Goal: Task Accomplishment & Management: Manage account settings

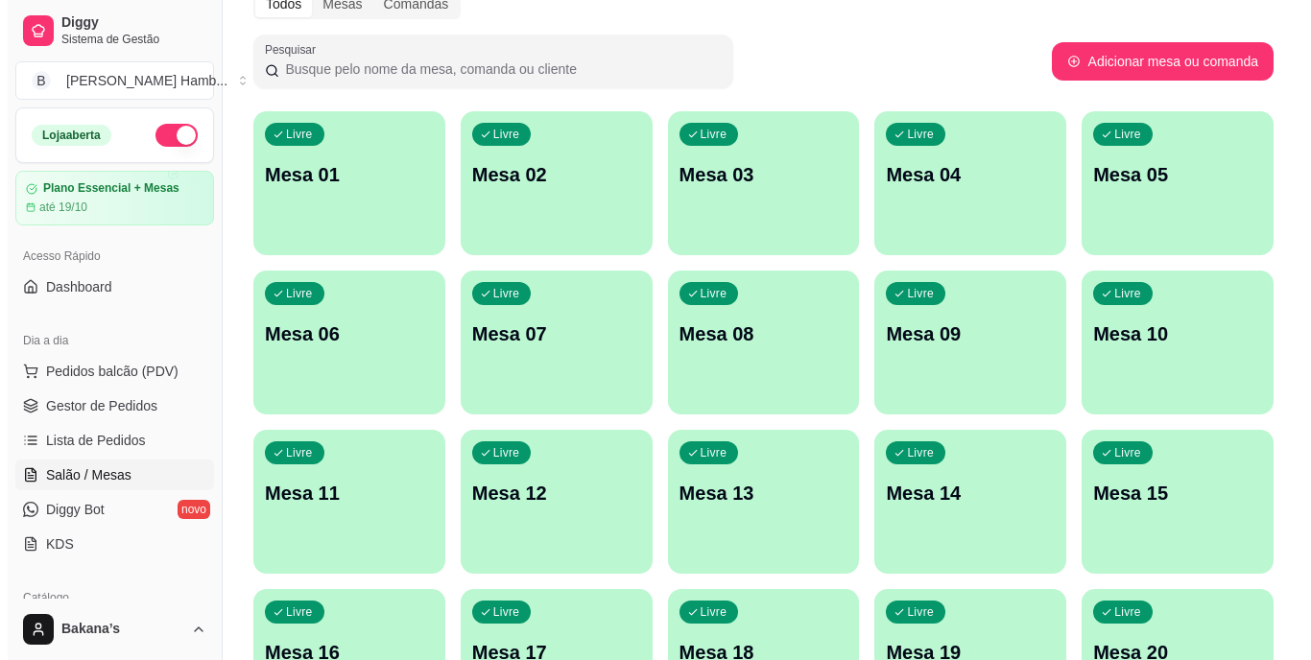
scroll to position [192, 0]
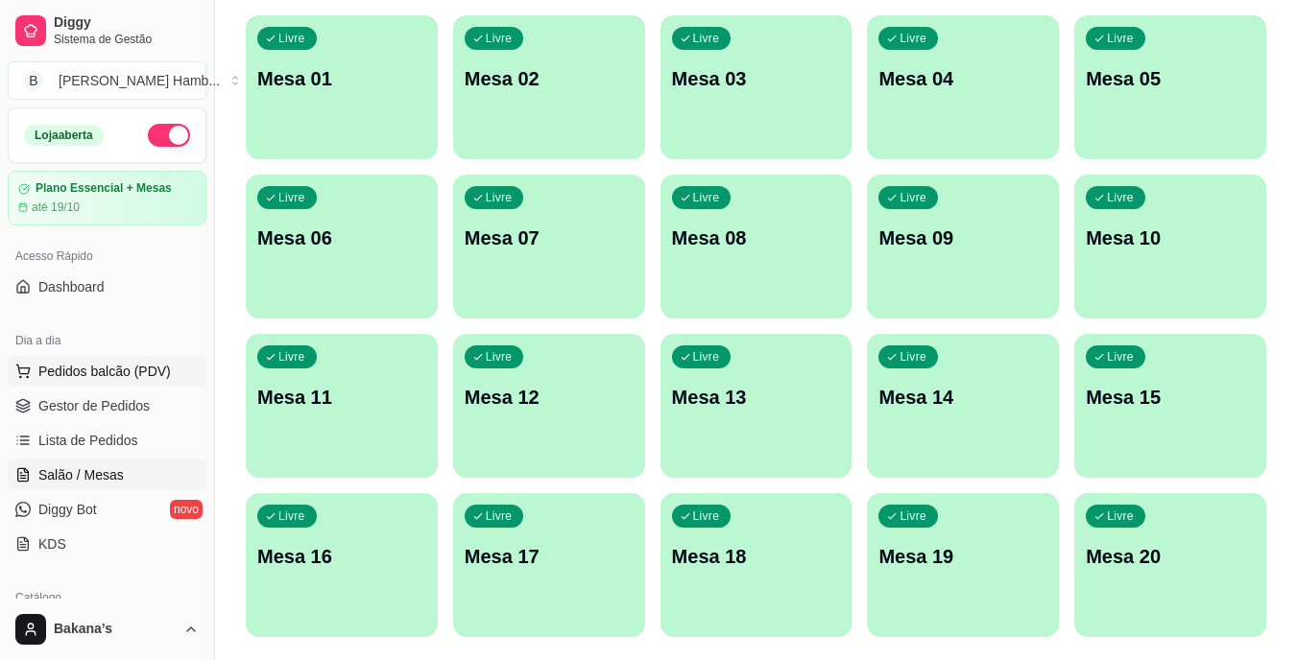
click at [164, 357] on button "Pedidos balcão (PDV)" at bounding box center [107, 371] width 199 height 31
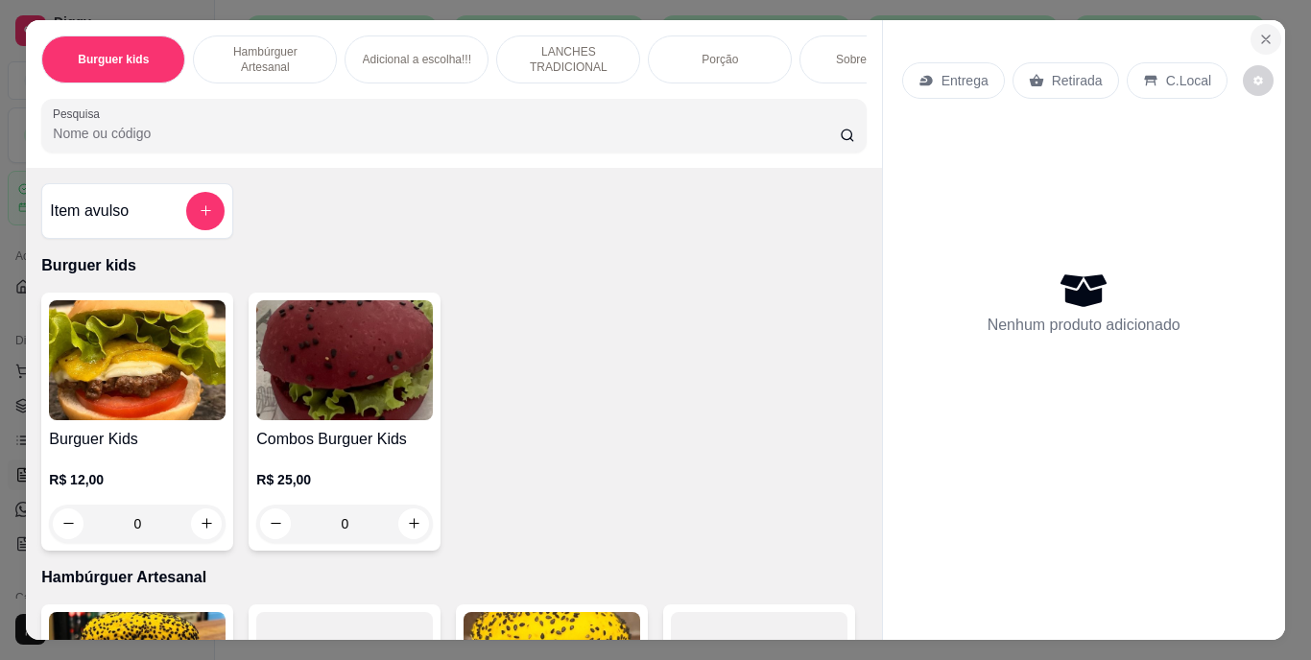
click at [1258, 32] on icon "Close" at bounding box center [1265, 39] width 15 height 15
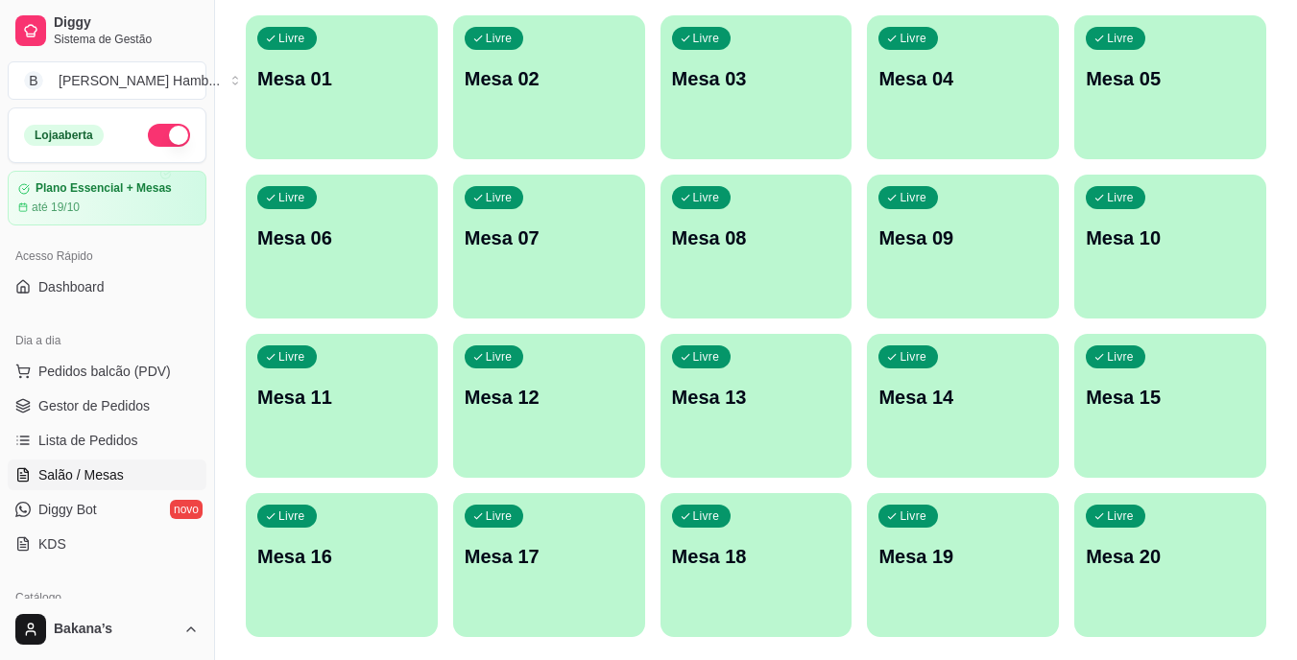
click at [1099, 426] on div "Livre Mesa 15" at bounding box center [1170, 394] width 192 height 121
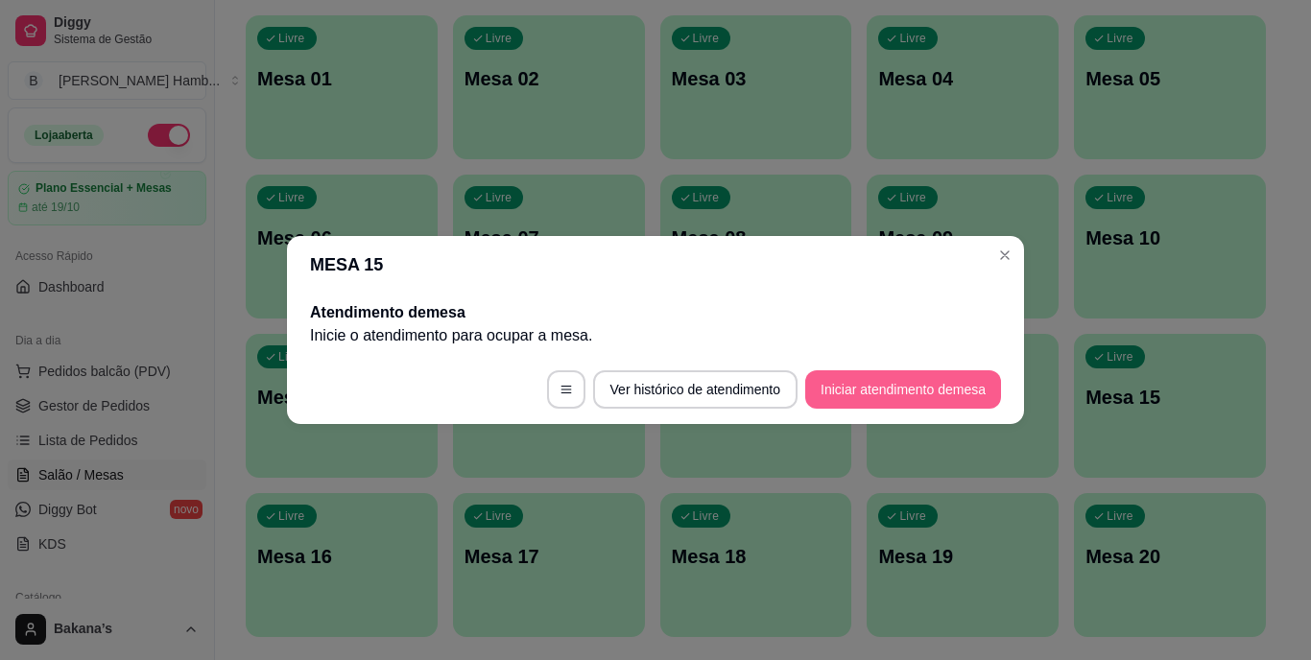
click at [907, 388] on button "Iniciar atendimento de mesa" at bounding box center [903, 389] width 196 height 38
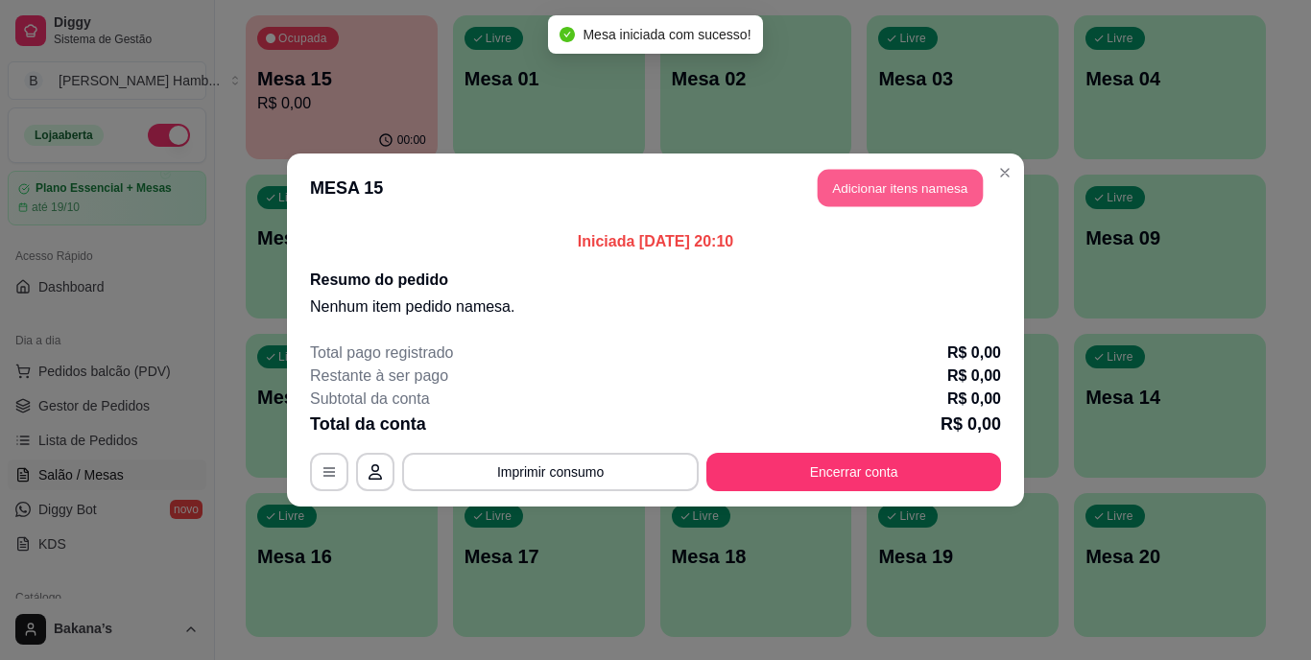
click at [914, 171] on button "Adicionar itens na mesa" at bounding box center [900, 188] width 165 height 37
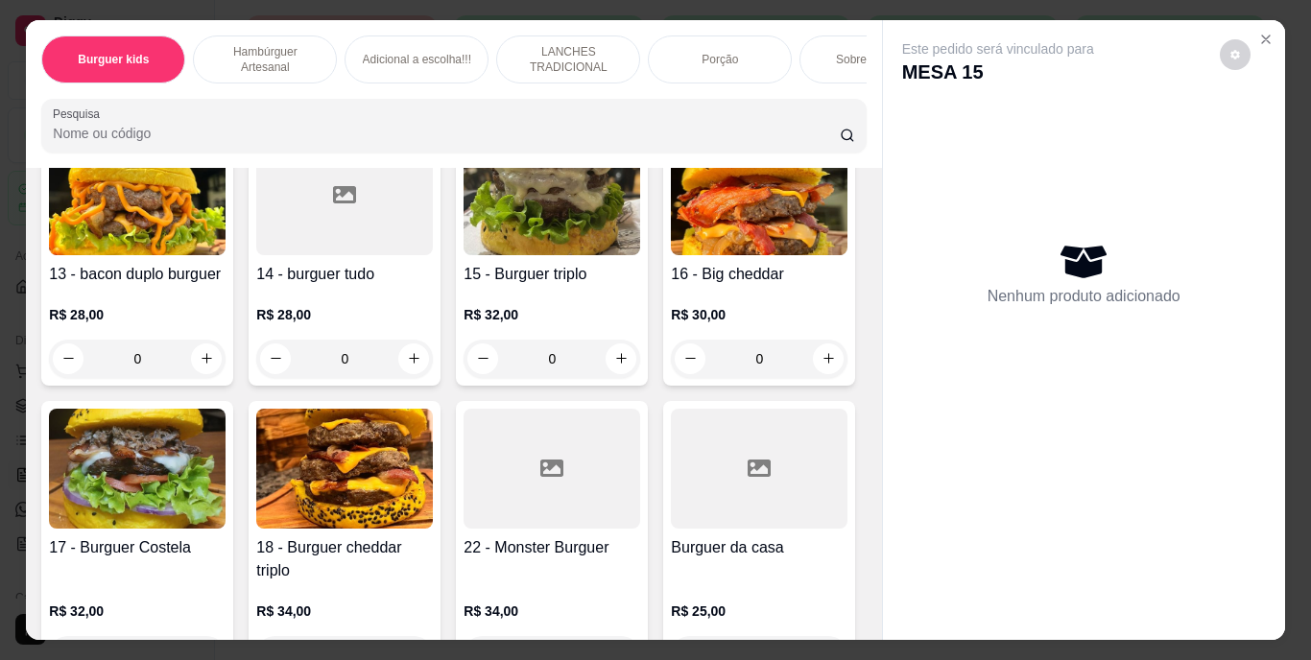
scroll to position [1536, 0]
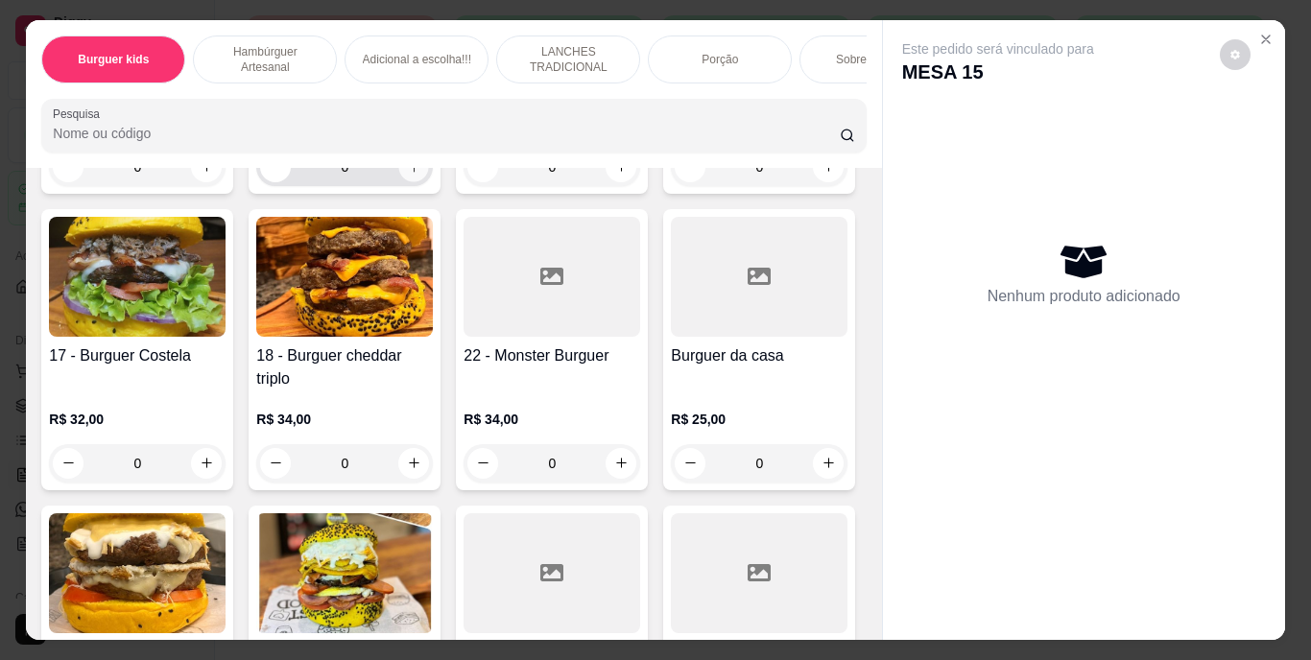
click at [411, 174] on icon "increase-product-quantity" at bounding box center [414, 166] width 14 height 14
type input "1"
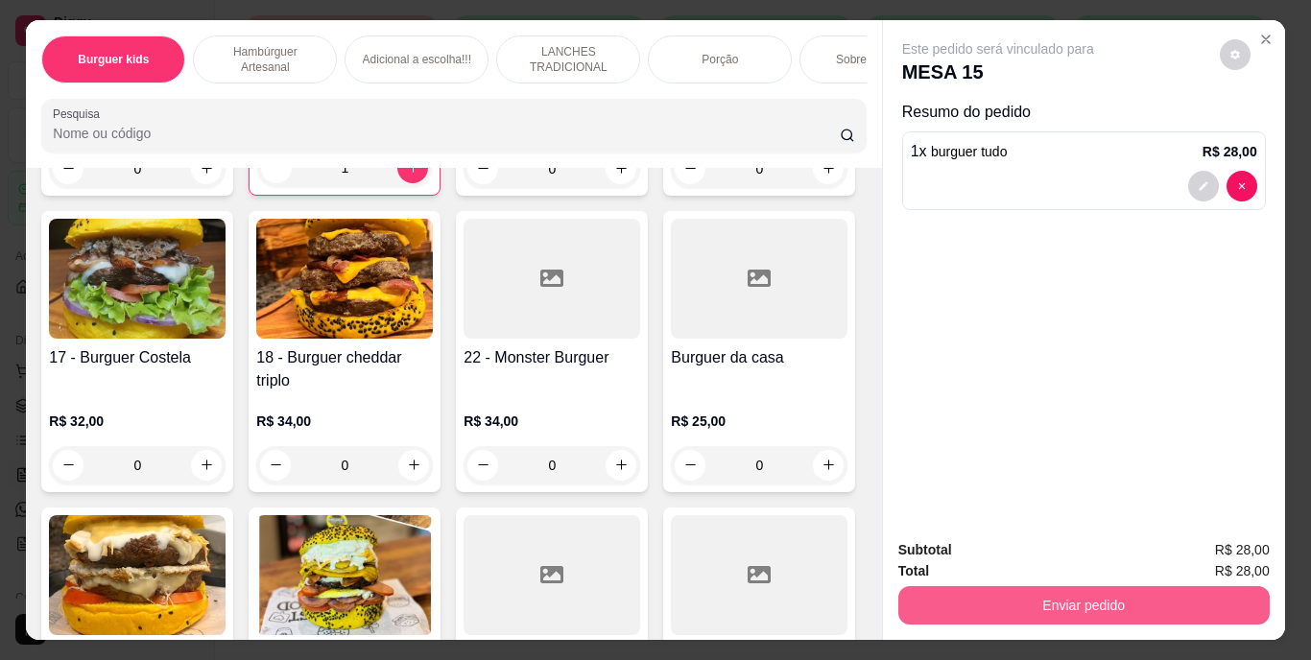
click at [970, 589] on button "Enviar pedido" at bounding box center [1083, 605] width 371 height 38
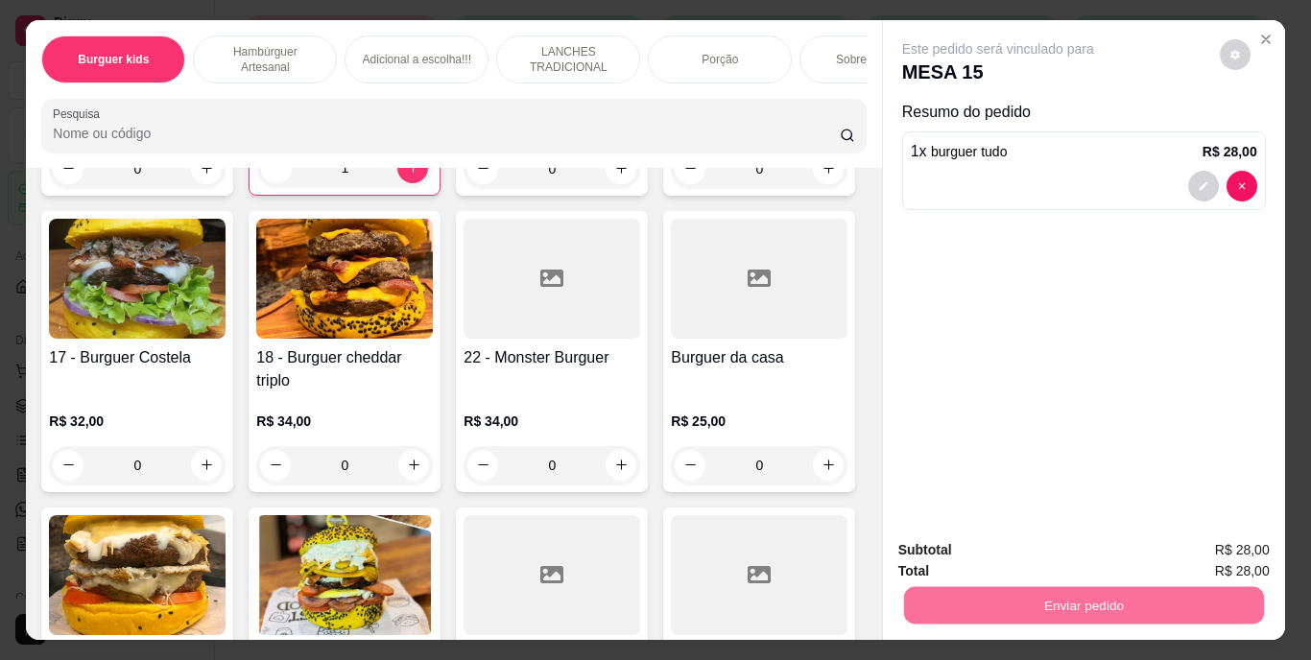
click at [1205, 550] on button "Enviar pedido" at bounding box center [1219, 552] width 108 height 36
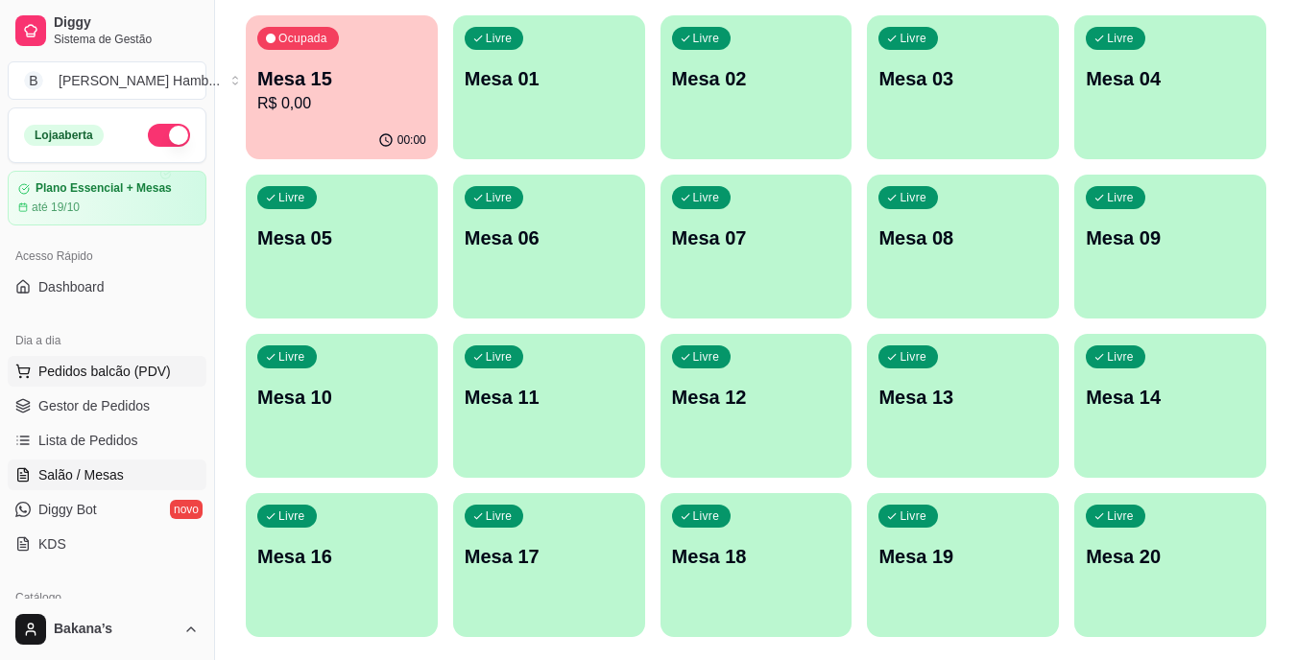
click at [126, 368] on span "Pedidos balcão (PDV)" at bounding box center [104, 371] width 132 height 19
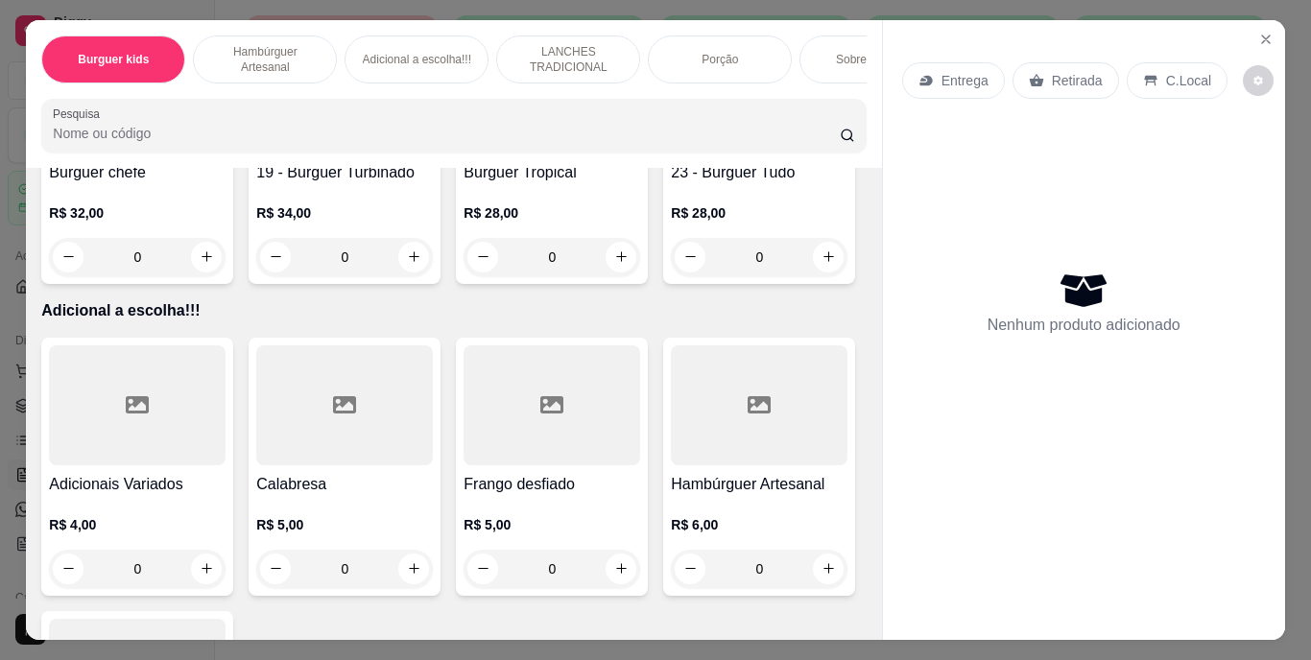
scroll to position [1824, 0]
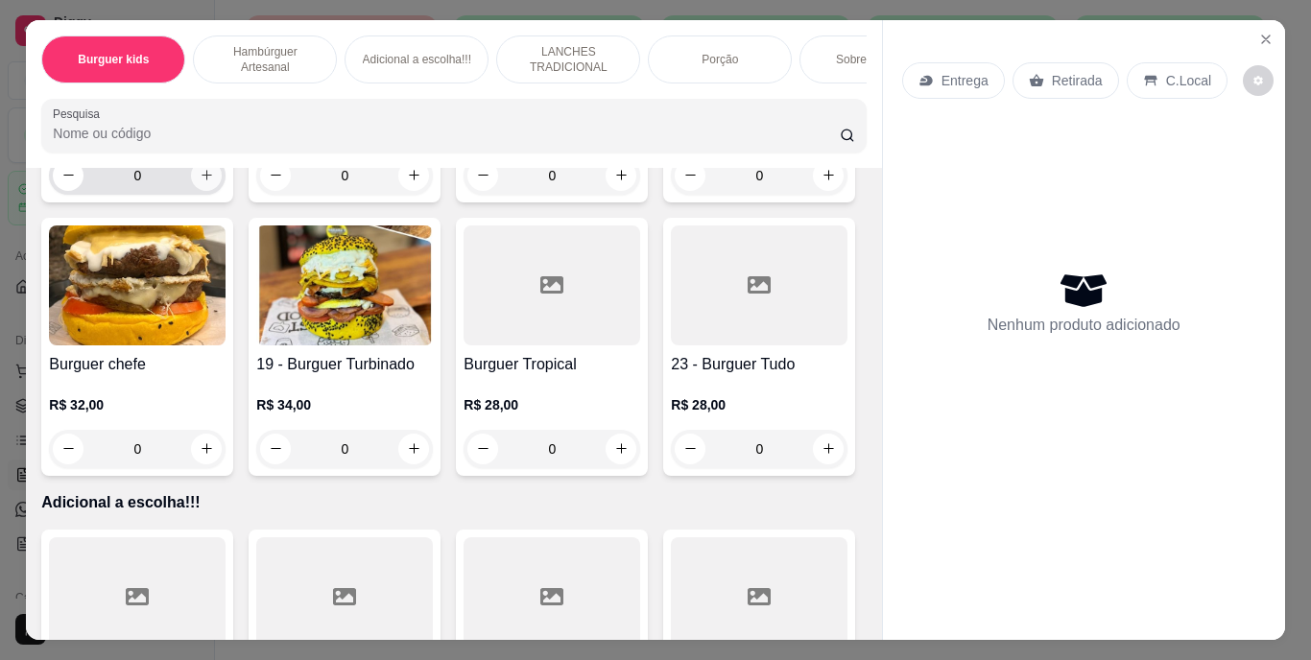
click at [214, 182] on icon "increase-product-quantity" at bounding box center [207, 175] width 14 height 14
type input "1"
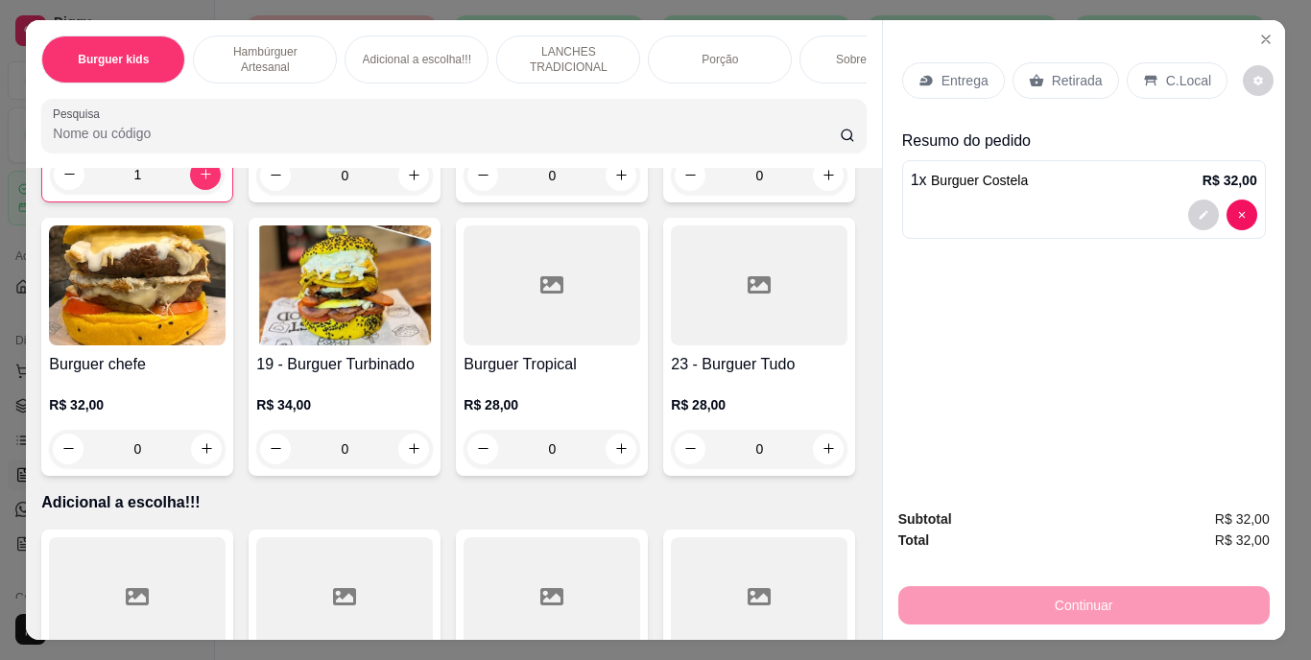
click at [1029, 74] on icon at bounding box center [1036, 80] width 14 height 12
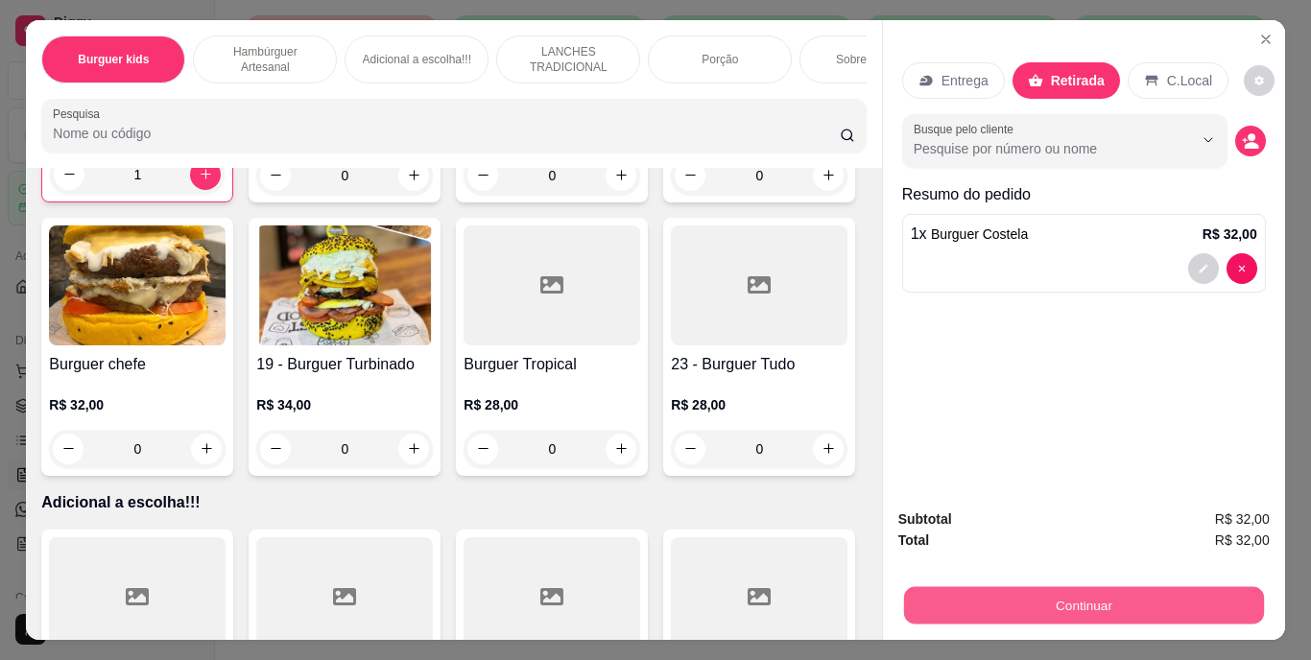
click at [990, 587] on button "Continuar" at bounding box center [1083, 605] width 360 height 37
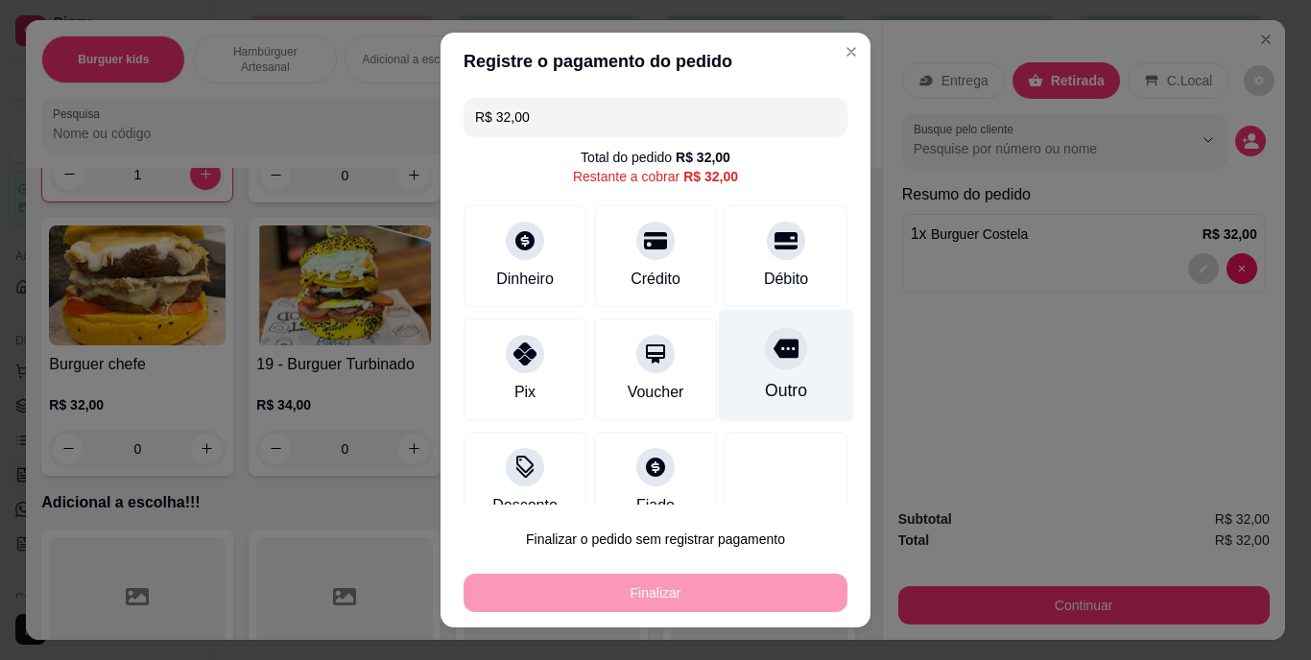
click at [765, 400] on div "Outro" at bounding box center [786, 391] width 42 height 25
type input "R$ 0,00"
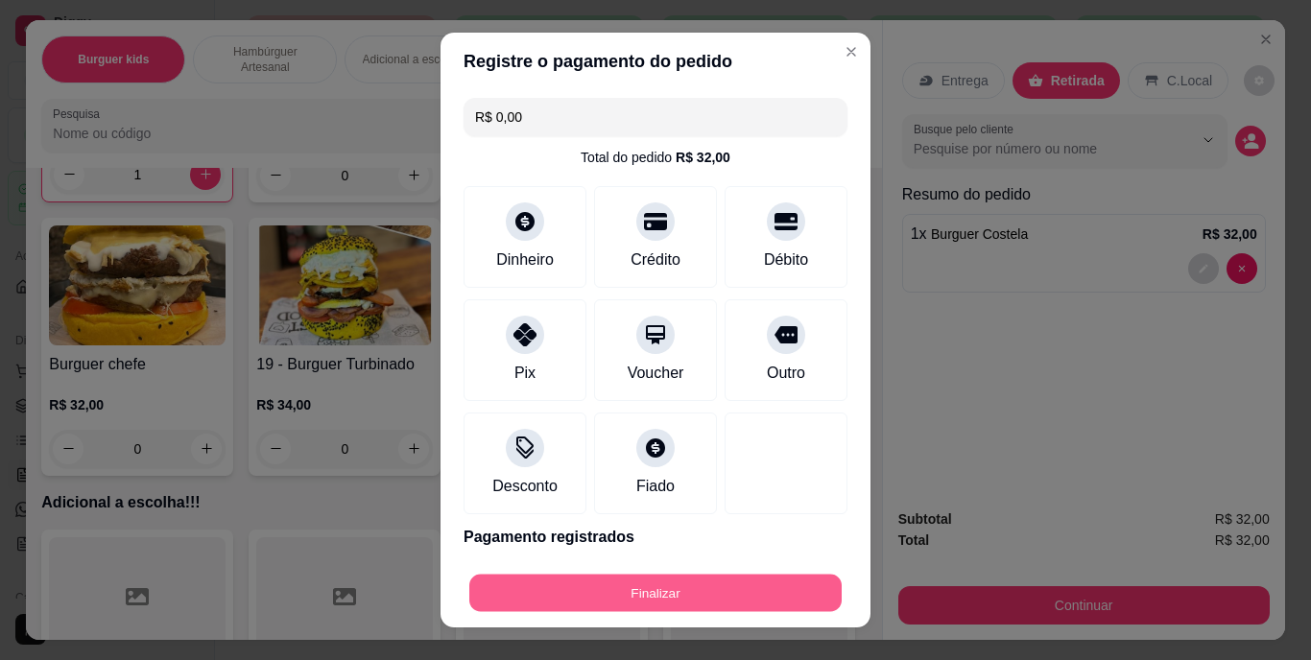
click at [710, 590] on button "Finalizar" at bounding box center [655, 592] width 372 height 37
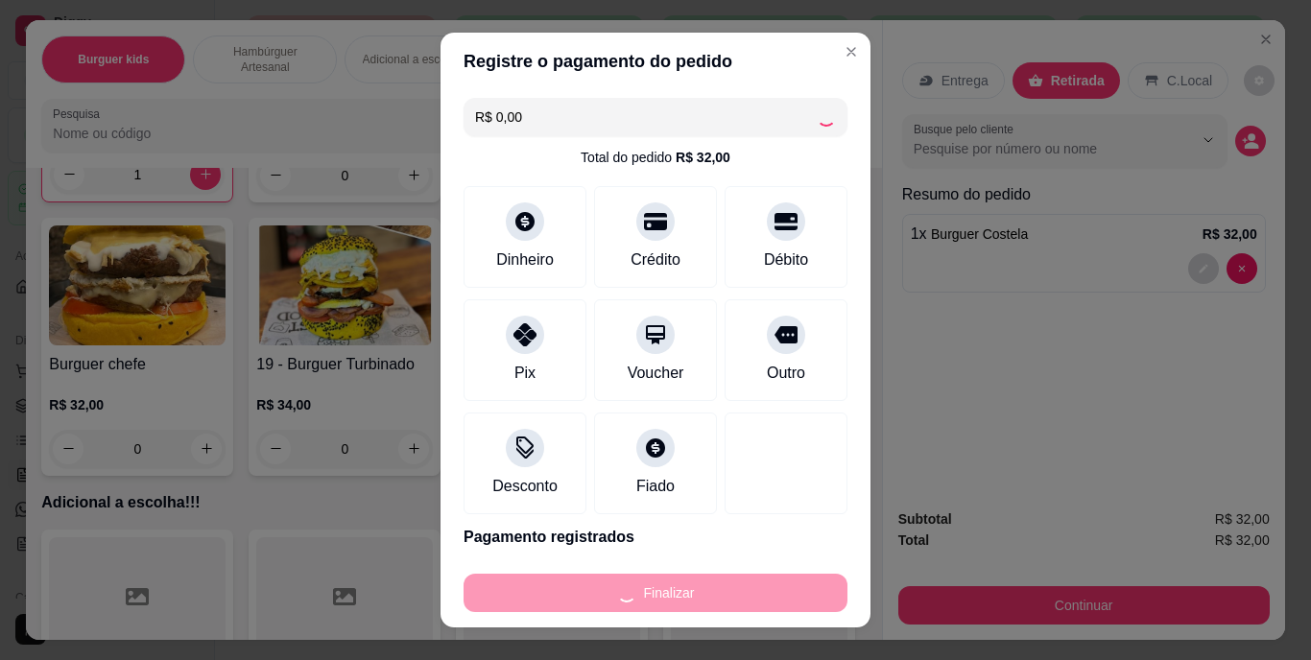
type input "0"
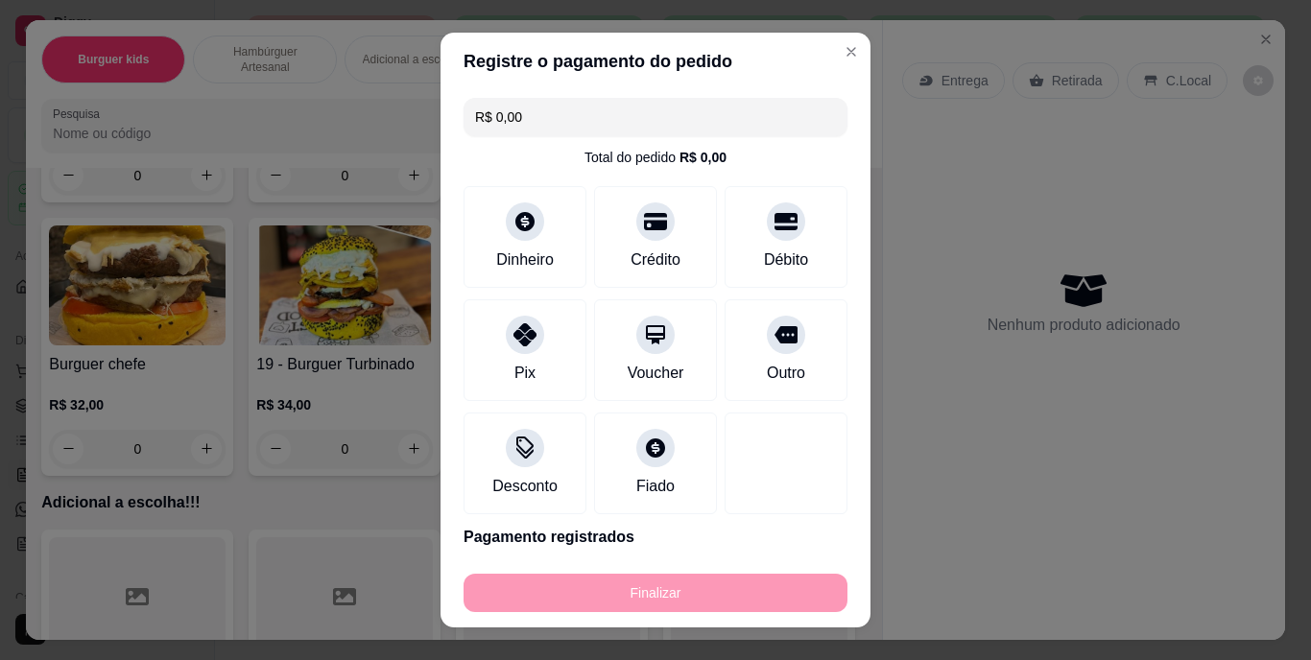
type input "-R$ 32,00"
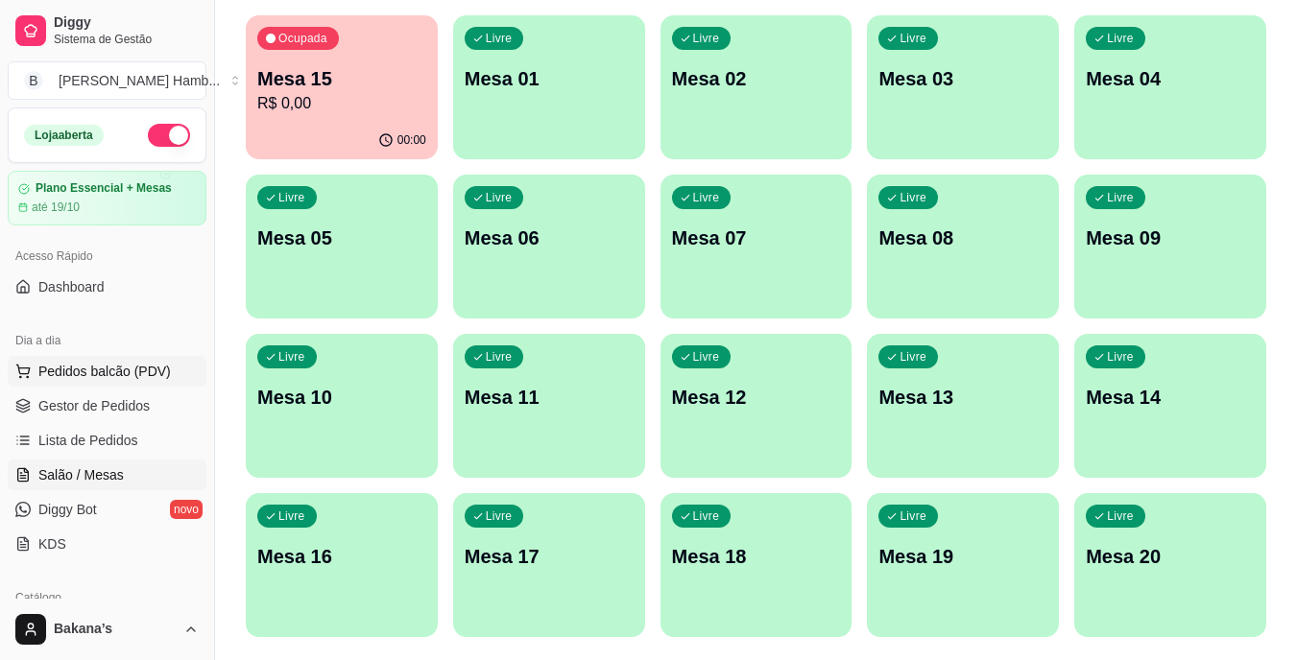
click at [104, 360] on button "Pedidos balcão (PDV)" at bounding box center [107, 371] width 199 height 31
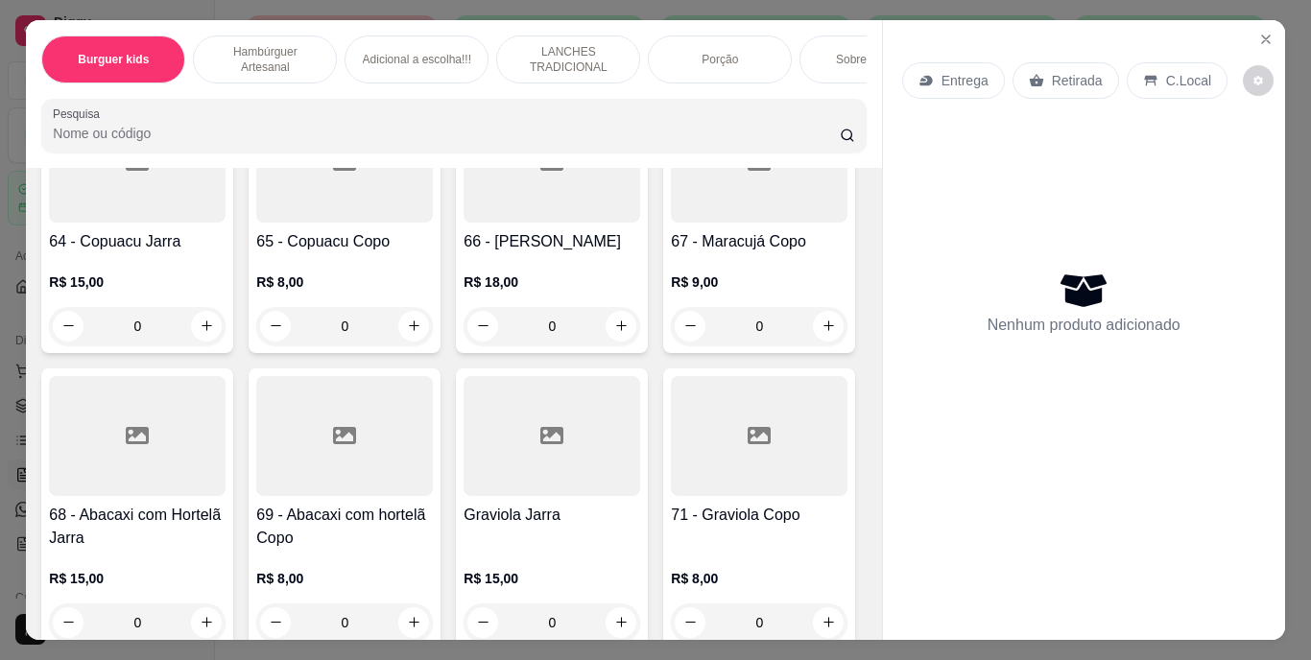
scroll to position [6526, 0]
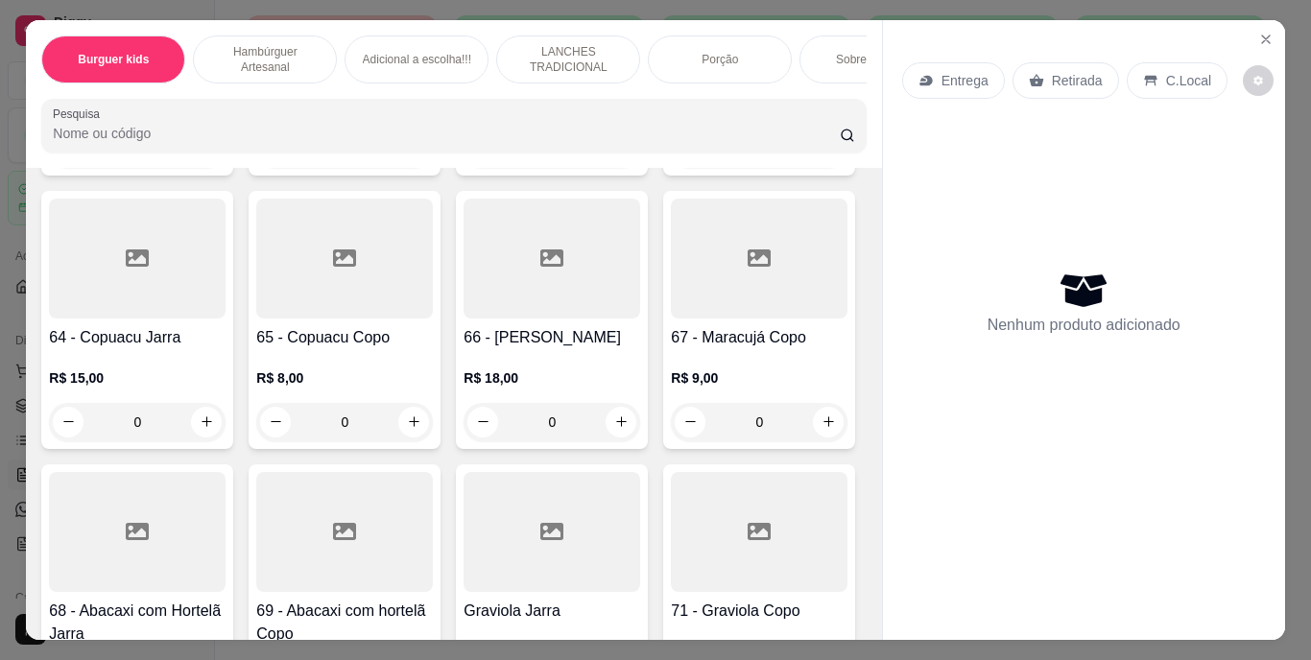
type input "1"
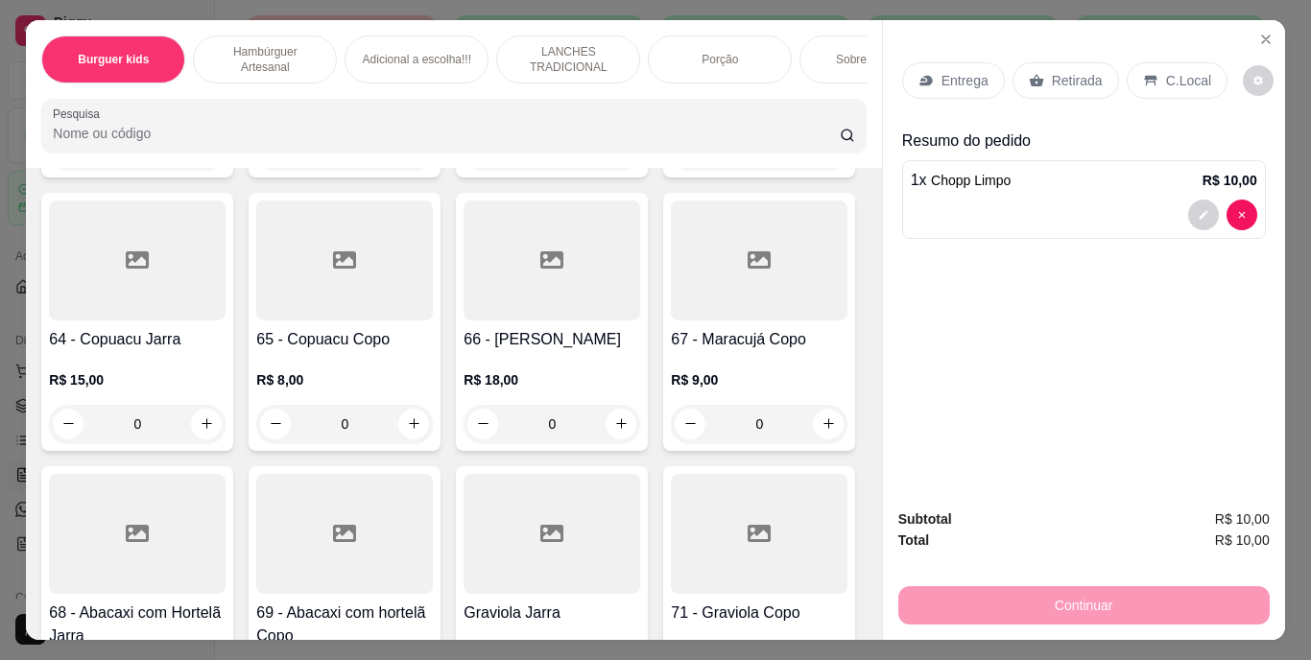
click at [1062, 72] on p "Retirada" at bounding box center [1077, 80] width 51 height 19
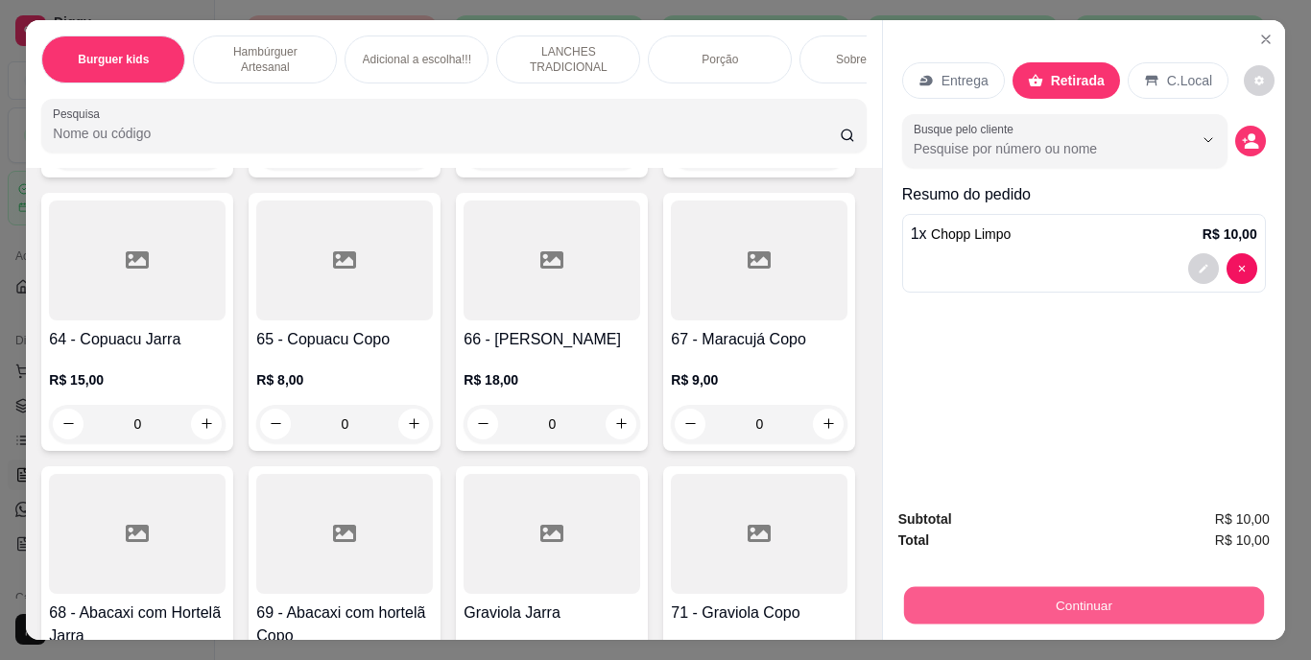
click at [1138, 593] on button "Continuar" at bounding box center [1083, 605] width 360 height 37
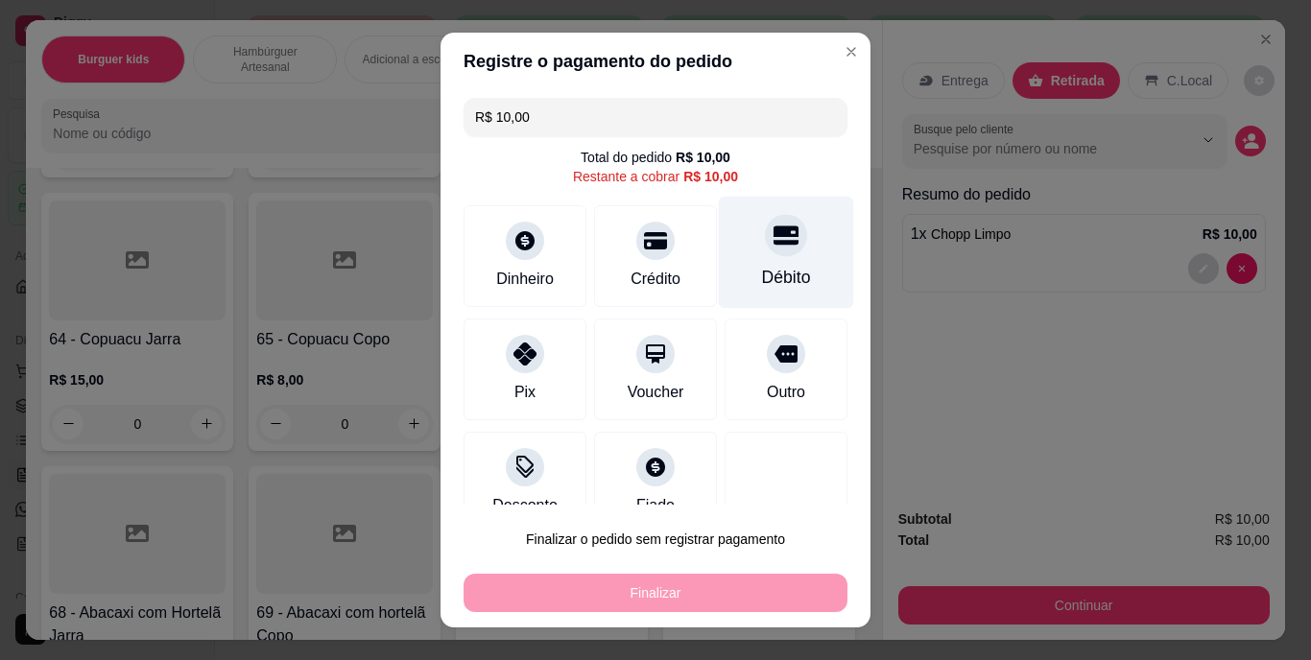
click at [747, 259] on div "Débito" at bounding box center [786, 253] width 135 height 112
type input "R$ 0,00"
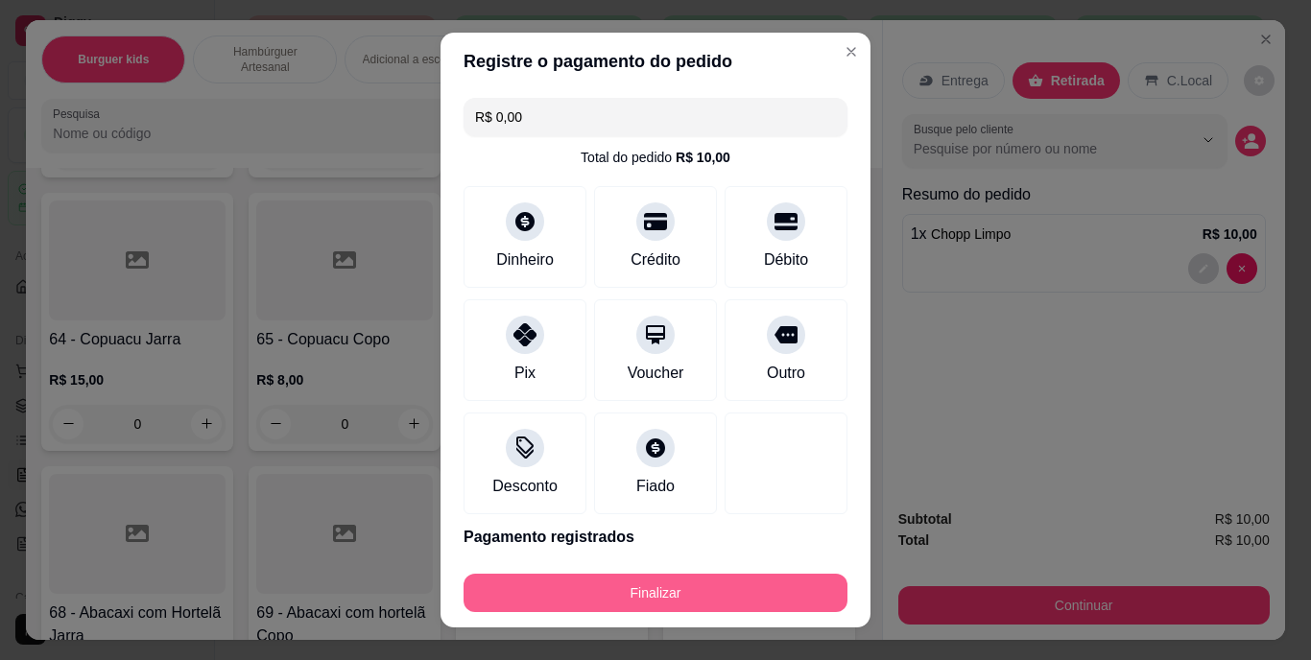
click at [705, 600] on button "Finalizar" at bounding box center [656, 593] width 384 height 38
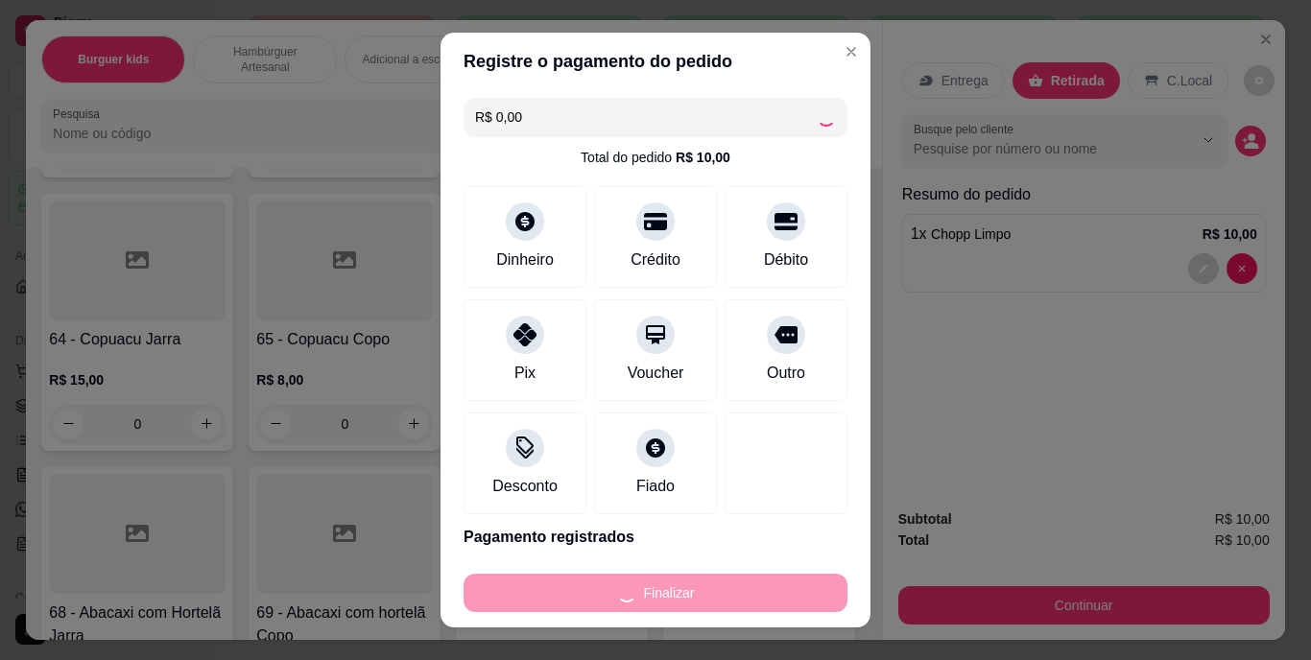
type input "0"
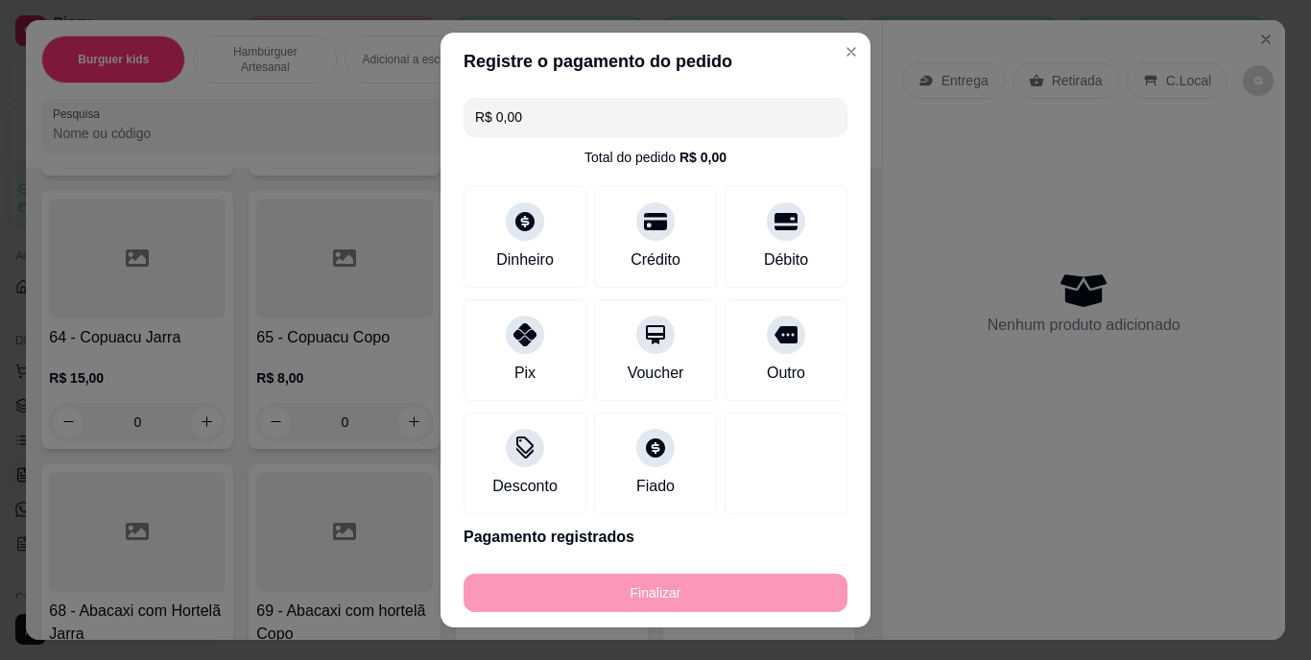
type input "-R$ 10,00"
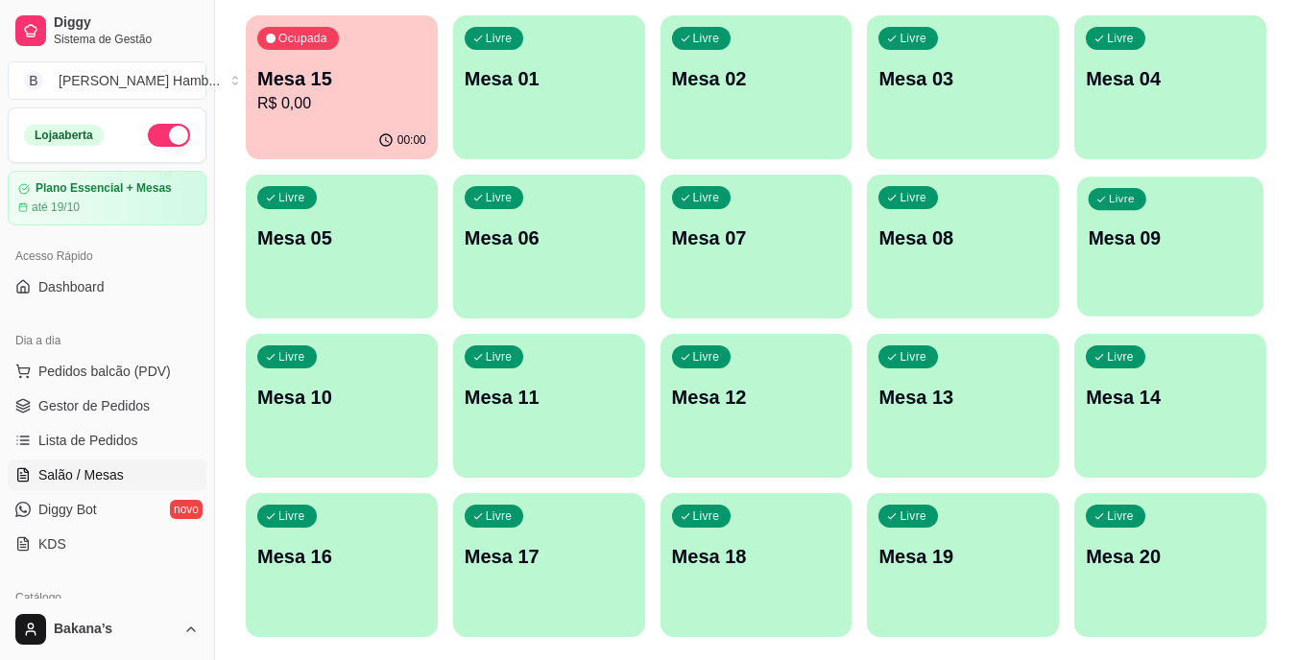
click at [1093, 257] on div "Livre Mesa 09" at bounding box center [1170, 235] width 186 height 117
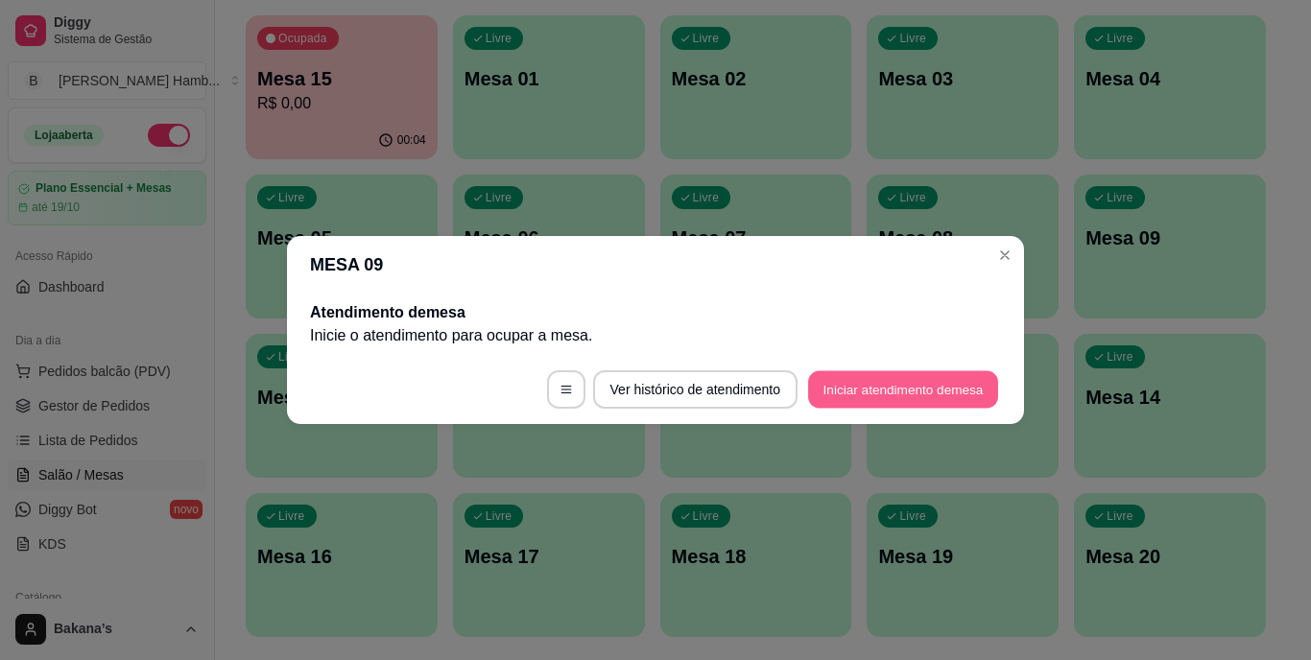
click at [909, 397] on button "Iniciar atendimento de mesa" at bounding box center [903, 389] width 190 height 37
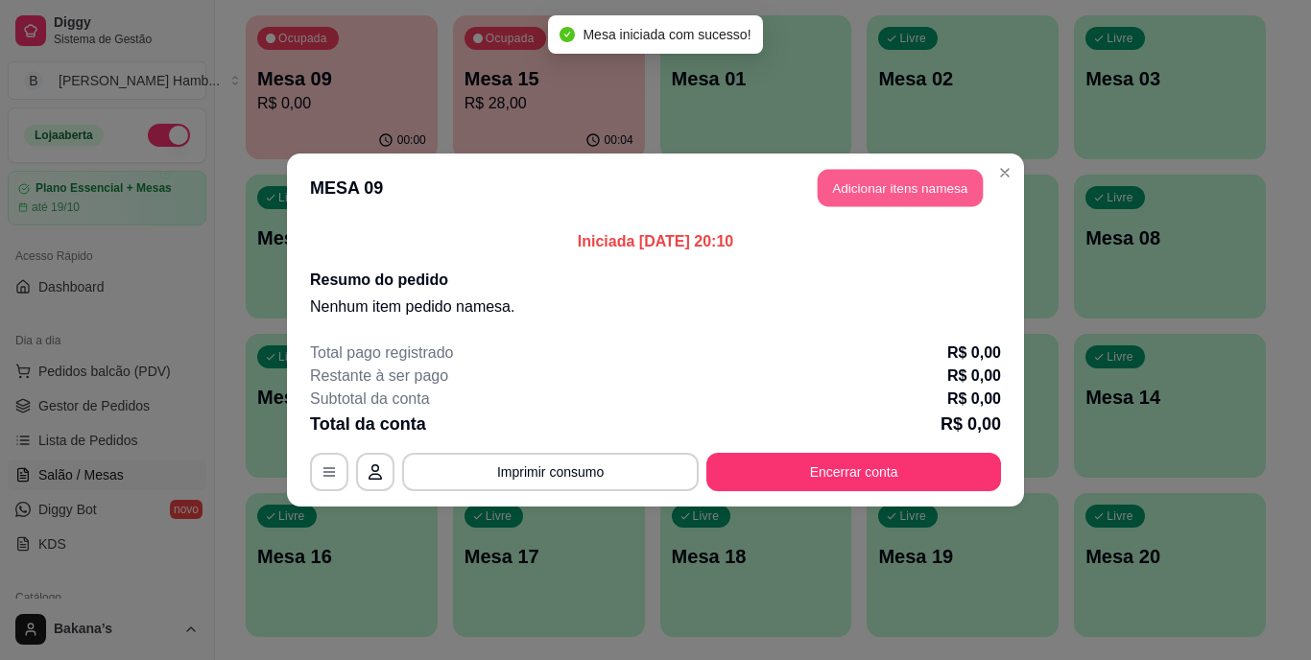
click at [870, 179] on button "Adicionar itens na mesa" at bounding box center [900, 188] width 165 height 37
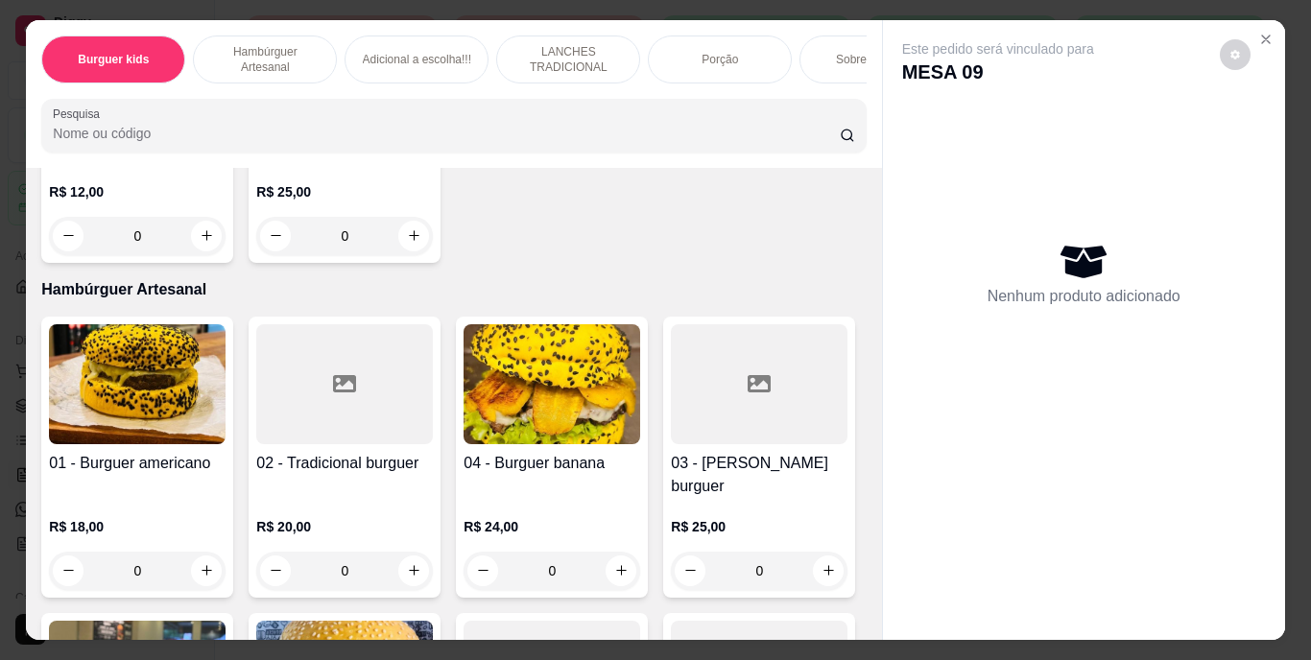
scroll to position [576, 0]
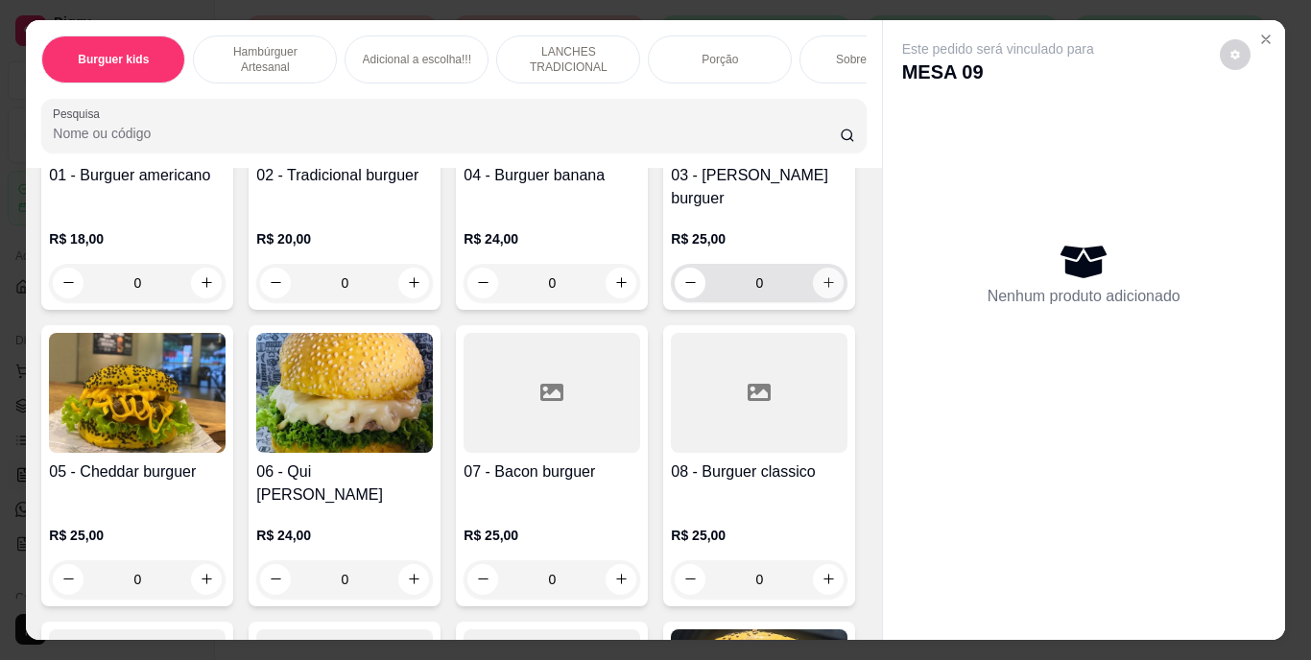
click at [813, 298] on button "increase-product-quantity" at bounding box center [828, 283] width 31 height 31
type input "1"
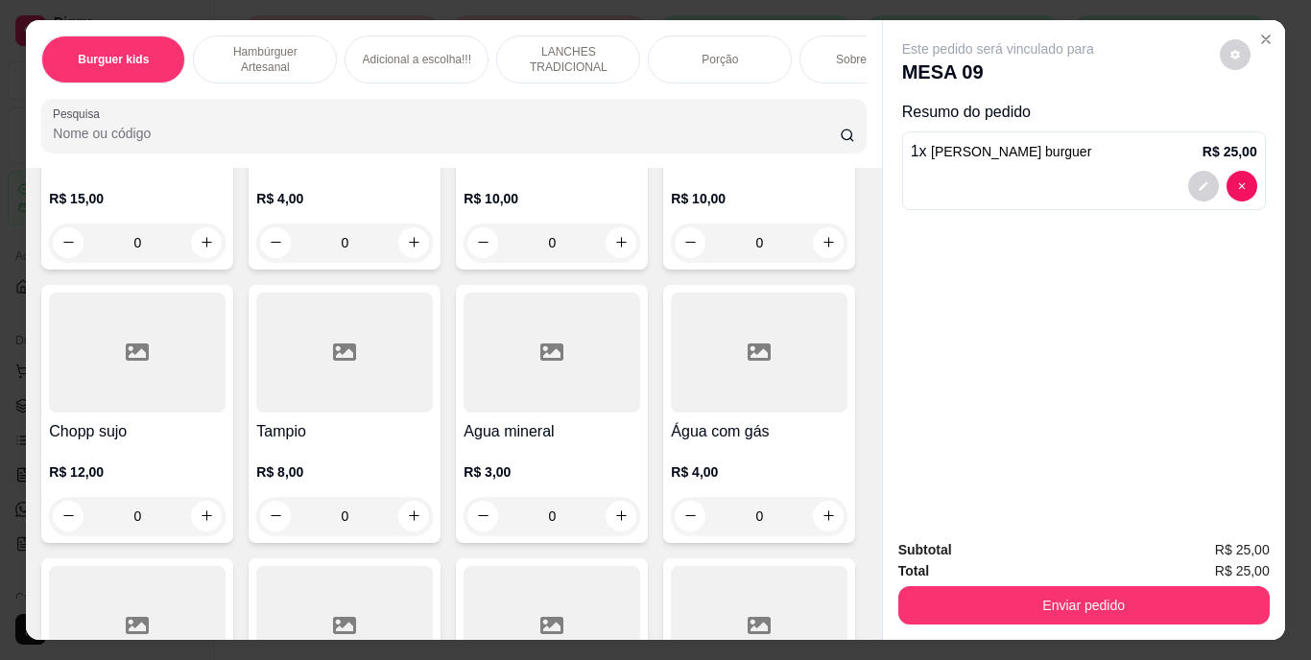
scroll to position [5662, 0]
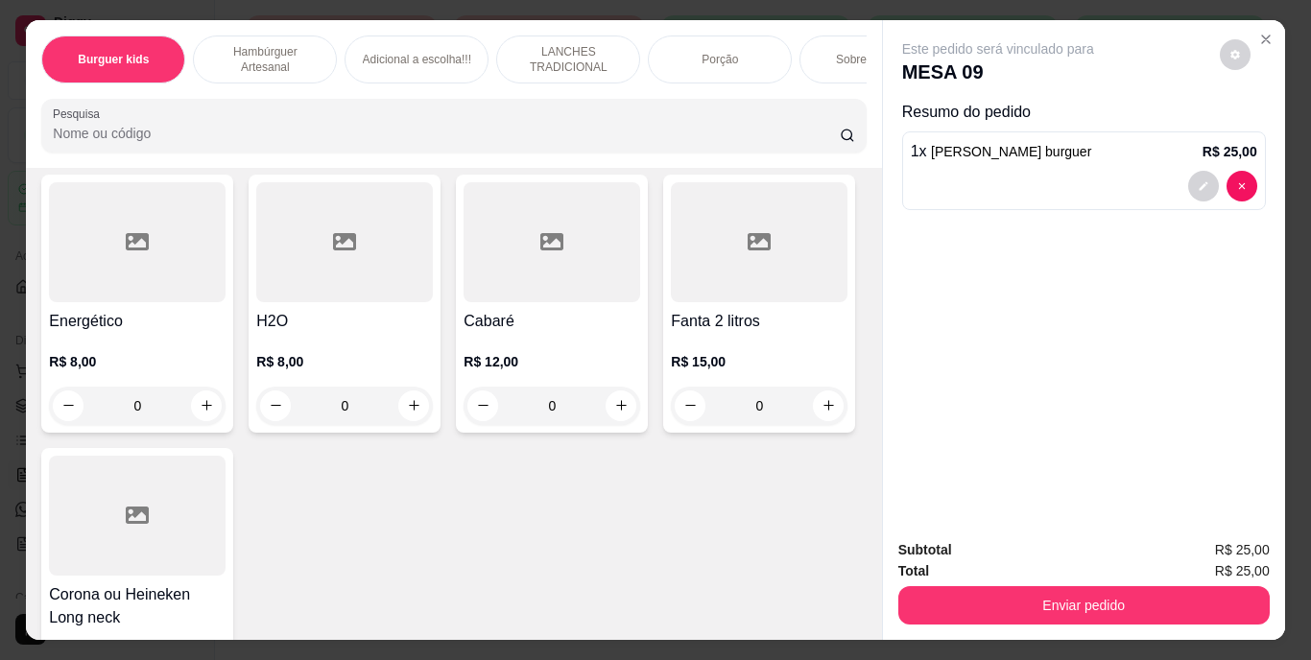
type input "1"
click at [1195, 272] on button "decrease-product-quantity" at bounding box center [1203, 272] width 30 height 30
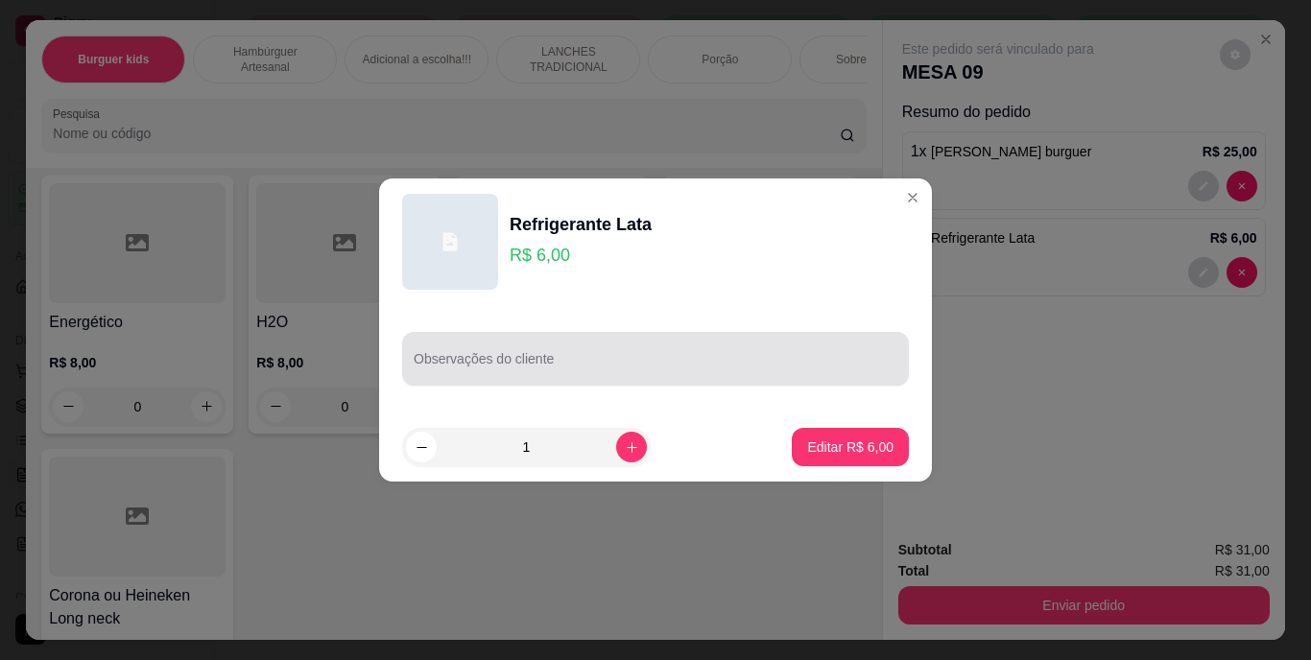
click at [771, 371] on input "Observações do cliente" at bounding box center [656, 366] width 484 height 19
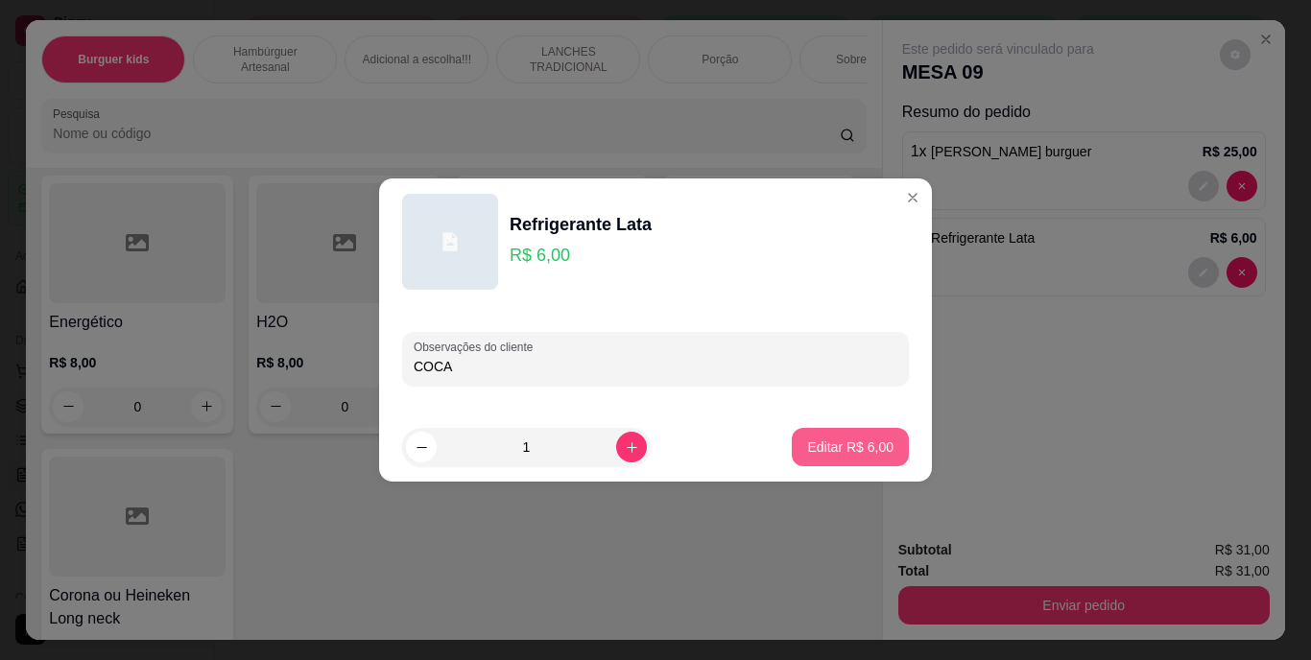
type input "COCA"
click at [852, 443] on p "Editar R$ 6,00" at bounding box center [850, 447] width 86 height 19
type input "0"
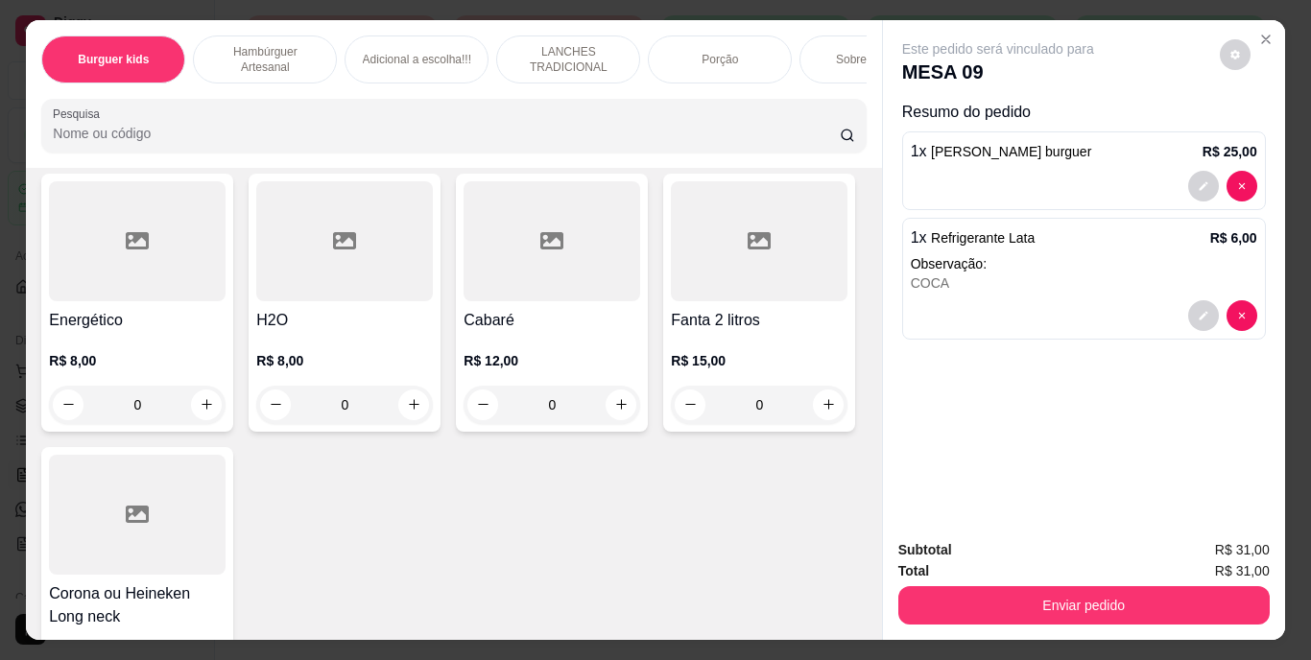
scroll to position [5662, 0]
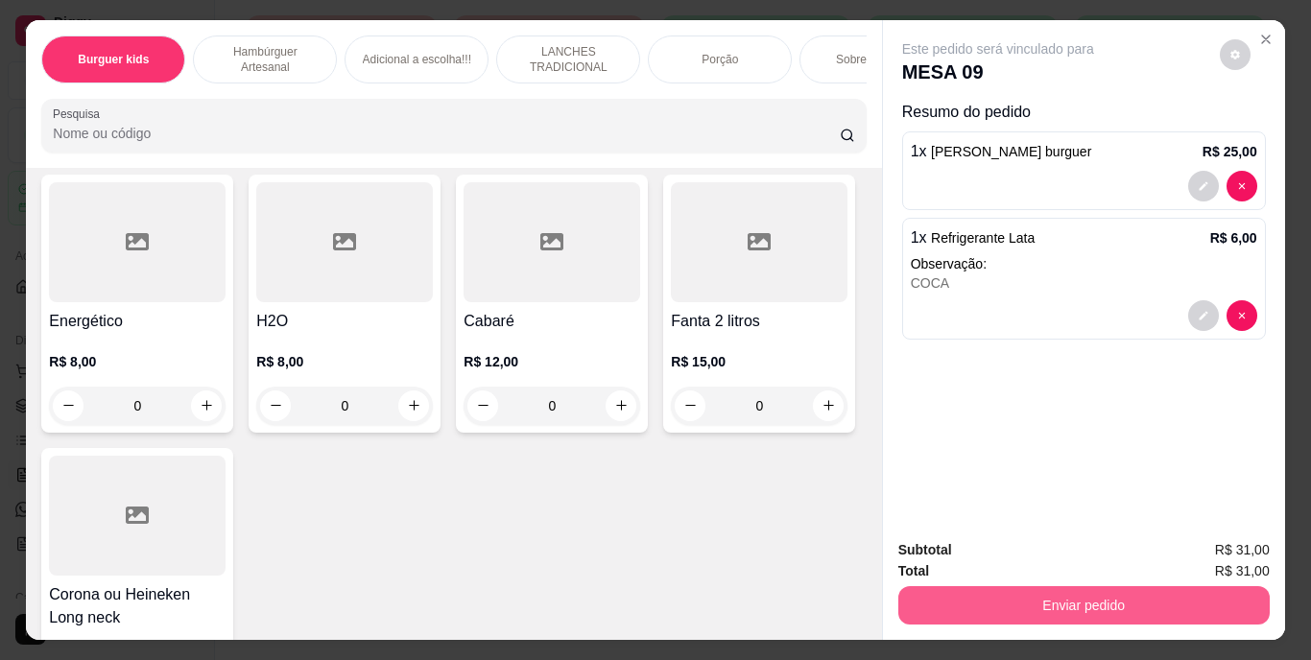
click at [1093, 611] on button "Enviar pedido" at bounding box center [1083, 605] width 371 height 38
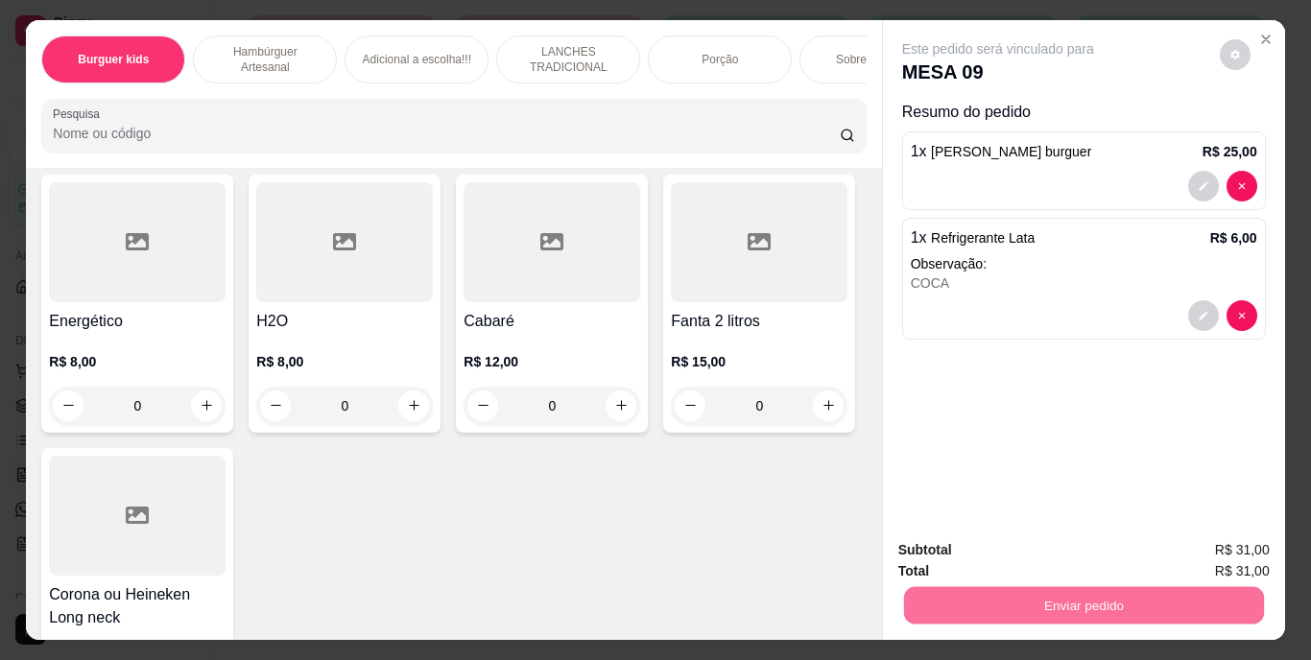
click at [1203, 551] on button "Enviar pedido" at bounding box center [1220, 552] width 106 height 36
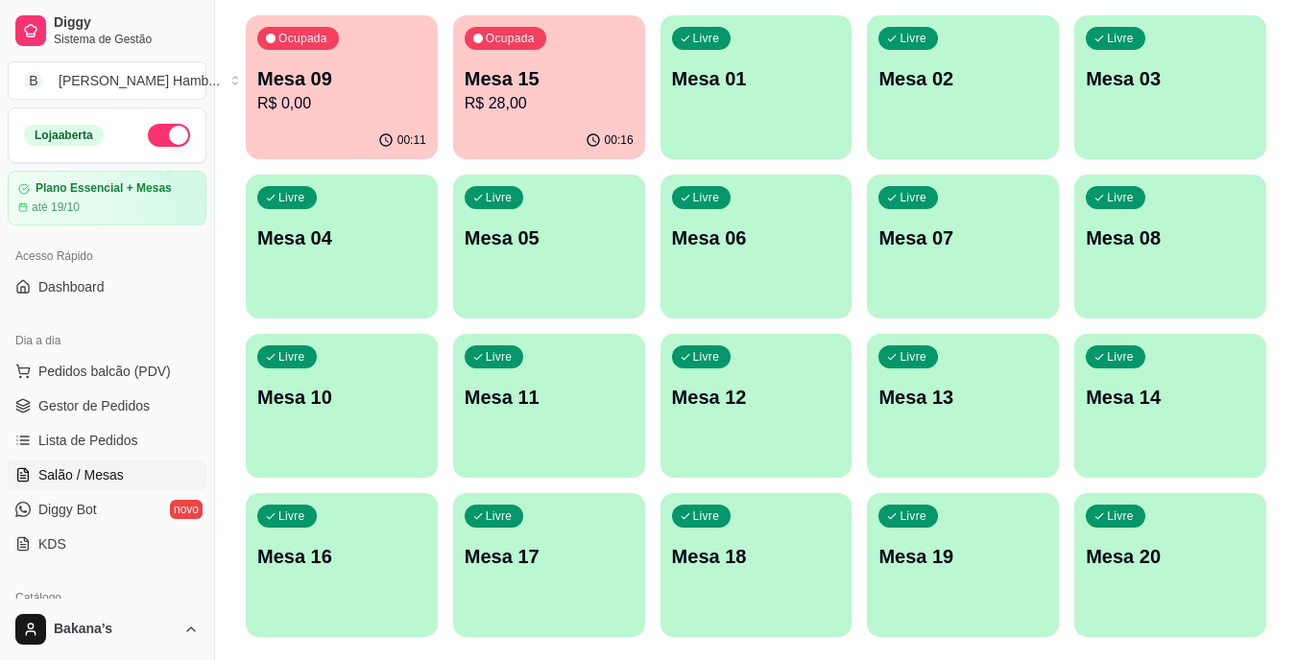
click at [131, 370] on span "Pedidos balcão (PDV)" at bounding box center [104, 371] width 132 height 19
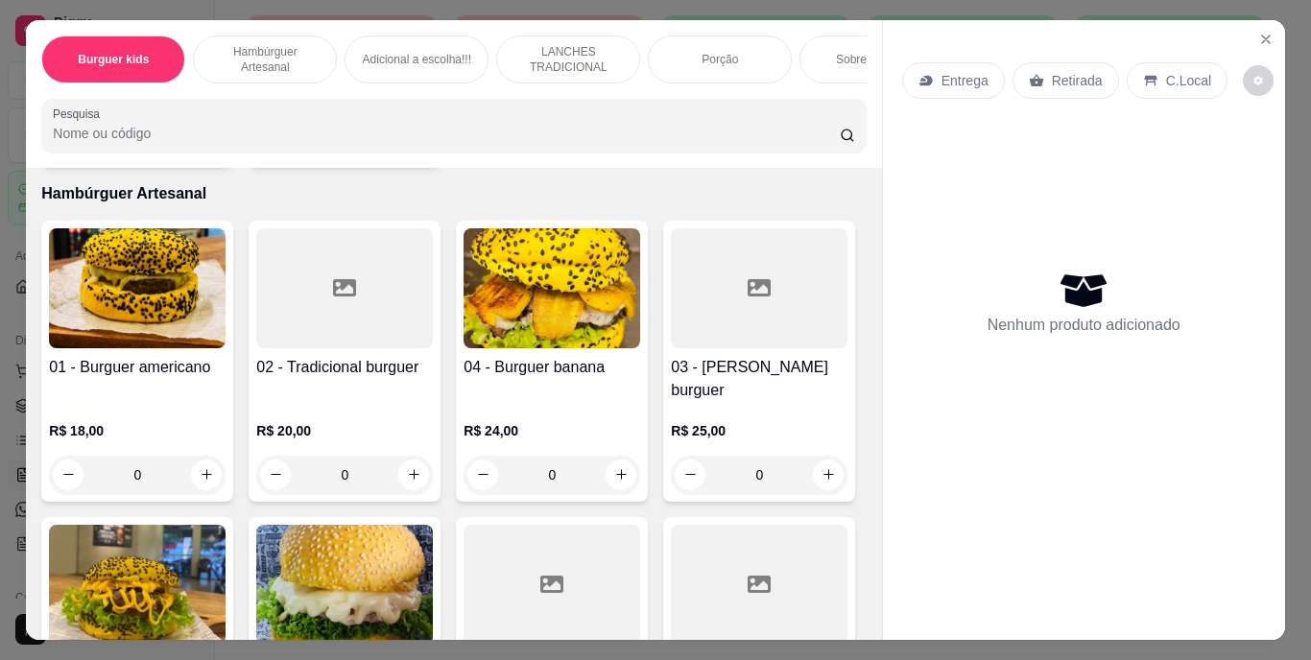
scroll to position [672, 0]
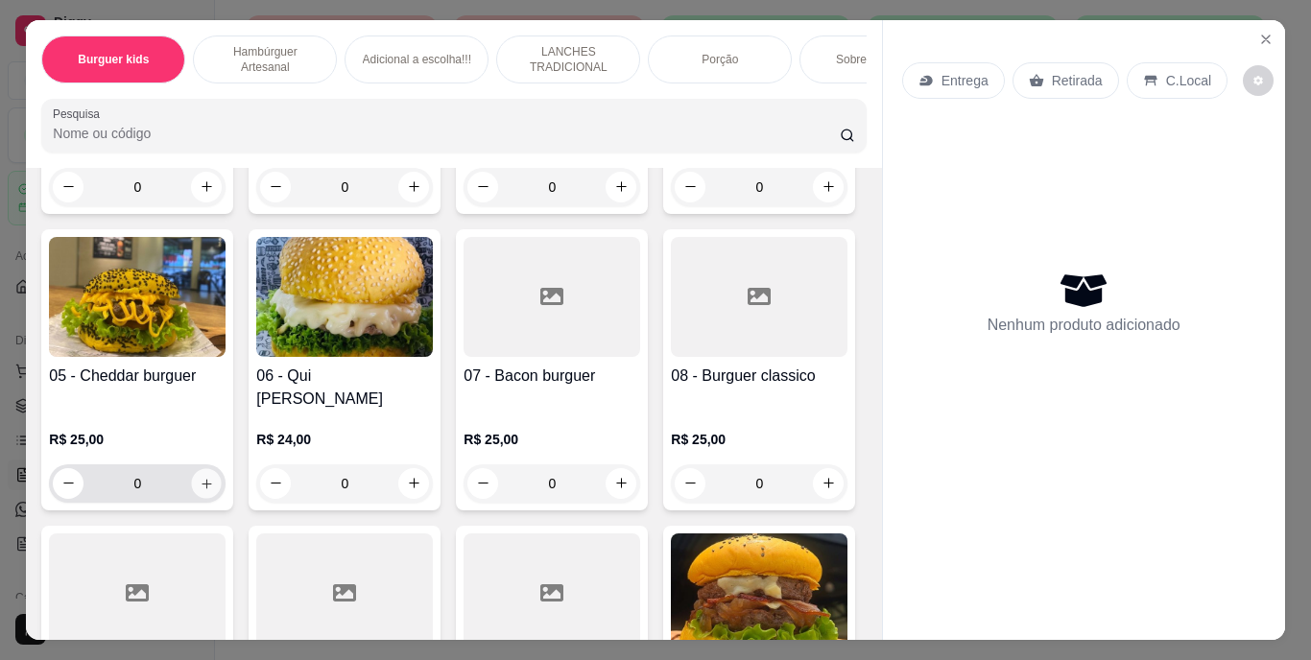
click at [214, 476] on icon "increase-product-quantity" at bounding box center [207, 483] width 14 height 14
type input "1"
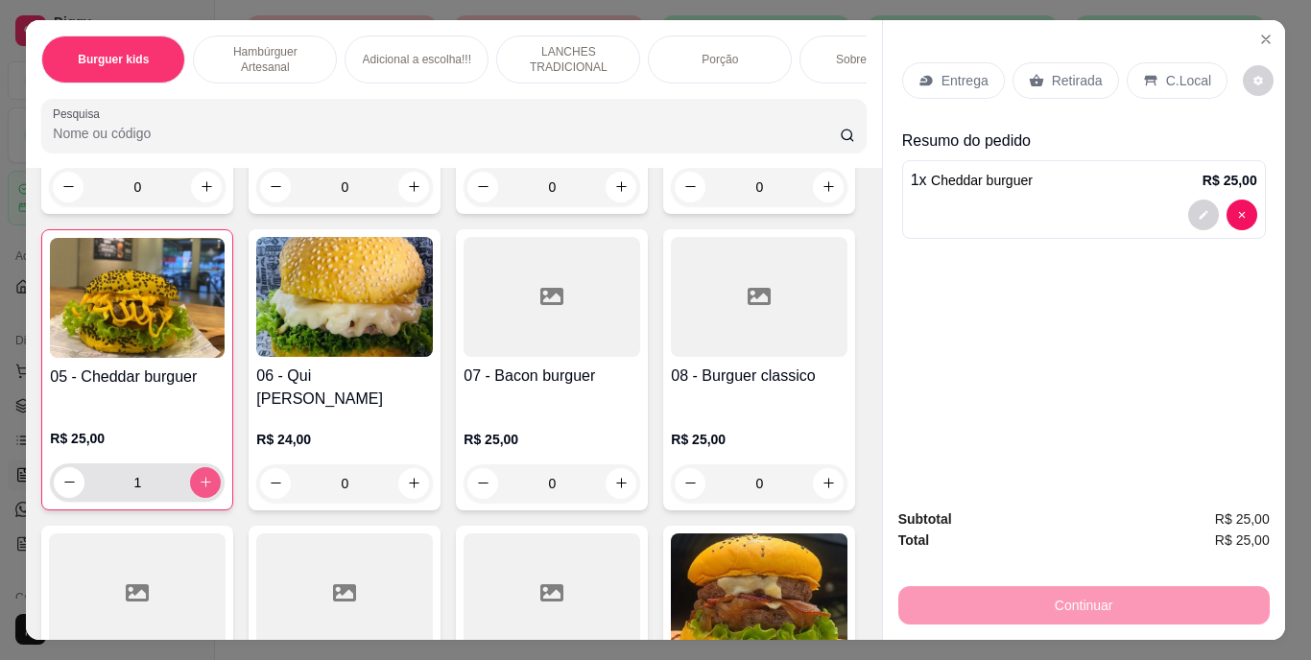
scroll to position [960, 0]
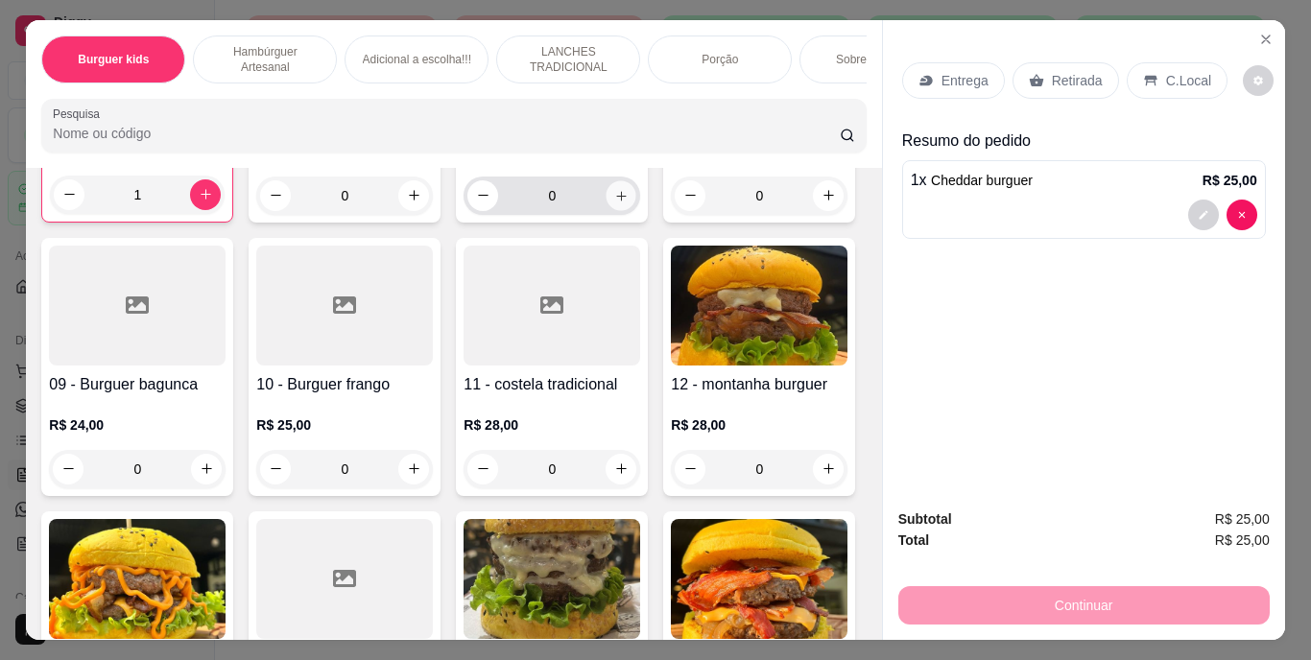
click at [614, 203] on icon "increase-product-quantity" at bounding box center [621, 195] width 14 height 14
type input "1"
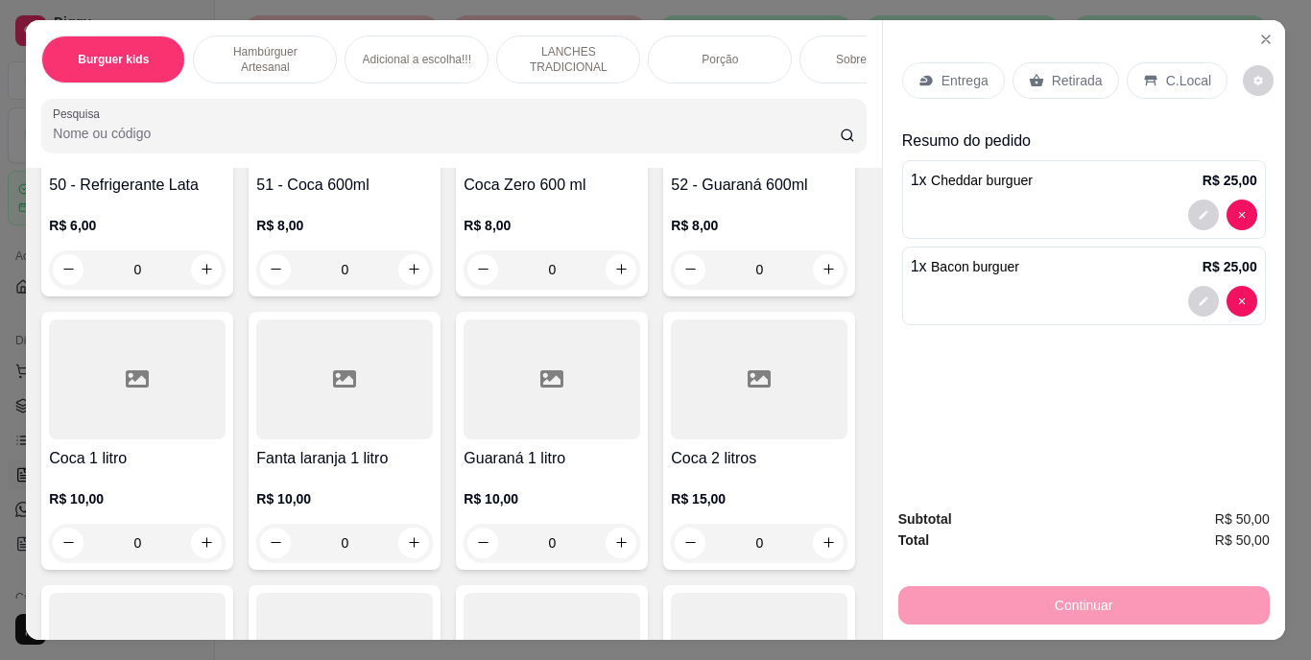
scroll to position [4415, 0]
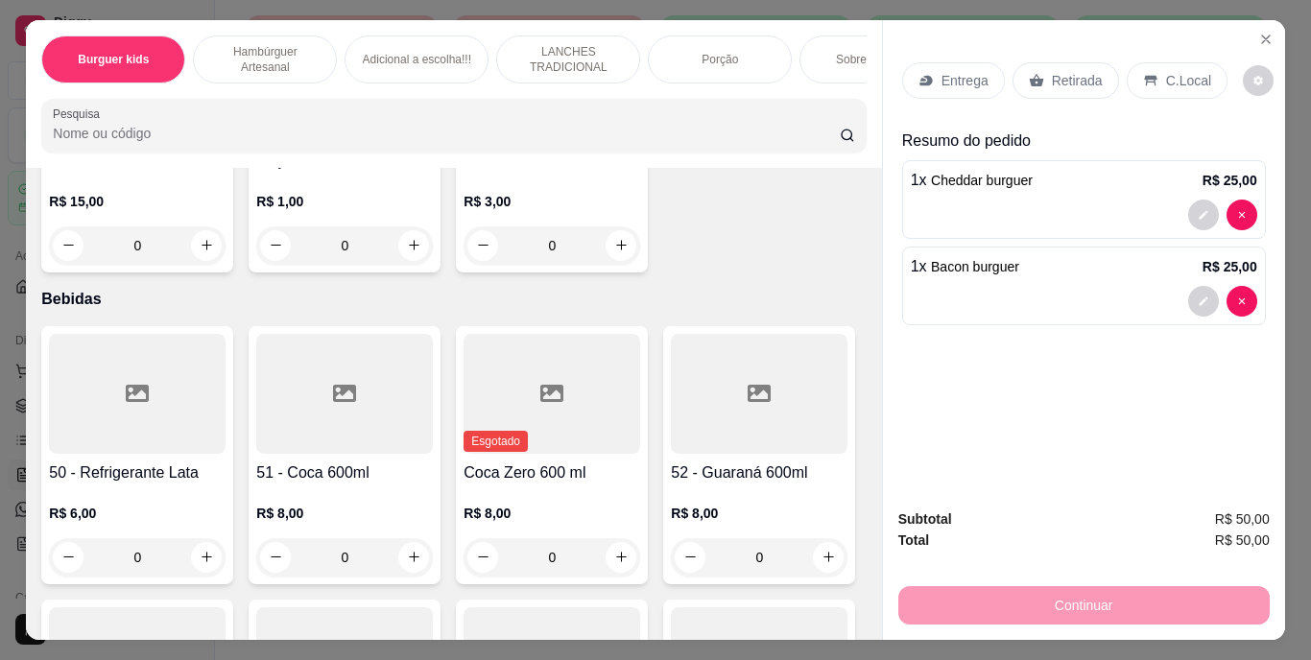
type input "1"
click at [963, 71] on p "Entrega" at bounding box center [965, 80] width 47 height 19
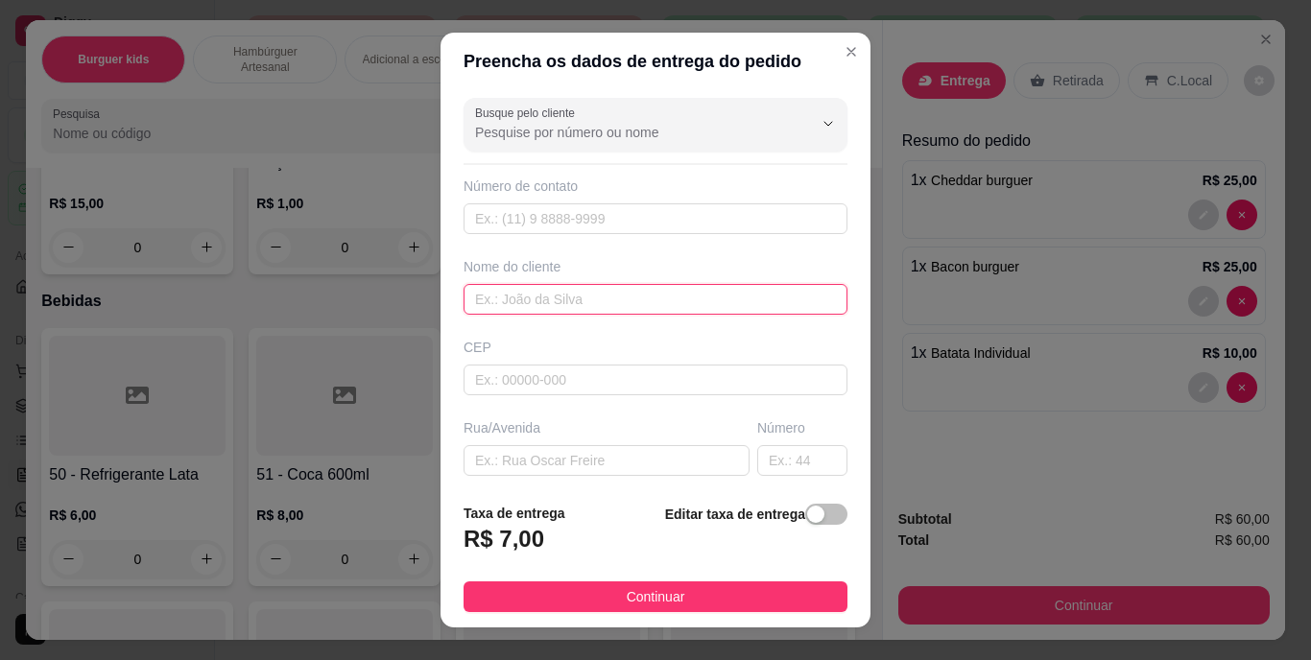
click at [557, 300] on input "text" at bounding box center [656, 299] width 384 height 31
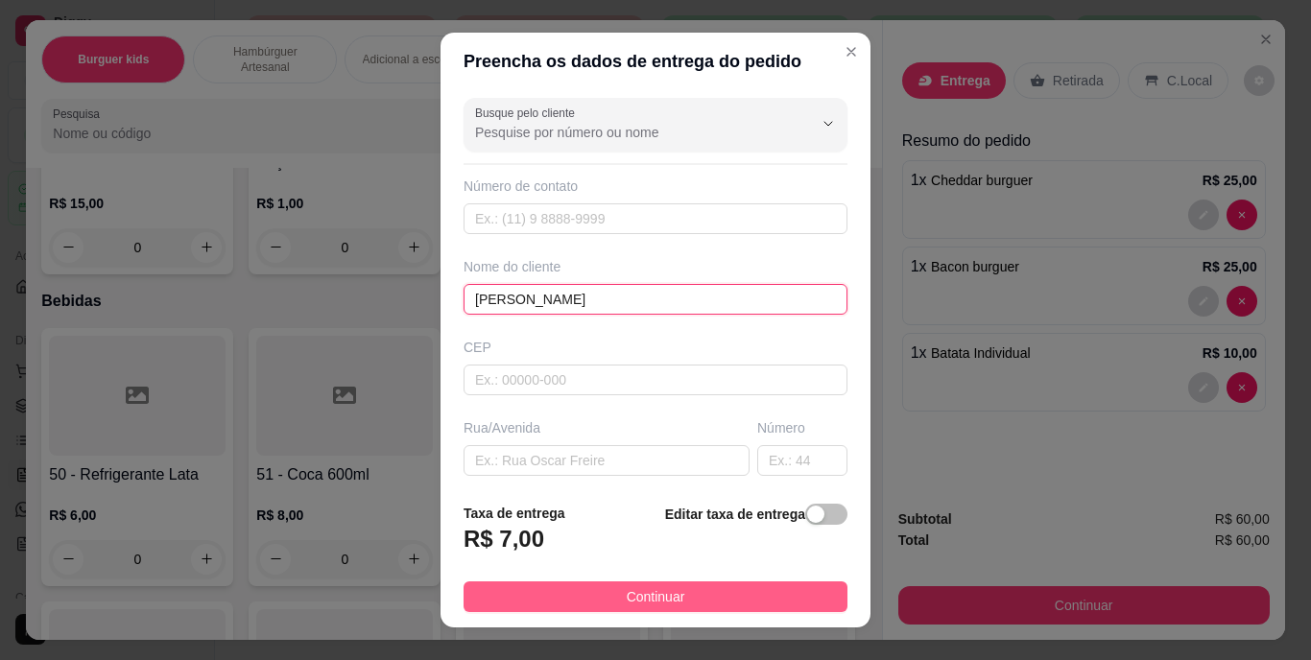
type input "[PERSON_NAME]"
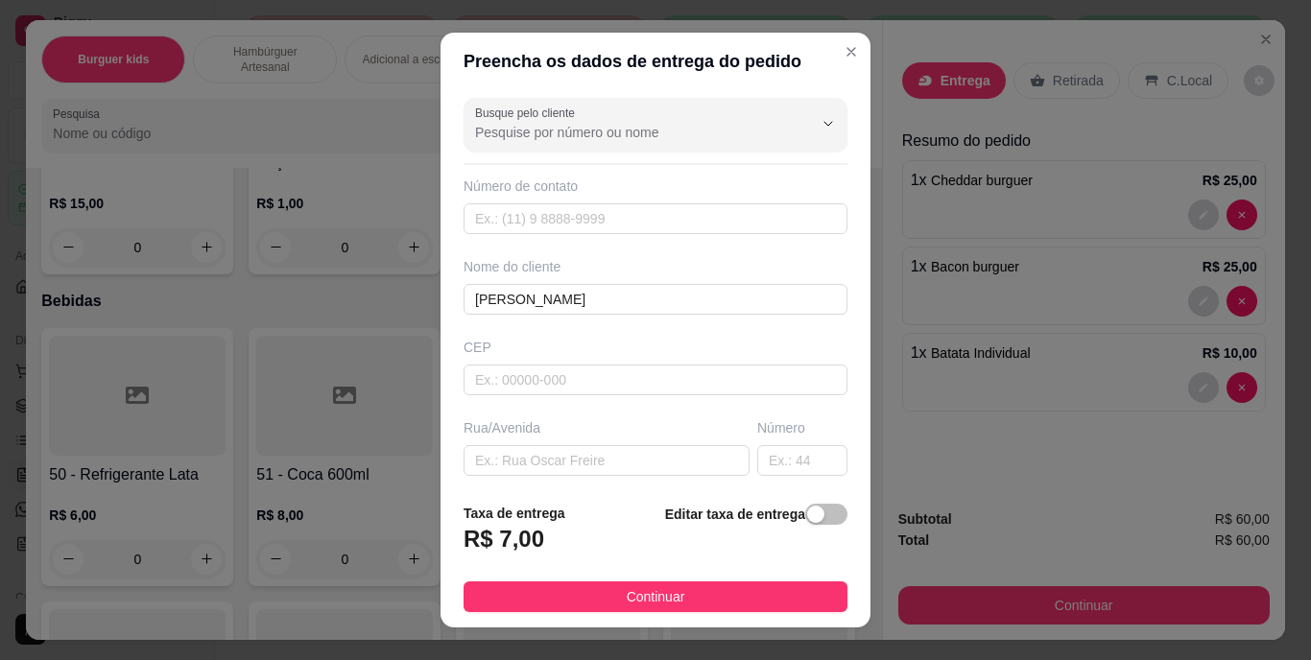
click at [629, 596] on span "Continuar" at bounding box center [656, 596] width 59 height 21
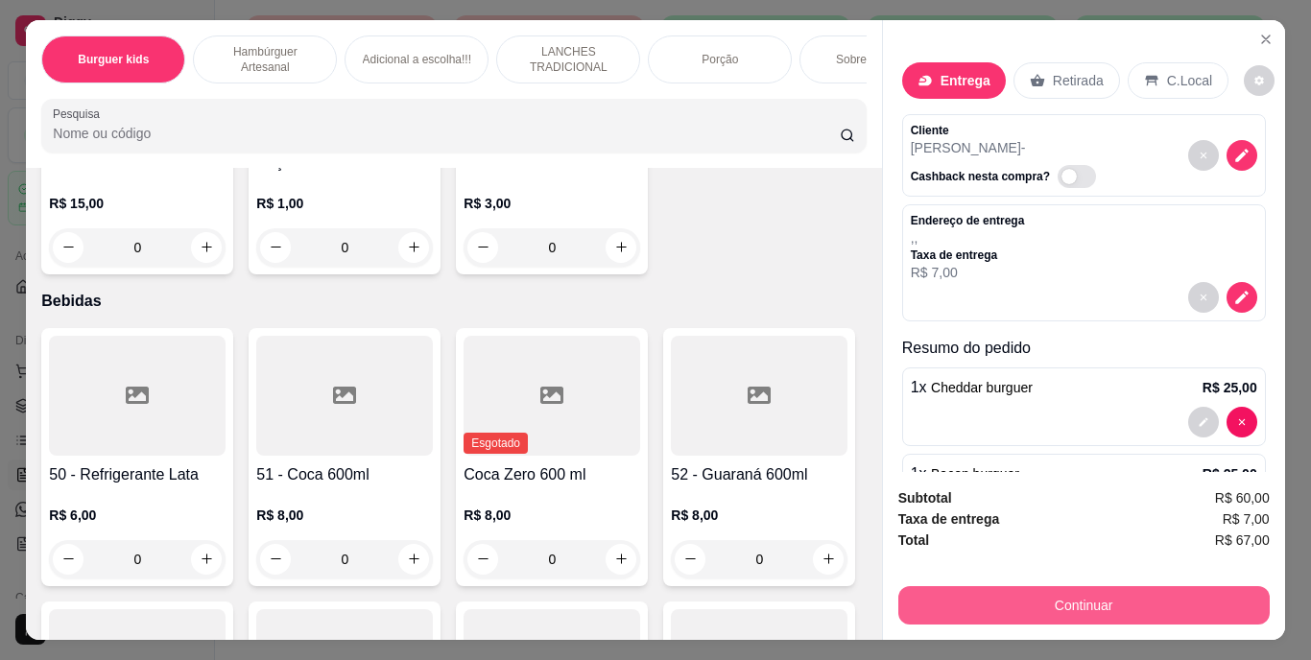
click at [977, 586] on button "Continuar" at bounding box center [1083, 605] width 371 height 38
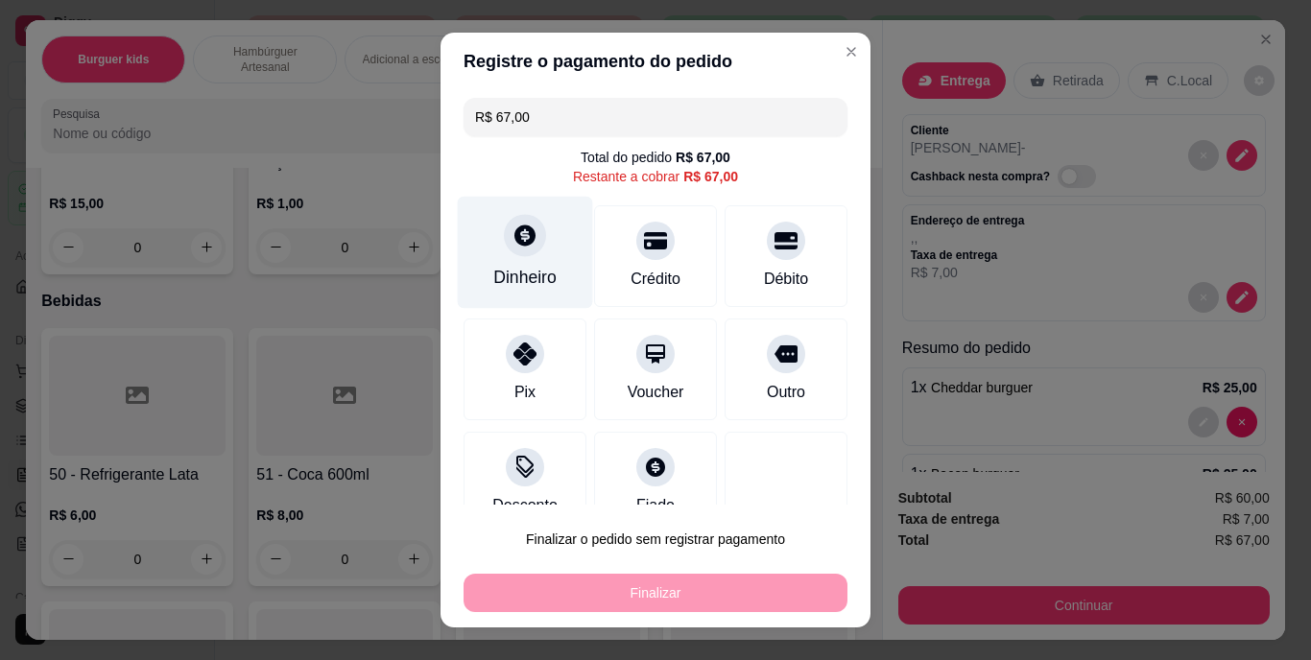
click at [522, 286] on div "Dinheiro" at bounding box center [524, 278] width 63 height 25
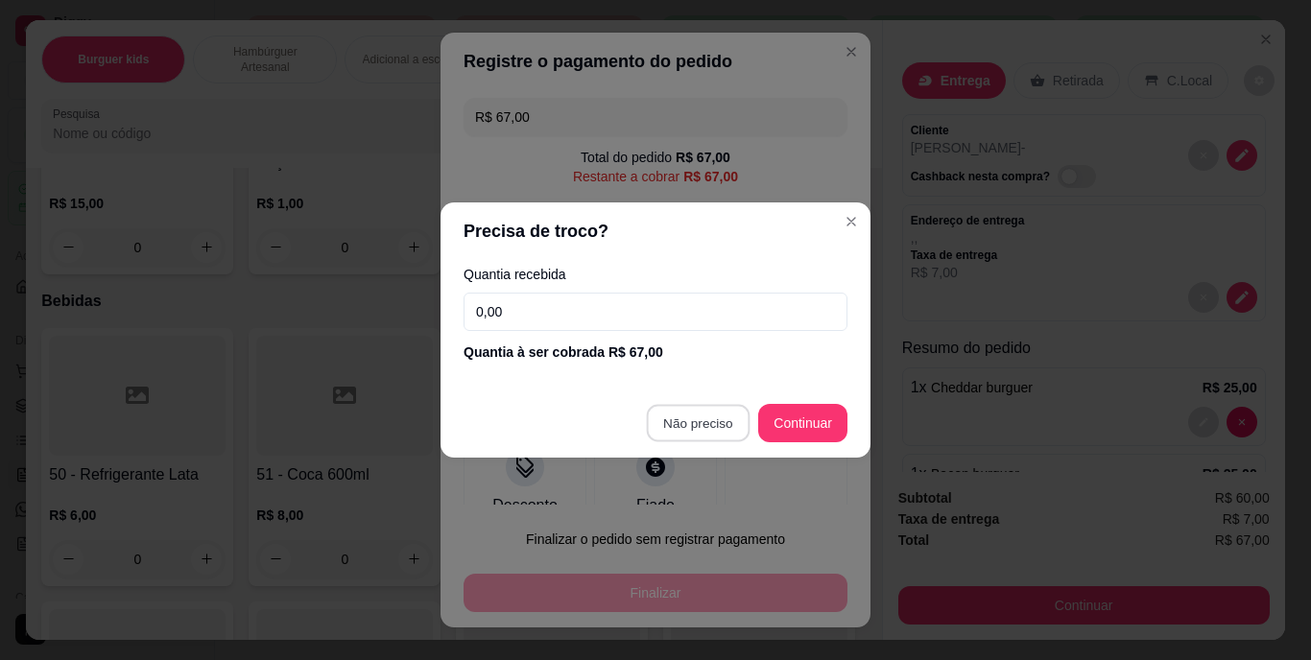
type input "R$ 0,00"
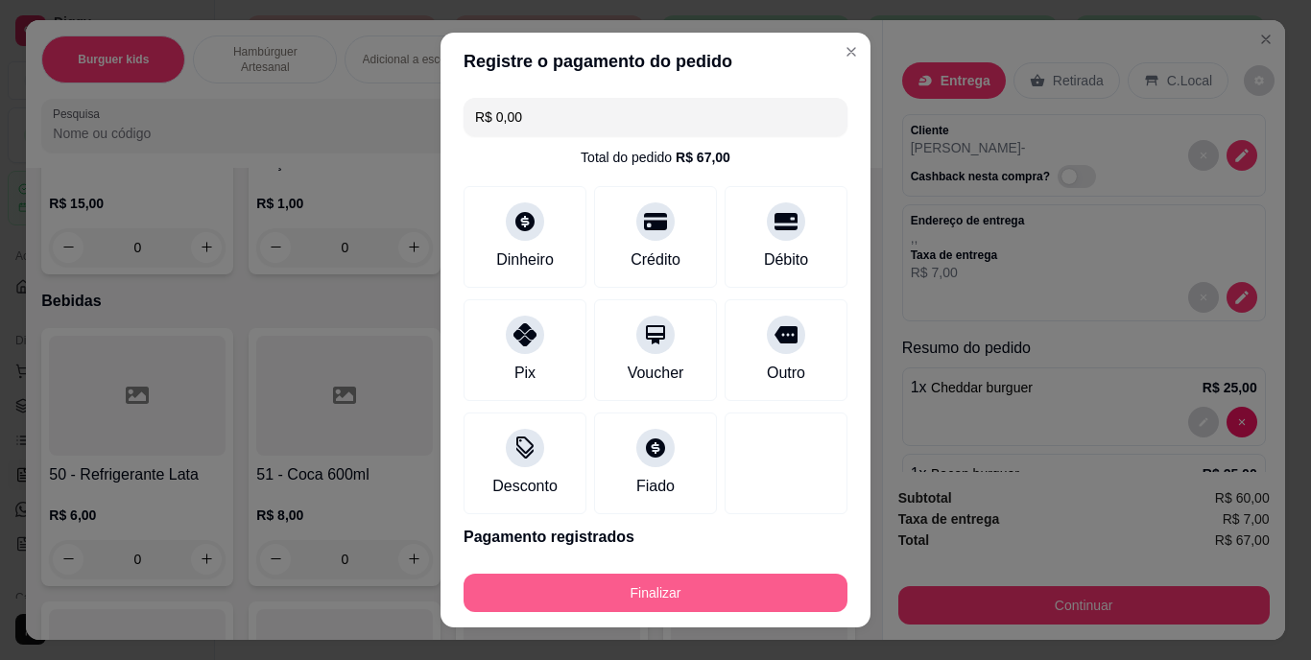
click at [692, 587] on button "Finalizar" at bounding box center [656, 593] width 384 height 38
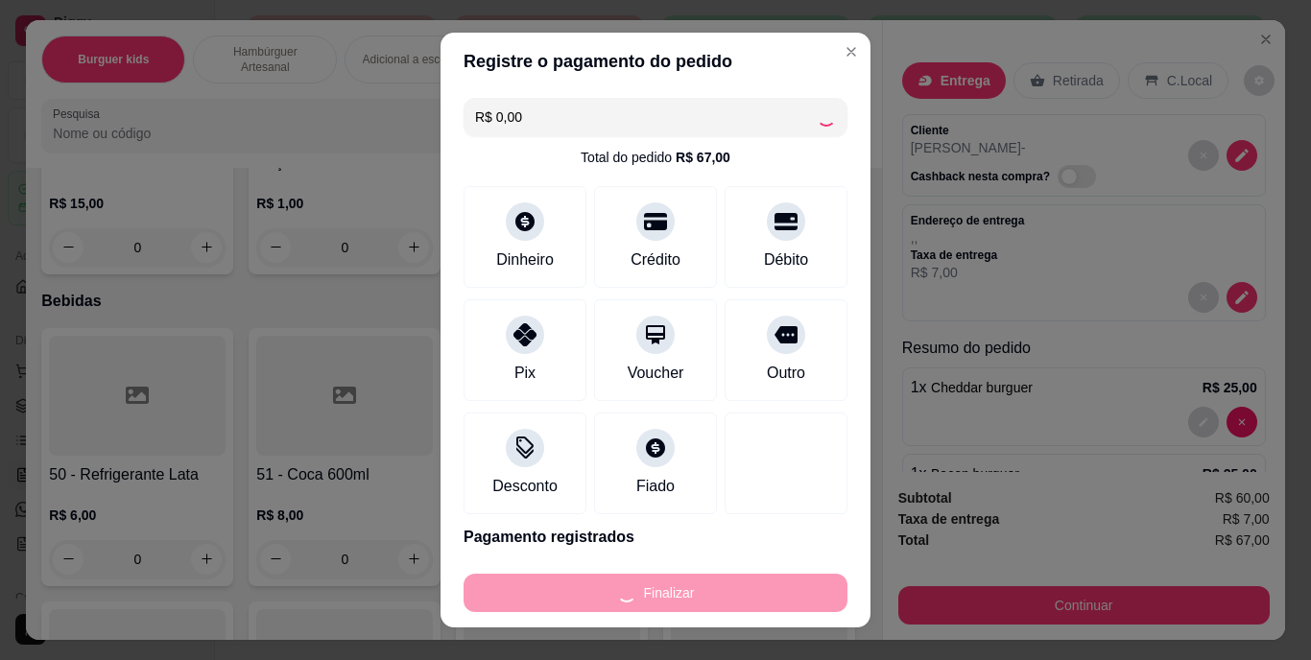
type input "0"
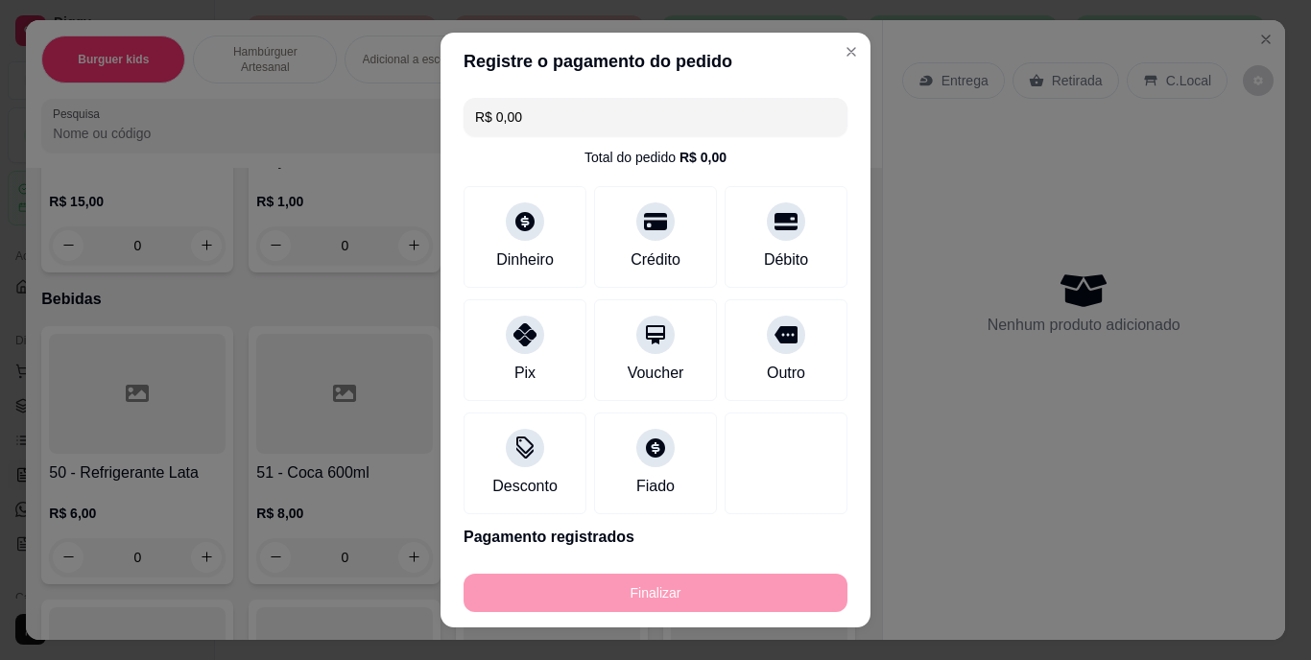
type input "-R$ 67,00"
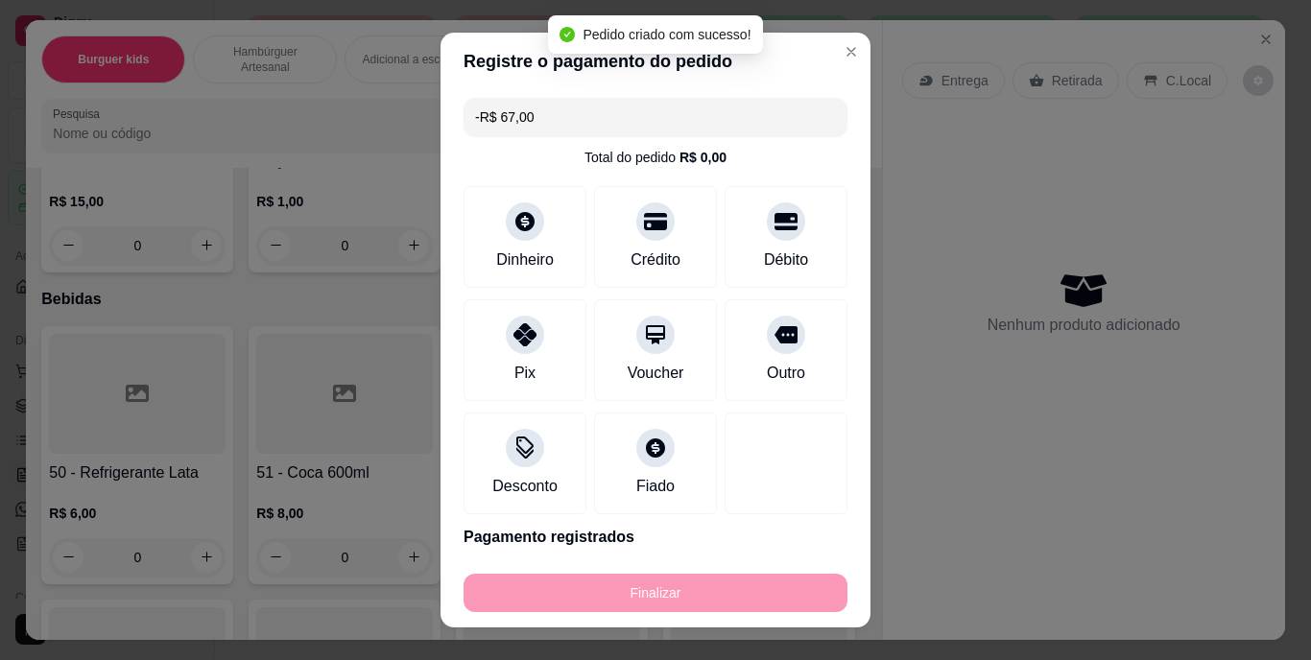
scroll to position [4411, 0]
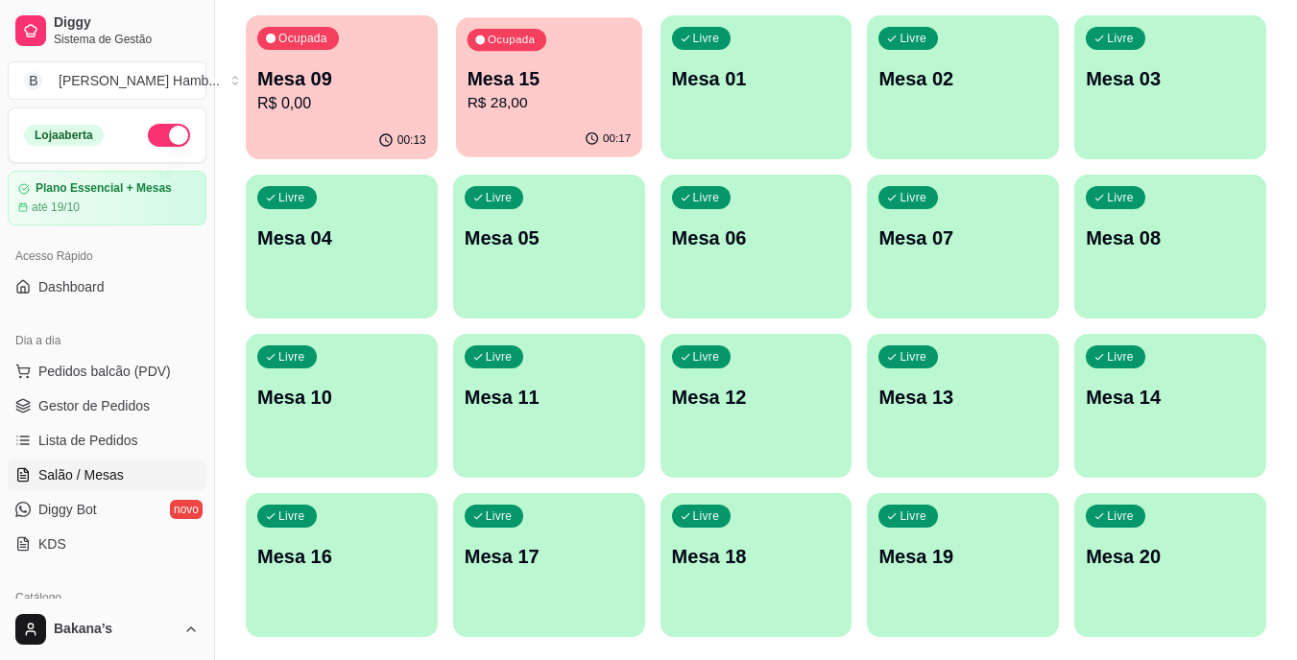
click at [509, 119] on div "Ocupada Mesa 15 R$ 28,00" at bounding box center [549, 69] width 186 height 104
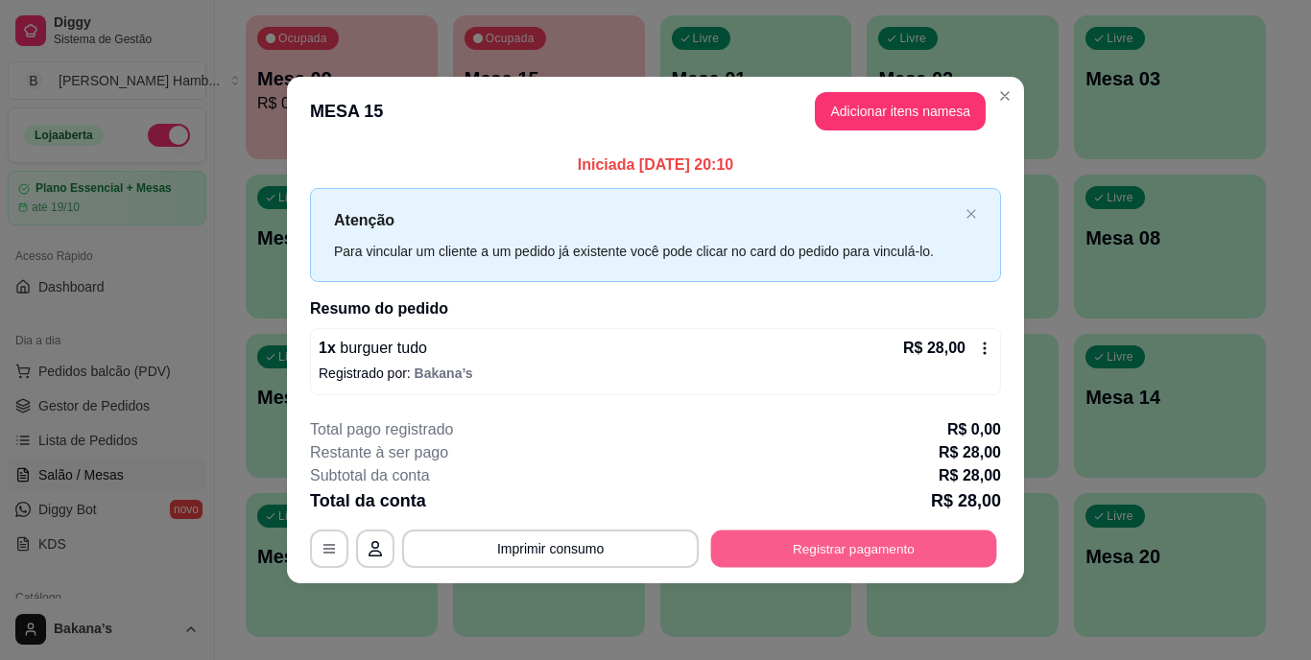
click at [781, 553] on button "Registrar pagamento" at bounding box center [854, 548] width 286 height 37
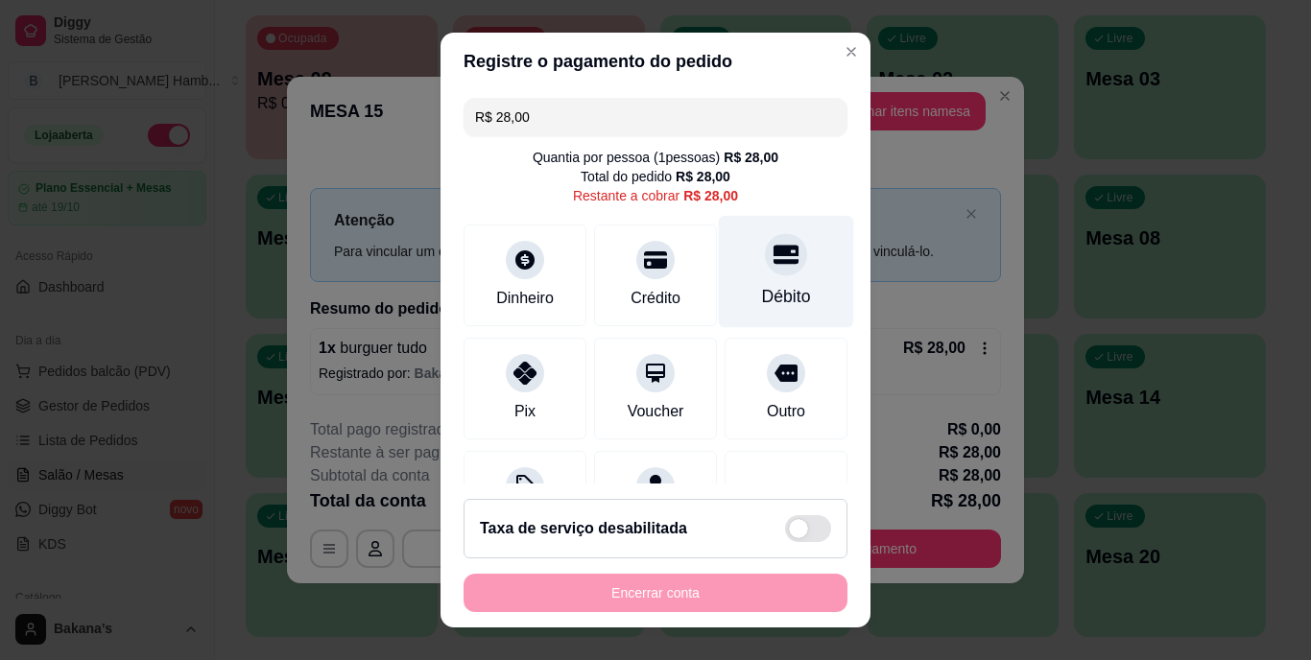
click at [736, 281] on div "Débito" at bounding box center [786, 272] width 135 height 112
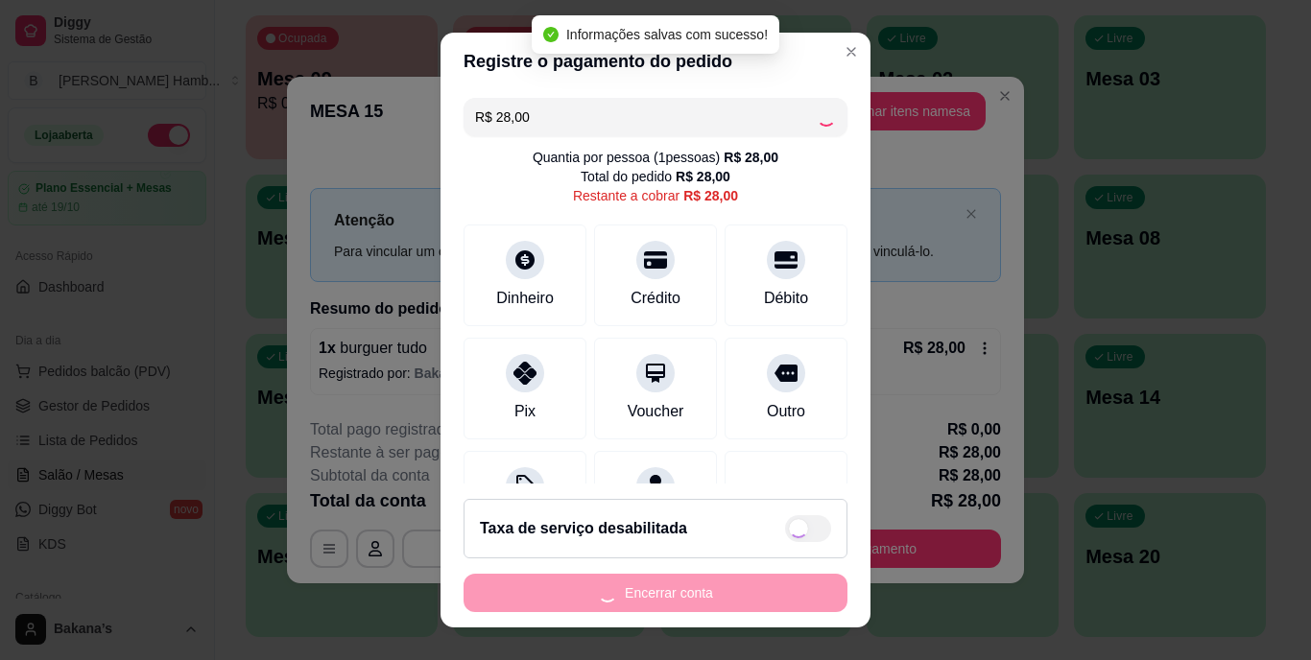
type input "R$ 0,00"
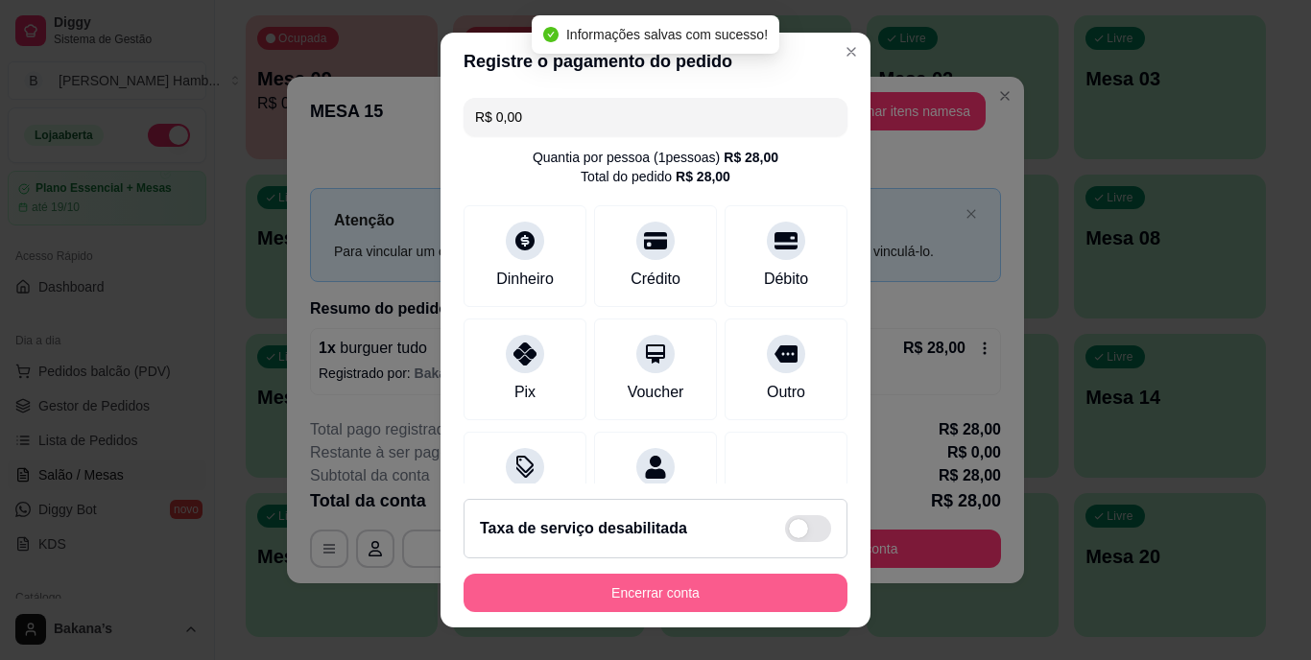
click at [651, 584] on button "Encerrar conta" at bounding box center [656, 593] width 384 height 38
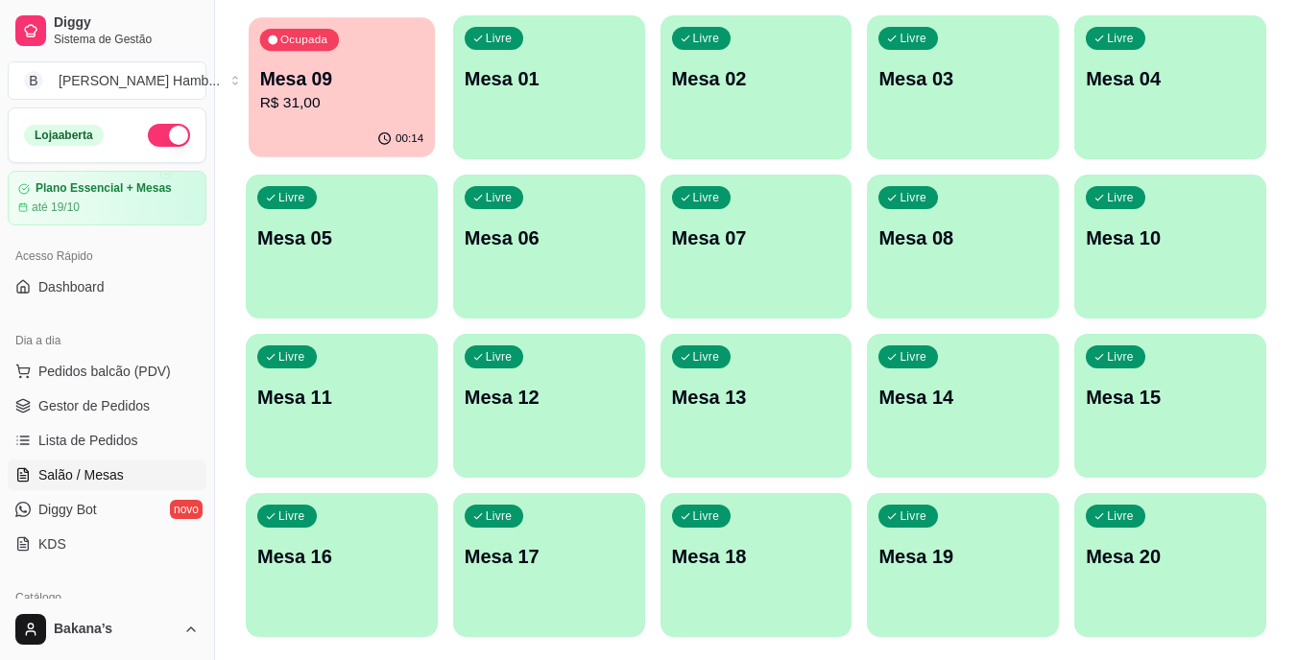
click at [330, 112] on p "R$ 31,00" at bounding box center [342, 103] width 164 height 22
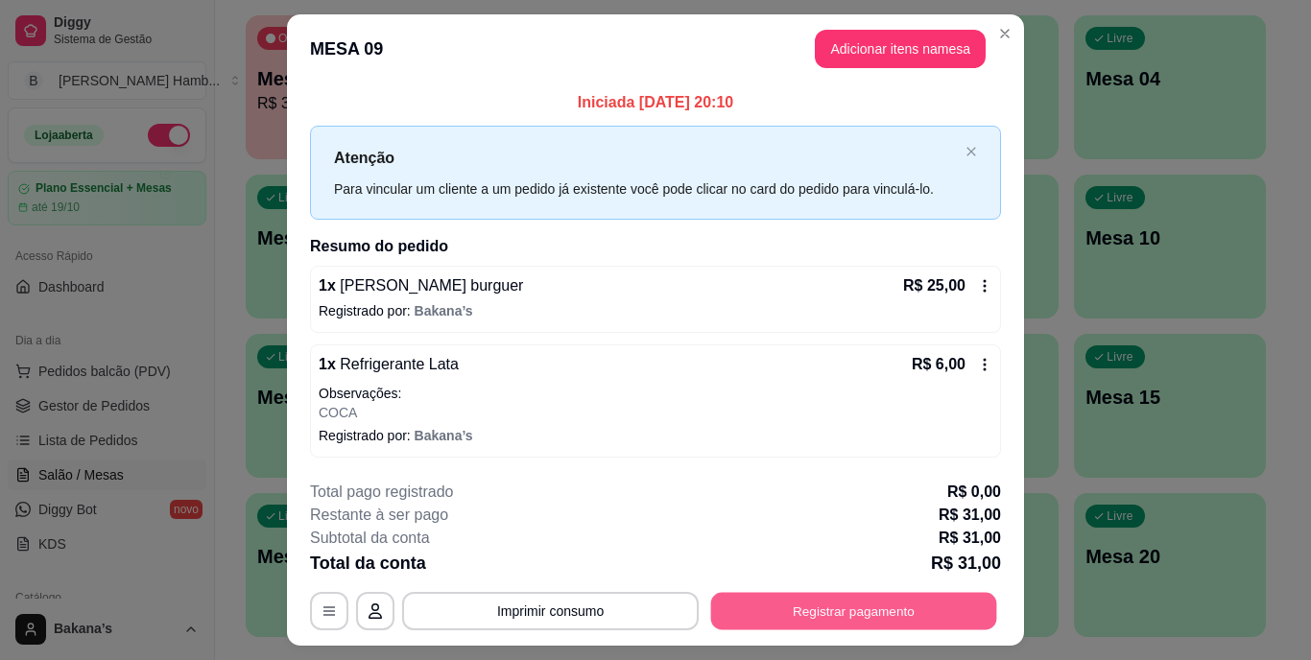
click at [816, 599] on button "Registrar pagamento" at bounding box center [854, 610] width 286 height 37
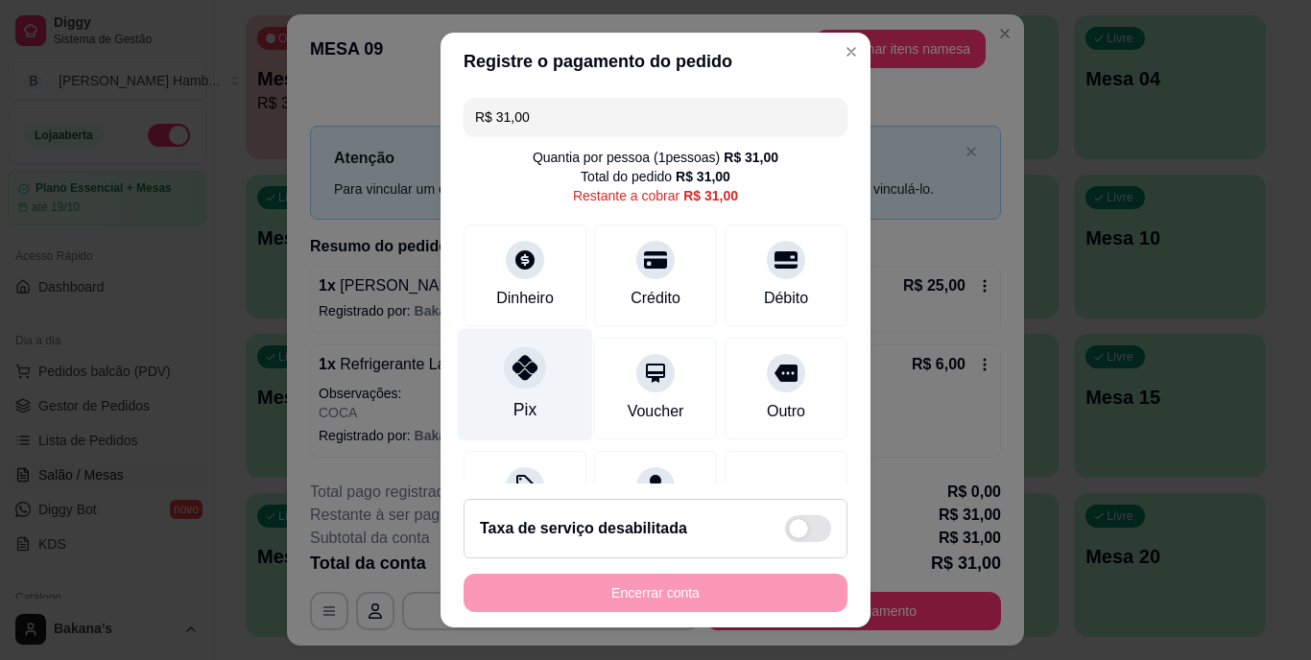
click at [539, 385] on div "Pix" at bounding box center [525, 385] width 135 height 112
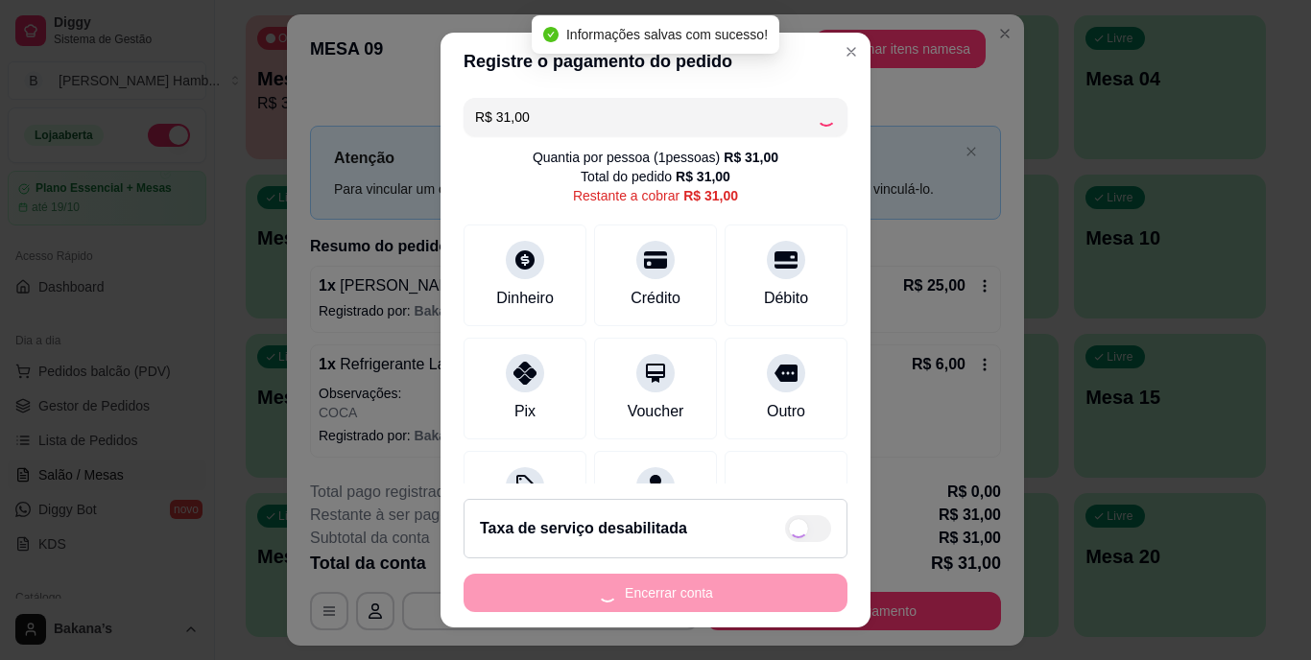
type input "R$ 0,00"
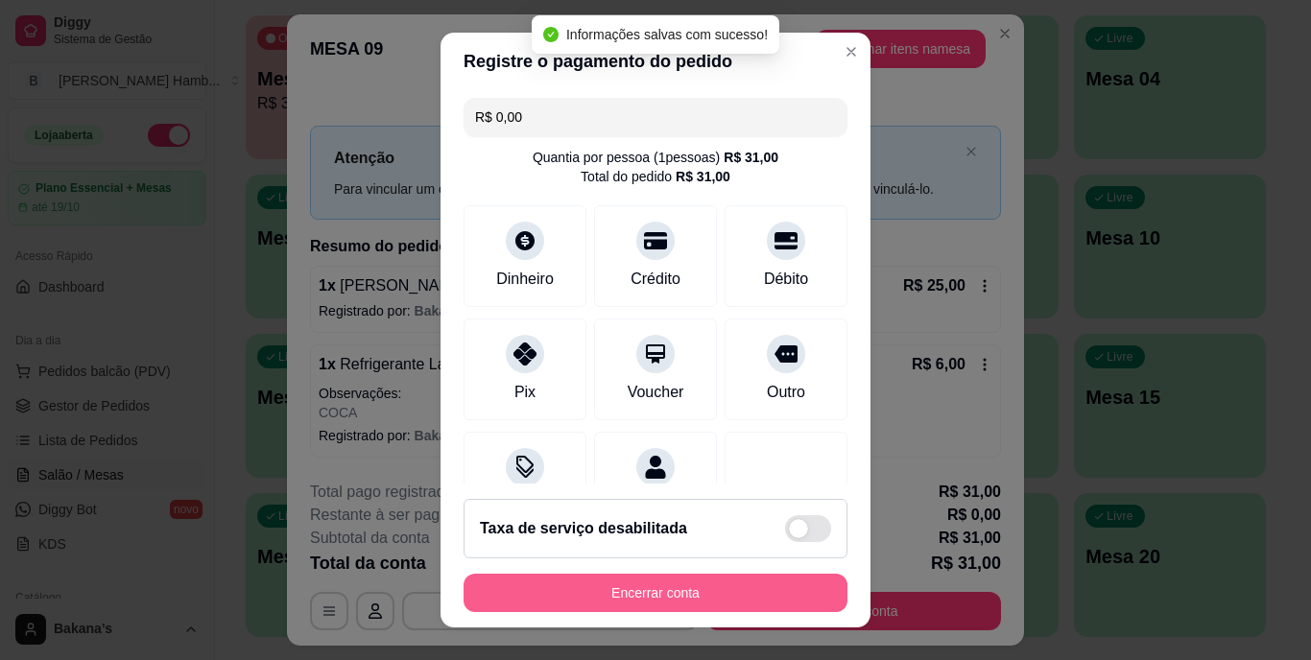
click at [643, 593] on button "Encerrar conta" at bounding box center [656, 593] width 384 height 38
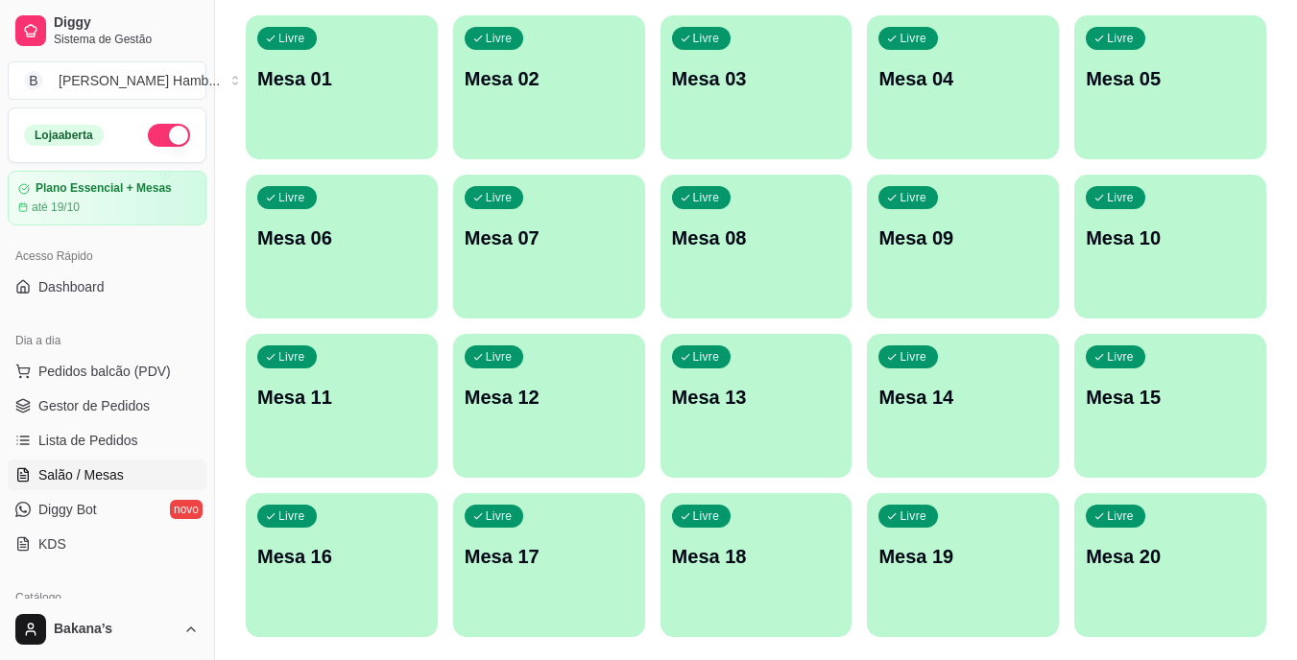
click at [137, 365] on span "Pedidos balcão (PDV)" at bounding box center [104, 371] width 132 height 19
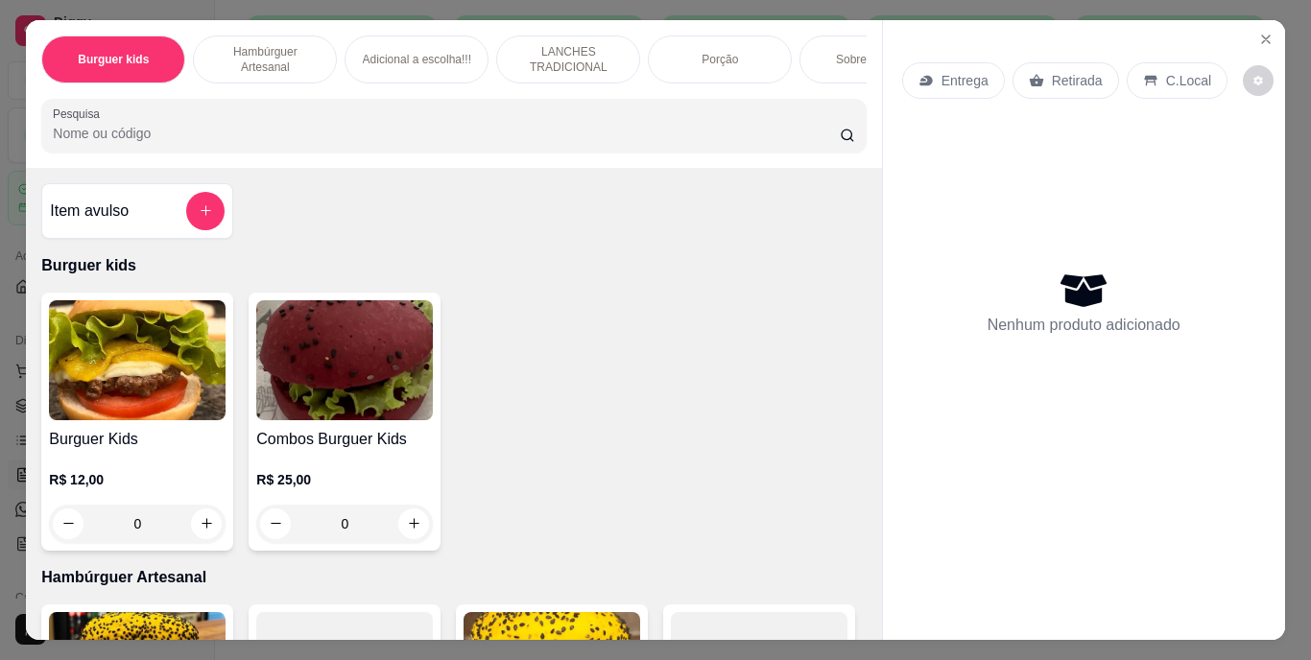
scroll to position [288, 0]
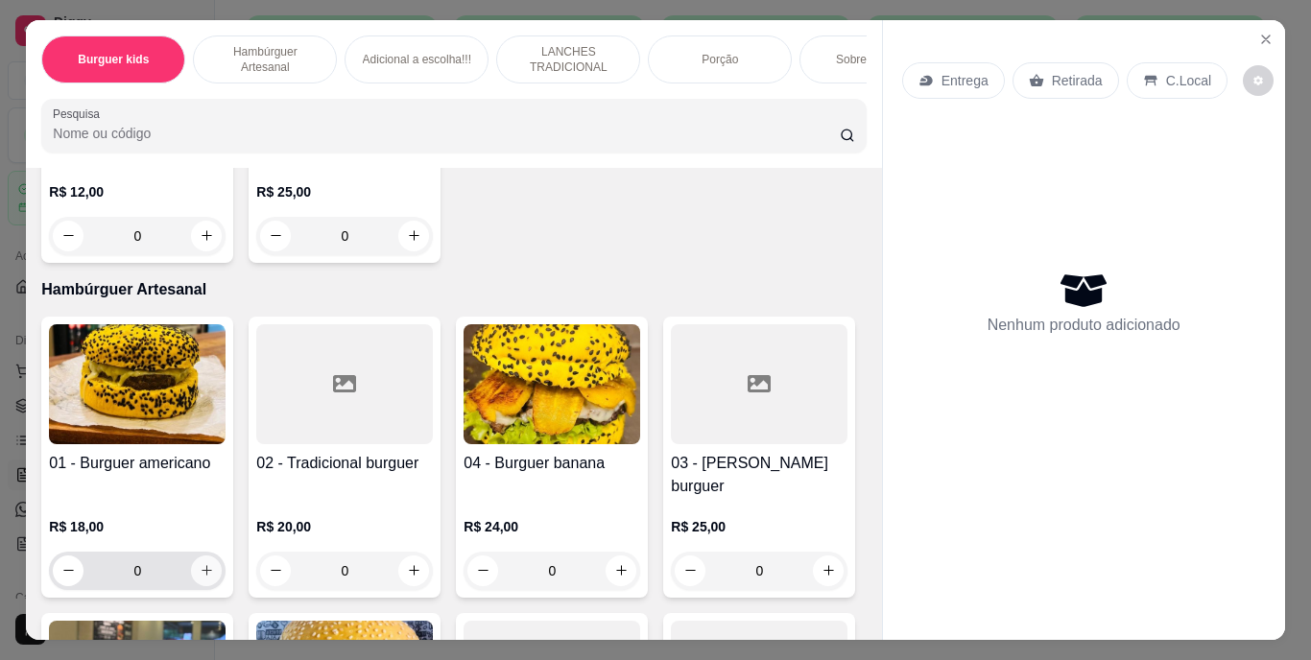
click at [200, 563] on icon "increase-product-quantity" at bounding box center [207, 570] width 14 height 14
type input "1"
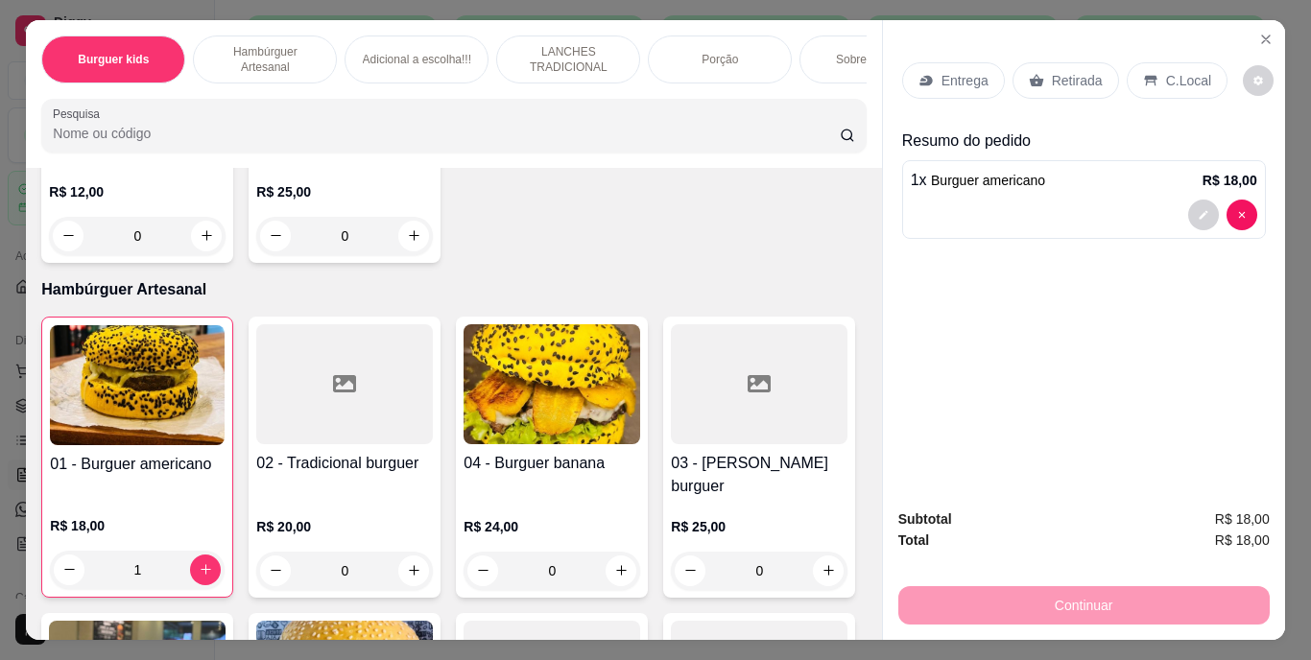
click at [973, 62] on div "Entrega" at bounding box center [953, 80] width 103 height 36
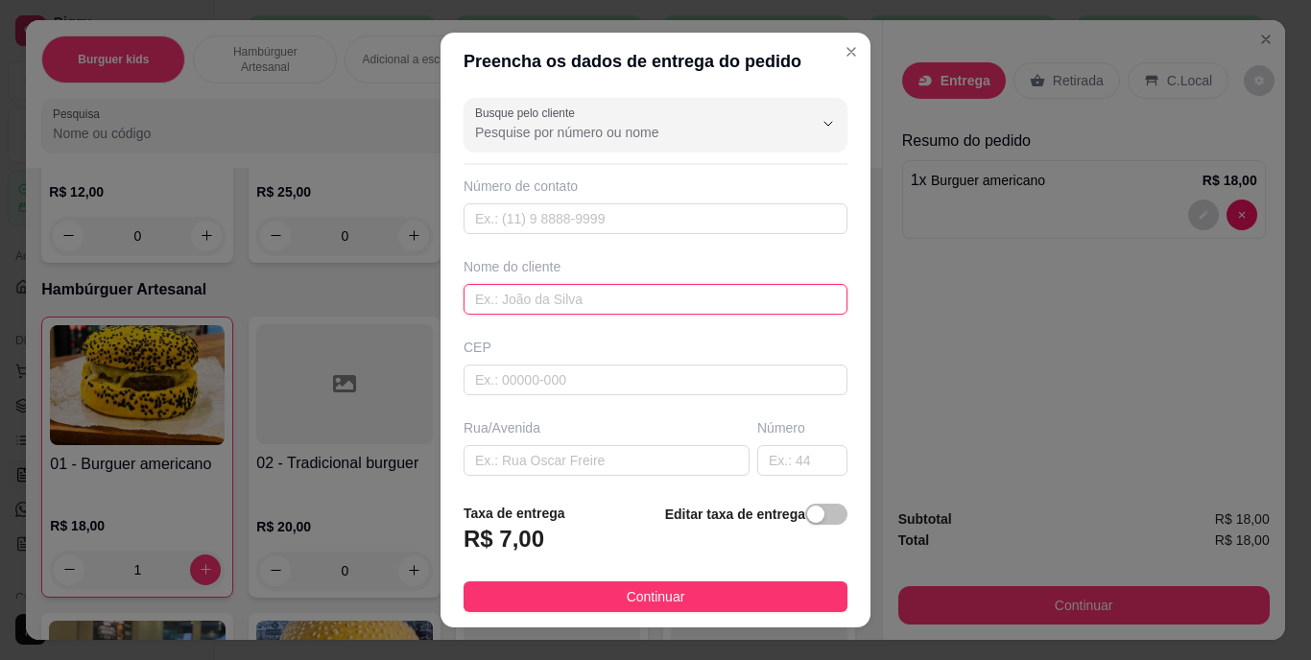
click at [645, 302] on input "text" at bounding box center [656, 299] width 384 height 31
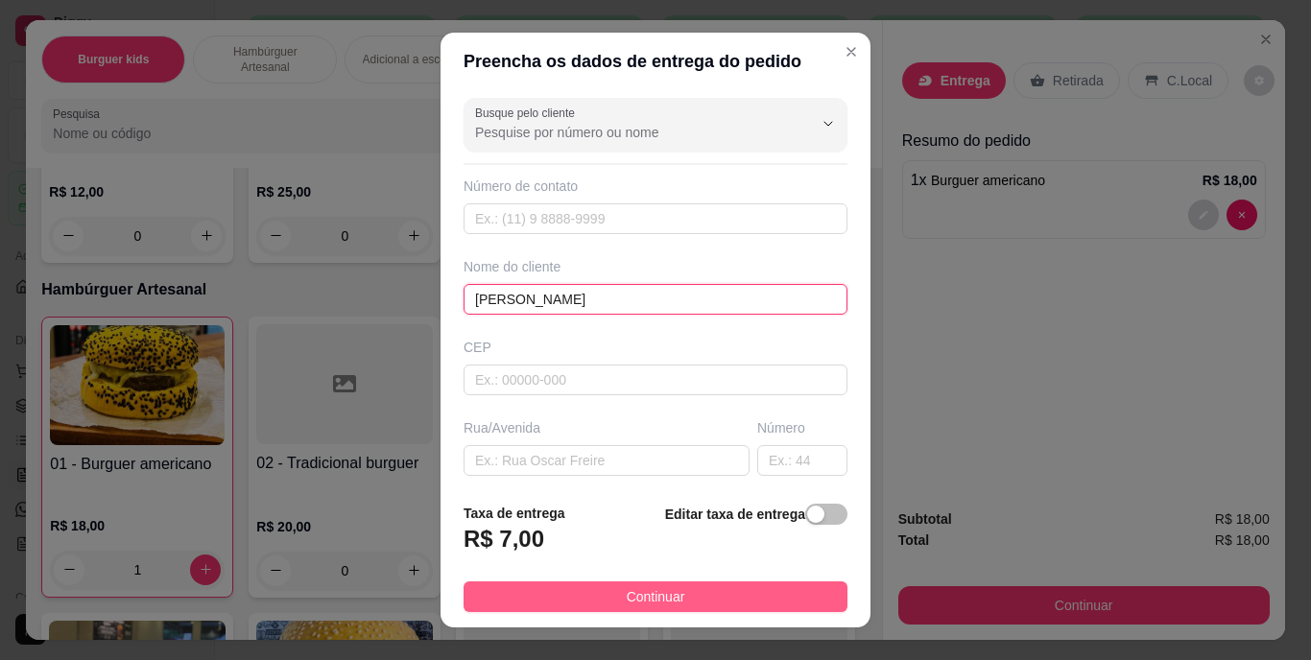
type input "[PERSON_NAME]"
click at [644, 600] on span "Continuar" at bounding box center [656, 596] width 59 height 21
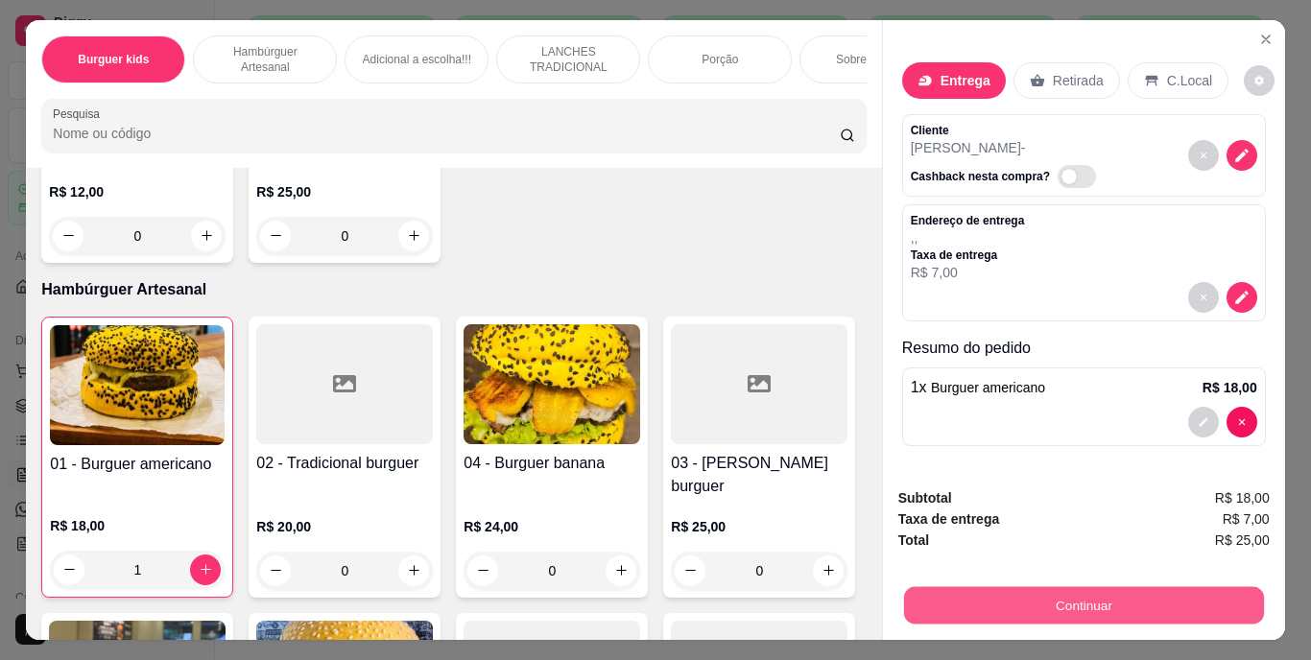
click at [973, 587] on button "Continuar" at bounding box center [1083, 605] width 360 height 37
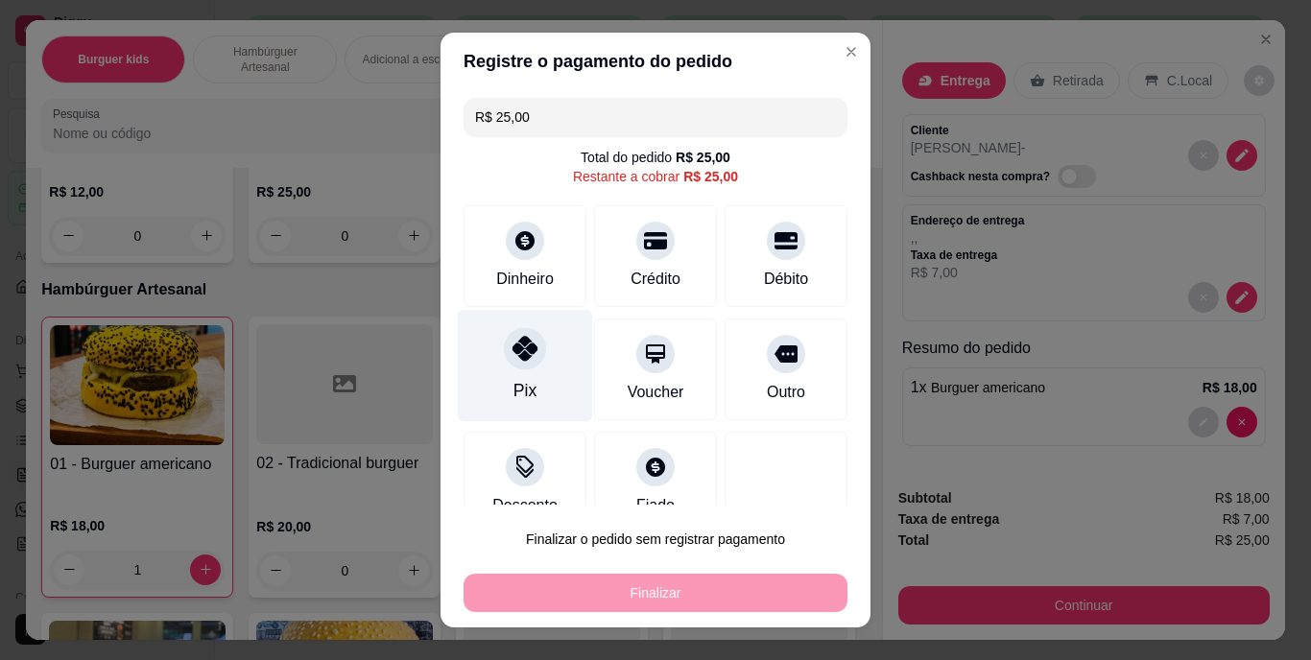
drag, startPoint x: 532, startPoint y: 350, endPoint x: 537, endPoint y: 367, distance: 17.3
click at [532, 351] on div at bounding box center [525, 349] width 42 height 42
type input "R$ 0,00"
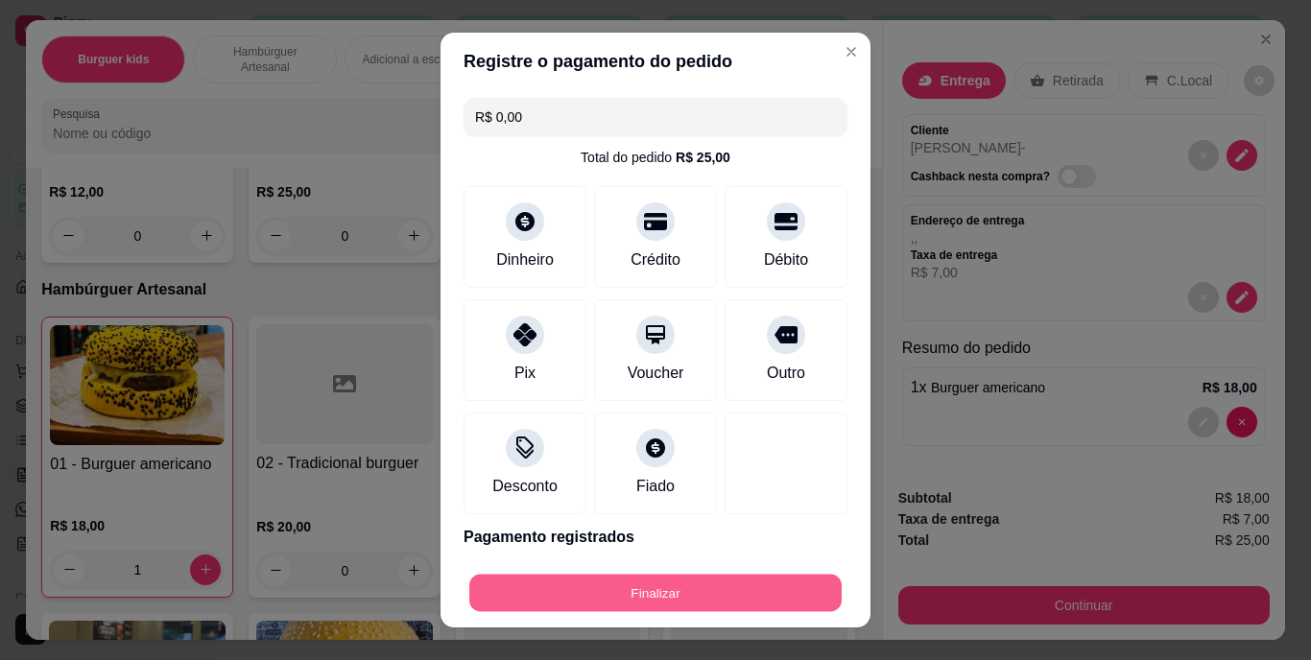
click at [582, 584] on button "Finalizar" at bounding box center [655, 592] width 372 height 37
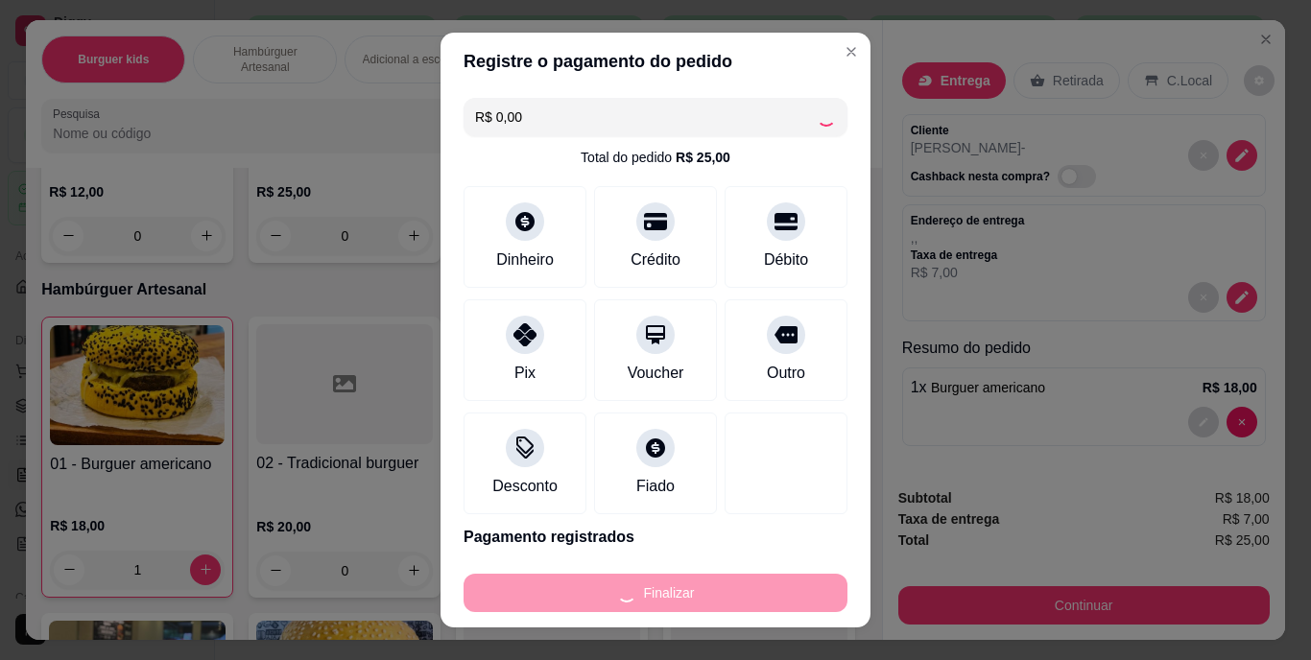
type input "0"
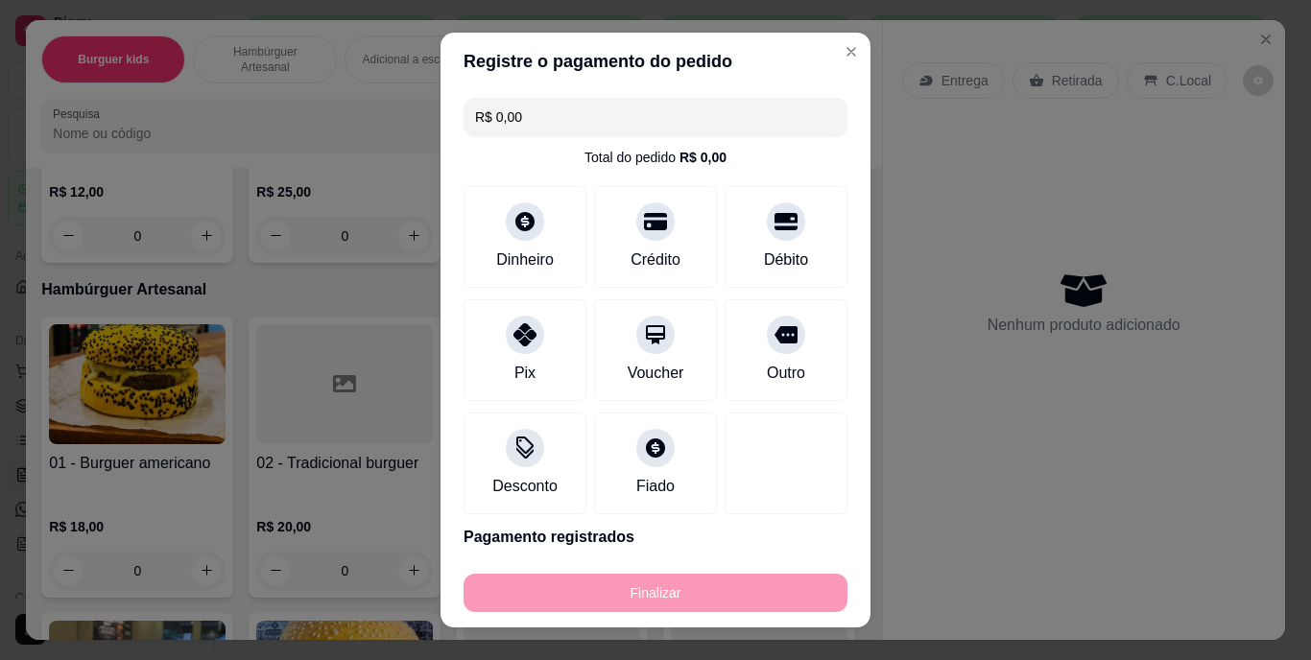
type input "-R$ 25,00"
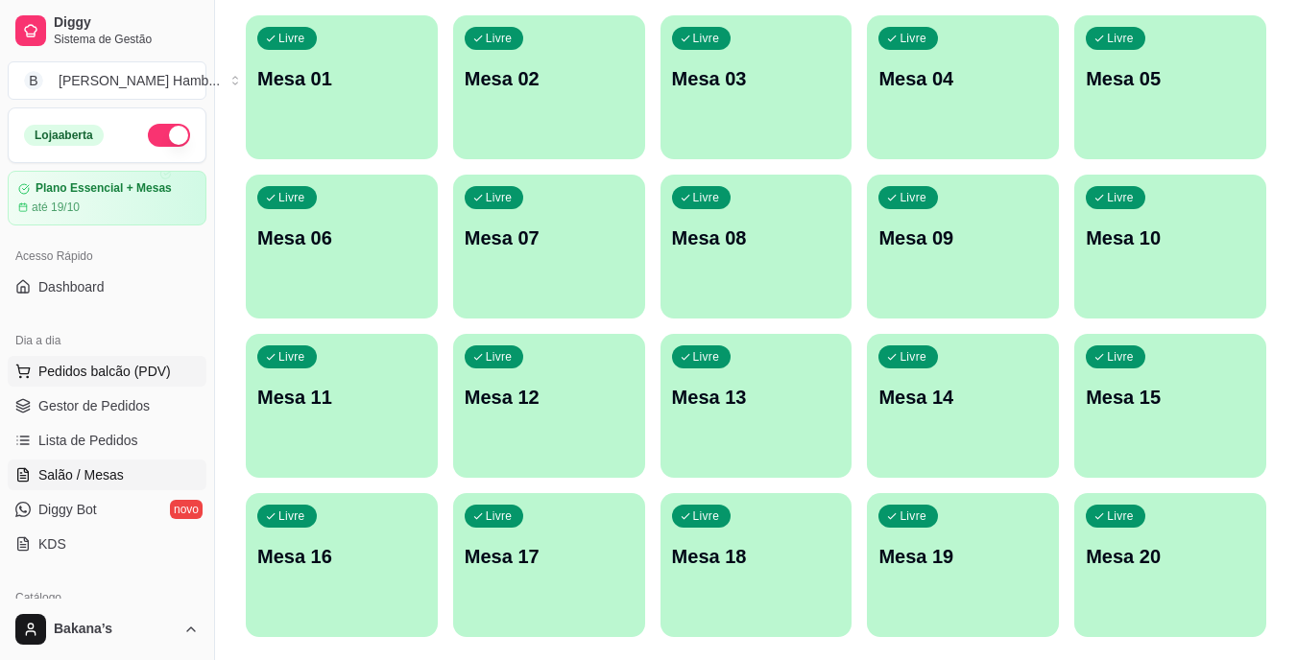
click at [122, 378] on span "Pedidos balcão (PDV)" at bounding box center [104, 371] width 132 height 19
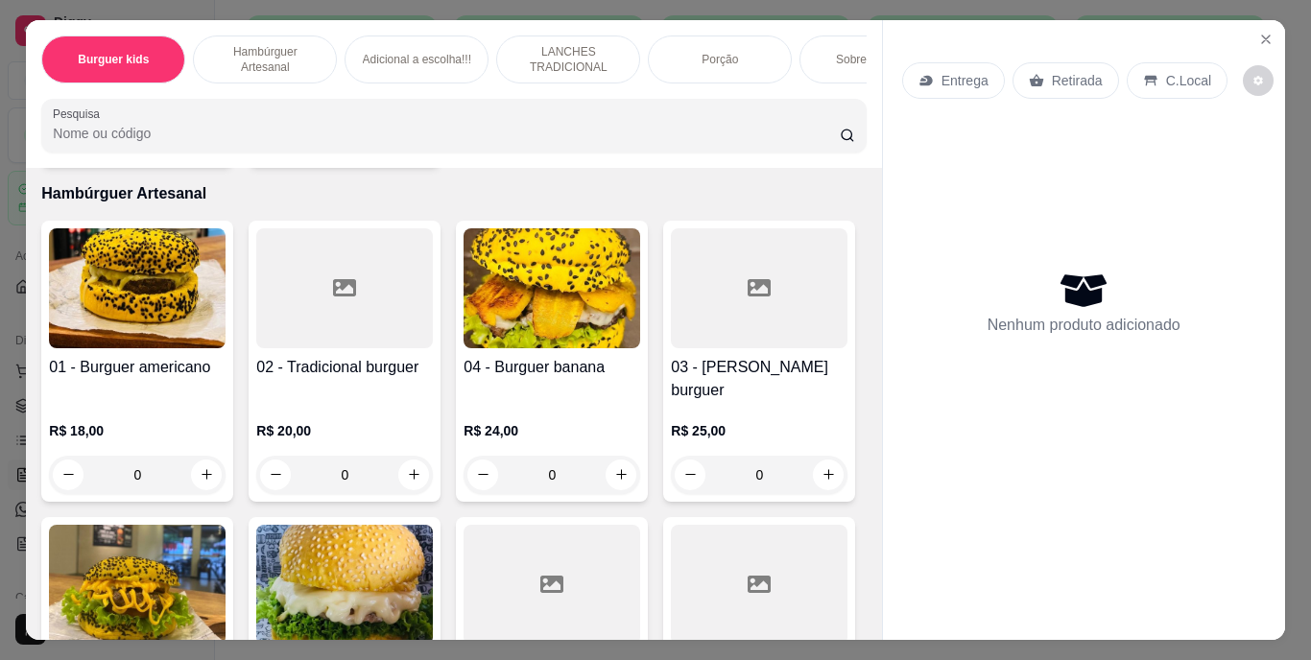
scroll to position [576, 0]
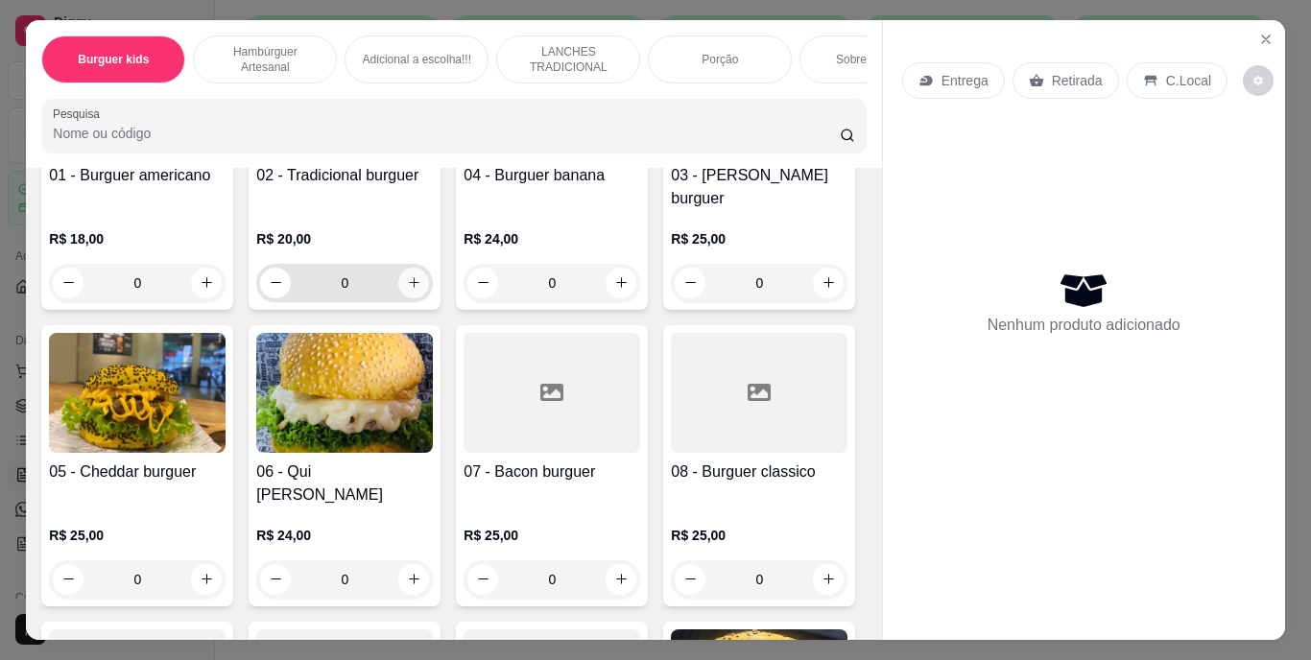
click at [412, 275] on icon "increase-product-quantity" at bounding box center [414, 282] width 14 height 14
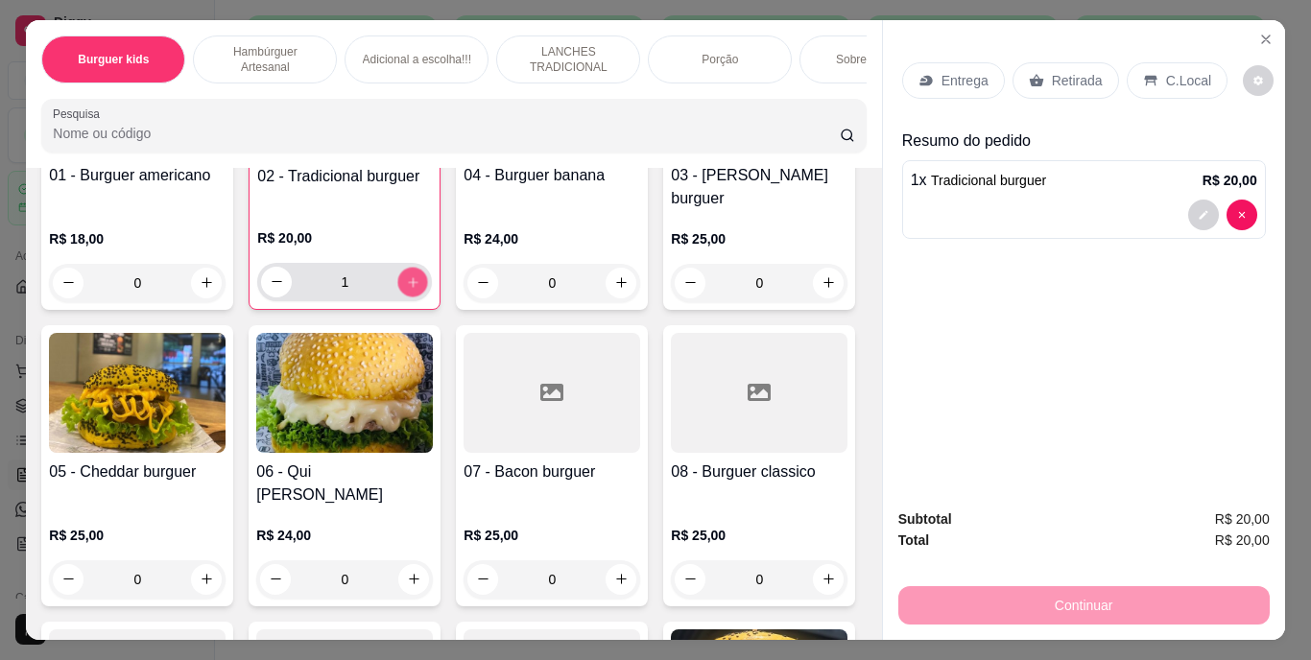
click at [412, 274] on icon "increase-product-quantity" at bounding box center [413, 281] width 14 height 14
type input "2"
click at [1039, 67] on div "Retirada" at bounding box center [1066, 80] width 107 height 36
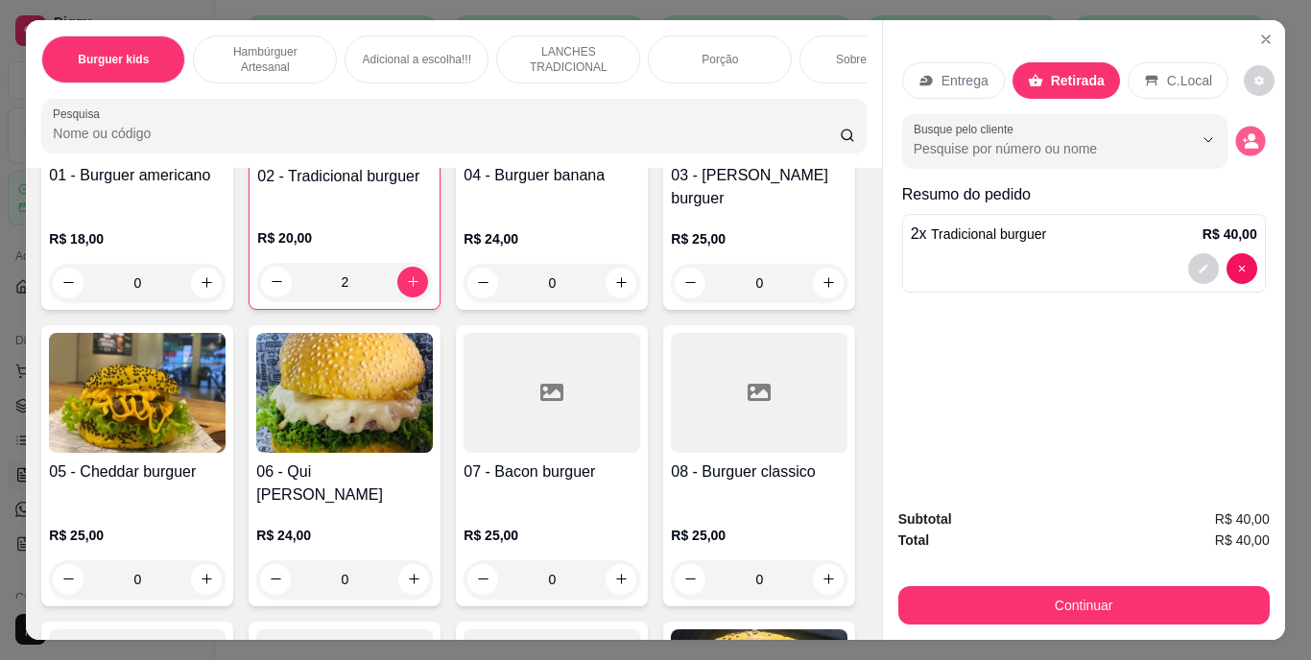
click at [1242, 132] on icon "decrease-product-quantity" at bounding box center [1250, 140] width 16 height 16
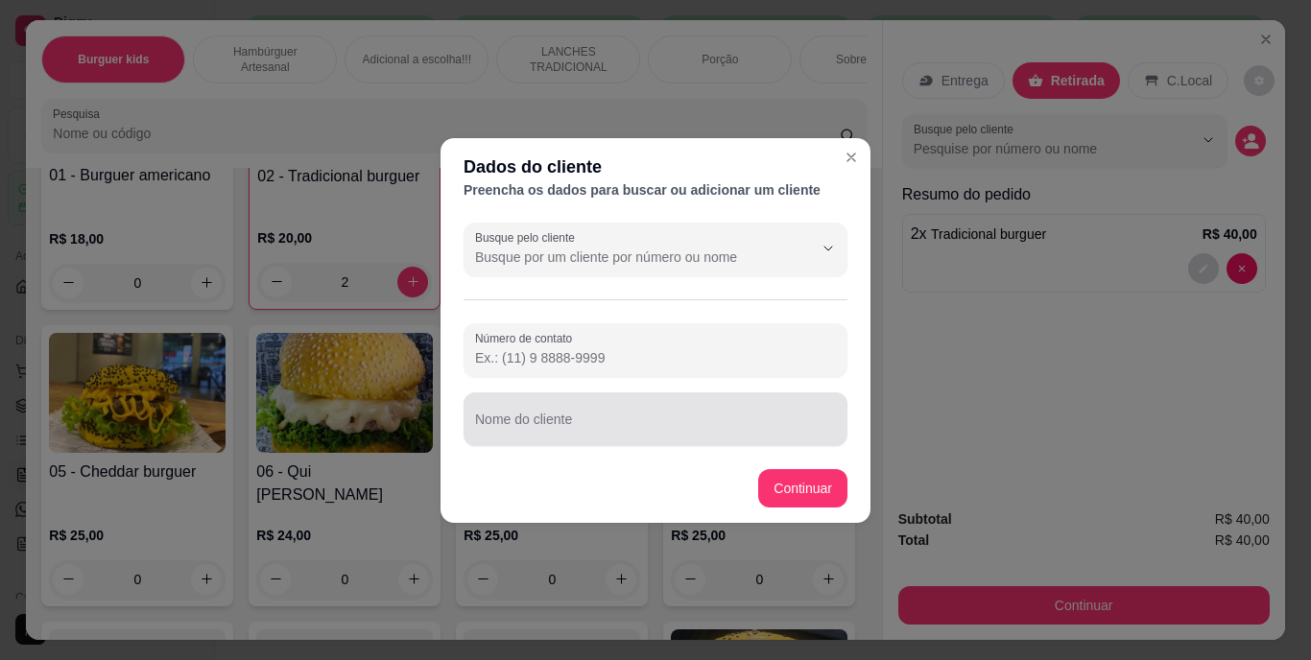
click at [691, 411] on div at bounding box center [655, 419] width 361 height 38
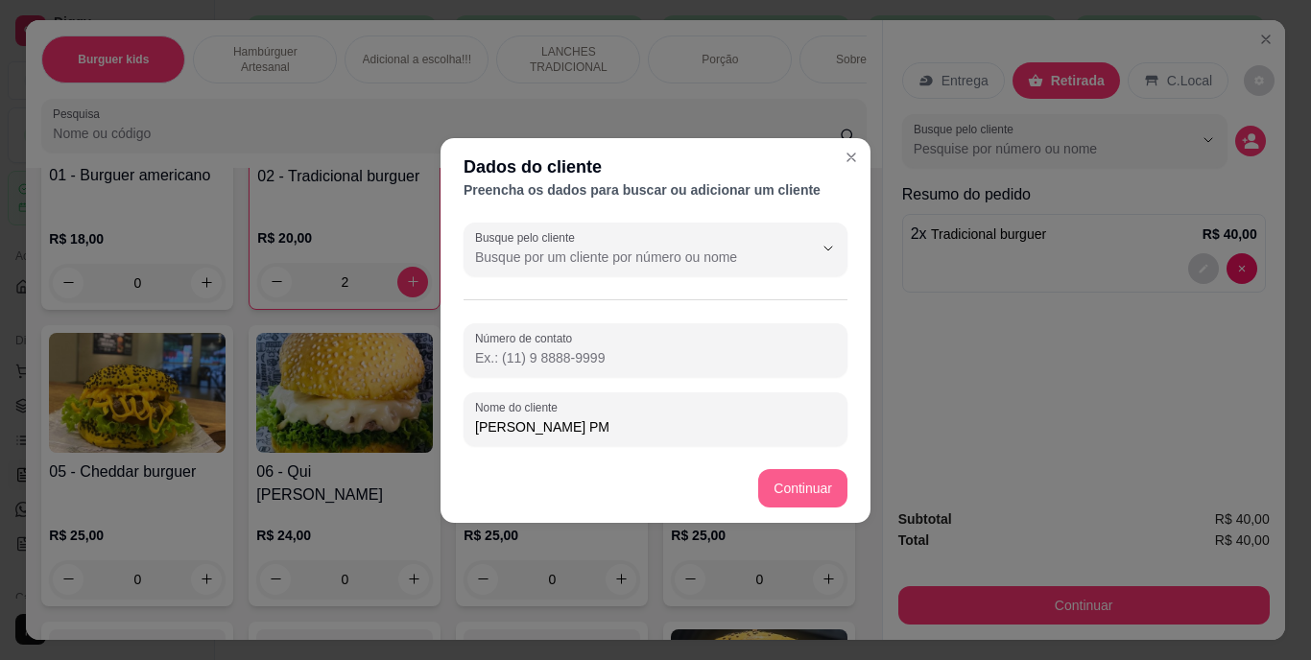
type input "[PERSON_NAME] PM"
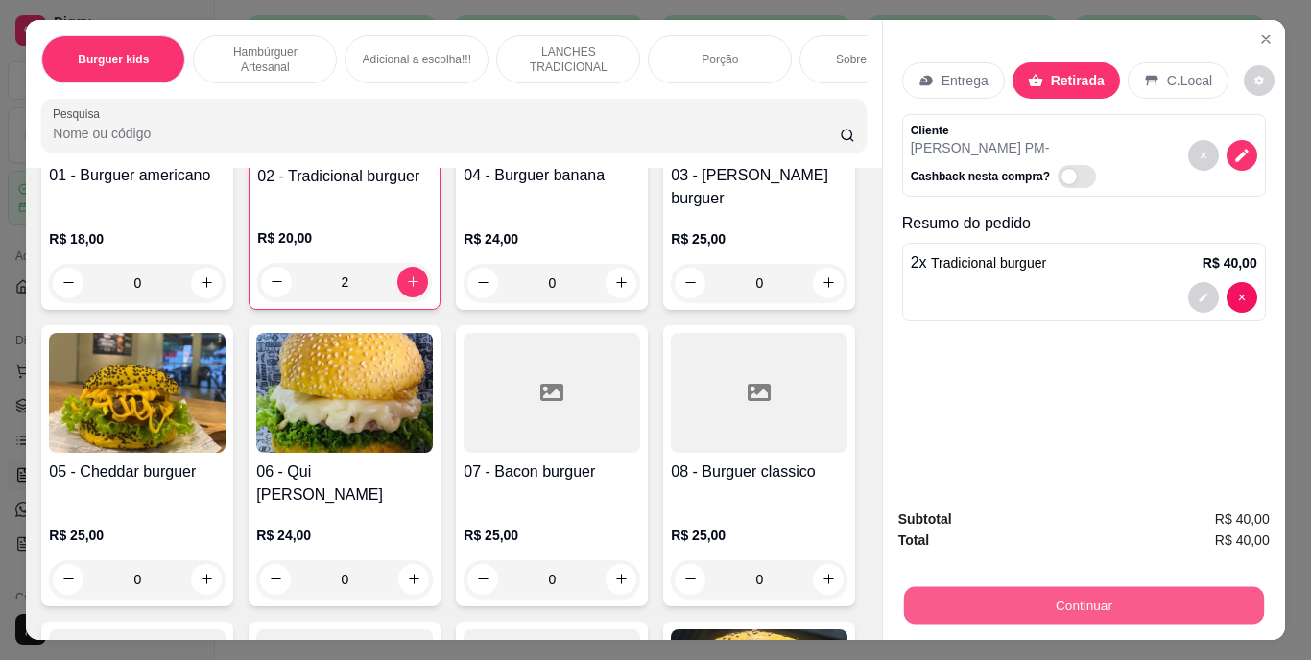
click at [1147, 591] on button "Continuar" at bounding box center [1083, 605] width 360 height 37
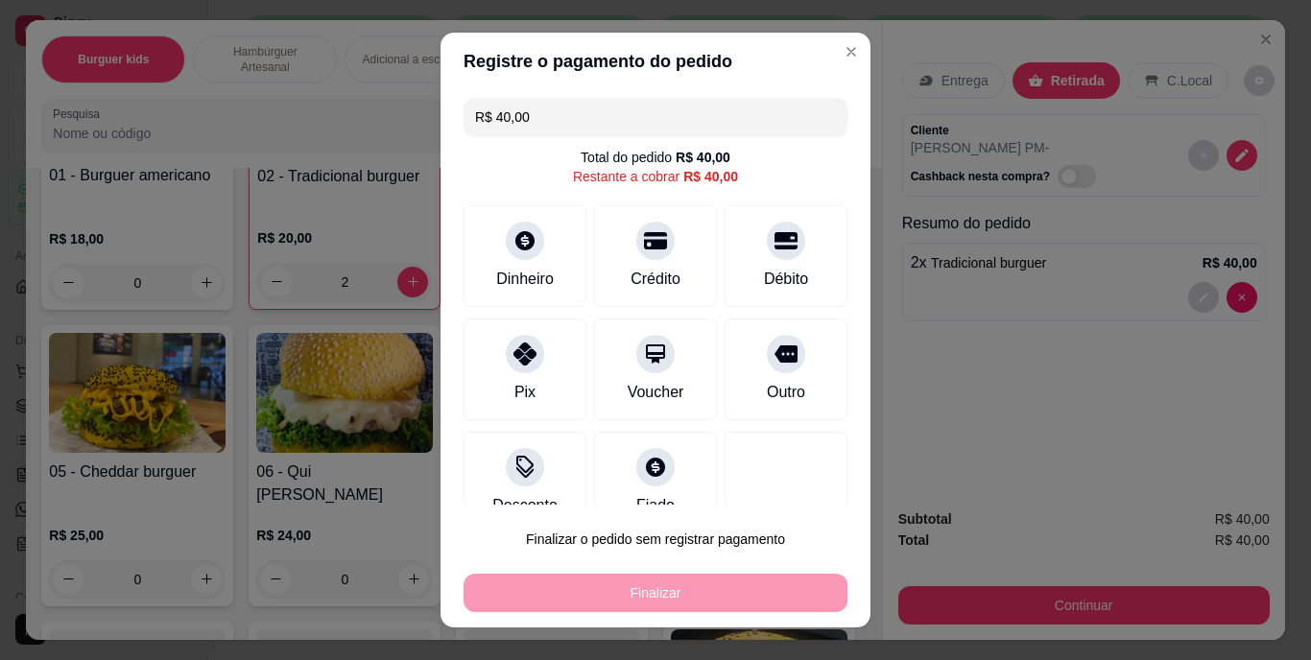
drag, startPoint x: 747, startPoint y: 379, endPoint x: 706, endPoint y: 525, distance: 151.3
click at [767, 388] on div "Outro" at bounding box center [786, 392] width 38 height 23
type input "R$ 0,00"
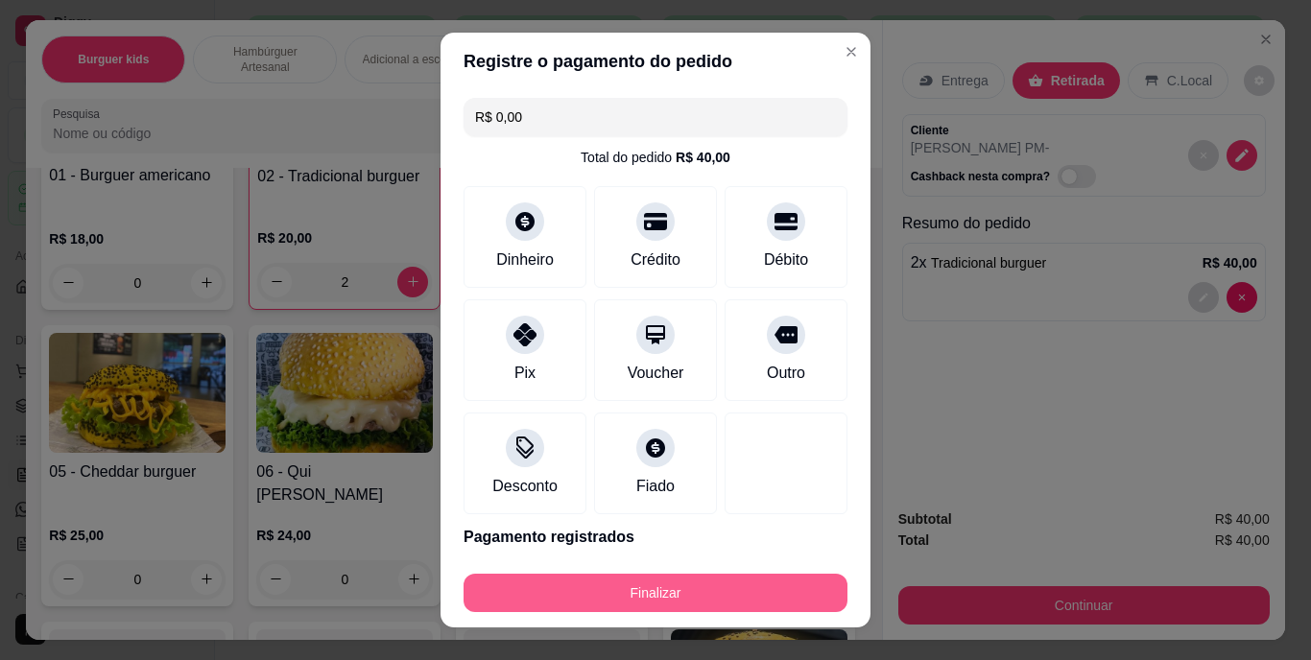
click at [679, 580] on button "Finalizar" at bounding box center [656, 593] width 384 height 38
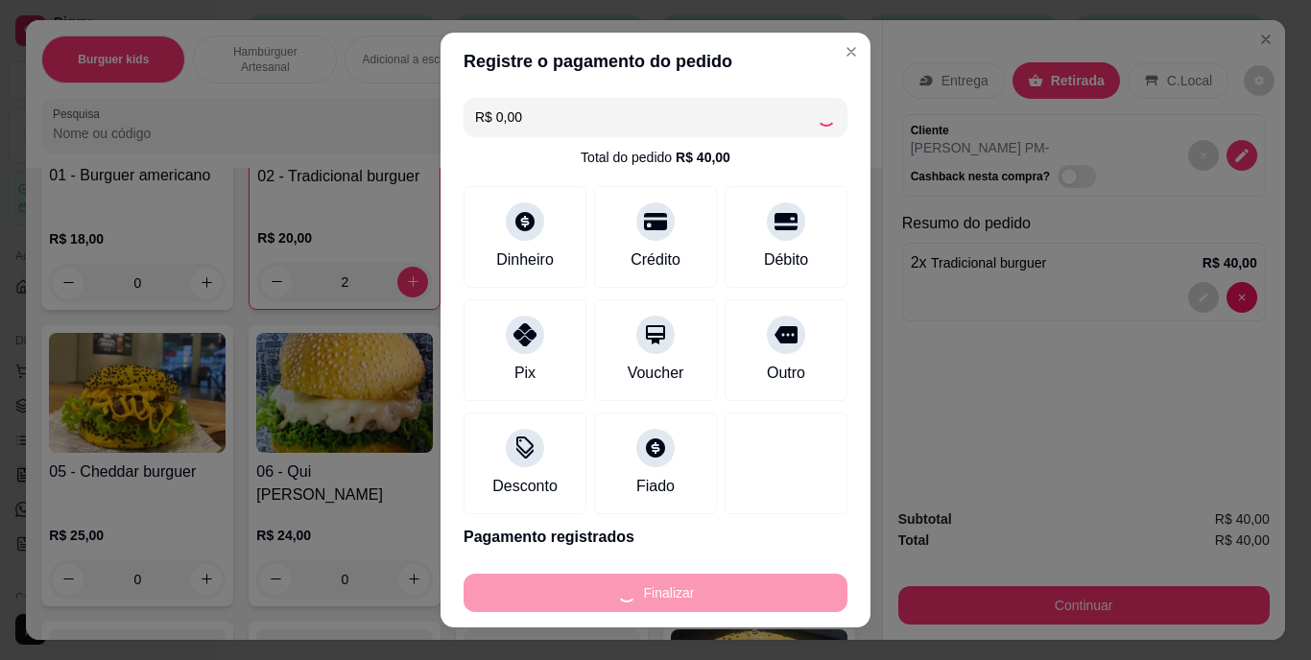
type input "0"
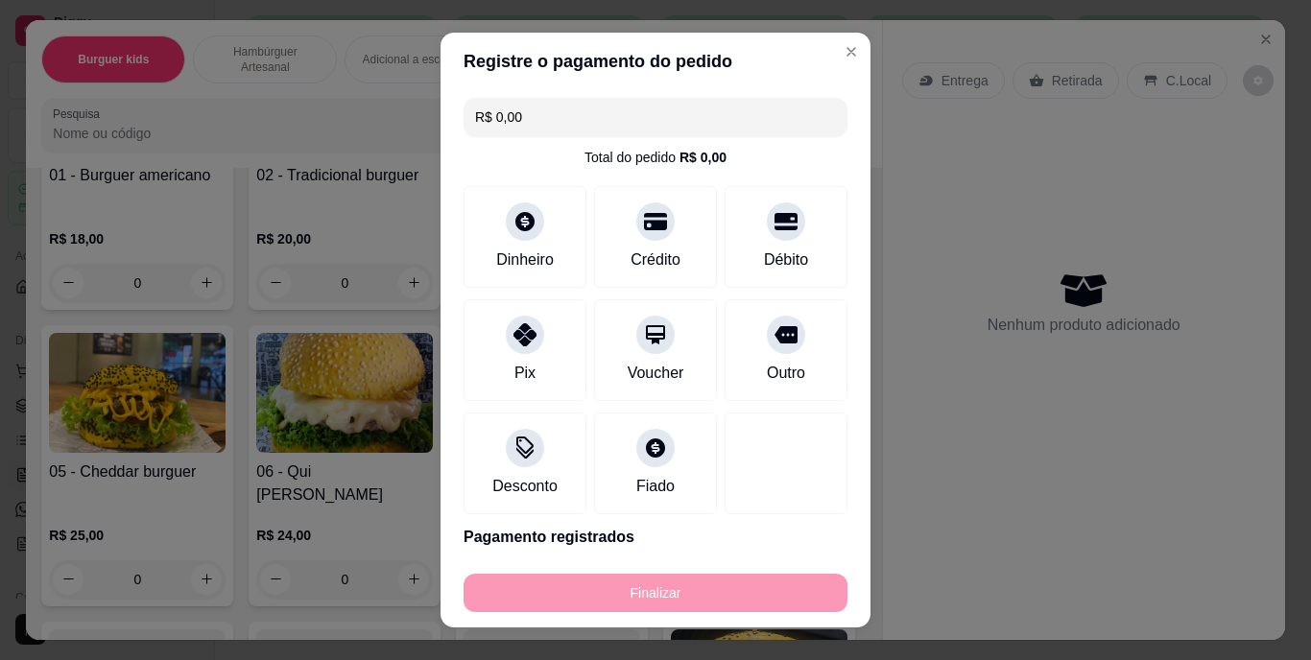
type input "-R$ 40,00"
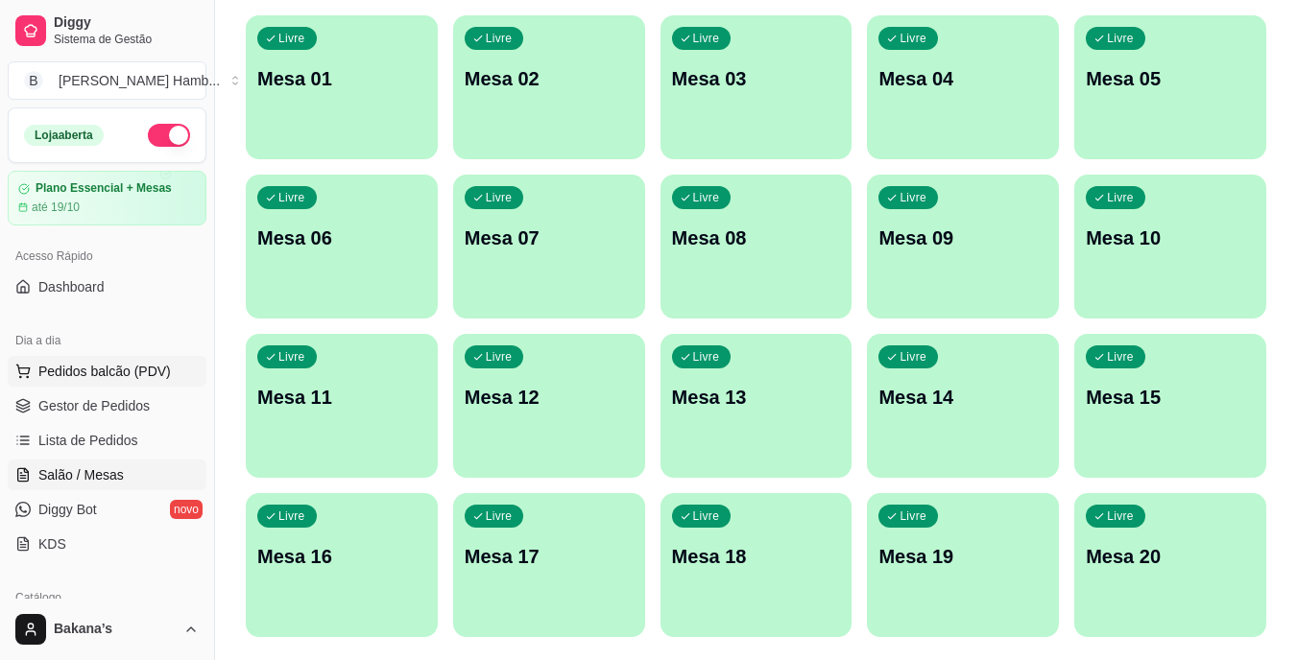
drag, startPoint x: 110, startPoint y: 370, endPoint x: 143, endPoint y: 370, distance: 32.6
click at [108, 370] on span "Pedidos balcão (PDV)" at bounding box center [104, 371] width 132 height 19
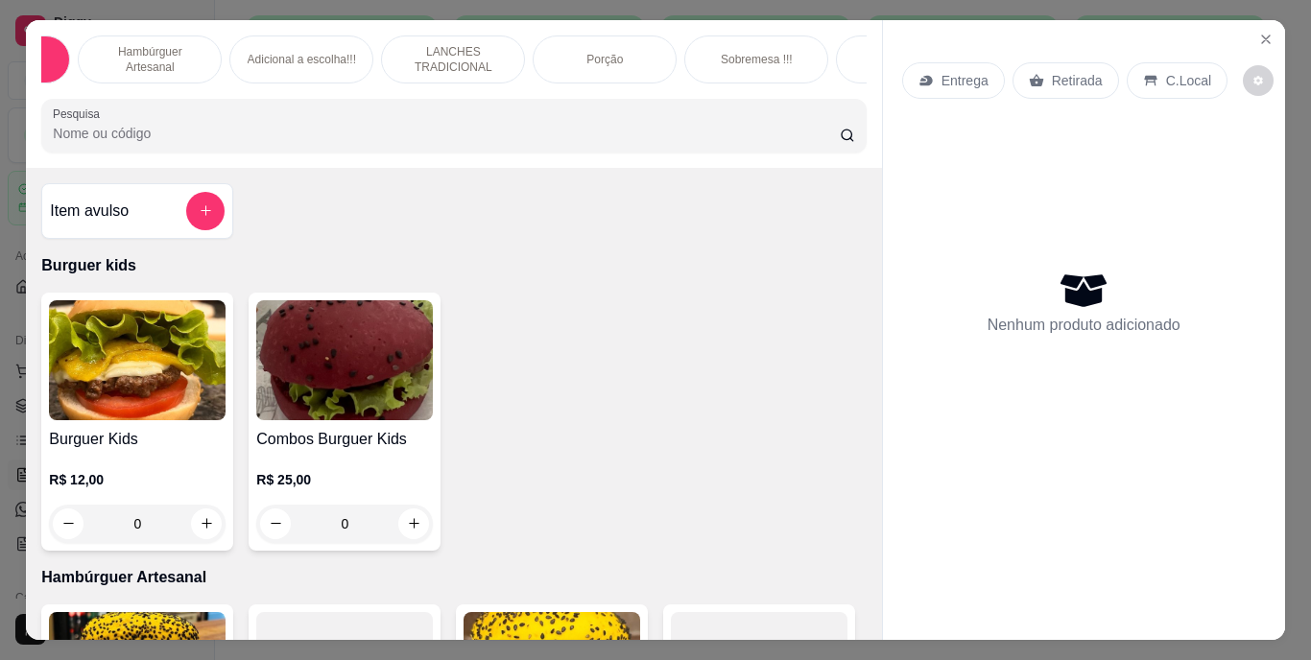
scroll to position [0, 154]
click at [814, 53] on div "Bebidas" at bounding box center [870, 60] width 144 height 48
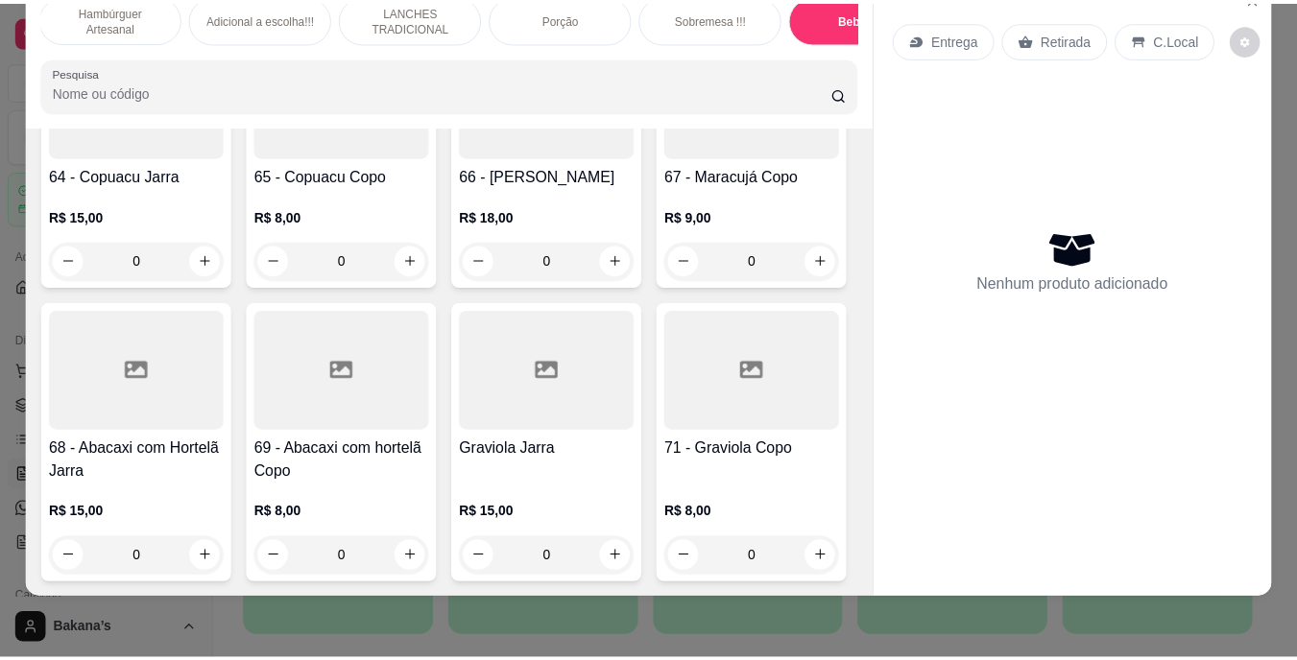
scroll to position [7237, 0]
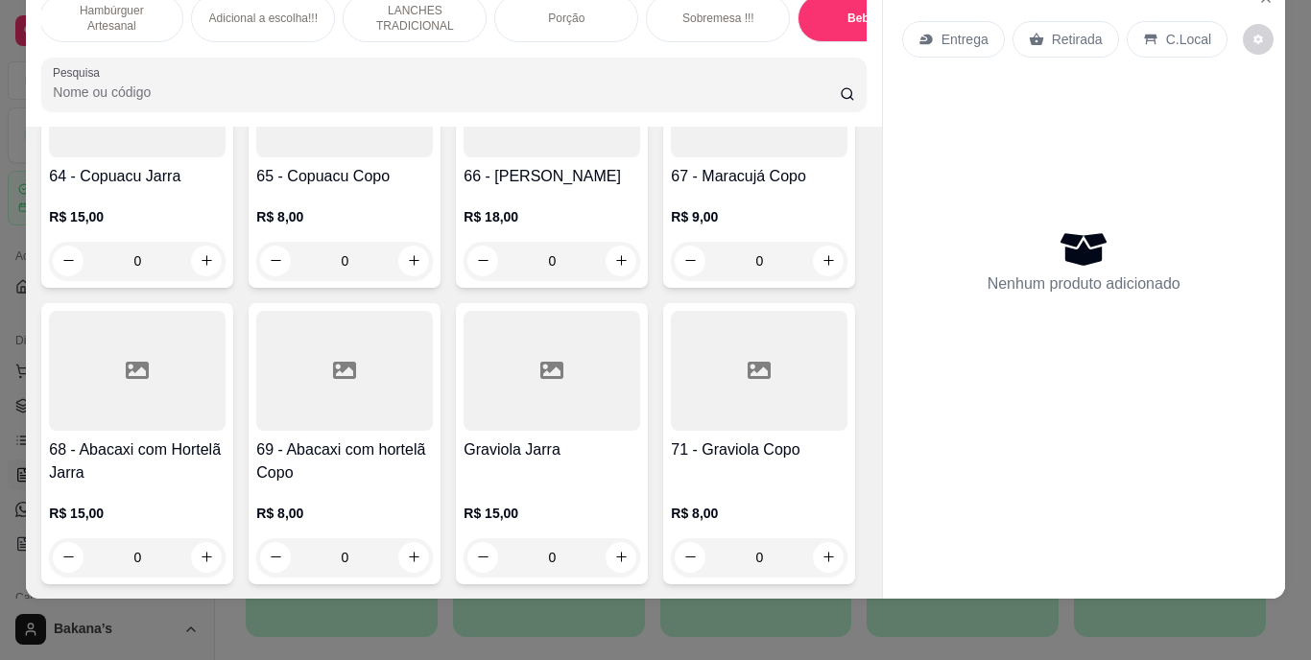
type input "1"
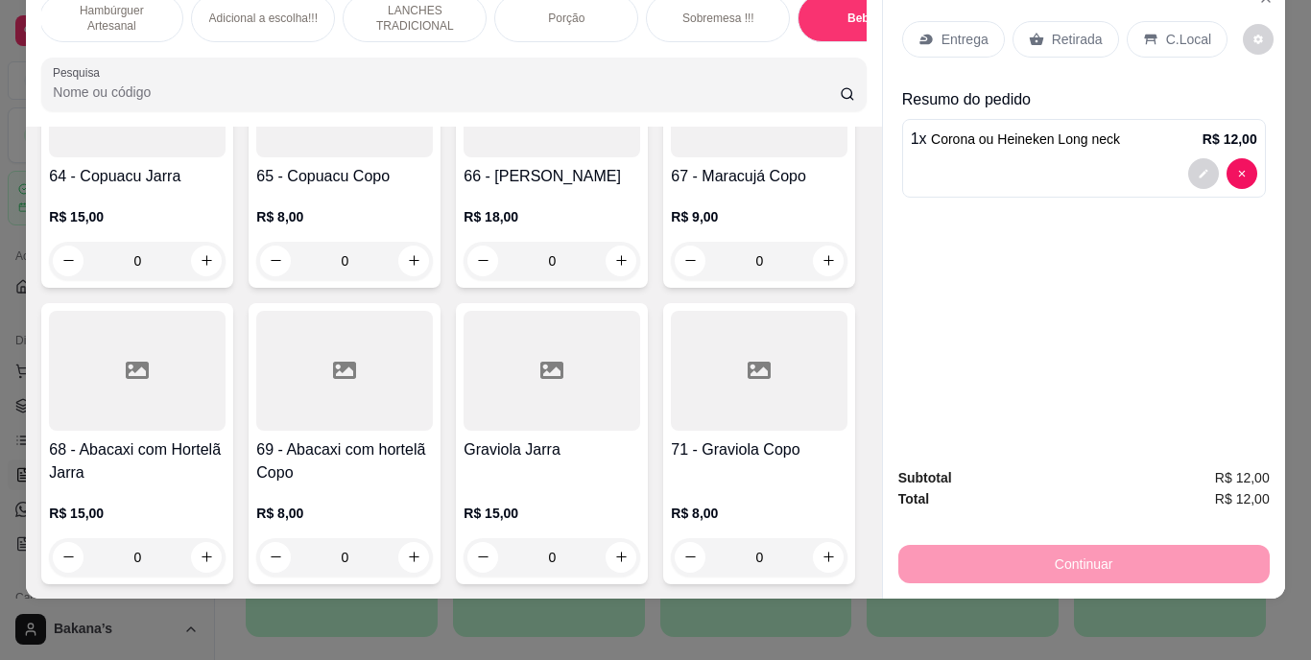
click at [1052, 30] on p "Retirada" at bounding box center [1077, 39] width 51 height 19
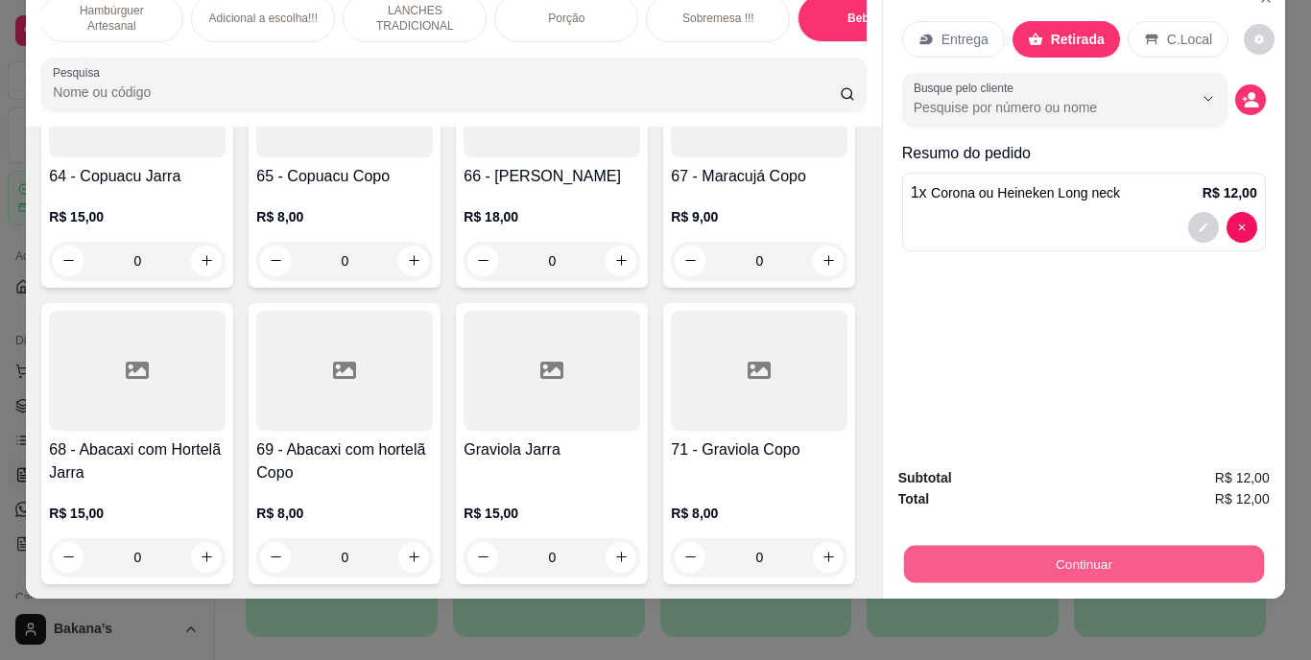
click at [1047, 554] on button "Continuar" at bounding box center [1083, 564] width 360 height 37
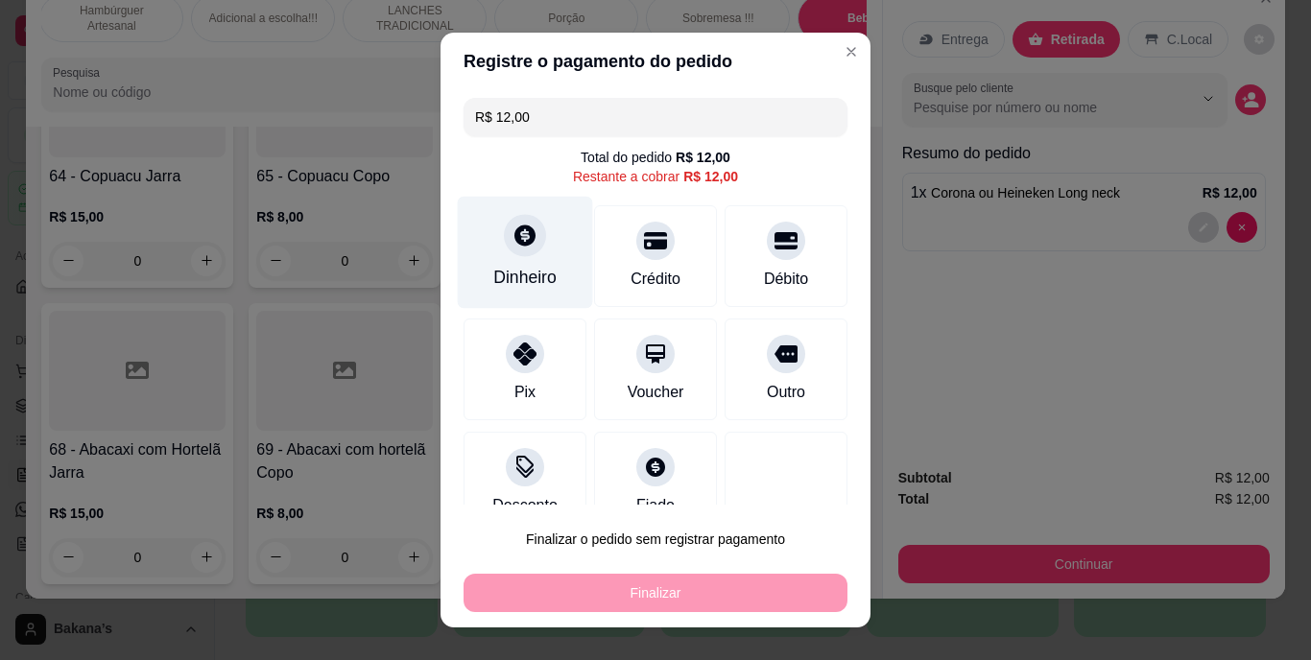
click at [547, 274] on div "Dinheiro" at bounding box center [525, 253] width 135 height 112
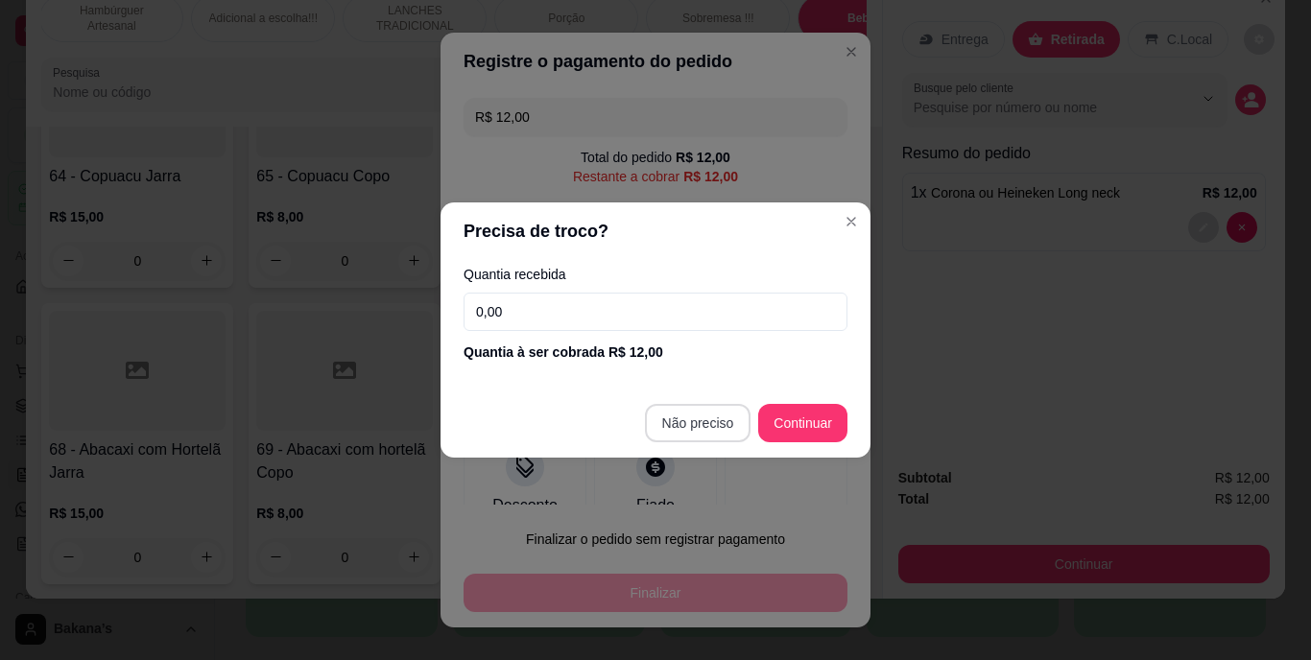
type input "R$ 0,00"
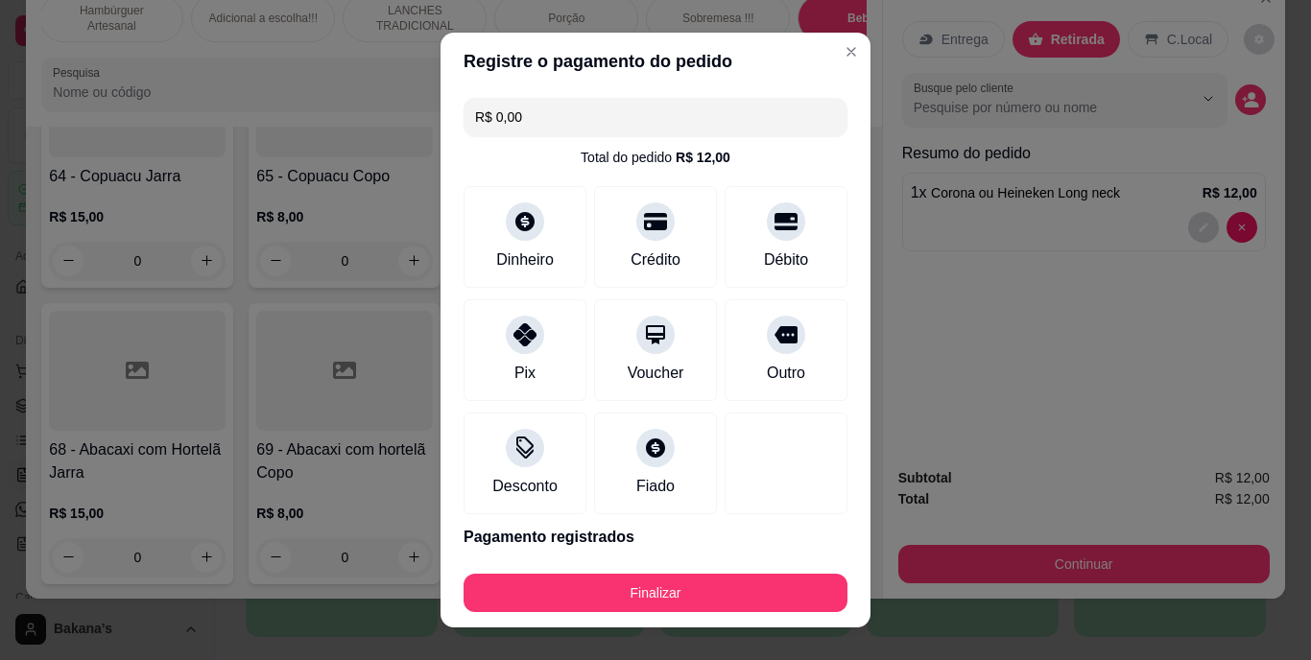
click at [680, 568] on div "Finalizar" at bounding box center [656, 589] width 384 height 46
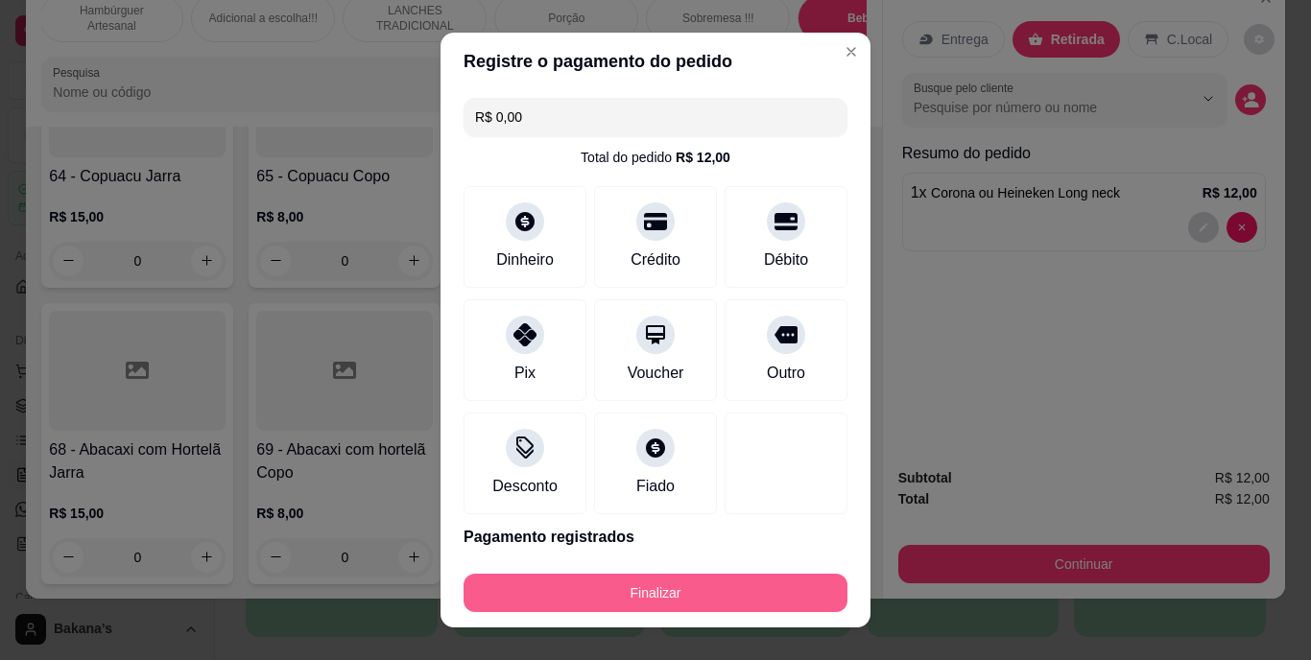
click at [694, 601] on button "Finalizar" at bounding box center [656, 593] width 384 height 38
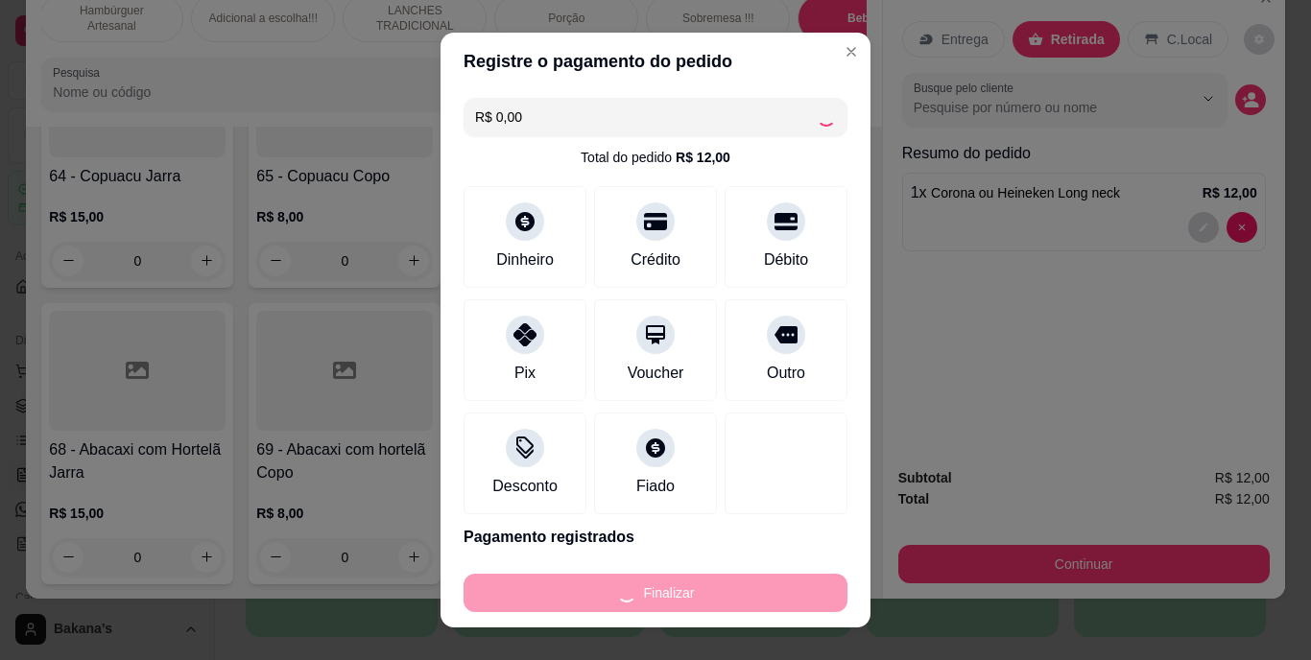
type input "0"
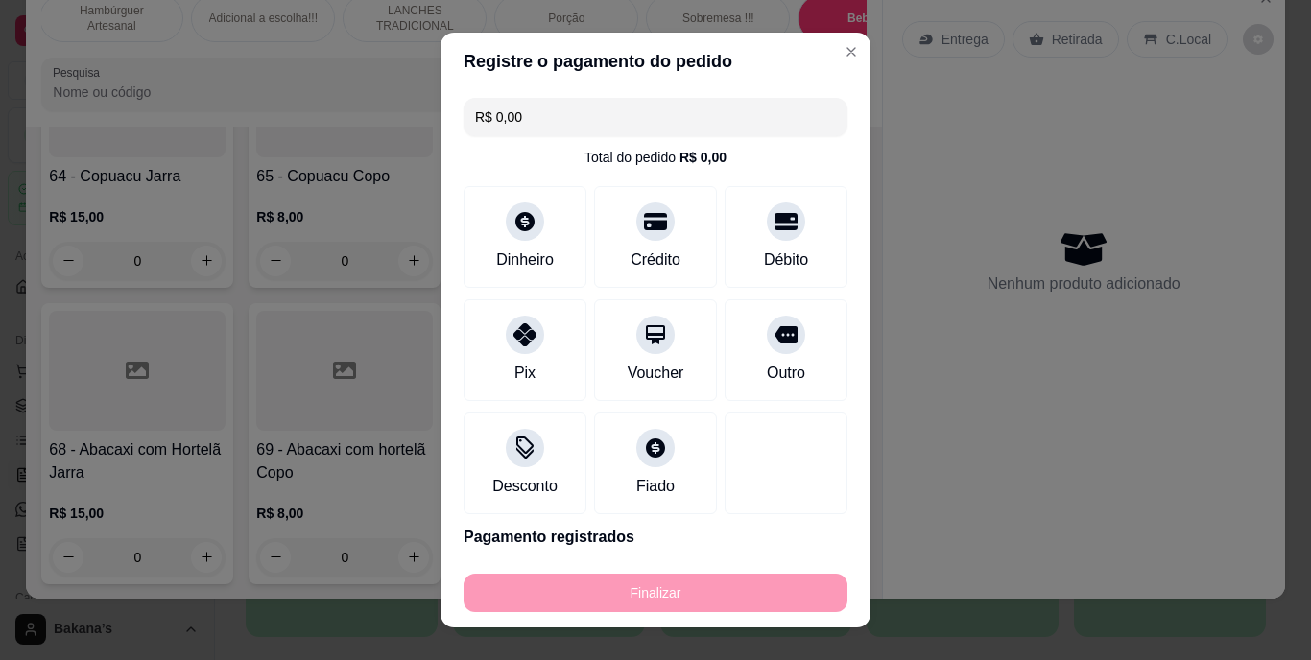
type input "-R$ 12,00"
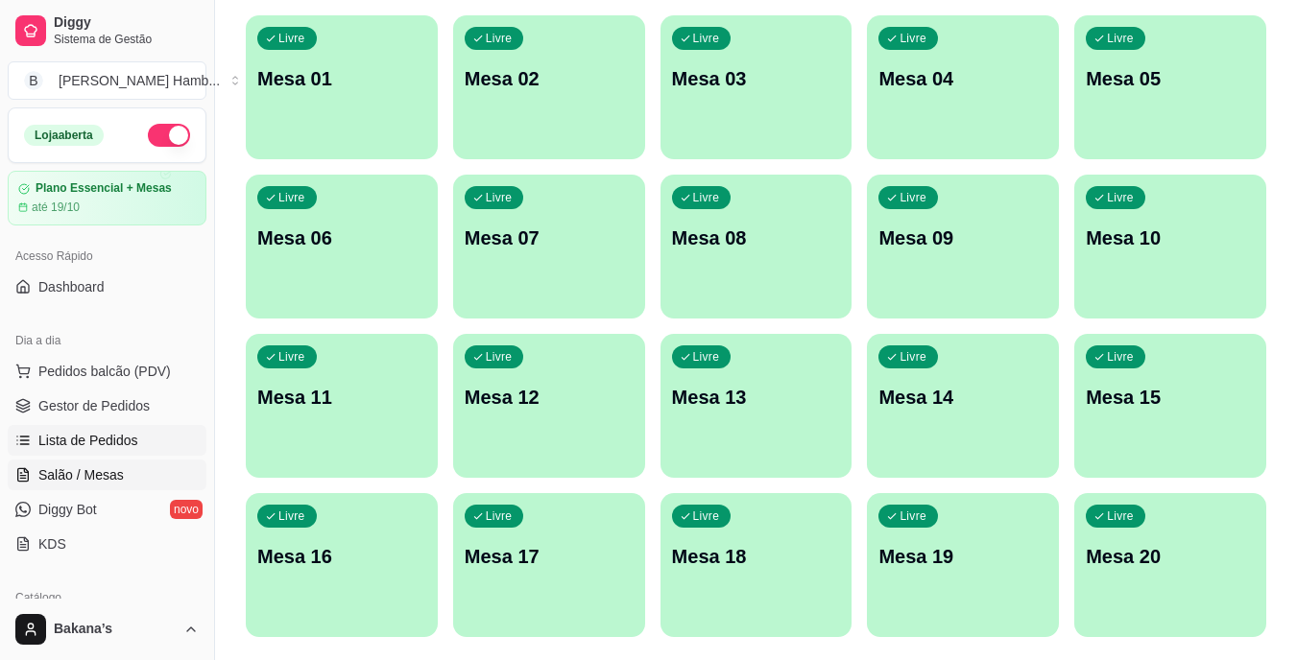
click at [163, 434] on link "Lista de Pedidos" at bounding box center [107, 440] width 199 height 31
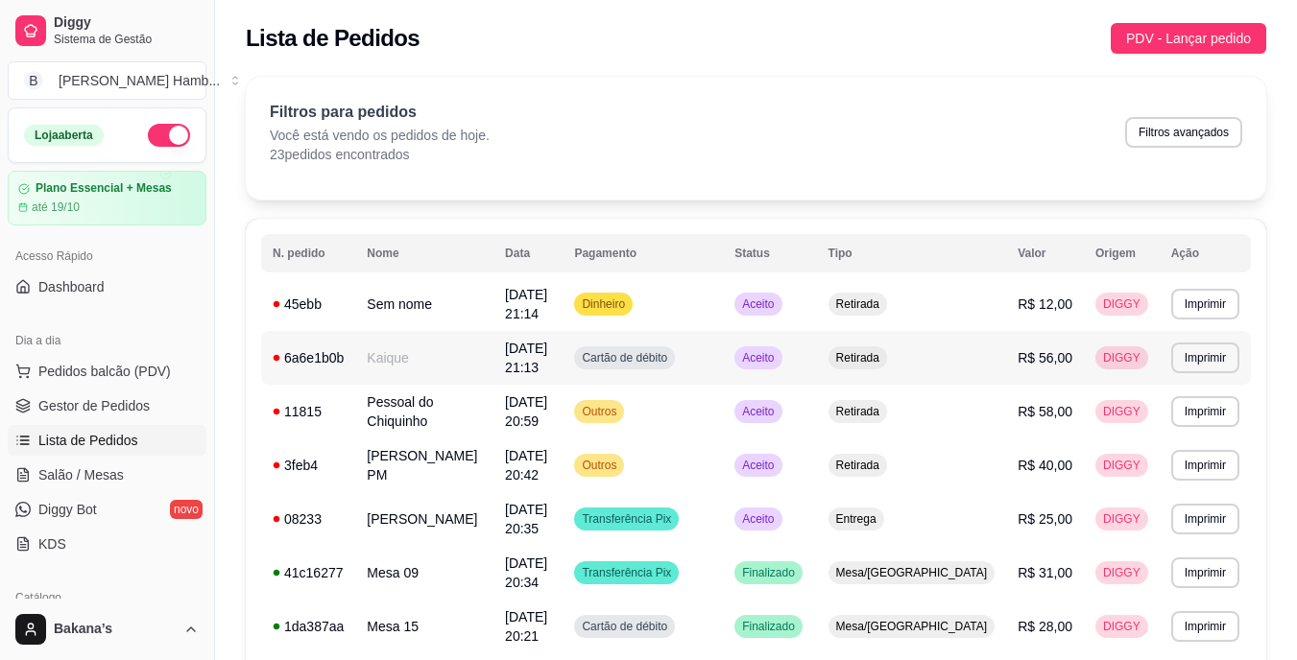
click at [489, 352] on td "Kaique" at bounding box center [424, 358] width 138 height 54
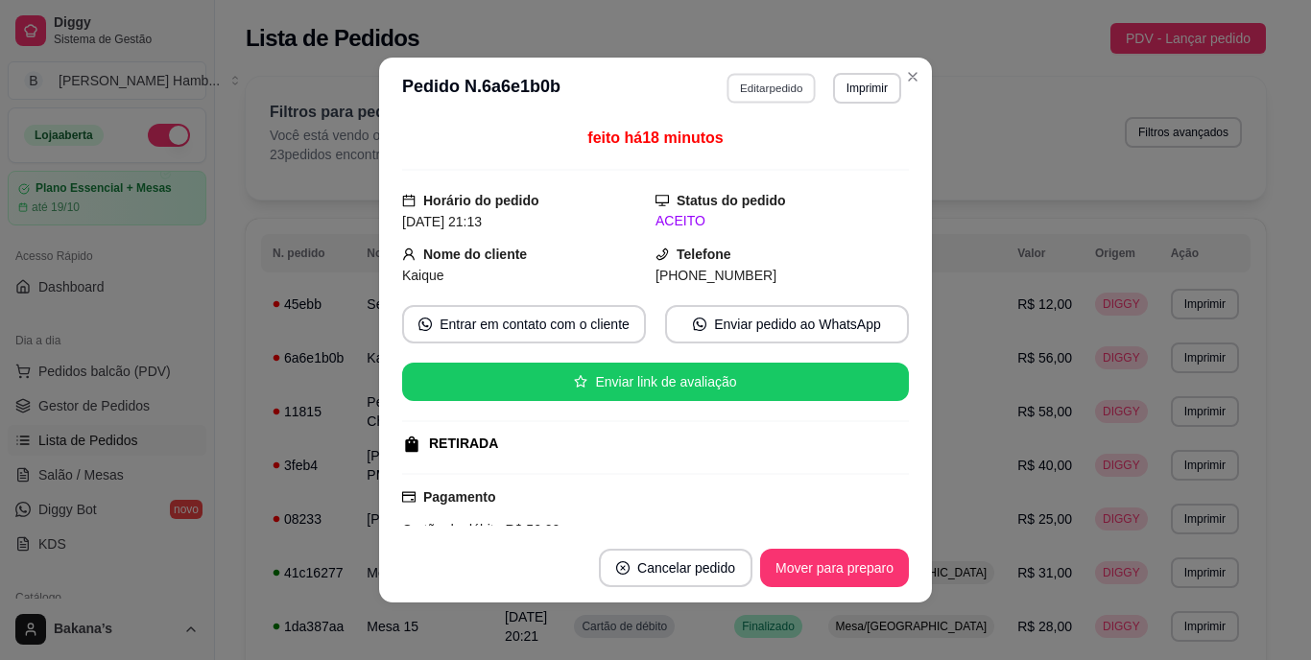
click at [729, 81] on button "Editar pedido" at bounding box center [771, 88] width 89 height 30
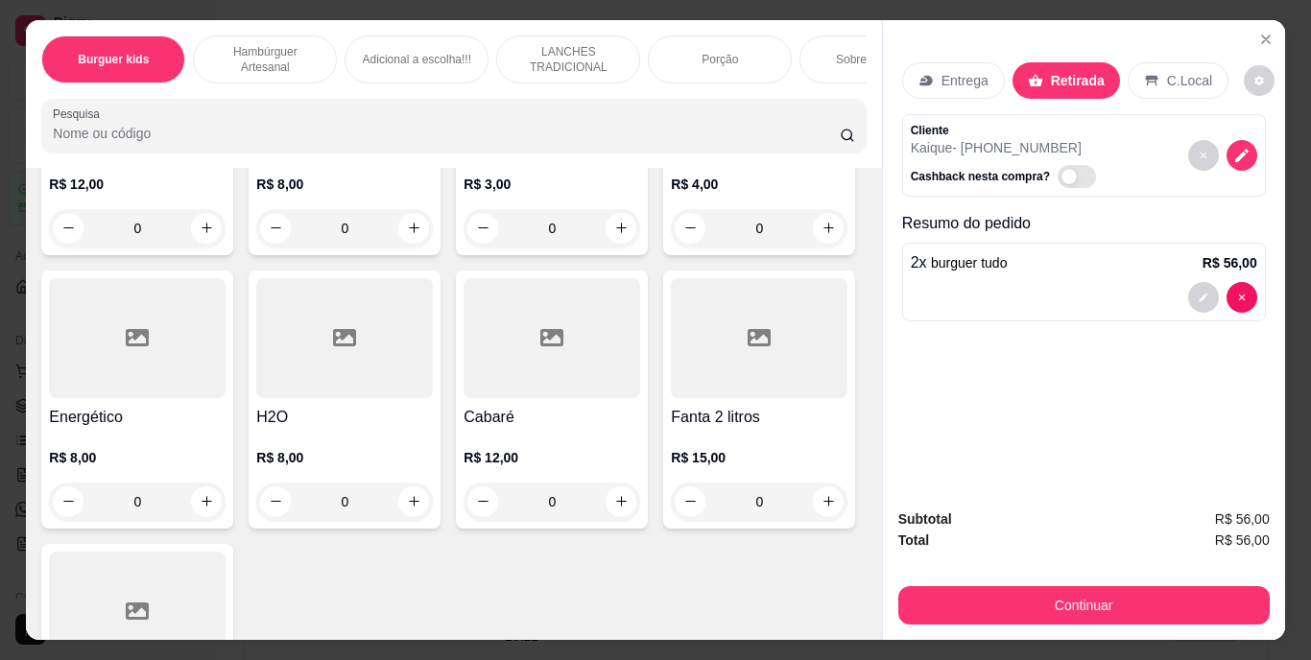
scroll to position [5950, 0]
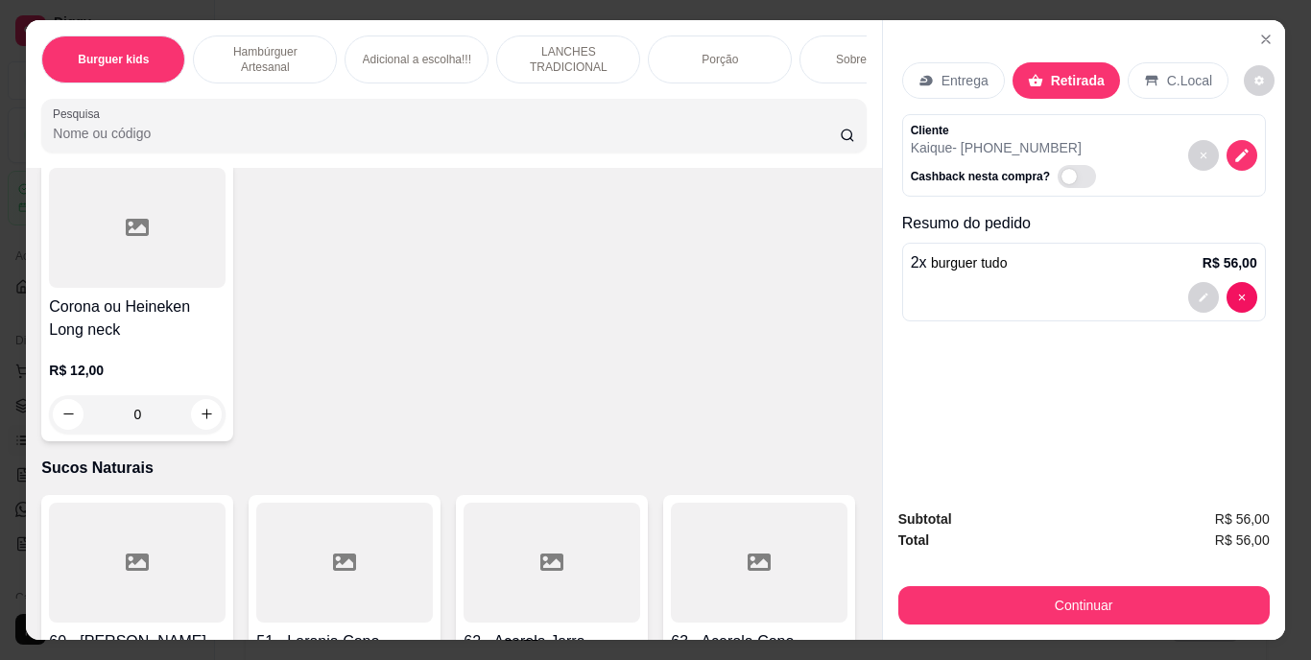
type input "1"
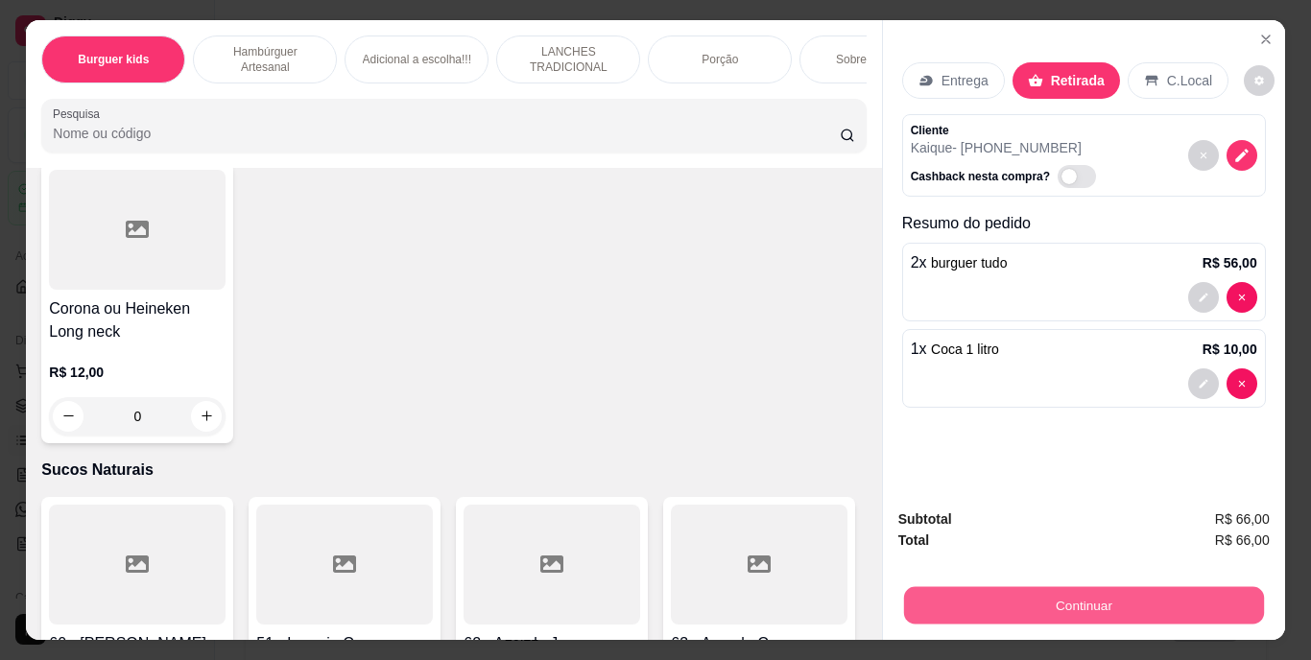
click at [969, 604] on button "Continuar" at bounding box center [1083, 605] width 360 height 37
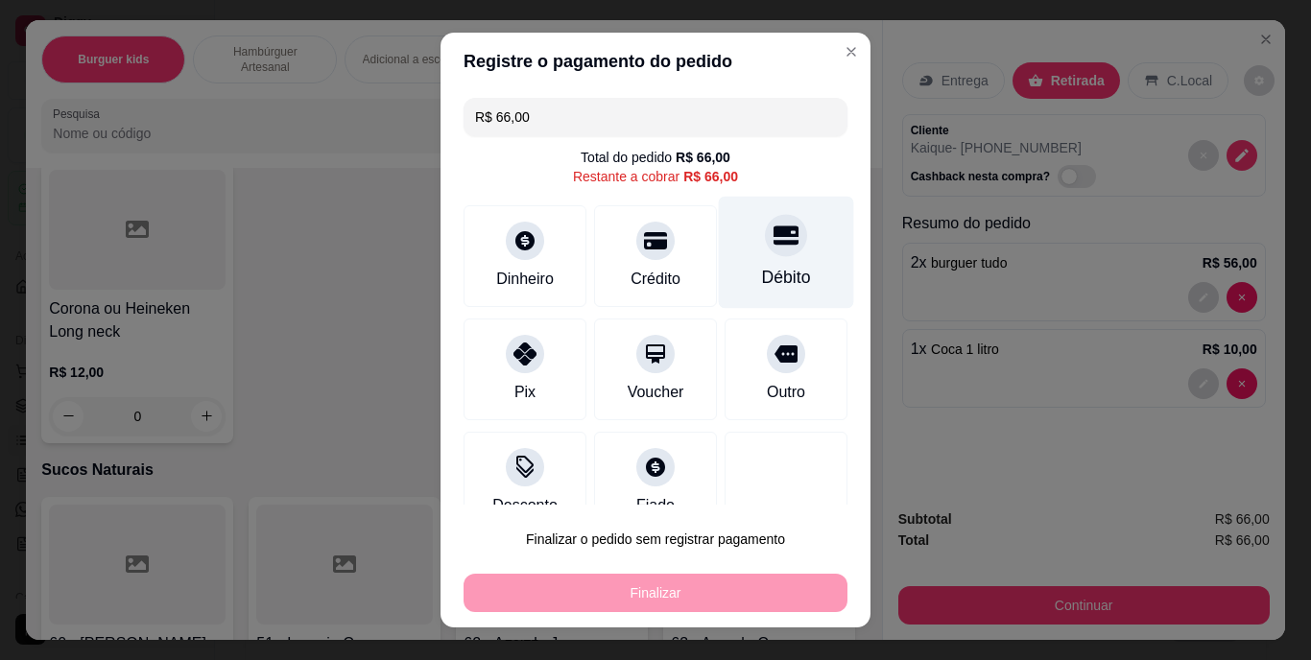
click at [776, 270] on div "Débito" at bounding box center [786, 278] width 49 height 25
type input "R$ 0,00"
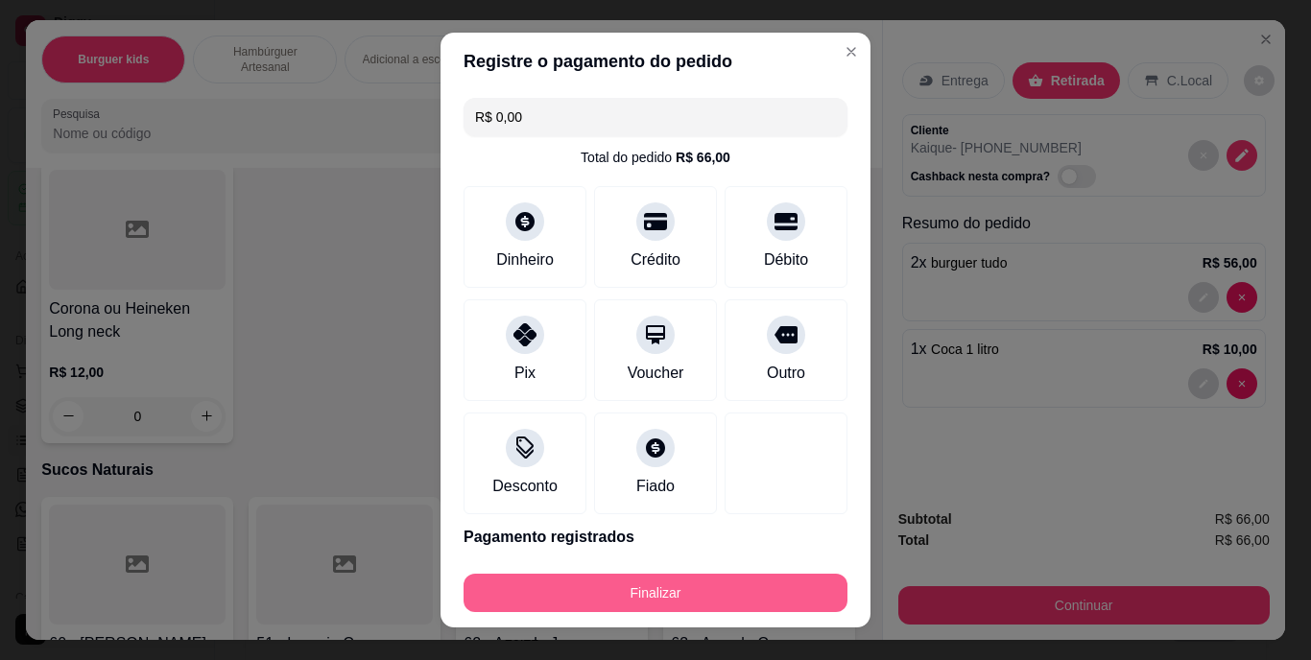
click at [691, 583] on button "Finalizar" at bounding box center [656, 593] width 384 height 38
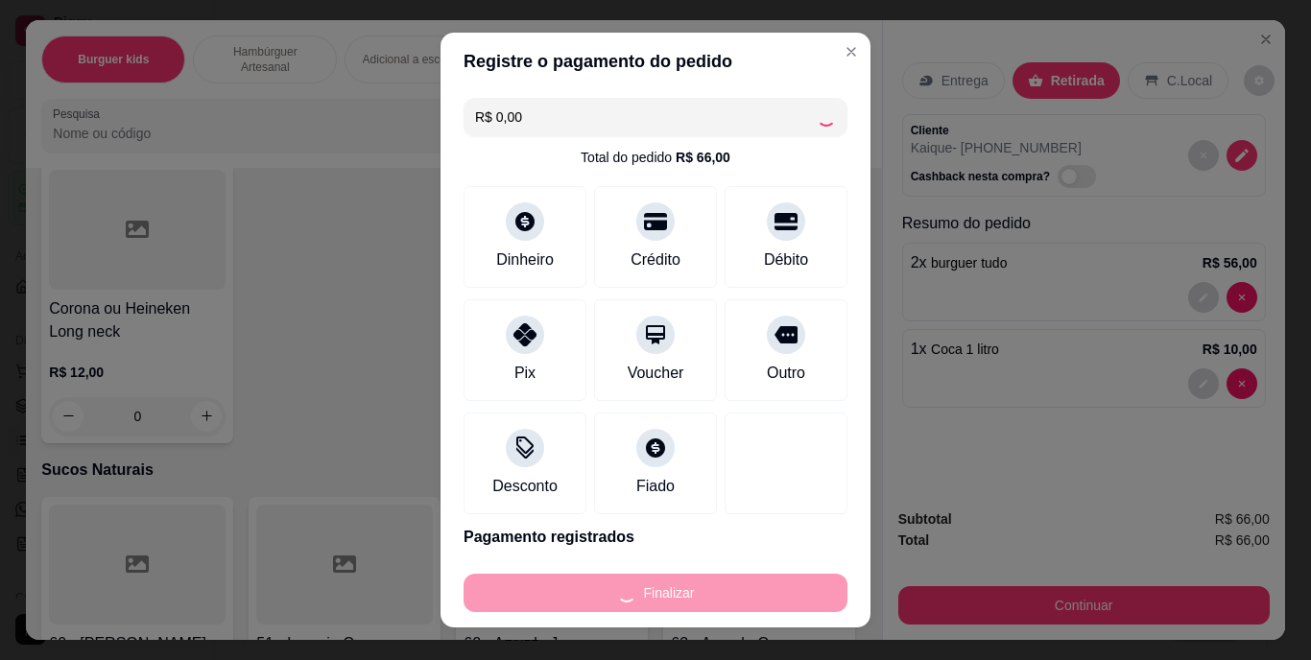
type input "0"
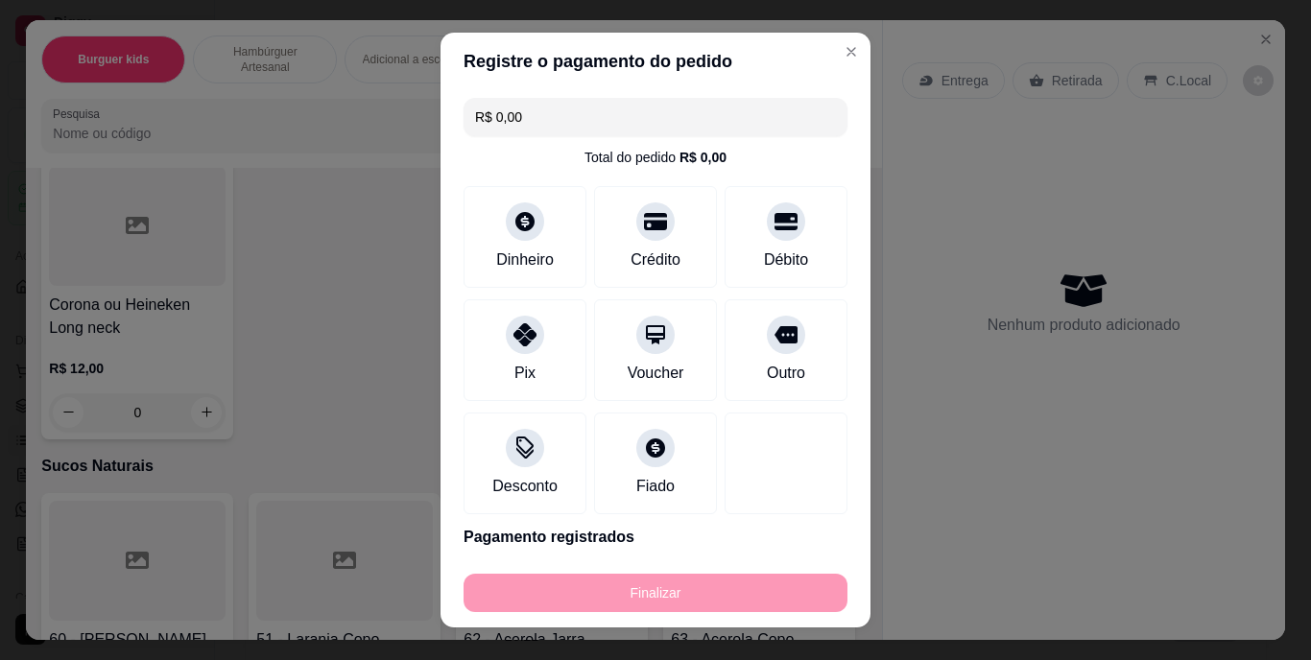
type input "-R$ 66,00"
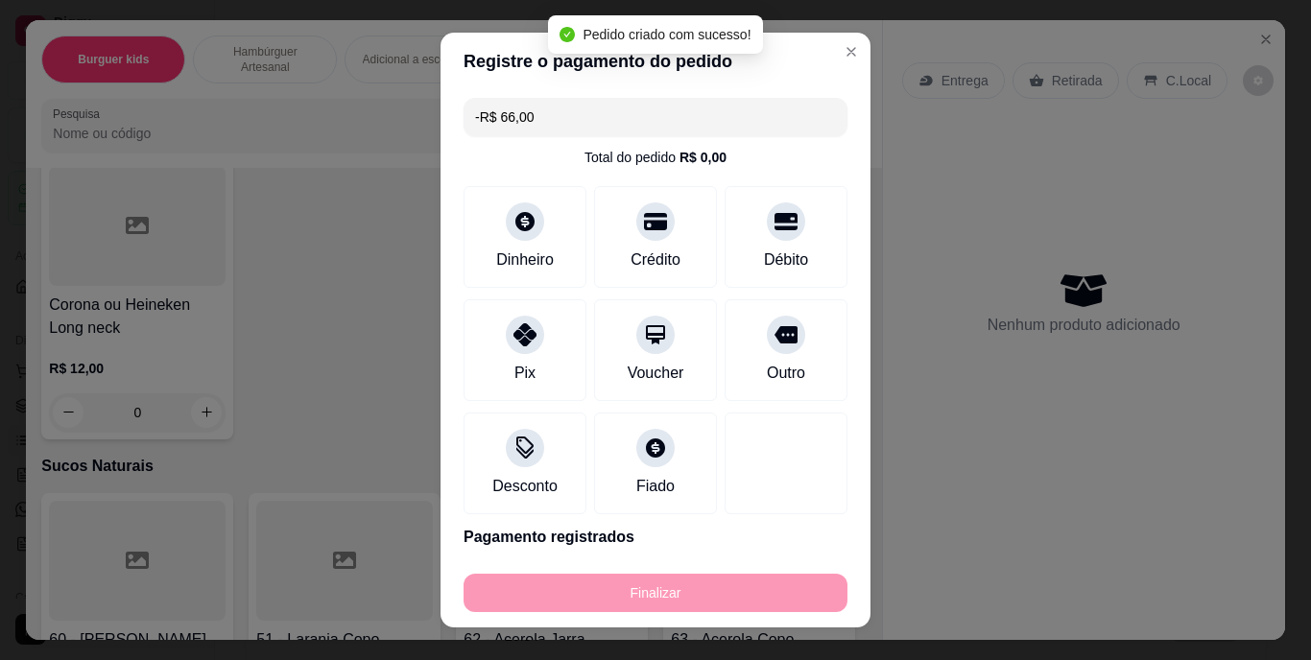
scroll to position [5948, 0]
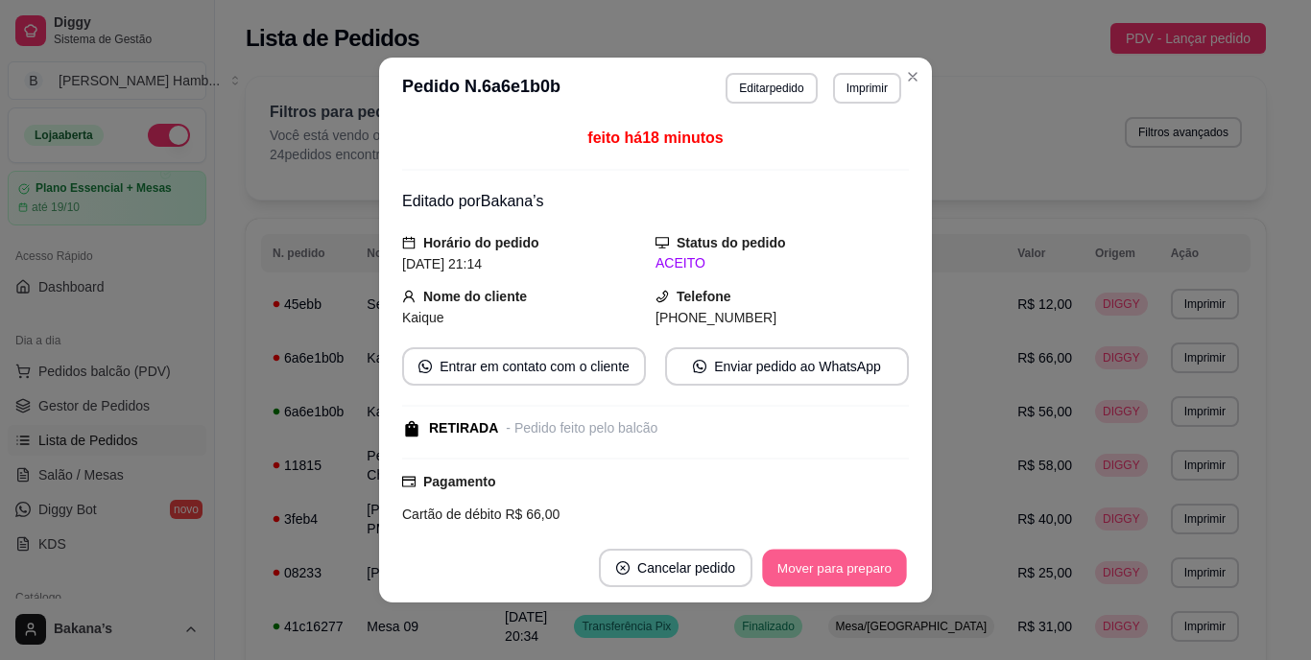
click at [836, 572] on button "Mover para preparo" at bounding box center [834, 568] width 144 height 37
click at [836, 571] on button "Mover para retirada disponível" at bounding box center [803, 568] width 212 height 38
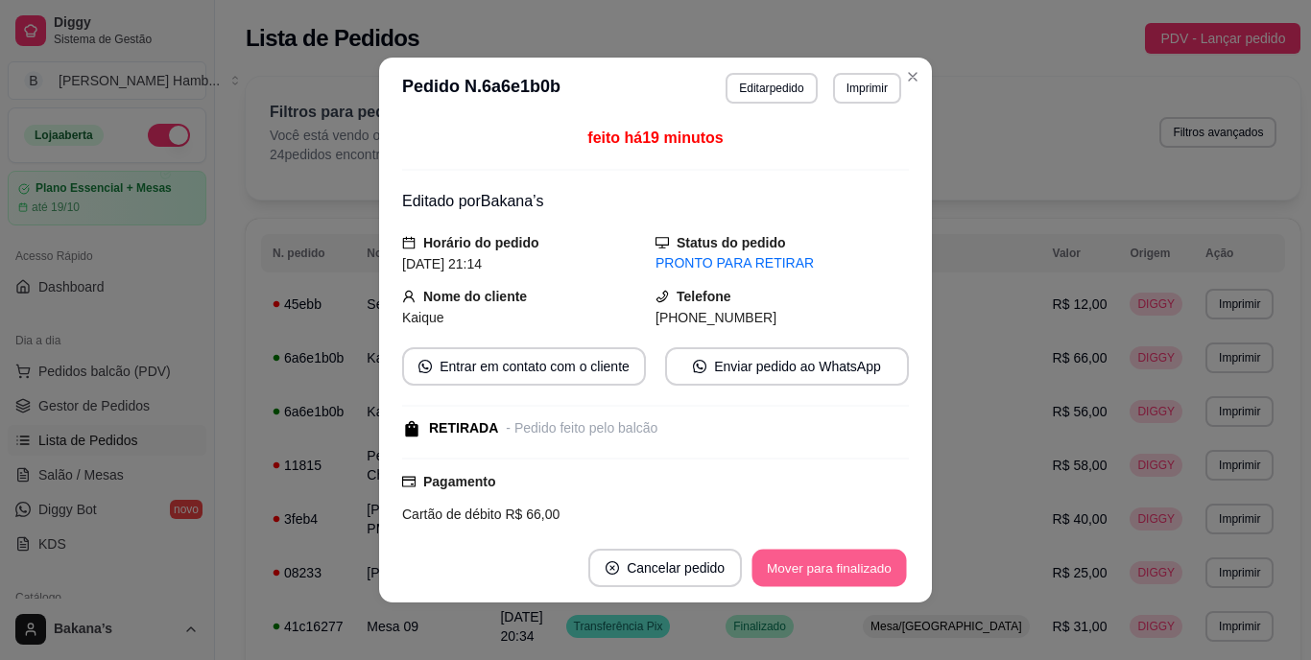
click at [835, 570] on button "Mover para finalizado" at bounding box center [829, 568] width 155 height 37
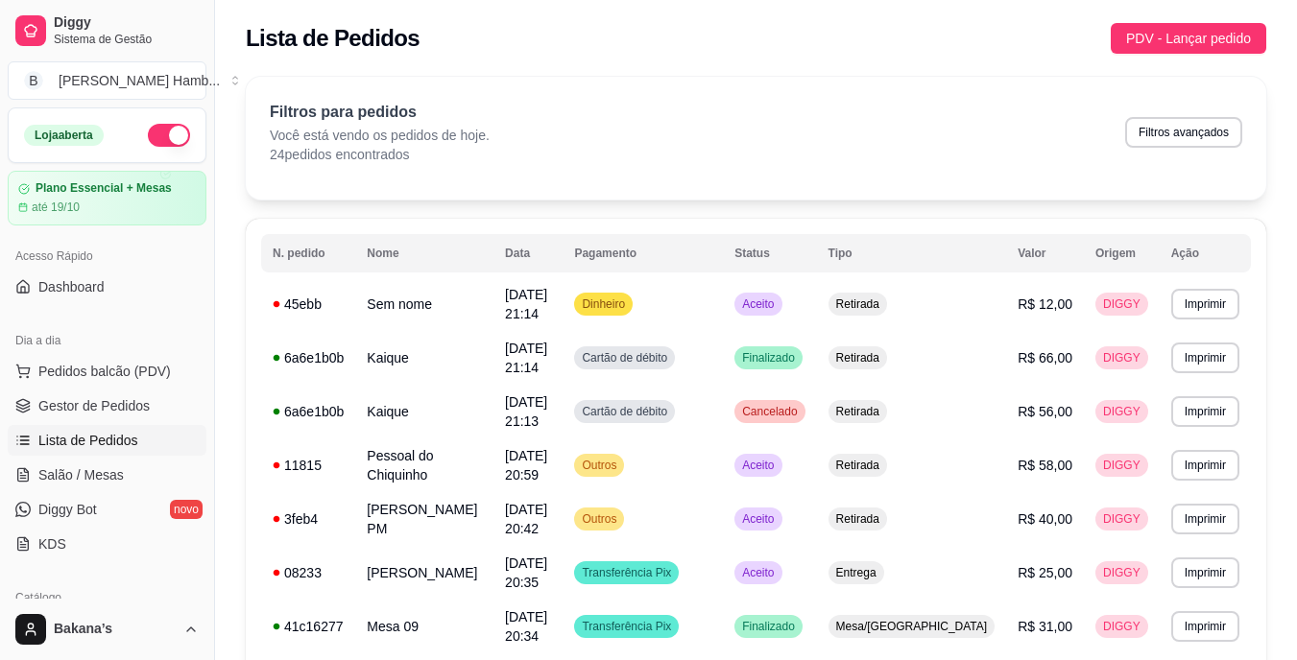
click at [130, 361] on button "Pedidos balcão (PDV)" at bounding box center [107, 371] width 199 height 31
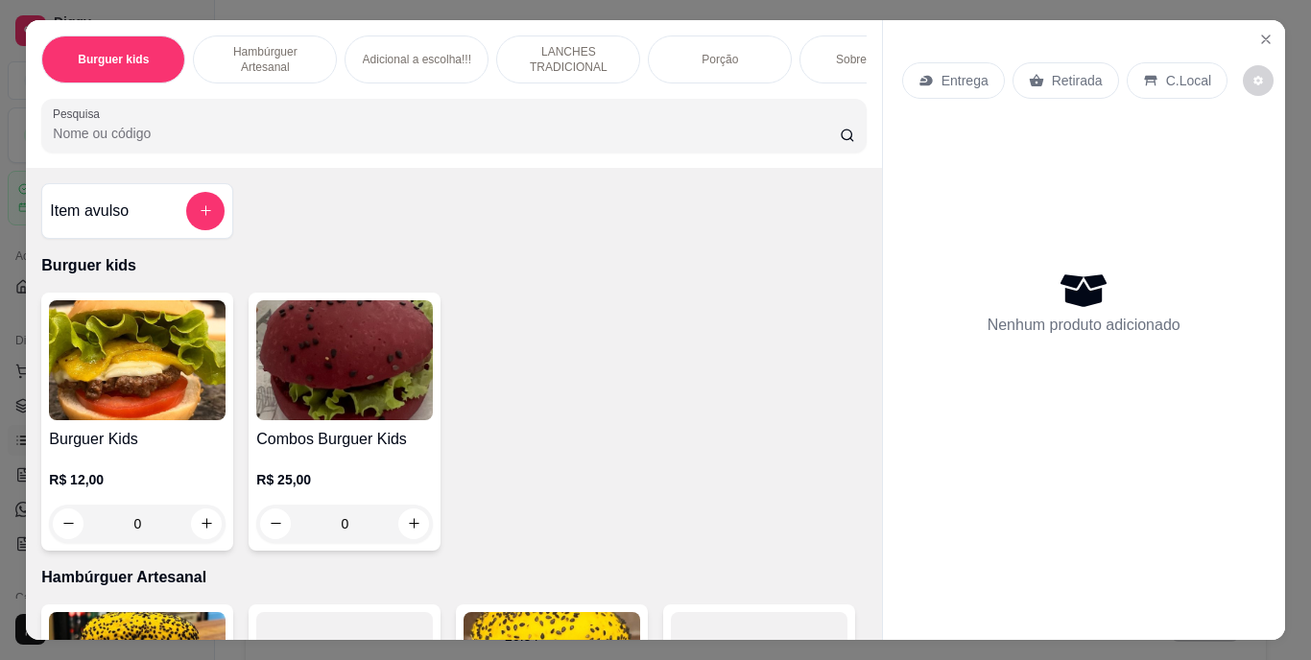
click at [814, 48] on div "Sobremesa !!!" at bounding box center [871, 60] width 144 height 48
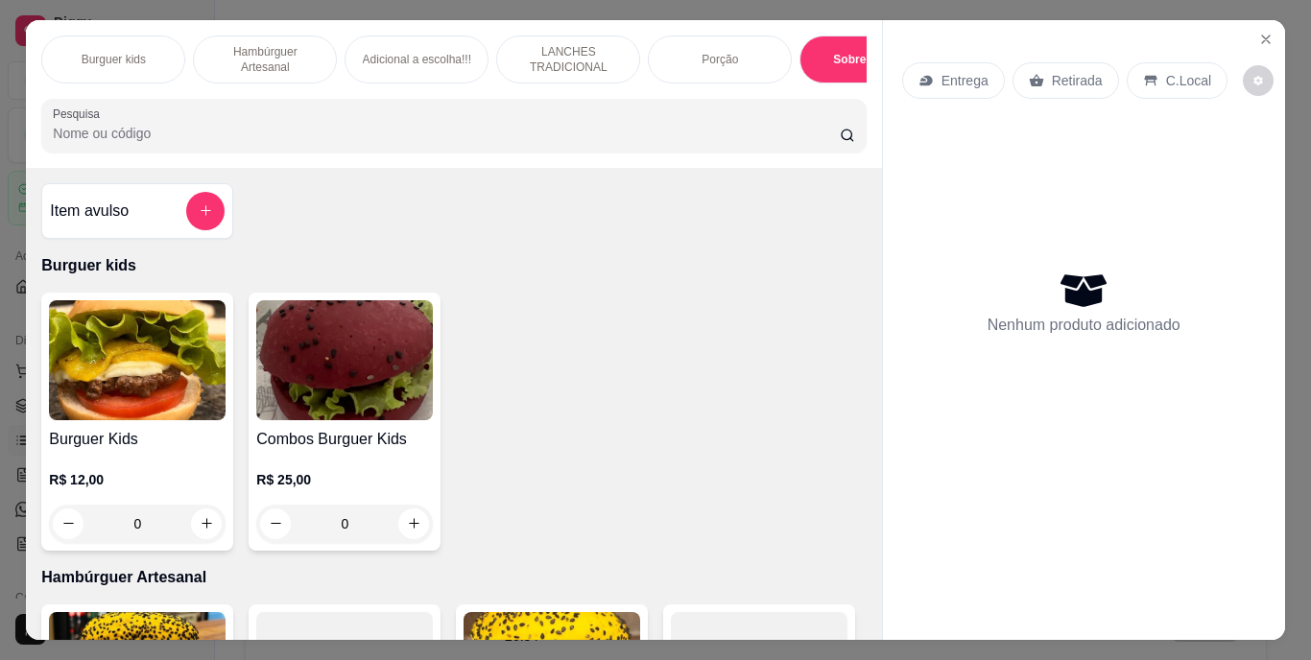
scroll to position [49, 0]
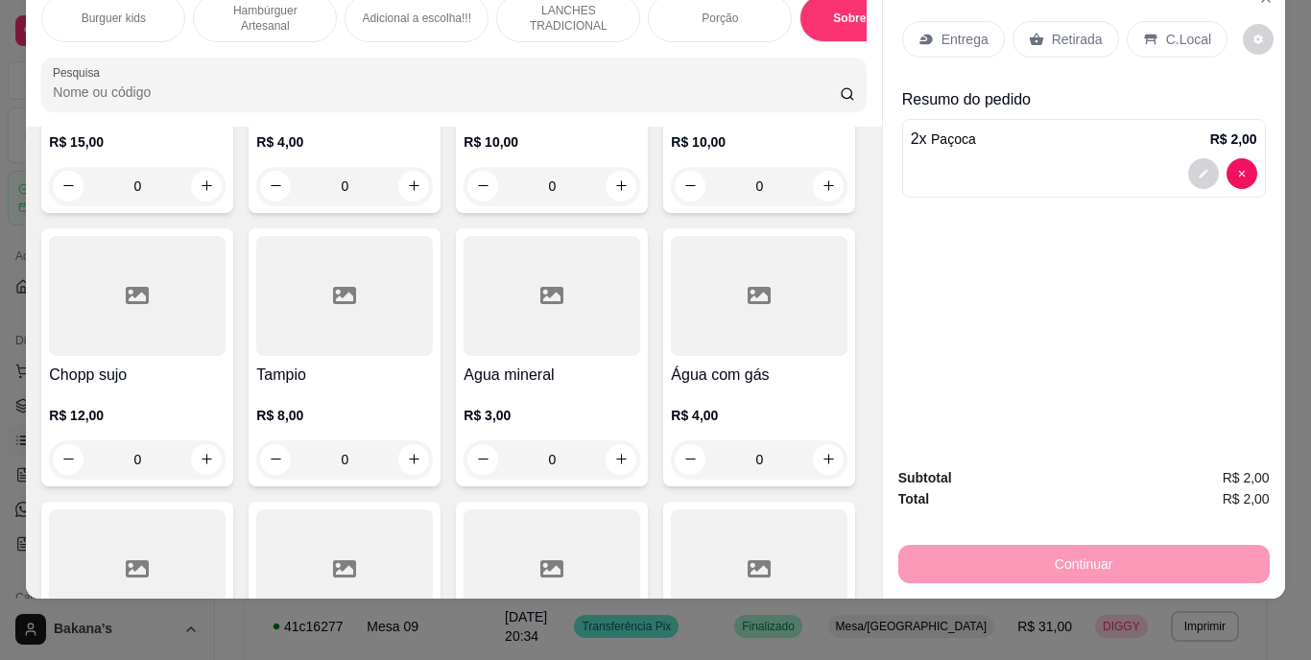
type input "4"
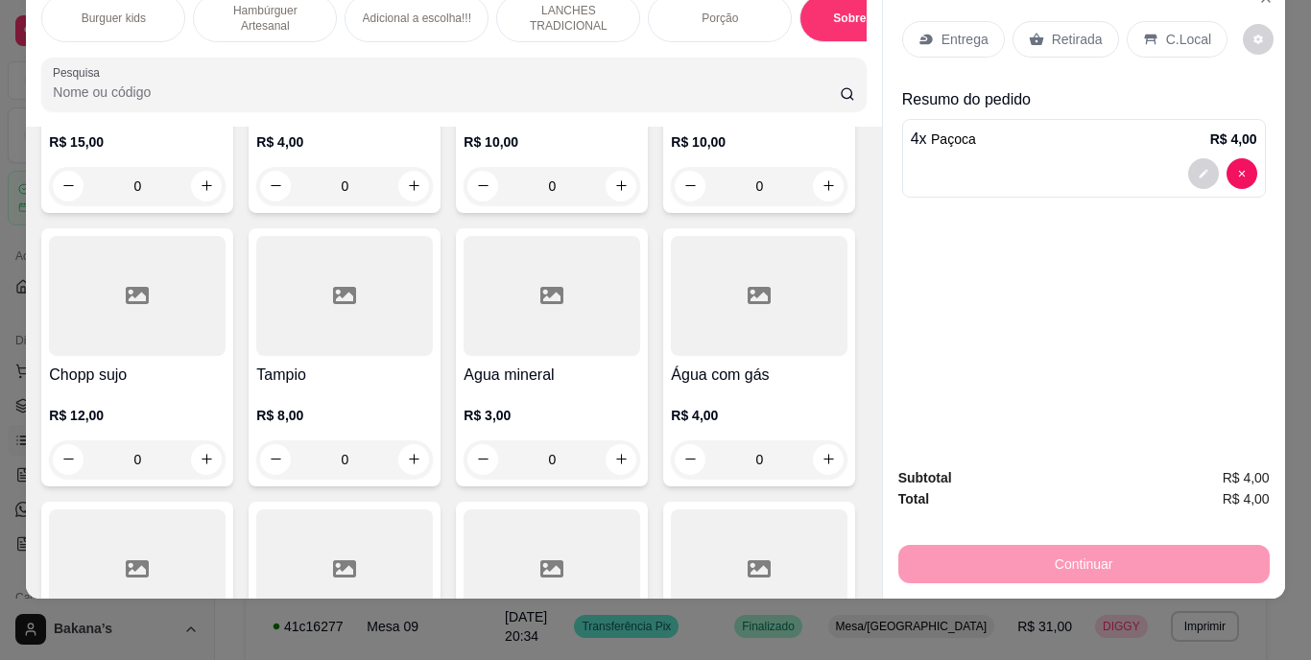
click at [1052, 30] on p "Retirada" at bounding box center [1077, 39] width 51 height 19
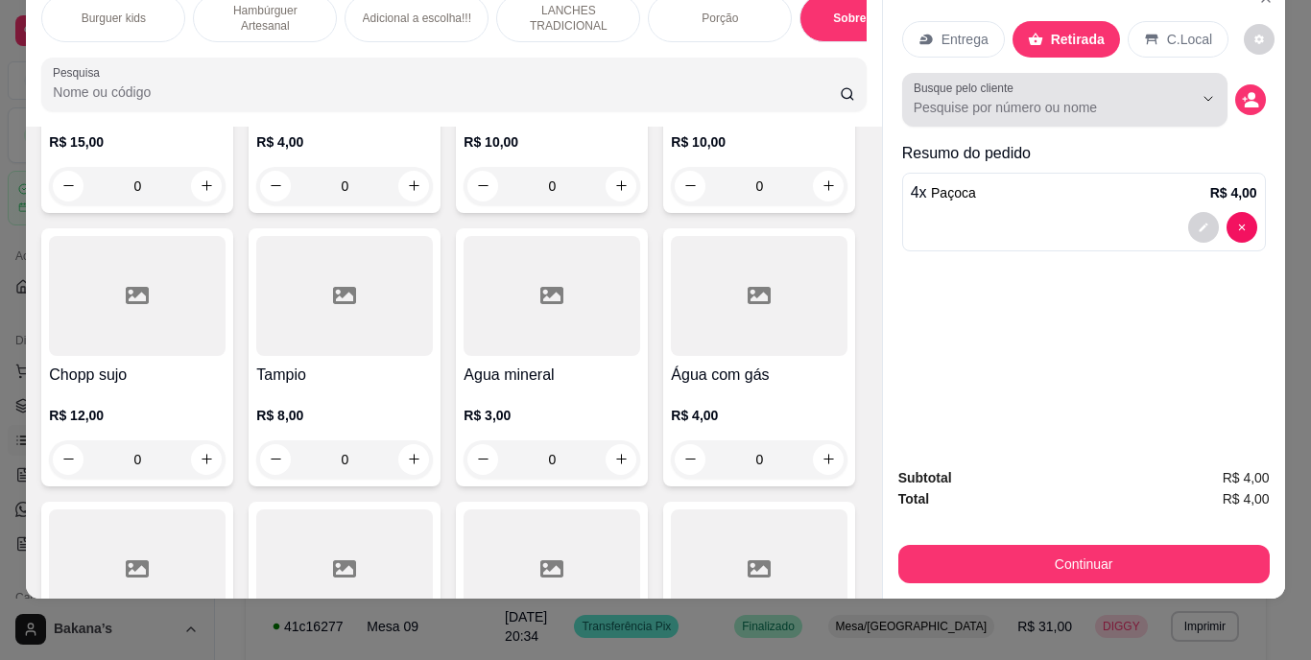
click at [1065, 99] on input "Busque pelo cliente" at bounding box center [1038, 107] width 249 height 19
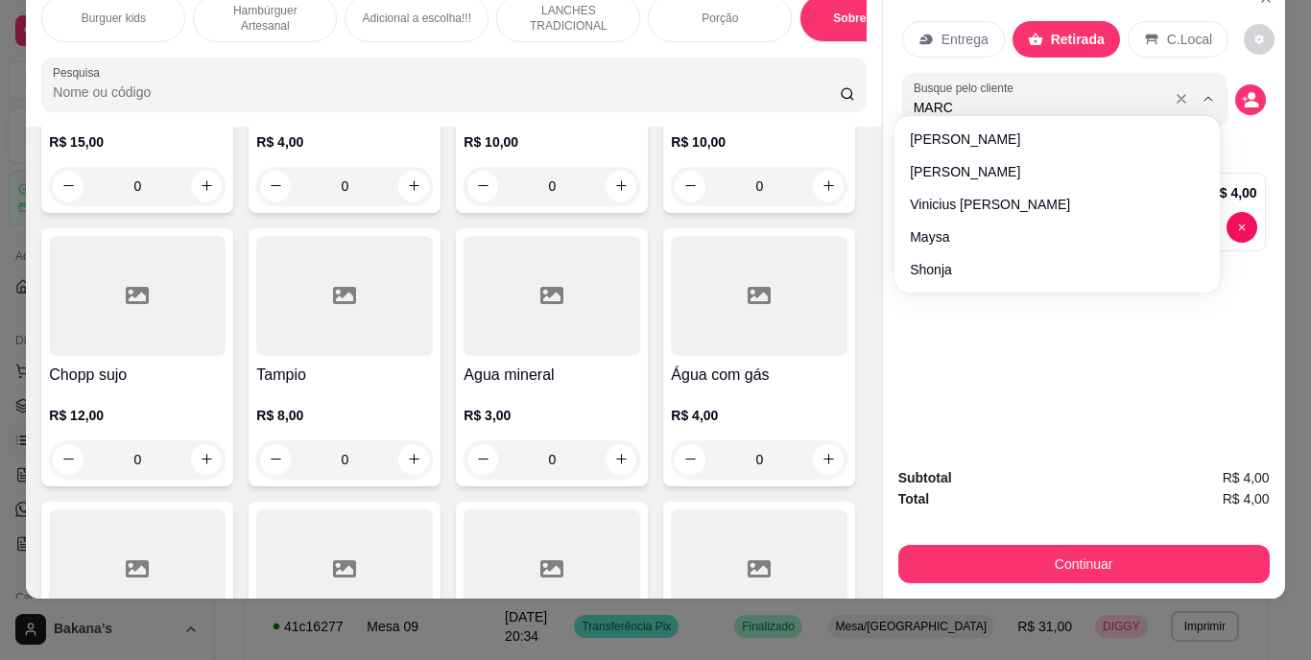
type input "MARCI"
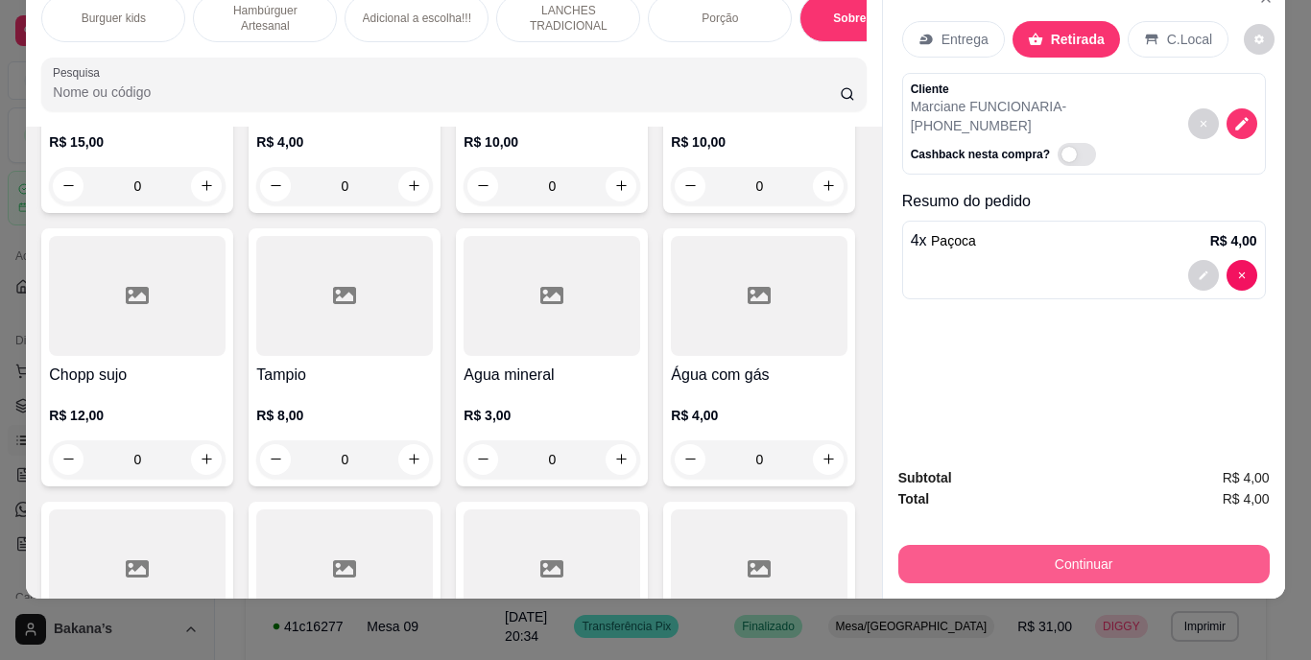
click at [997, 545] on button "Continuar" at bounding box center [1083, 564] width 371 height 38
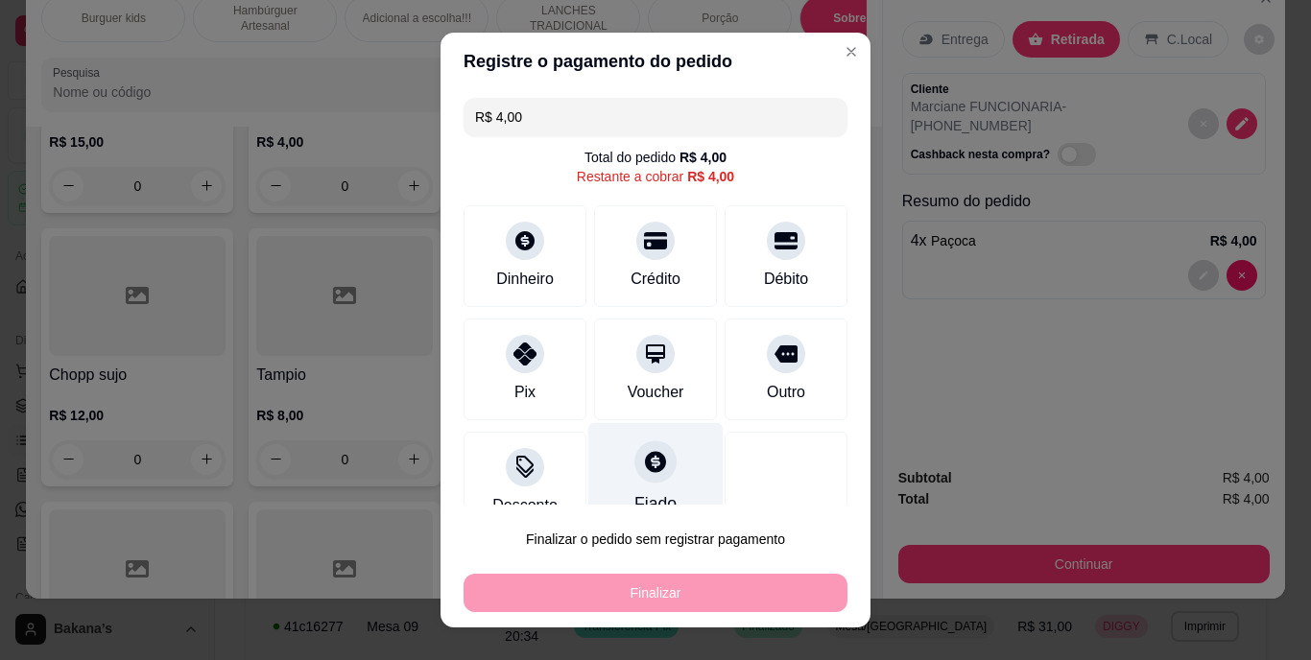
click at [649, 481] on div "Fiado" at bounding box center [655, 479] width 135 height 112
type input "R$ 0,00"
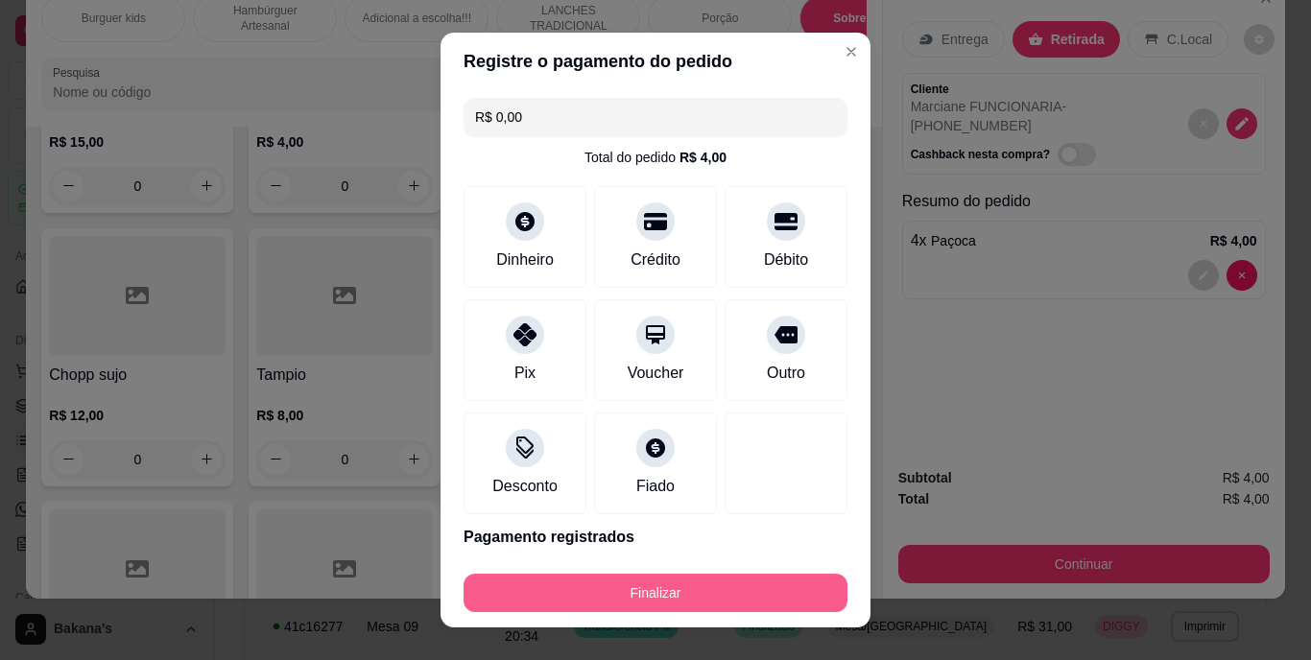
click at [655, 590] on button "Finalizar" at bounding box center [656, 593] width 384 height 38
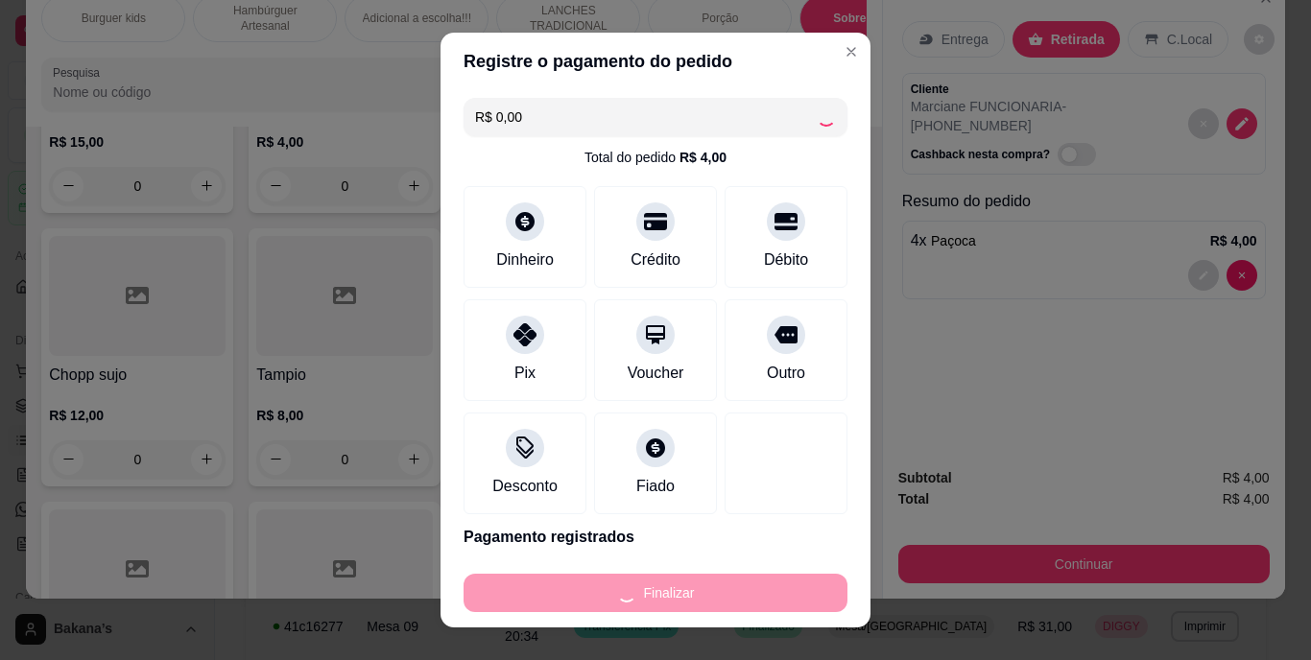
type input "0"
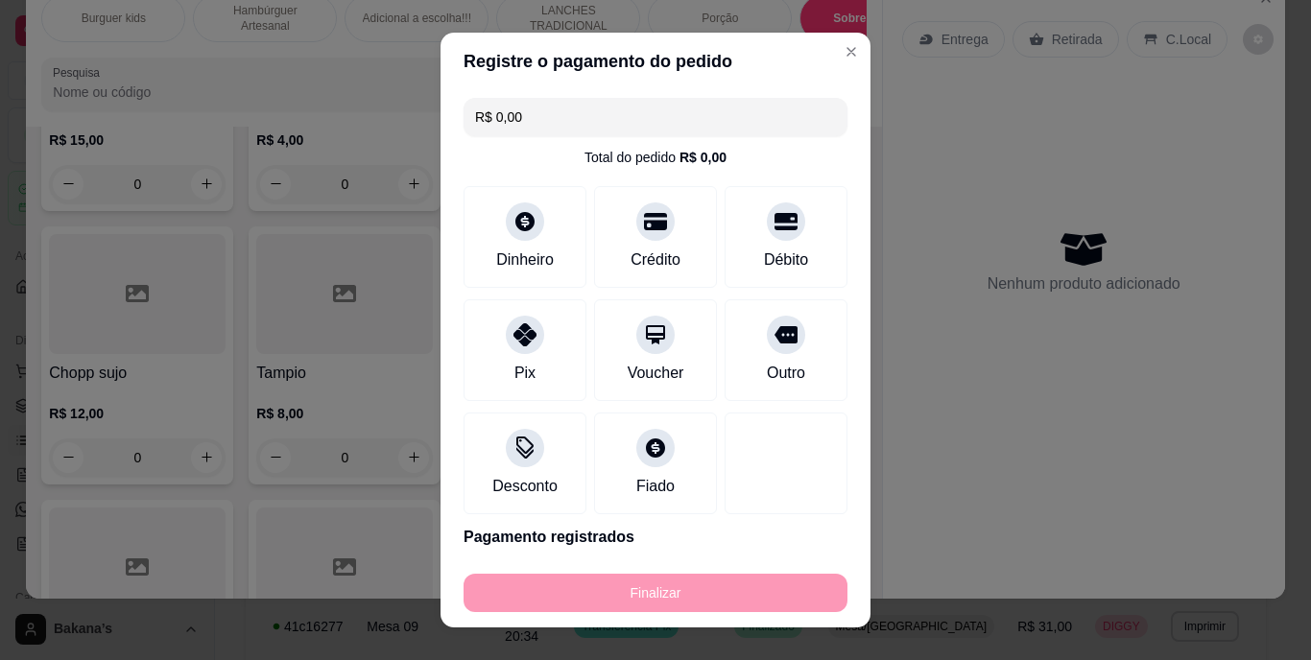
type input "-R$ 4,00"
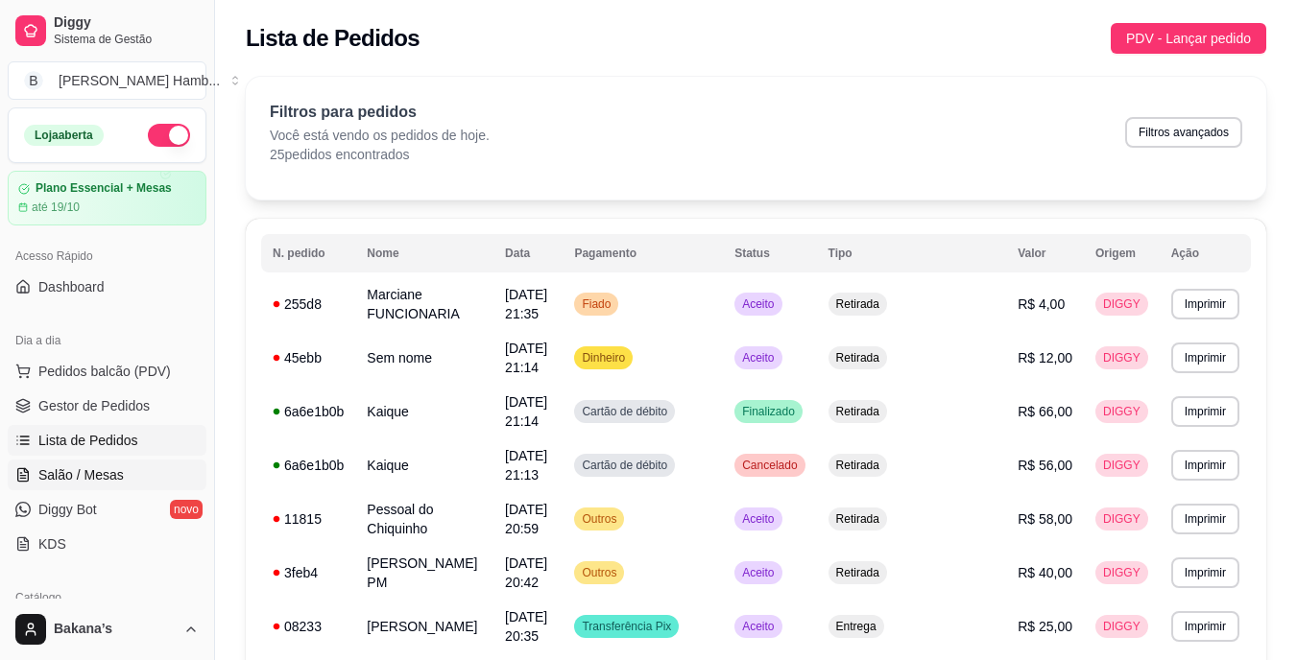
click at [89, 465] on link "Salão / Mesas" at bounding box center [107, 475] width 199 height 31
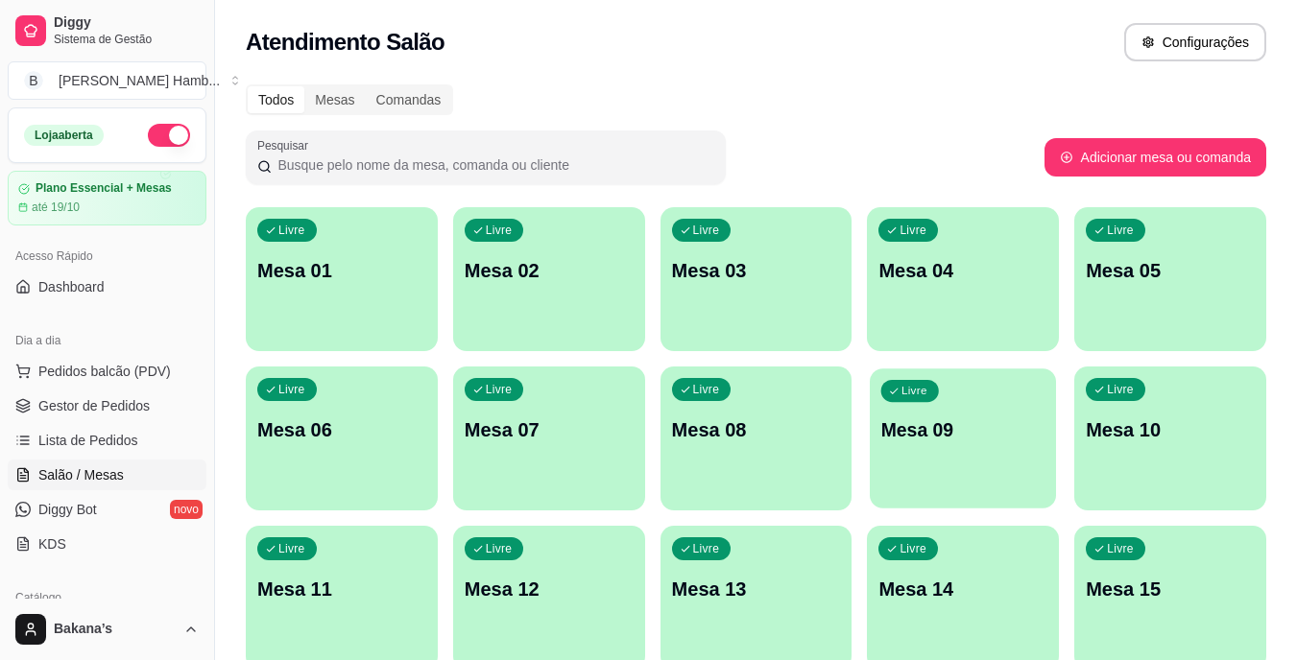
click at [975, 452] on div "Livre Mesa 09" at bounding box center [963, 427] width 186 height 117
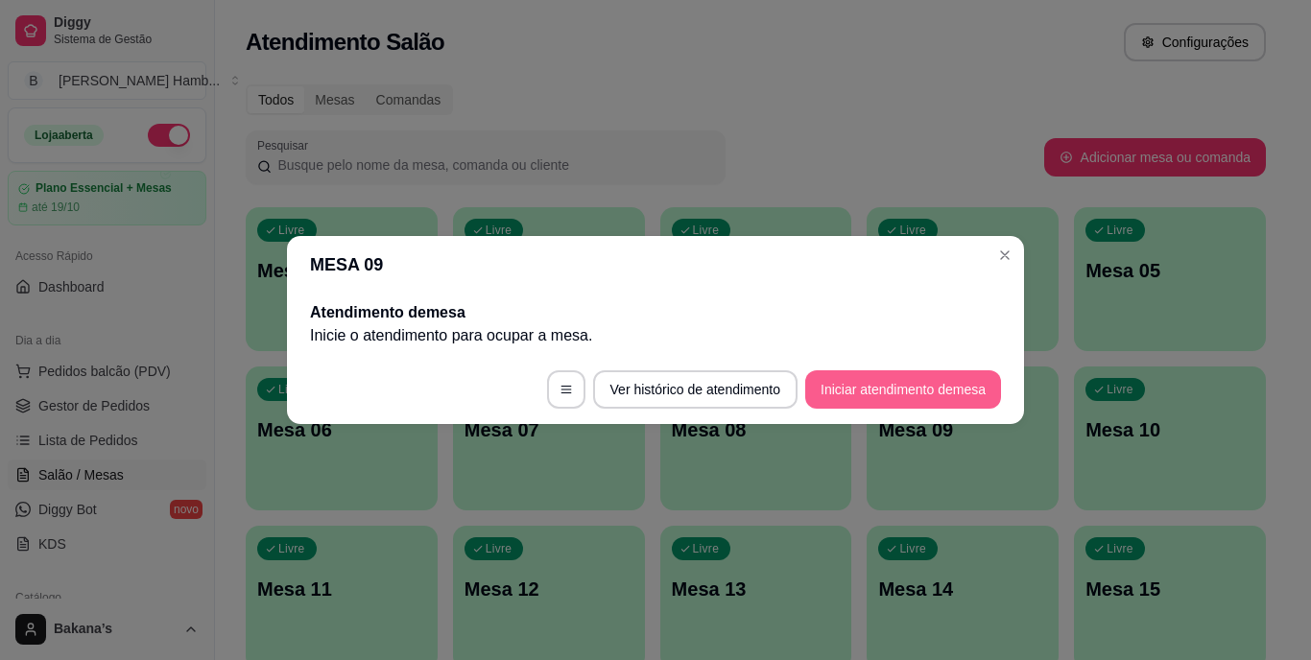
click at [935, 394] on button "Iniciar atendimento de mesa" at bounding box center [903, 389] width 196 height 38
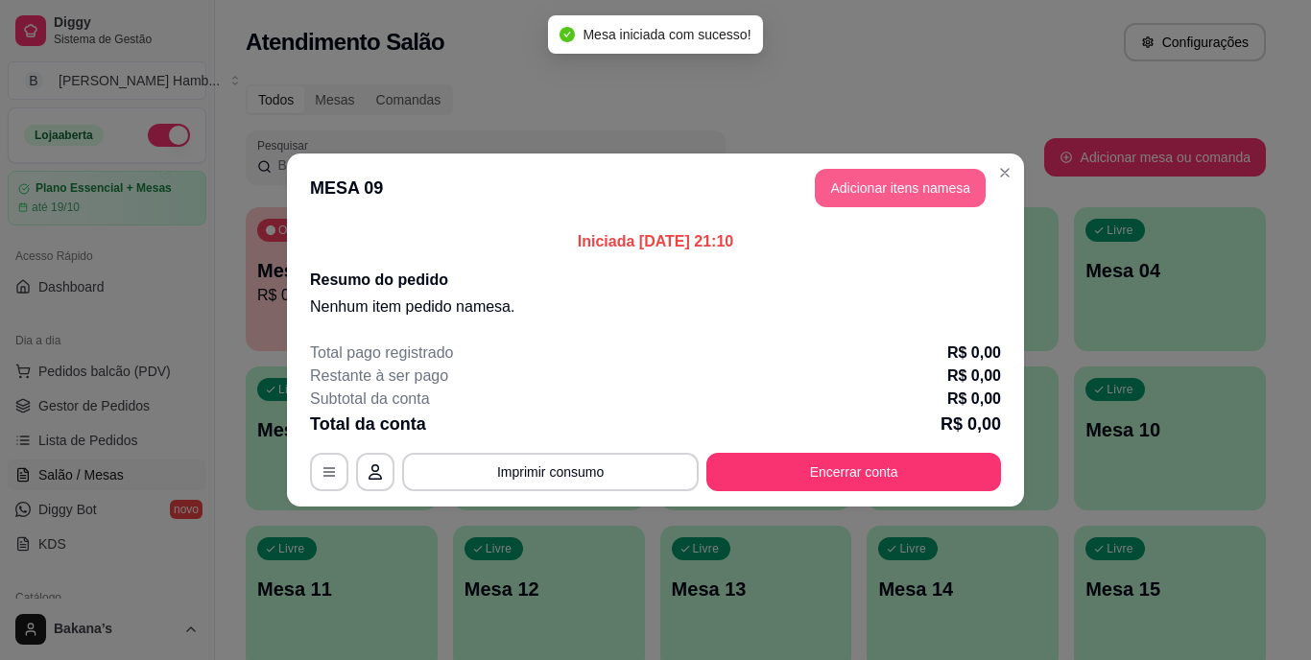
click at [899, 187] on button "Adicionar itens na mesa" at bounding box center [900, 188] width 171 height 38
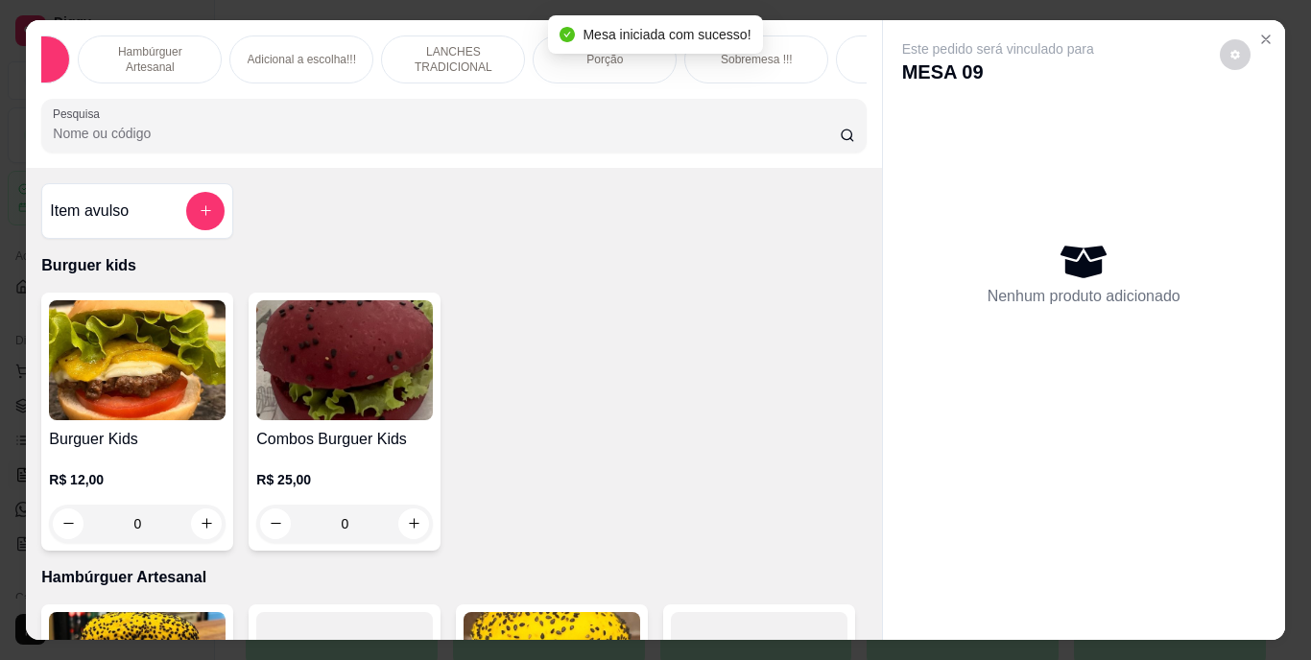
scroll to position [0, 154]
click at [833, 44] on div "Bebidas" at bounding box center [870, 60] width 144 height 48
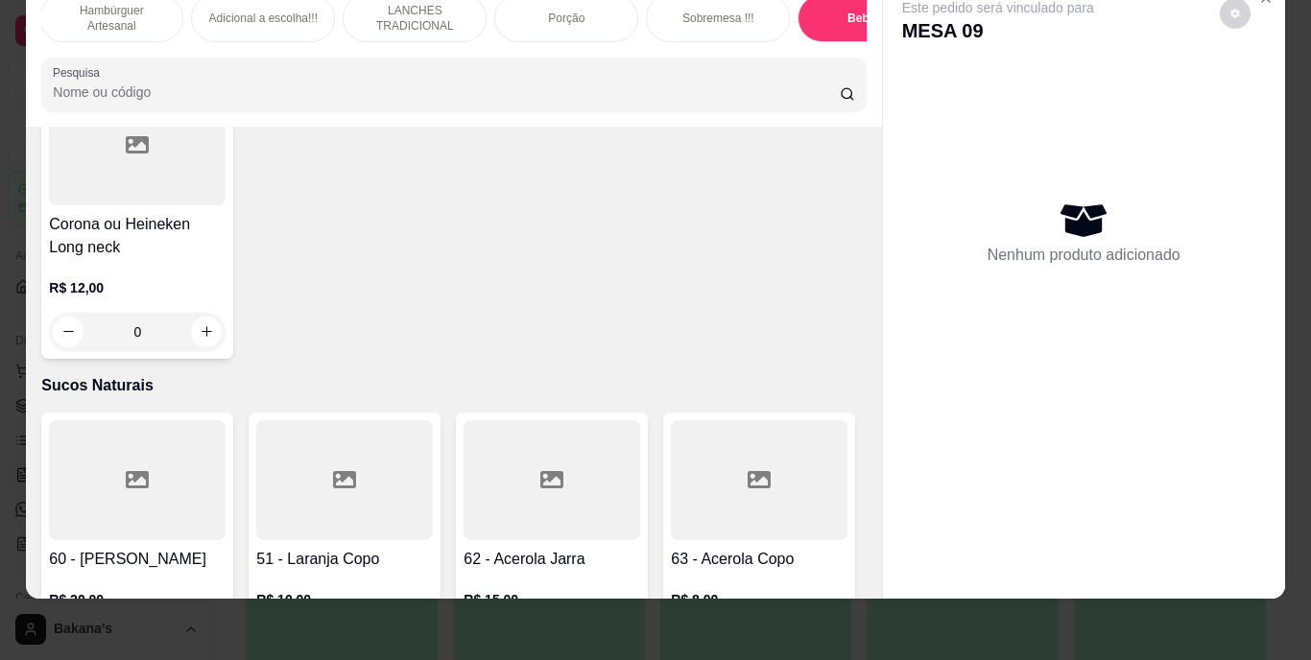
scroll to position [6374, 0]
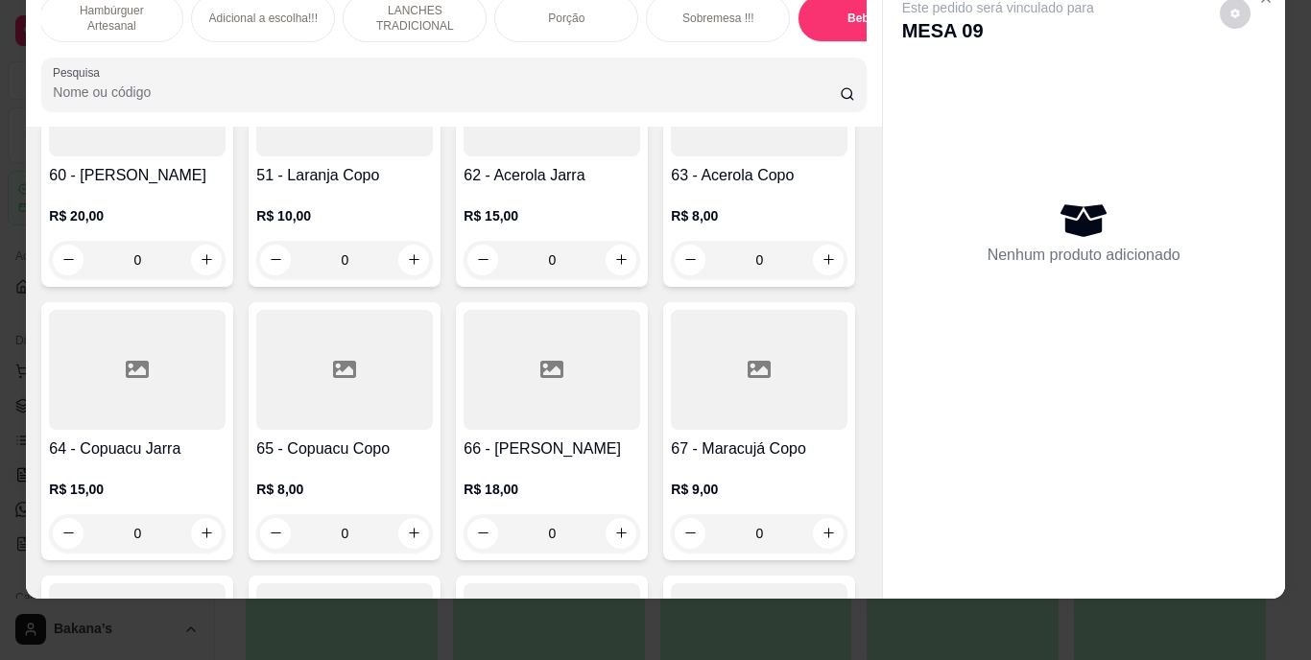
type input "1"
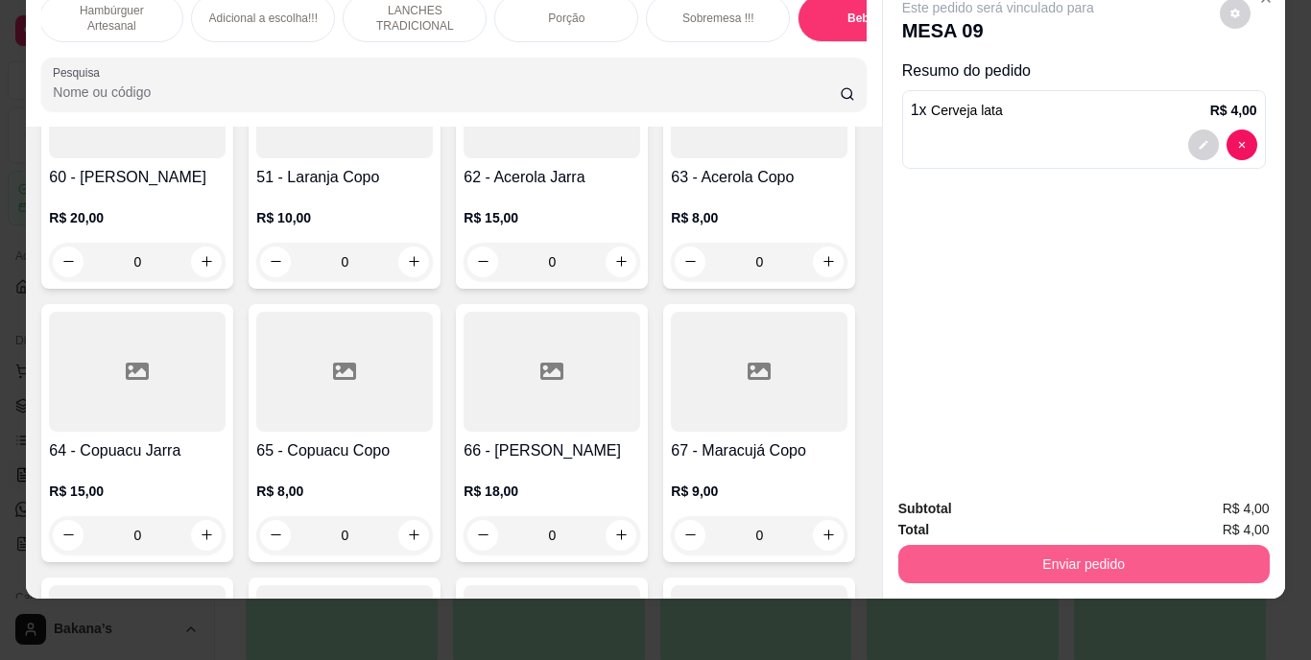
click at [935, 551] on button "Enviar pedido" at bounding box center [1083, 564] width 371 height 38
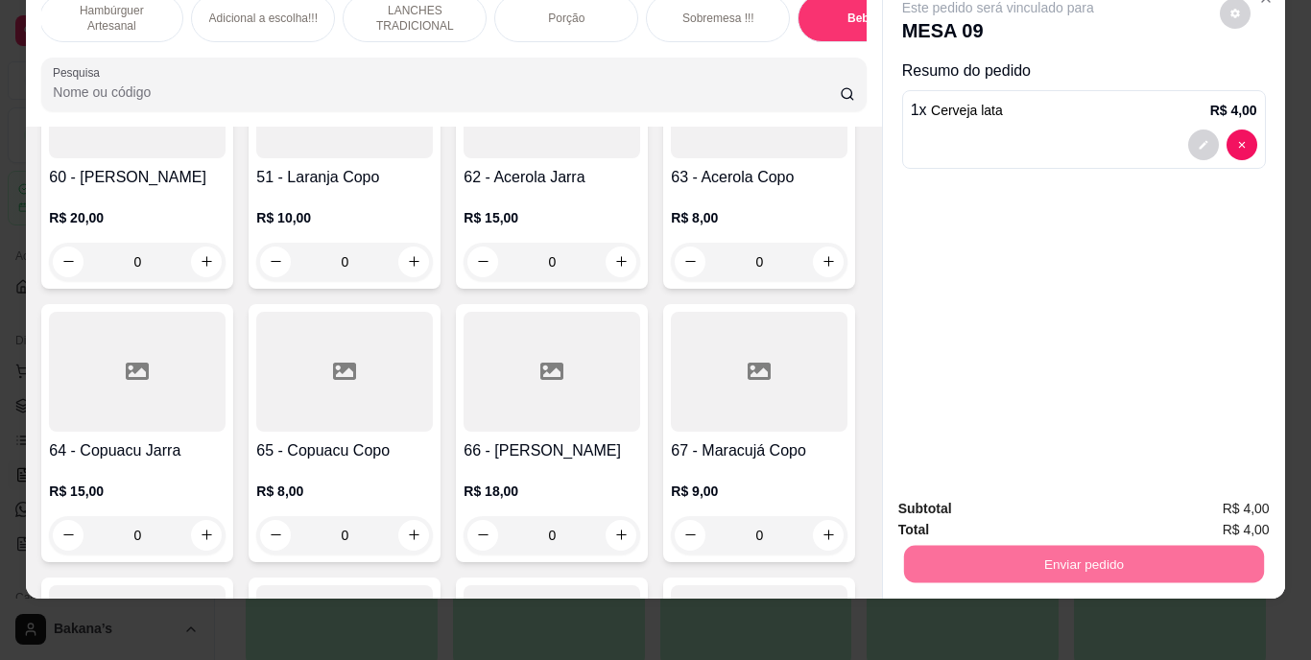
click at [1180, 505] on button "Enviar pedido" at bounding box center [1219, 503] width 108 height 36
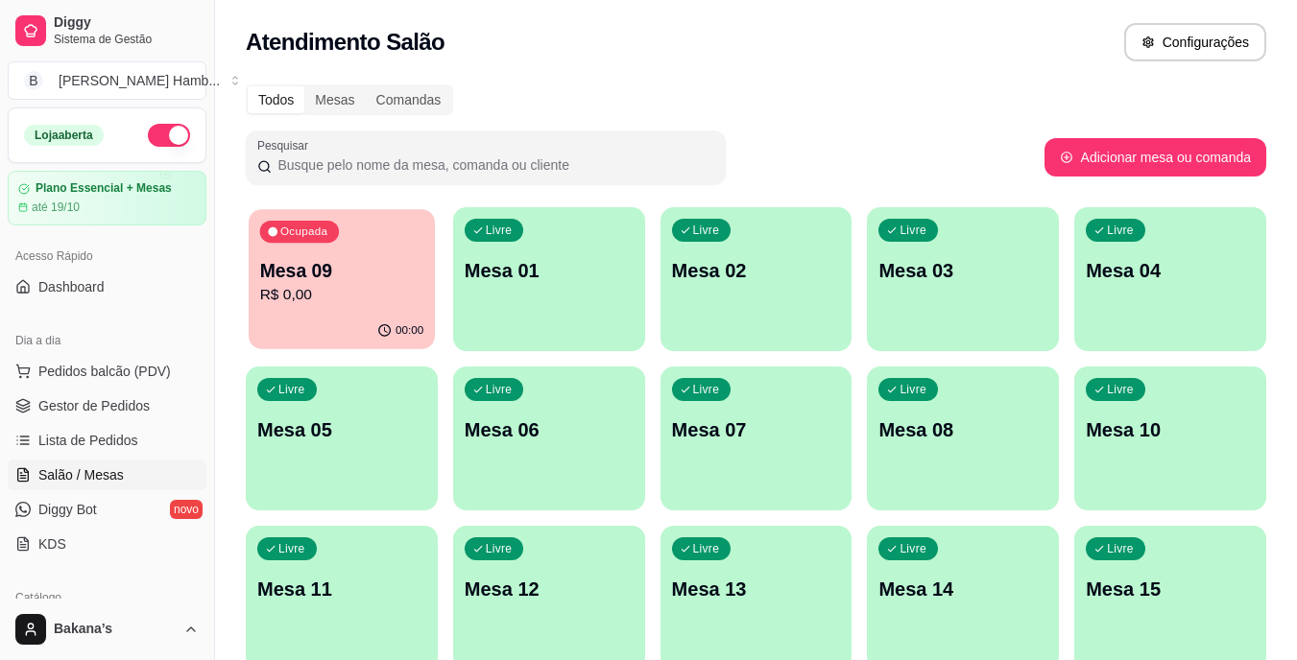
click at [414, 291] on p "R$ 0,00" at bounding box center [342, 295] width 164 height 22
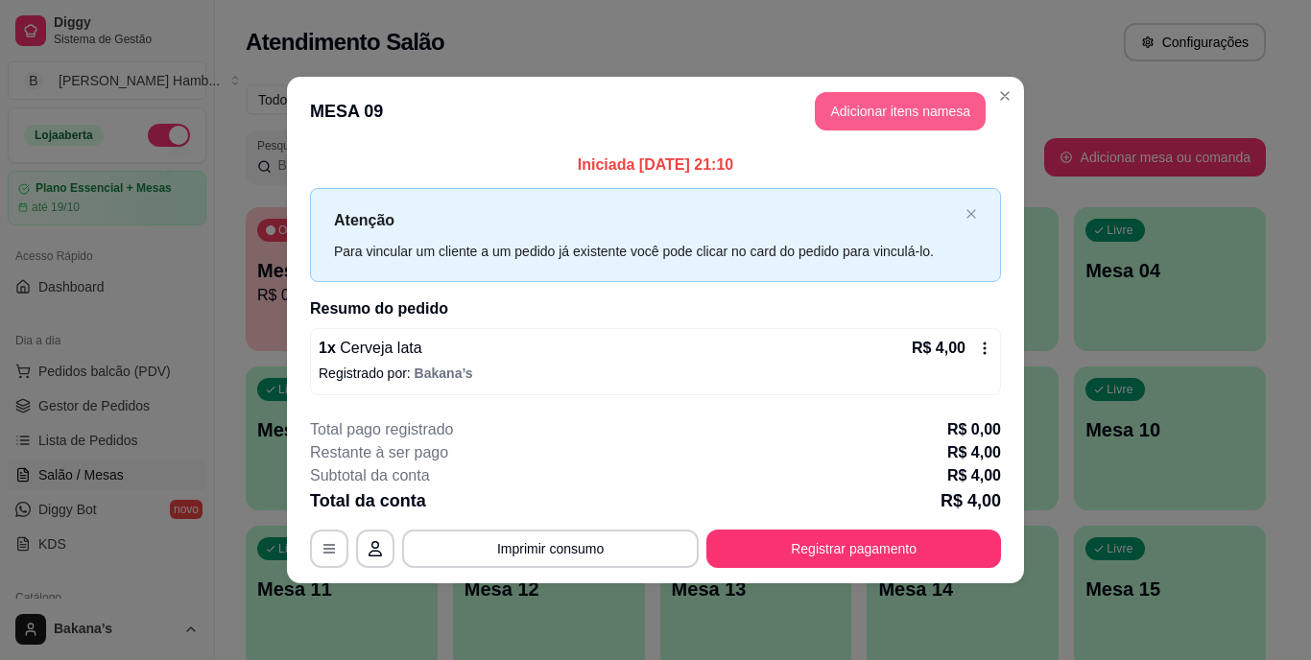
click at [834, 117] on button "Adicionar itens na mesa" at bounding box center [900, 111] width 171 height 38
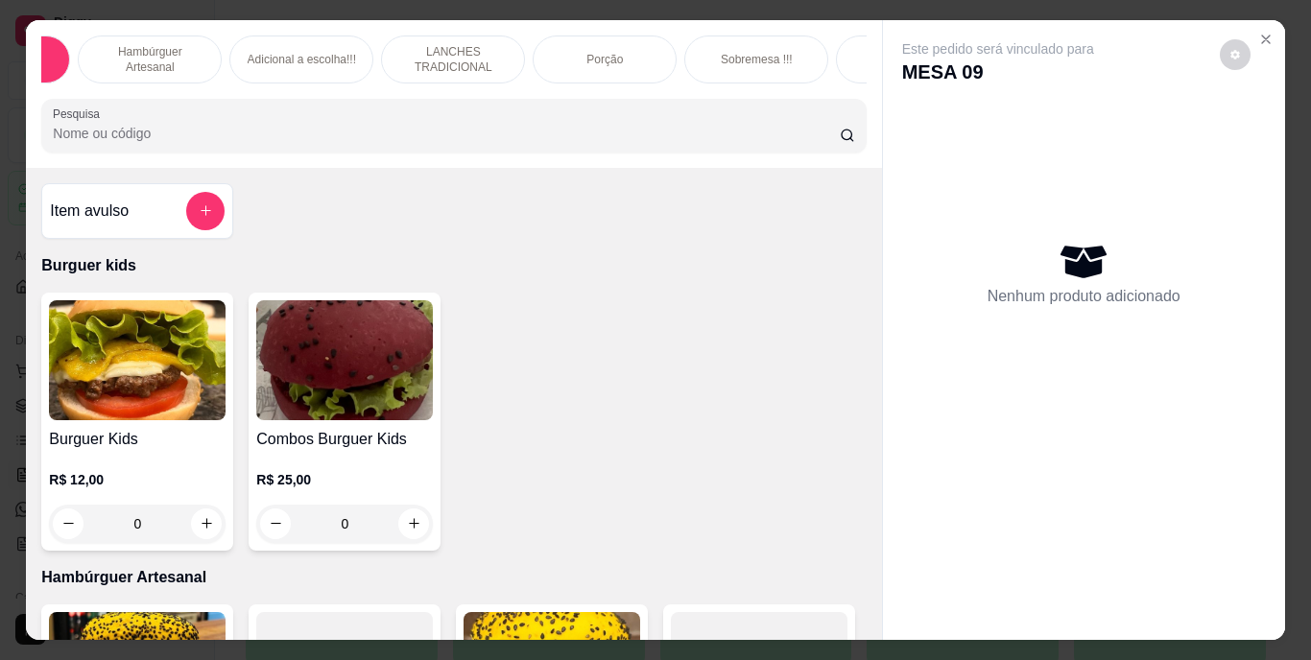
scroll to position [0, 154]
click at [798, 51] on div "Bebidas" at bounding box center [870, 60] width 144 height 48
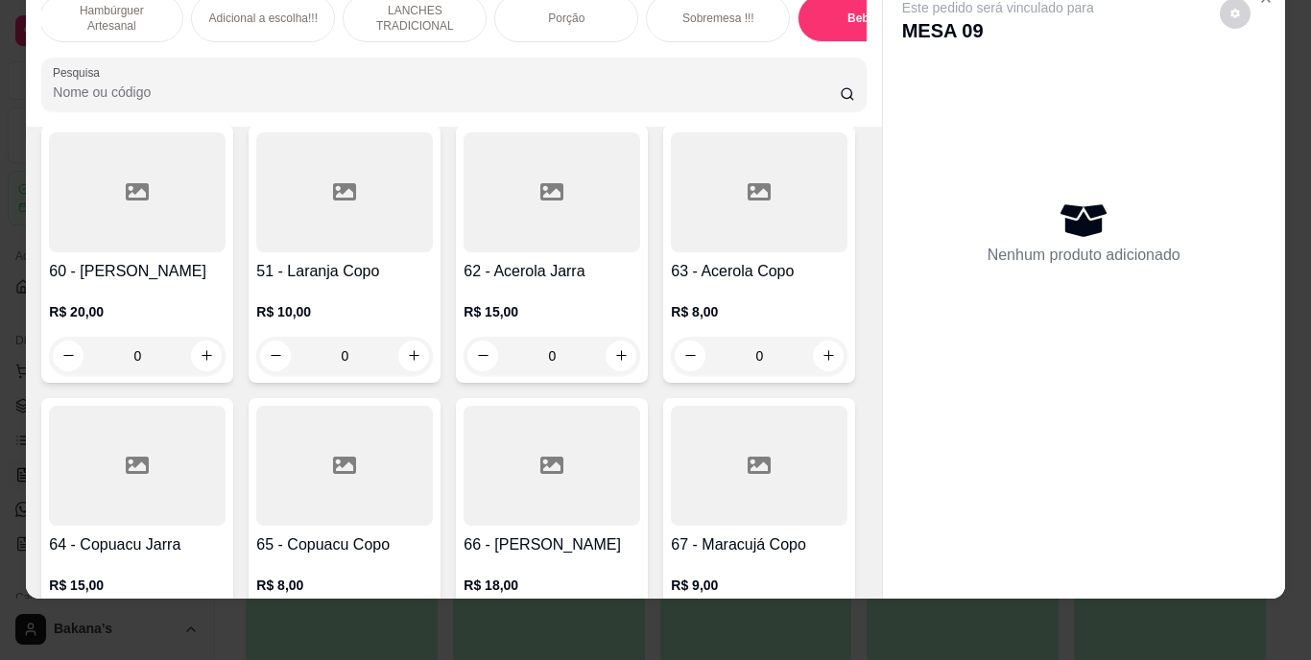
scroll to position [6374, 0]
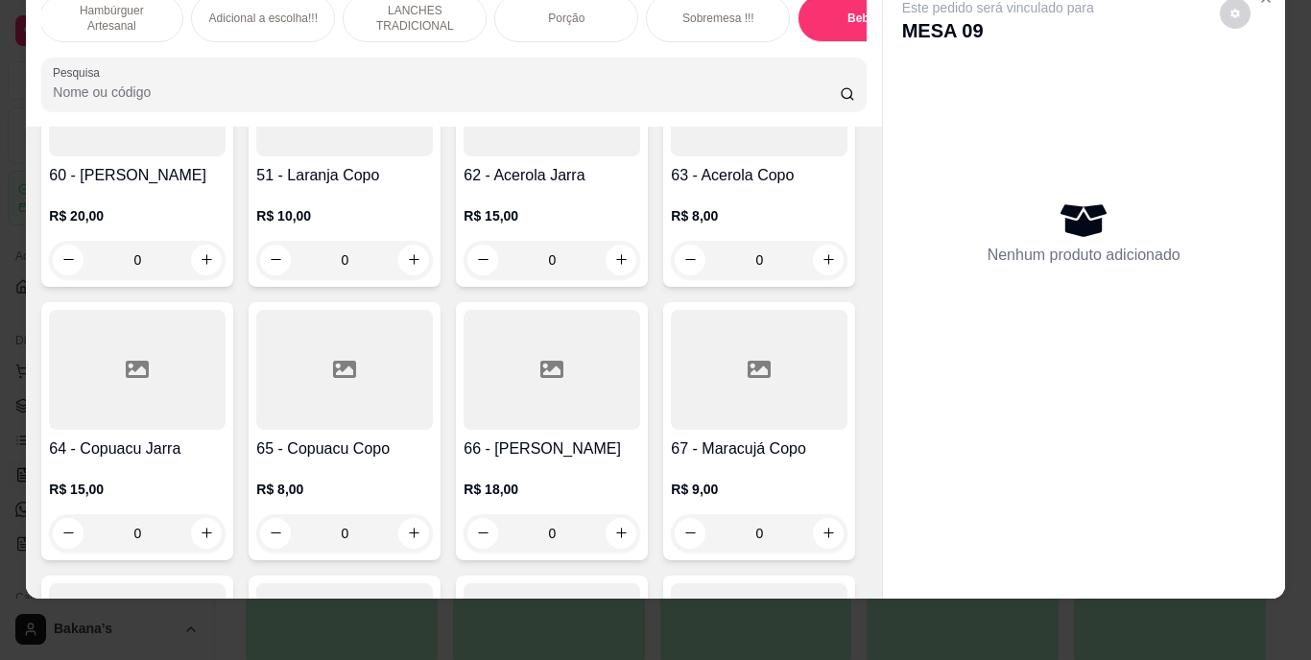
type input "1"
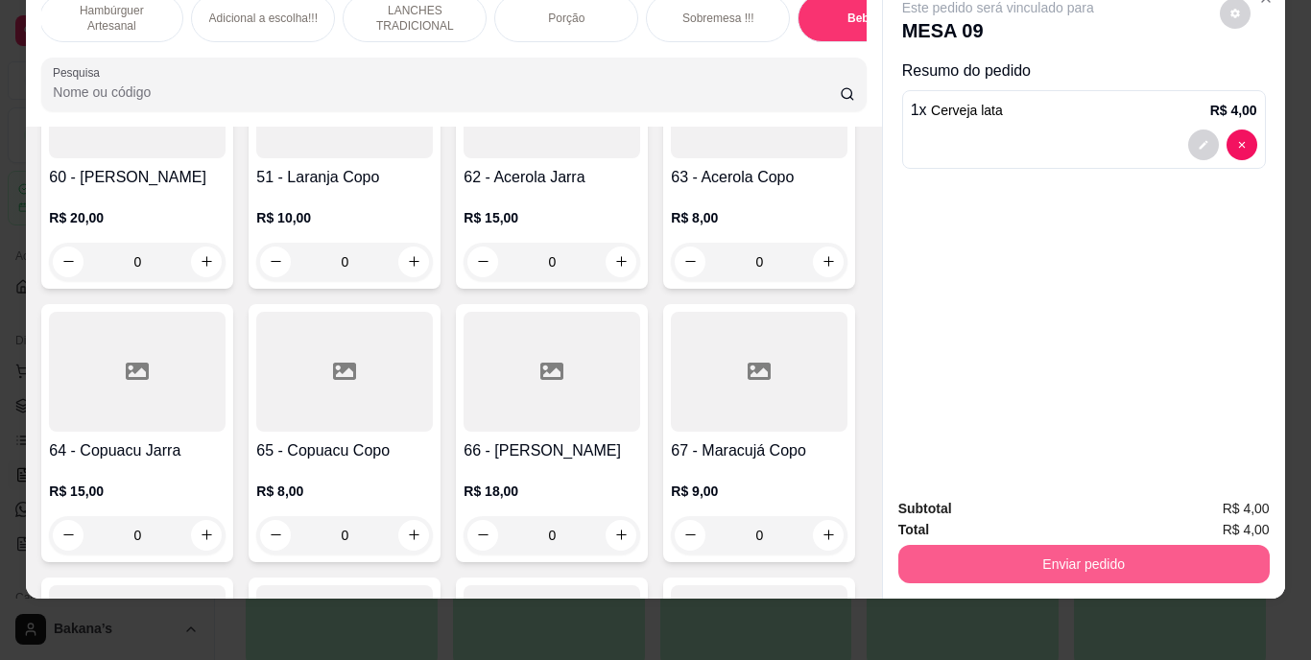
click at [1088, 551] on button "Enviar pedido" at bounding box center [1083, 564] width 371 height 38
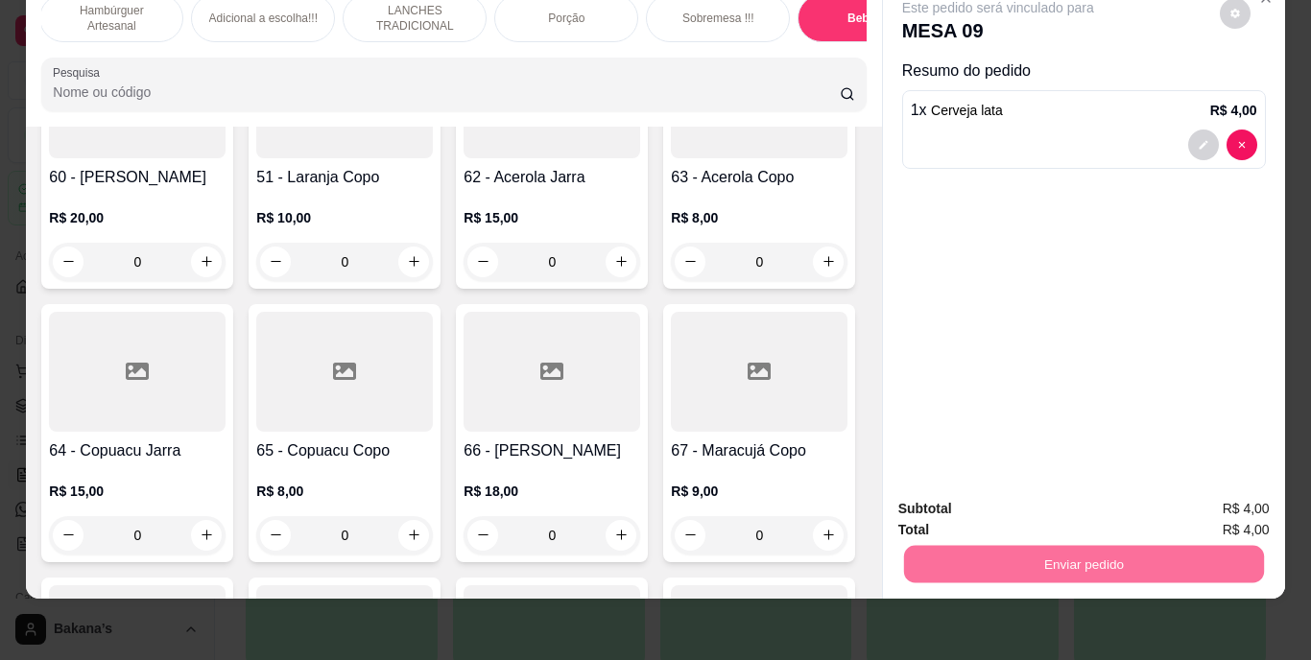
click at [1187, 491] on button "Enviar pedido" at bounding box center [1220, 503] width 106 height 36
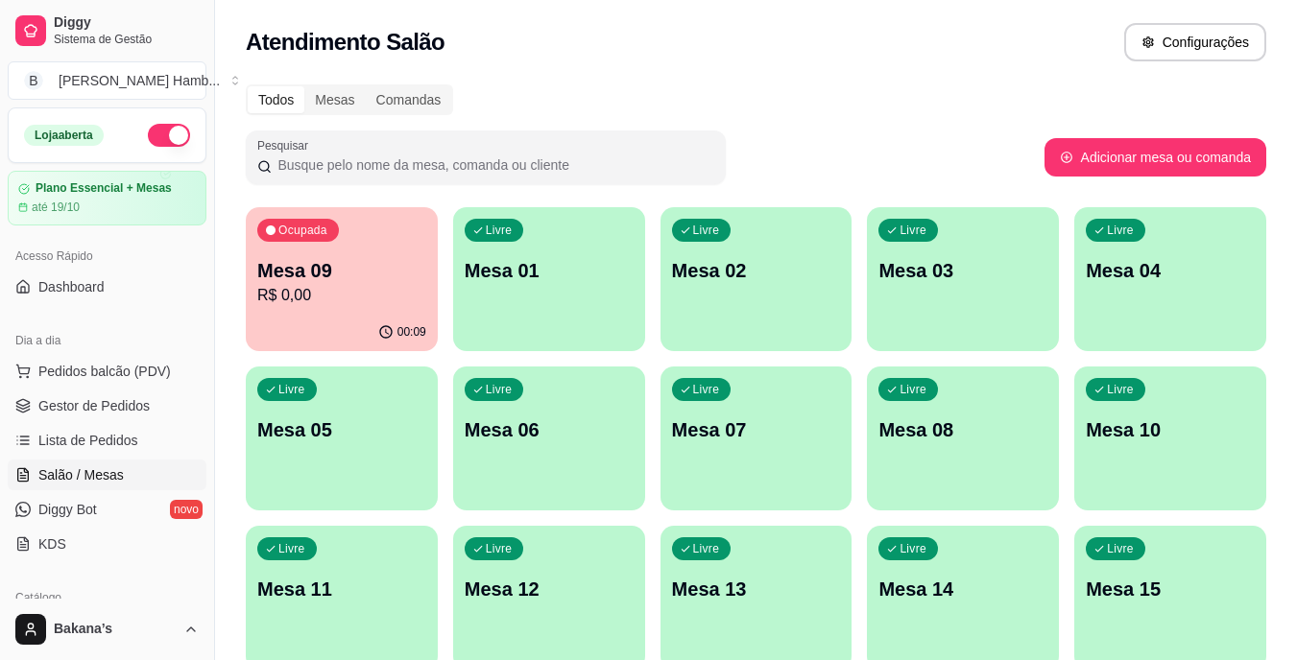
click at [69, 374] on span "Pedidos balcão (PDV)" at bounding box center [104, 371] width 132 height 19
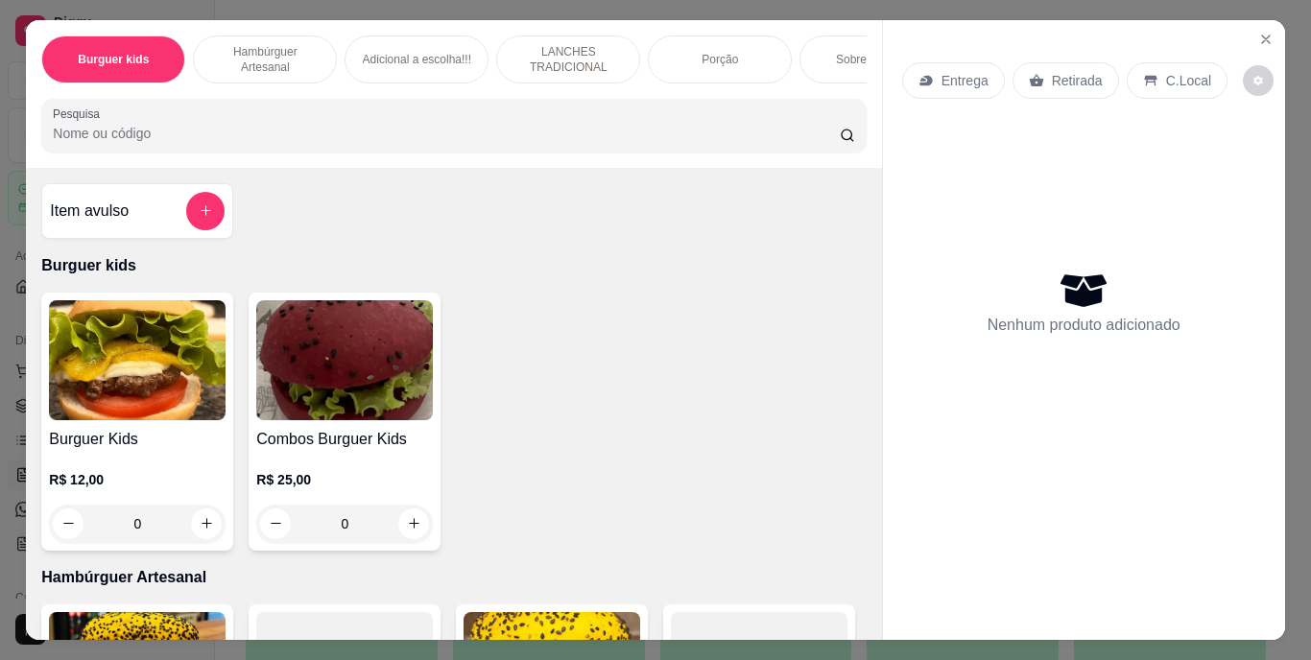
click at [1056, 71] on p "Retirada" at bounding box center [1077, 80] width 51 height 19
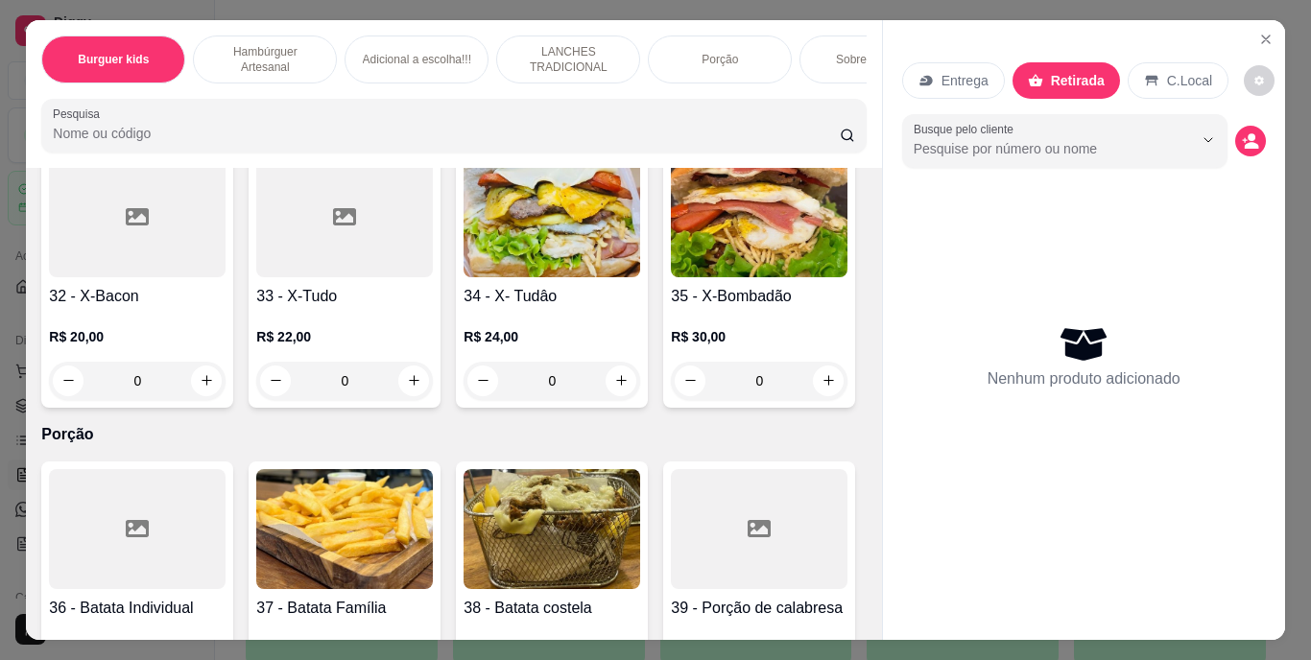
scroll to position [3455, 0]
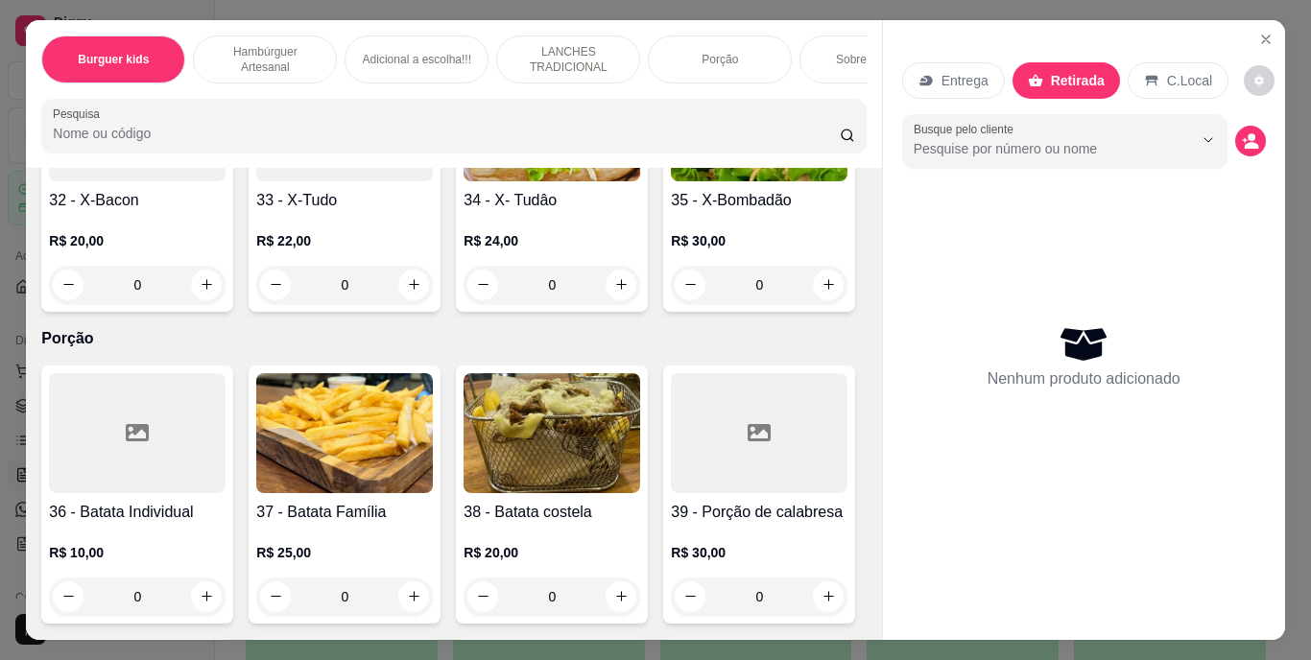
click at [421, 18] on icon "increase-product-quantity" at bounding box center [414, 11] width 14 height 14
type input "1"
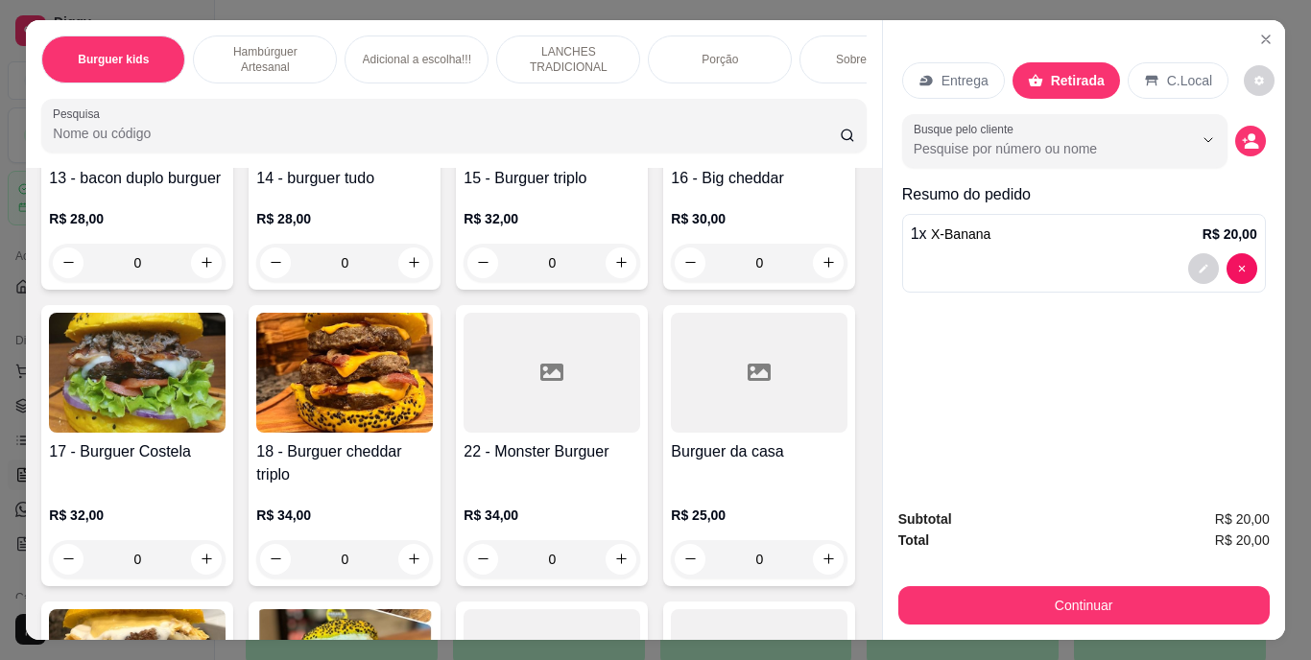
scroll to position [1152, 0]
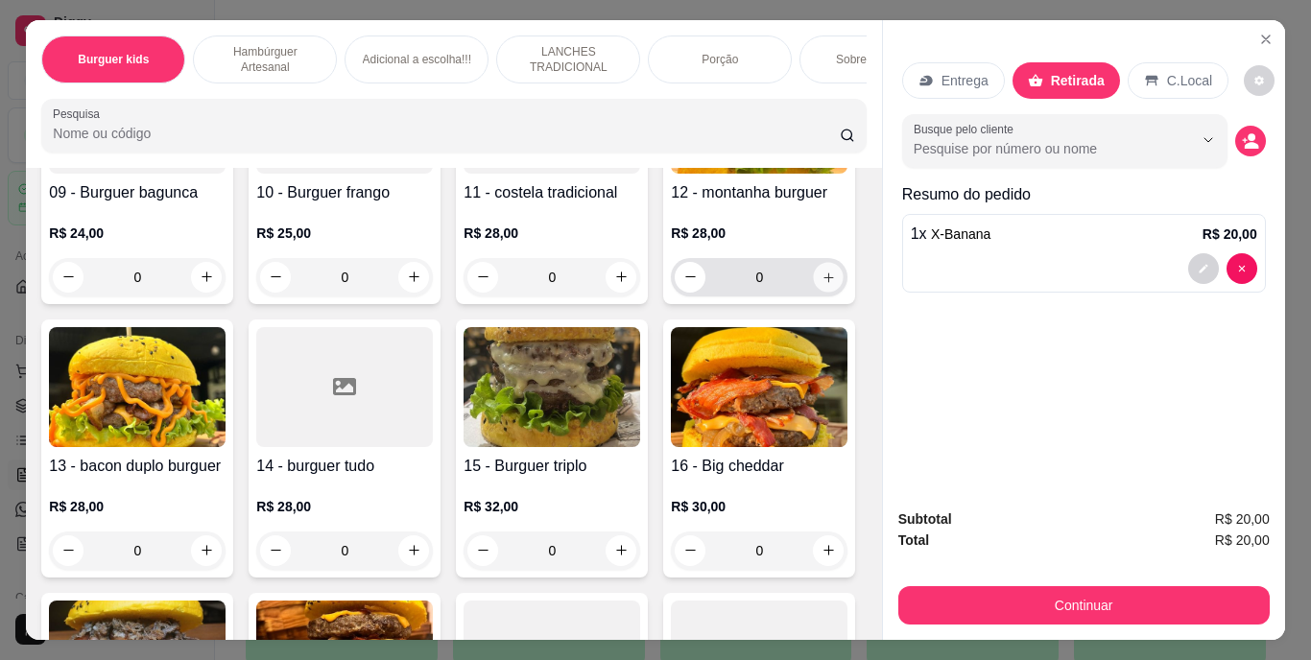
click at [814, 292] on button "increase-product-quantity" at bounding box center [829, 277] width 30 height 30
type input "1"
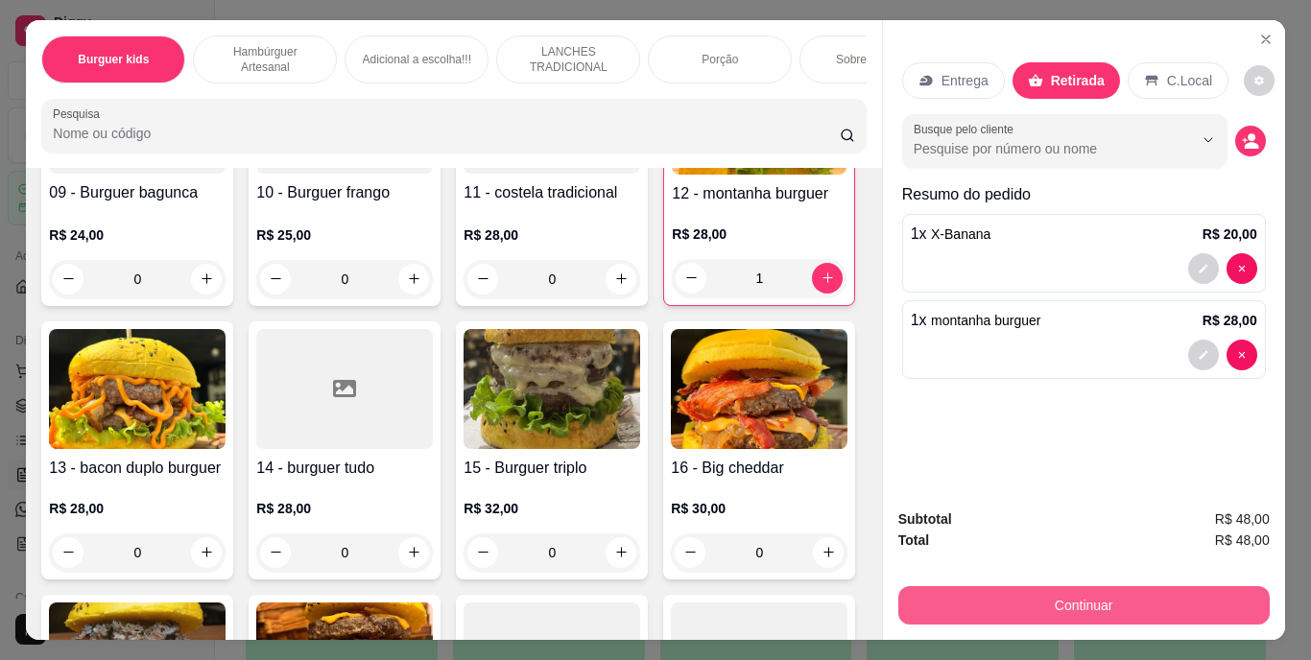
click at [1079, 601] on button "Continuar" at bounding box center [1083, 605] width 371 height 38
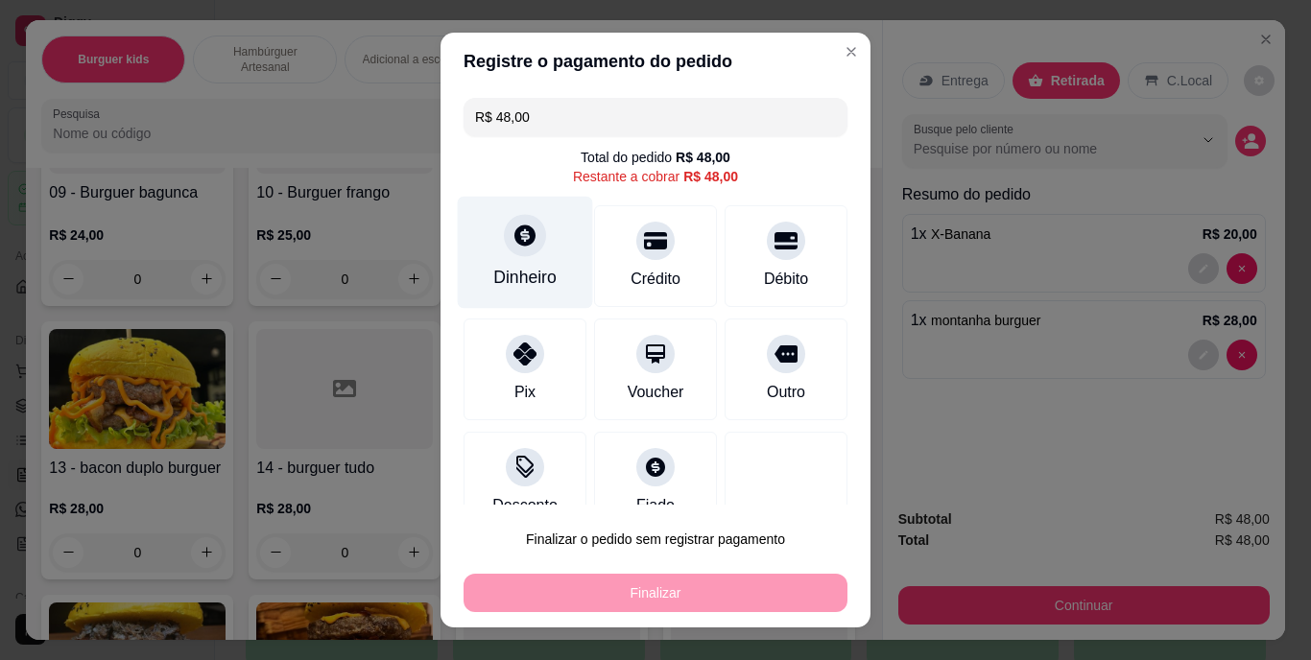
click at [522, 238] on icon at bounding box center [524, 236] width 21 height 21
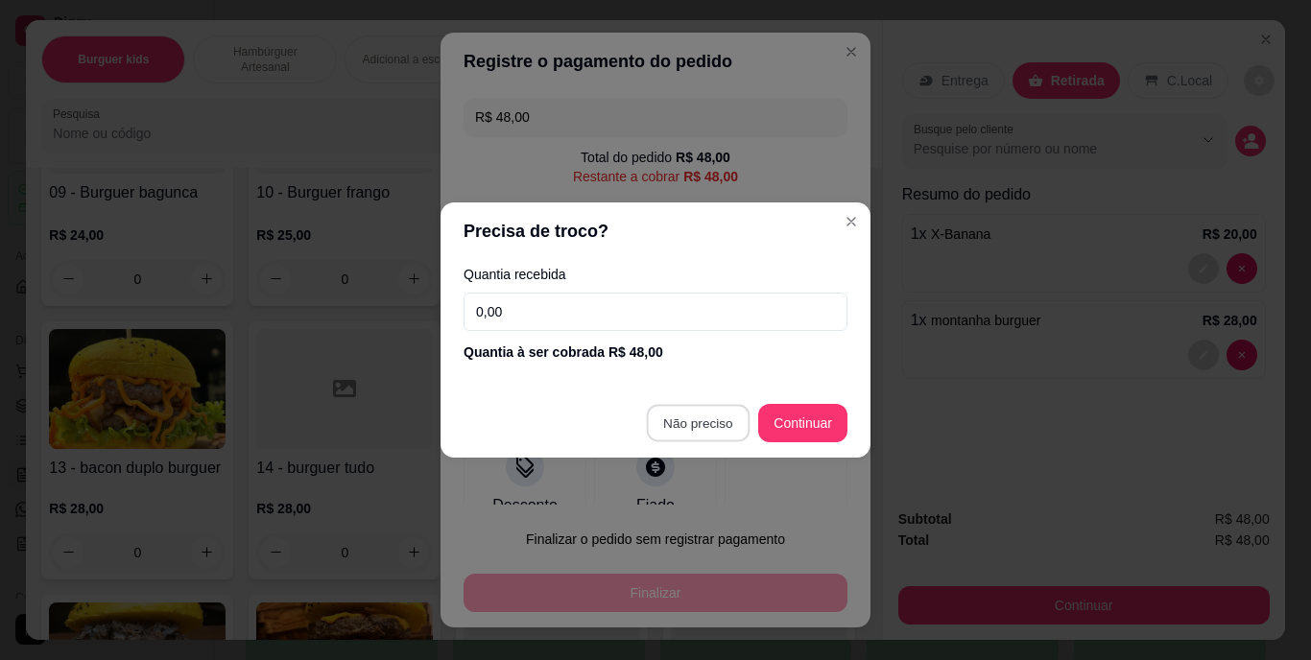
type input "R$ 0,00"
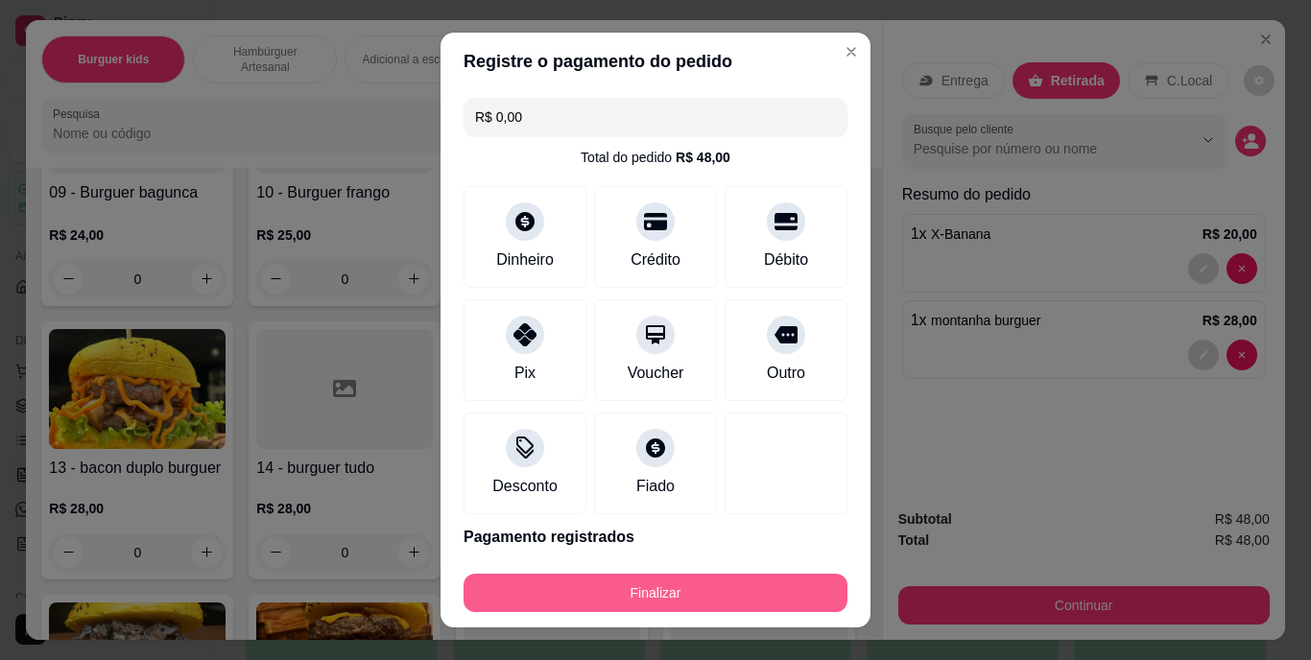
click at [695, 577] on button "Finalizar" at bounding box center [656, 593] width 384 height 38
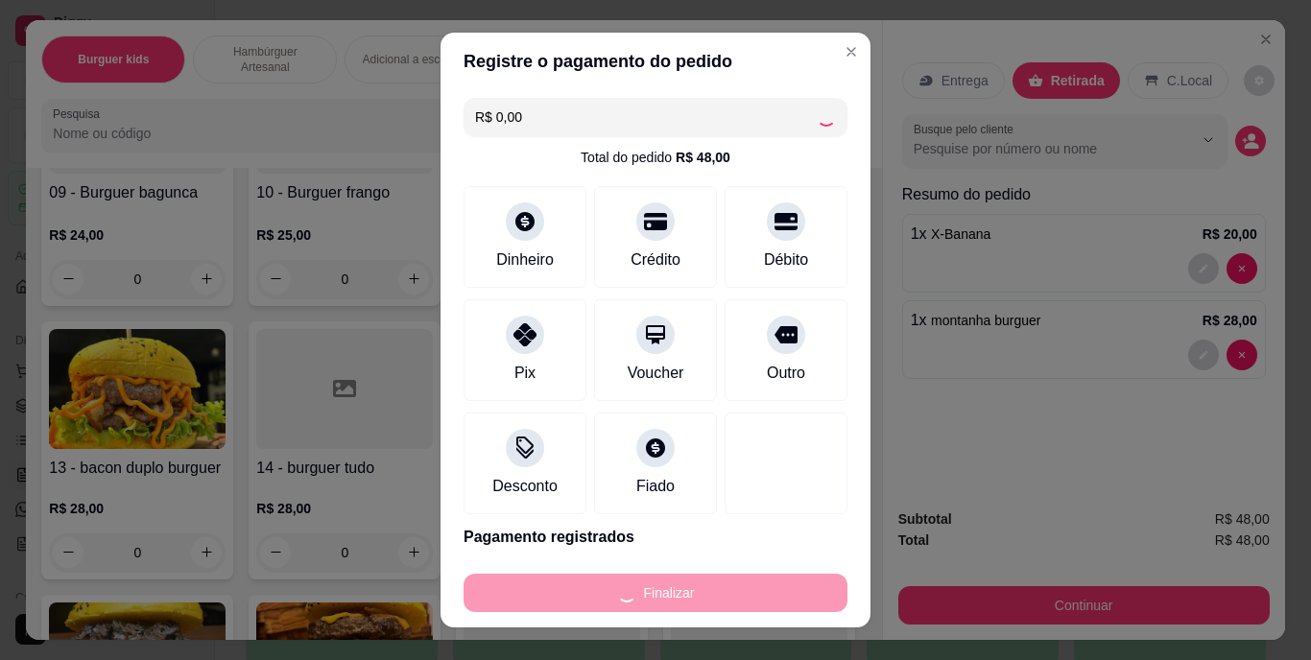
type input "0"
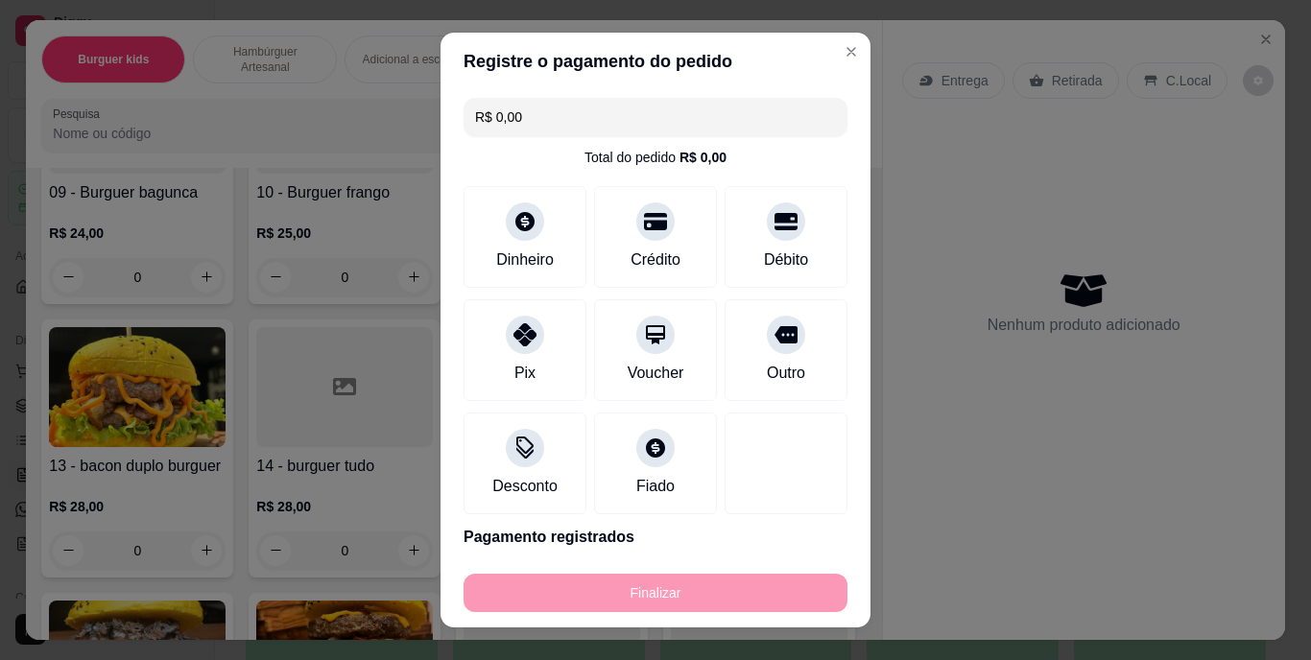
type input "-R$ 48,00"
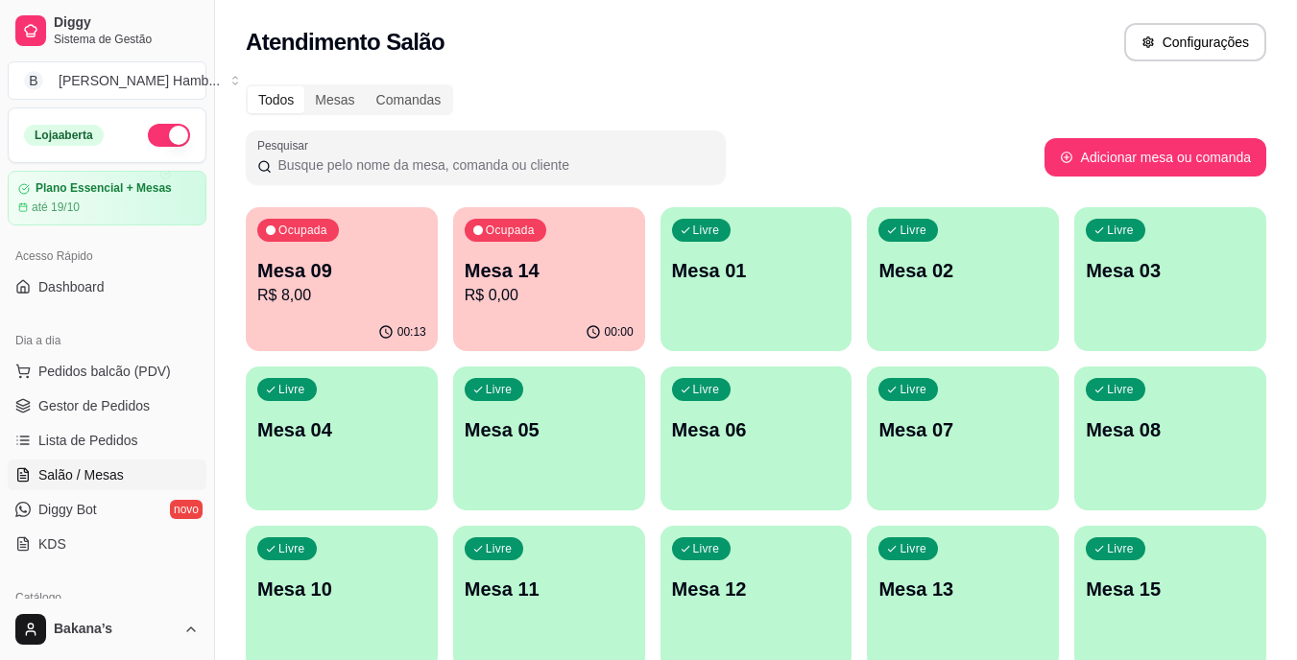
click at [378, 307] on div "Ocupada Mesa 09 R$ 8,00" at bounding box center [342, 260] width 192 height 107
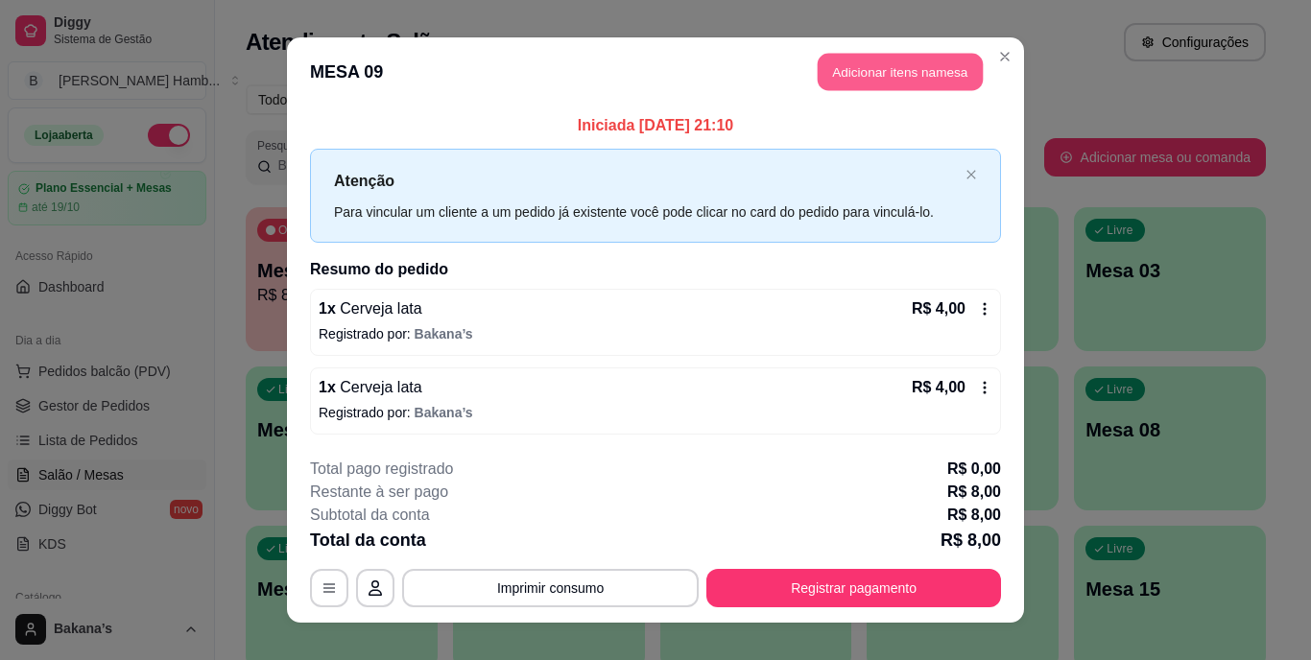
click at [865, 65] on button "Adicionar itens na mesa" at bounding box center [900, 72] width 165 height 37
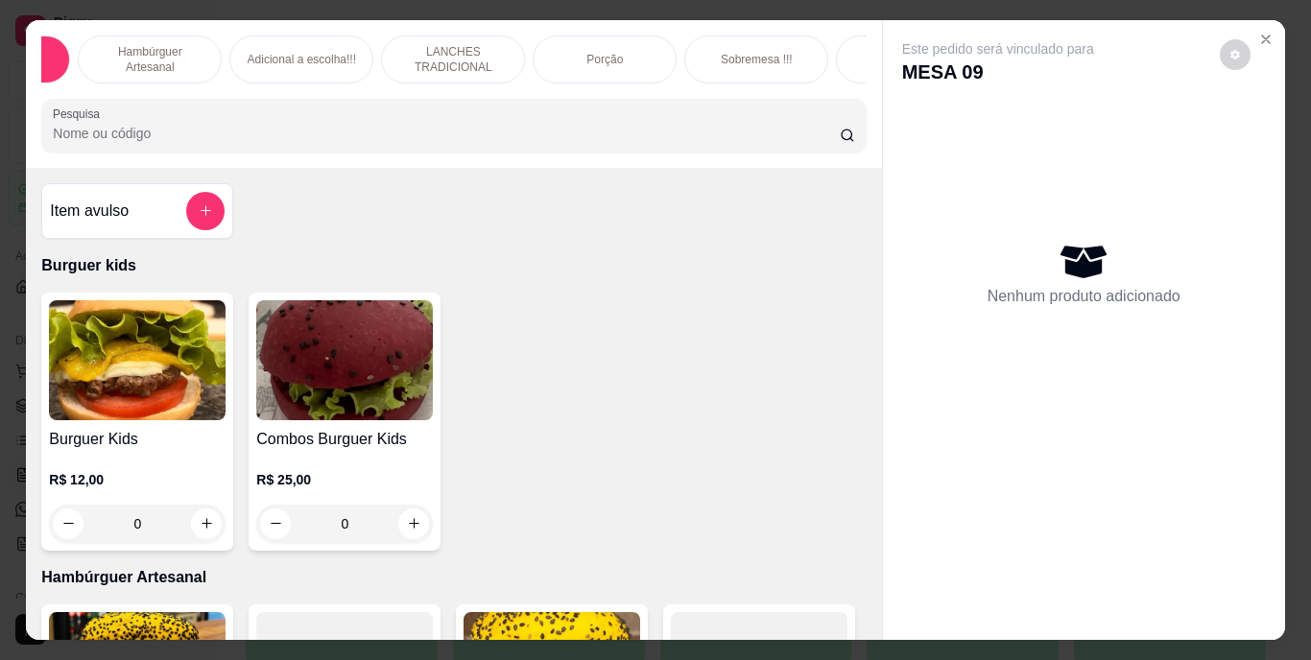
scroll to position [0, 154]
click at [836, 63] on div "Bebidas" at bounding box center [870, 60] width 144 height 48
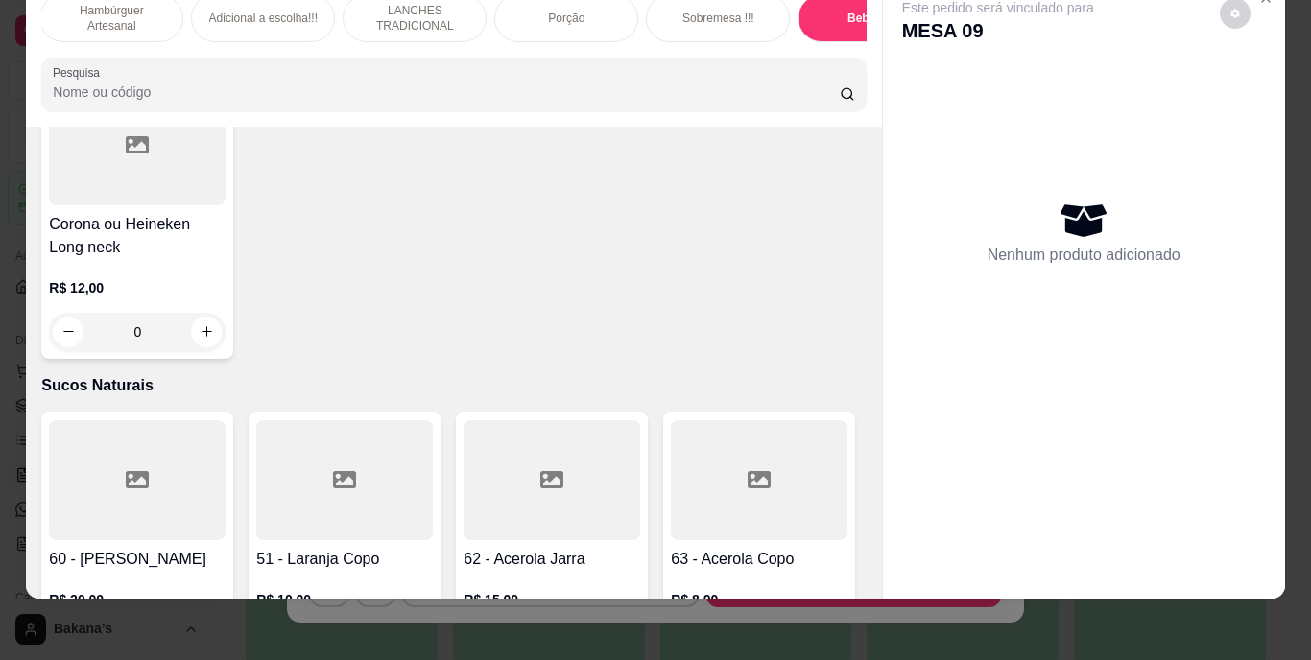
scroll to position [6278, 0]
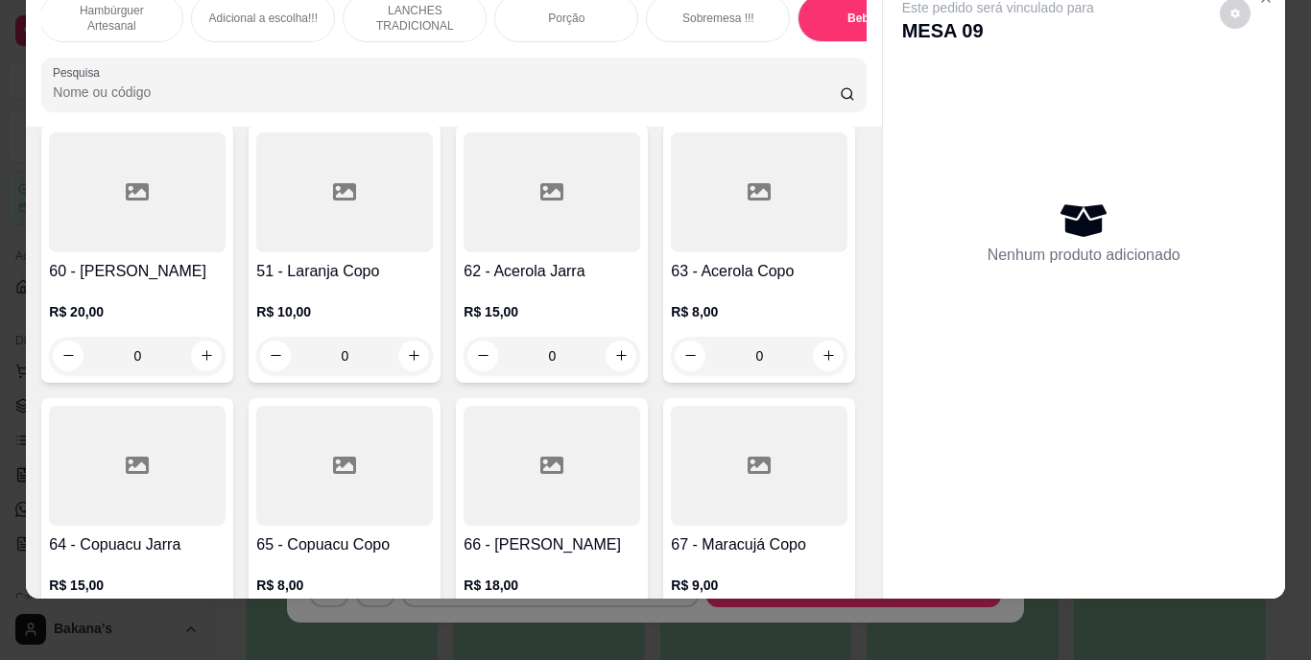
type input "1"
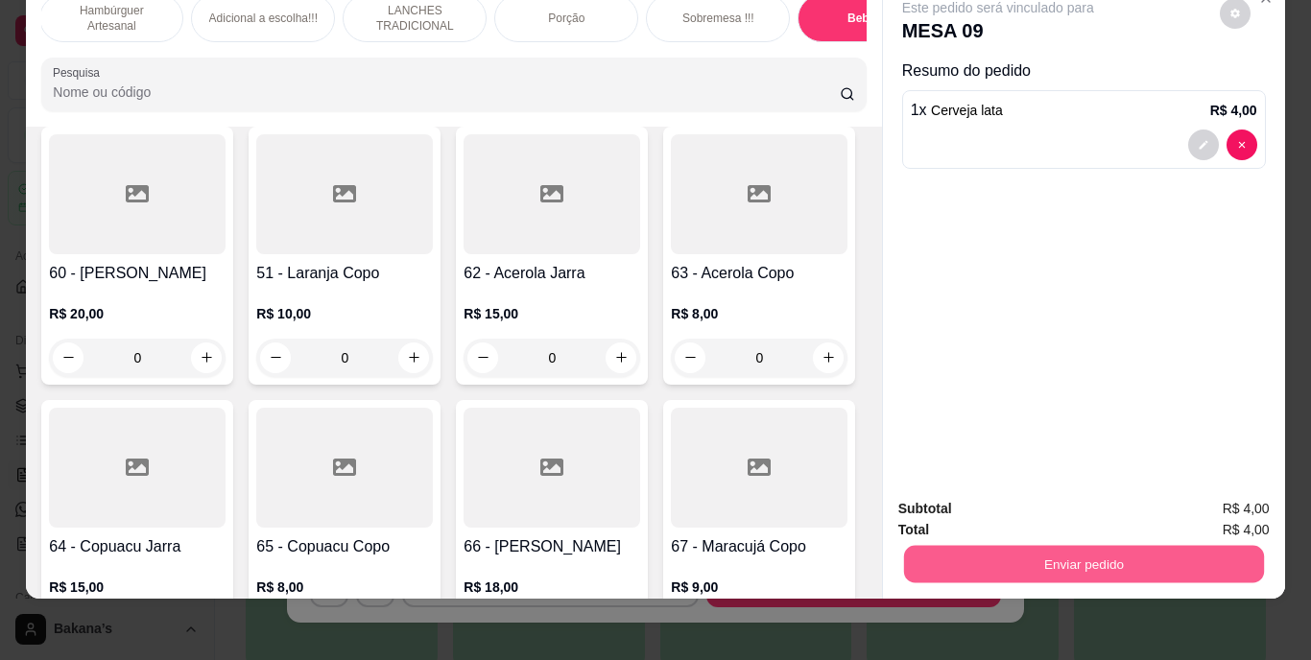
click at [952, 558] on button "Enviar pedido" at bounding box center [1083, 564] width 360 height 37
click at [1221, 493] on button "Enviar pedido" at bounding box center [1220, 503] width 106 height 36
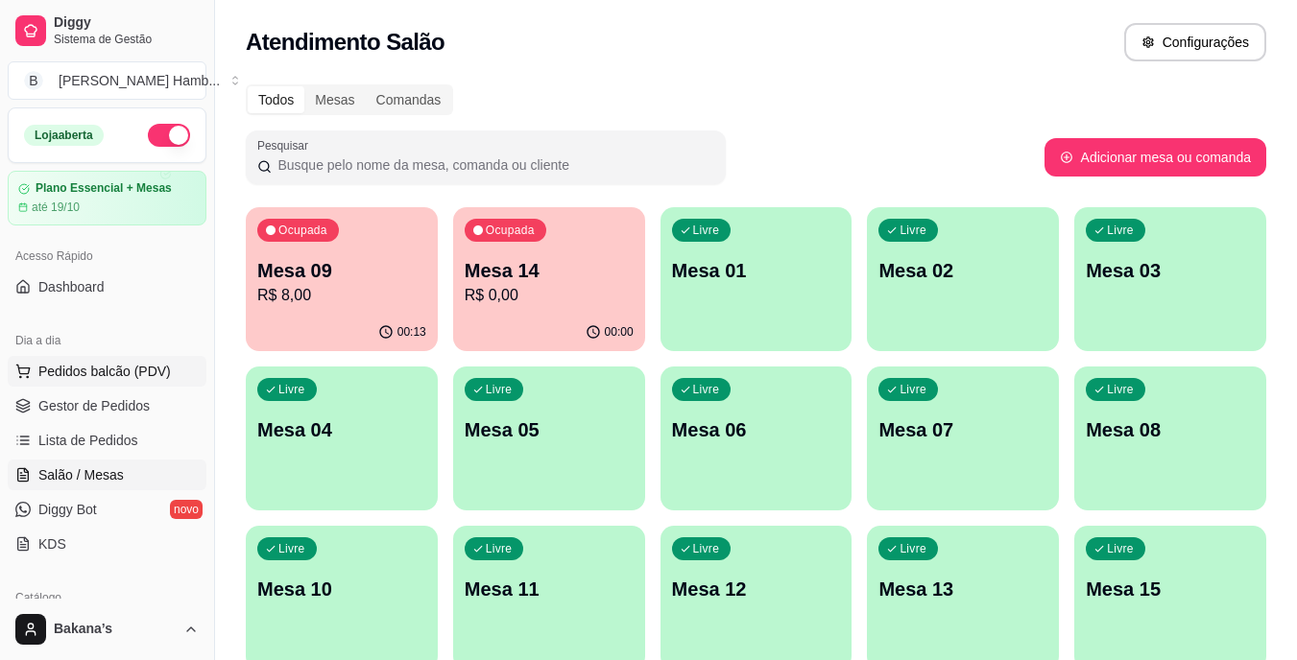
click at [79, 368] on span "Pedidos balcão (PDV)" at bounding box center [104, 371] width 132 height 19
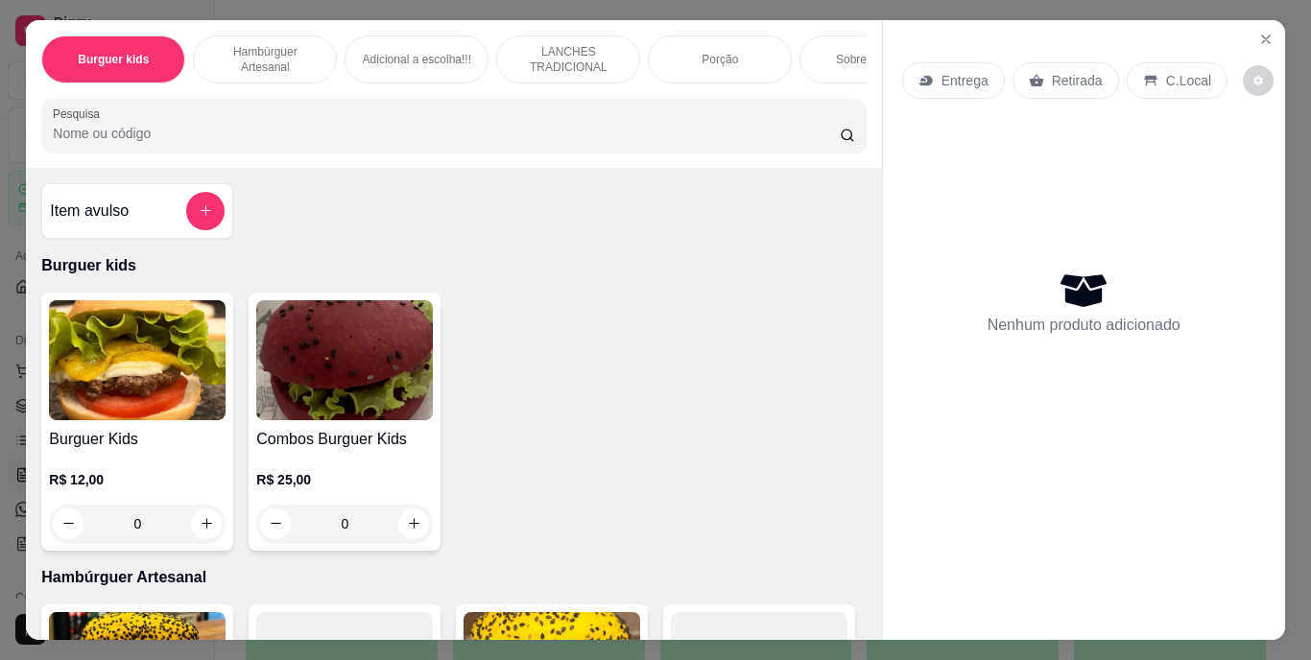
click at [608, 47] on p "LANCHES TRADICIONAL" at bounding box center [568, 59] width 111 height 31
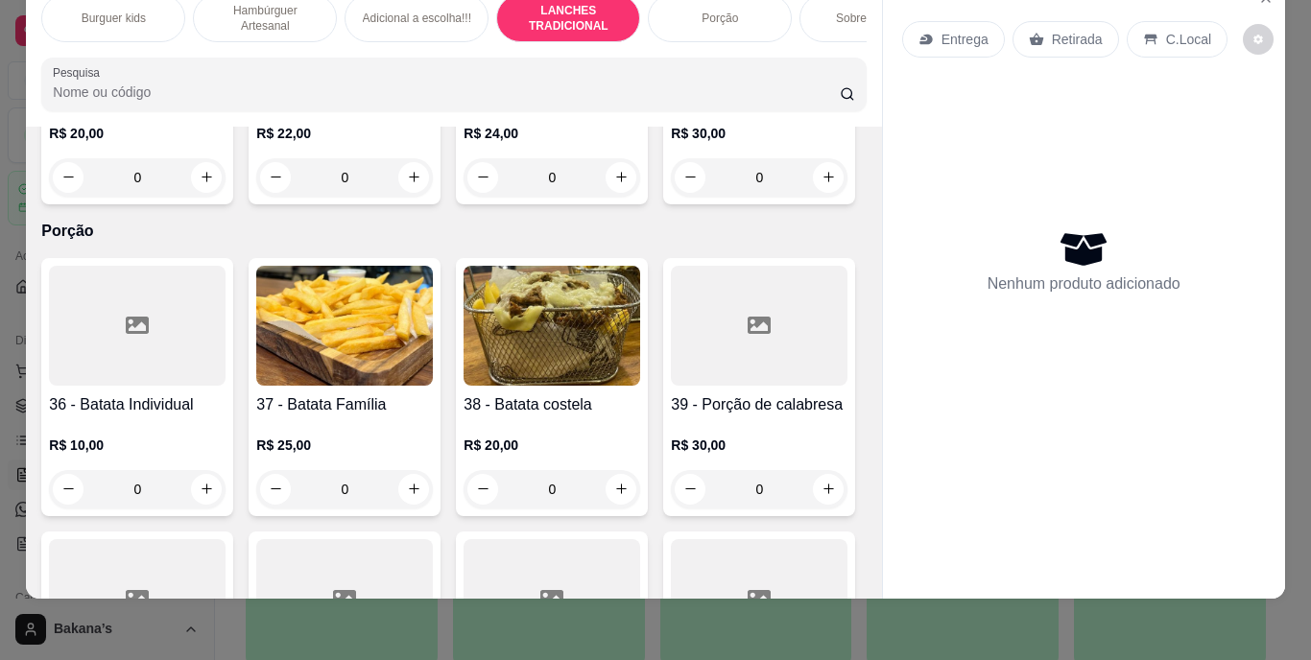
scroll to position [3617, 0]
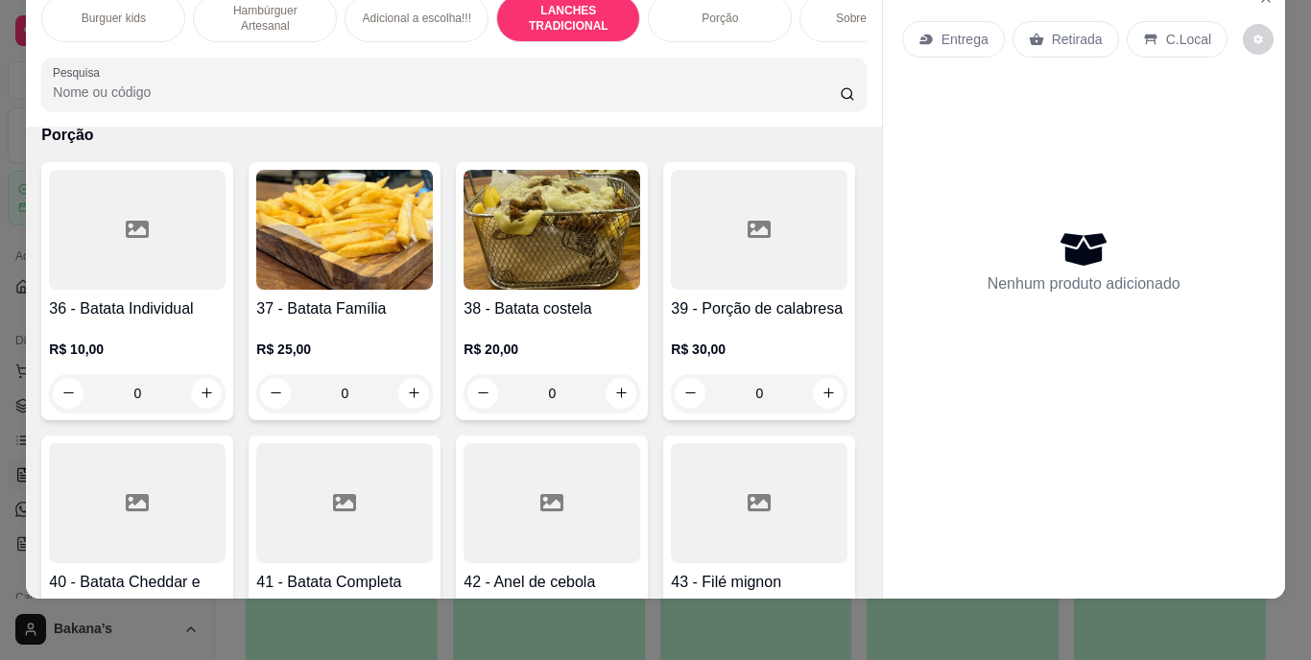
type input "2"
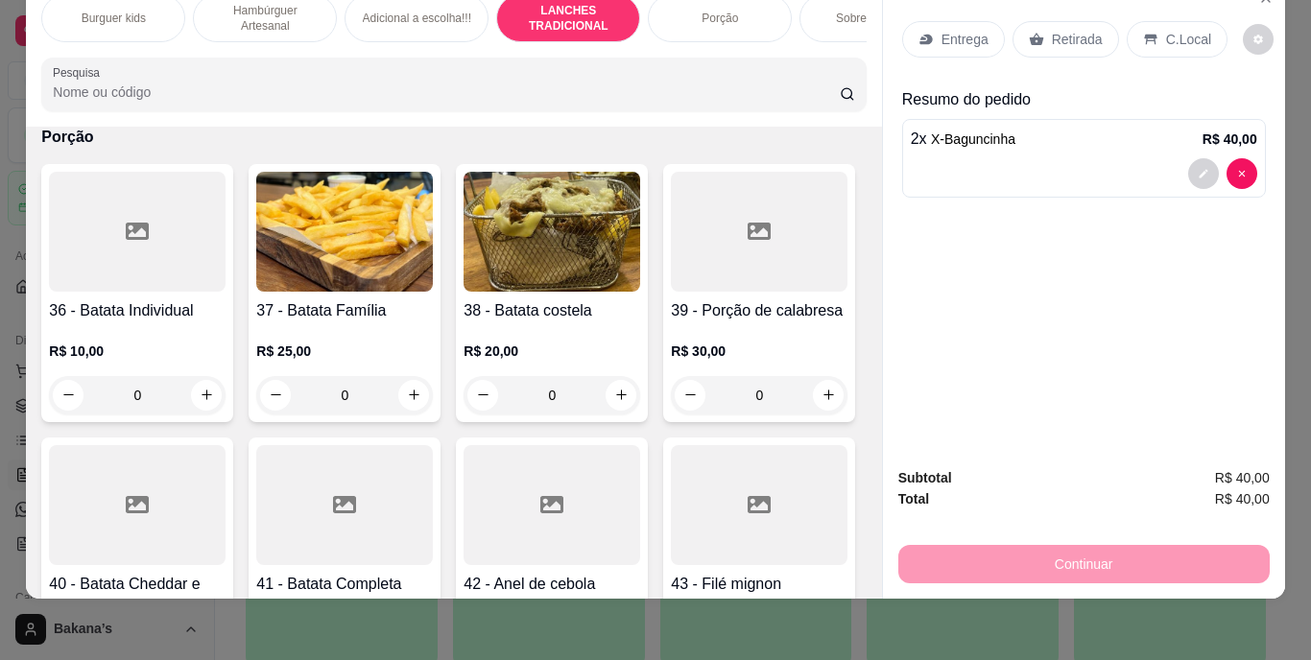
click at [1052, 31] on p "Retirada" at bounding box center [1077, 39] width 51 height 19
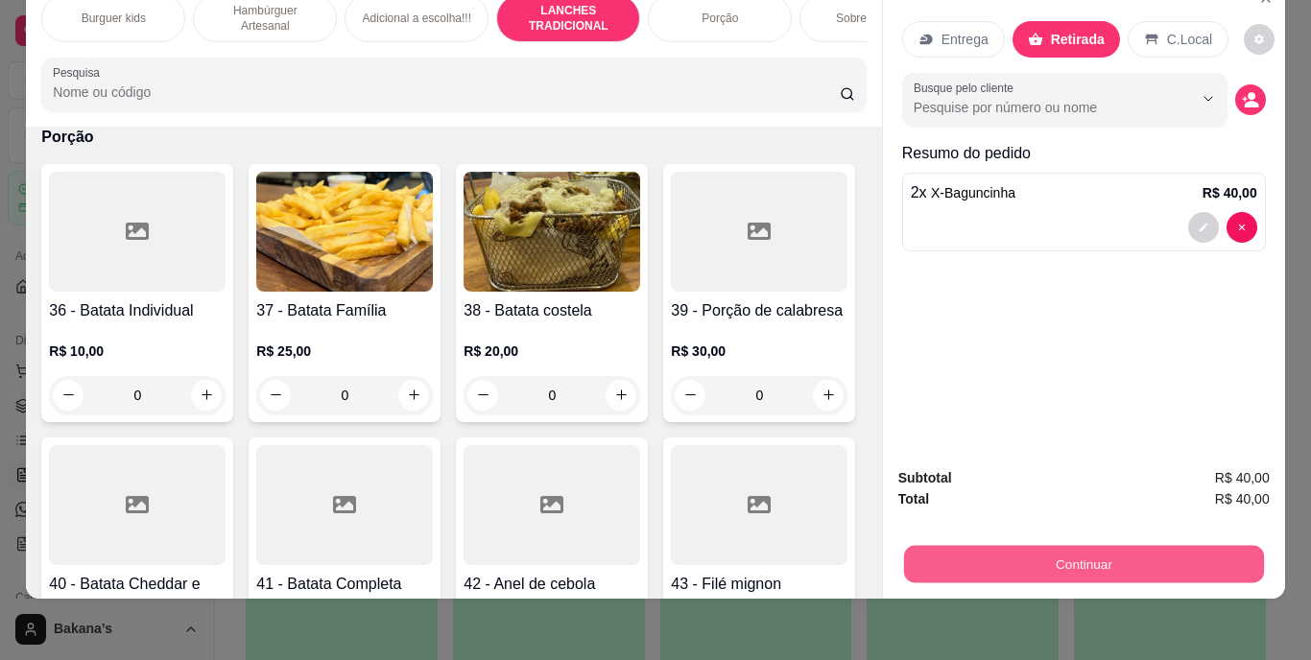
click at [1044, 551] on button "Continuar" at bounding box center [1083, 564] width 360 height 37
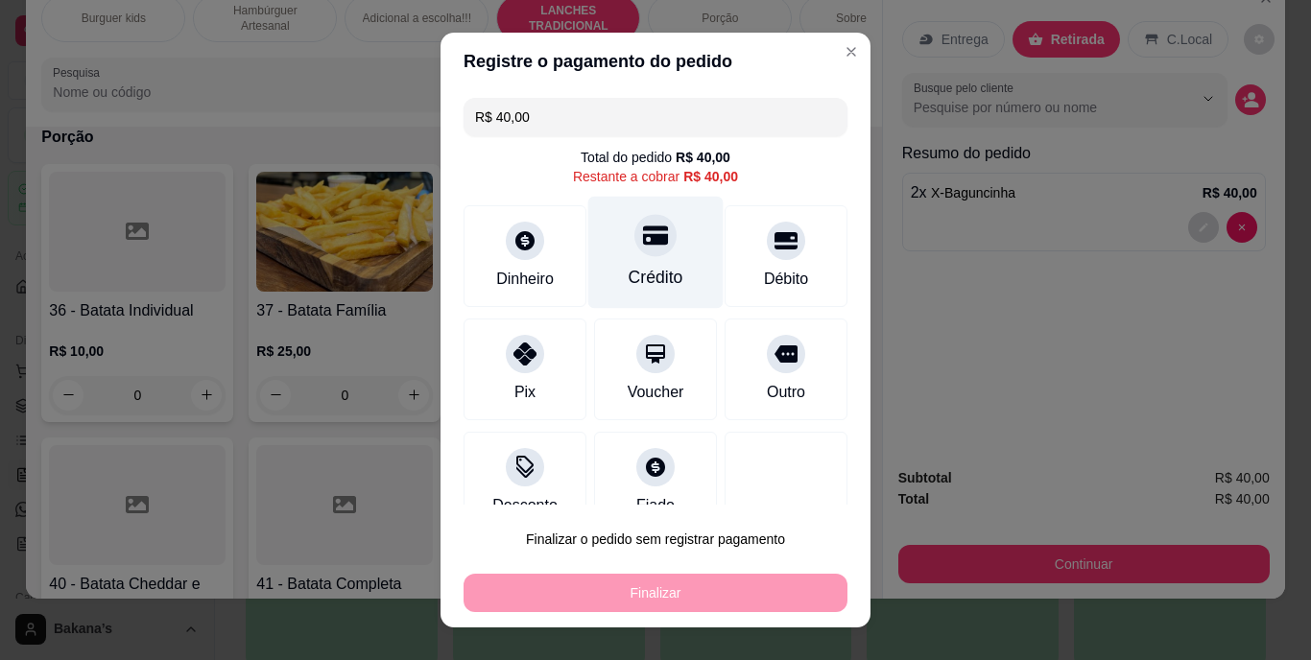
click at [660, 247] on div "Crédito" at bounding box center [655, 253] width 135 height 112
type input "R$ 0,00"
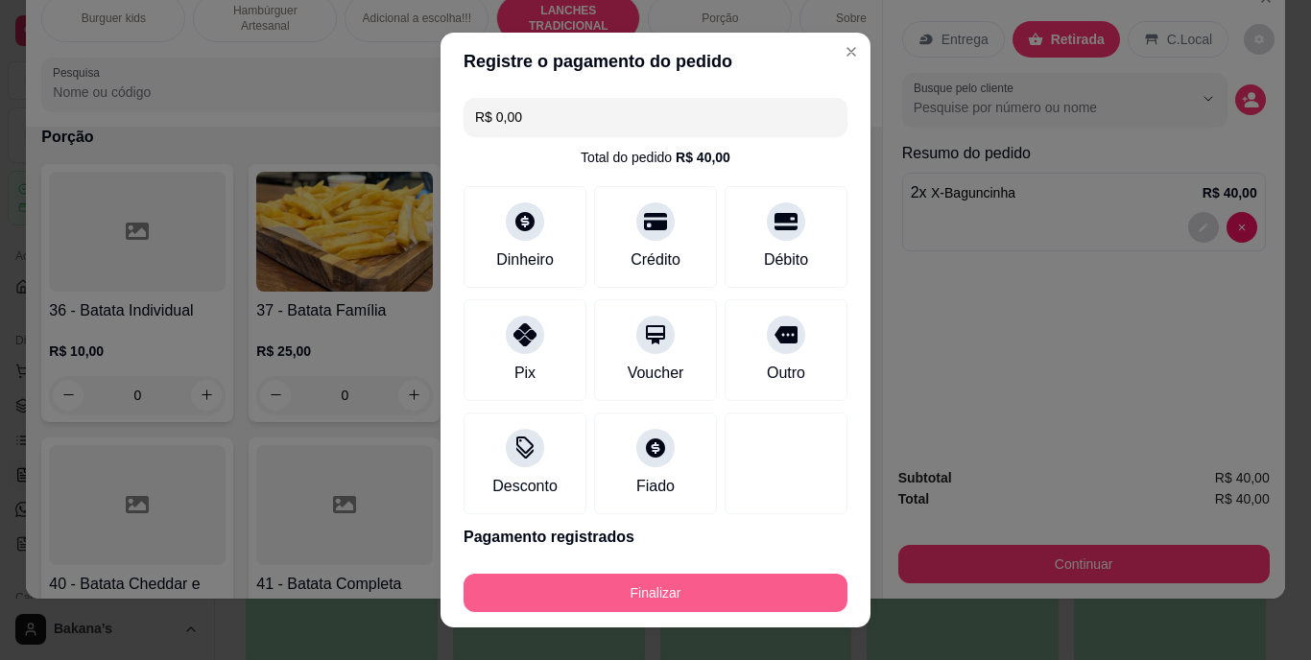
click at [662, 586] on button "Finalizar" at bounding box center [656, 593] width 384 height 38
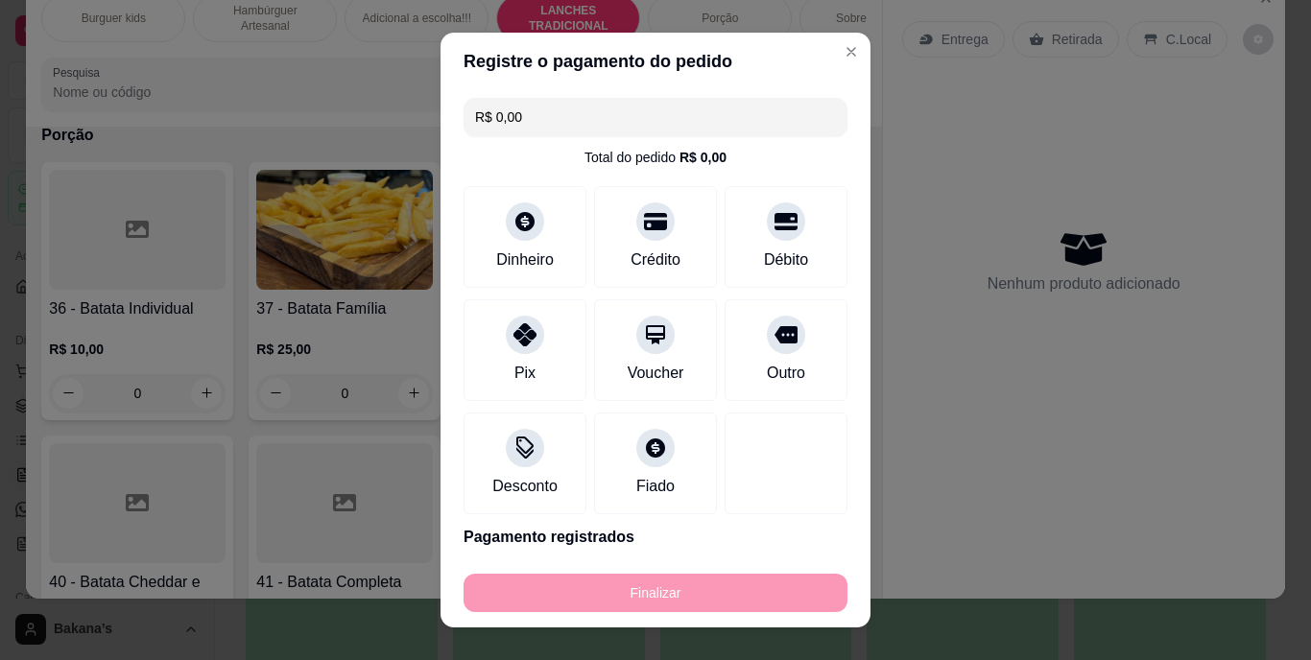
type input "0"
type input "-R$ 40,00"
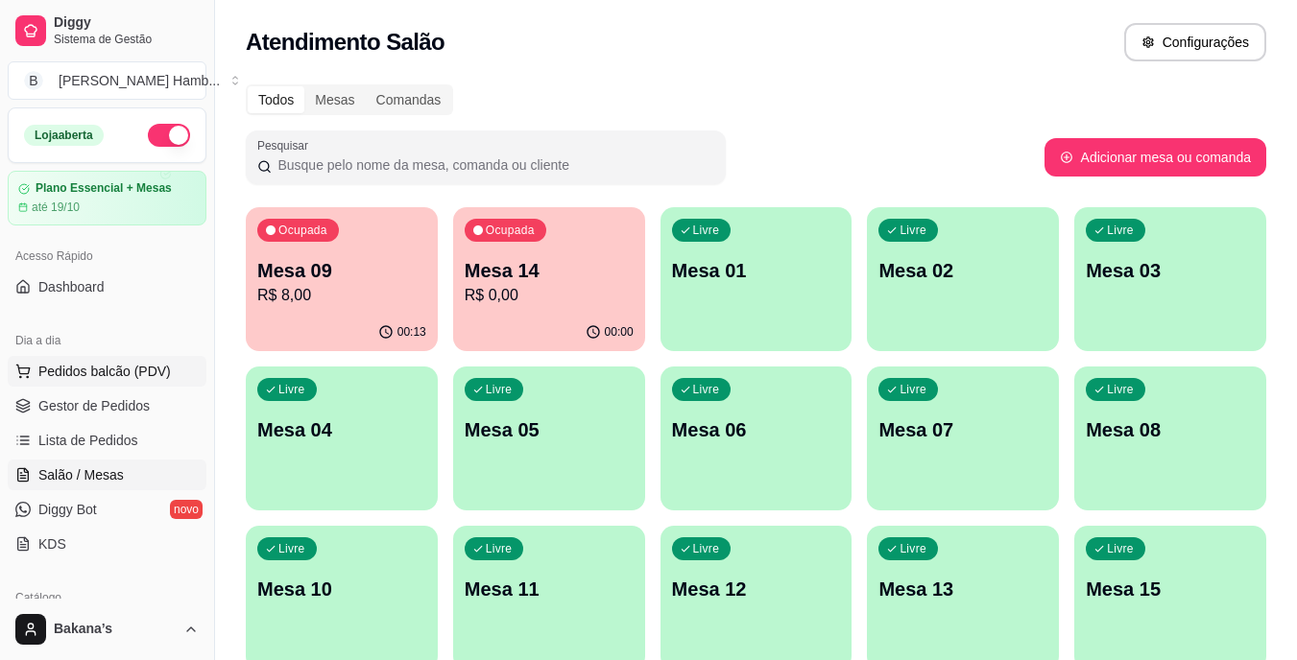
click at [121, 377] on span "Pedidos balcão (PDV)" at bounding box center [104, 371] width 132 height 19
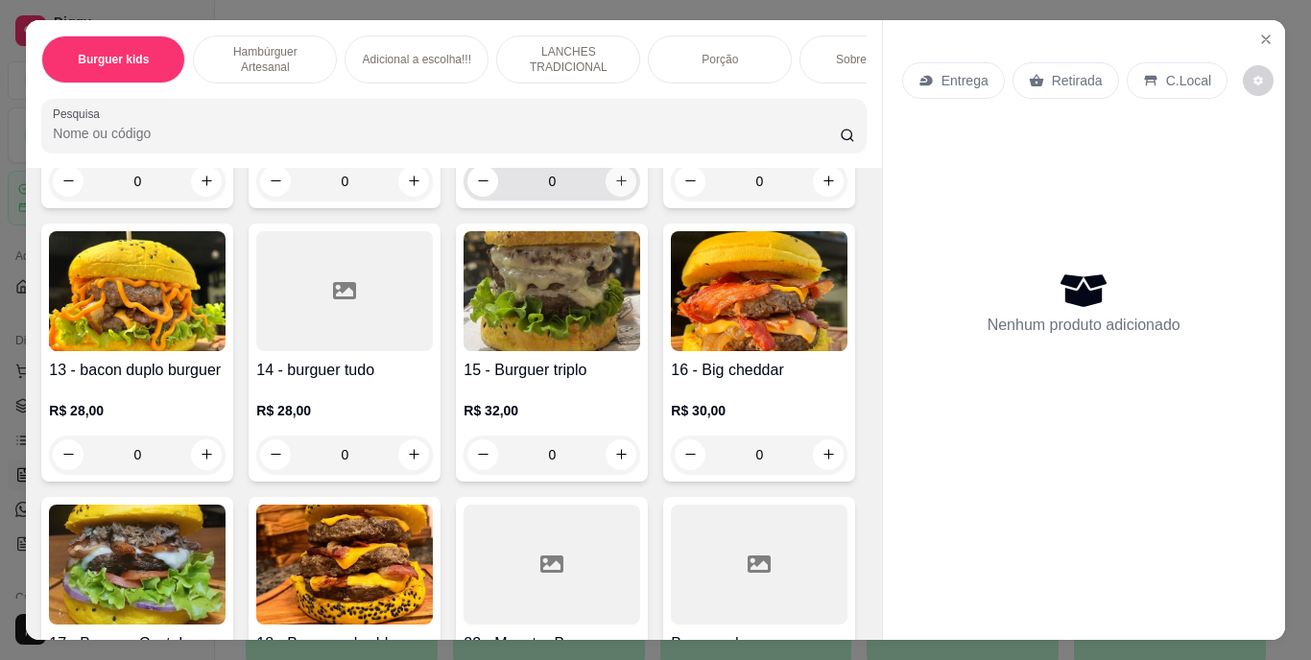
scroll to position [1344, 0]
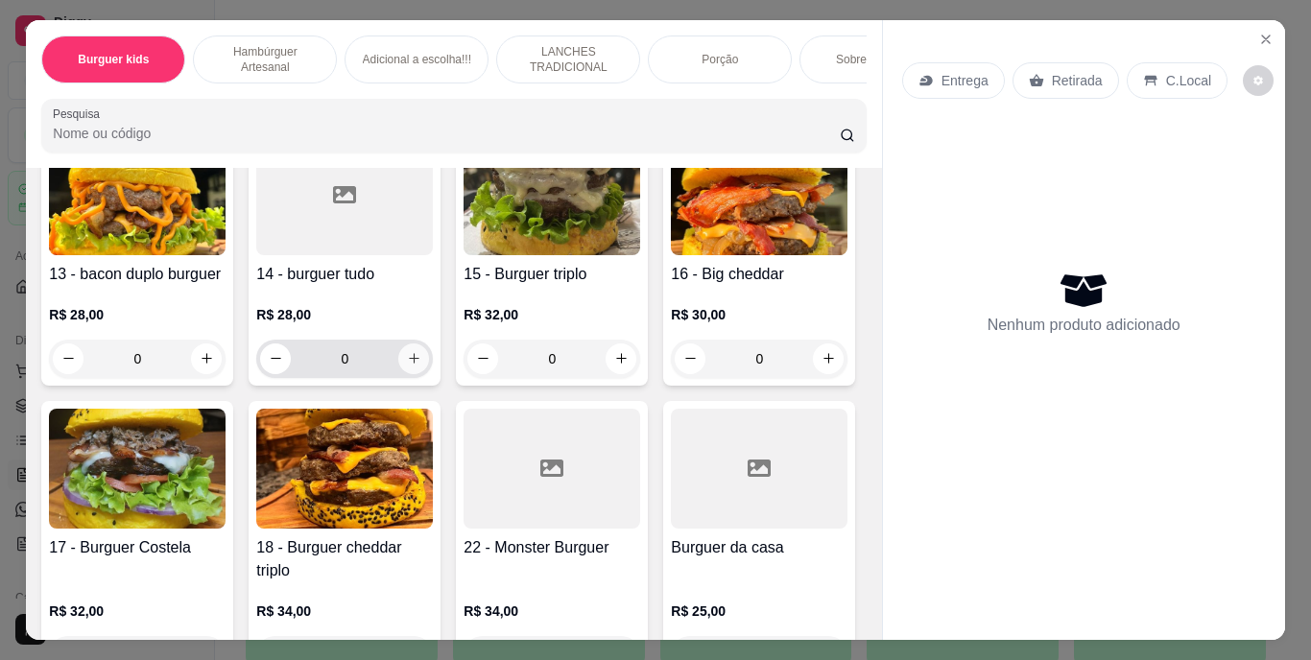
click at [398, 374] on button "increase-product-quantity" at bounding box center [413, 359] width 31 height 31
click at [407, 366] on icon "increase-product-quantity" at bounding box center [414, 358] width 14 height 14
type input "2"
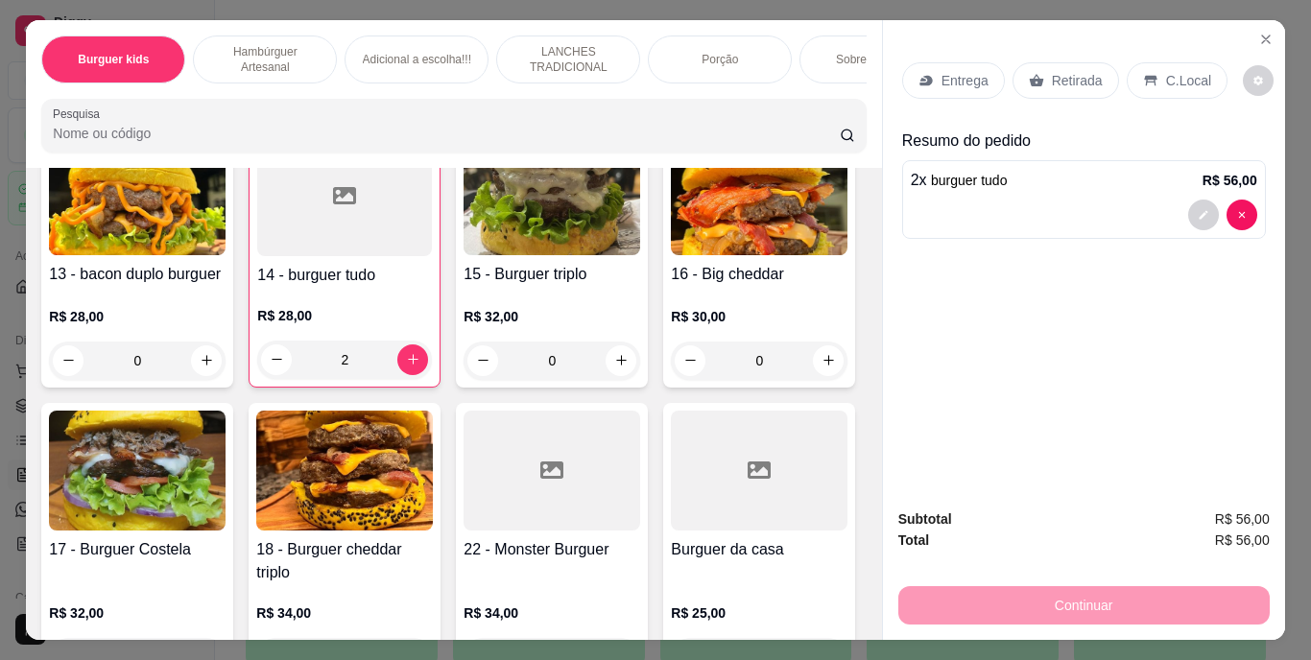
click at [926, 73] on icon at bounding box center [925, 80] width 15 height 15
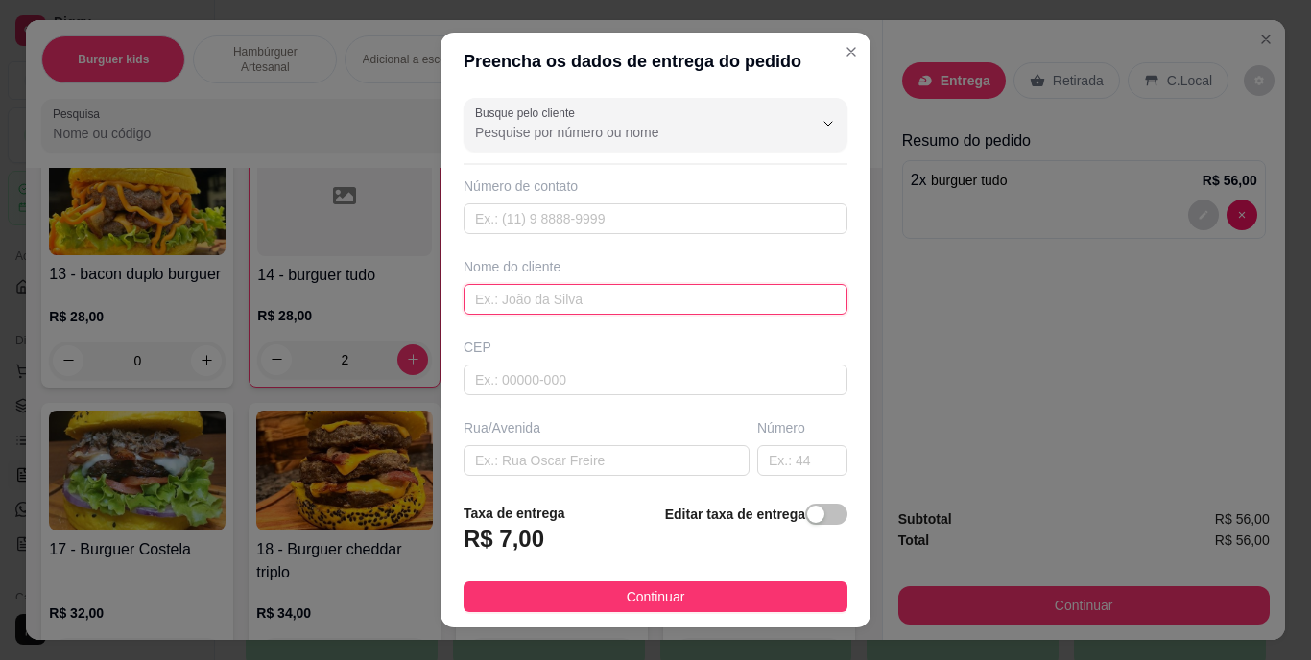
click at [477, 294] on input "text" at bounding box center [656, 299] width 384 height 31
type input "[PERSON_NAME]"
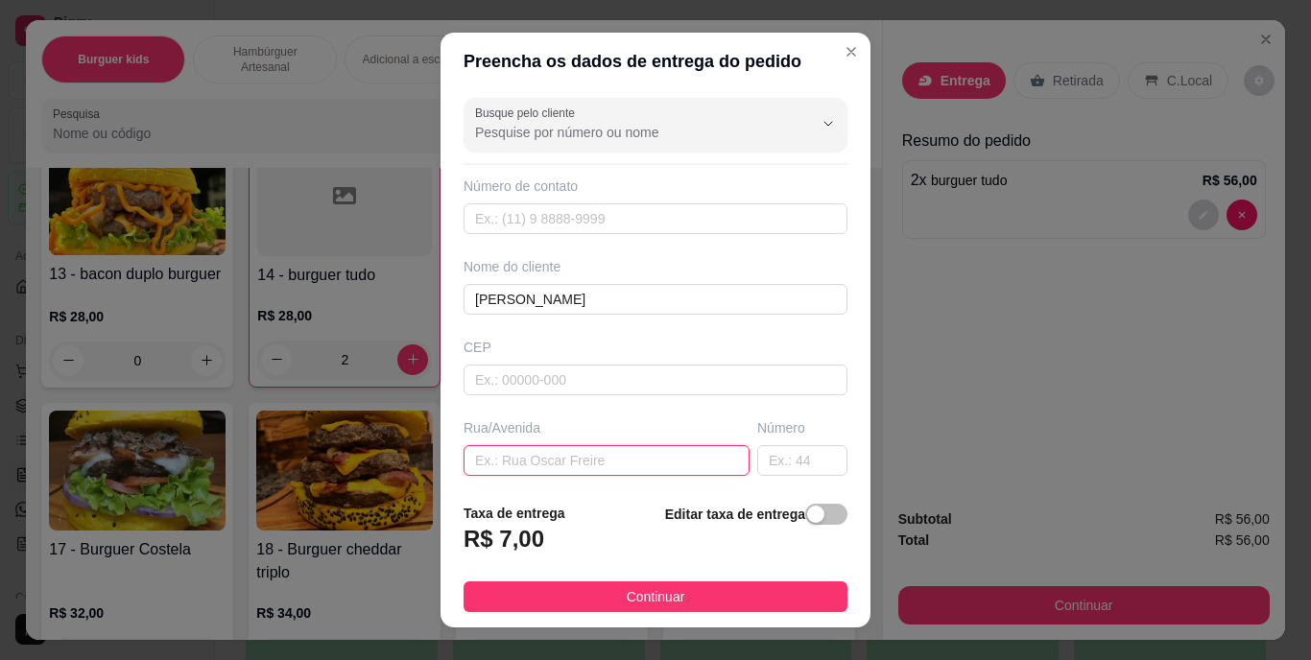
click at [578, 460] on input "text" at bounding box center [607, 460] width 286 height 31
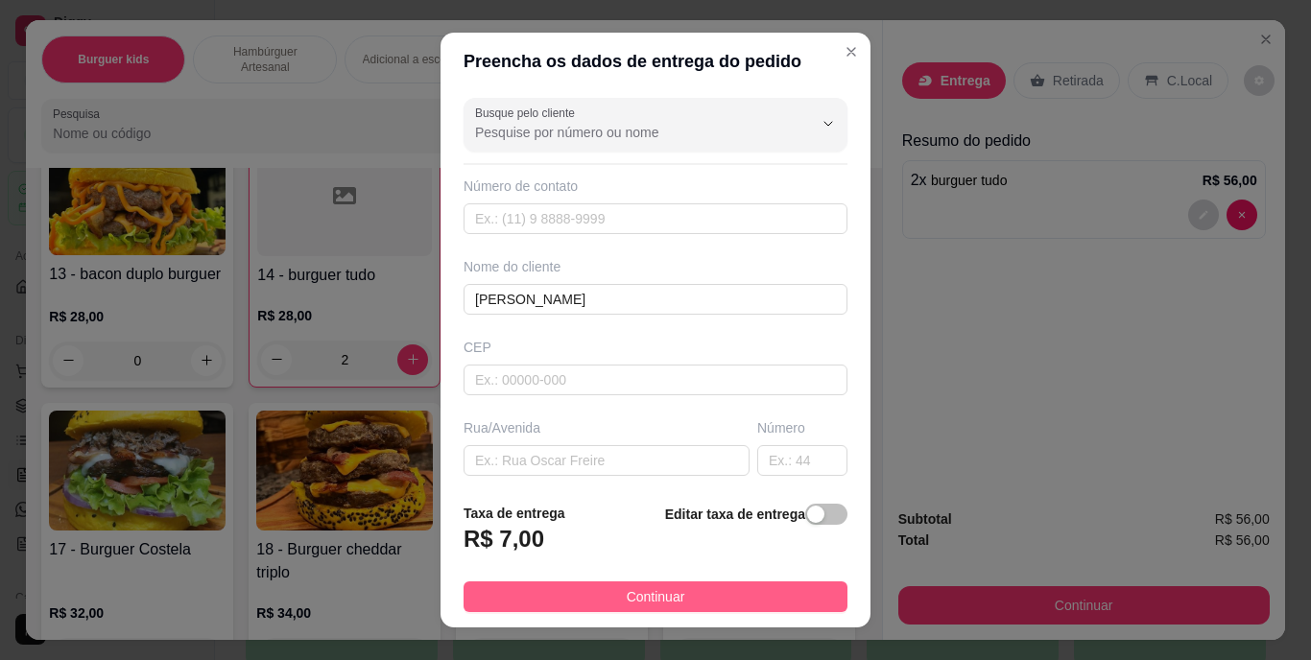
click at [667, 586] on span "Continuar" at bounding box center [656, 596] width 59 height 21
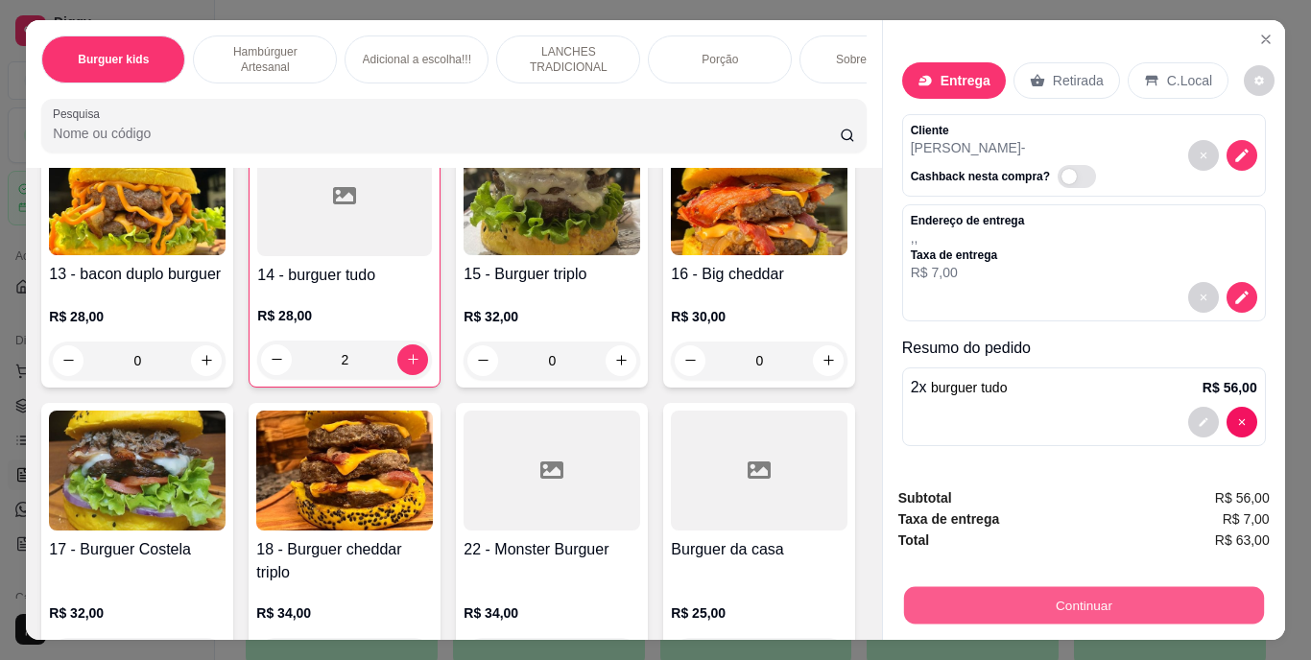
click at [920, 587] on button "Continuar" at bounding box center [1083, 605] width 360 height 37
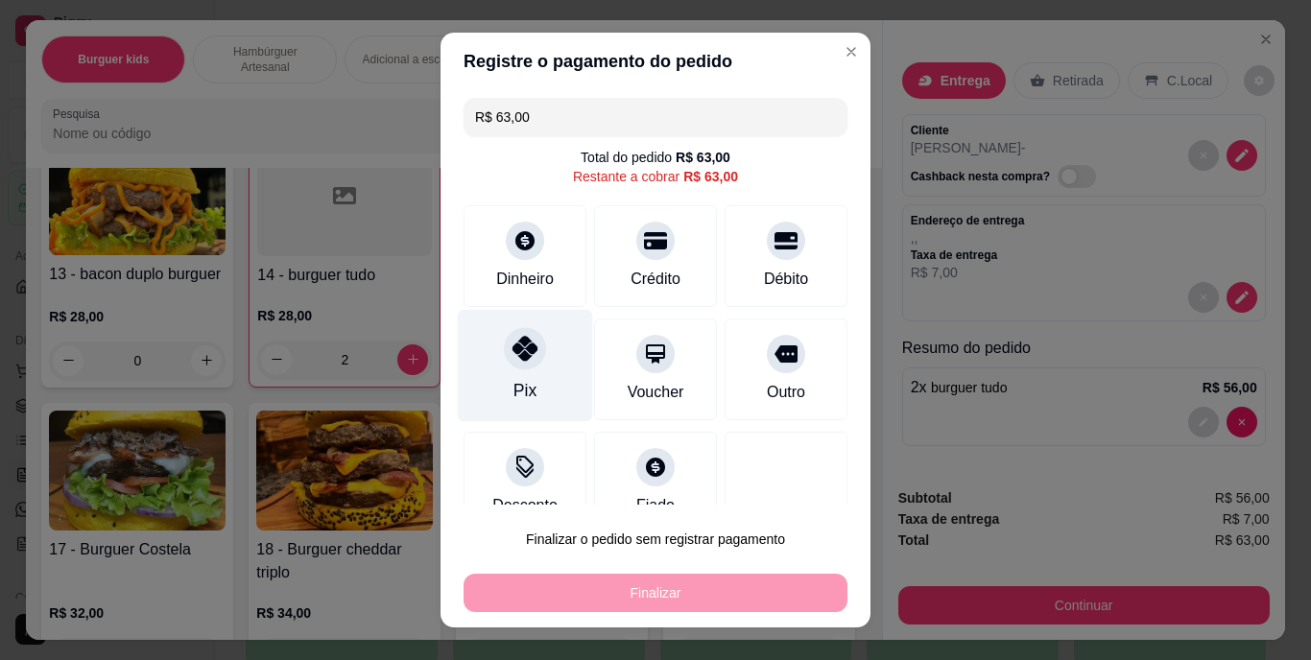
drag, startPoint x: 472, startPoint y: 373, endPoint x: 507, endPoint y: 370, distance: 34.7
click at [488, 371] on div "Pix" at bounding box center [525, 366] width 135 height 112
type input "R$ 0,00"
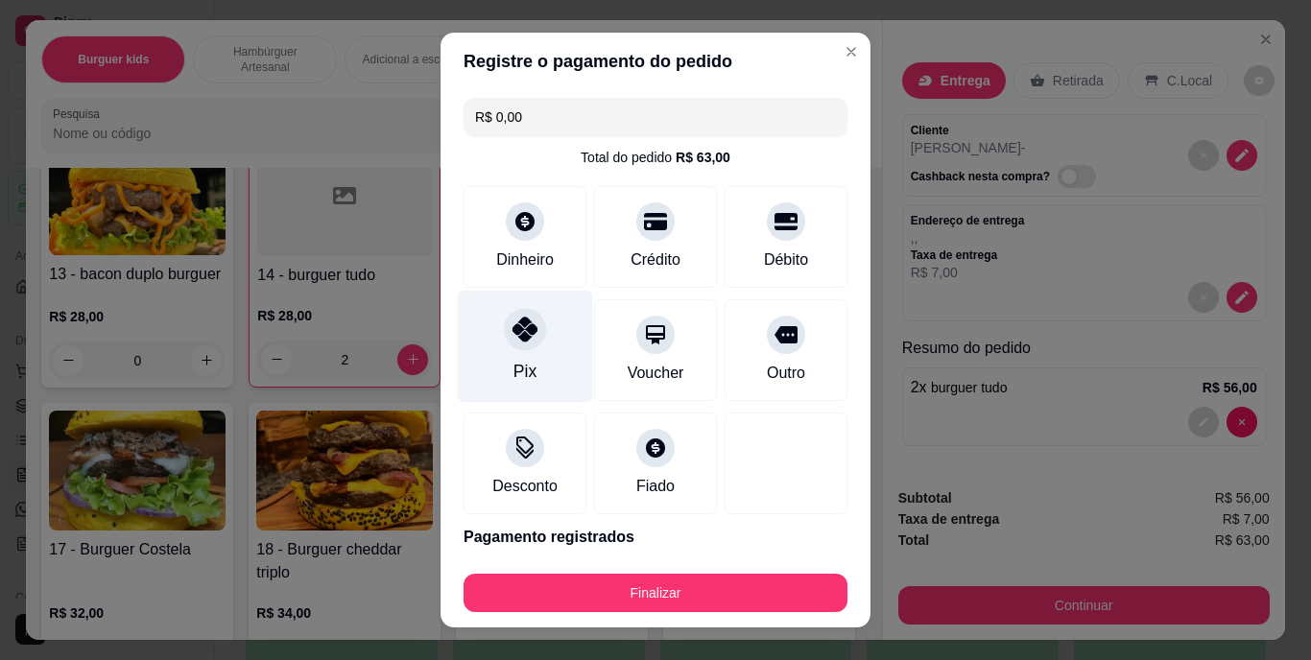
click at [513, 370] on div "Pix" at bounding box center [524, 372] width 23 height 25
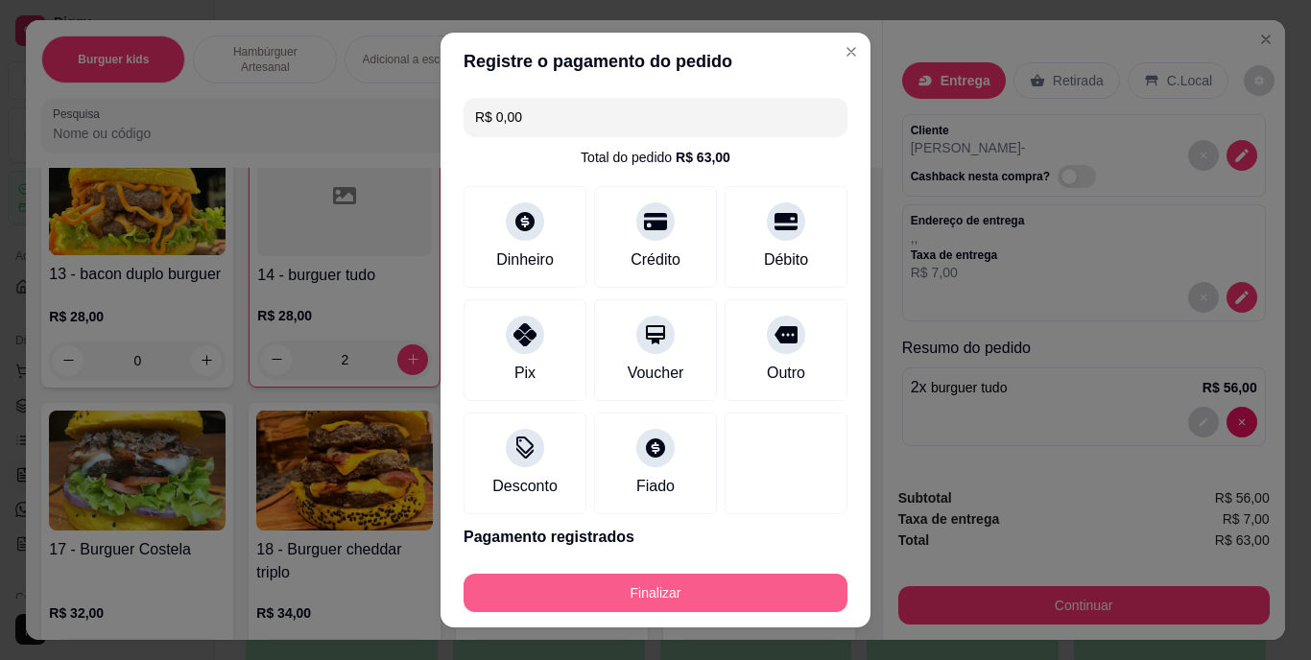
click at [727, 588] on button "Finalizar" at bounding box center [656, 593] width 384 height 38
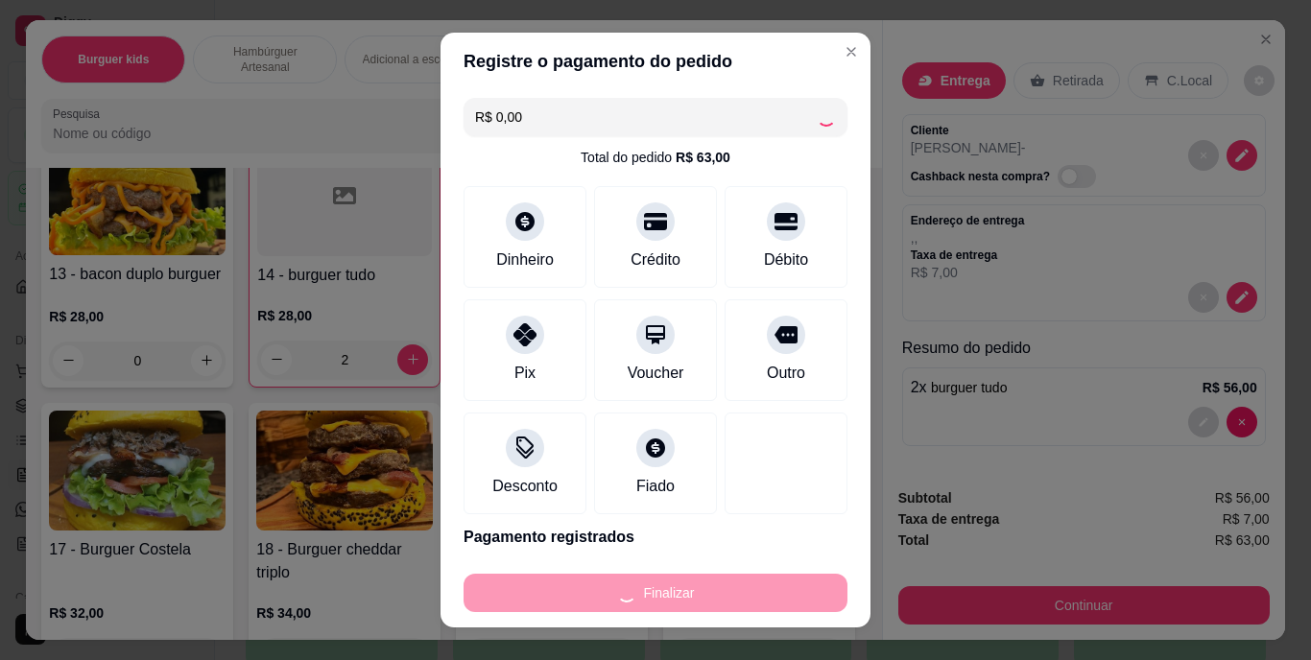
type input "0"
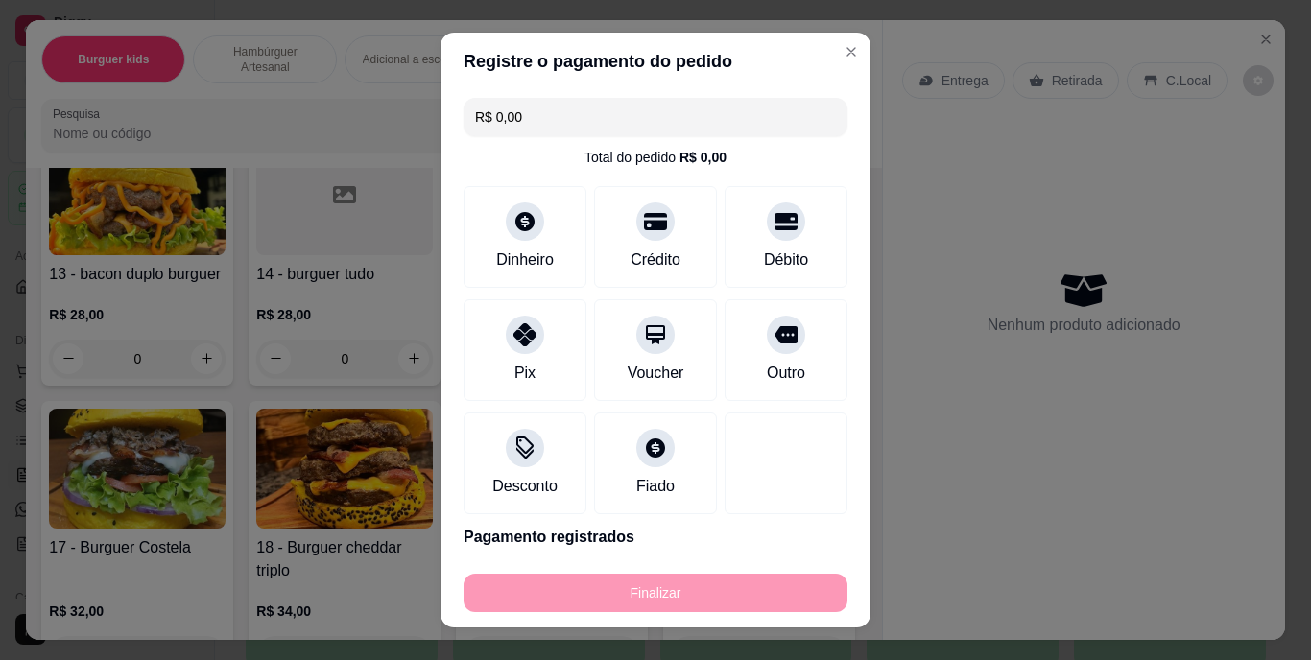
type input "-R$ 63,00"
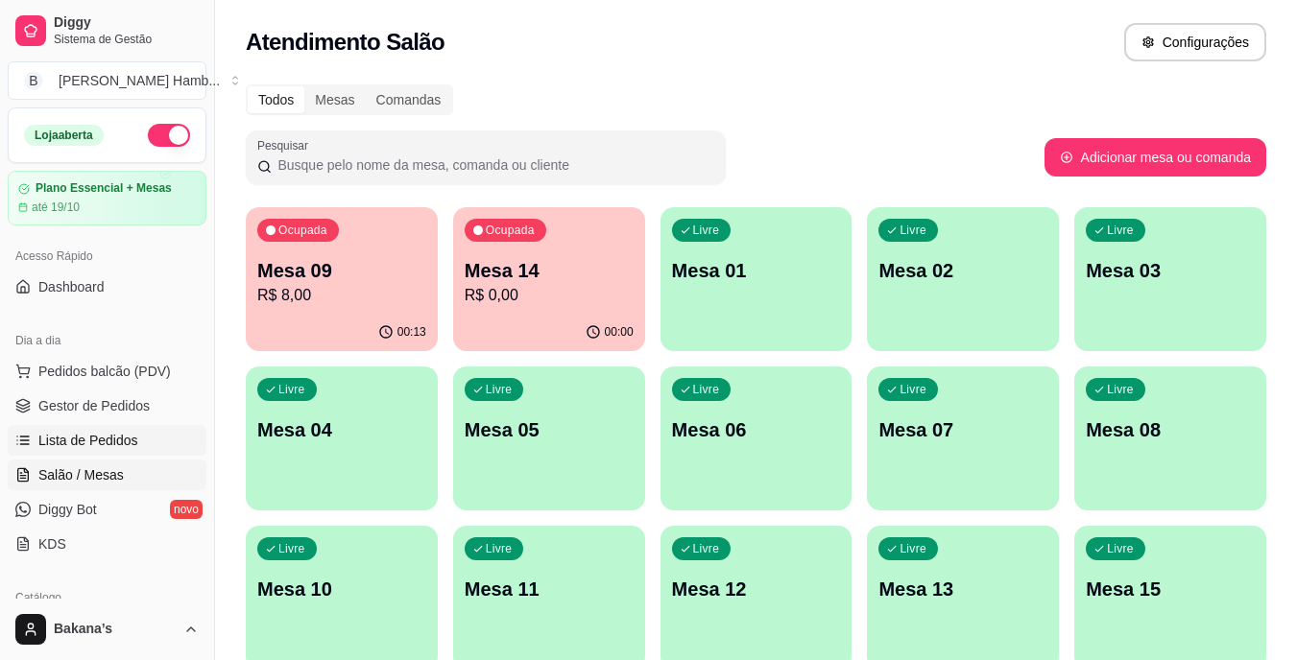
click at [103, 436] on span "Lista de Pedidos" at bounding box center [88, 440] width 100 height 19
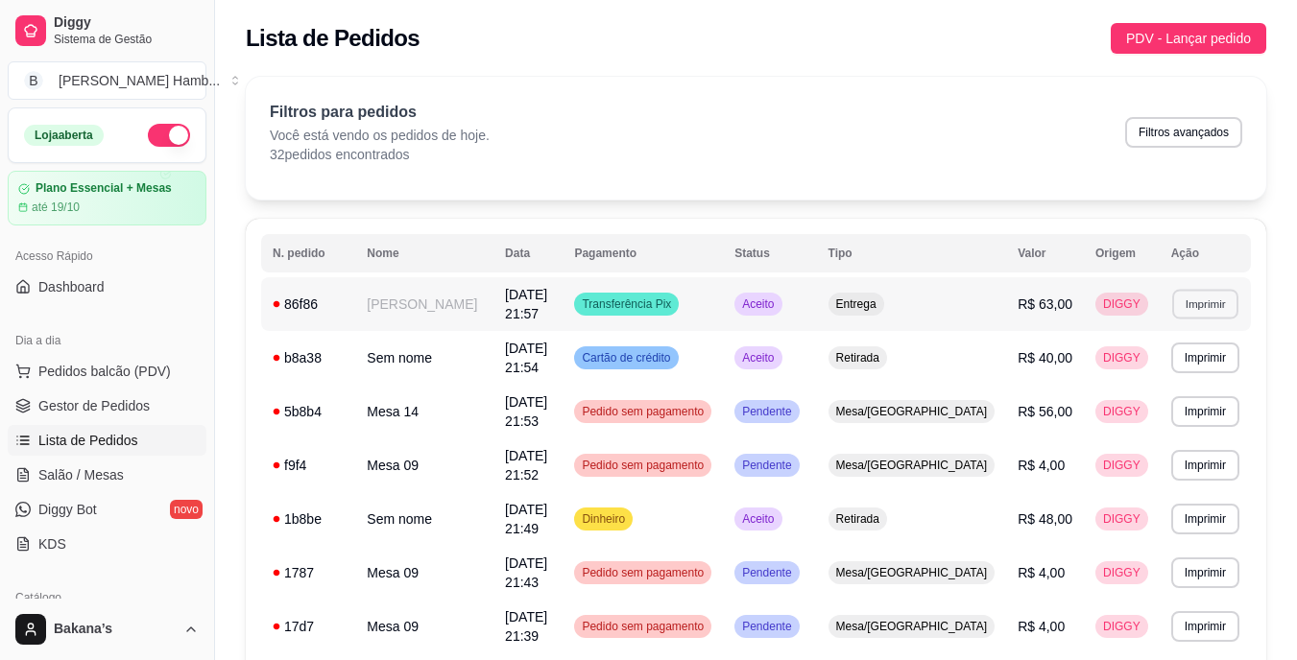
click at [1192, 299] on button "Imprimir" at bounding box center [1205, 304] width 66 height 30
click at [1147, 369] on button "IMPRESSORA" at bounding box center [1171, 371] width 134 height 30
click at [108, 465] on link "Salão / Mesas" at bounding box center [107, 475] width 199 height 31
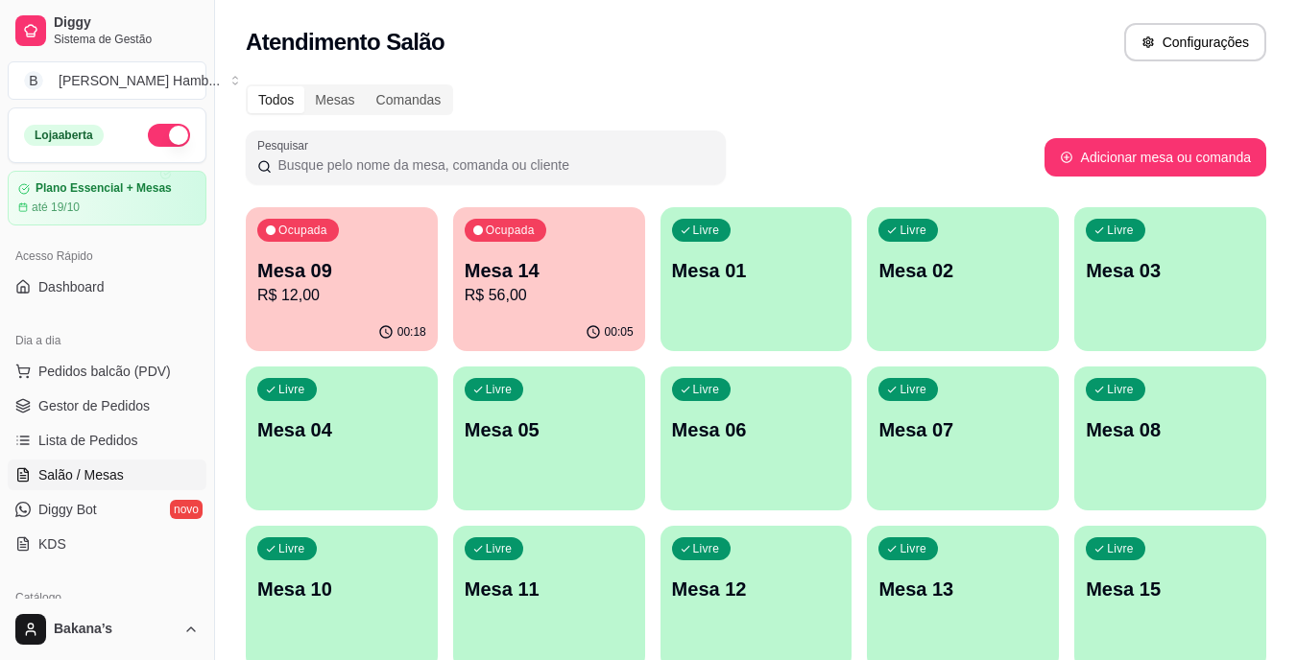
click at [383, 315] on div "00:18" at bounding box center [342, 332] width 192 height 37
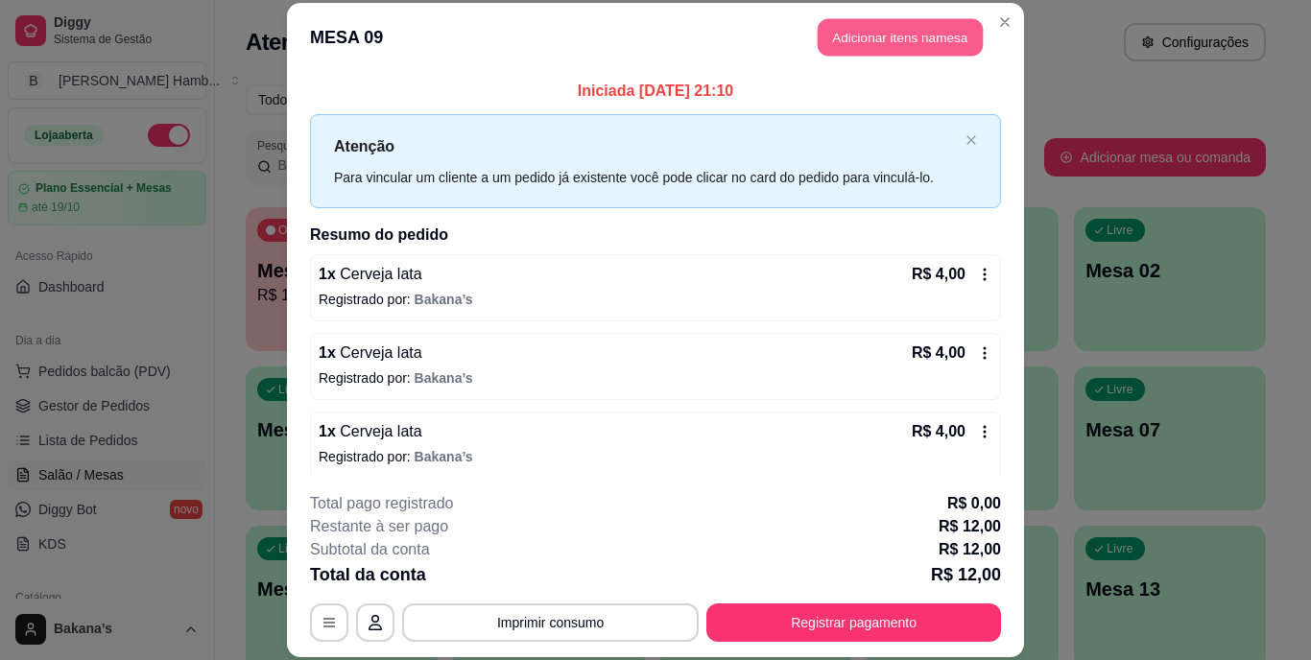
click at [921, 36] on button "Adicionar itens na mesa" at bounding box center [900, 37] width 165 height 37
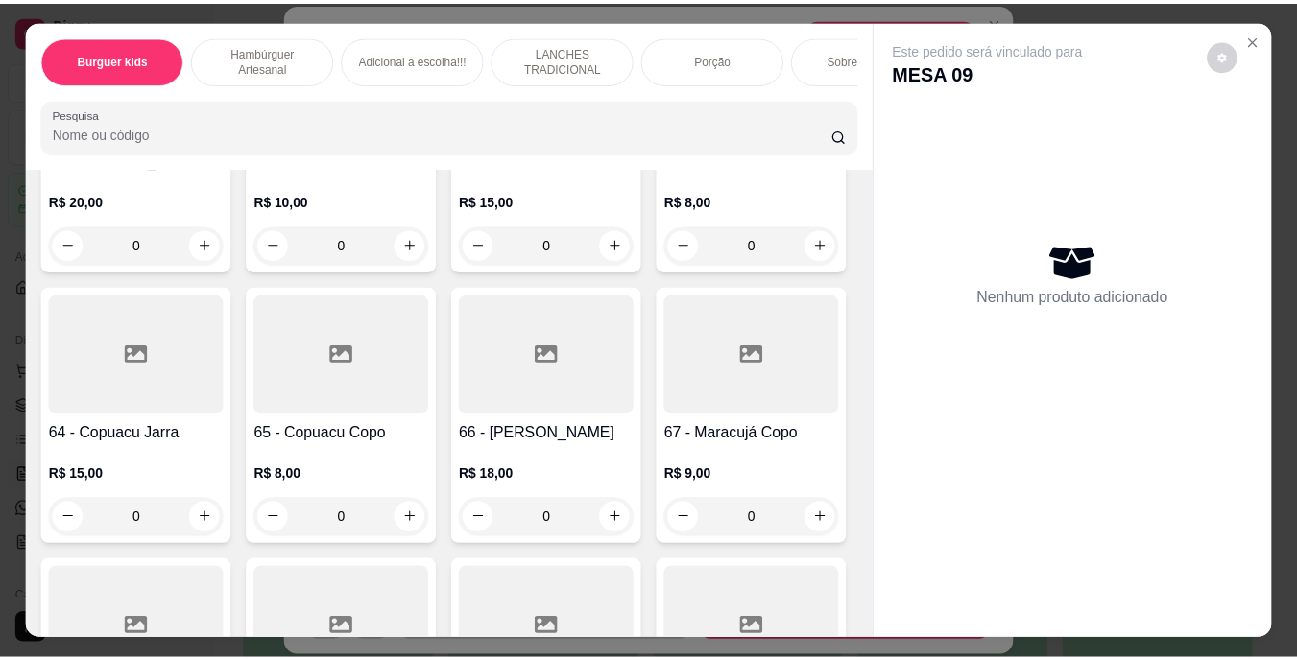
scroll to position [6718, 0]
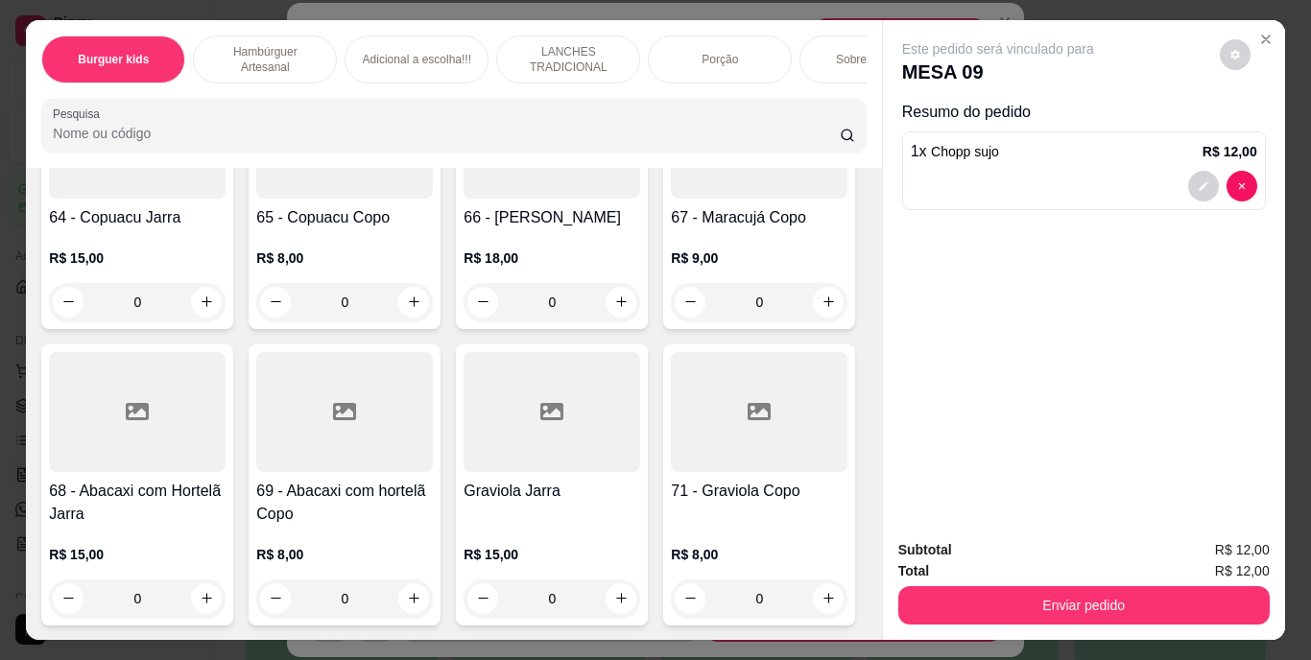
type input "1"
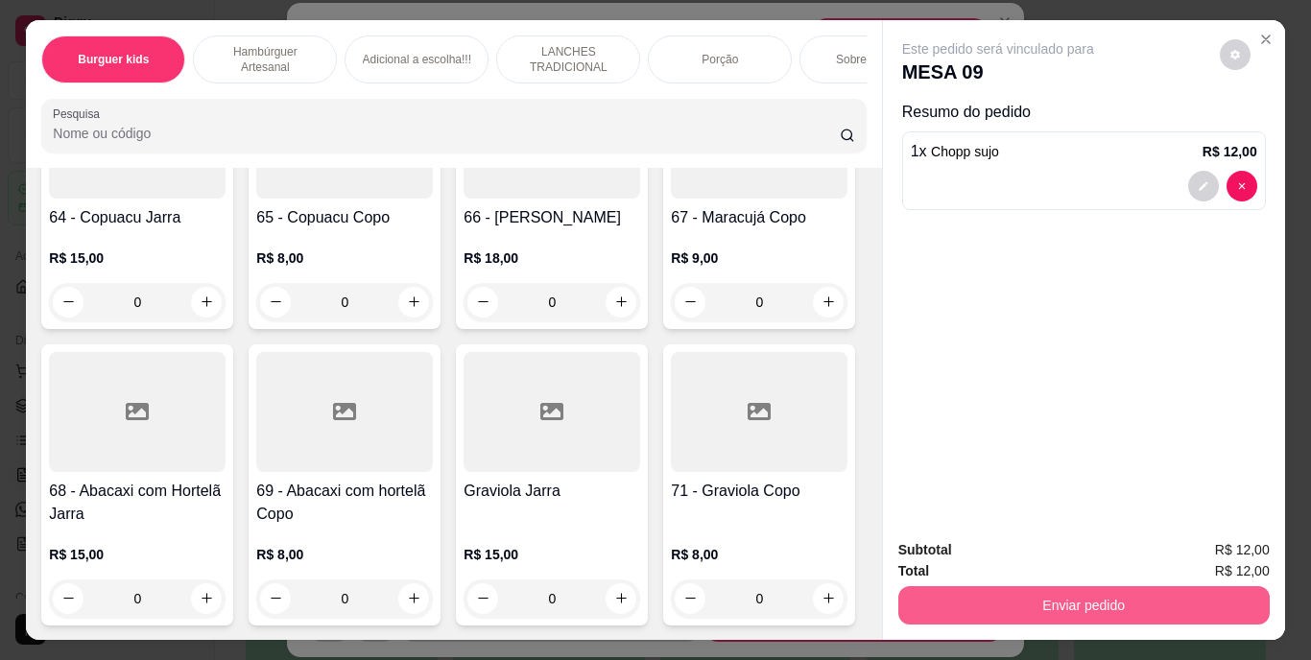
click at [1132, 596] on button "Enviar pedido" at bounding box center [1083, 605] width 371 height 38
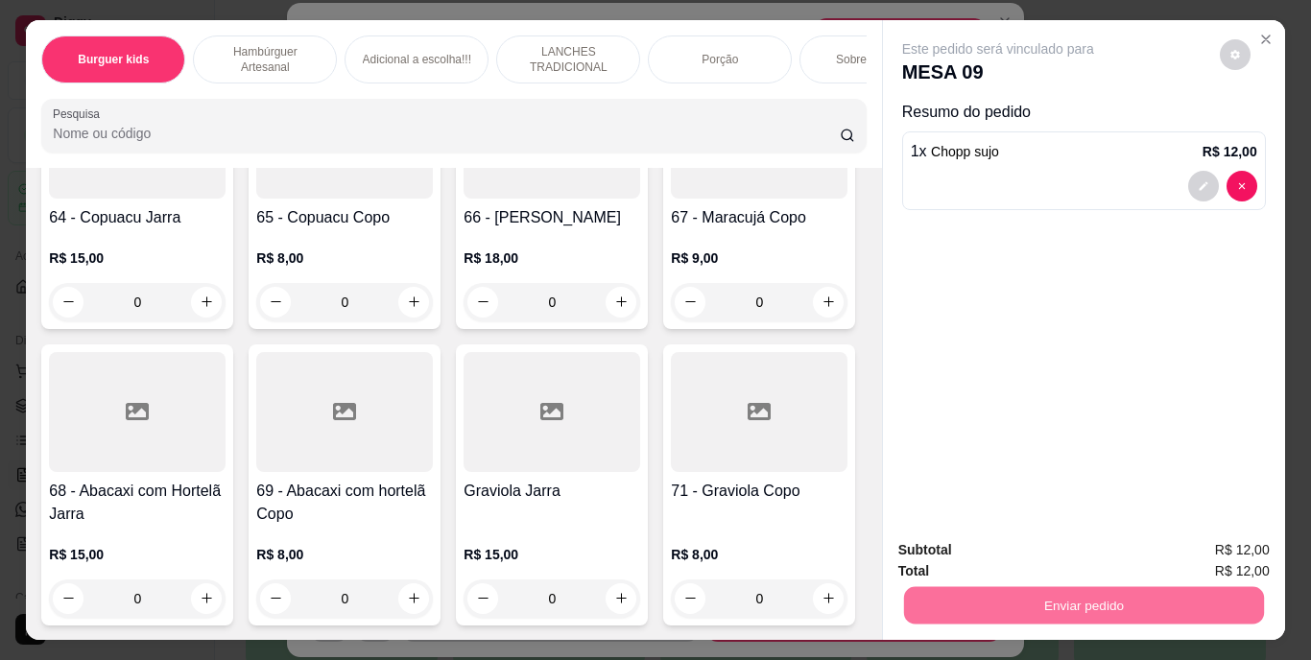
click at [1199, 555] on button "Enviar pedido" at bounding box center [1220, 552] width 106 height 36
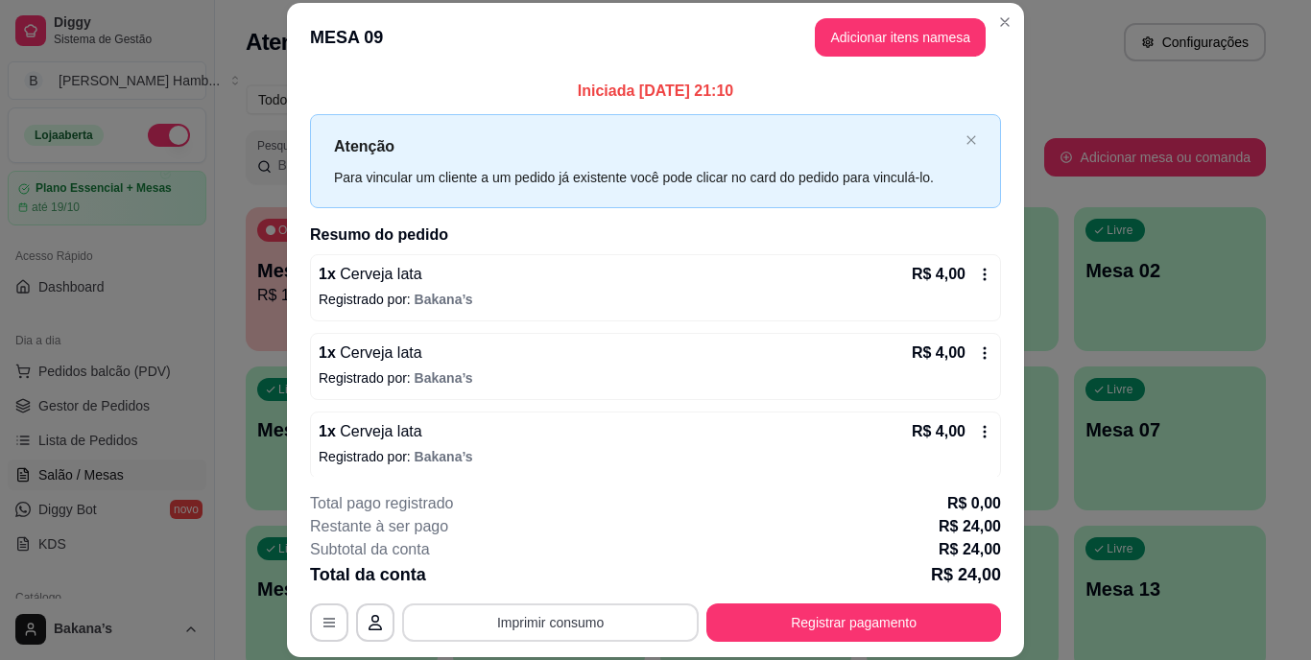
click at [618, 619] on button "Imprimir consumo" at bounding box center [550, 623] width 297 height 38
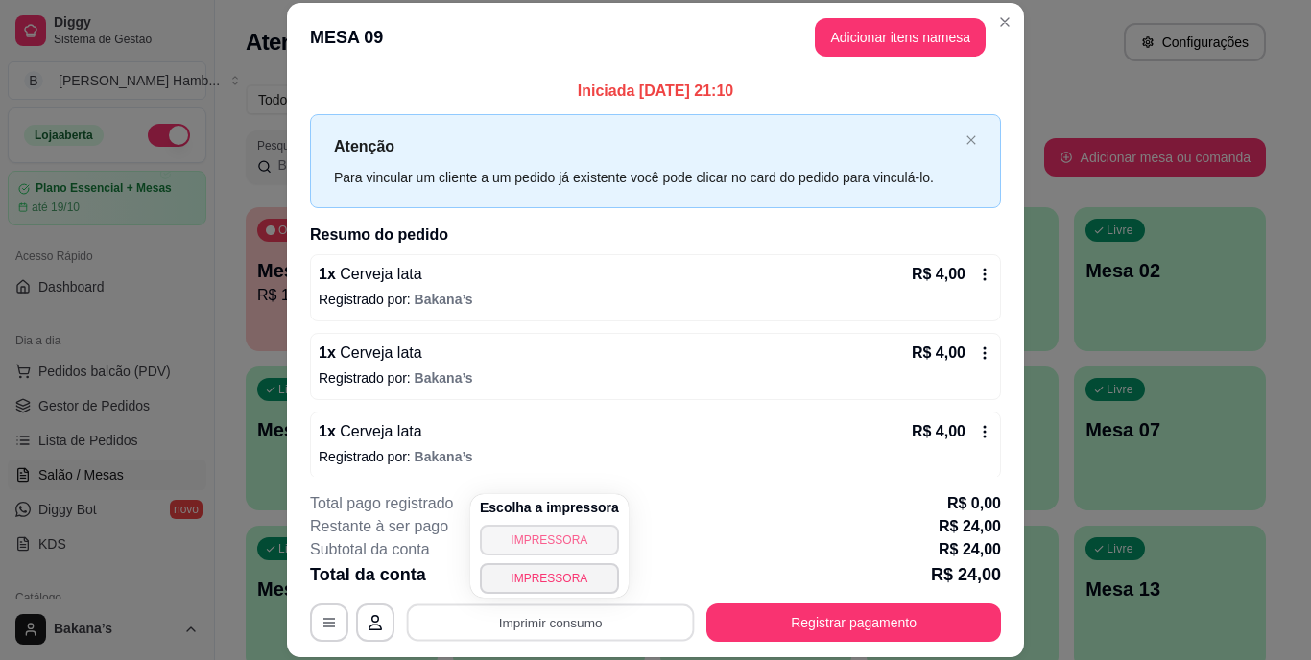
click at [568, 536] on button "IMPRESSORA" at bounding box center [549, 540] width 139 height 31
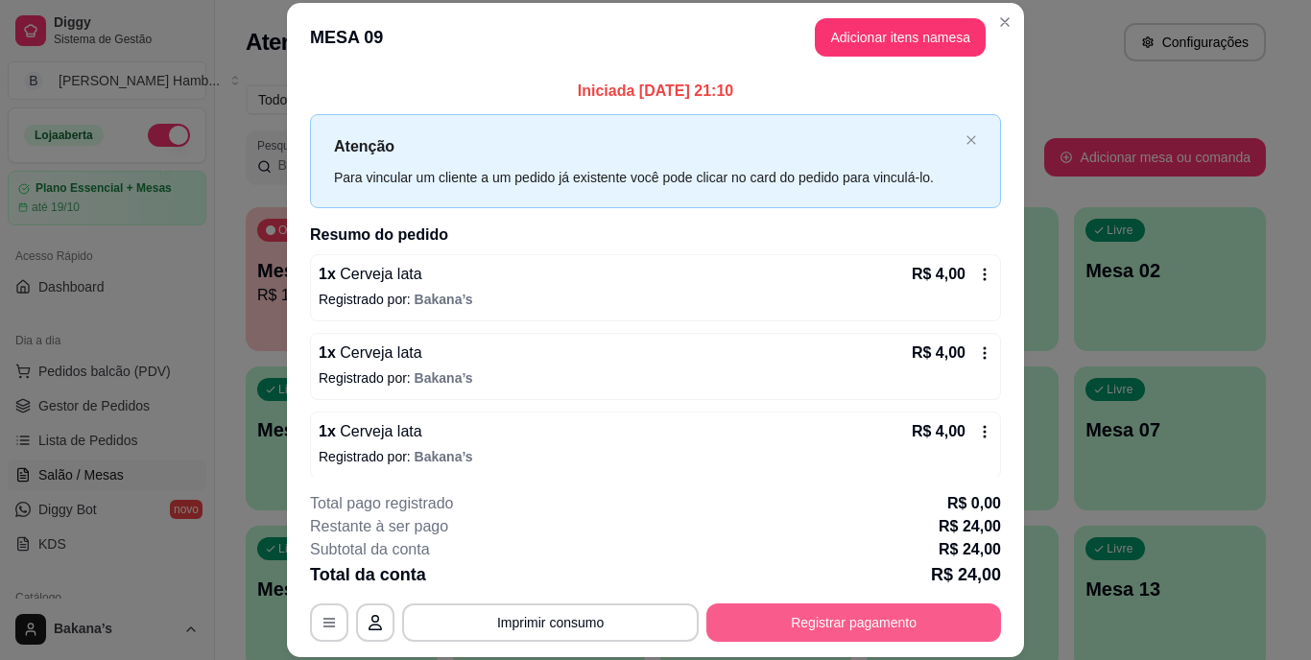
click at [870, 624] on button "Registrar pagamento" at bounding box center [853, 623] width 295 height 38
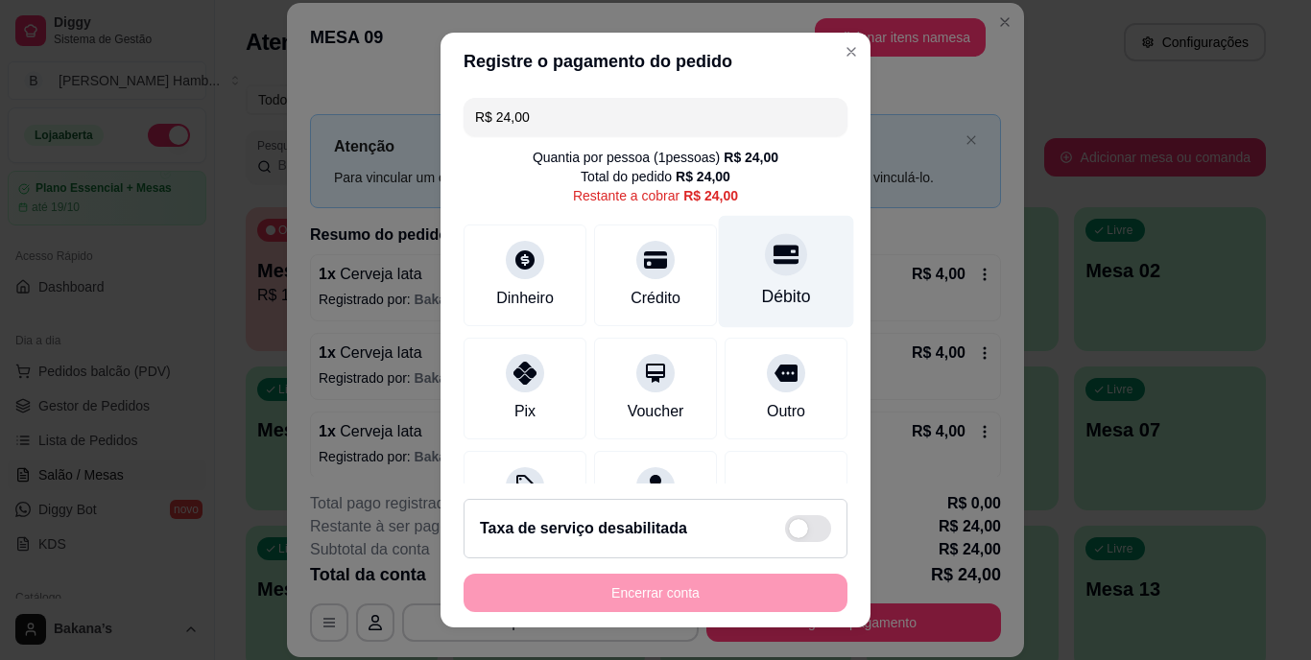
click at [772, 266] on div at bounding box center [786, 255] width 42 height 42
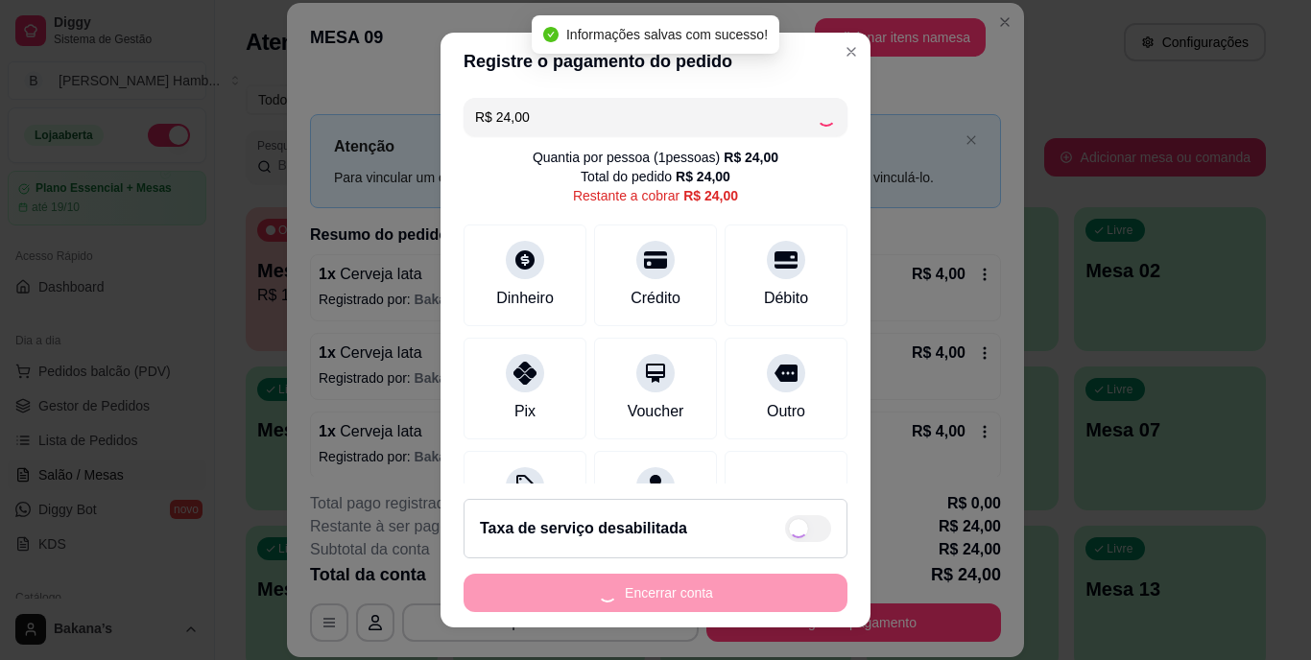
type input "R$ 0,00"
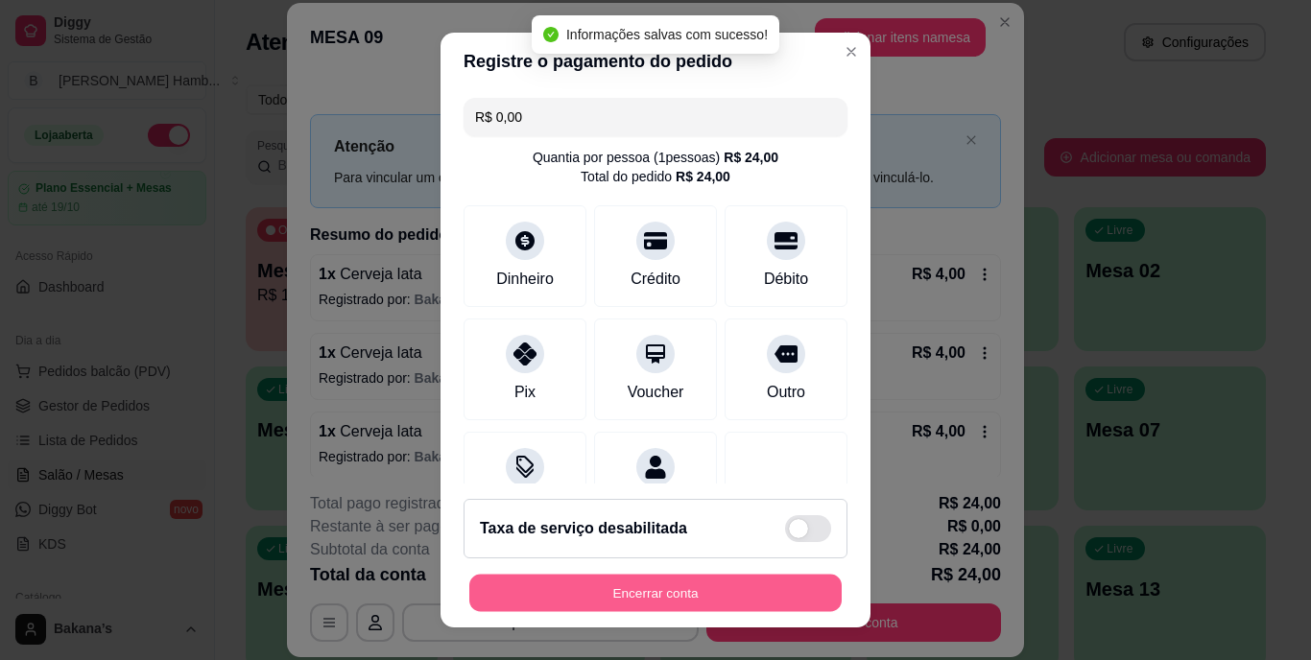
click at [651, 589] on button "Encerrar conta" at bounding box center [655, 592] width 372 height 37
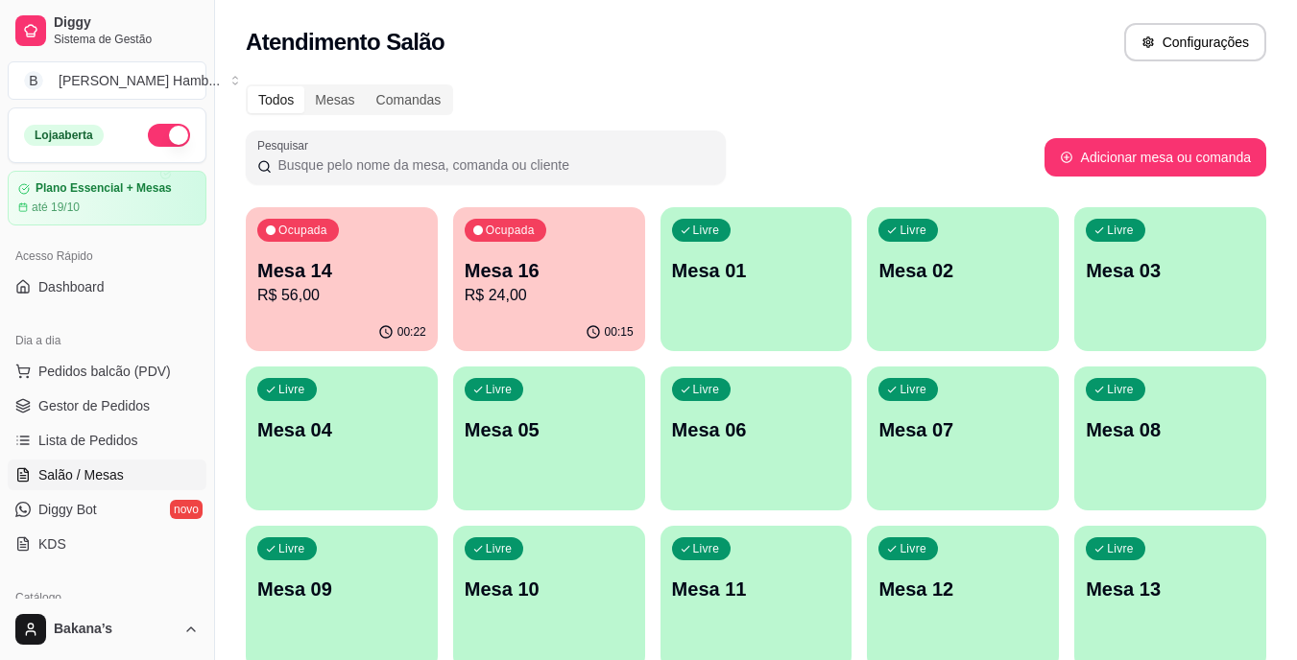
click at [105, 445] on span "Lista de Pedidos" at bounding box center [88, 440] width 100 height 19
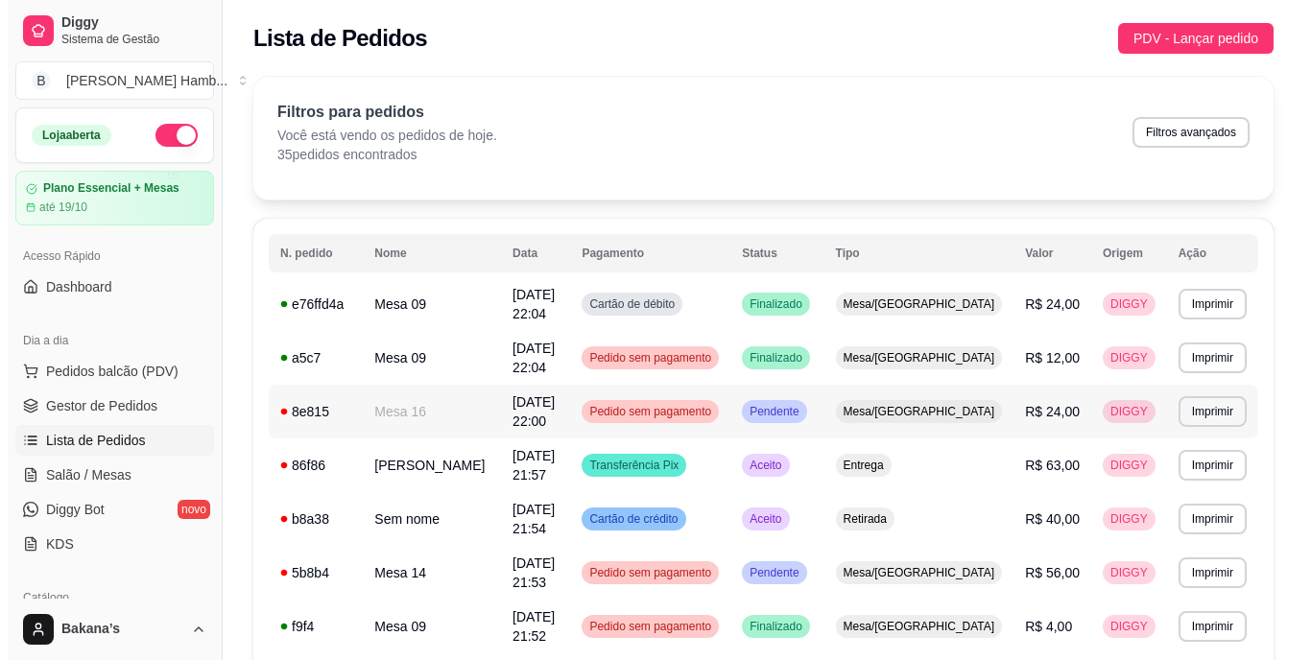
scroll to position [288, 0]
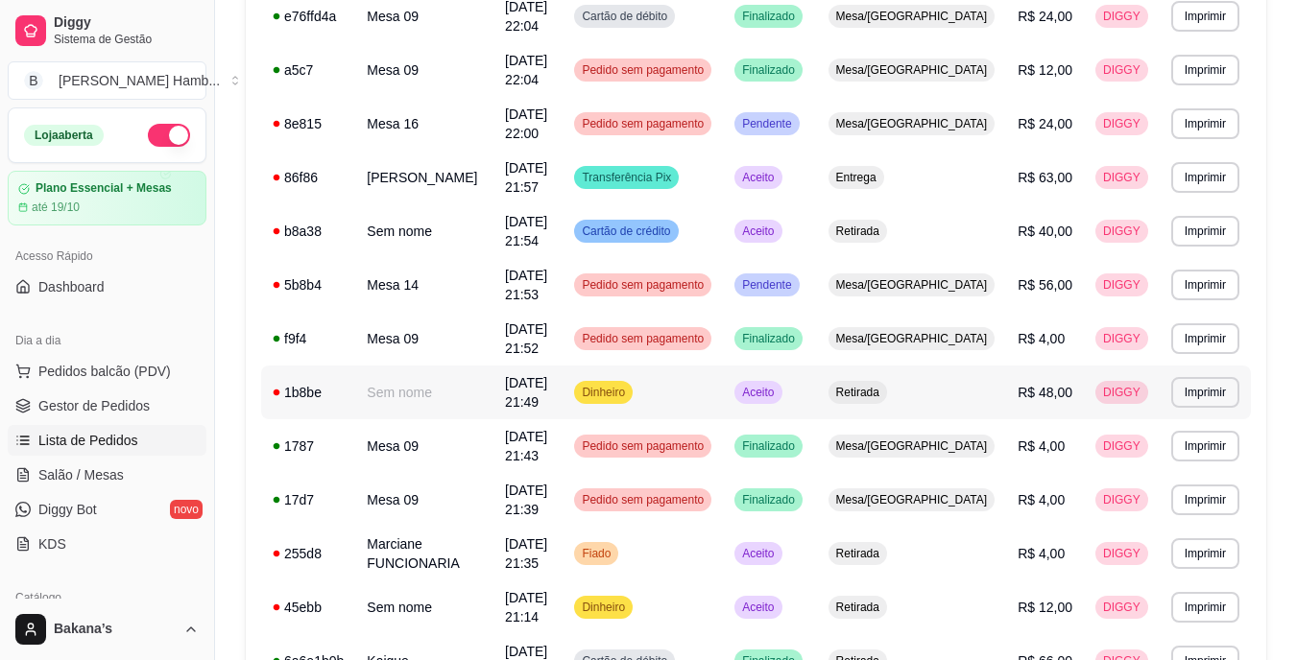
click at [1040, 392] on span "R$ 48,00" at bounding box center [1044, 392] width 55 height 15
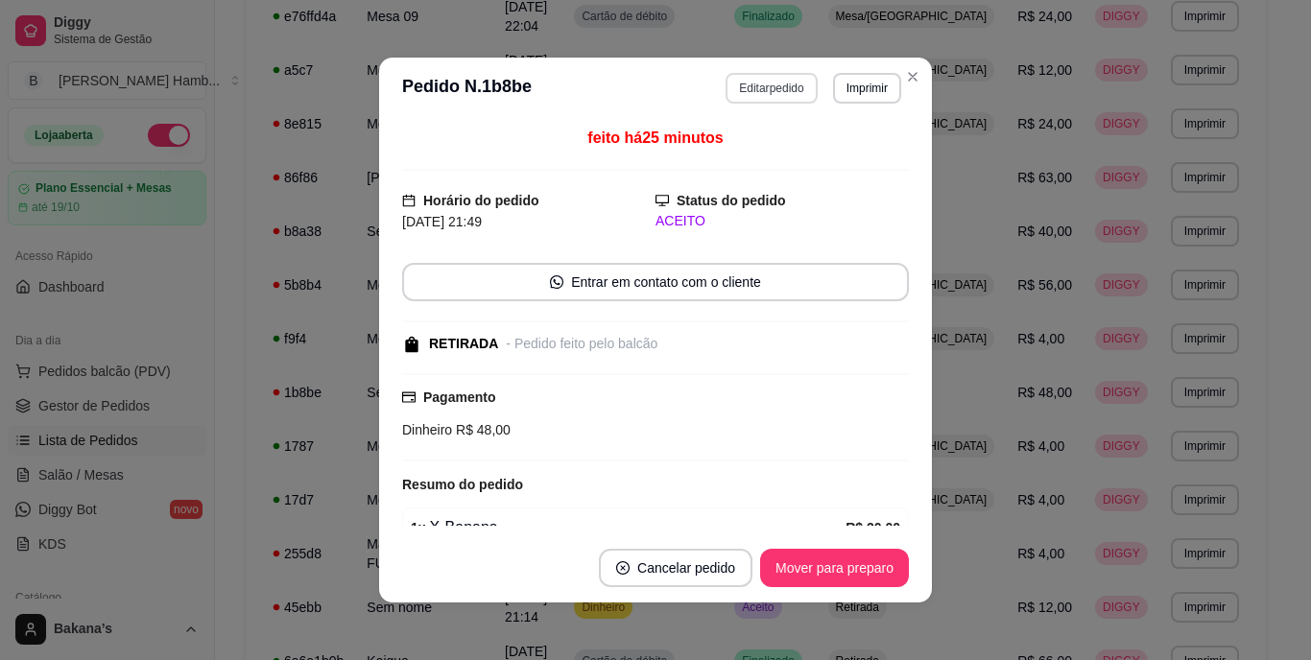
click at [763, 83] on button "Editar pedido" at bounding box center [771, 88] width 91 height 31
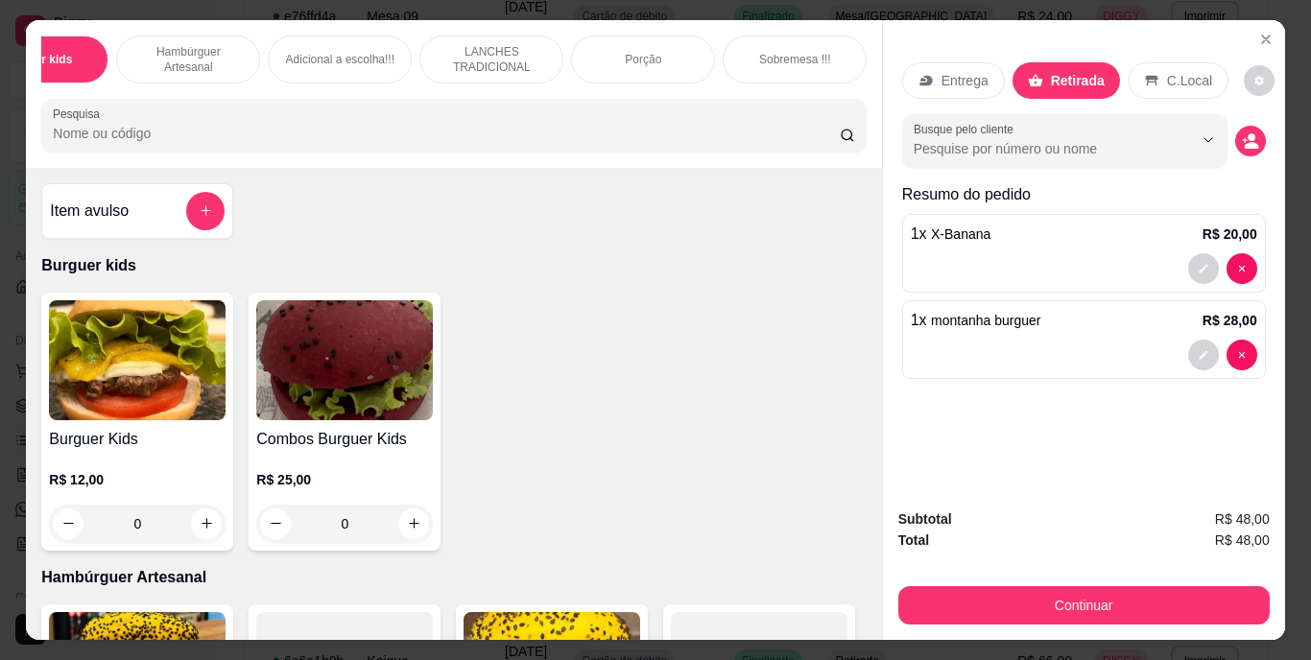
scroll to position [0, 154]
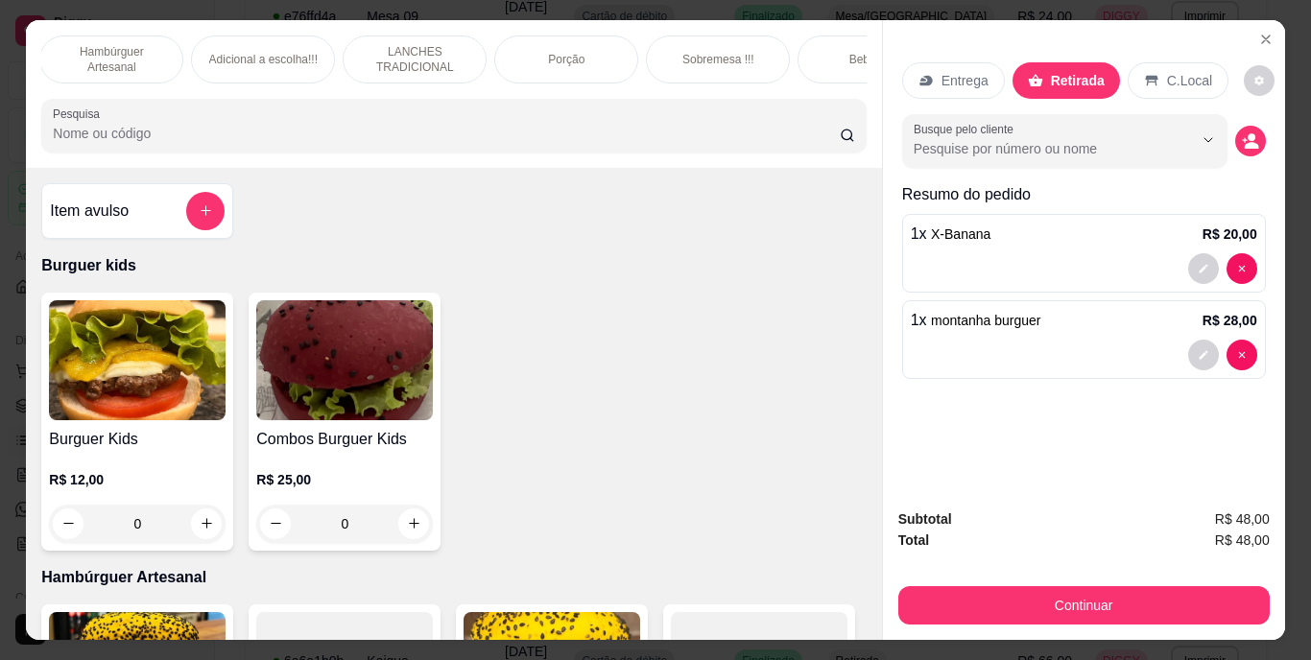
click at [832, 63] on div "Bebidas" at bounding box center [870, 60] width 144 height 48
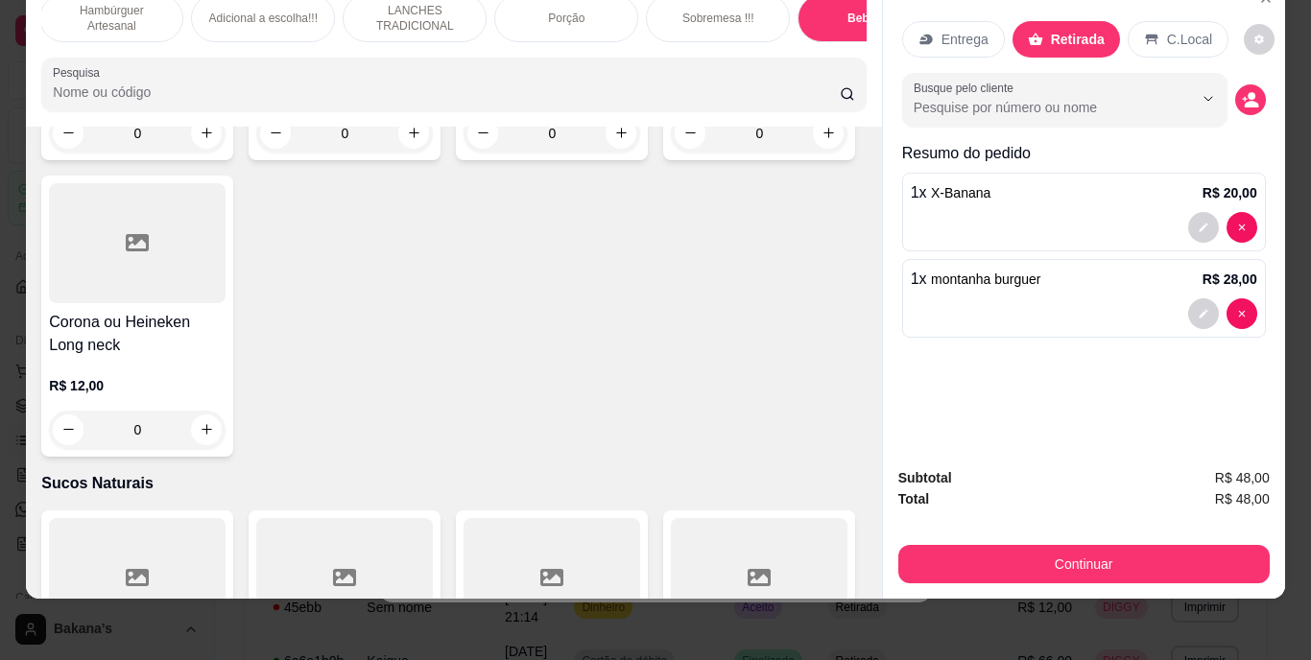
scroll to position [6088, 0]
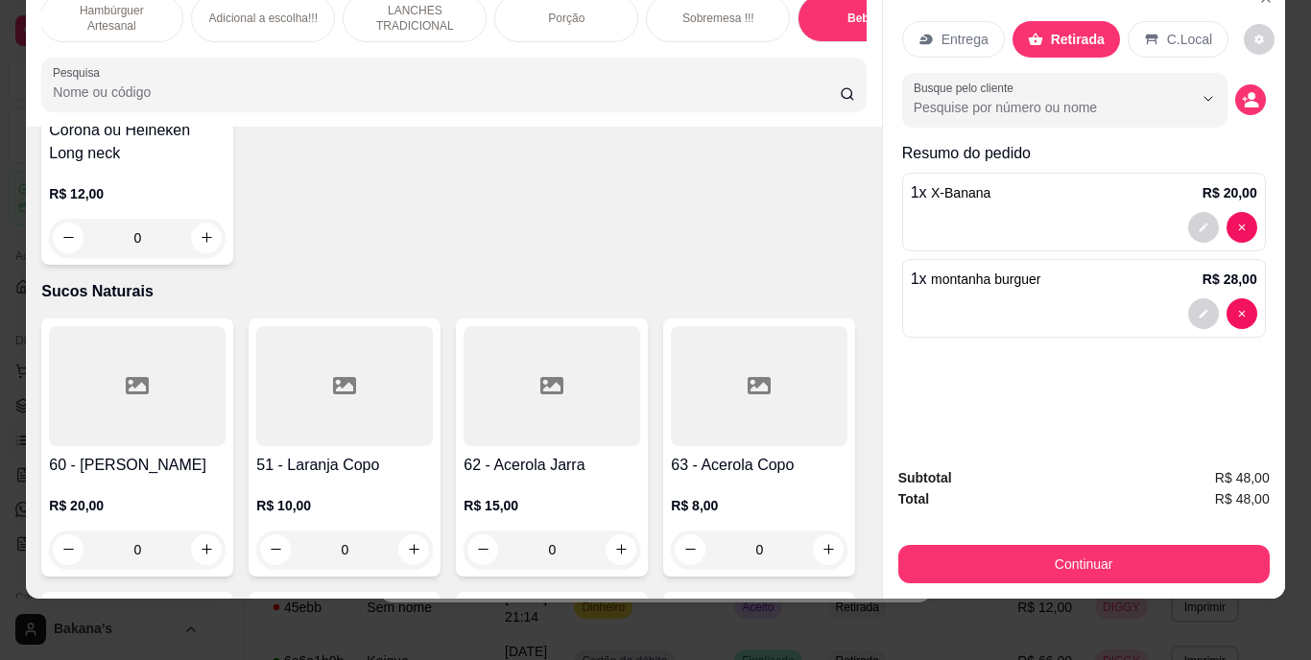
type input "1"
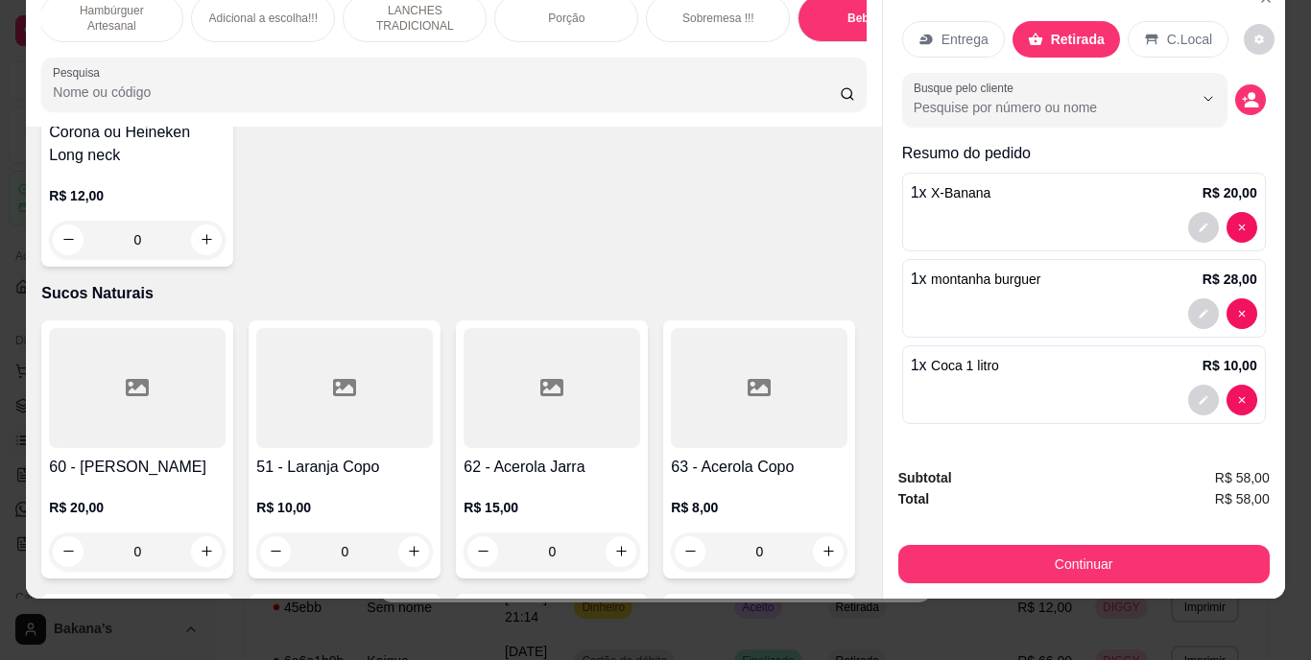
scroll to position [6090, 0]
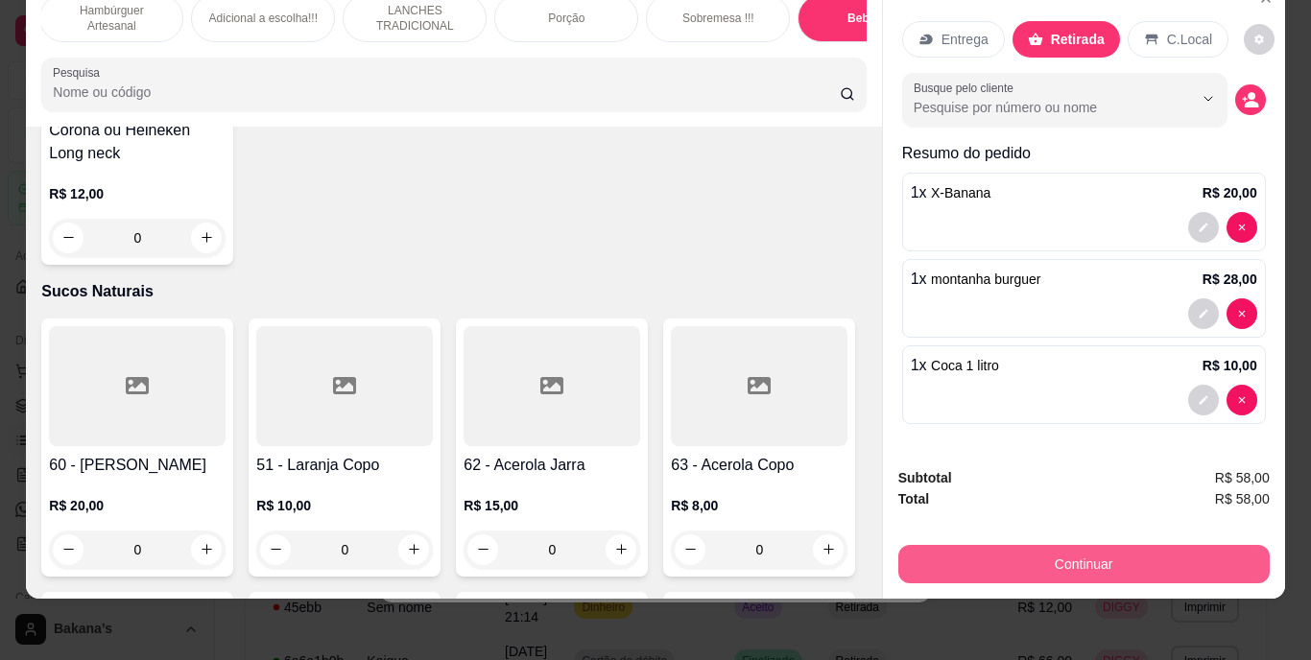
click at [1046, 545] on button "Continuar" at bounding box center [1083, 564] width 371 height 38
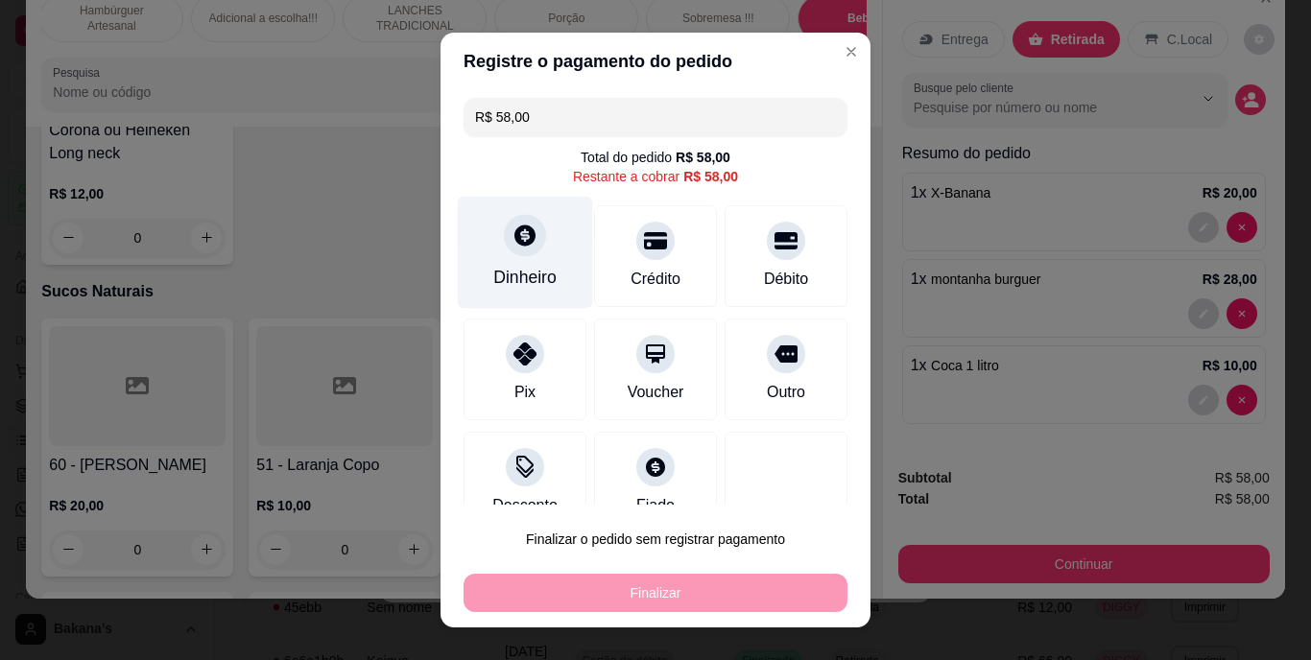
click at [495, 266] on div "Dinheiro" at bounding box center [524, 278] width 63 height 25
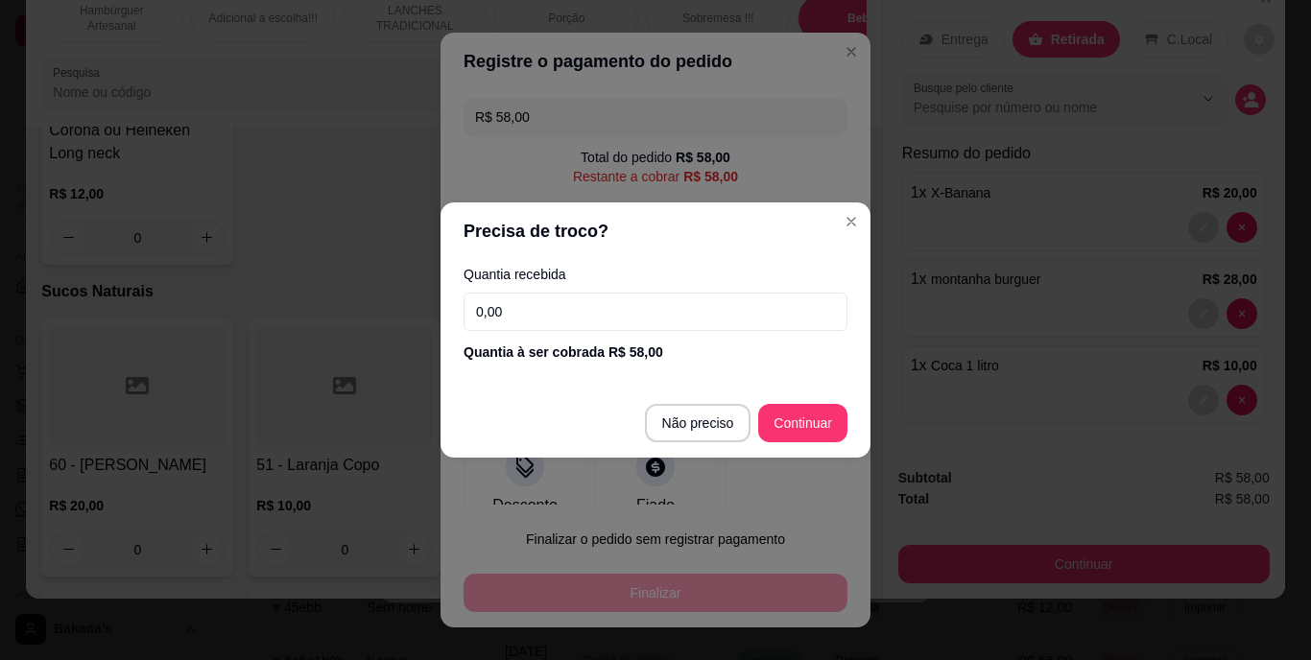
click at [688, 314] on input "0,00" at bounding box center [656, 312] width 384 height 38
type input "R$ 0,00"
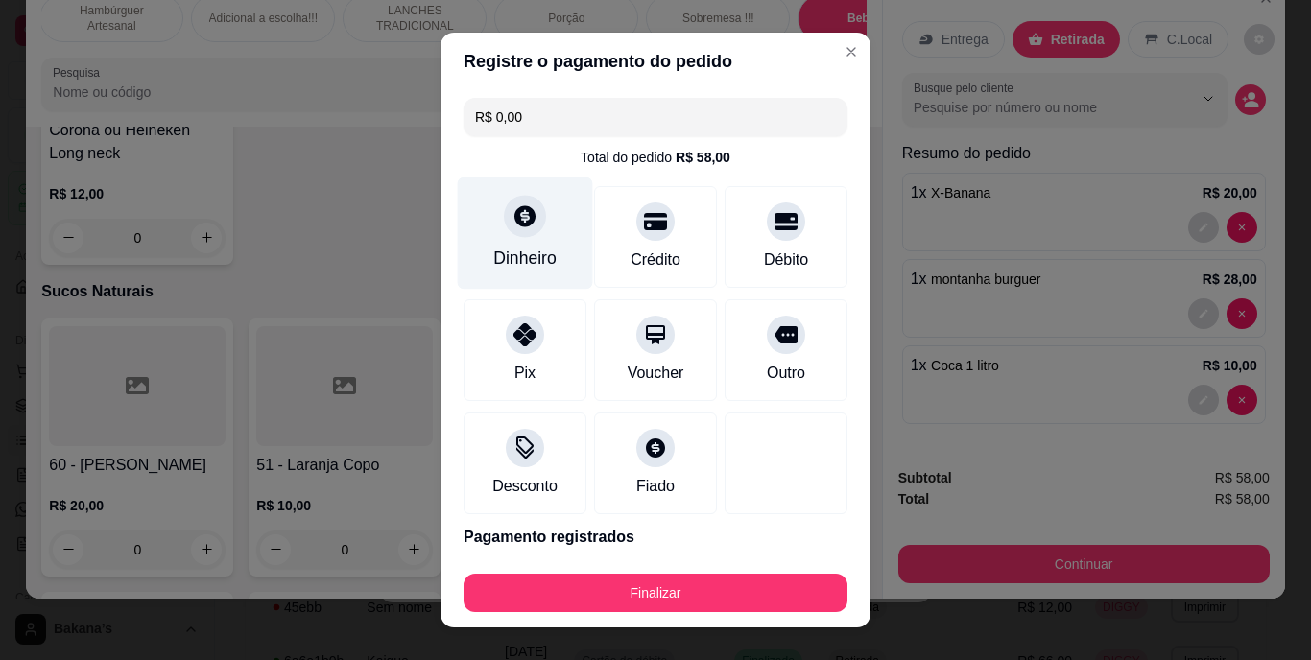
click at [544, 241] on div "Dinheiro" at bounding box center [525, 234] width 135 height 112
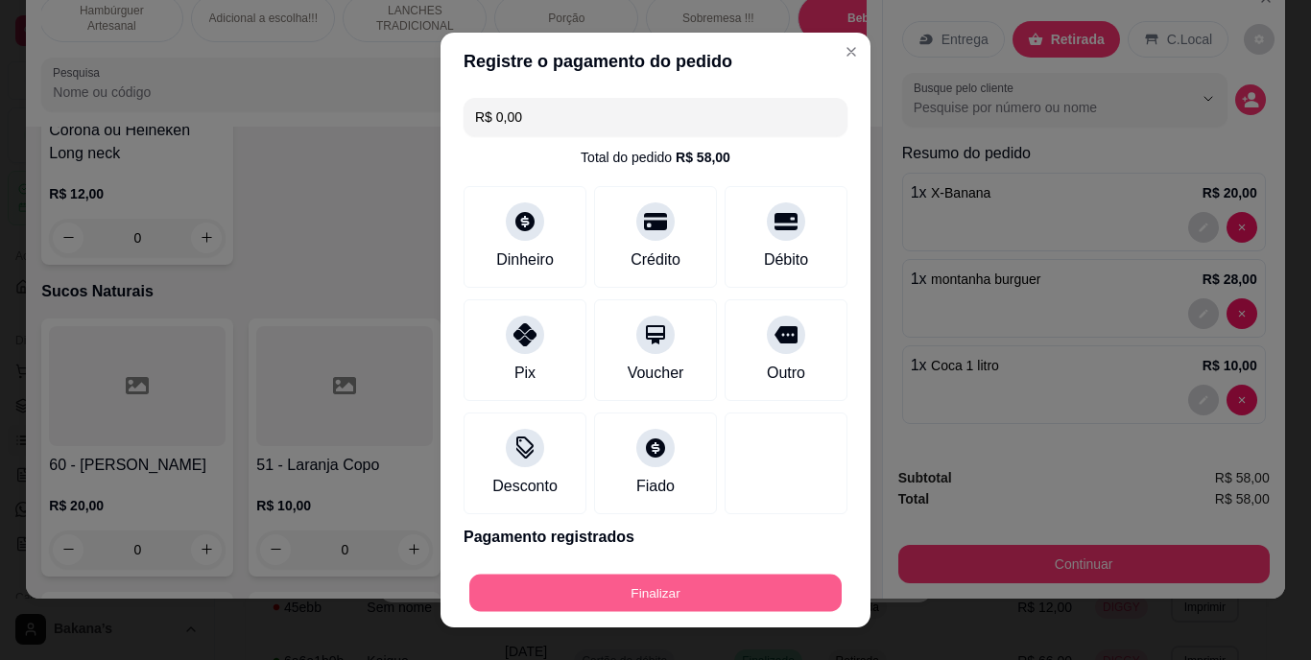
click at [673, 587] on button "Finalizar" at bounding box center [655, 592] width 372 height 37
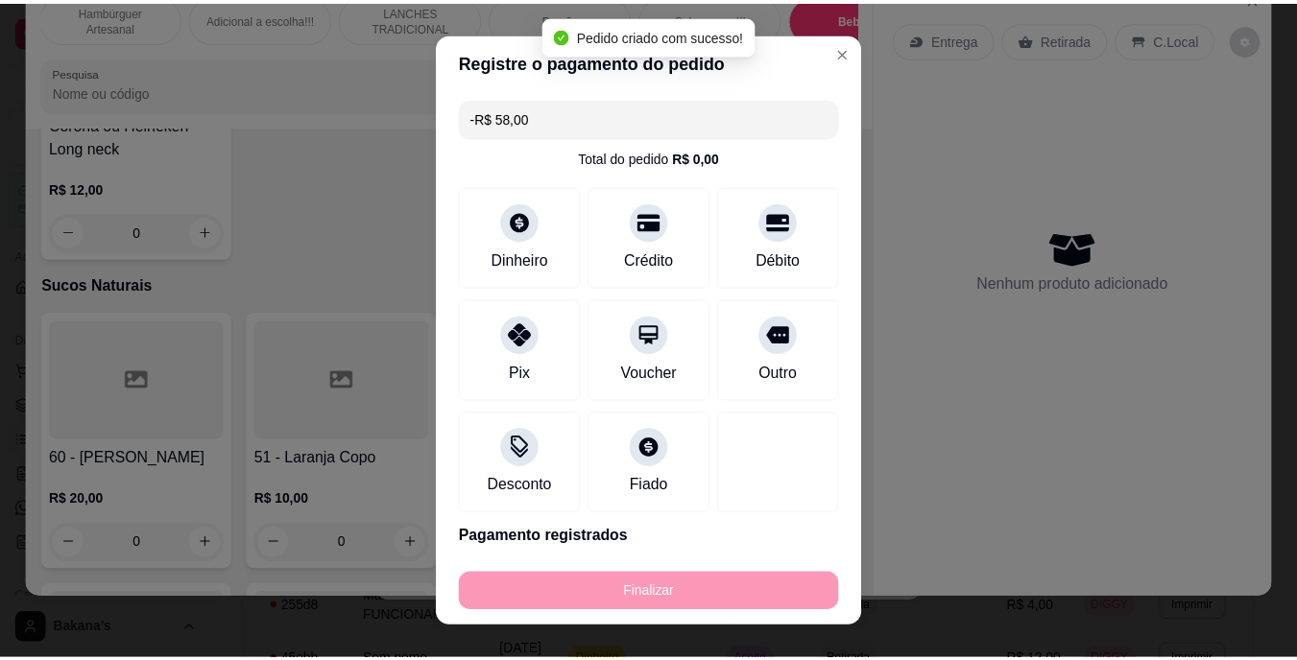
scroll to position [0, 0]
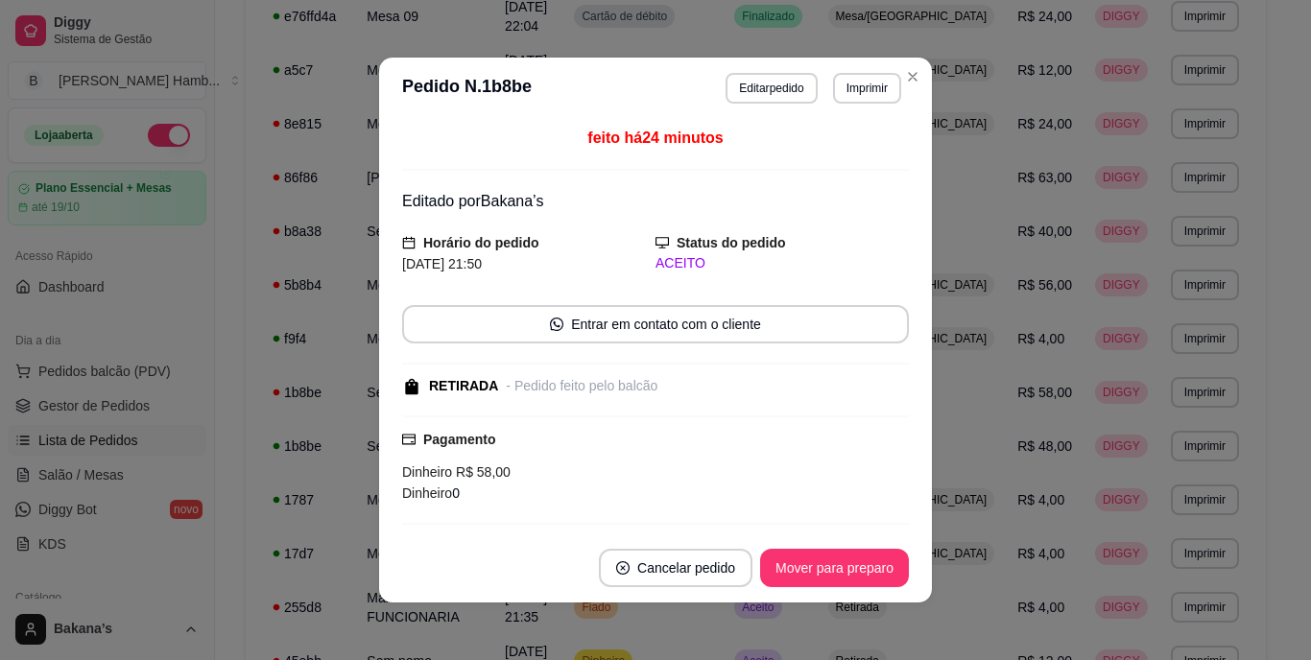
drag, startPoint x: 742, startPoint y: 479, endPoint x: 749, endPoint y: 489, distance: 12.5
click at [744, 480] on div "Dinheiro R$ 58,00" at bounding box center [655, 472] width 507 height 21
click at [860, 541] on footer "Cancelar pedido Mover para preparo" at bounding box center [655, 568] width 553 height 69
click at [856, 571] on button "Mover para preparo" at bounding box center [834, 568] width 144 height 37
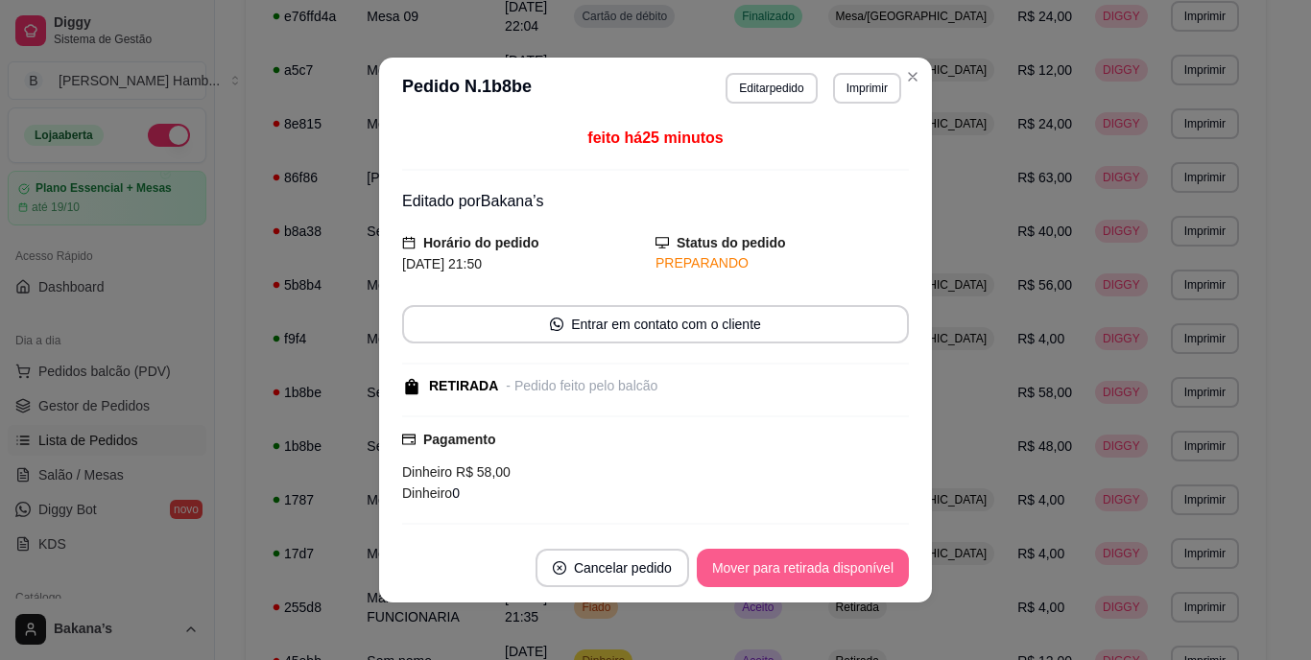
click at [853, 569] on button "Mover para retirada disponível" at bounding box center [803, 568] width 212 height 38
click at [851, 567] on button "Mover para finalizado" at bounding box center [829, 568] width 159 height 38
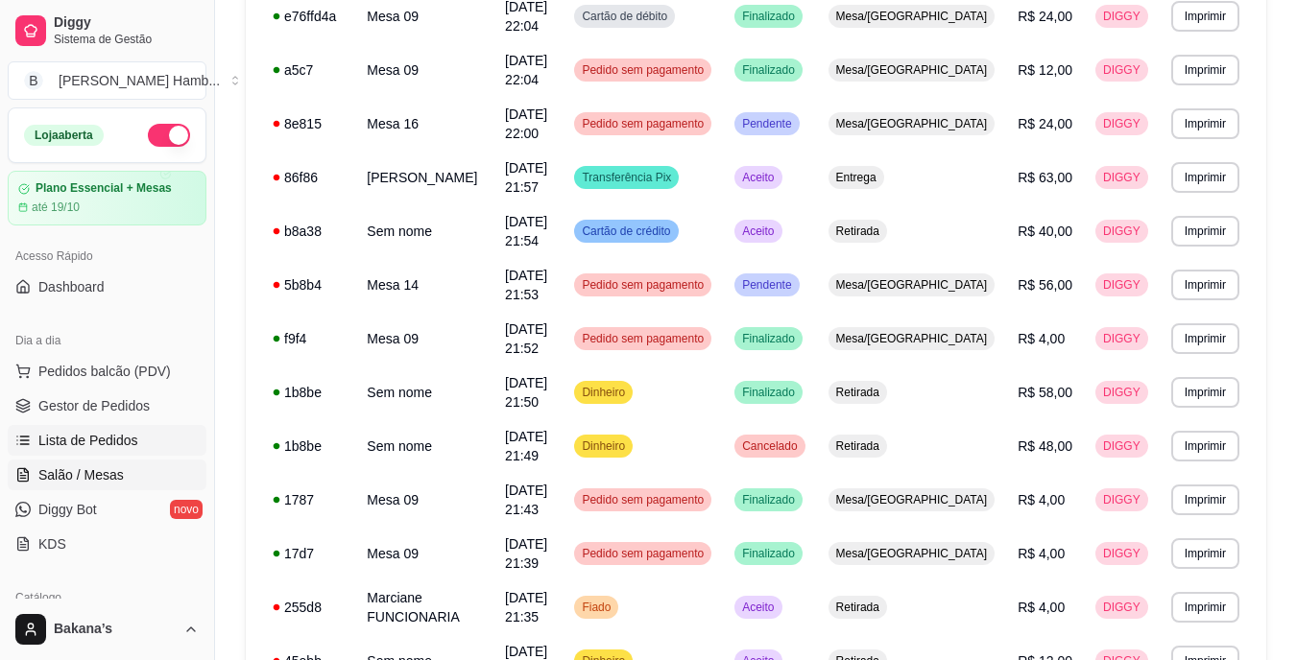
click at [121, 471] on link "Salão / Mesas" at bounding box center [107, 475] width 199 height 31
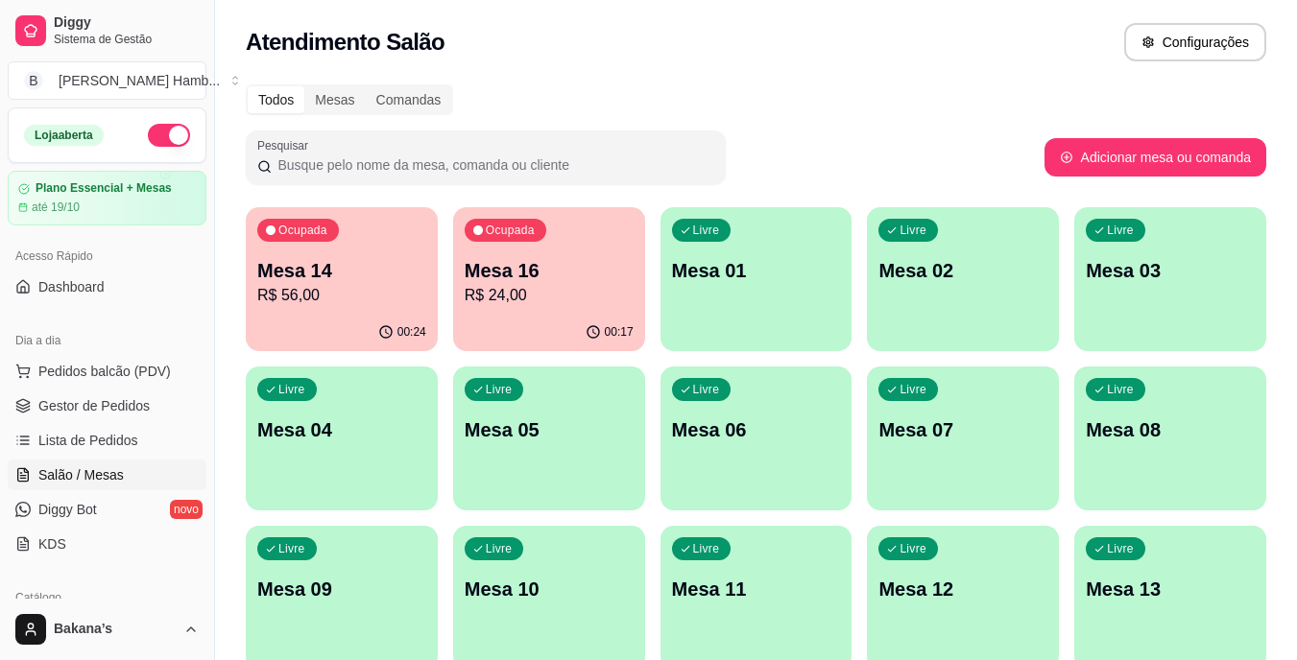
click at [381, 286] on p "R$ 56,00" at bounding box center [341, 295] width 169 height 23
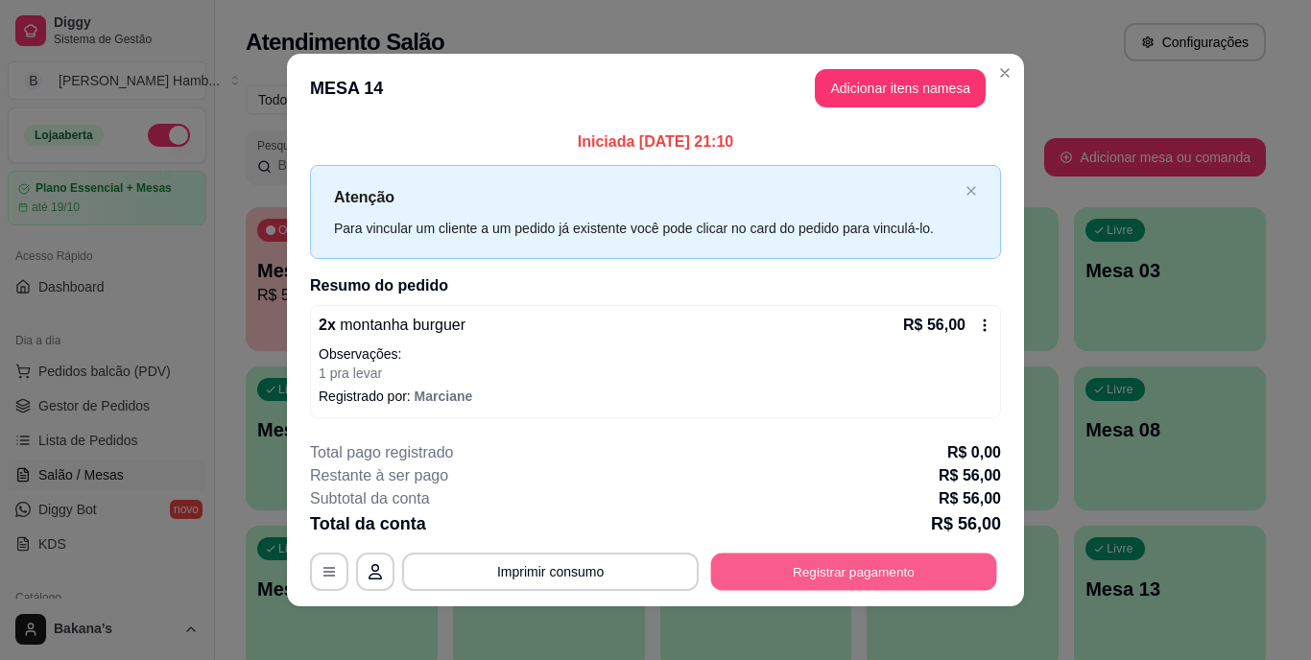
click at [793, 572] on button "Registrar pagamento" at bounding box center [854, 571] width 286 height 37
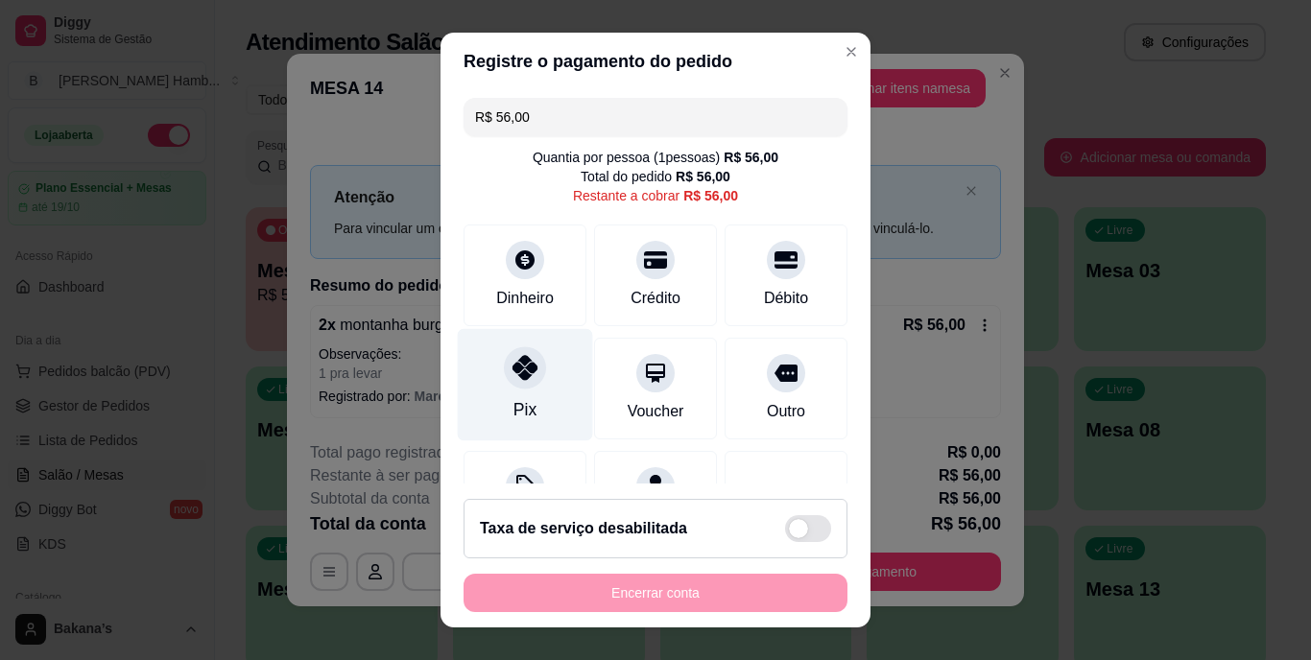
click at [502, 388] on div "Pix" at bounding box center [525, 385] width 135 height 112
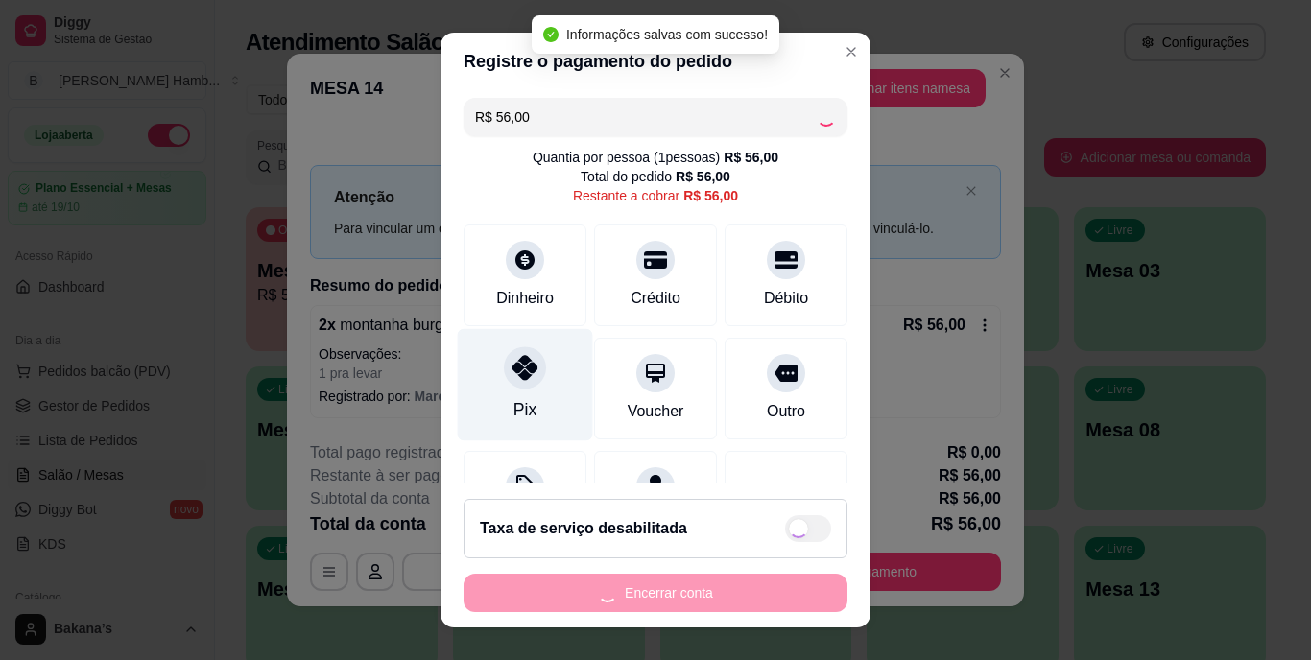
type input "R$ 0,00"
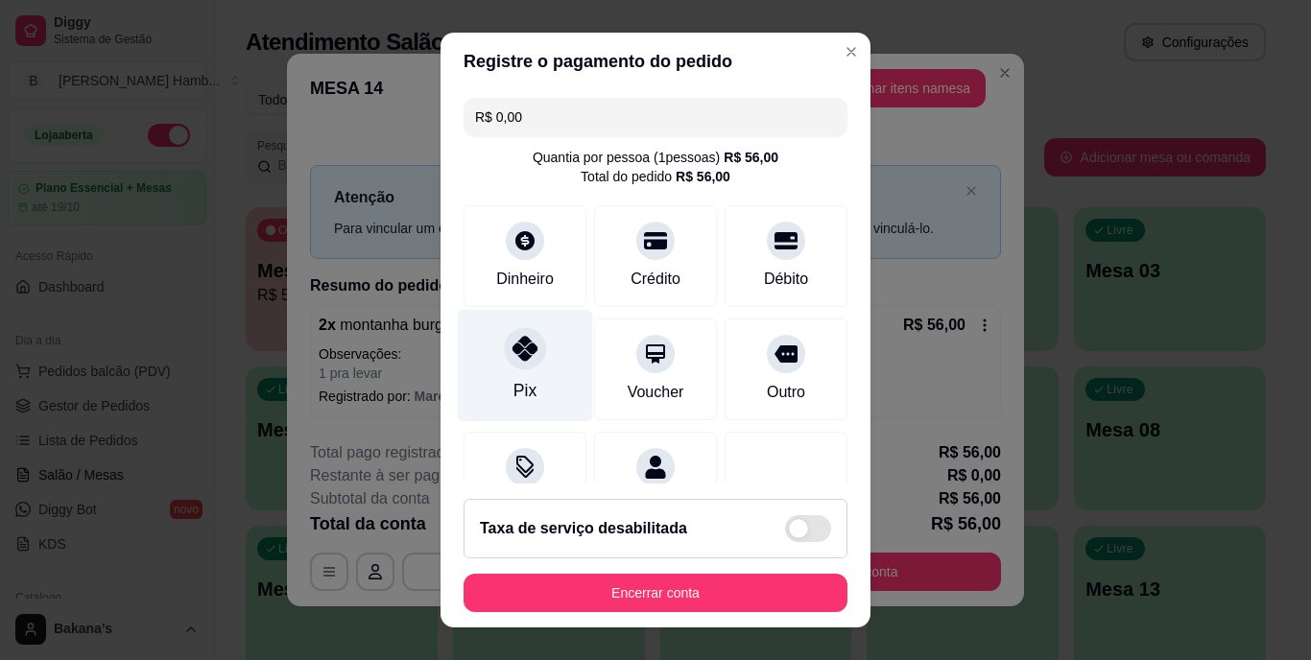
drag, startPoint x: 516, startPoint y: 345, endPoint x: 526, endPoint y: 362, distance: 19.8
click at [516, 346] on icon at bounding box center [525, 349] width 25 height 25
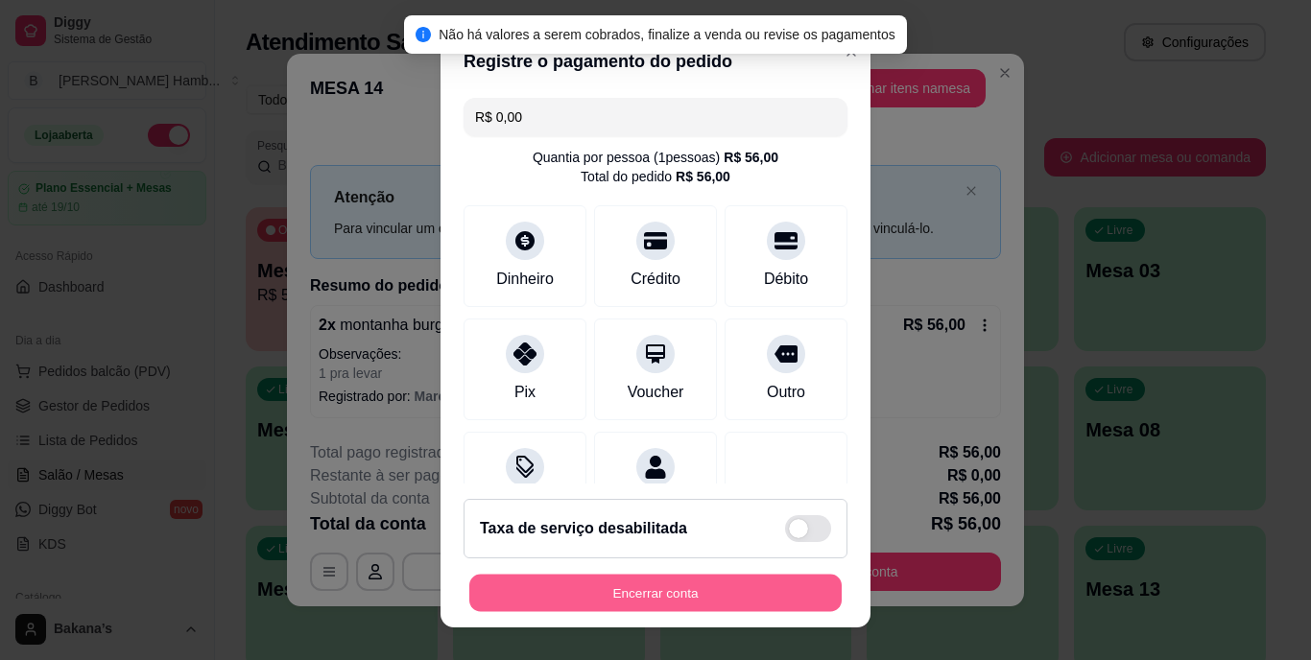
click at [640, 587] on button "Encerrar conta" at bounding box center [655, 592] width 372 height 37
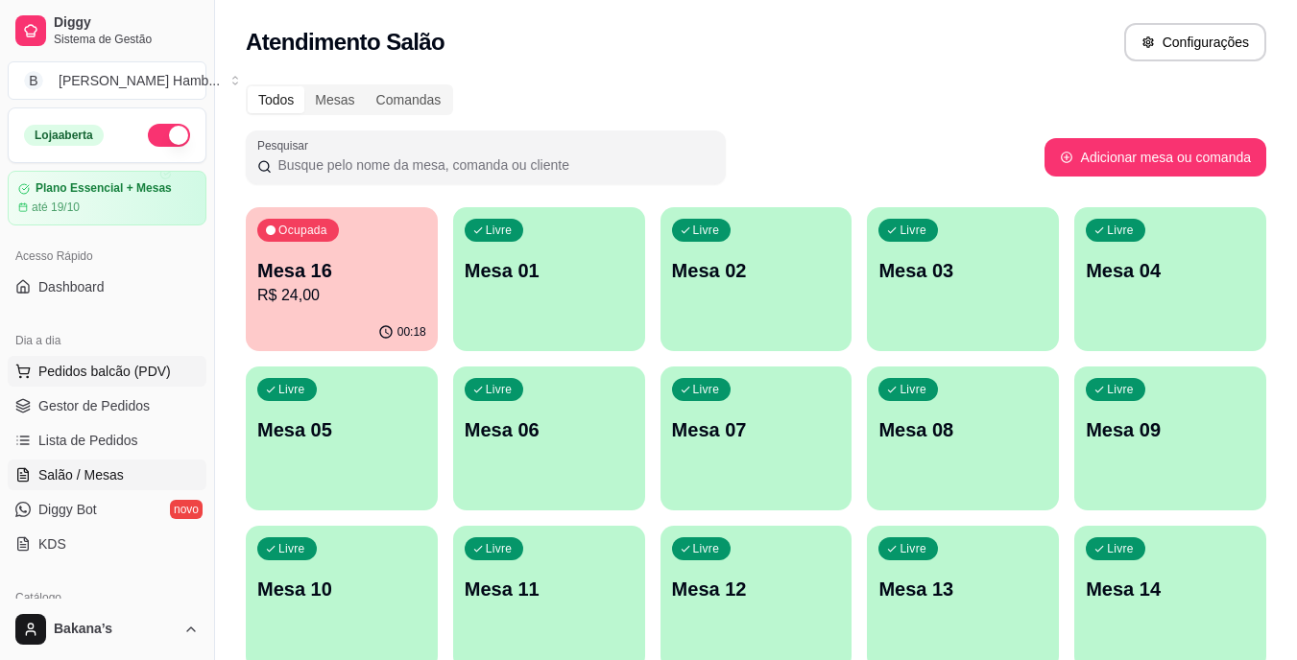
click at [139, 366] on span "Pedidos balcão (PDV)" at bounding box center [104, 371] width 132 height 19
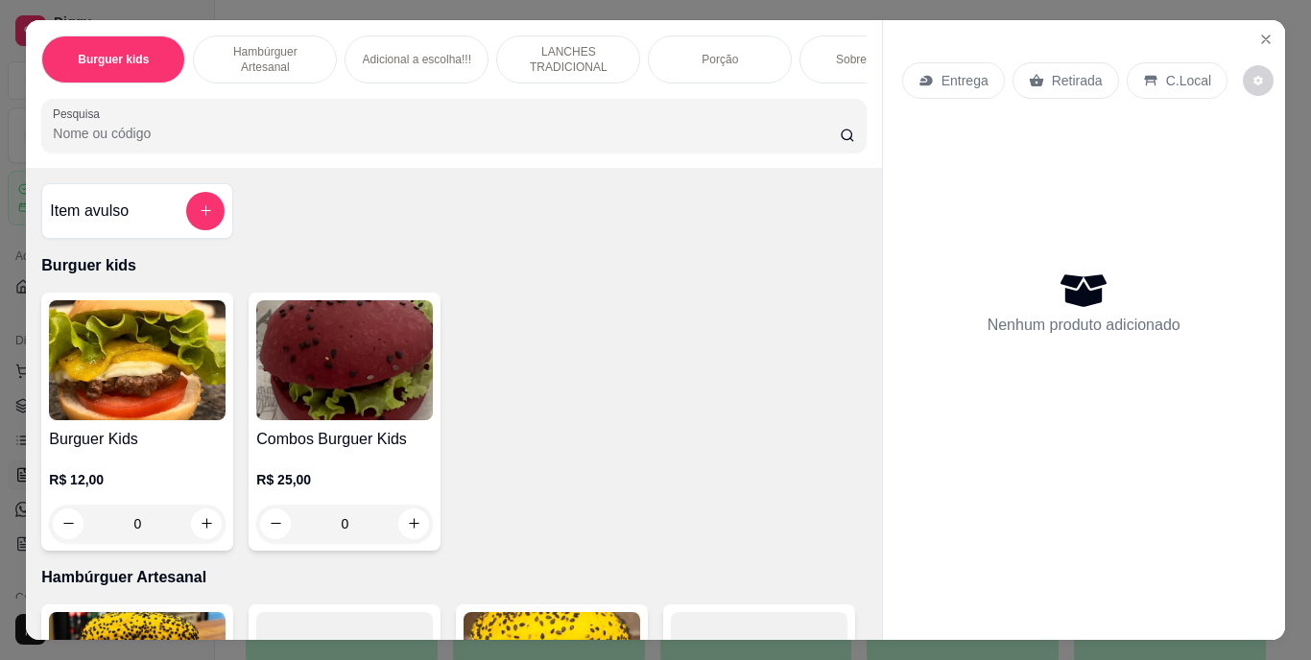
click at [577, 50] on p "LANCHES TRADICIONAL" at bounding box center [568, 59] width 111 height 31
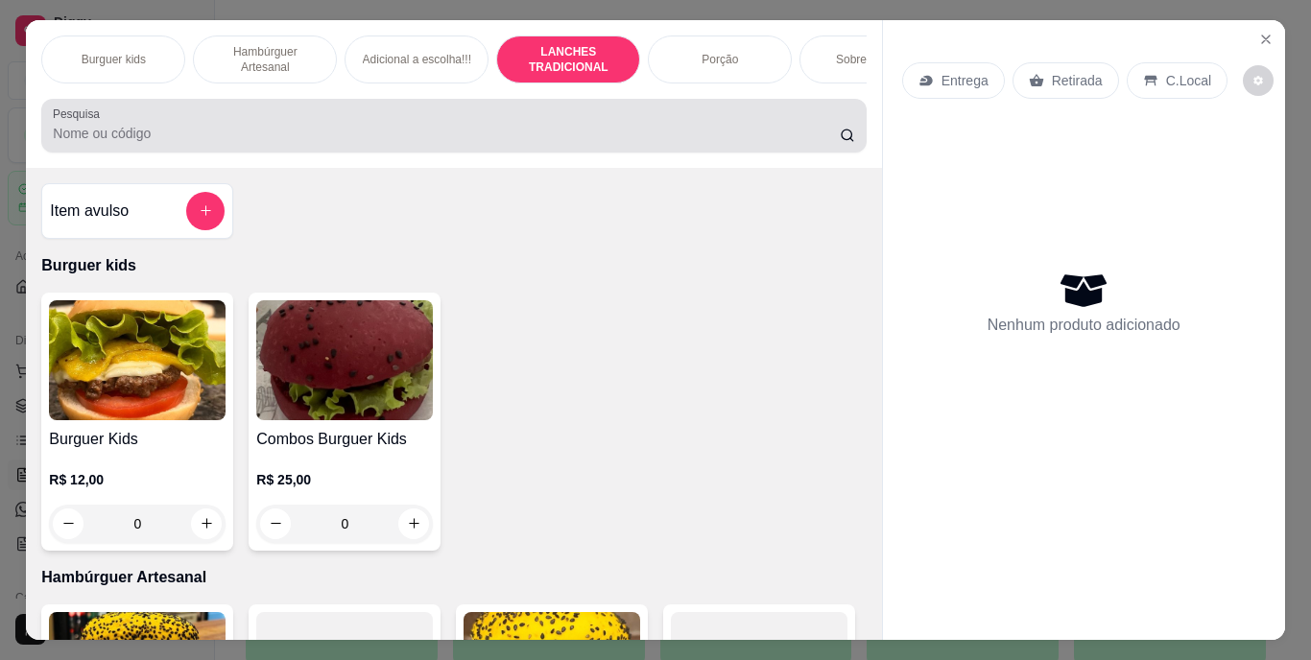
scroll to position [49, 0]
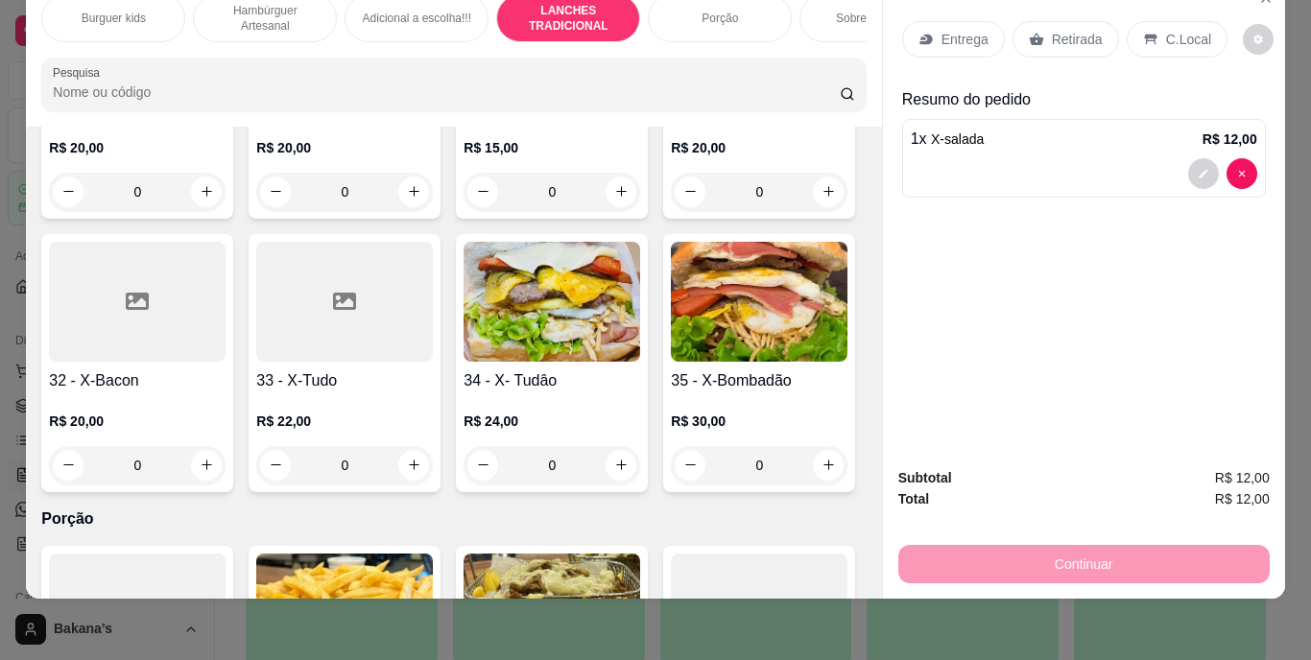
type input "2"
click at [954, 30] on p "Entrega" at bounding box center [965, 39] width 47 height 19
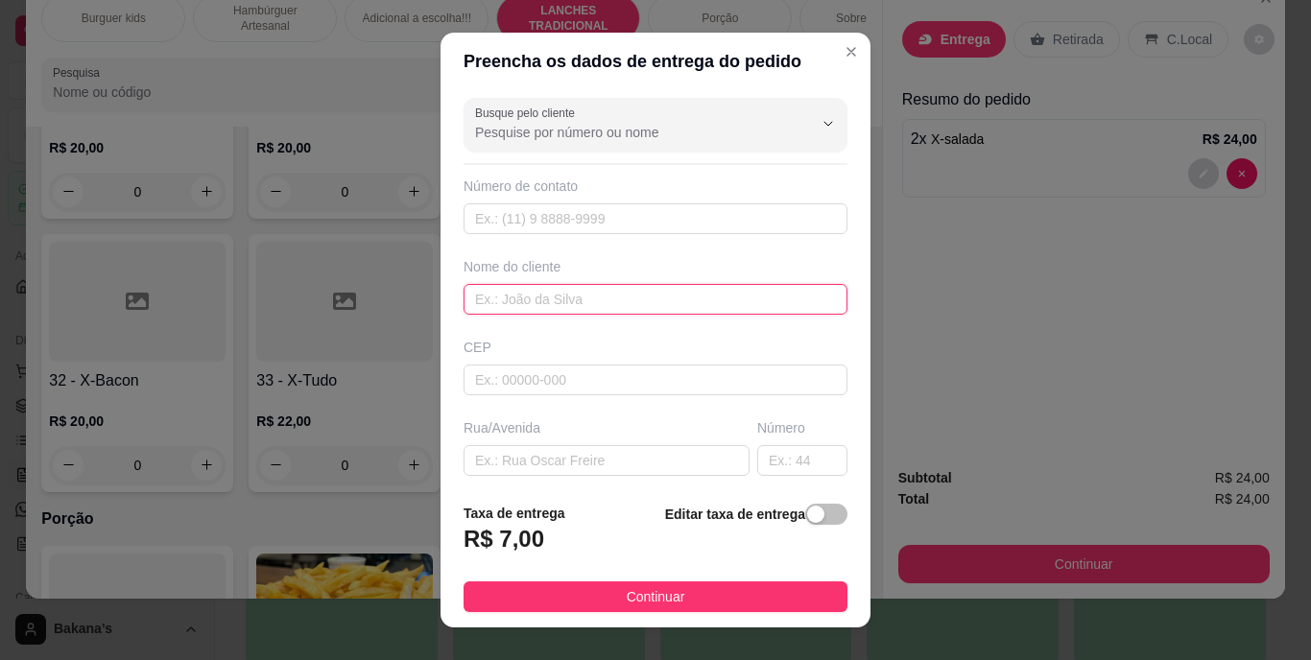
click at [610, 299] on input "text" at bounding box center [656, 299] width 384 height 31
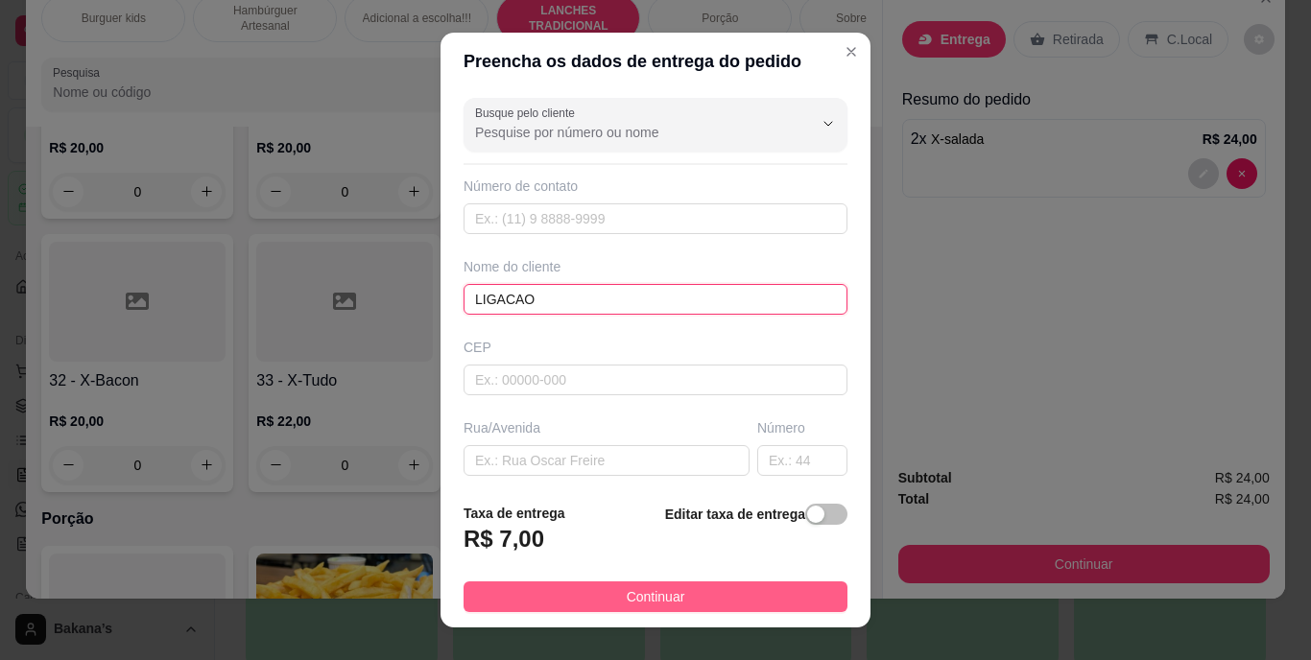
type input "LIGACAO"
click at [599, 585] on button "Continuar" at bounding box center [656, 597] width 384 height 31
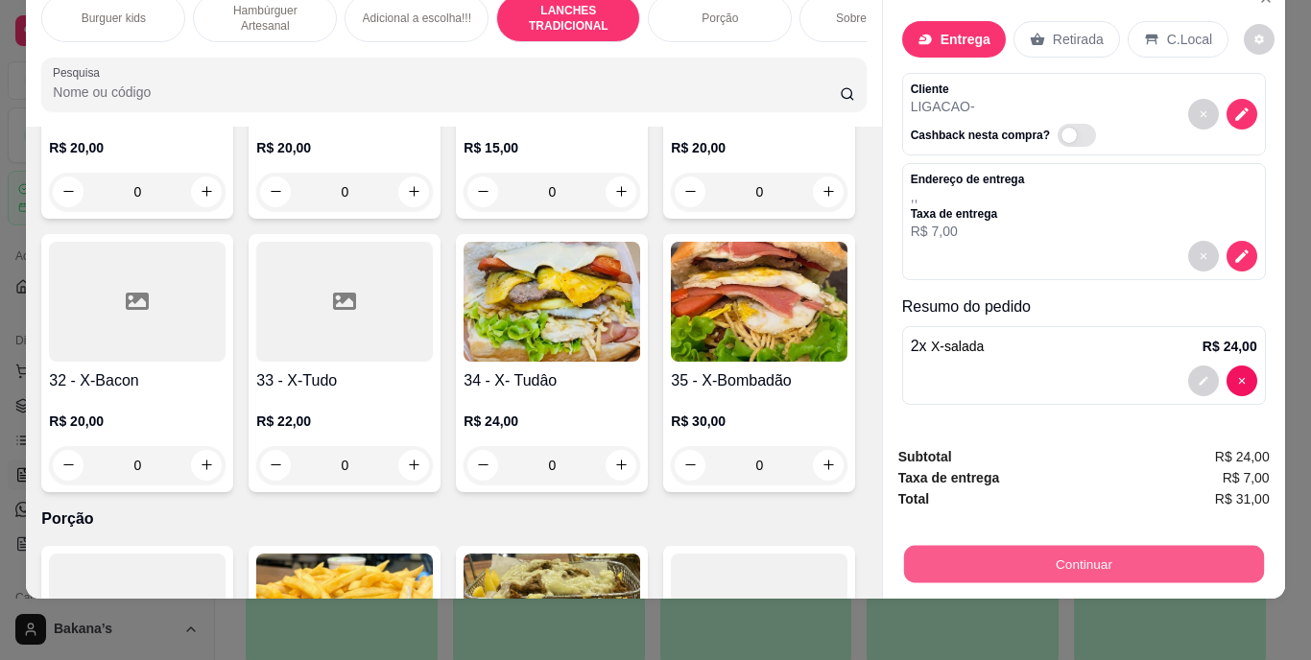
click at [1063, 546] on button "Continuar" at bounding box center [1083, 564] width 360 height 37
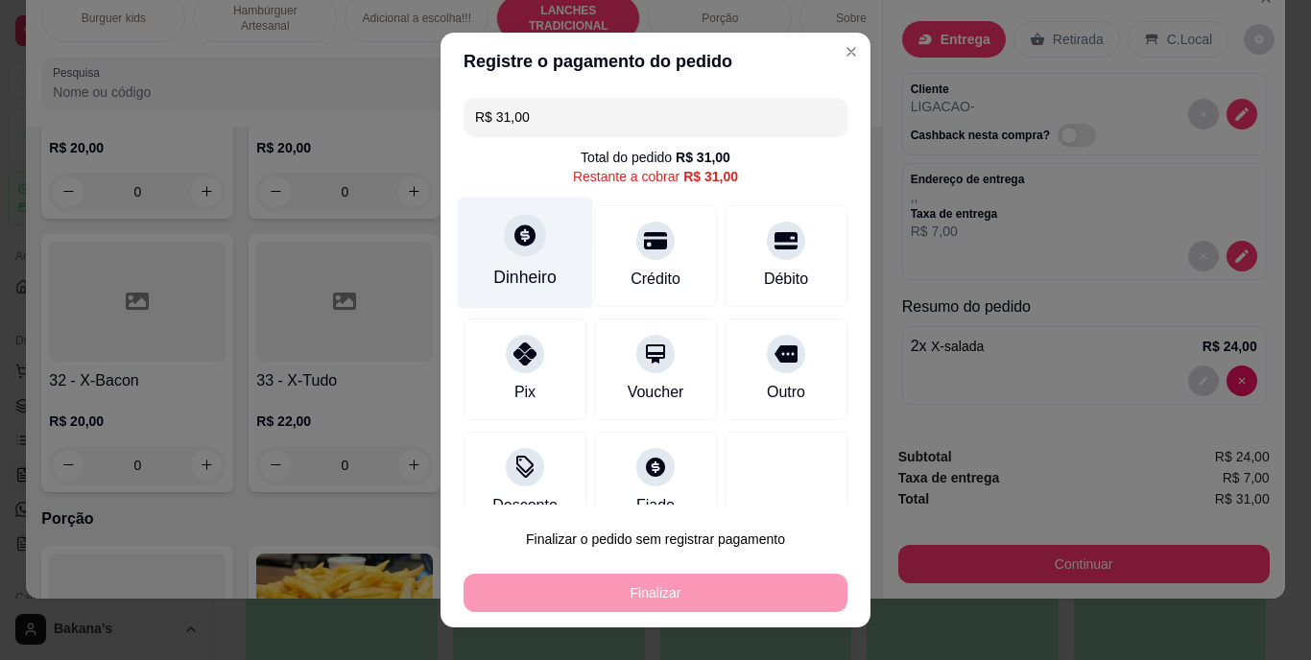
click at [504, 280] on div "Dinheiro" at bounding box center [524, 278] width 63 height 25
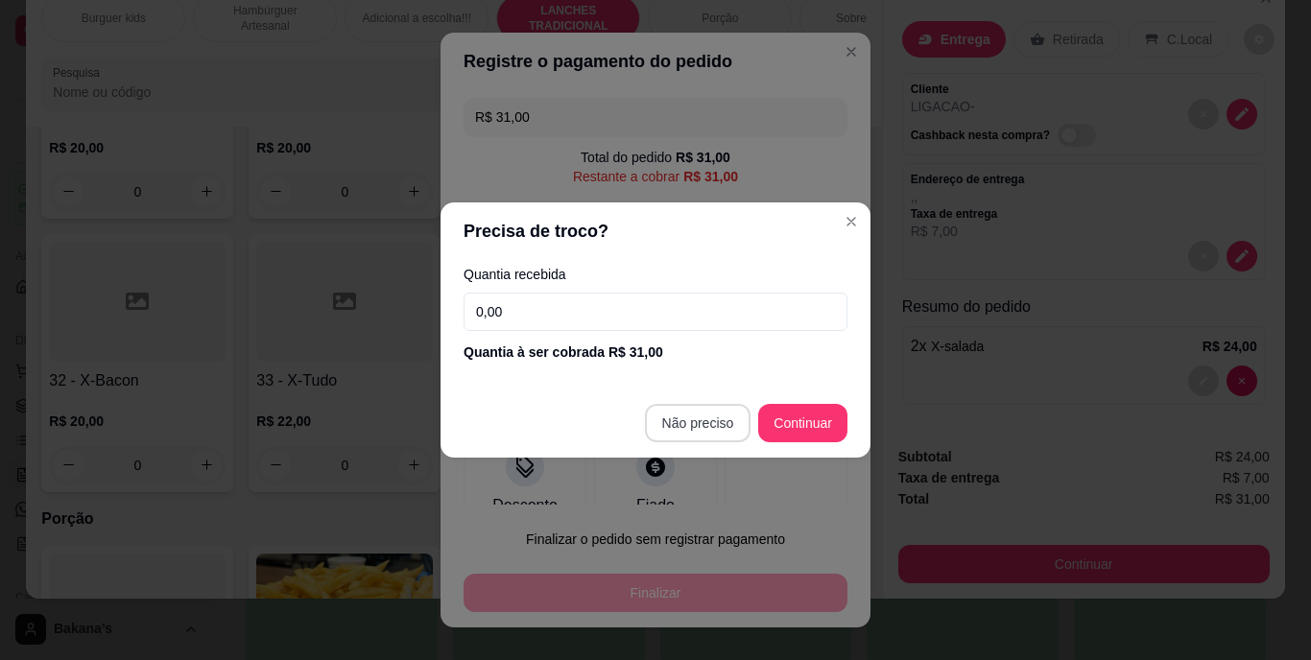
type input "R$ 0,00"
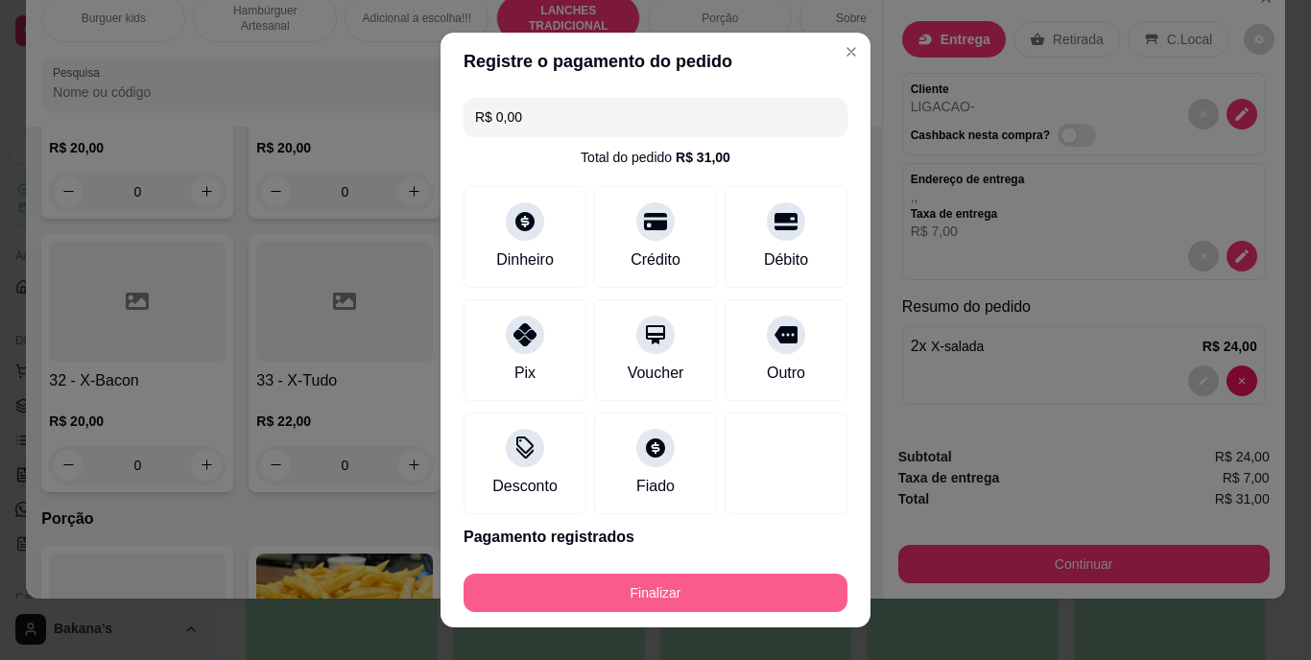
click at [685, 584] on button "Finalizar" at bounding box center [656, 593] width 384 height 38
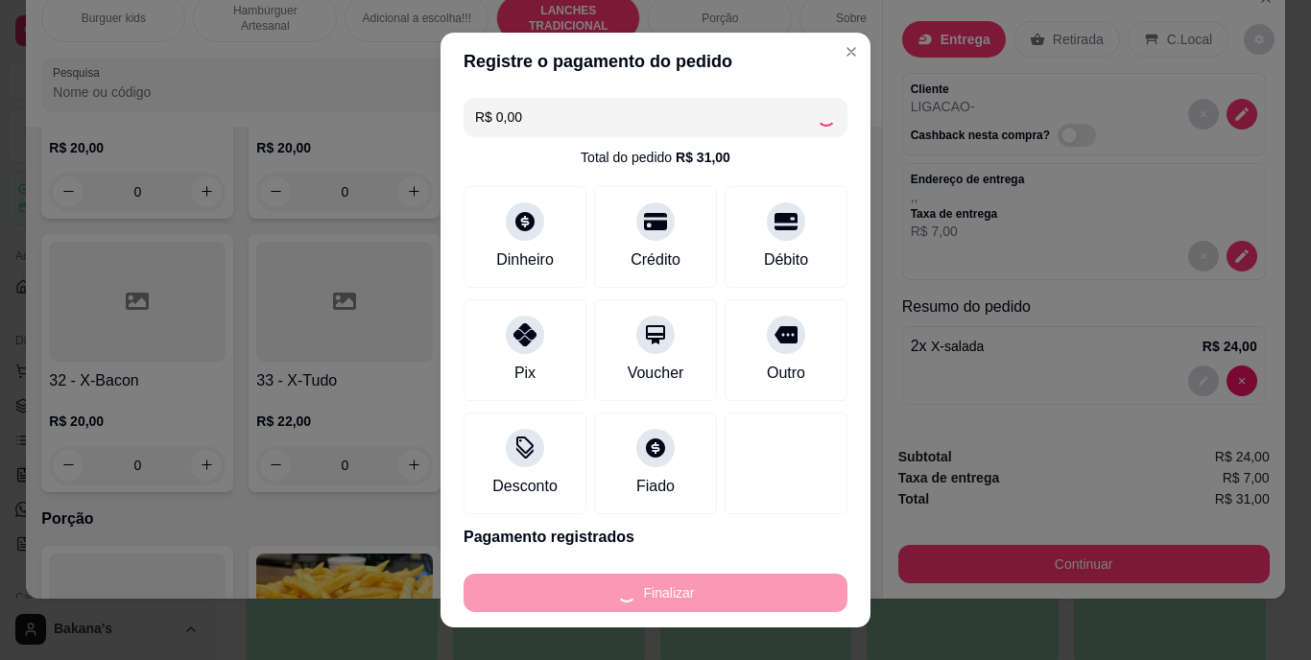
type input "0"
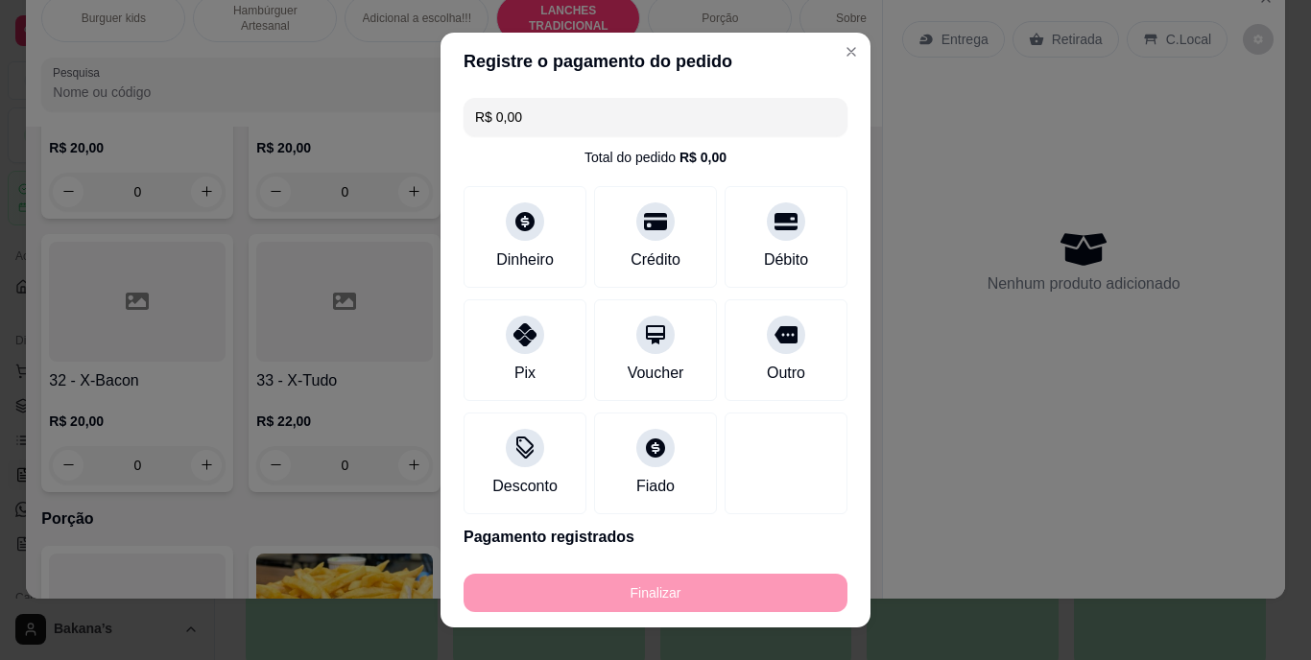
type input "-R$ 31,00"
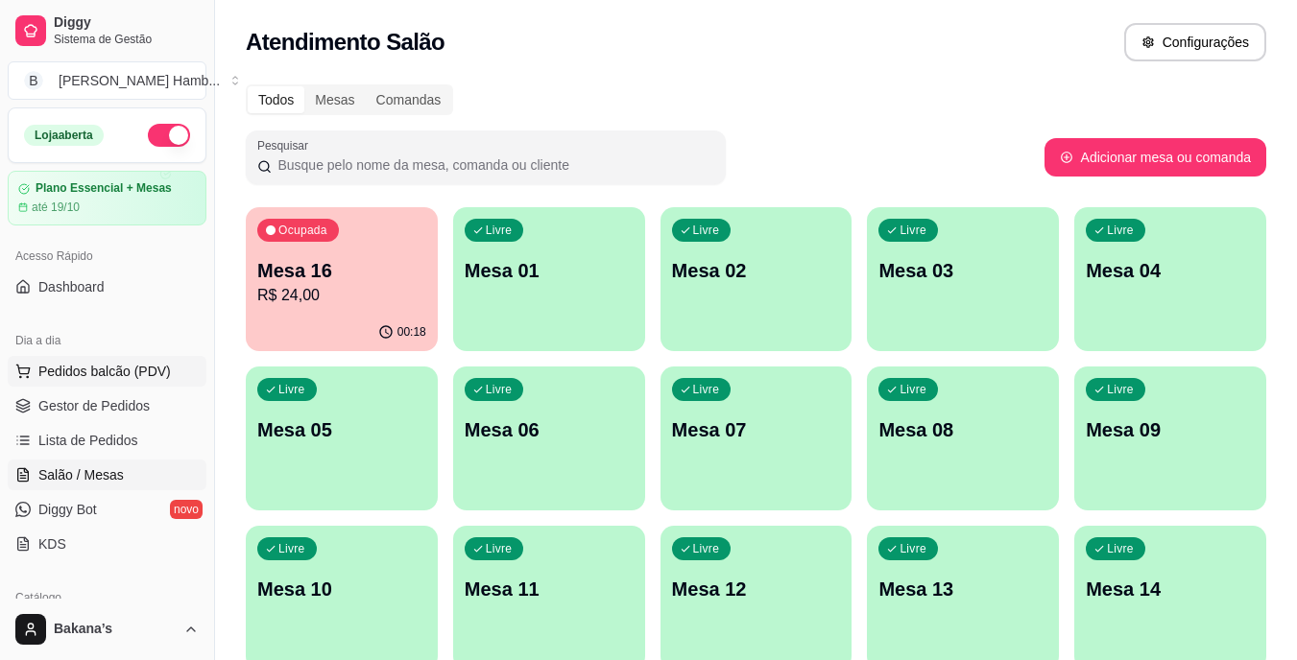
click at [153, 381] on button "Pedidos balcão (PDV)" at bounding box center [107, 371] width 199 height 31
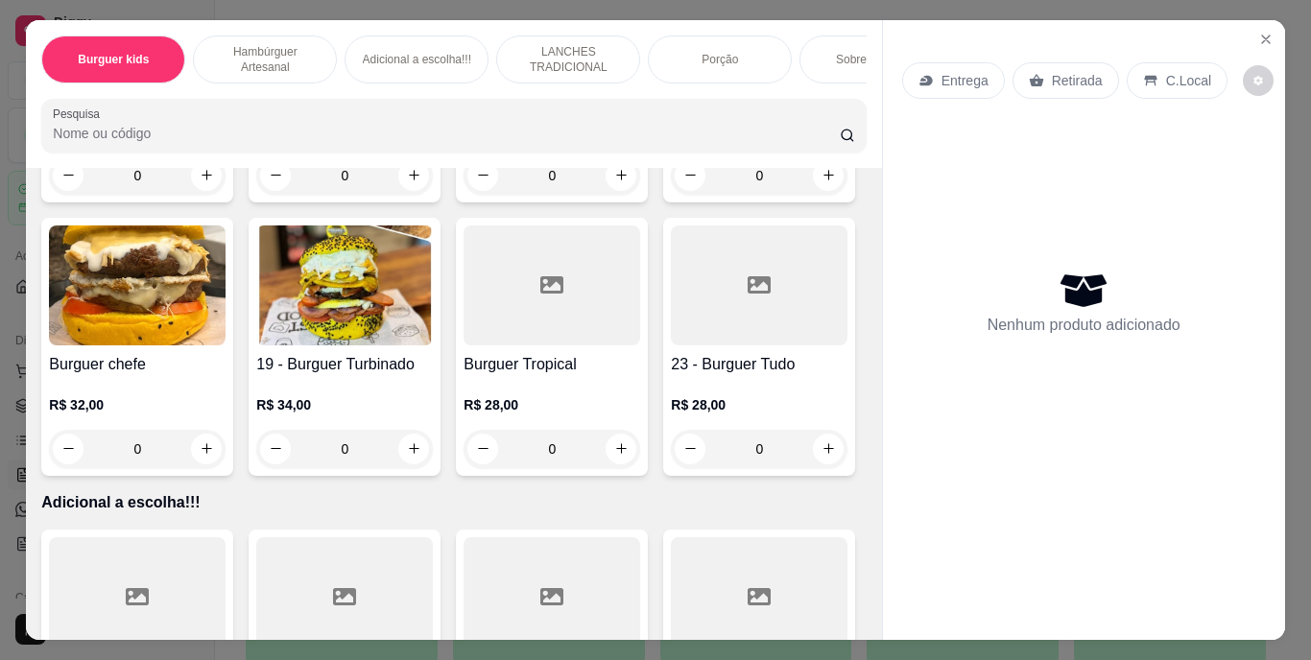
scroll to position [1919, 0]
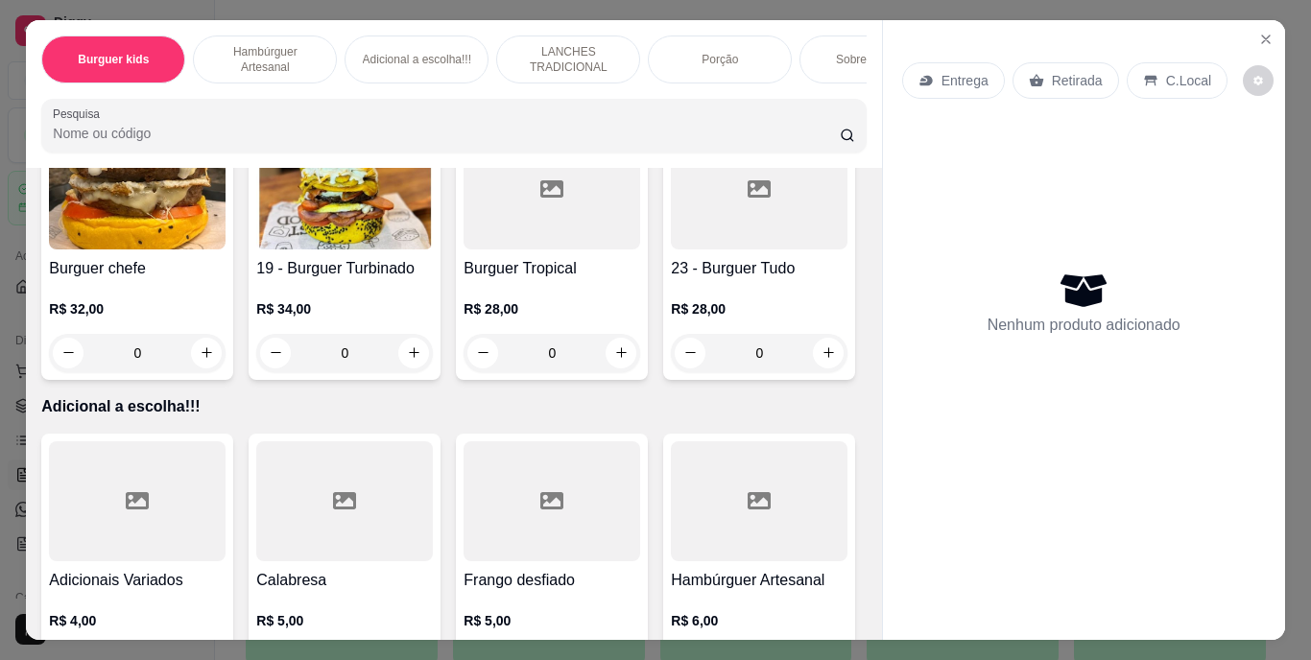
click at [607, 94] on button "increase-product-quantity" at bounding box center [622, 79] width 30 height 30
type input "1"
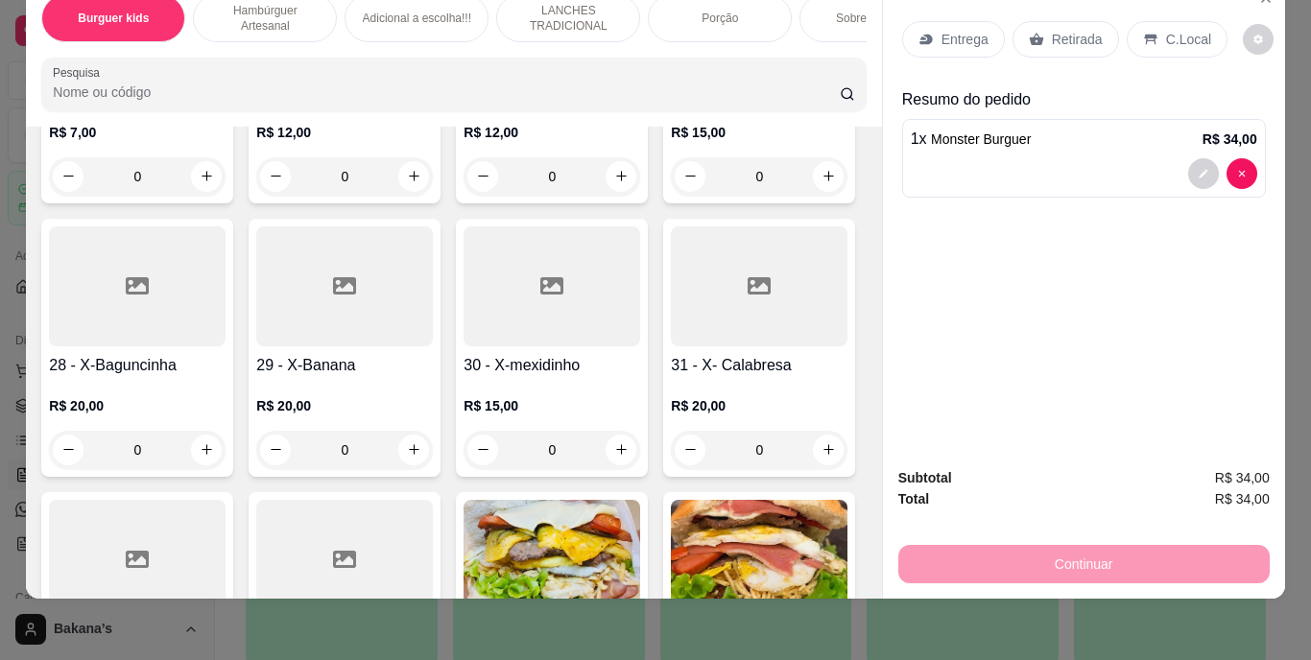
scroll to position [3167, 0]
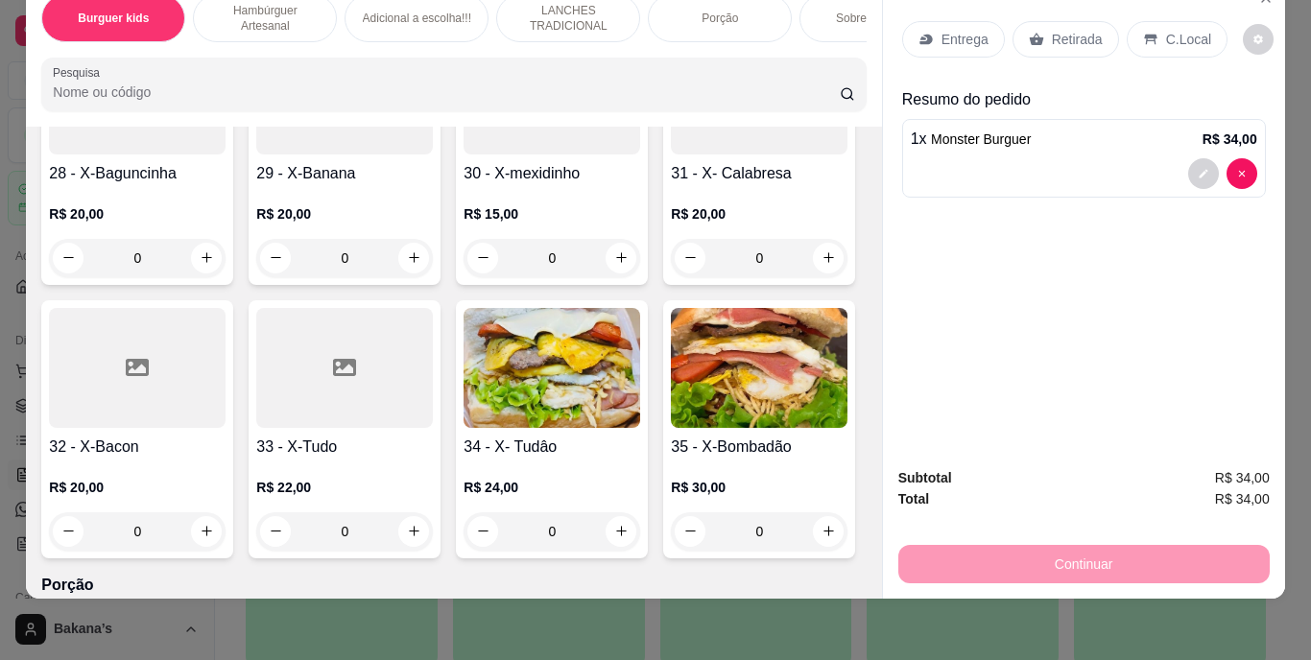
type input "1"
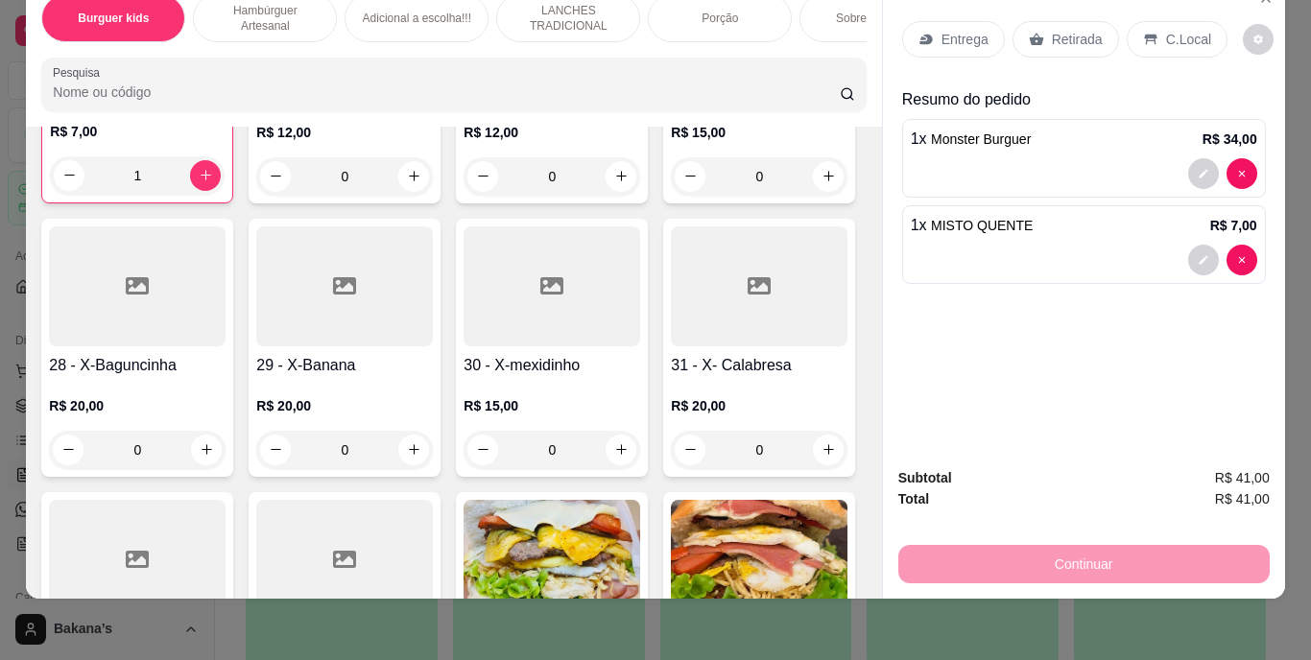
scroll to position [2687, 0]
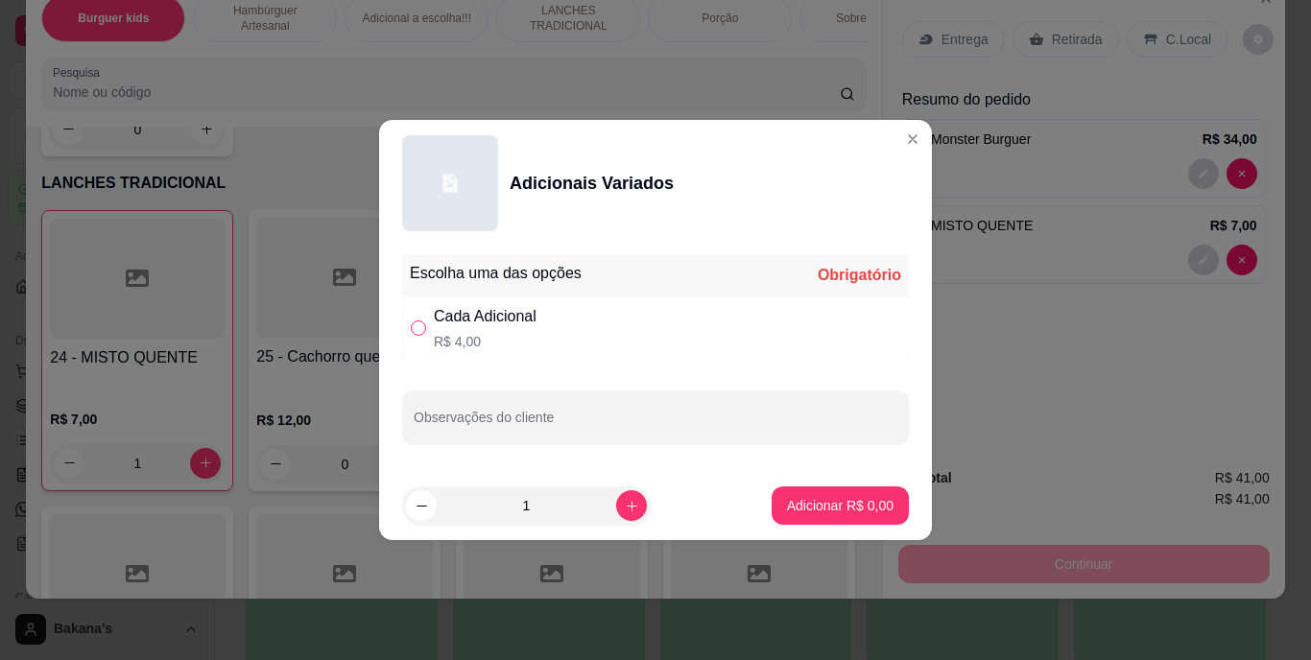
click at [417, 329] on input "" at bounding box center [418, 328] width 15 height 15
radio input "true"
click at [625, 512] on icon "increase-product-quantity" at bounding box center [632, 506] width 14 height 14
type input "2"
click at [580, 431] on input "Observações do cliente" at bounding box center [656, 425] width 484 height 19
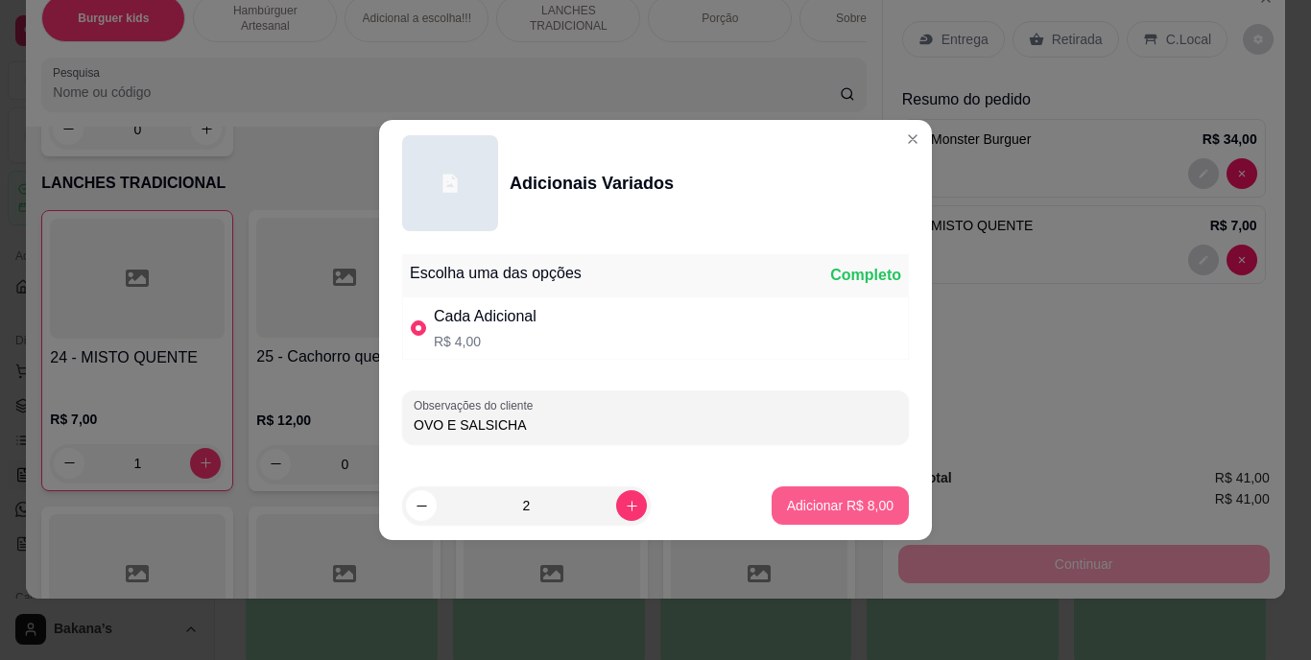
type input "OVO E SALSICHA"
click at [801, 502] on p "Adicionar R$ 8,00" at bounding box center [840, 505] width 107 height 19
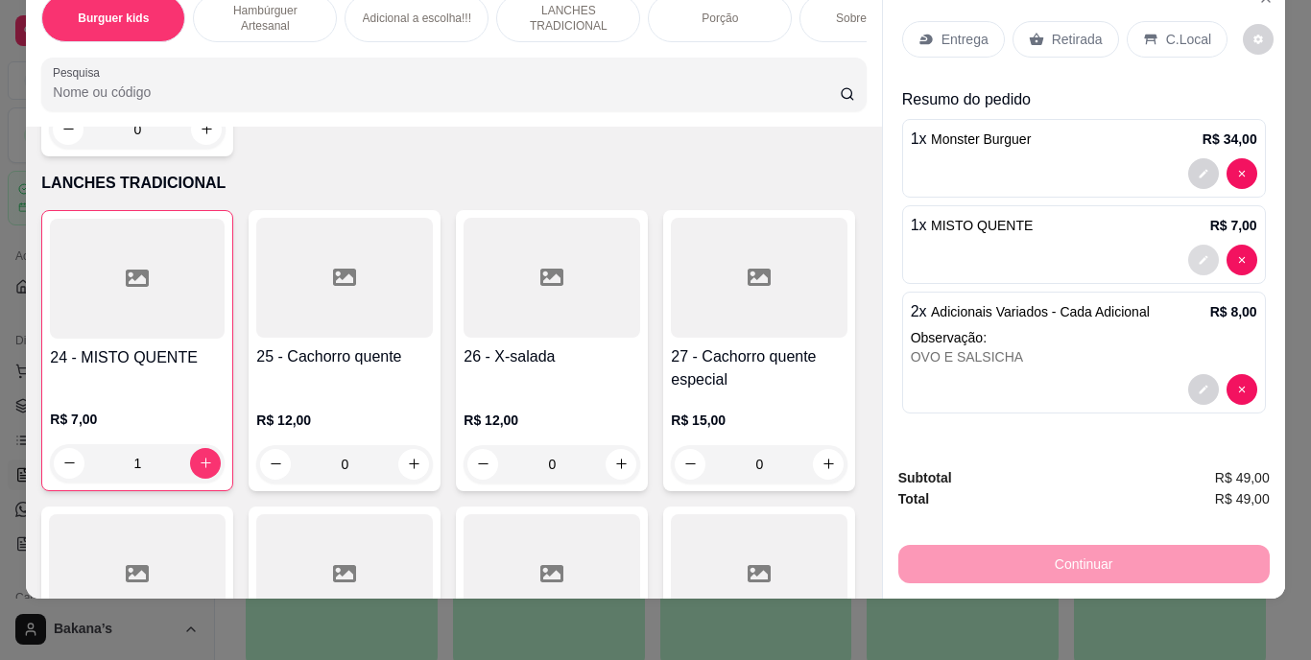
click at [1199, 255] on icon "decrease-product-quantity" at bounding box center [1203, 259] width 9 height 9
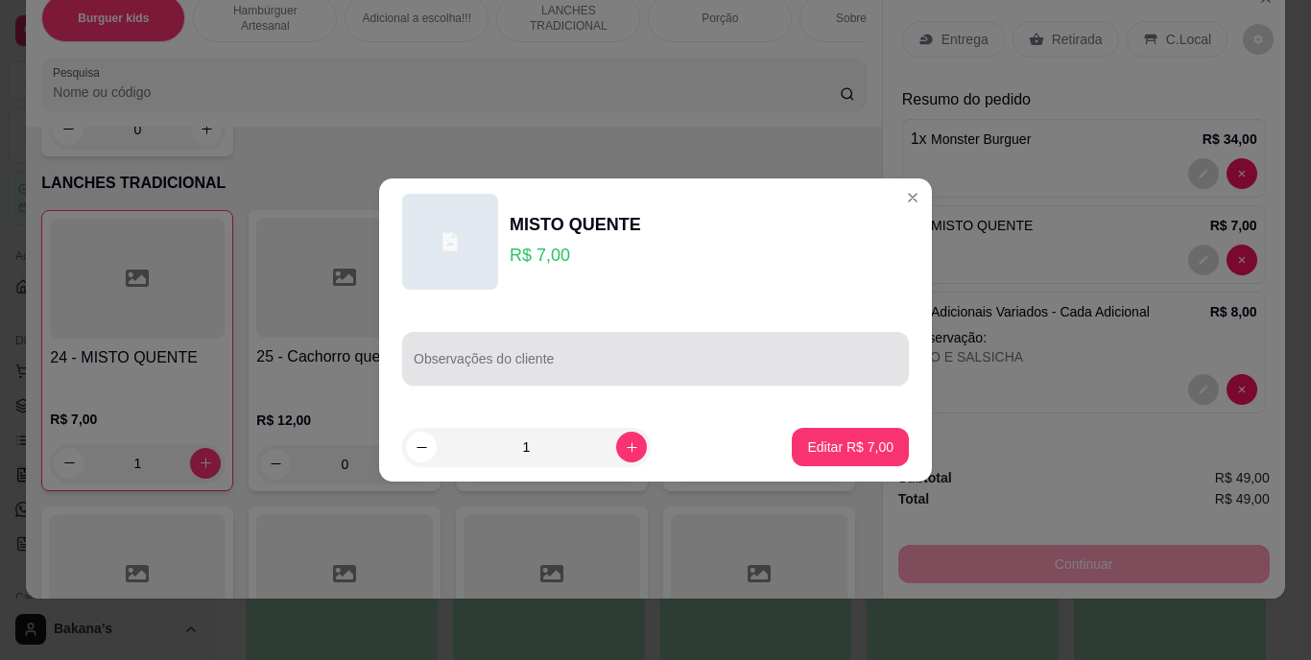
click at [656, 352] on div at bounding box center [656, 359] width 484 height 38
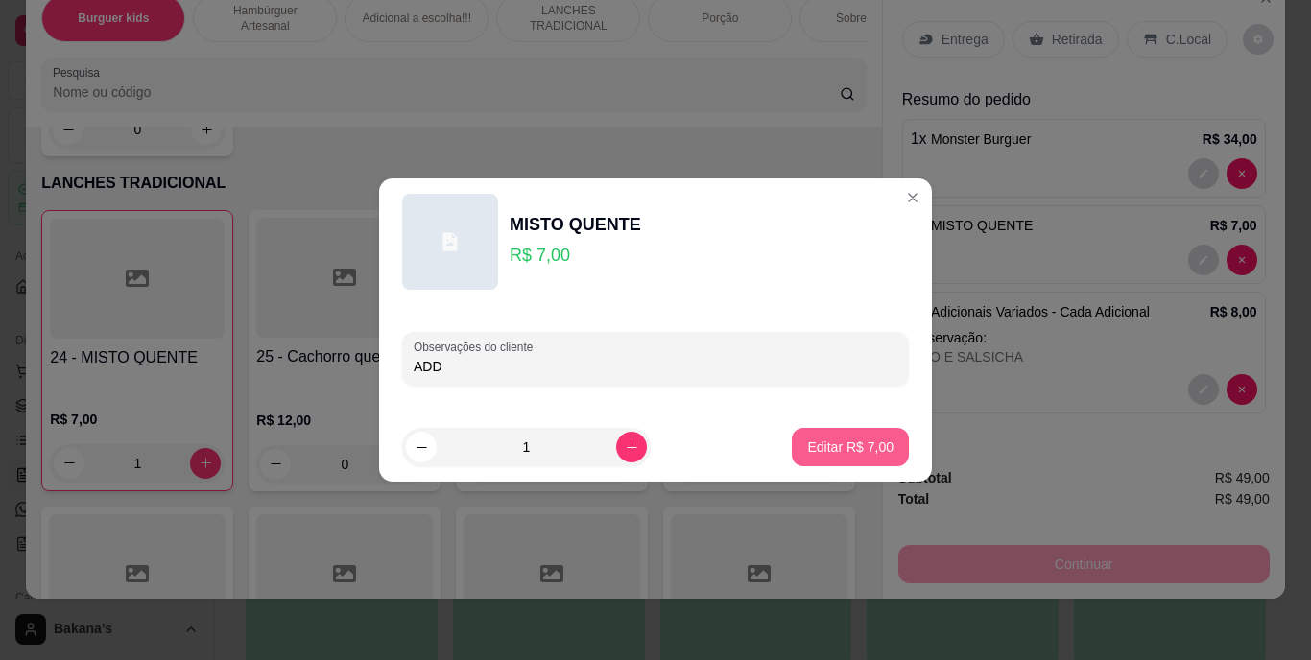
type input "ADD"
click at [809, 448] on p "Editar R$ 7,00" at bounding box center [850, 447] width 86 height 19
type input "0"
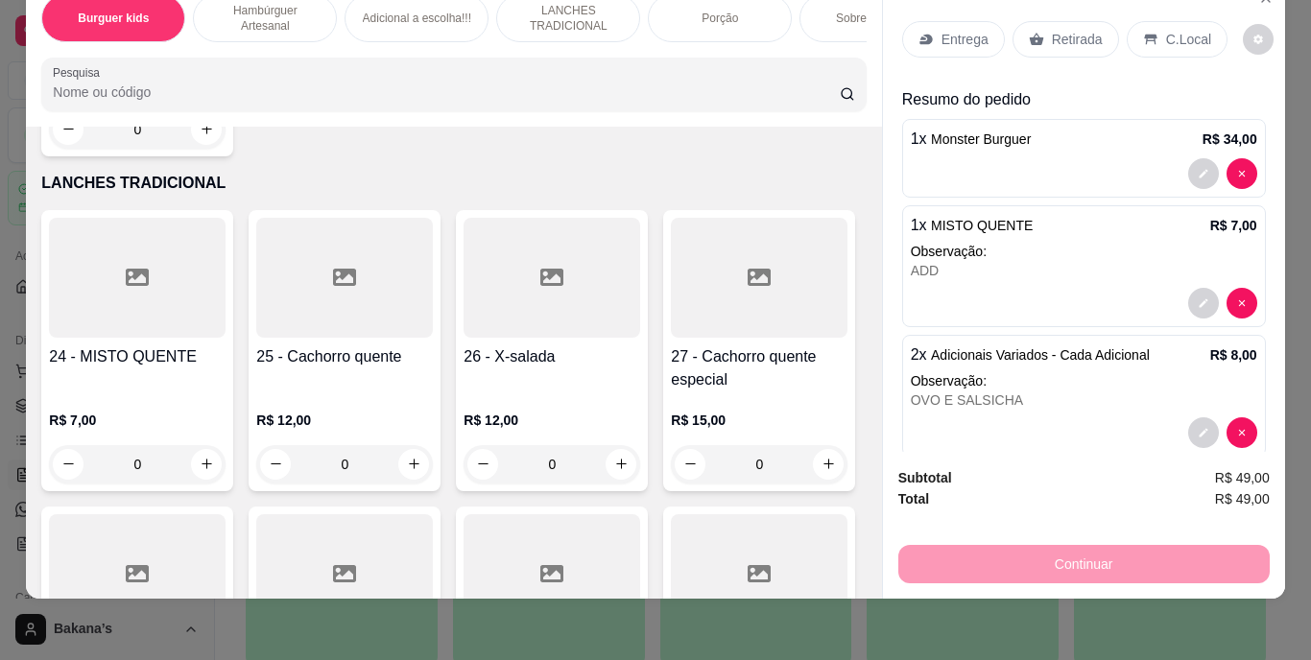
click at [1059, 30] on p "Retirada" at bounding box center [1077, 39] width 51 height 19
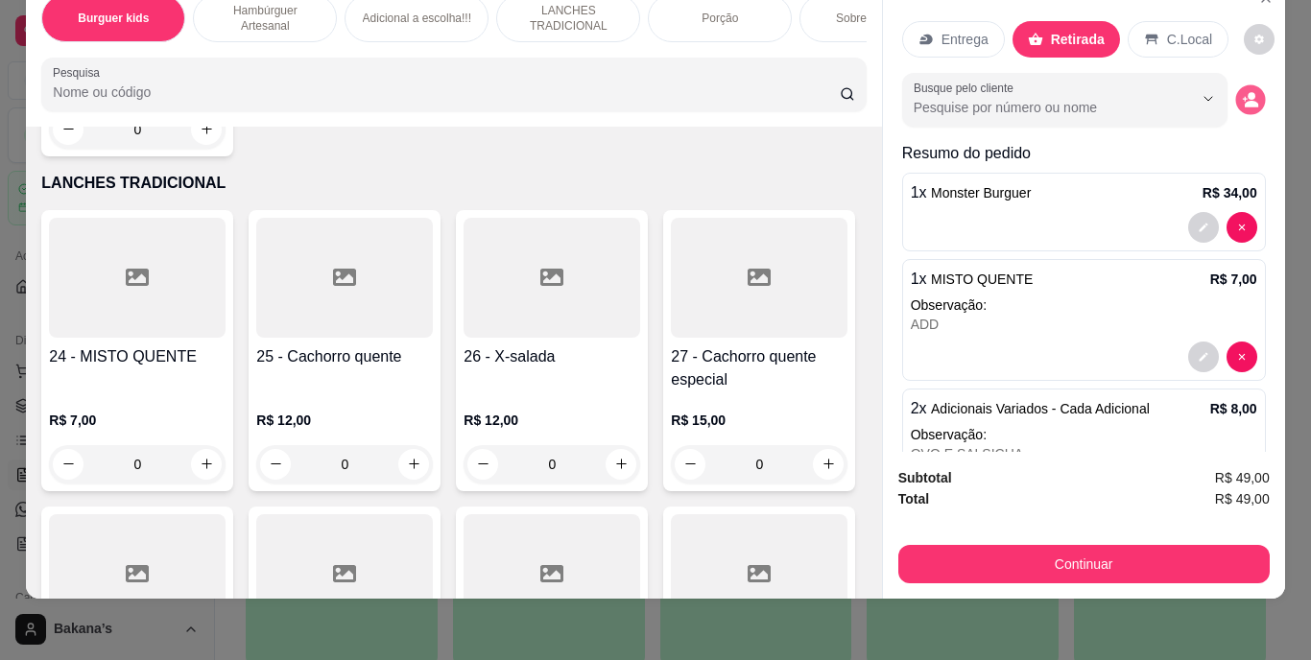
click at [1235, 84] on button "decrease-product-quantity" at bounding box center [1250, 99] width 30 height 30
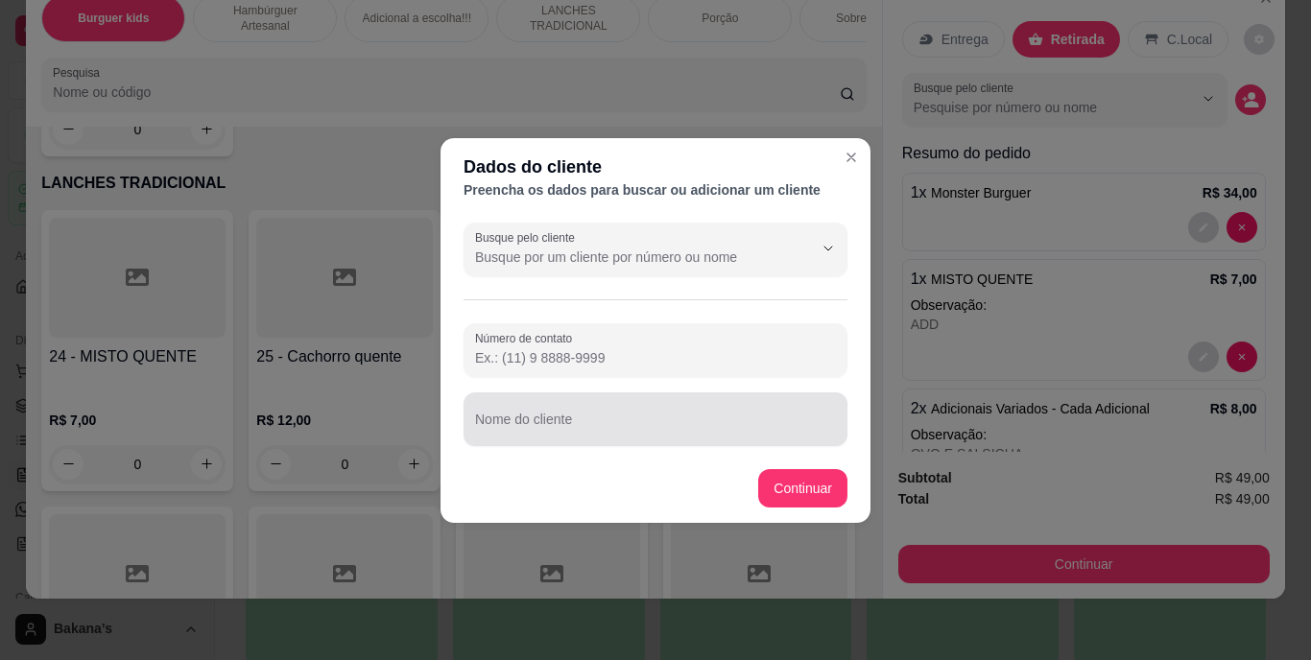
click at [703, 402] on div at bounding box center [655, 419] width 361 height 38
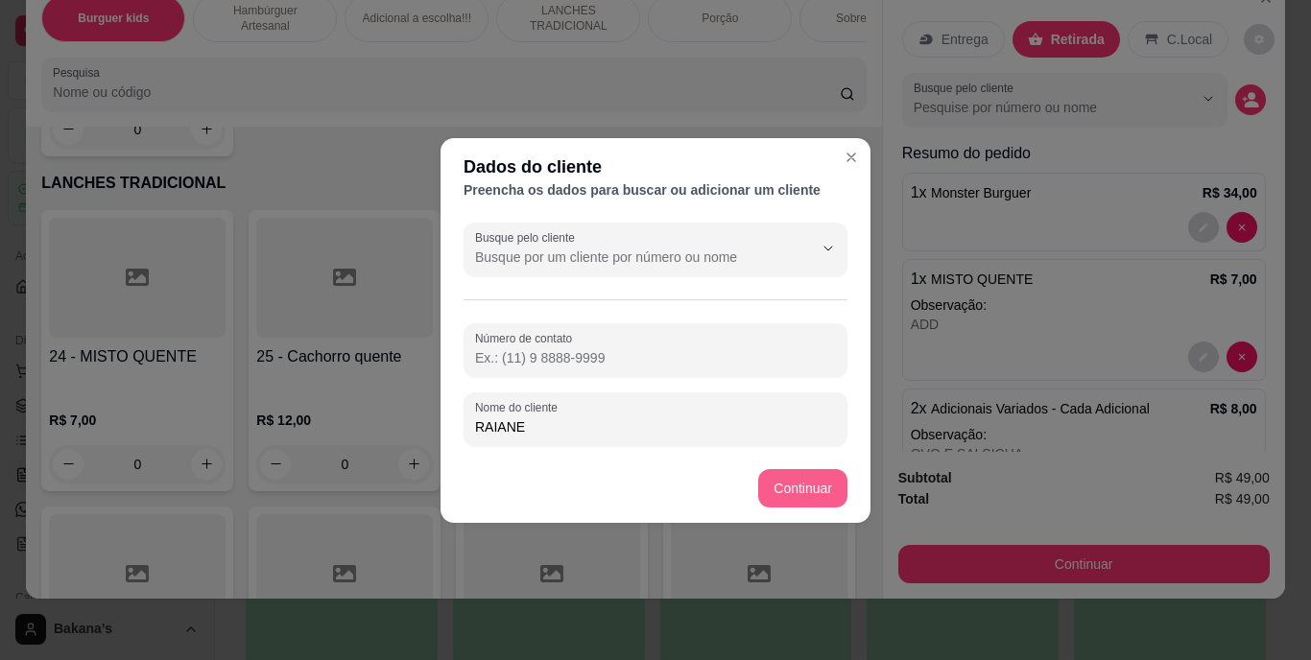
type input "RAIANE"
click at [758, 483] on footer "Continuar" at bounding box center [656, 488] width 430 height 69
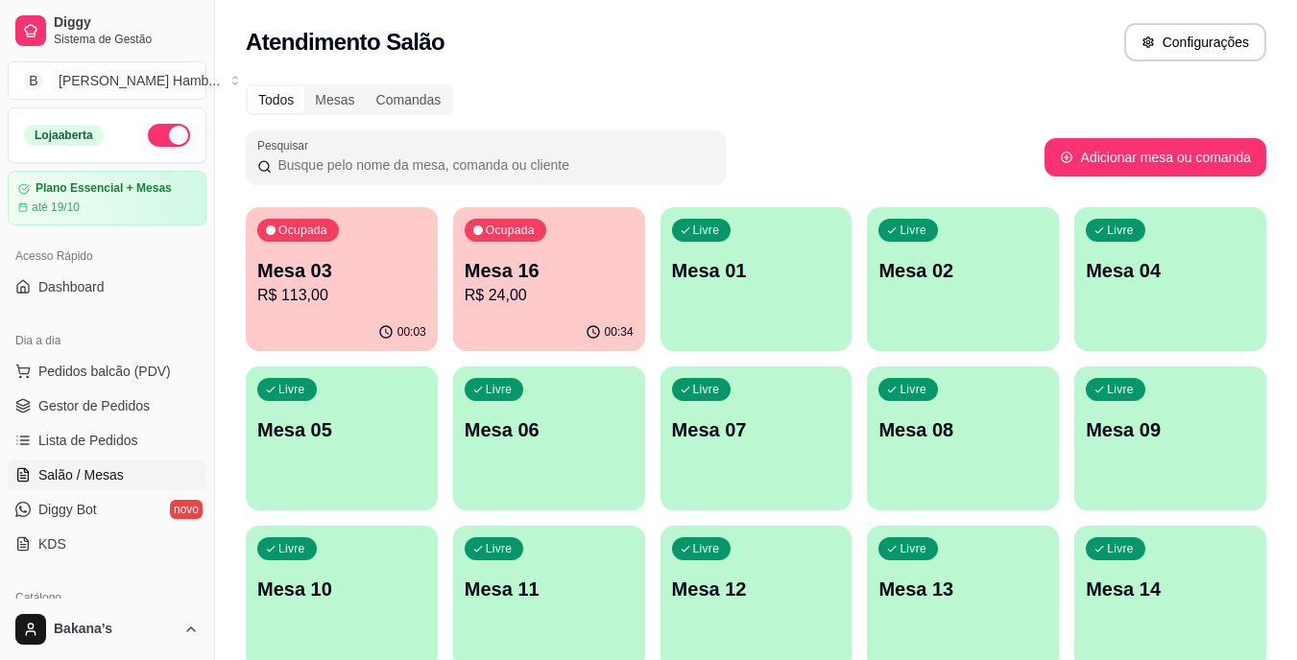
click at [543, 298] on p "R$ 24,00" at bounding box center [549, 295] width 169 height 23
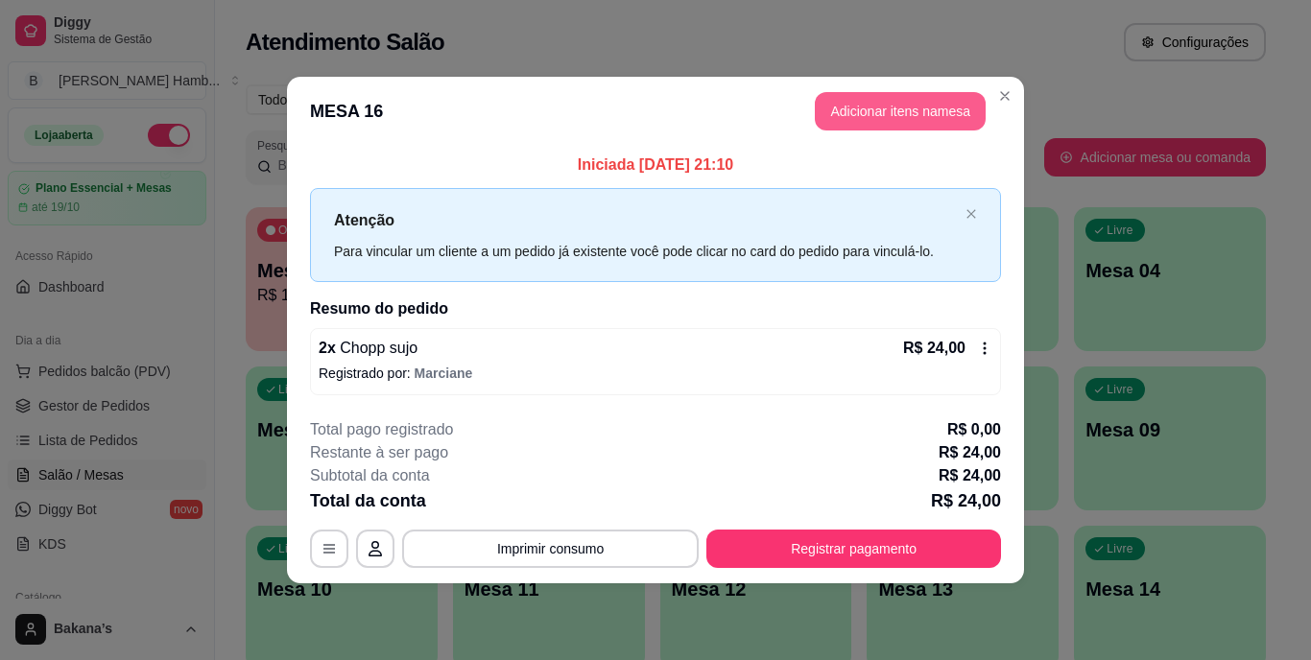
click at [923, 109] on button "Adicionar itens na mesa" at bounding box center [900, 111] width 171 height 38
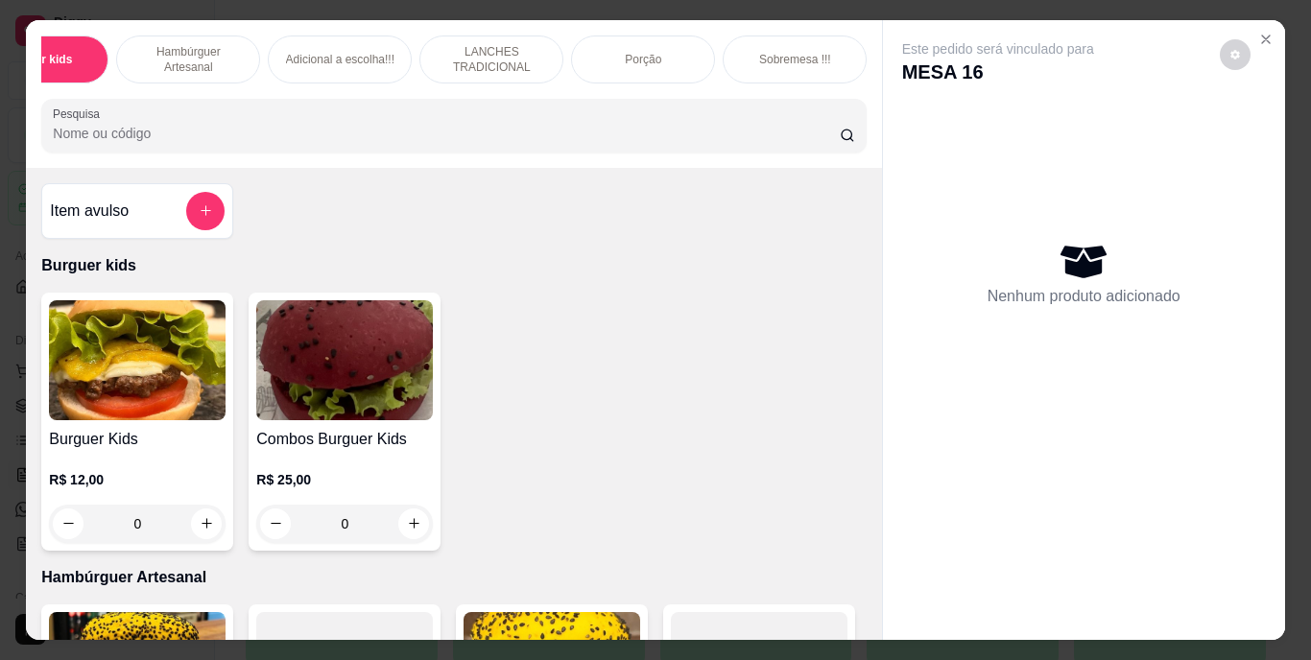
scroll to position [0, 115]
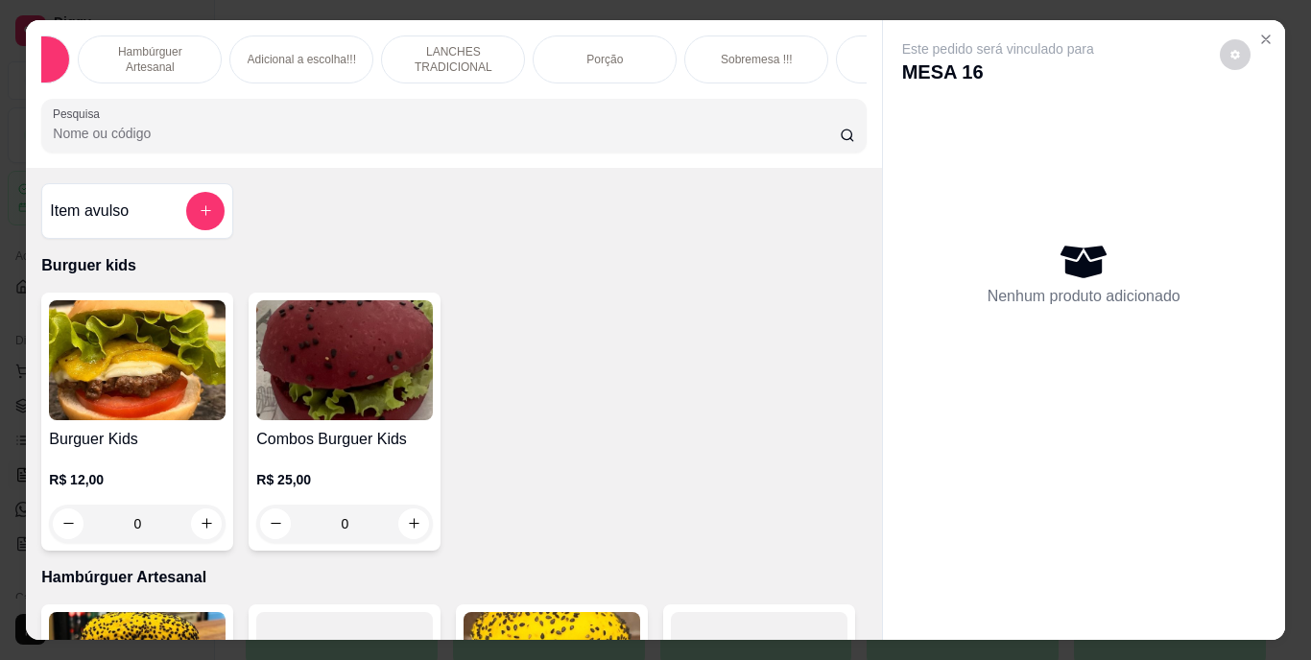
click at [837, 51] on div "Bebidas" at bounding box center [908, 60] width 144 height 48
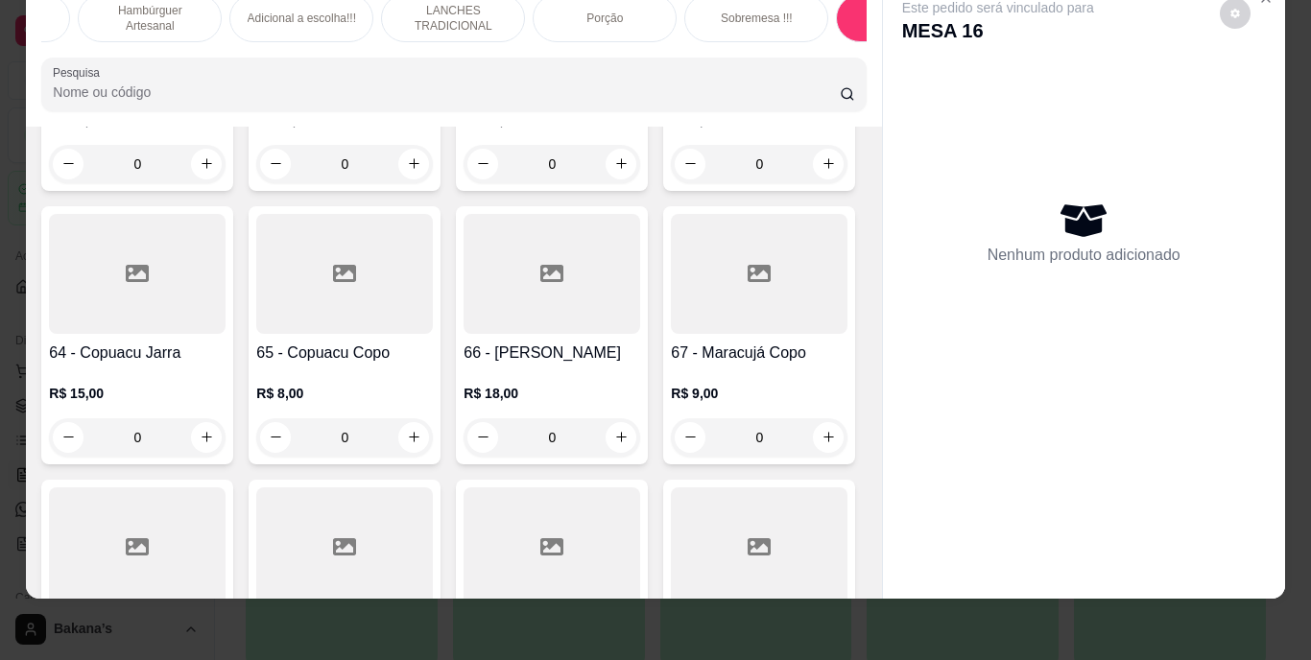
scroll to position [6566, 0]
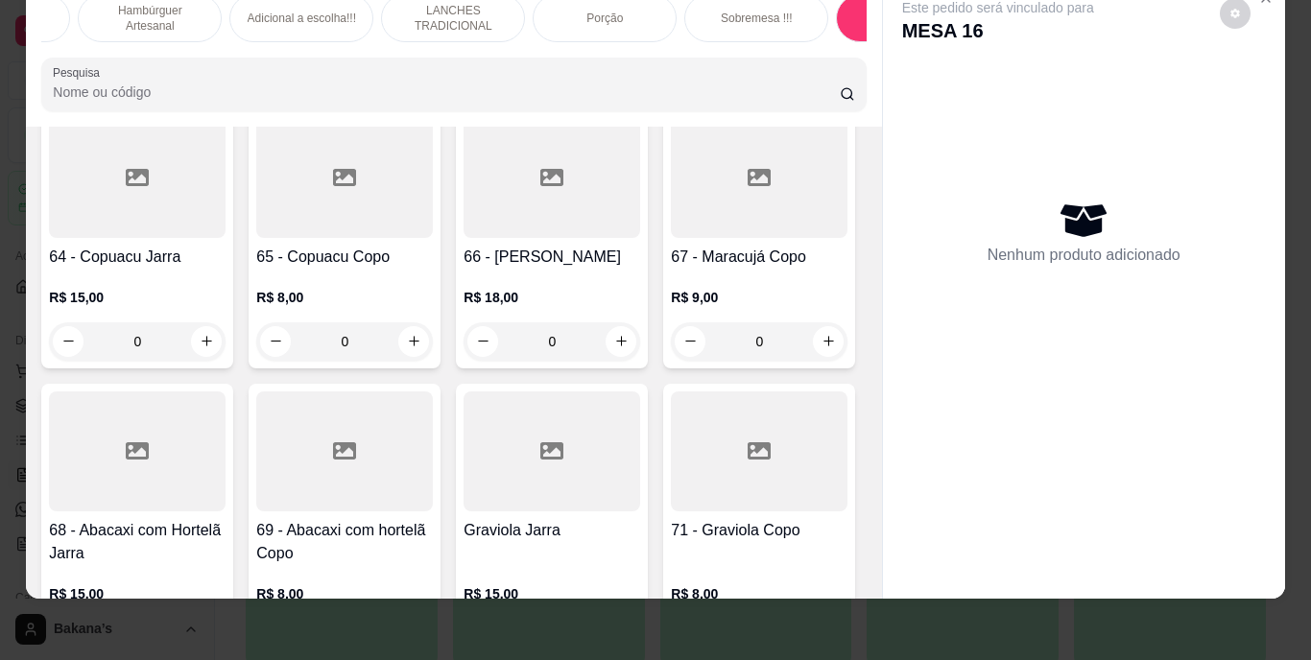
type input "2"
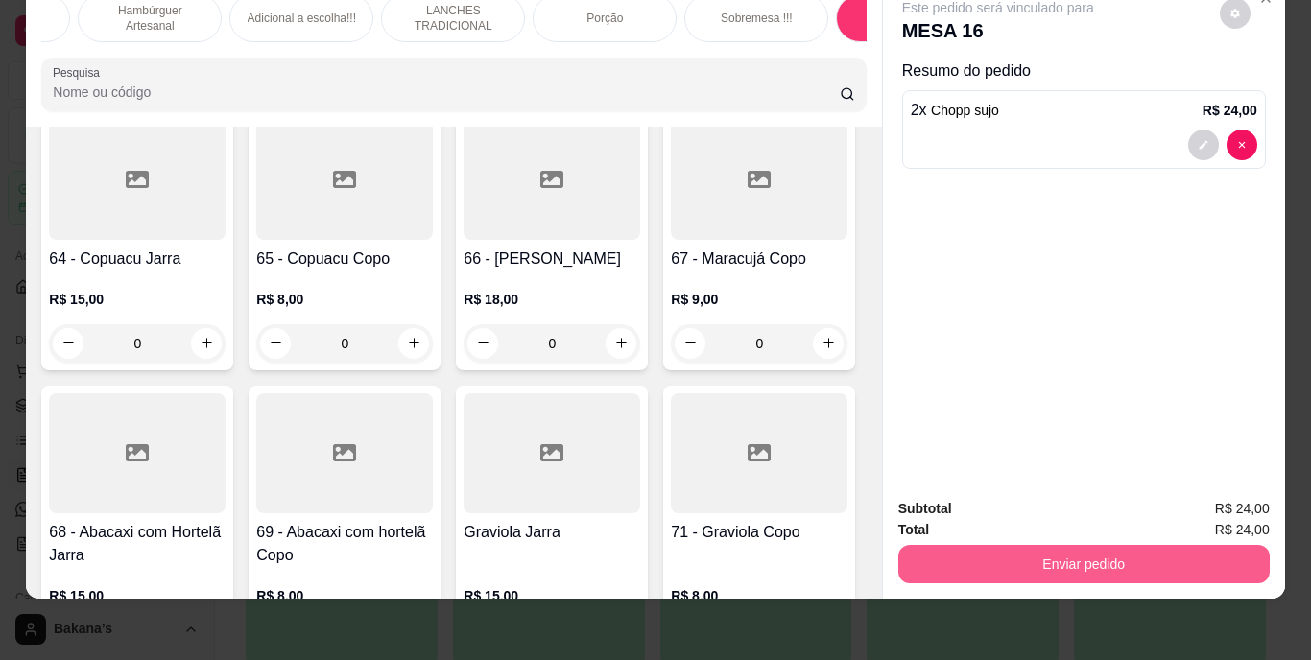
click at [946, 545] on button "Enviar pedido" at bounding box center [1083, 564] width 371 height 38
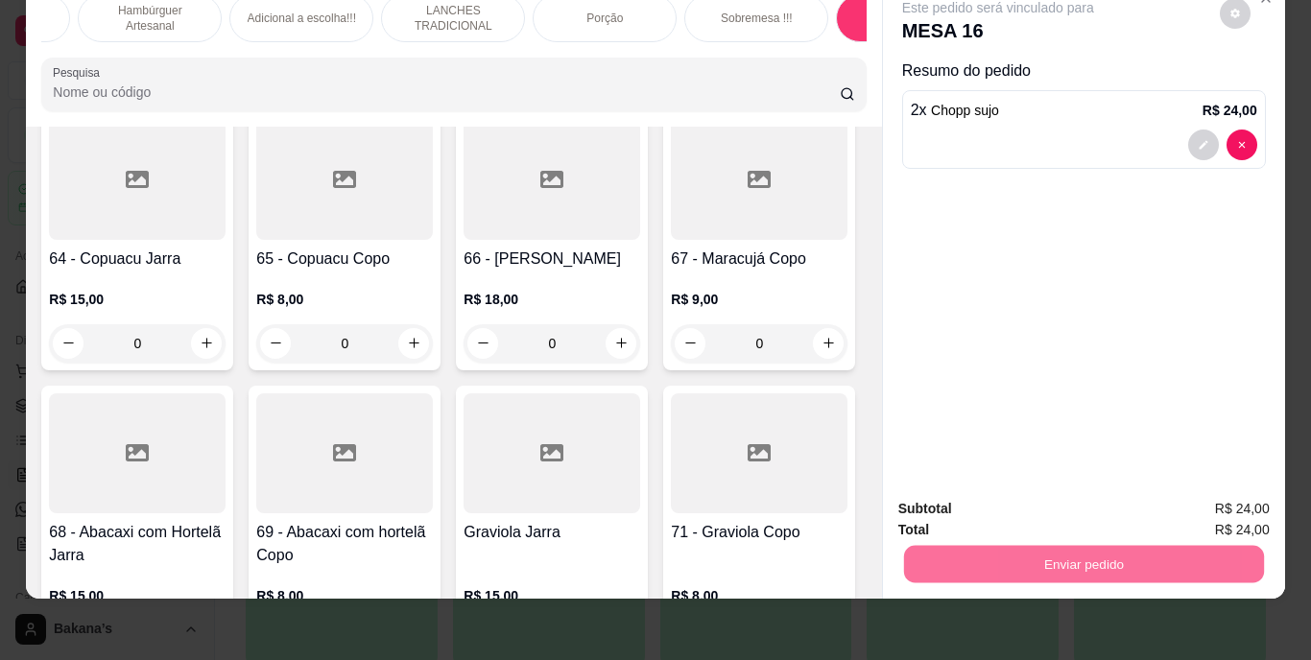
click at [1232, 498] on button "Enviar pedido" at bounding box center [1219, 503] width 108 height 36
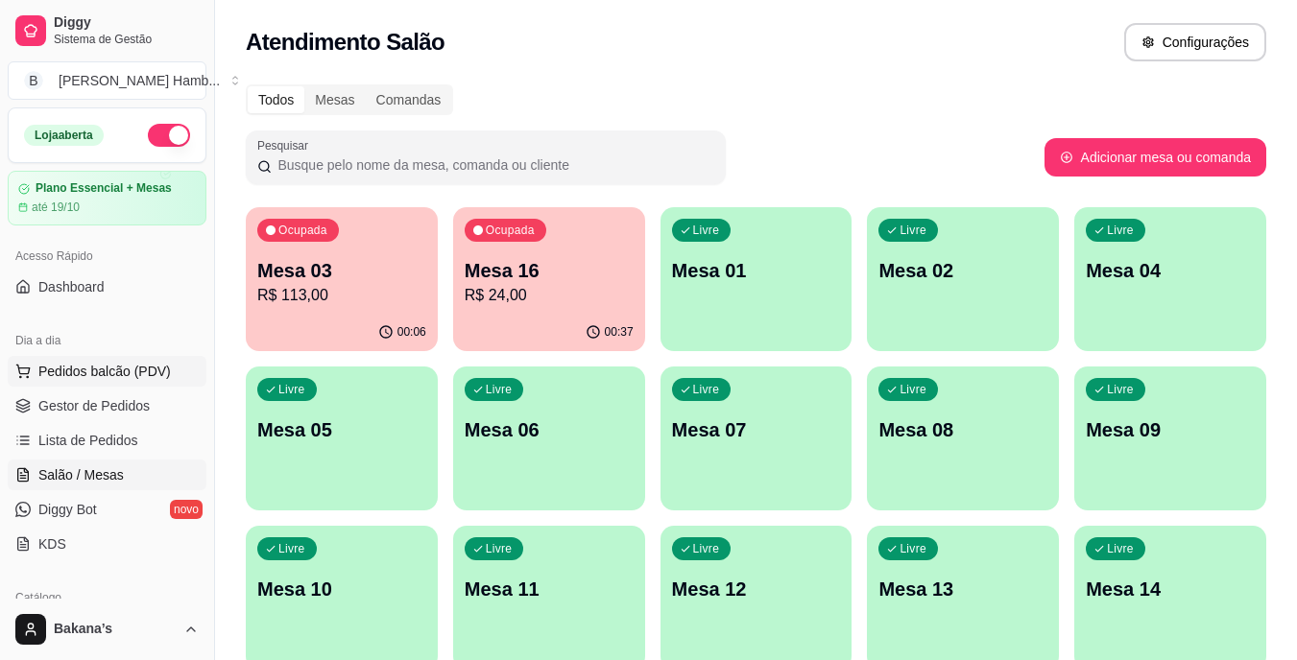
click at [113, 370] on span "Pedidos balcão (PDV)" at bounding box center [104, 371] width 132 height 19
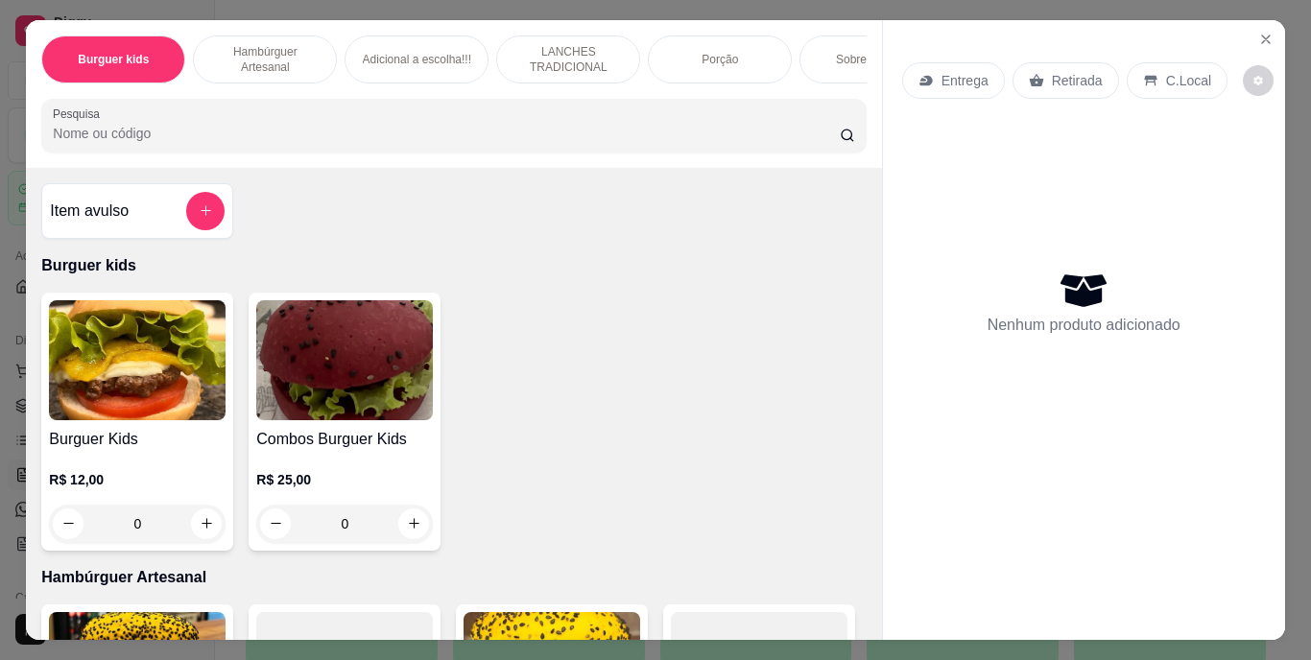
click at [1074, 71] on p "Retirada" at bounding box center [1077, 80] width 51 height 19
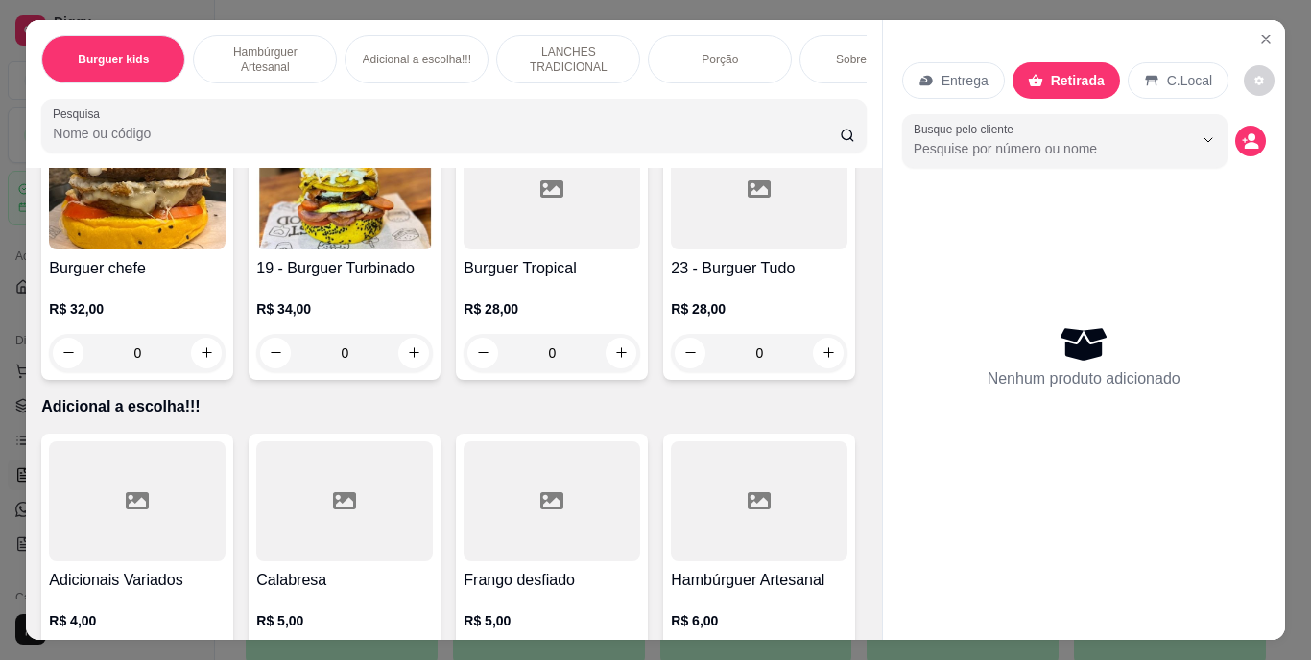
scroll to position [2015, 0]
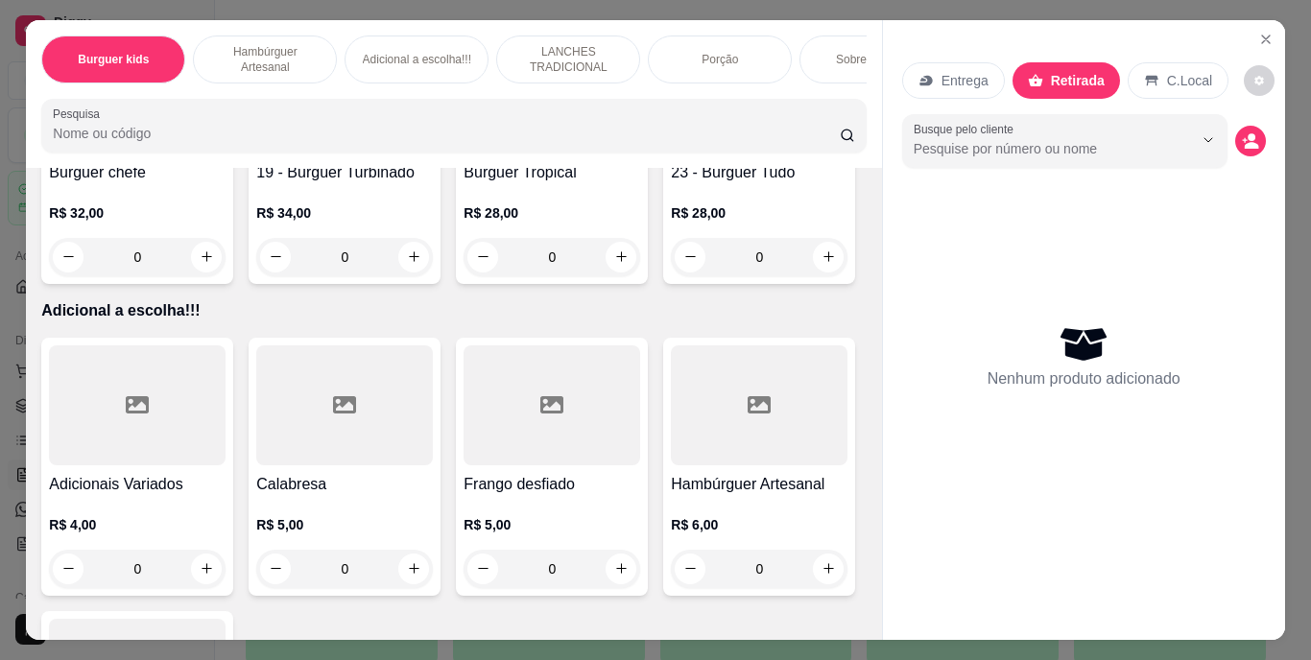
type input "1"
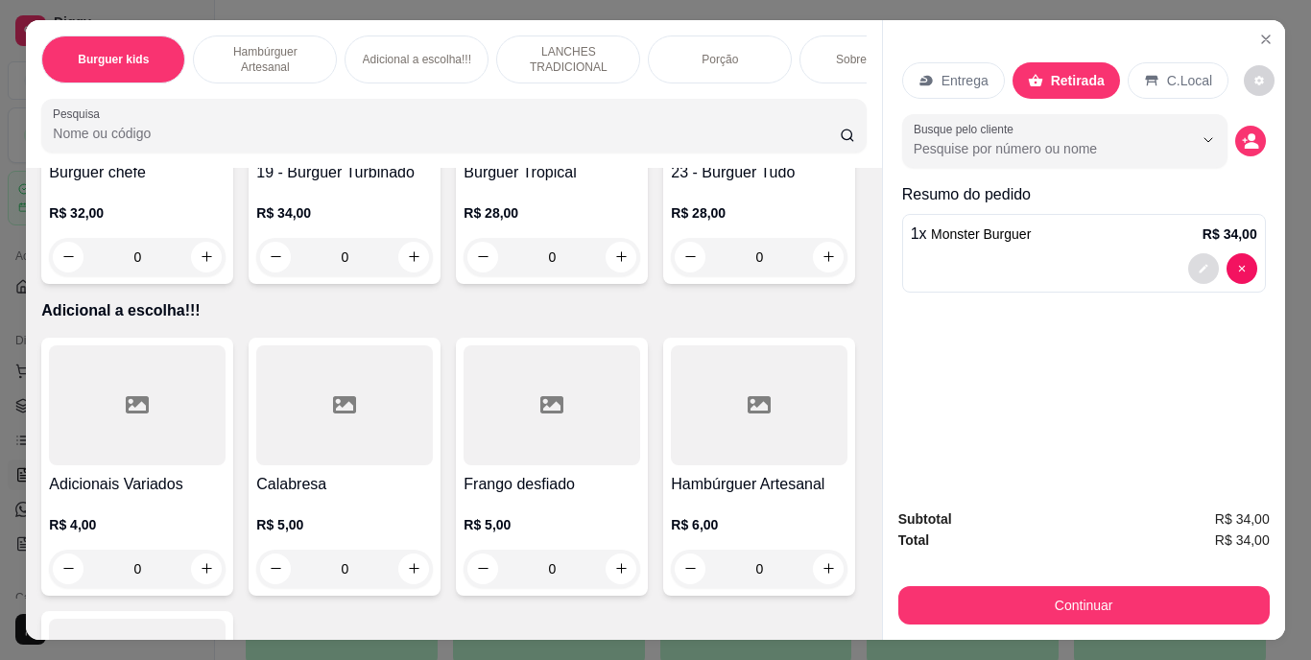
click at [1198, 263] on icon "decrease-product-quantity" at bounding box center [1204, 269] width 12 height 12
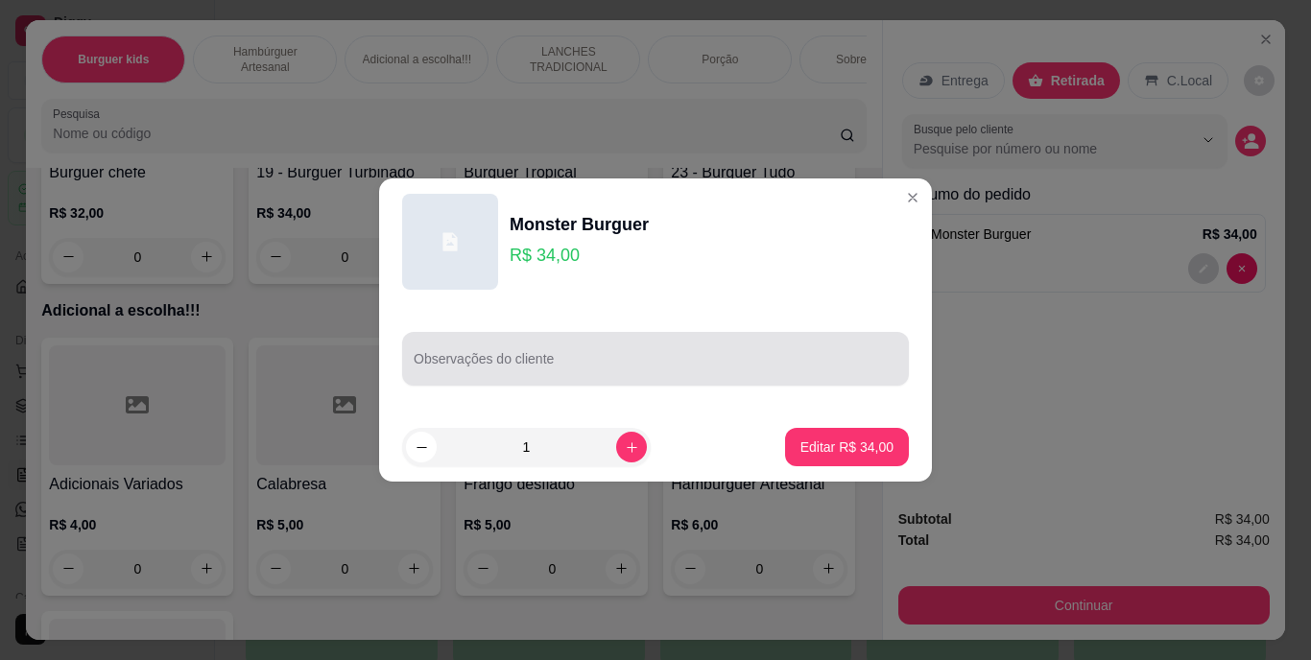
click at [752, 346] on div at bounding box center [656, 359] width 484 height 38
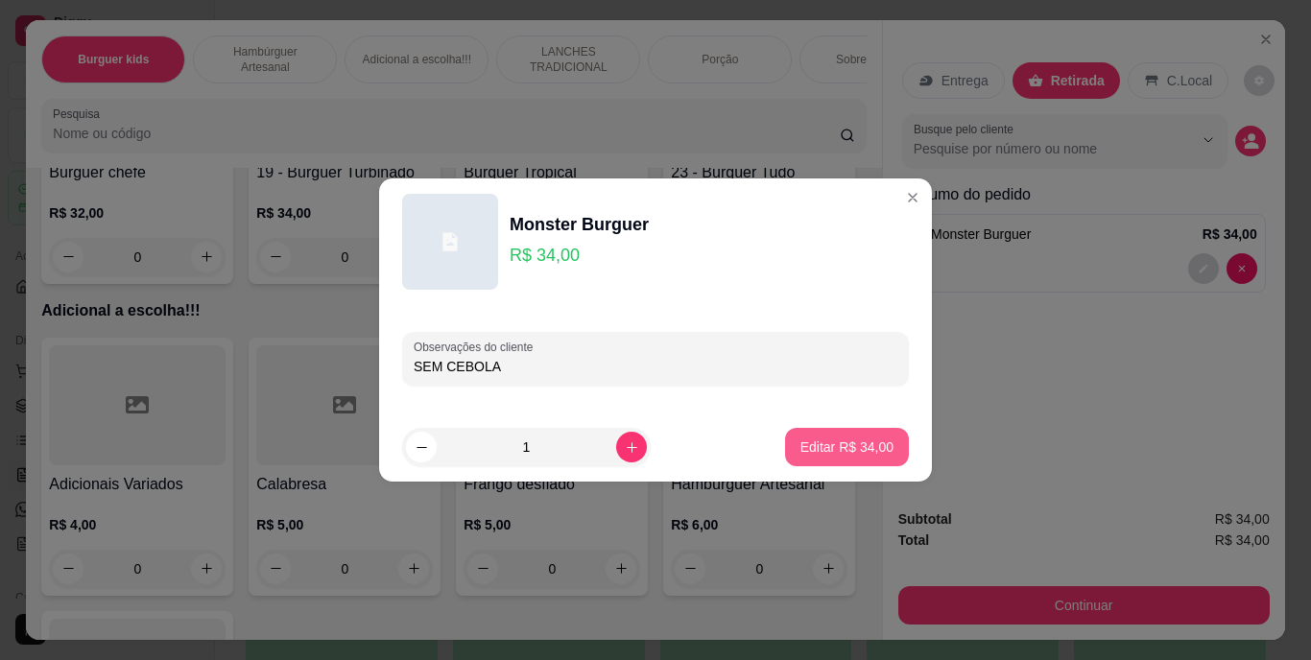
type input "SEM CEBOLA"
click at [812, 452] on p "Editar R$ 34,00" at bounding box center [846, 447] width 93 height 19
type input "0"
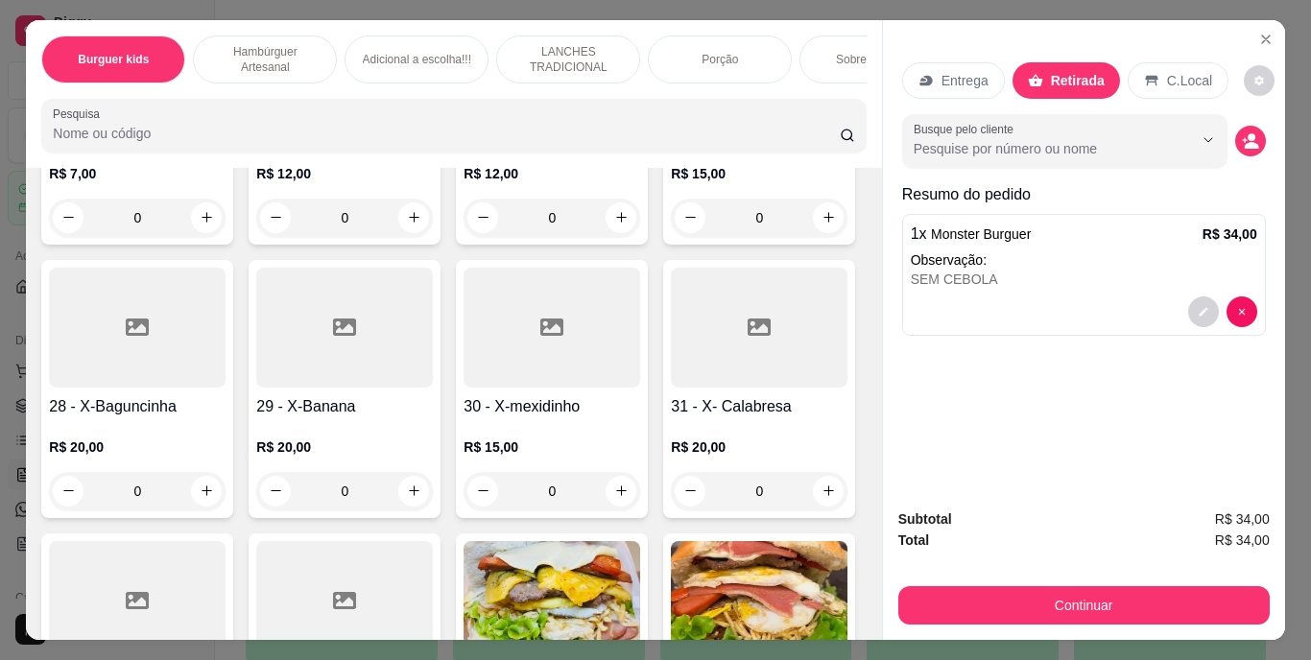
scroll to position [3263, 0]
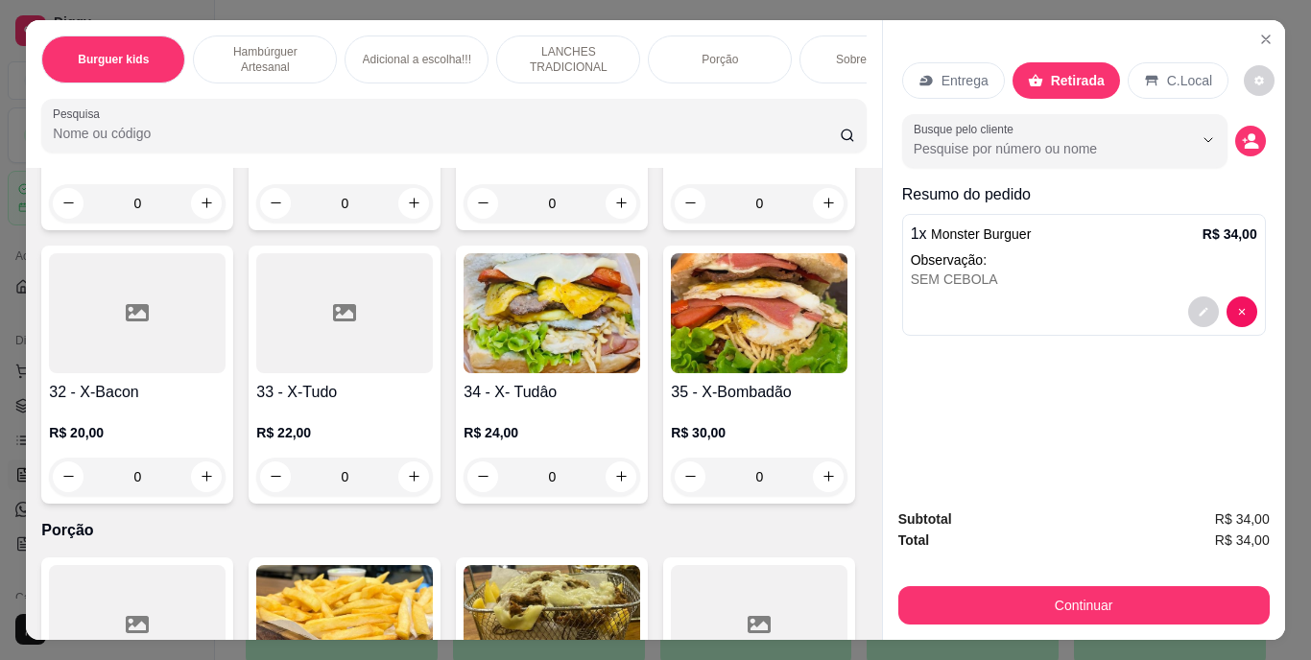
type input "1"
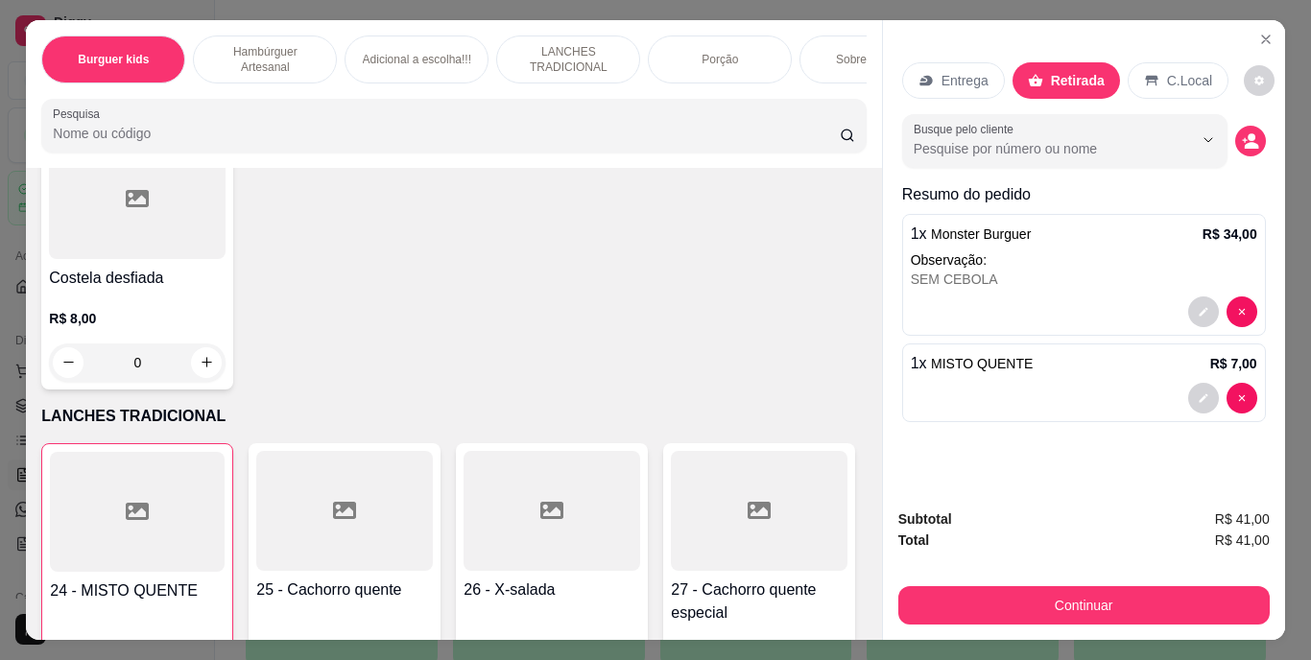
scroll to position [2591, 0]
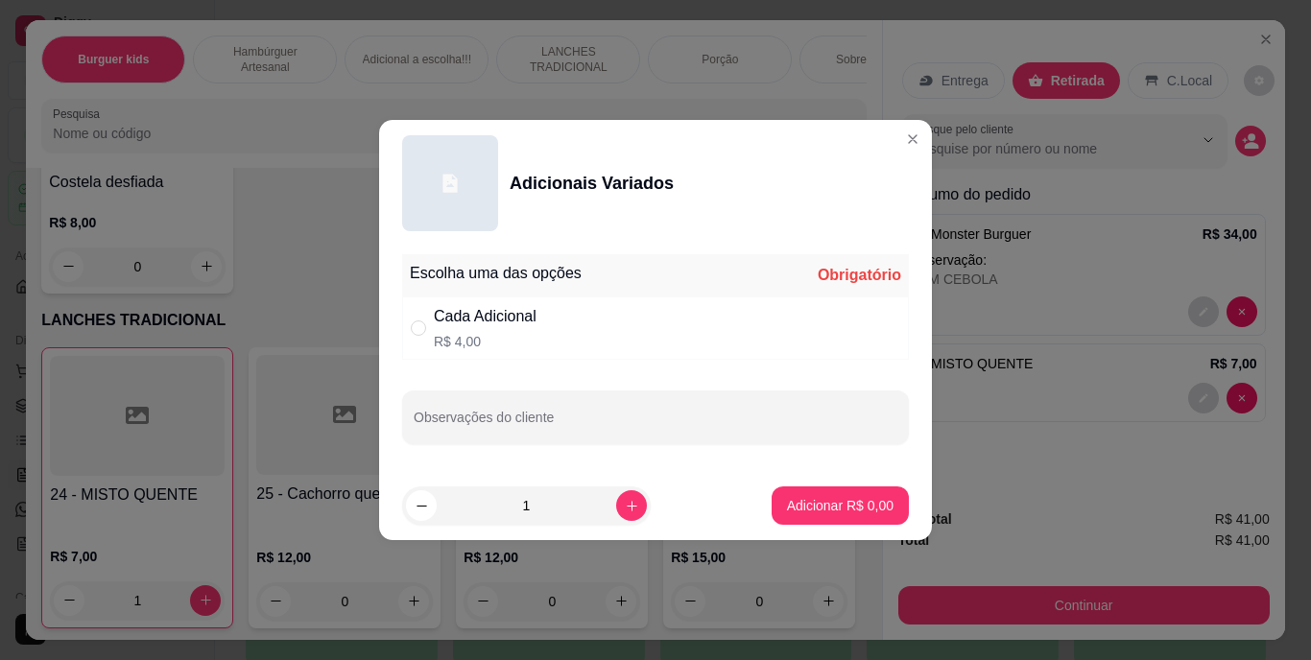
click at [451, 332] on p "R$ 4,00" at bounding box center [485, 341] width 103 height 19
radio input "true"
drag, startPoint x: 480, startPoint y: 390, endPoint x: 496, endPoint y: 410, distance: 25.9
click at [487, 401] on div "Escolha uma das opções Completo Cada Adicional R$ 4,00 Observações do cliente" at bounding box center [655, 359] width 553 height 225
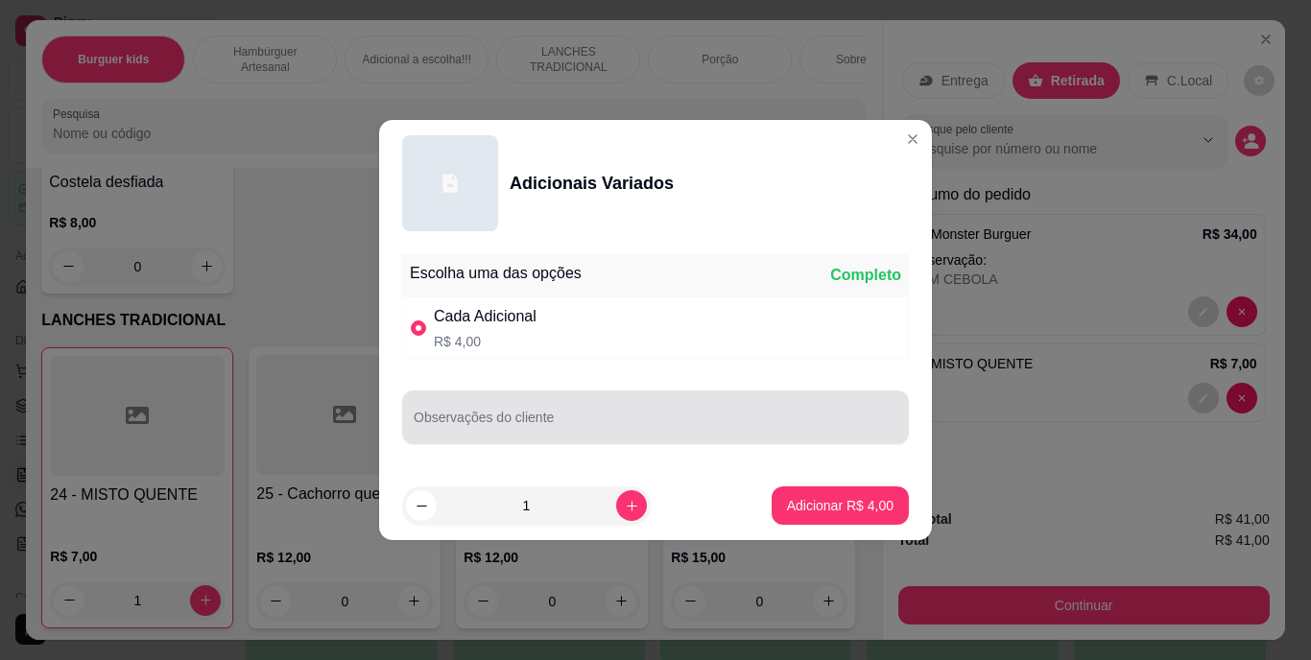
click at [492, 406] on div at bounding box center [656, 417] width 484 height 38
click at [492, 406] on div "Observações do cliente" at bounding box center [655, 418] width 507 height 54
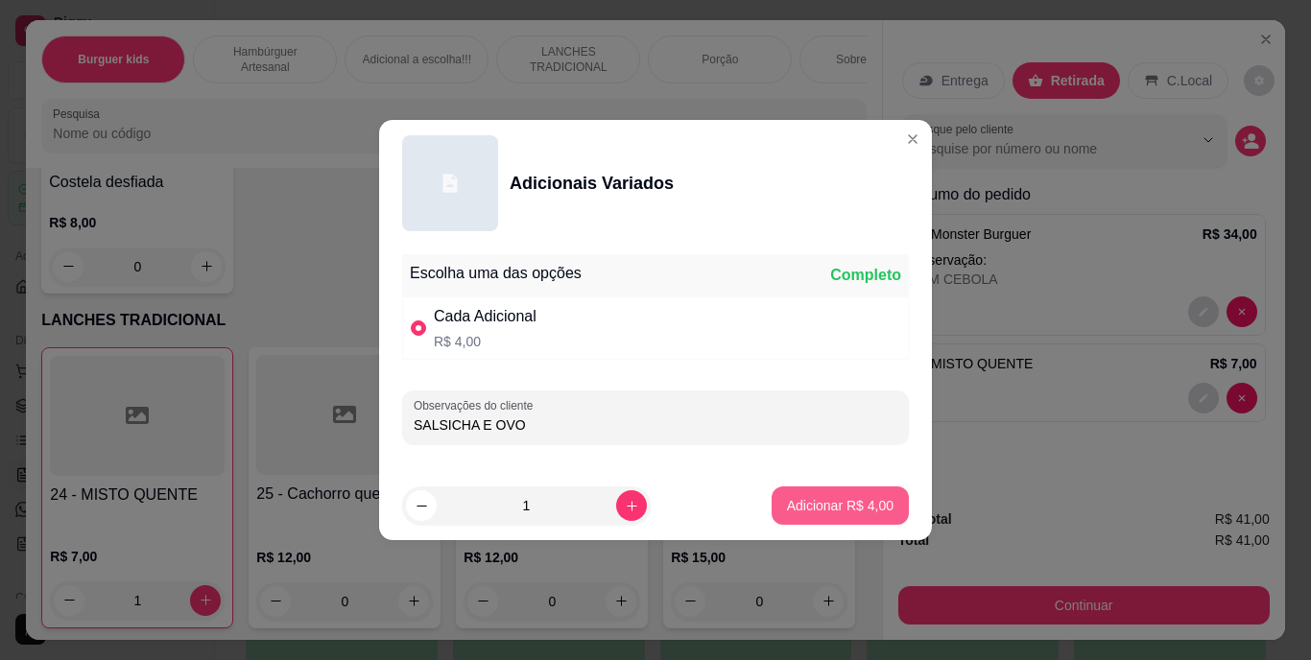
type input "SALSICHA E OVO"
click at [772, 509] on div "Adicionar R$ 4,00" at bounding box center [840, 506] width 137 height 38
click at [820, 485] on footer "1 Adicionar R$ 4,00" at bounding box center [655, 505] width 553 height 69
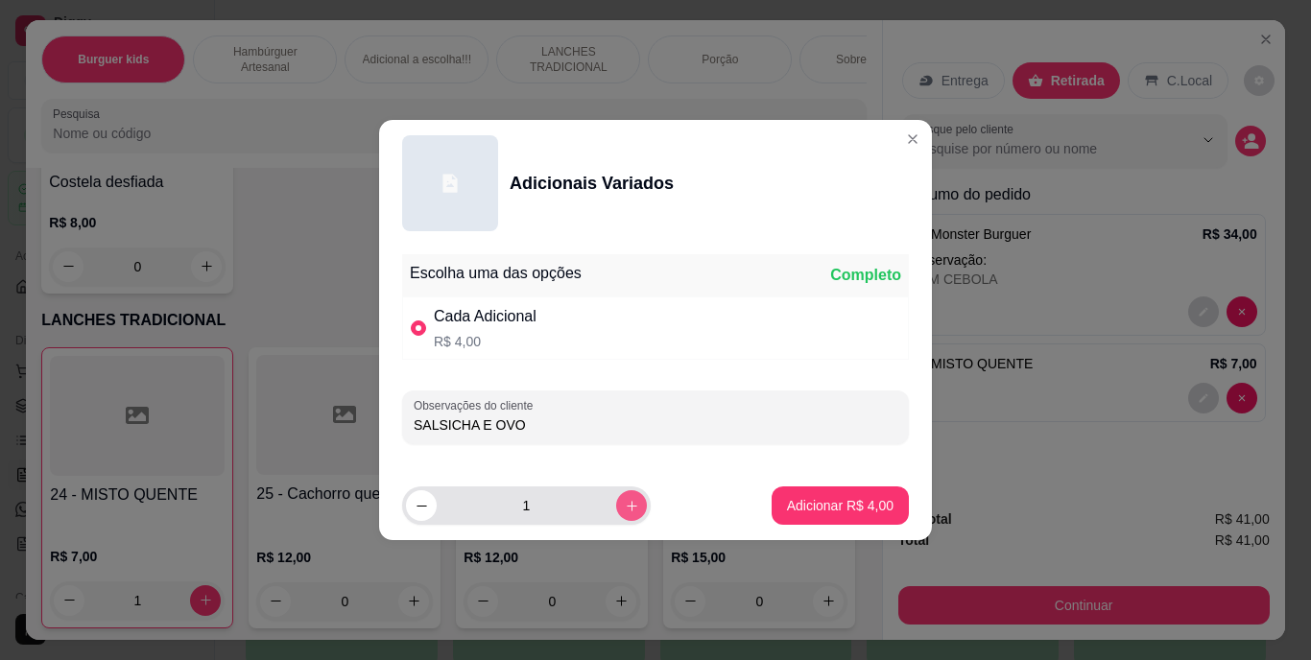
click at [625, 501] on icon "increase-product-quantity" at bounding box center [632, 506] width 14 height 14
type input "2"
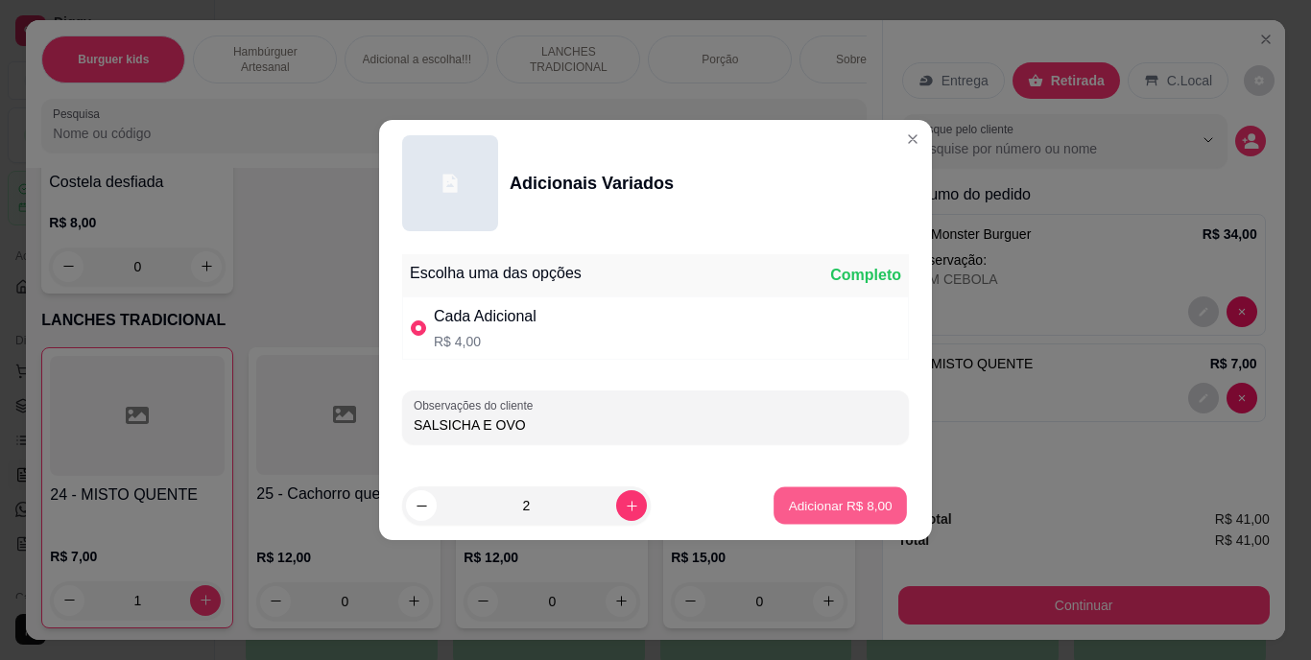
click at [863, 508] on p "Adicionar R$ 8,00" at bounding box center [840, 505] width 104 height 18
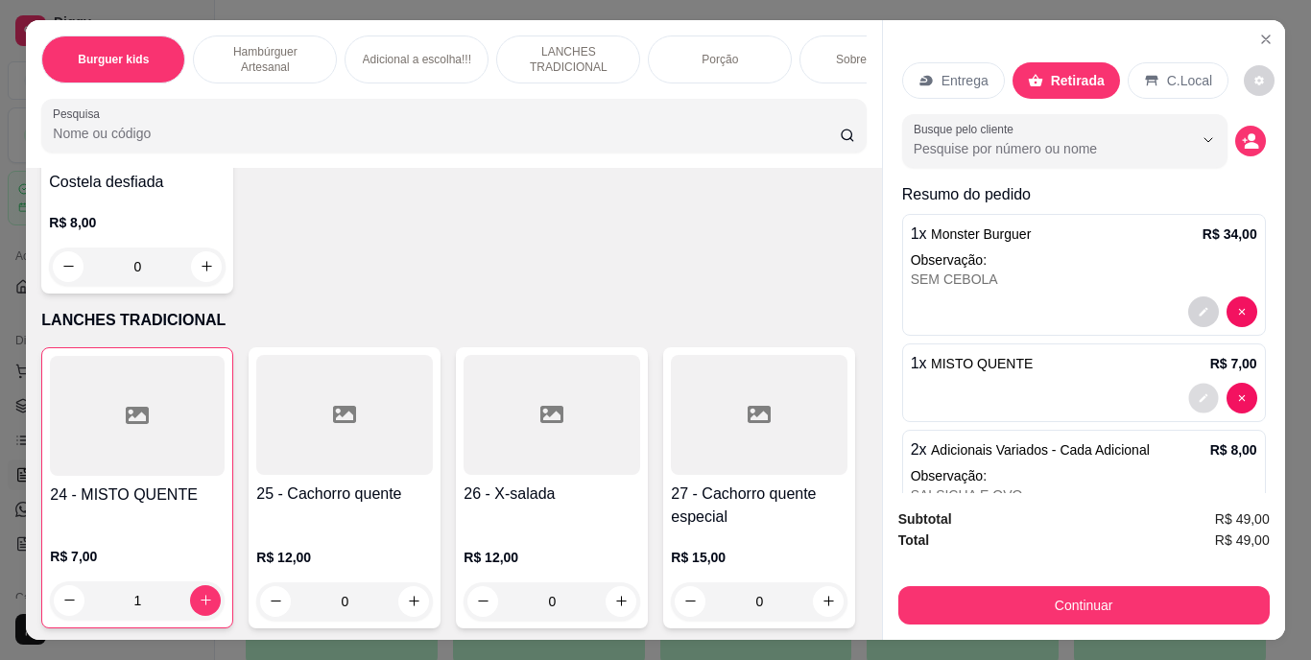
click at [1188, 393] on button "decrease-product-quantity" at bounding box center [1203, 398] width 30 height 30
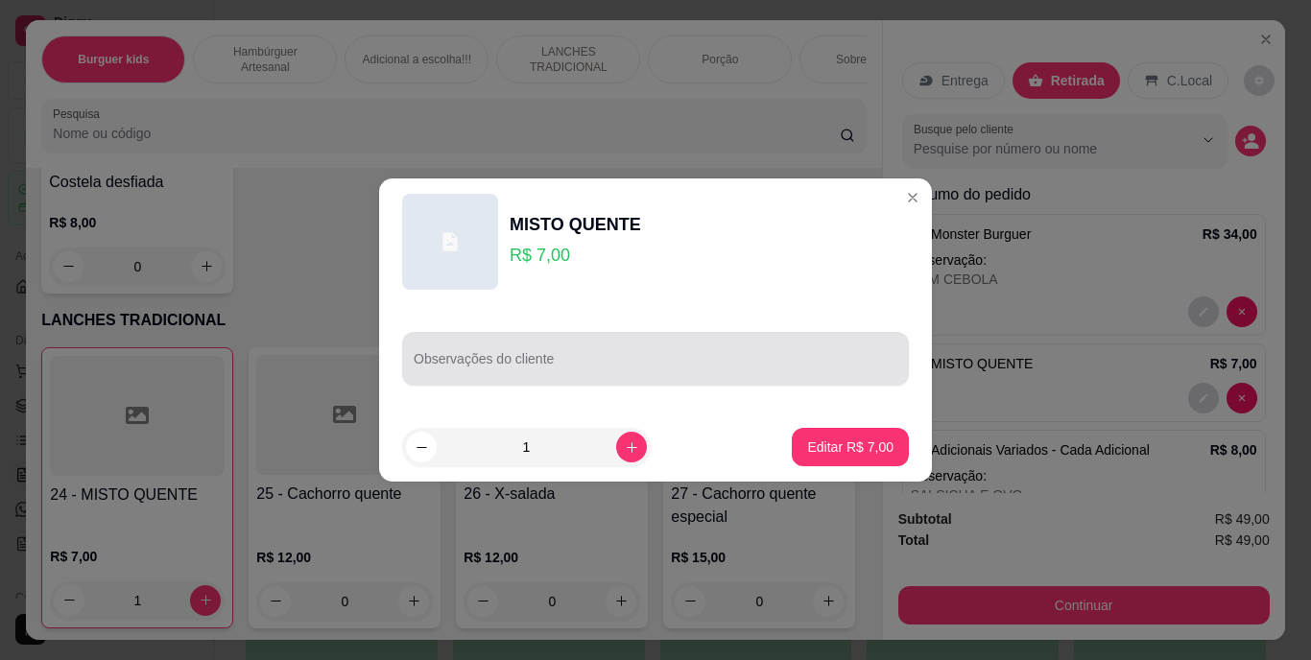
click at [600, 378] on div "Observações do cliente" at bounding box center [655, 359] width 507 height 54
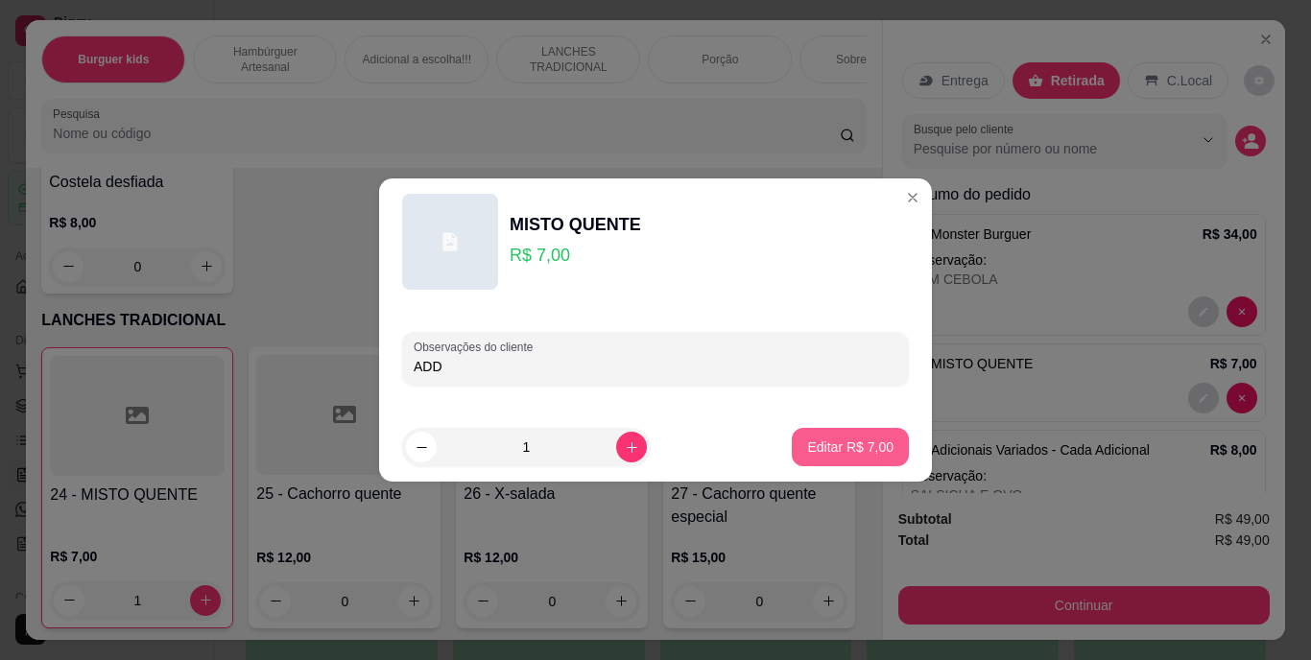
type input "ADD"
click at [847, 449] on p "Editar R$ 7,00" at bounding box center [850, 447] width 86 height 19
type input "0"
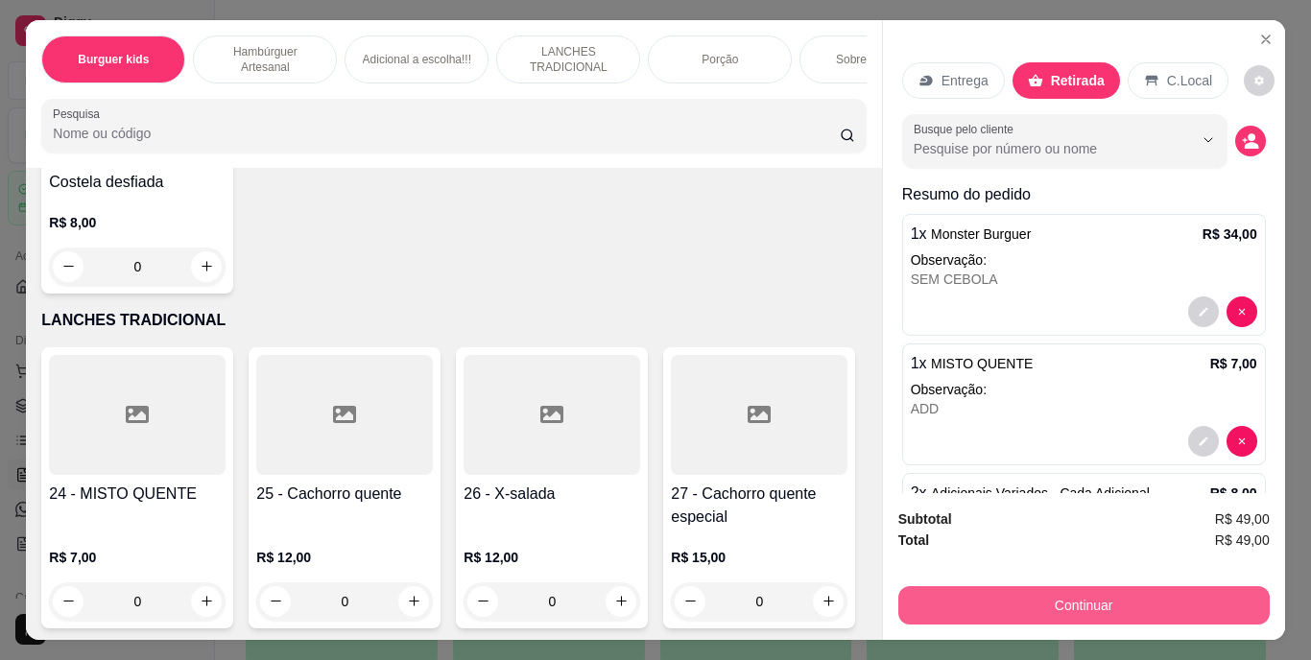
click at [989, 596] on button "Continuar" at bounding box center [1083, 605] width 371 height 38
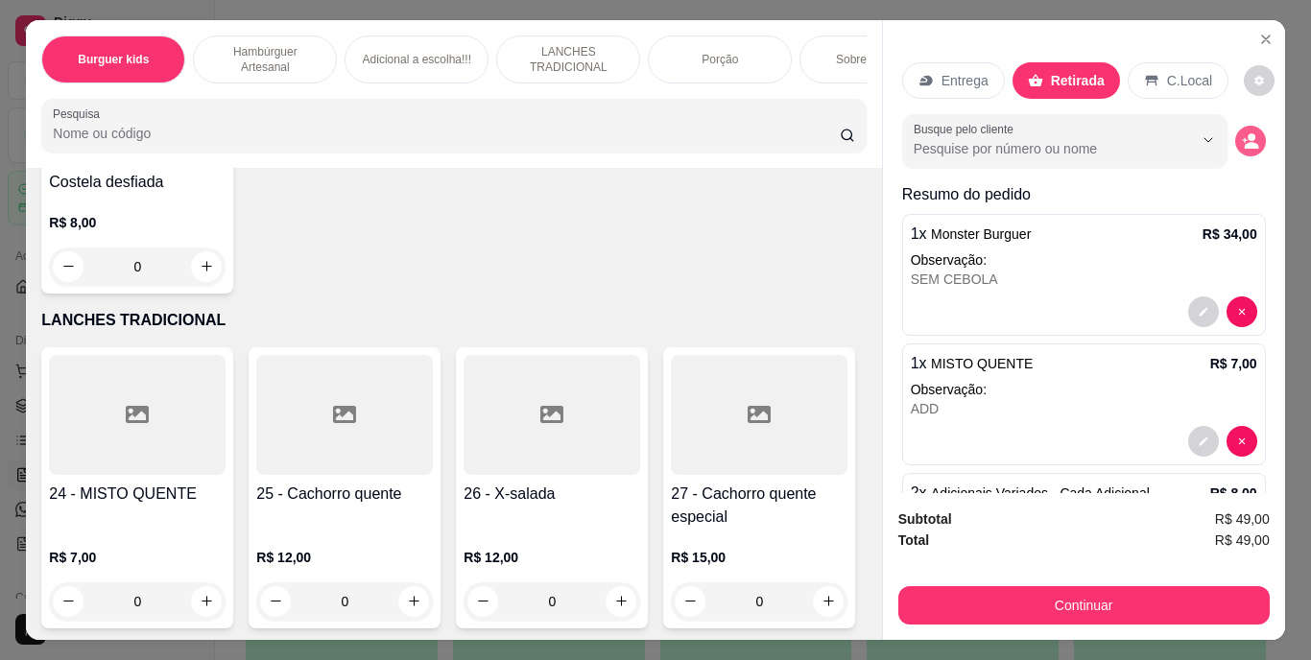
click at [1235, 126] on button "decrease-product-quantity" at bounding box center [1250, 141] width 31 height 31
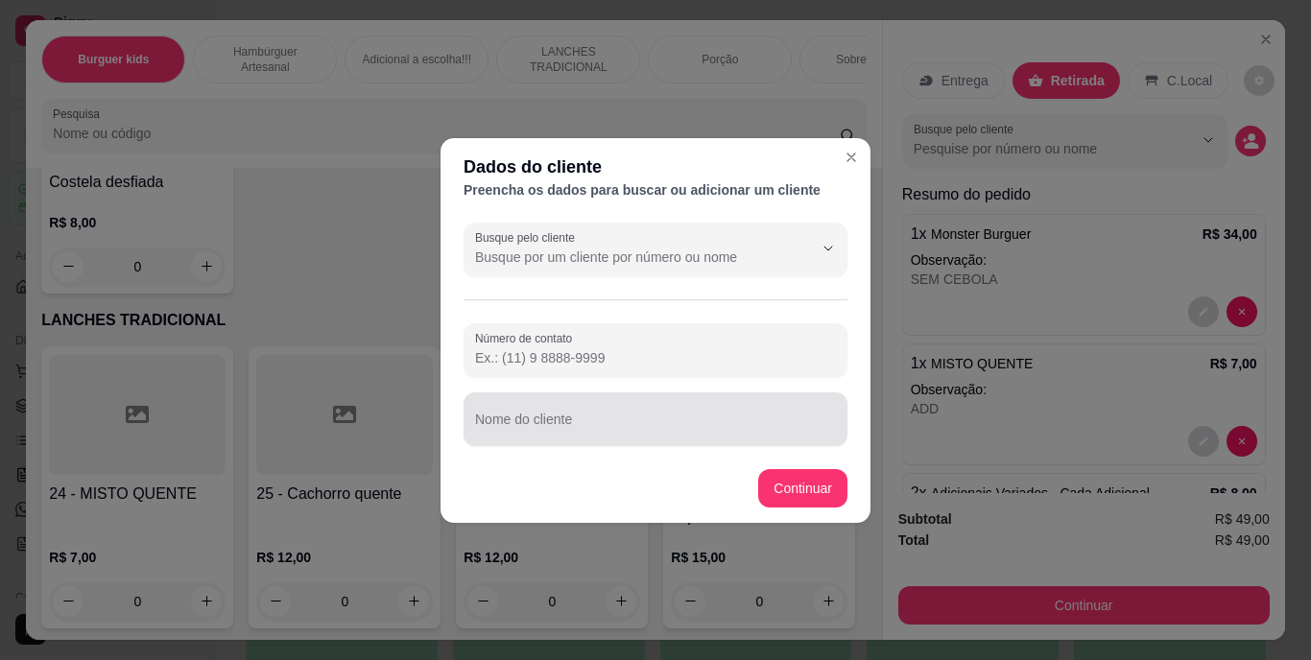
click at [633, 417] on input "Nome do cliente" at bounding box center [655, 426] width 361 height 19
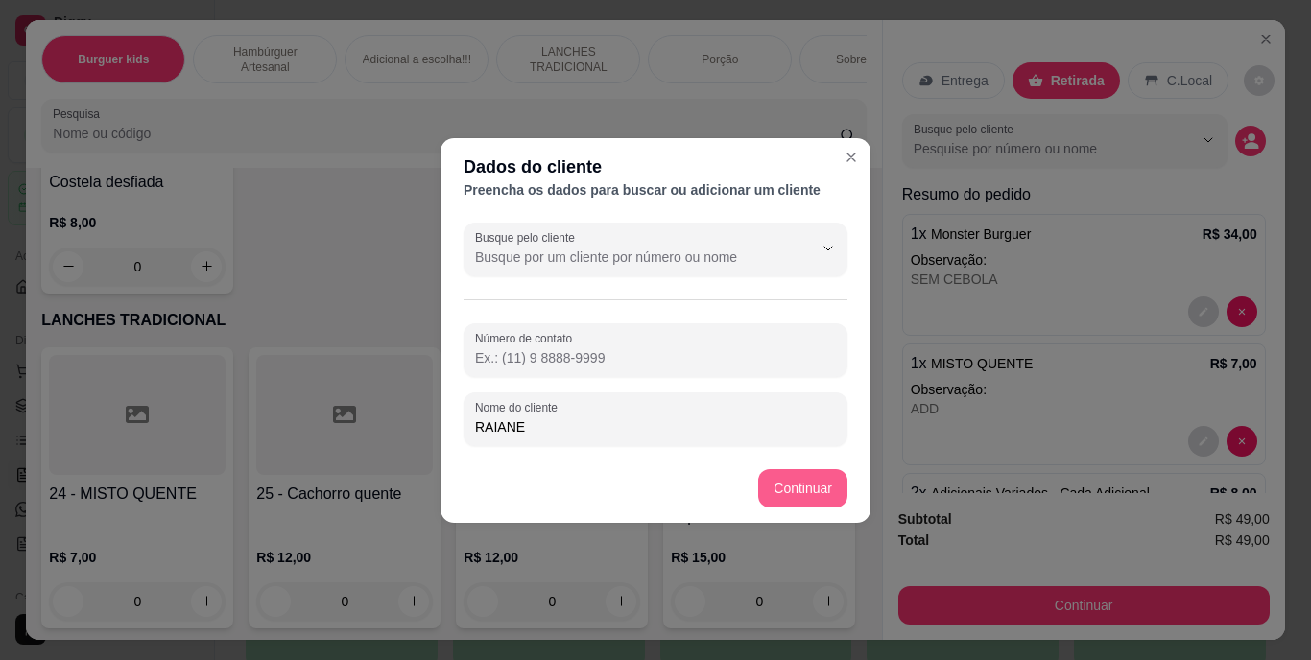
type input "RAIANE"
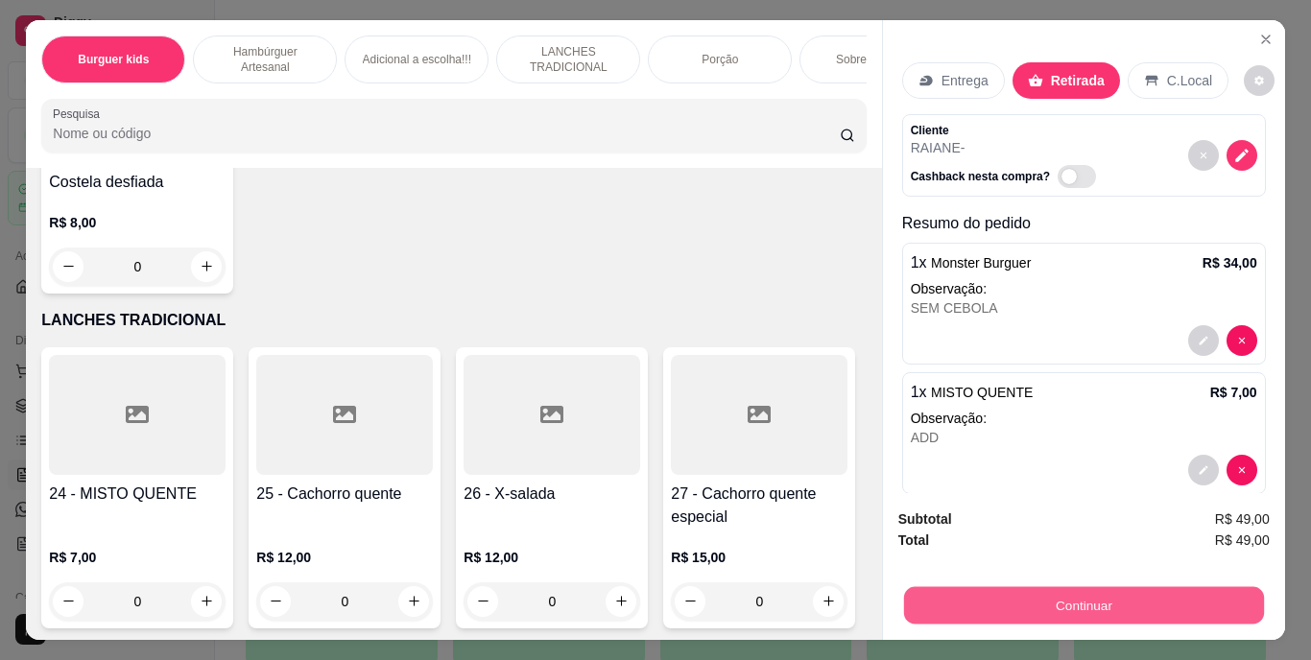
click at [1143, 587] on button "Continuar" at bounding box center [1083, 605] width 360 height 37
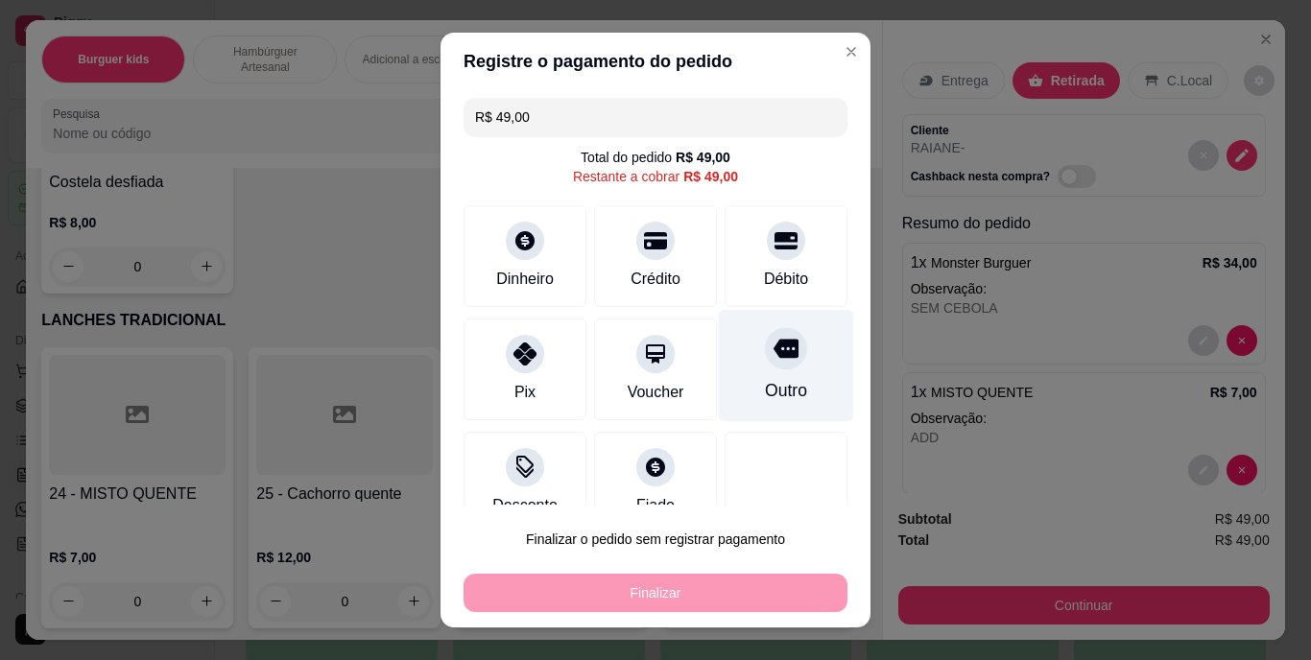
click at [765, 367] on div at bounding box center [786, 349] width 42 height 42
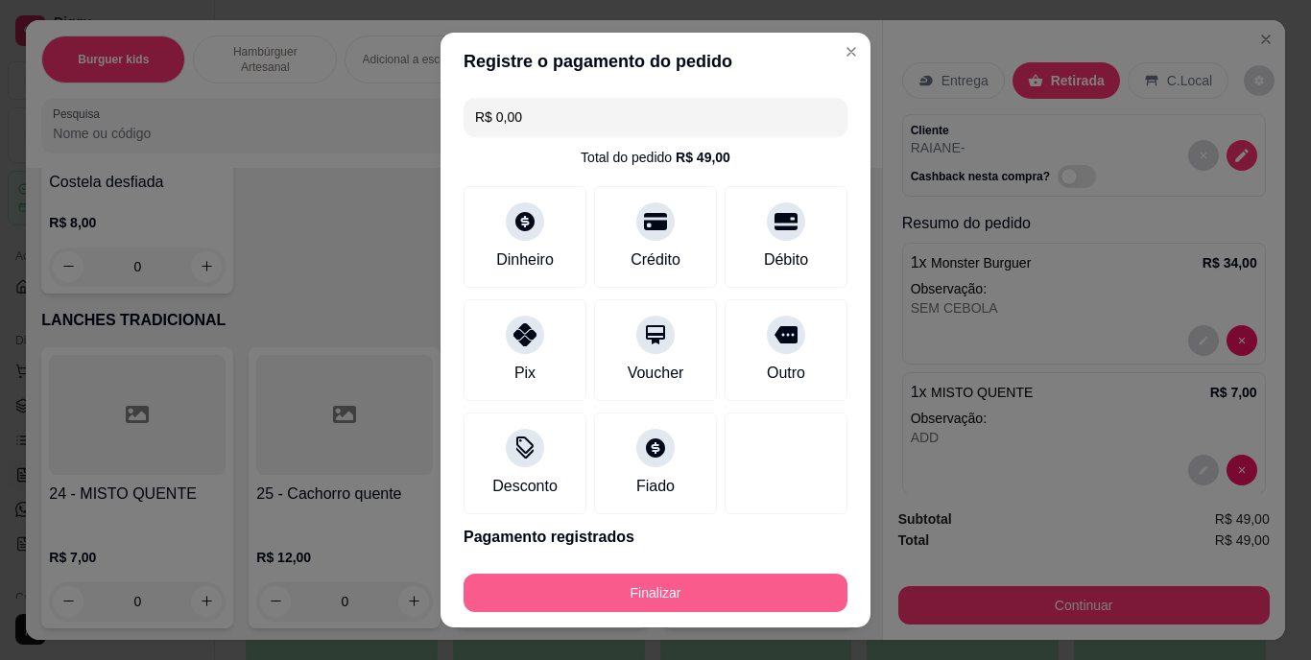
click at [722, 587] on button "Finalizar" at bounding box center [656, 593] width 384 height 38
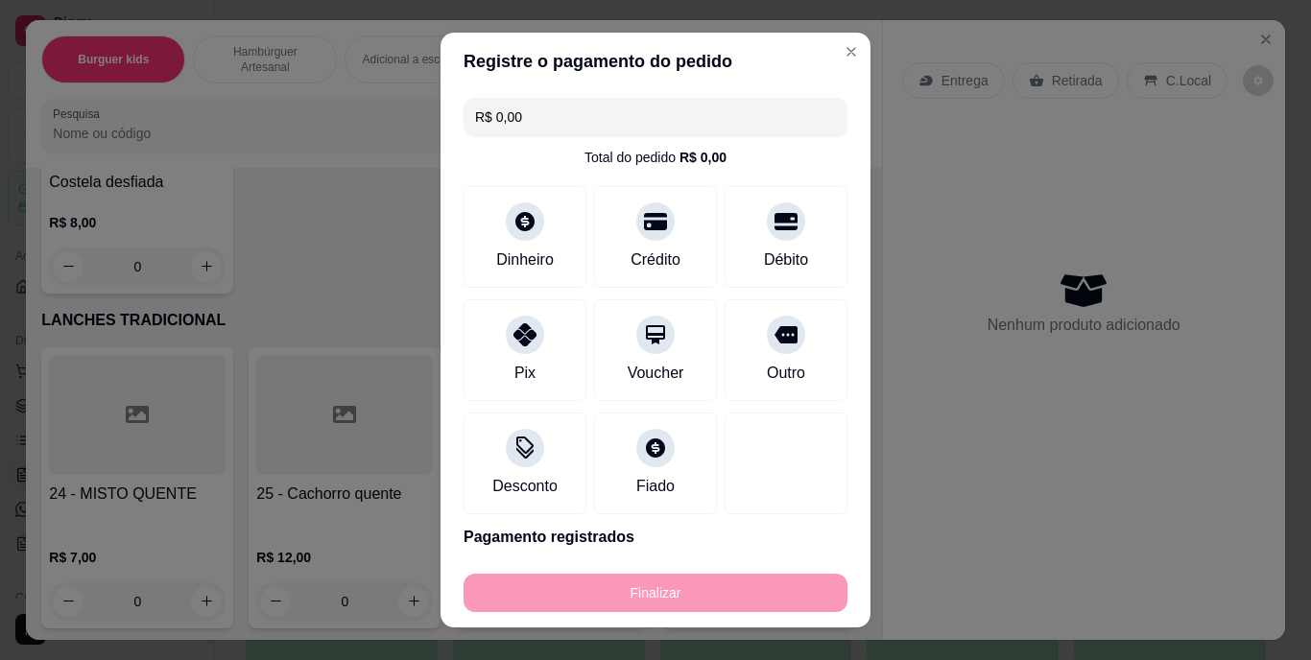
type input "-R$ 49,00"
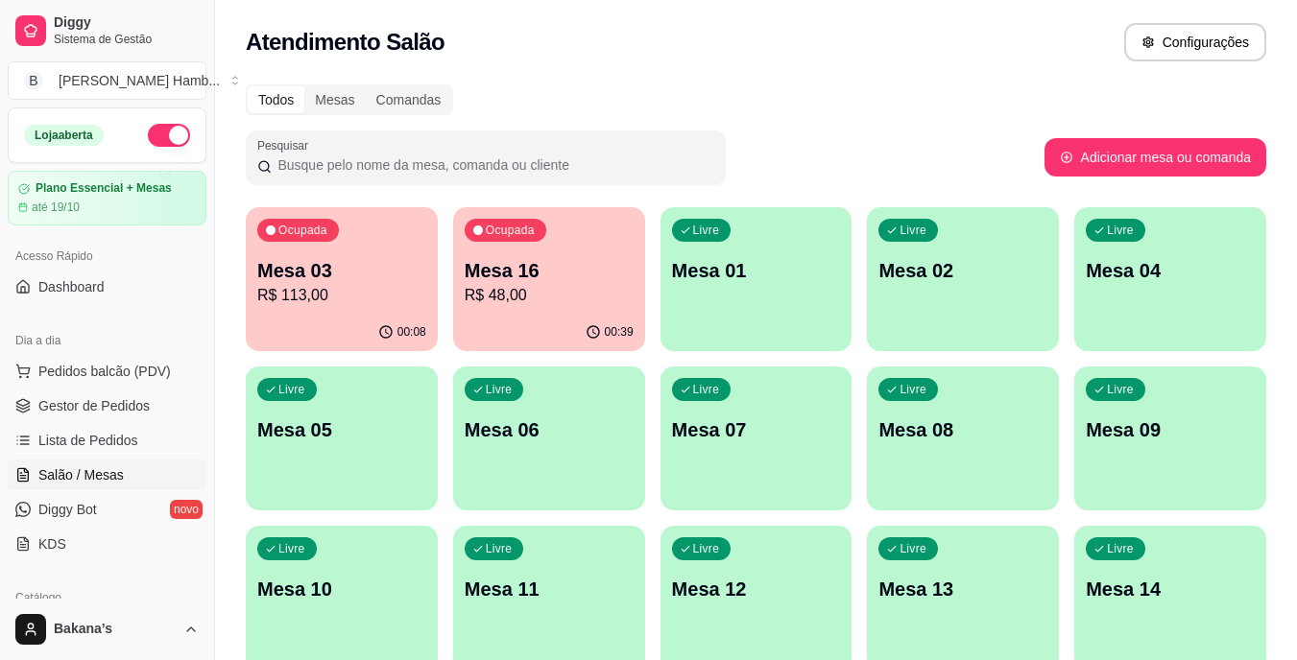
click at [577, 307] on div "Ocupada Mesa 16 R$ 48,00" at bounding box center [549, 260] width 192 height 107
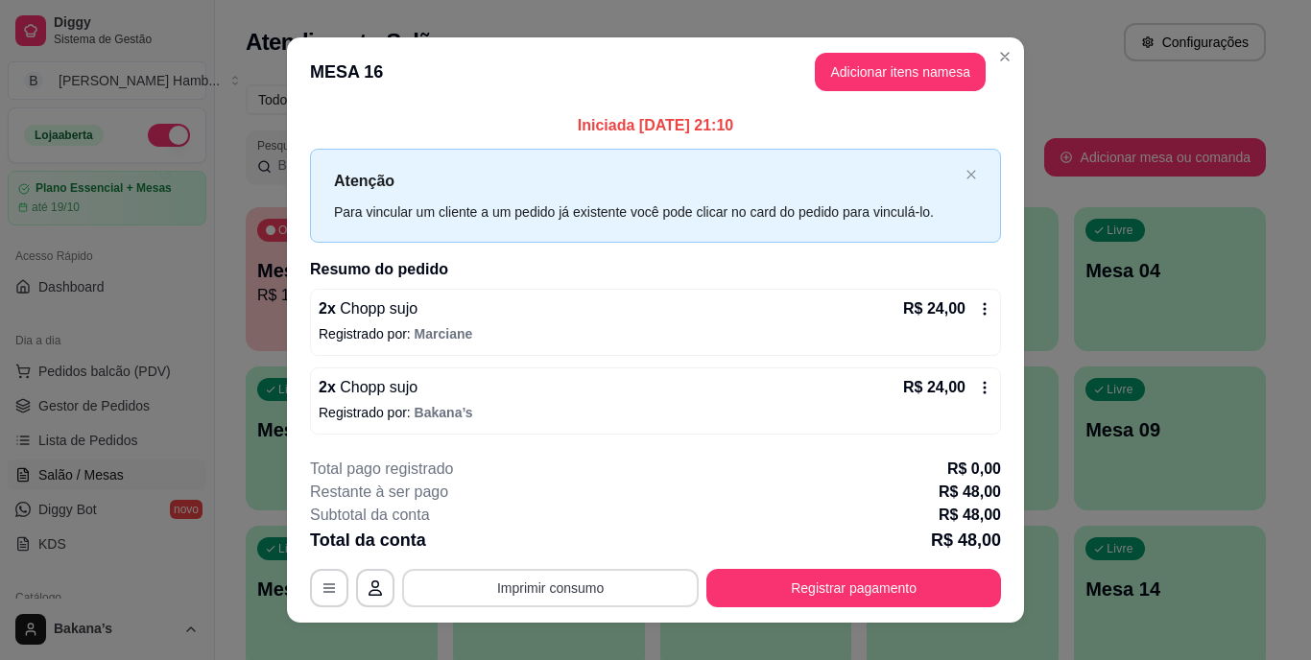
click at [564, 593] on button "Imprimir consumo" at bounding box center [550, 588] width 297 height 38
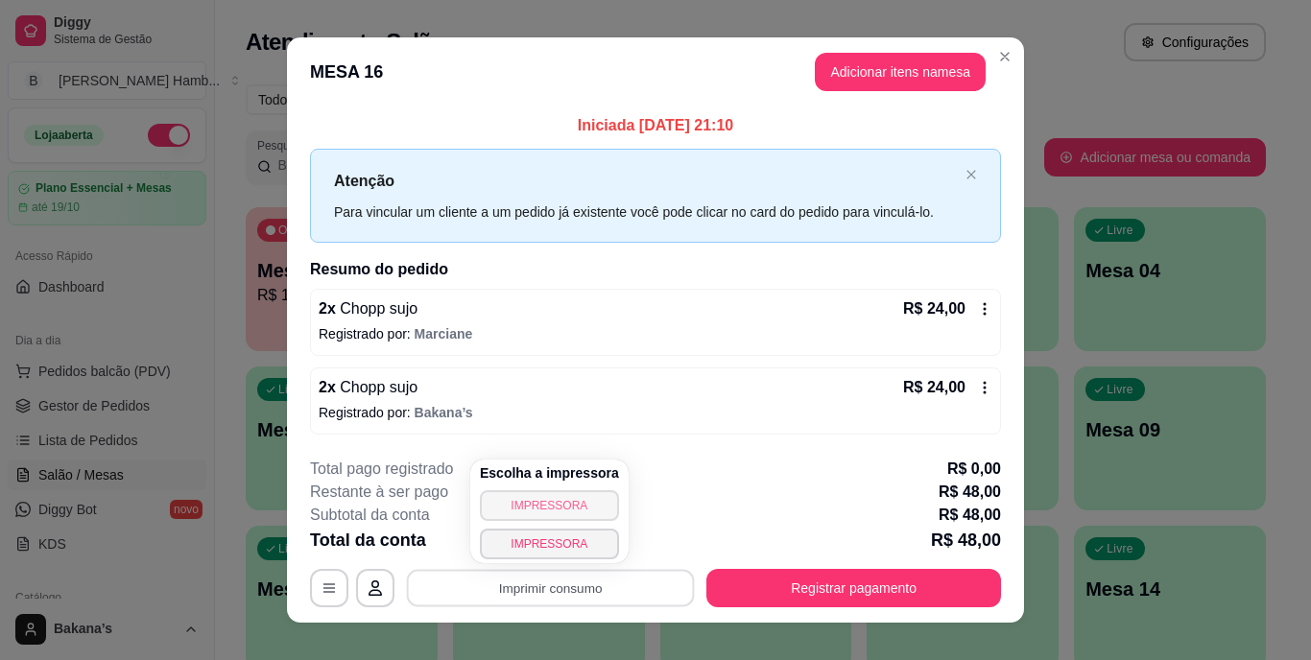
click at [560, 510] on button "IMPRESSORA" at bounding box center [549, 505] width 139 height 31
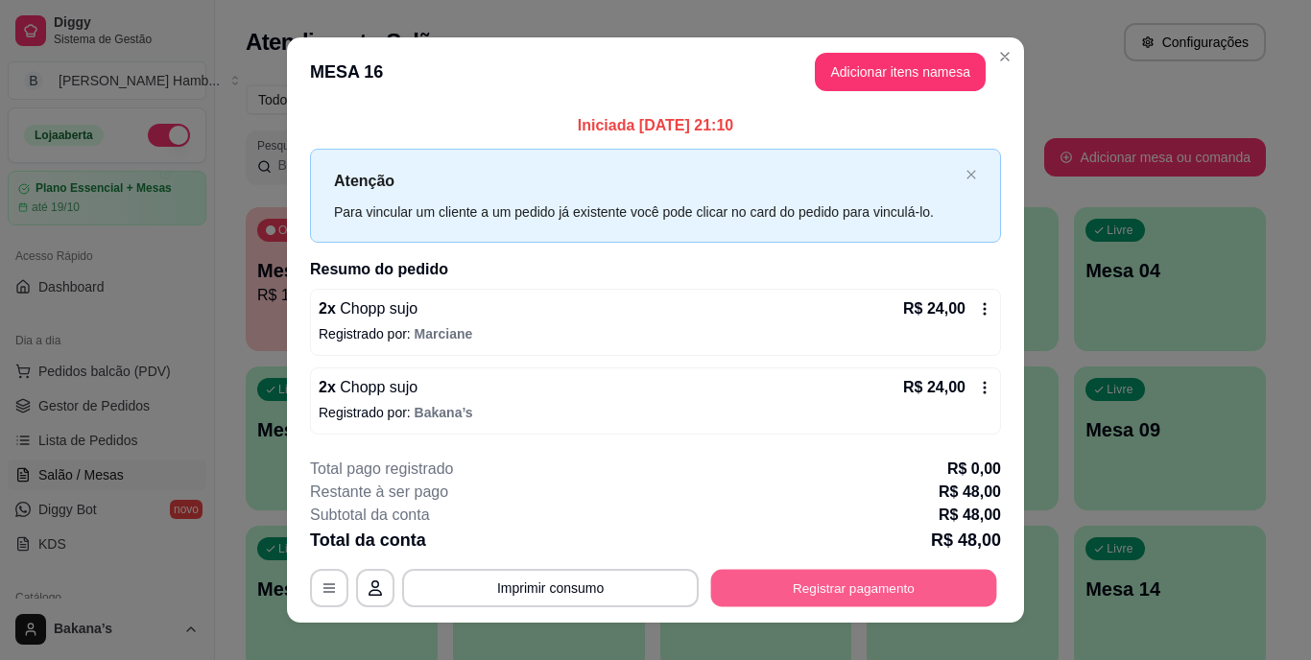
click at [833, 586] on button "Registrar pagamento" at bounding box center [854, 587] width 286 height 37
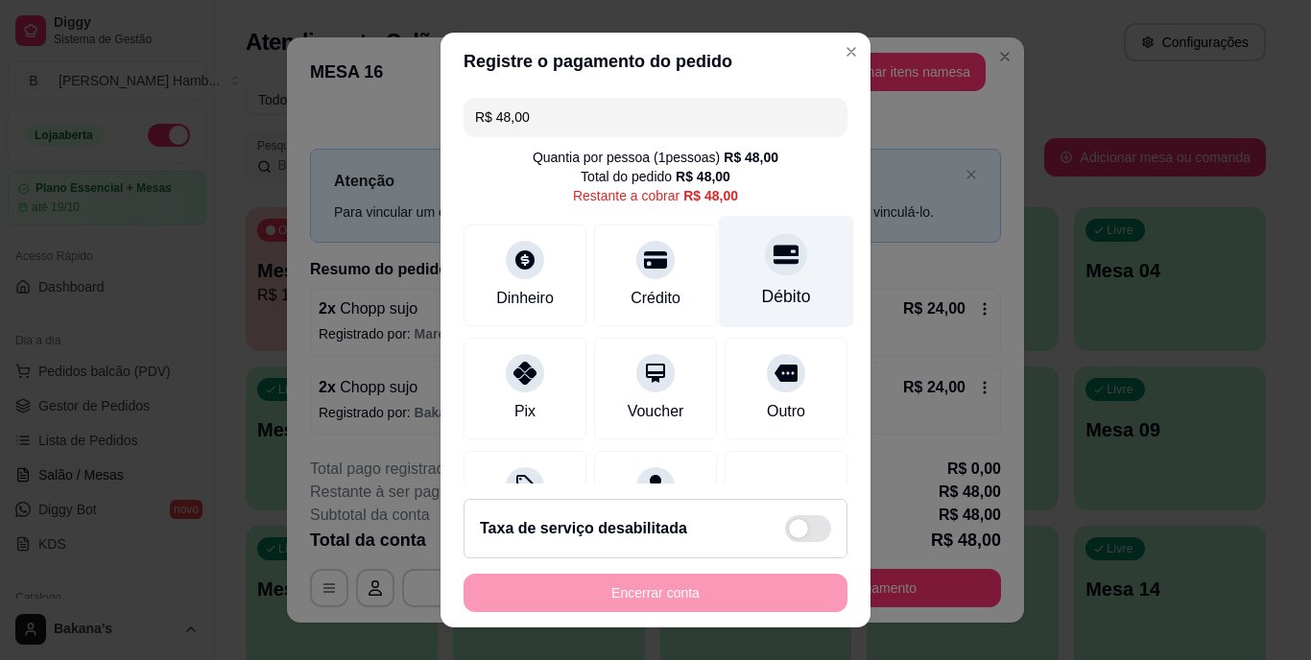
click at [762, 300] on div "Débito" at bounding box center [786, 297] width 49 height 25
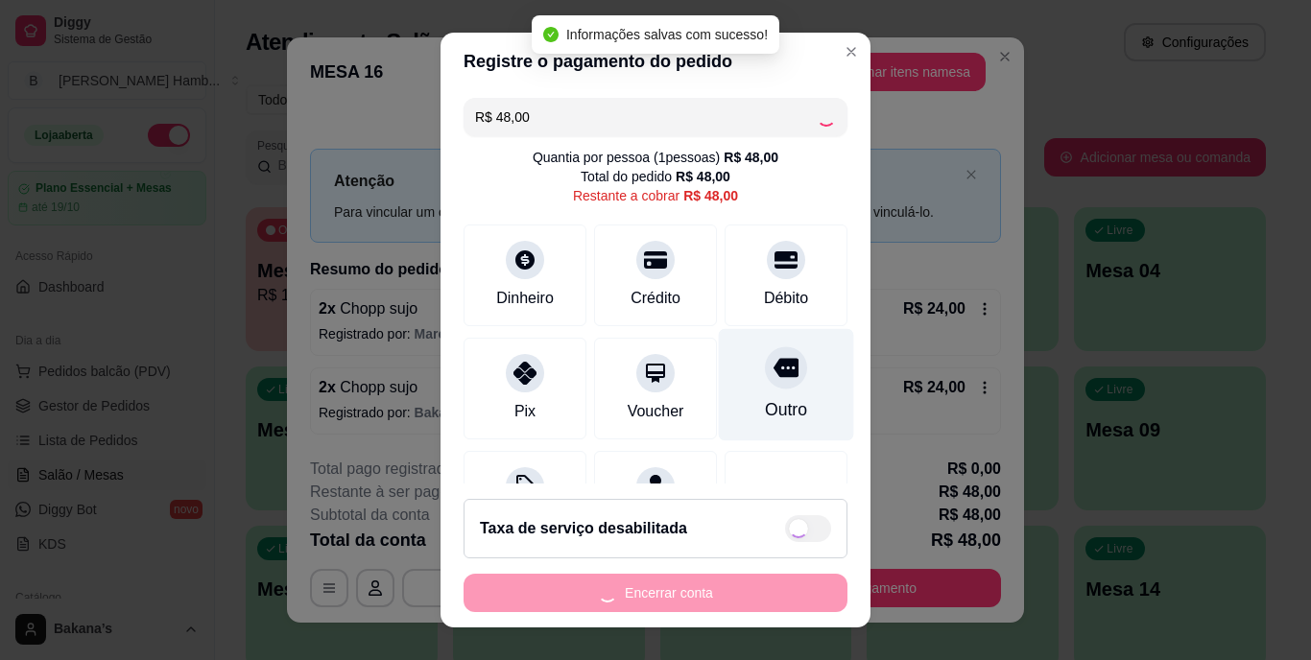
type input "R$ 0,00"
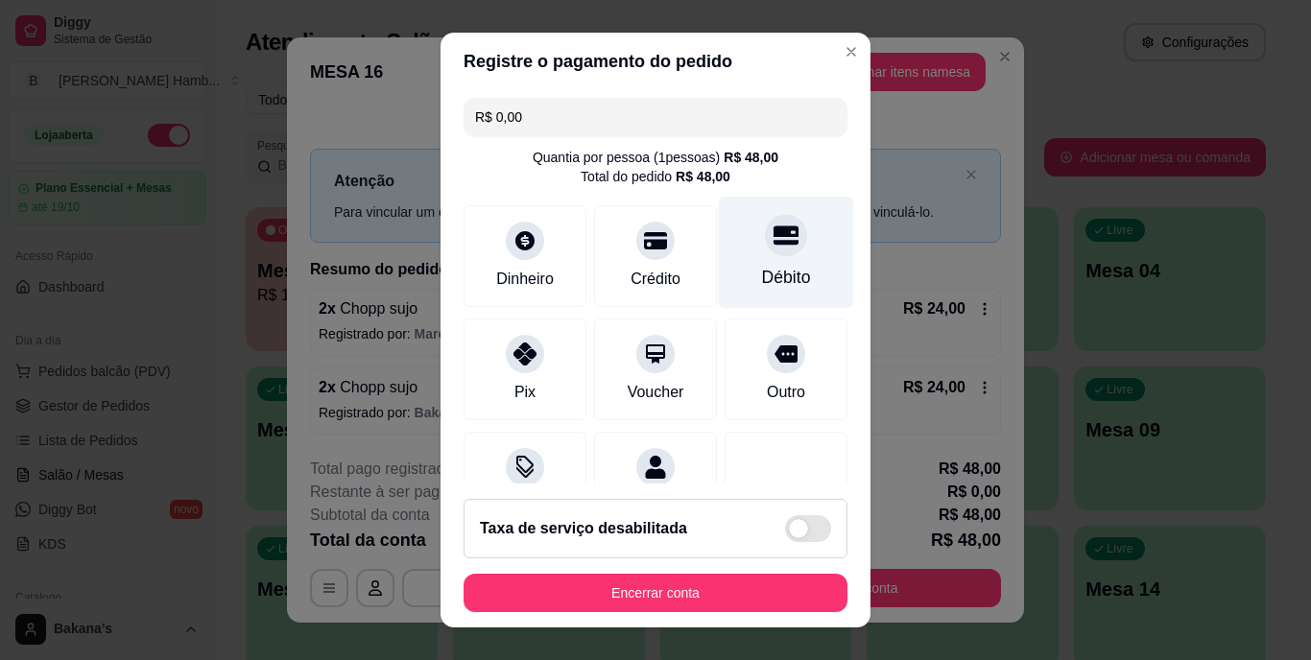
click at [765, 255] on div at bounding box center [786, 236] width 42 height 42
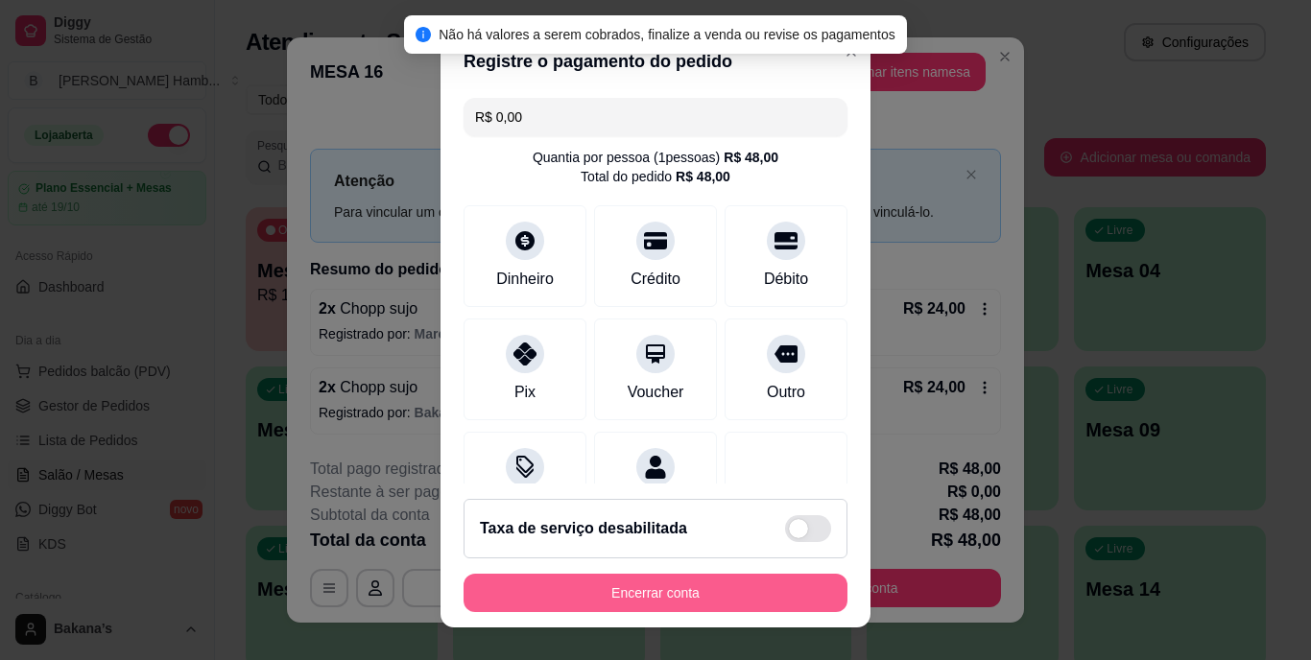
click at [652, 580] on button "Encerrar conta" at bounding box center [656, 593] width 384 height 38
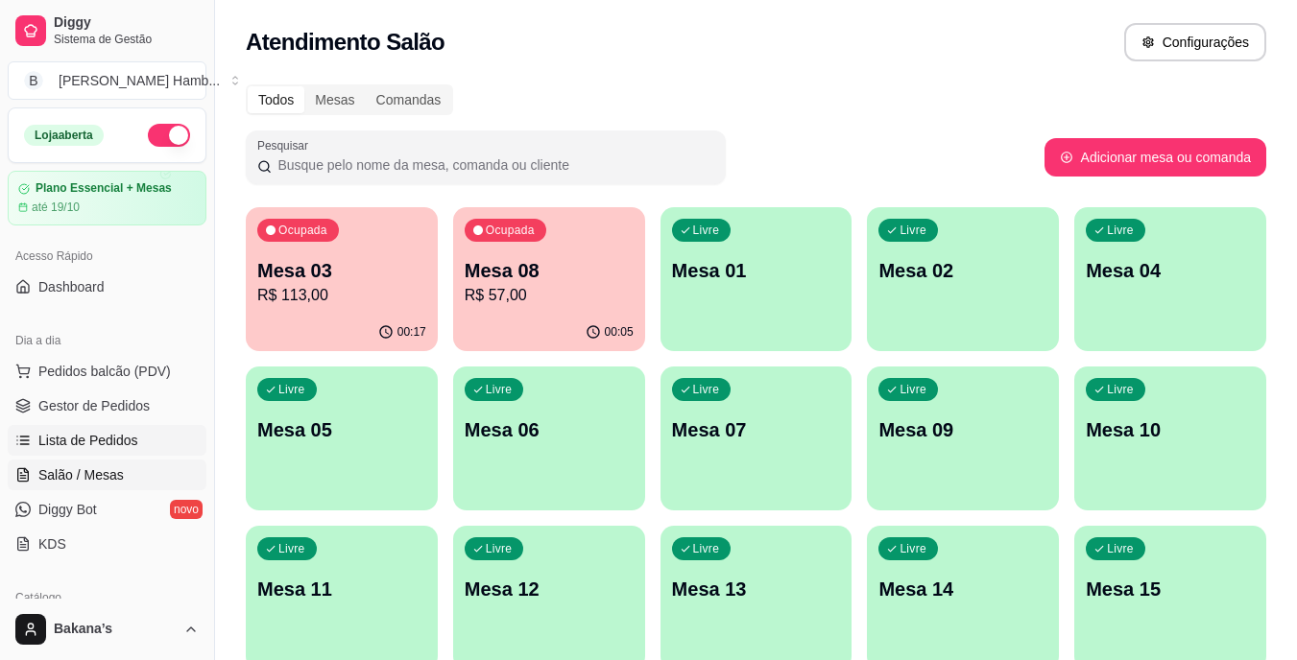
click at [115, 431] on span "Lista de Pedidos" at bounding box center [88, 440] width 100 height 19
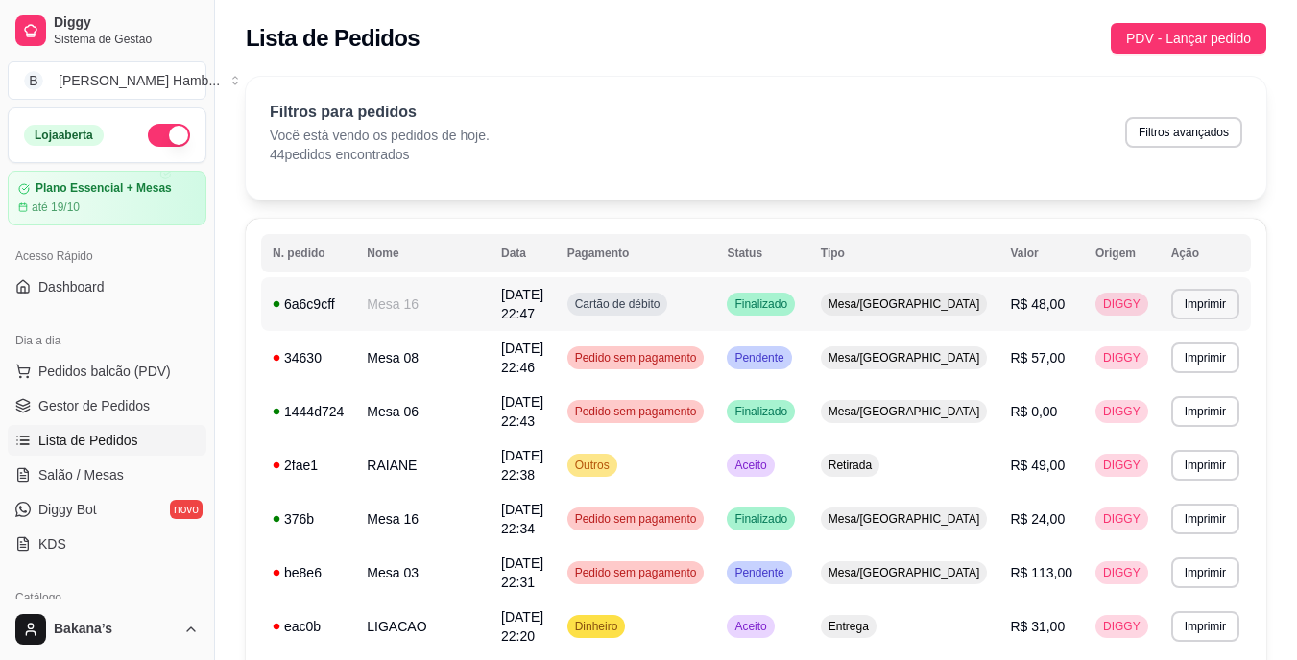
click at [791, 309] on span "Finalizado" at bounding box center [760, 304] width 60 height 15
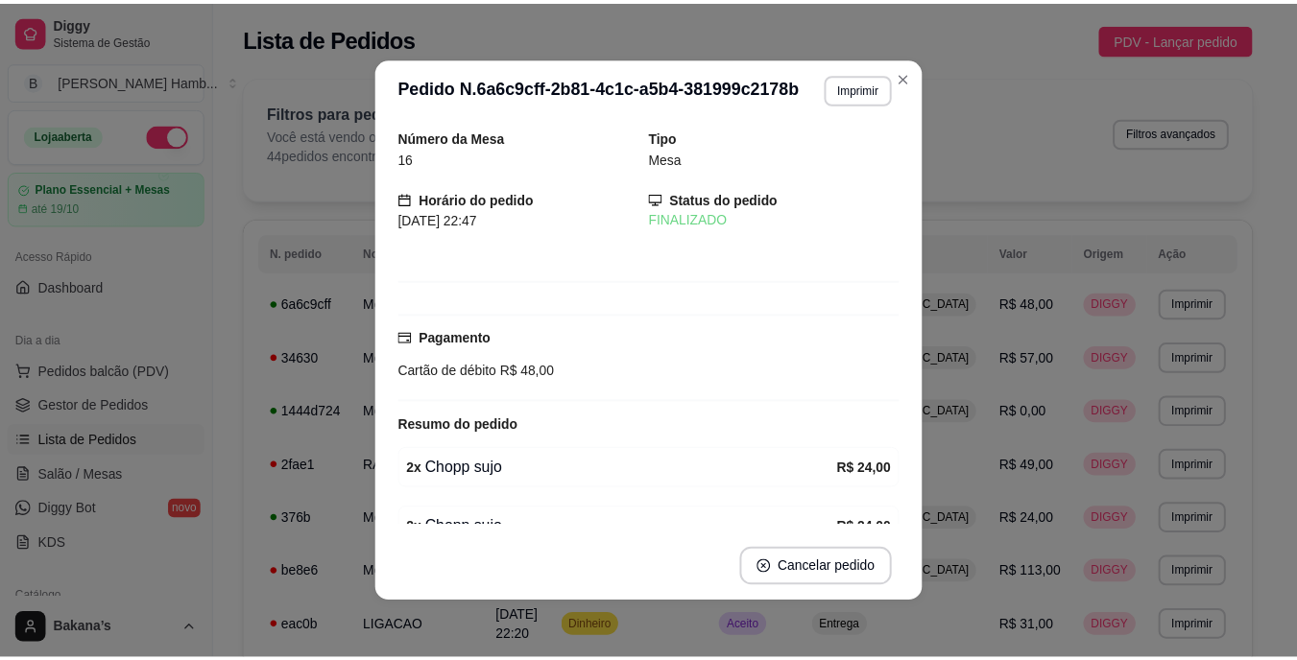
scroll to position [97, 0]
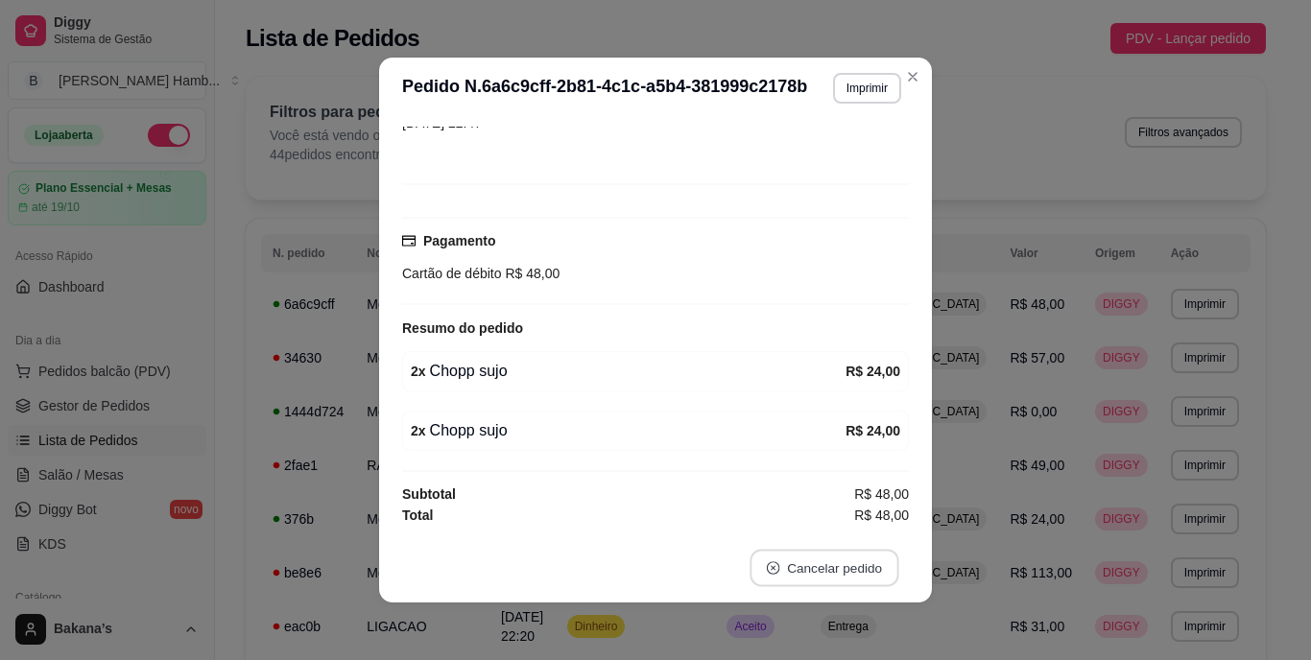
click at [835, 559] on button "Cancelar pedido" at bounding box center [824, 568] width 149 height 37
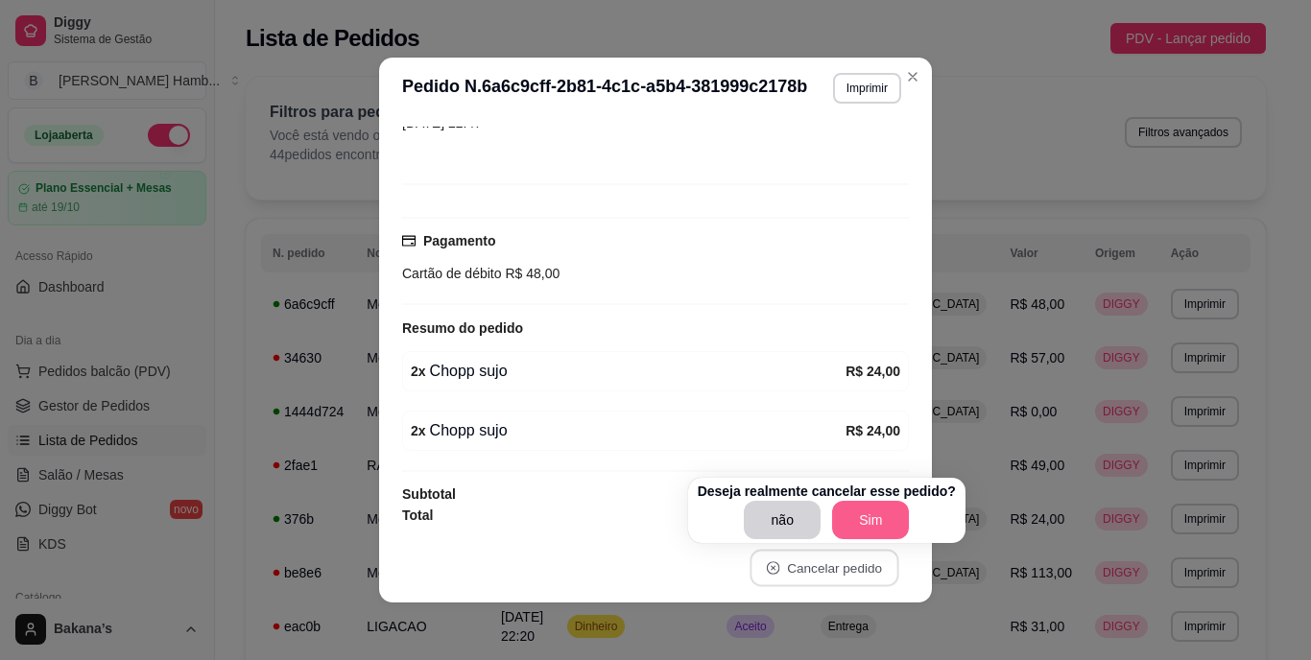
click at [871, 516] on button "Sim" at bounding box center [870, 520] width 77 height 38
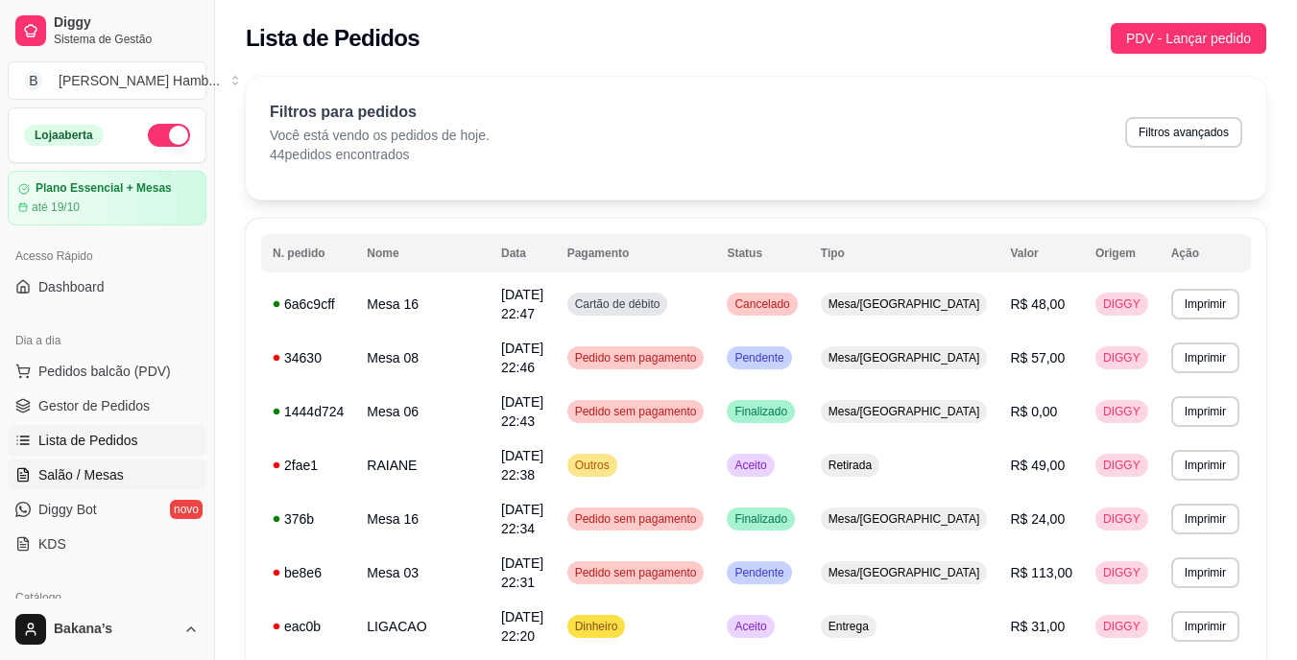
click at [131, 466] on link "Salão / Mesas" at bounding box center [107, 475] width 199 height 31
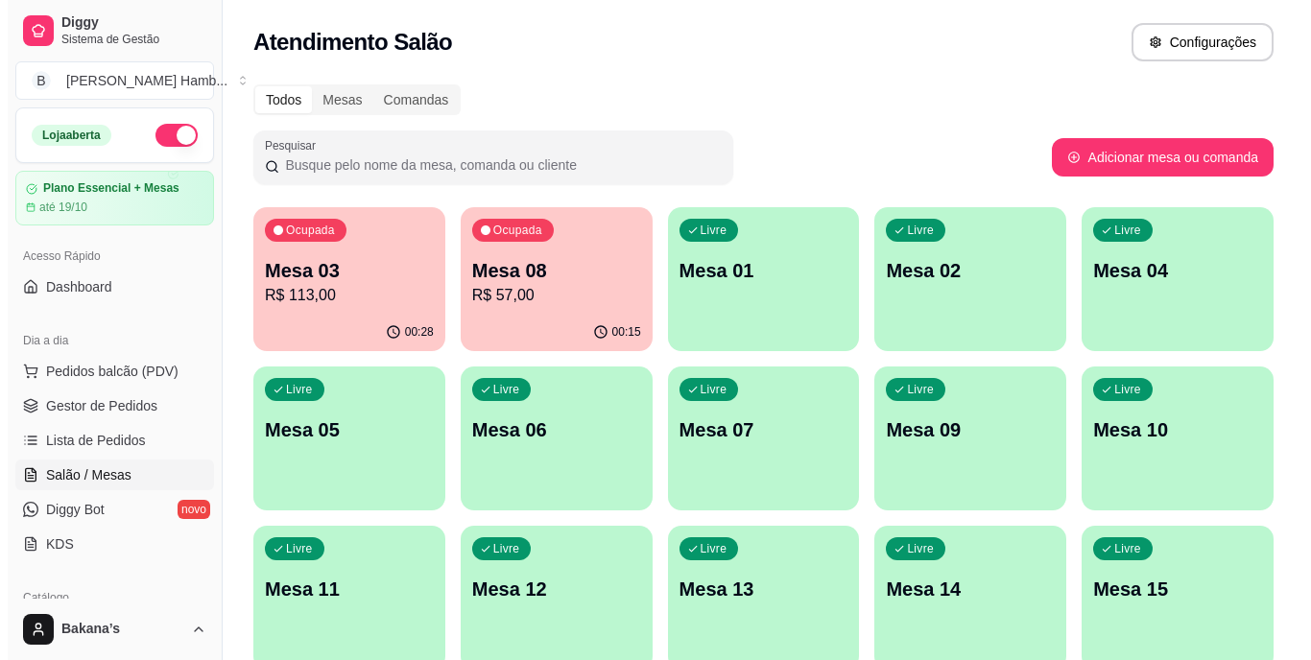
scroll to position [192, 0]
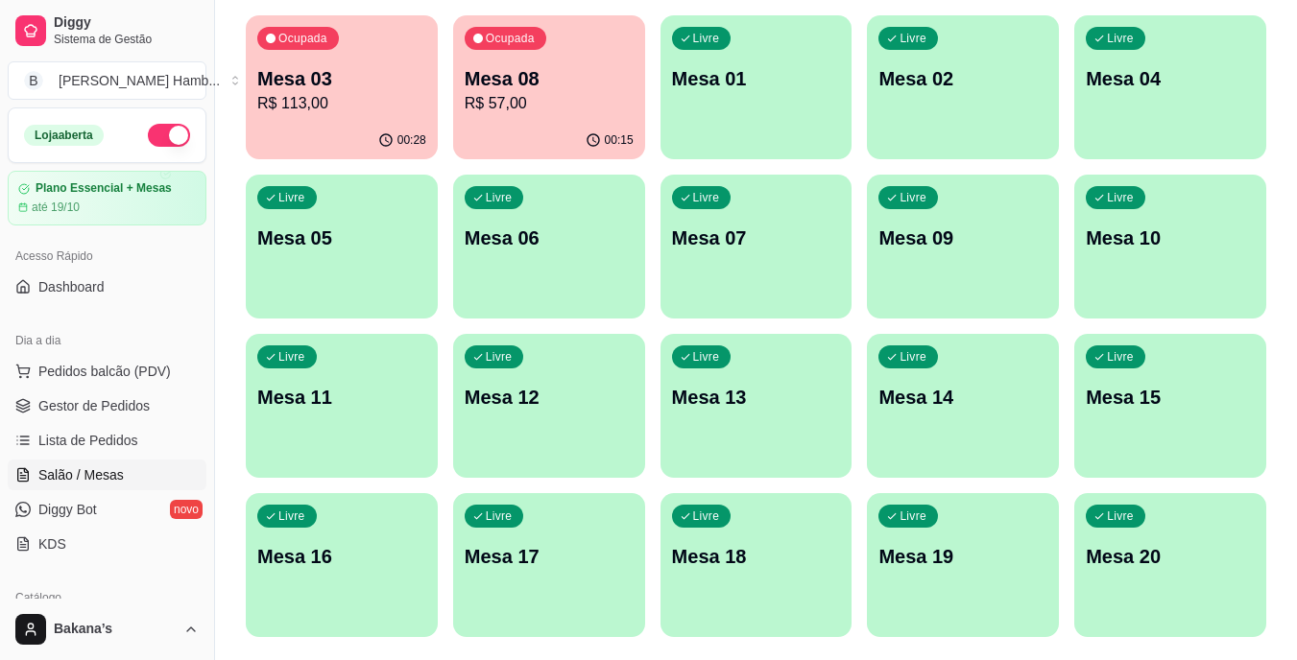
click at [303, 536] on div "Livre Mesa 16" at bounding box center [342, 553] width 192 height 121
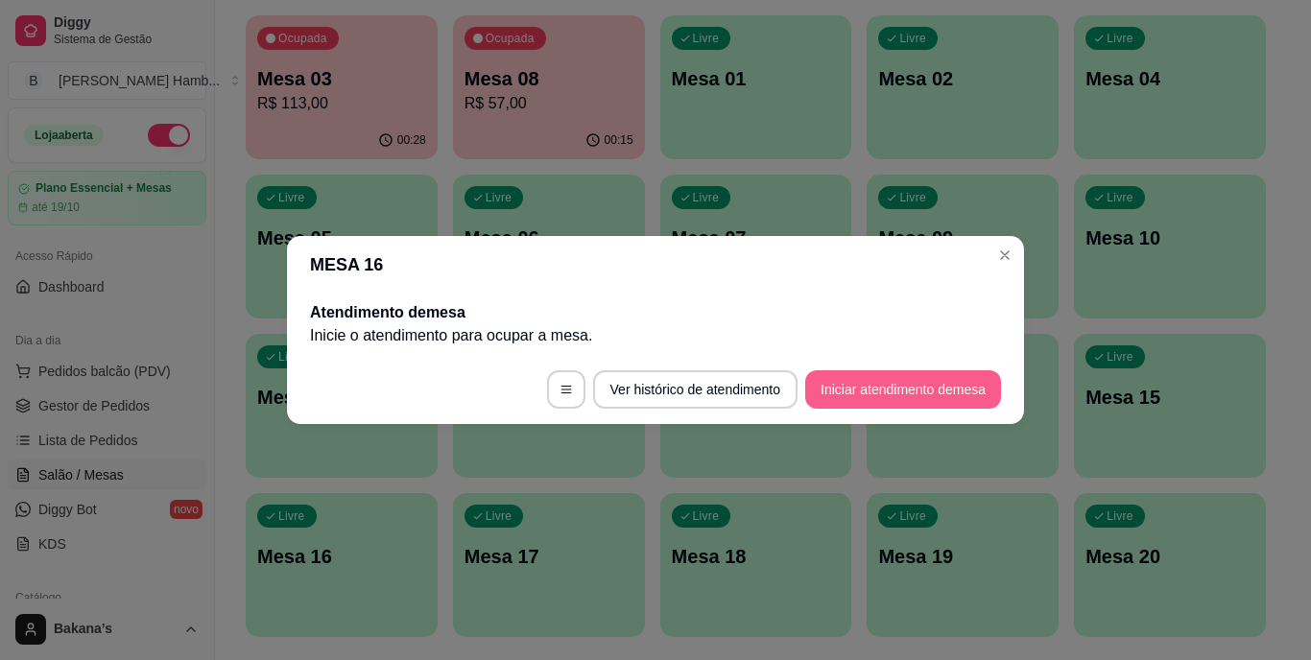
click at [922, 378] on button "Iniciar atendimento de mesa" at bounding box center [903, 389] width 196 height 38
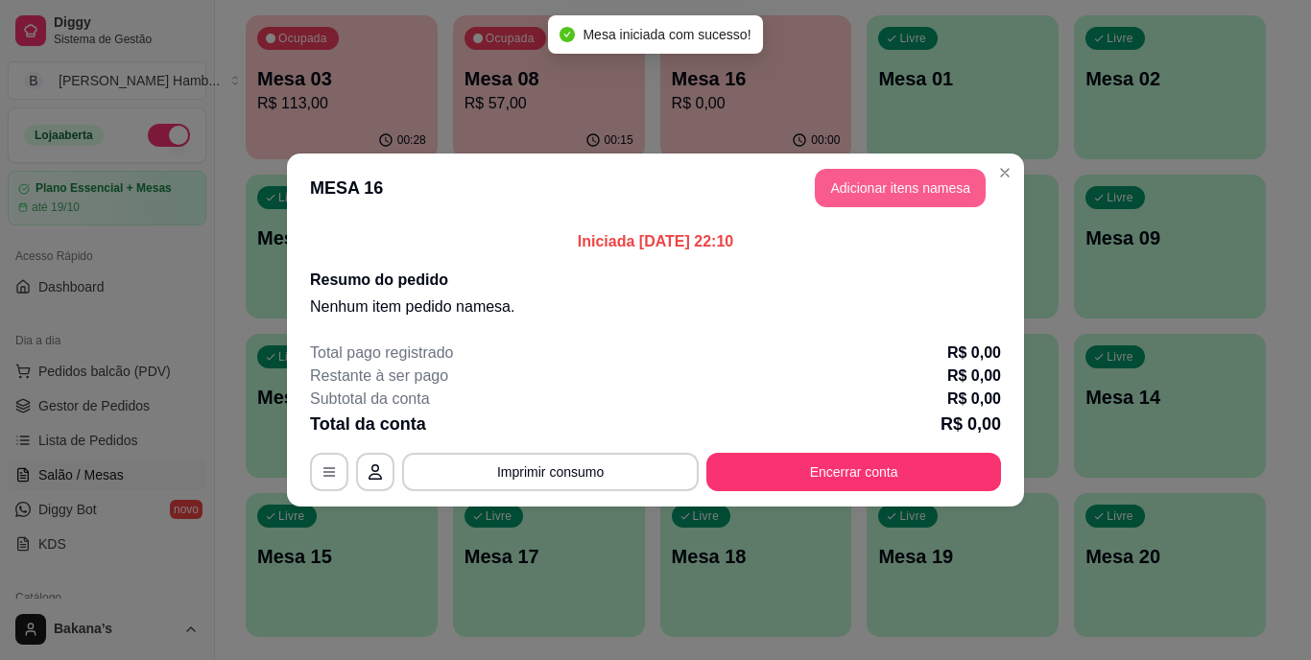
click at [920, 179] on button "Adicionar itens na mesa" at bounding box center [900, 188] width 171 height 38
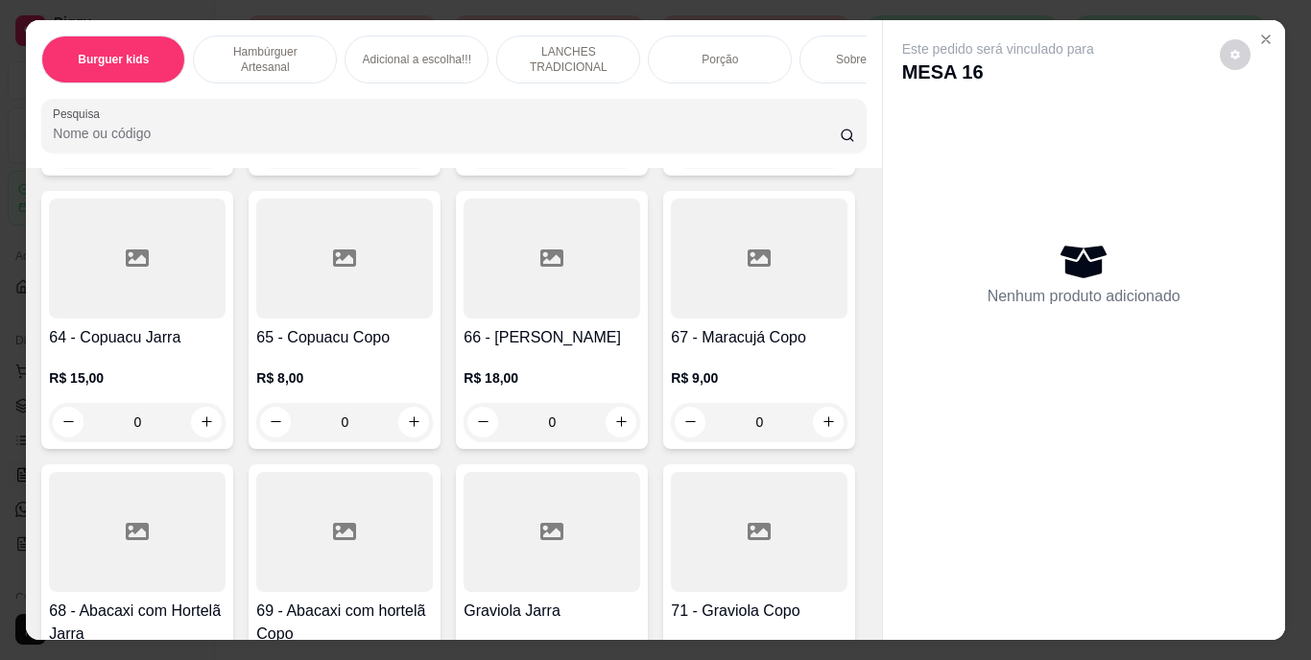
scroll to position [6814, 0]
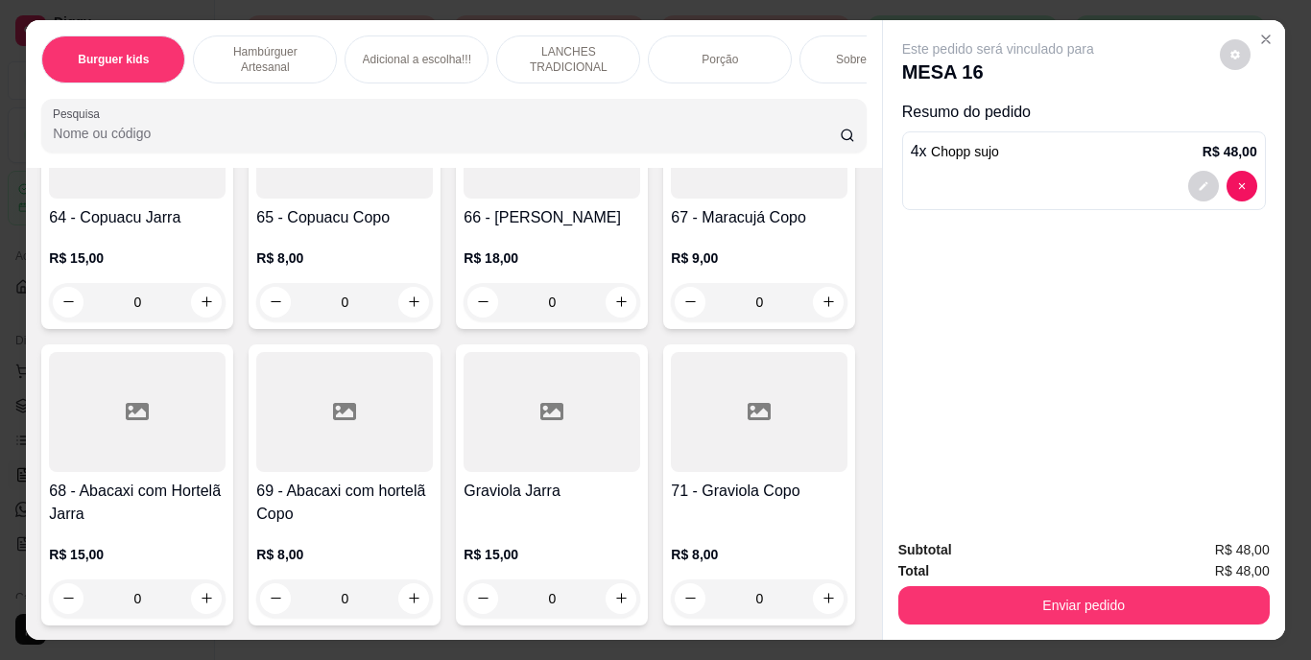
scroll to position [6815, 0]
type input "6"
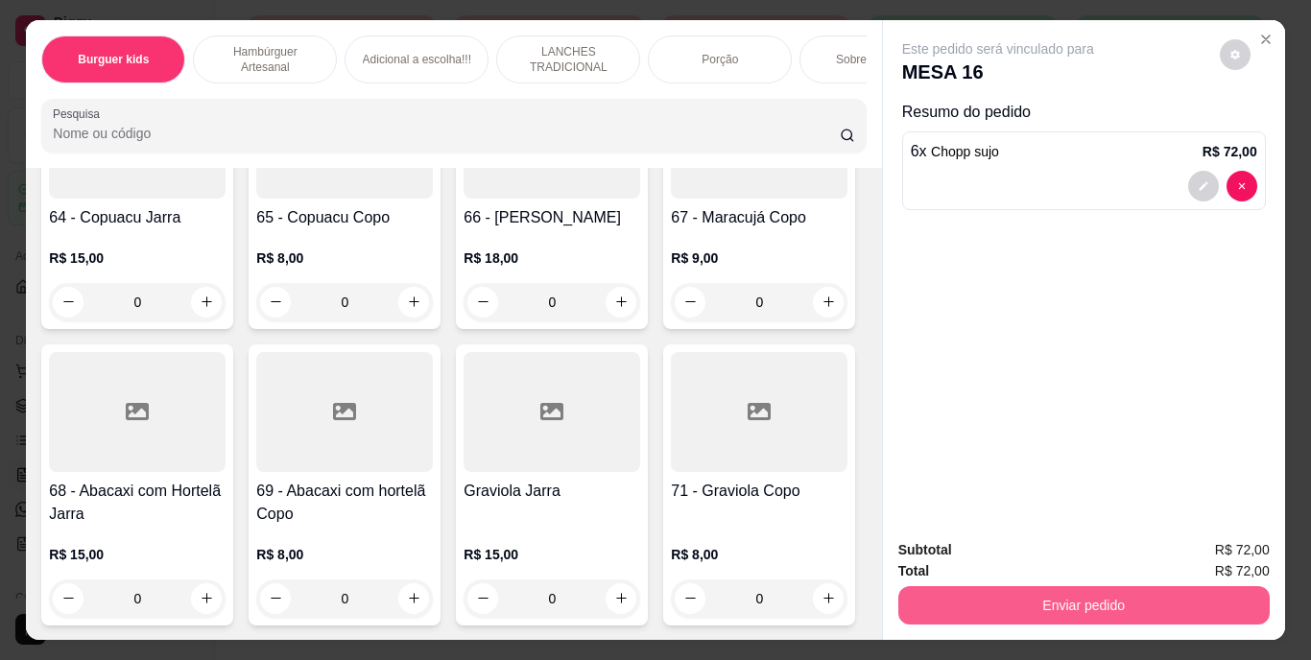
click at [1120, 591] on button "Enviar pedido" at bounding box center [1083, 605] width 371 height 38
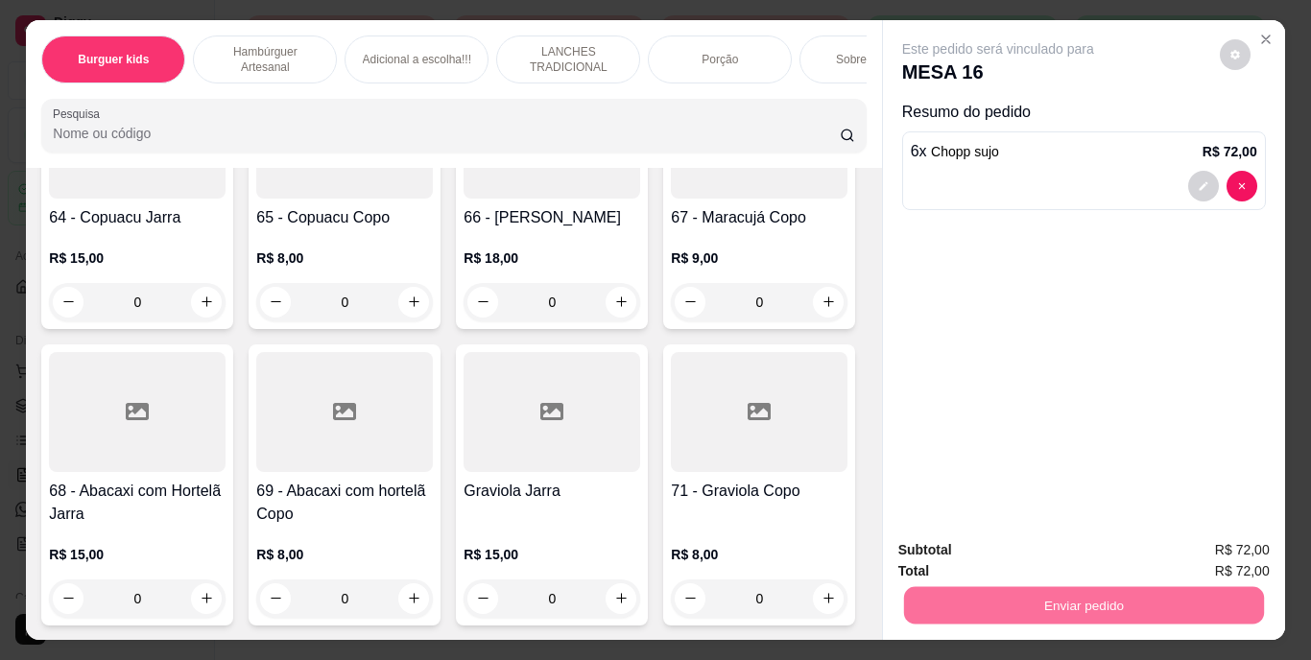
click at [1204, 545] on button "Enviar pedido" at bounding box center [1219, 552] width 108 height 36
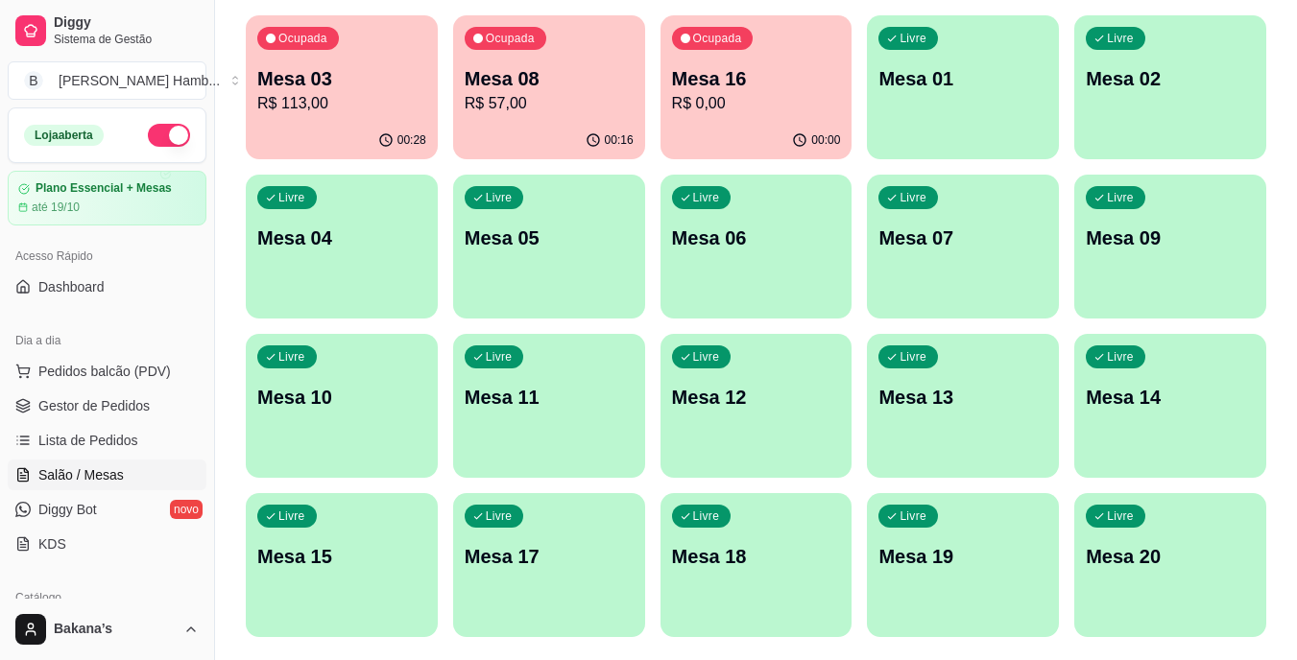
click at [540, 86] on p "Mesa 08" at bounding box center [549, 78] width 169 height 27
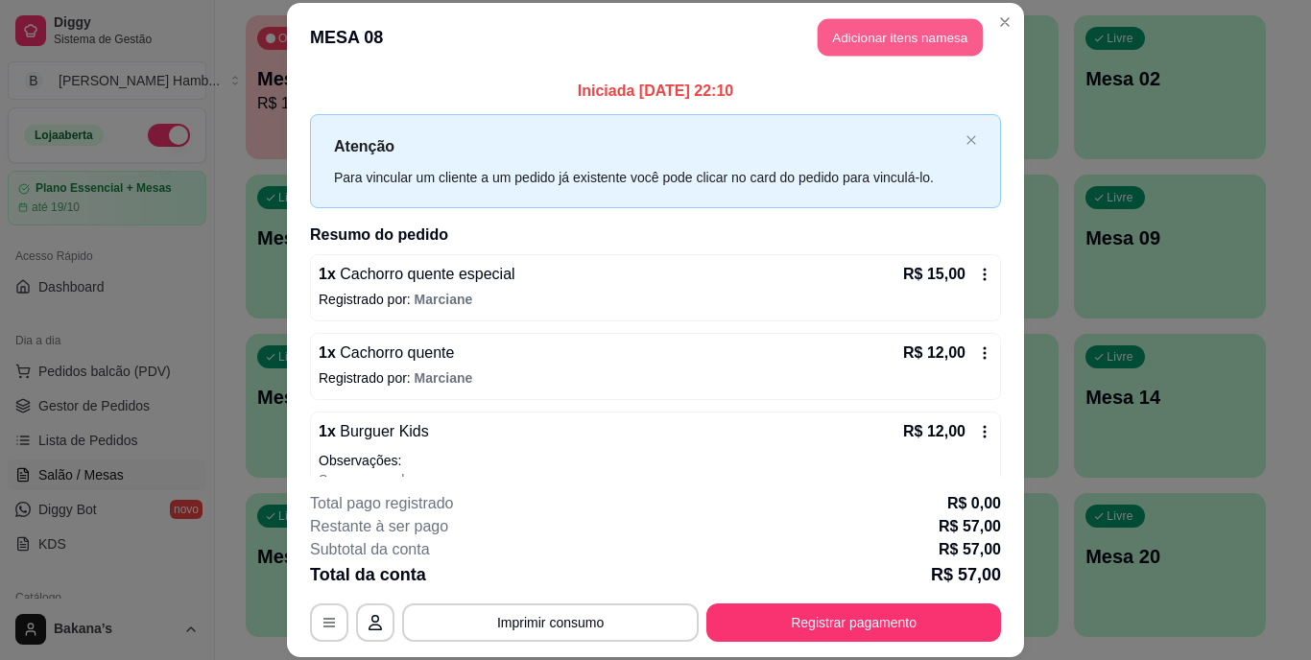
click at [947, 22] on button "Adicionar itens na mesa" at bounding box center [900, 37] width 165 height 37
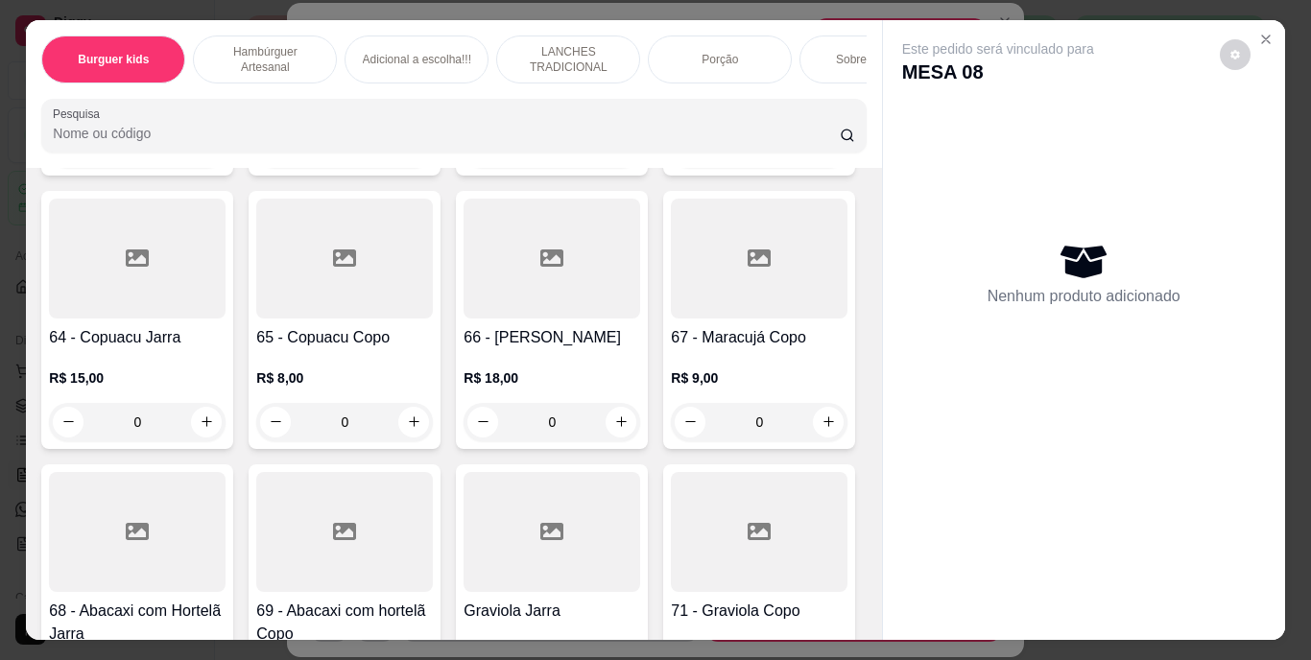
scroll to position [6718, 0]
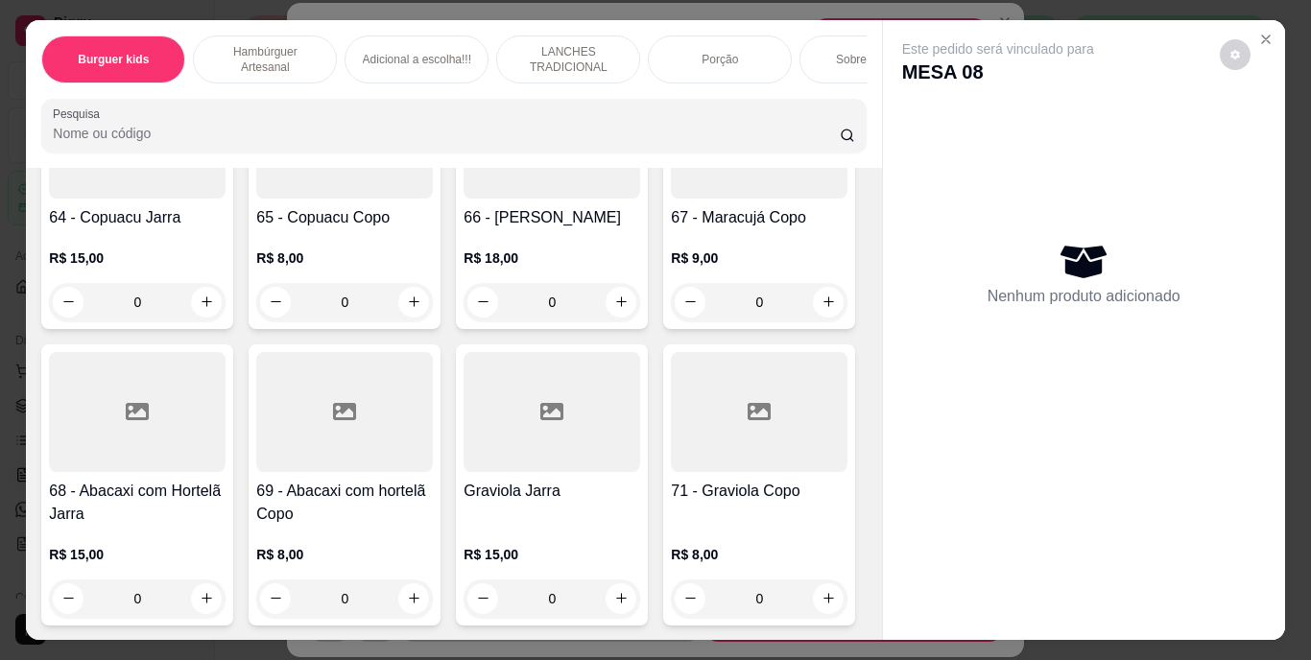
type input "1"
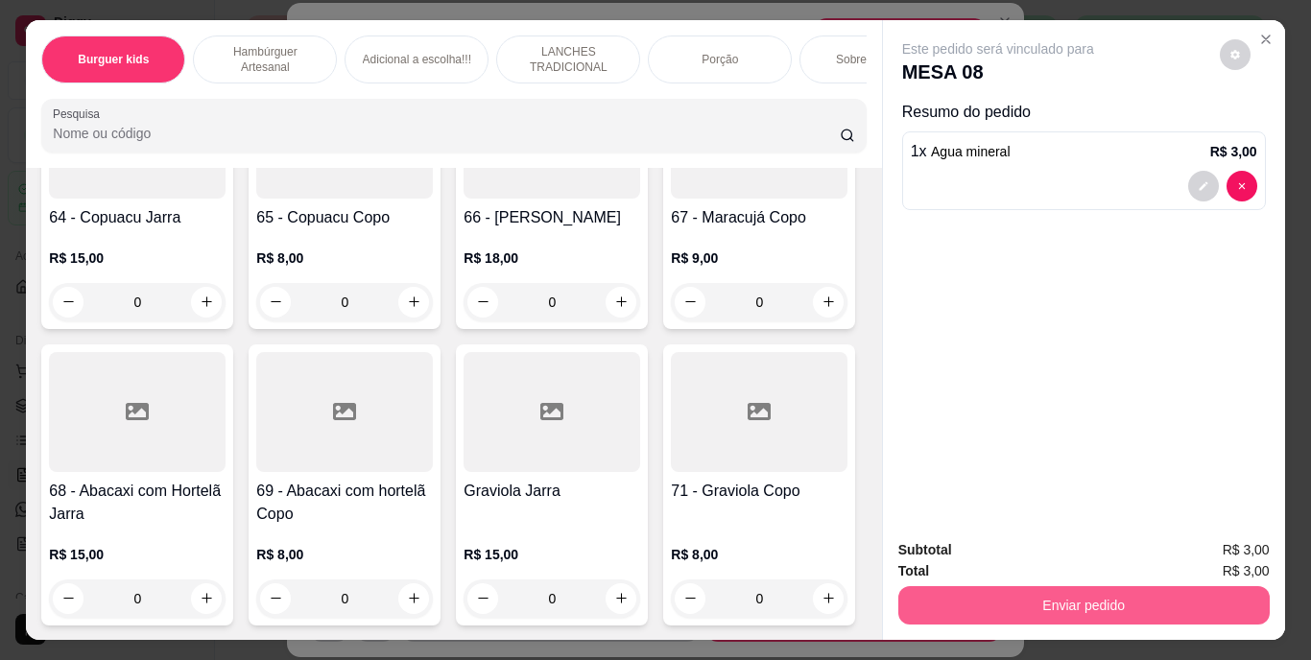
click at [1116, 601] on button "Enviar pedido" at bounding box center [1083, 605] width 371 height 38
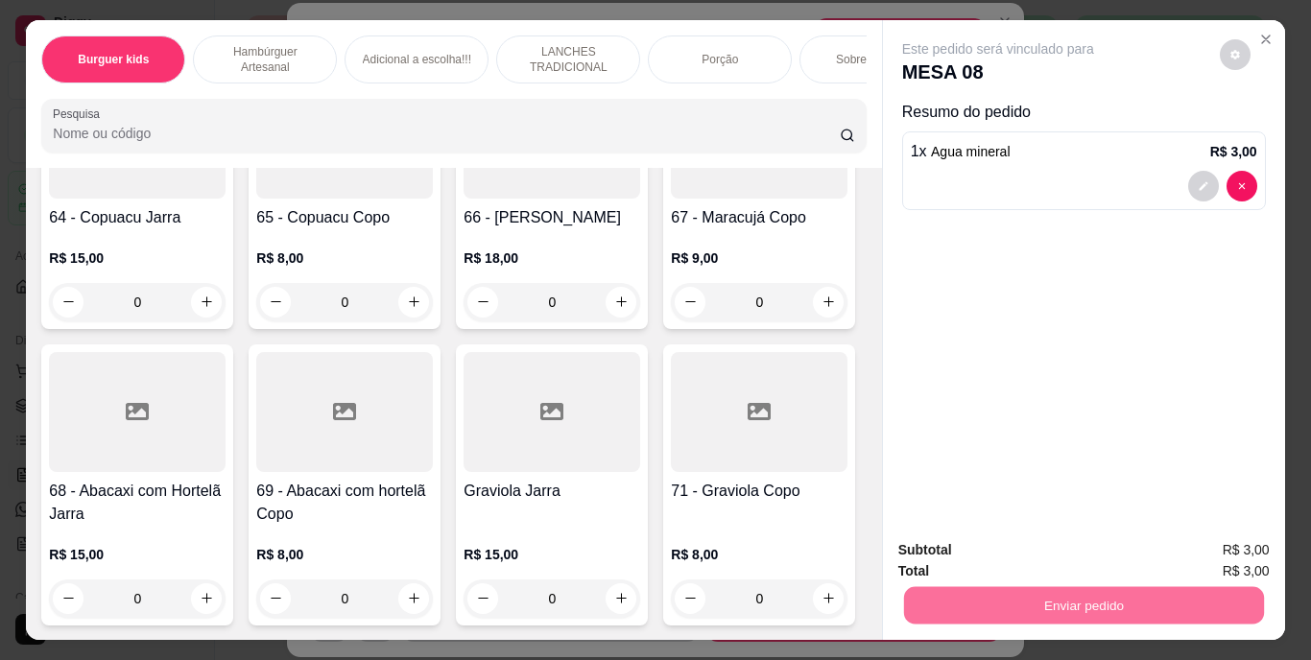
click at [1216, 544] on button "Enviar pedido" at bounding box center [1219, 552] width 108 height 36
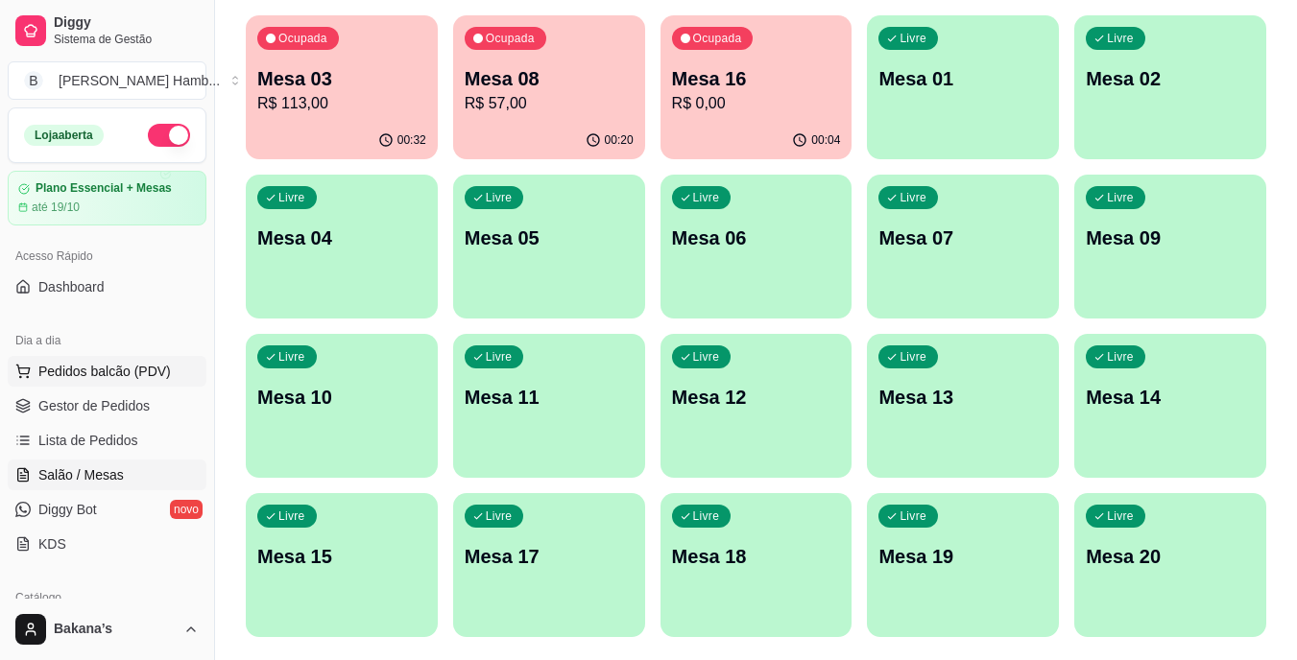
click at [117, 367] on span "Pedidos balcão (PDV)" at bounding box center [104, 371] width 132 height 19
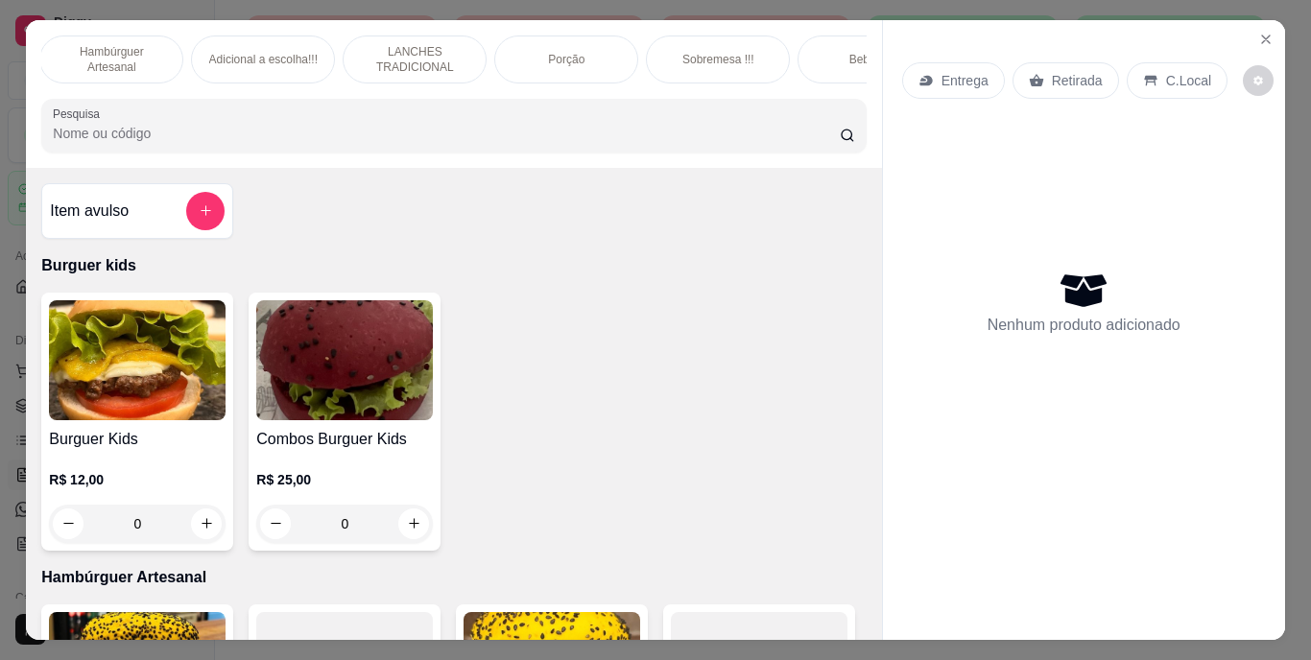
scroll to position [0, 192]
click at [812, 52] on p "Bebidas" at bounding box center [831, 59] width 41 height 15
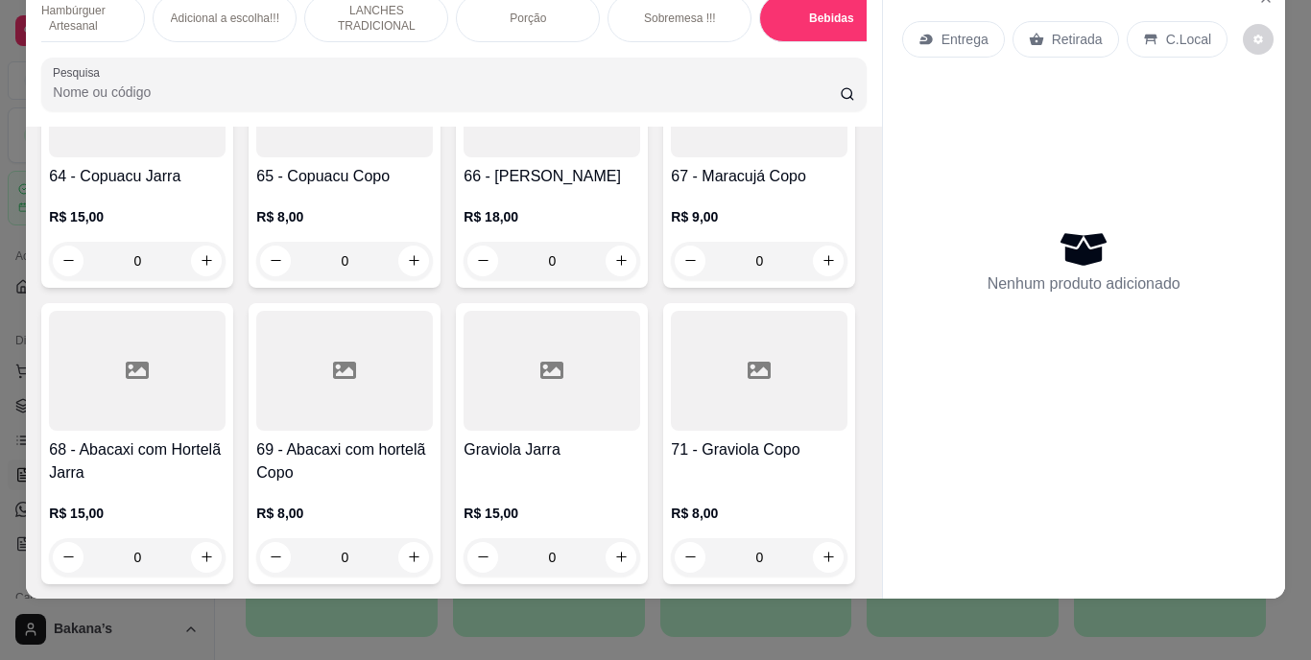
scroll to position [7237, 0]
type input "1"
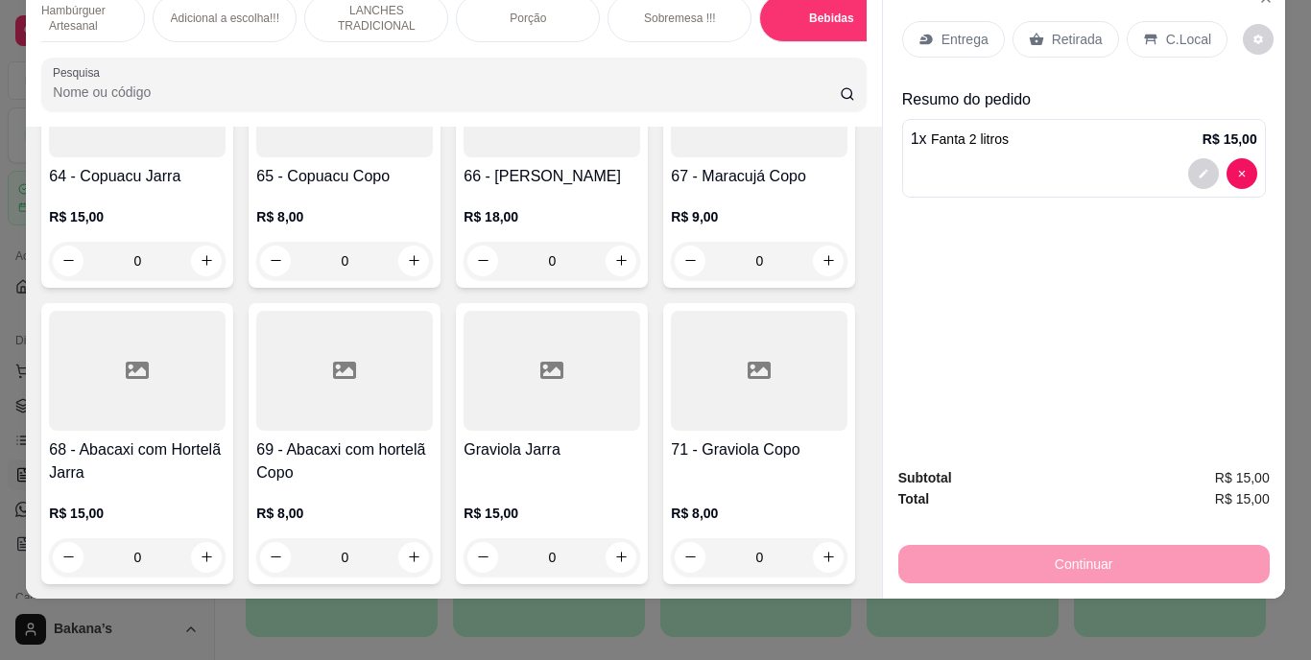
click at [1053, 30] on p "Retirada" at bounding box center [1077, 39] width 51 height 19
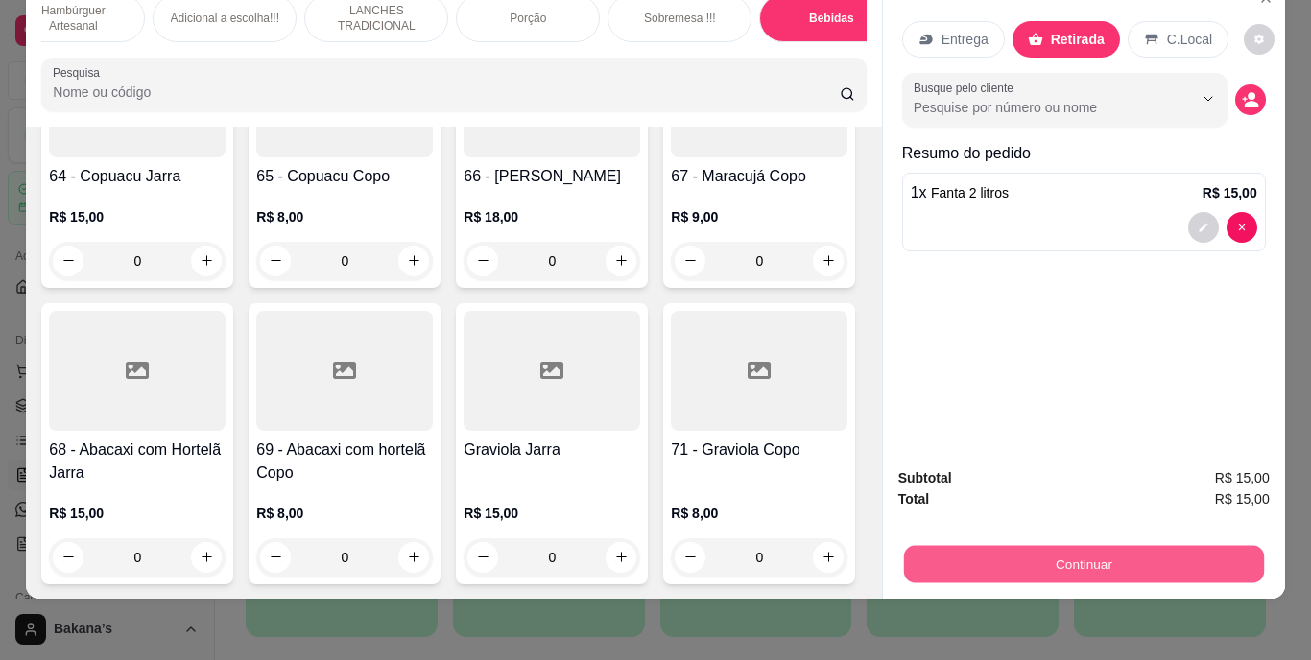
click at [1189, 546] on button "Continuar" at bounding box center [1083, 564] width 360 height 37
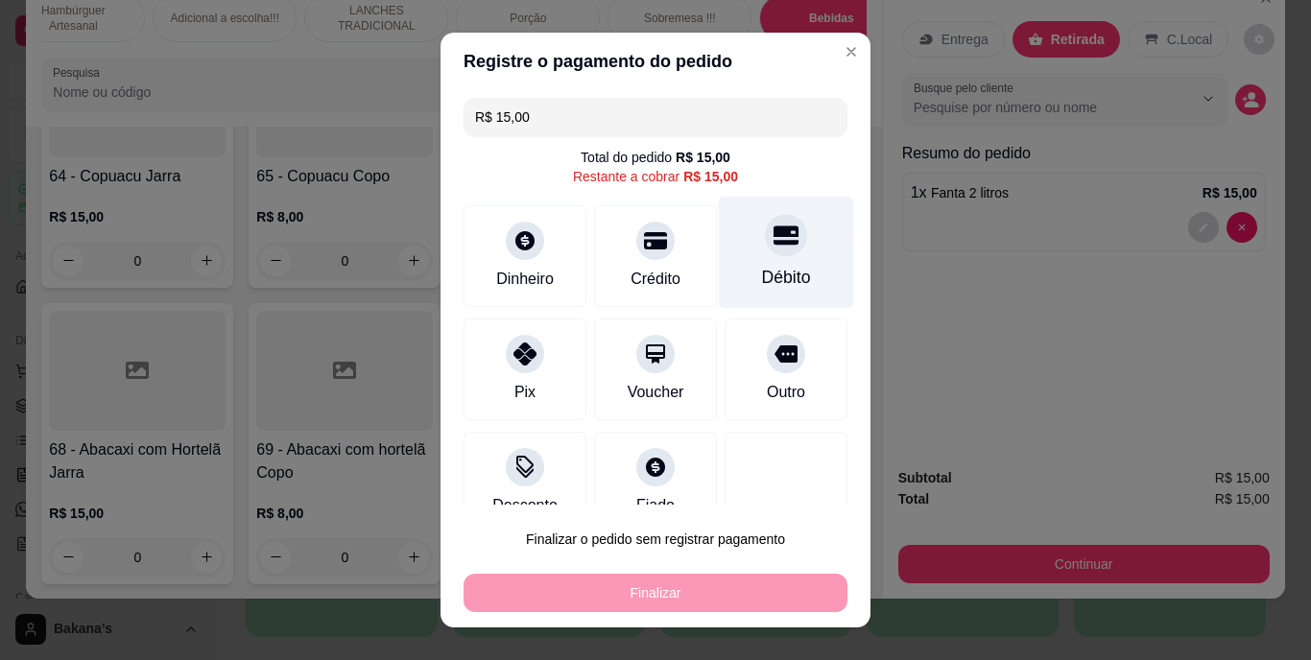
click at [774, 245] on icon at bounding box center [786, 236] width 25 height 25
type input "R$ 0,00"
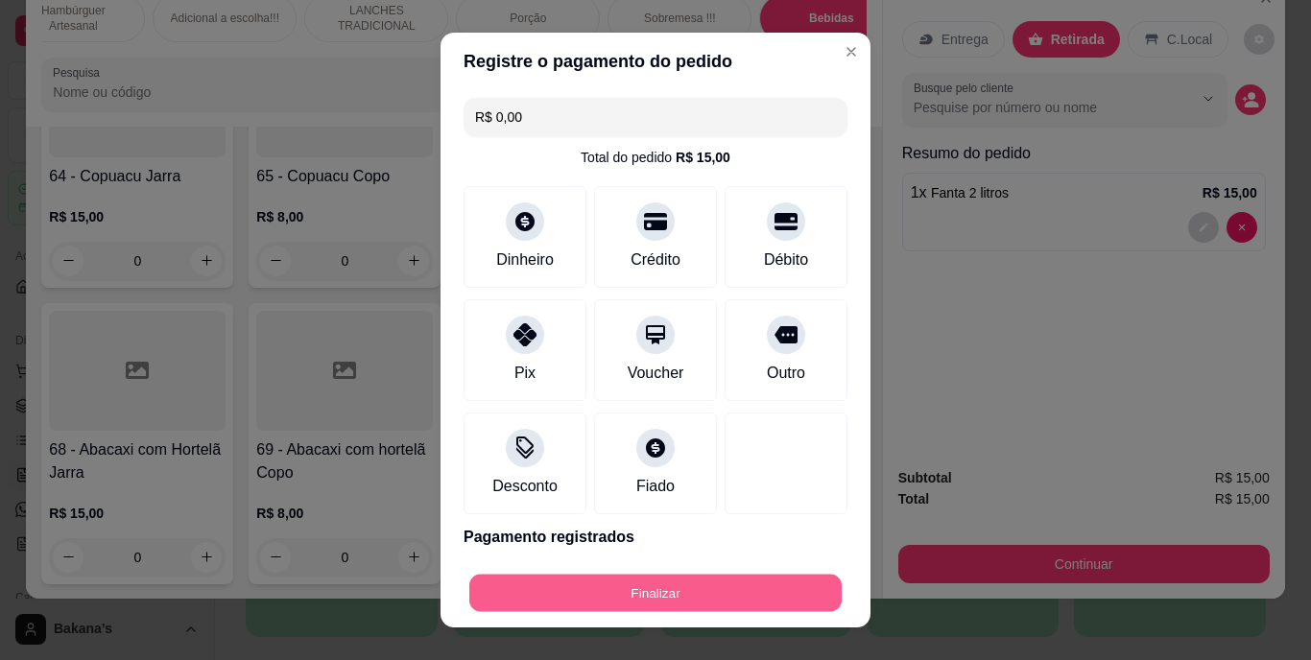
click at [736, 574] on button "Finalizar" at bounding box center [655, 592] width 372 height 37
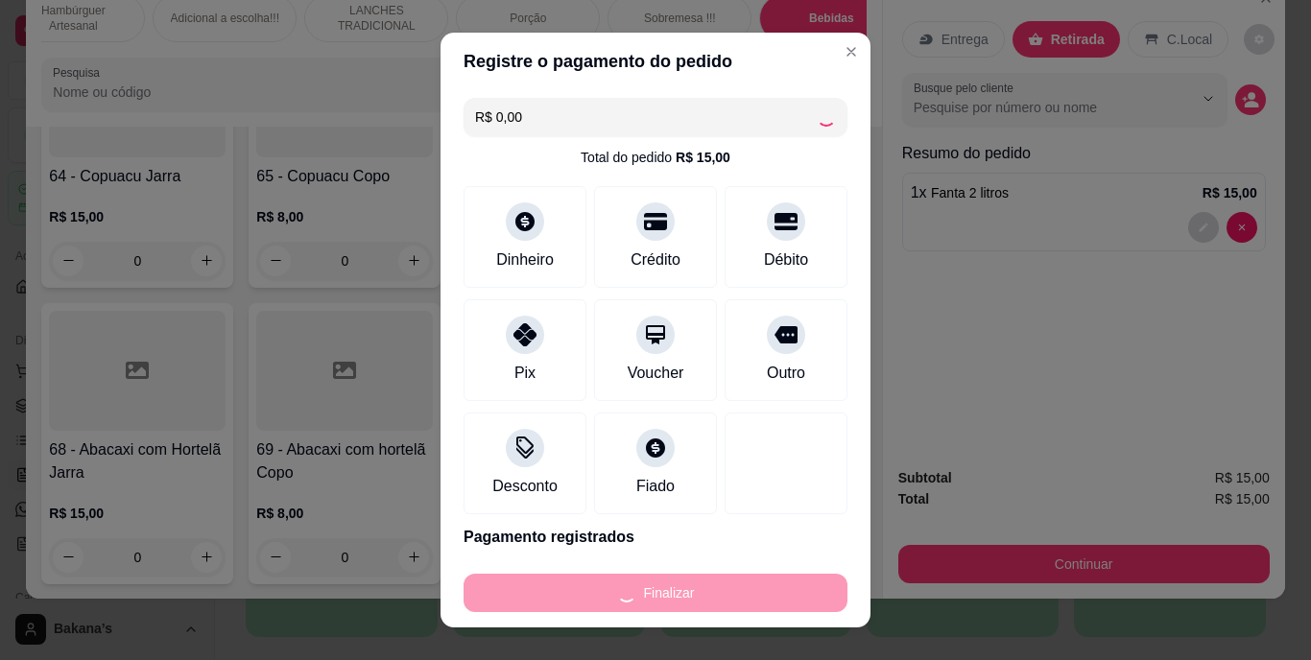
type input "0"
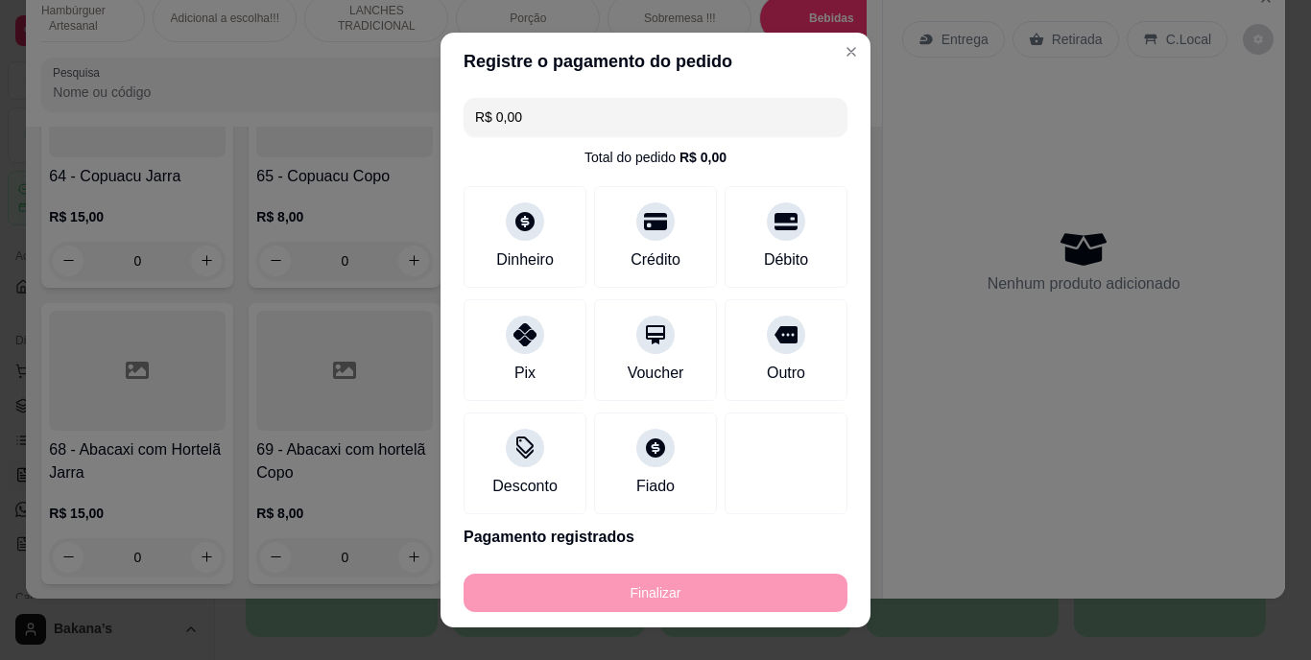
type input "-R$ 15,00"
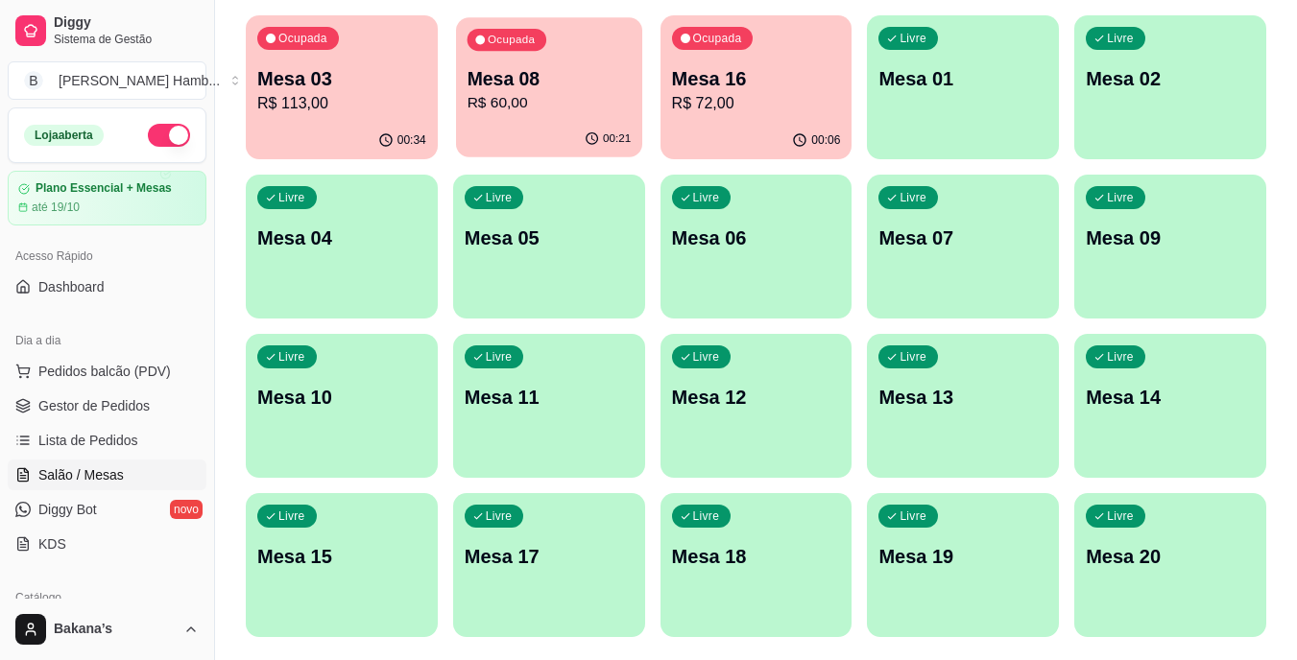
click at [585, 102] on p "R$ 60,00" at bounding box center [548, 103] width 164 height 22
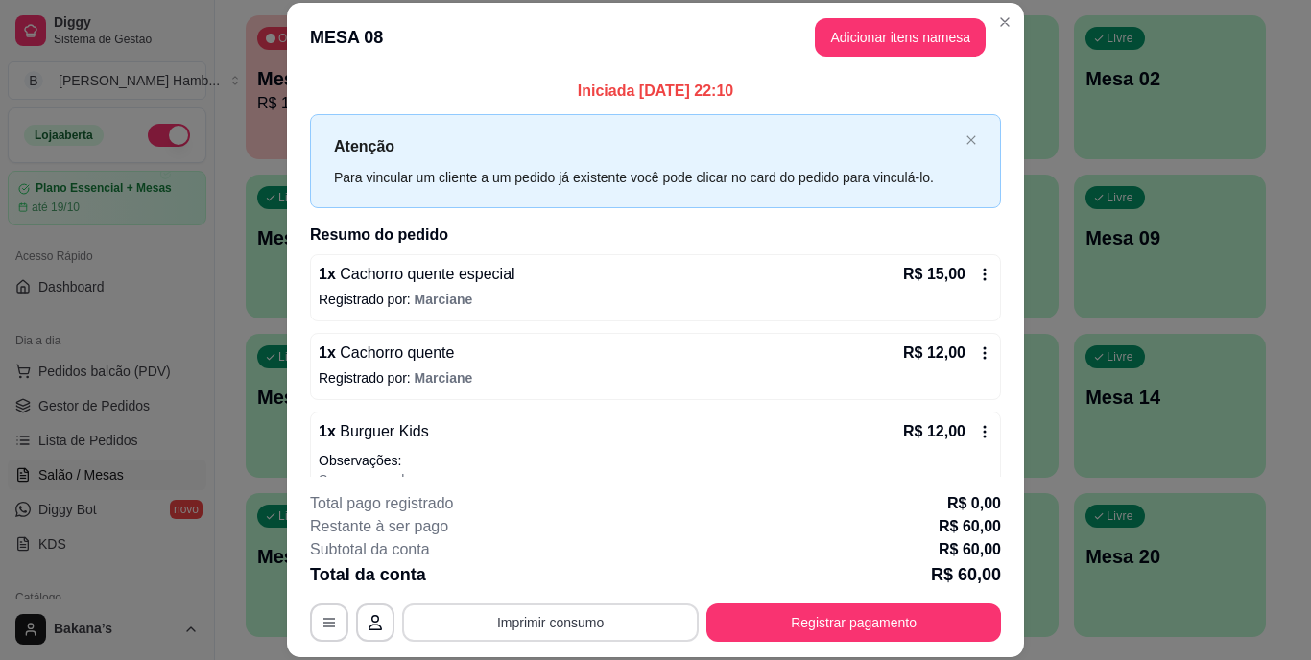
click at [517, 628] on button "Imprimir consumo" at bounding box center [550, 623] width 297 height 38
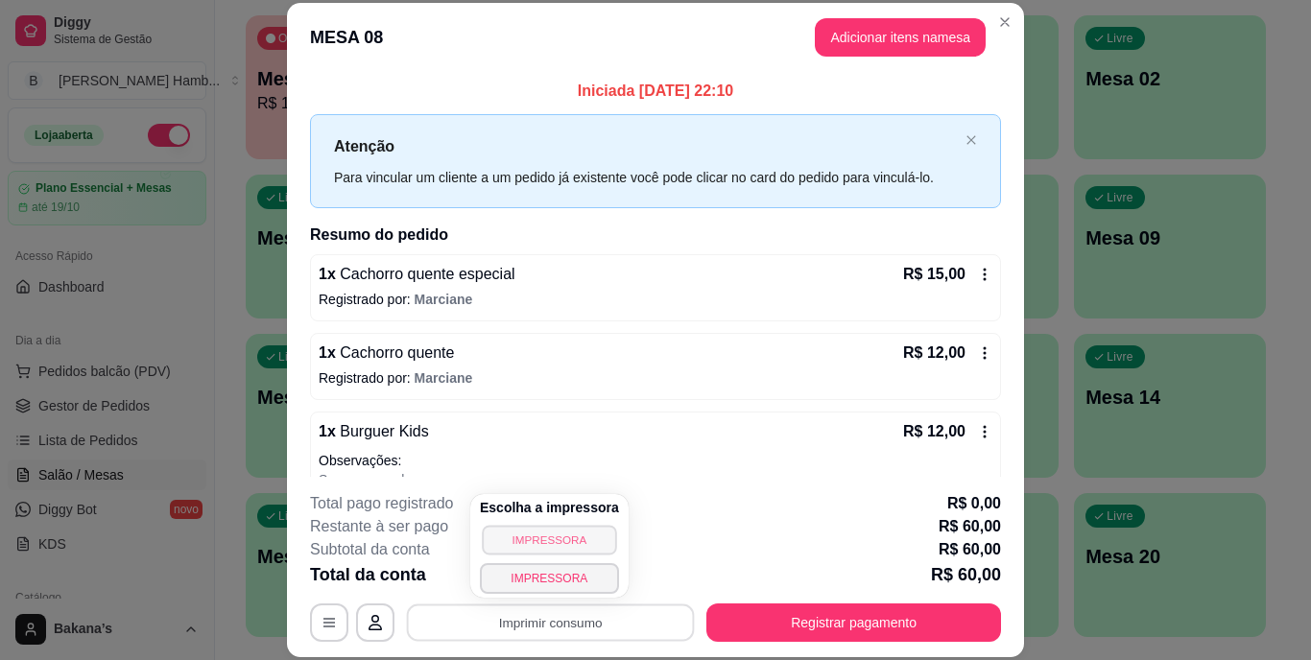
click at [515, 540] on button "IMPRESSORA" at bounding box center [549, 540] width 134 height 30
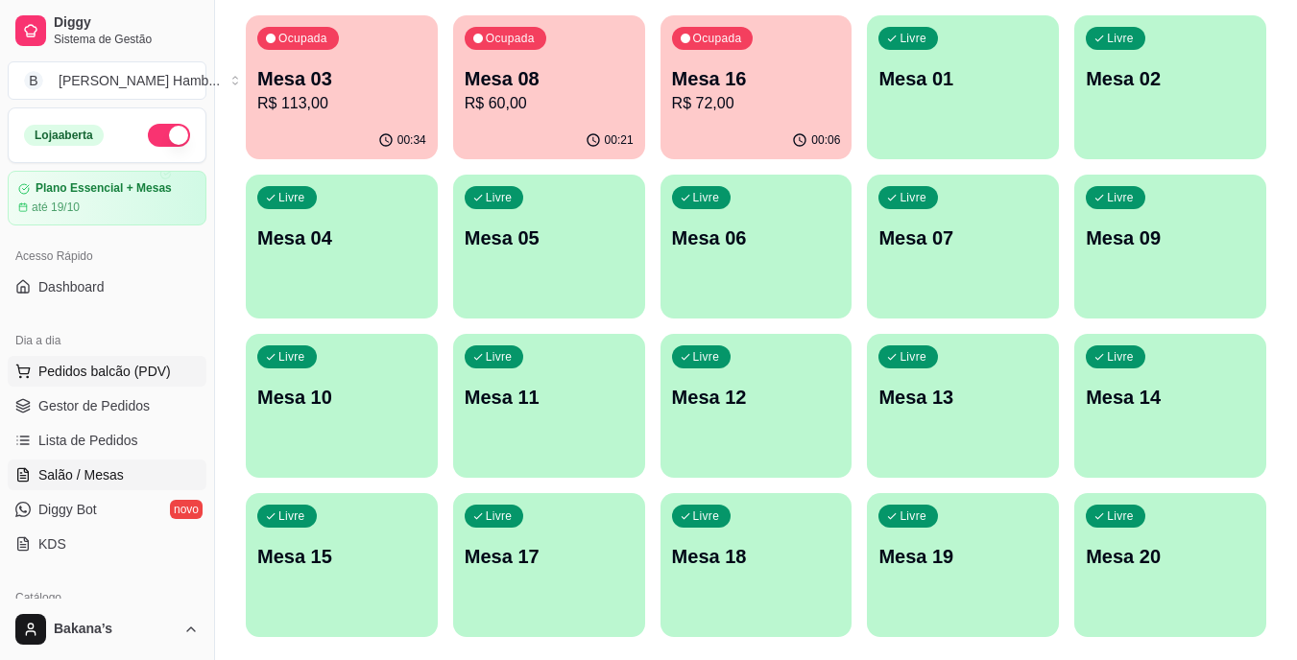
click at [84, 370] on span "Pedidos balcão (PDV)" at bounding box center [104, 371] width 132 height 19
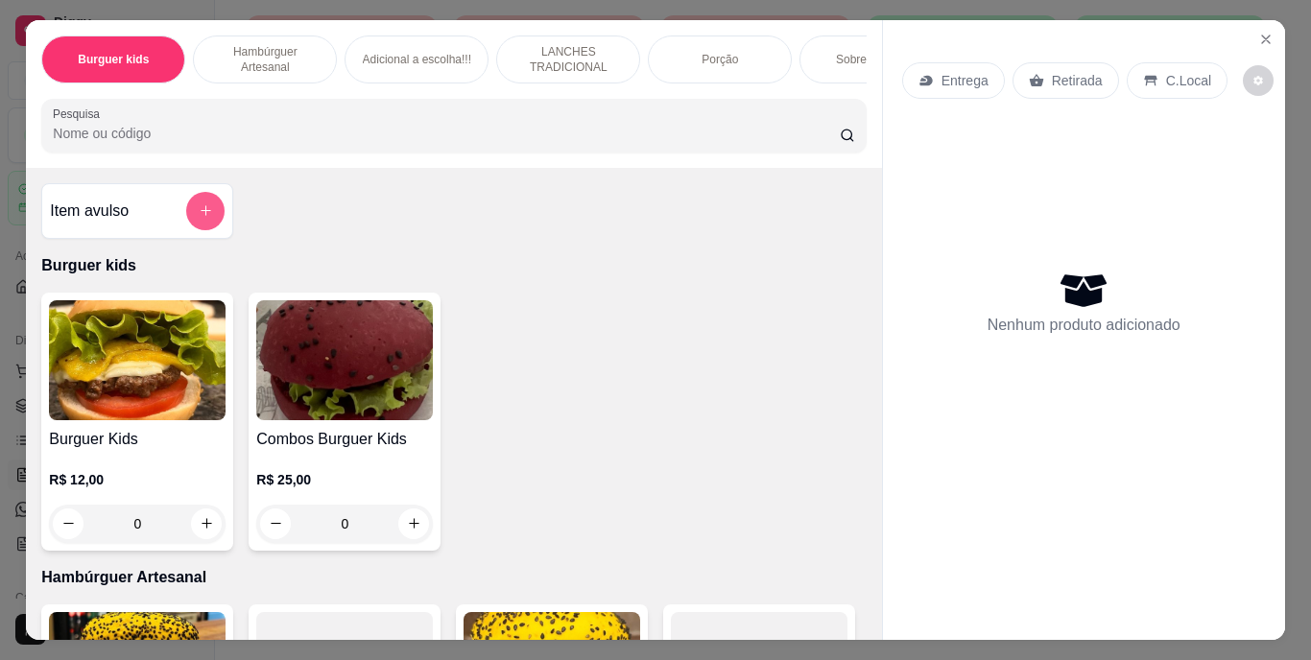
click at [205, 206] on button "add-separate-item" at bounding box center [205, 211] width 38 height 38
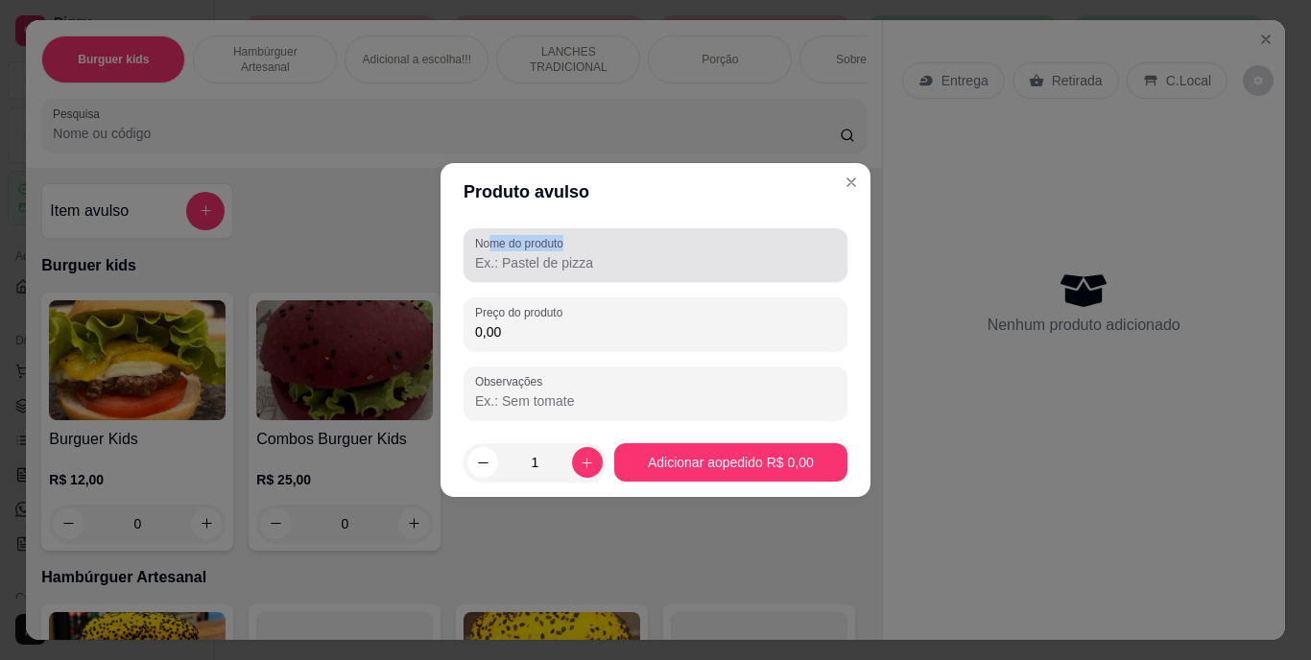
click at [495, 254] on div "Nome do produto" at bounding box center [656, 255] width 384 height 54
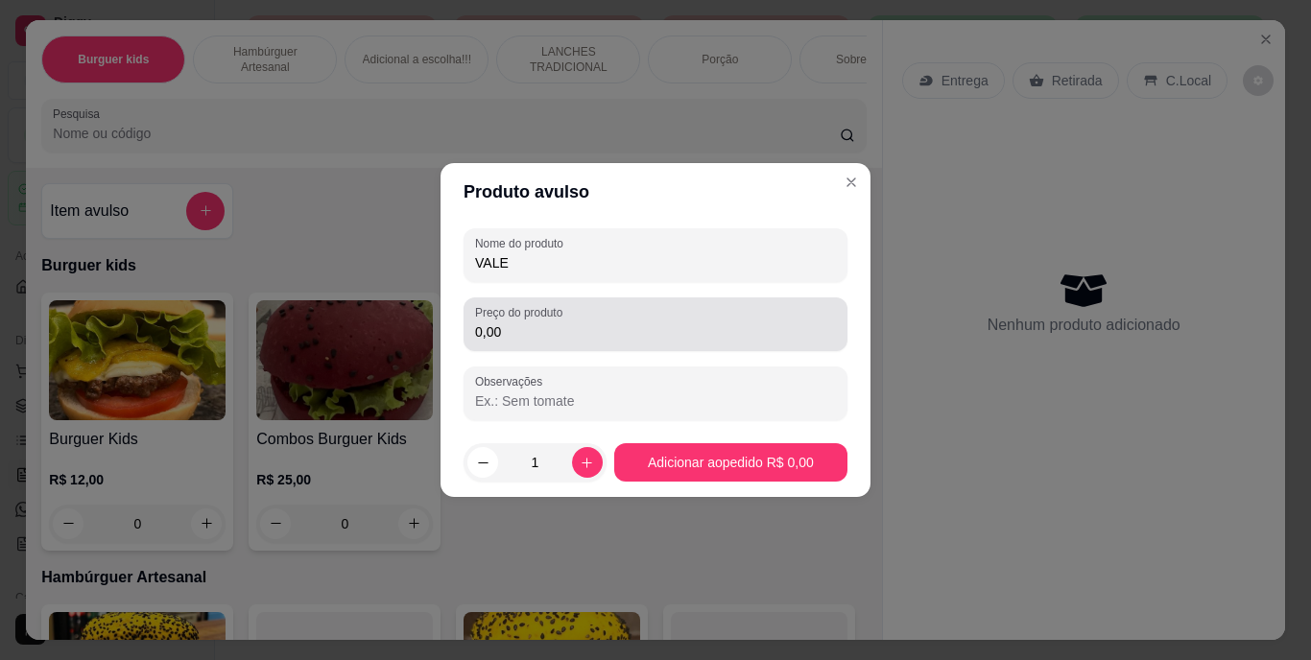
type input "VALE"
click at [554, 322] on div "0,00" at bounding box center [655, 324] width 361 height 38
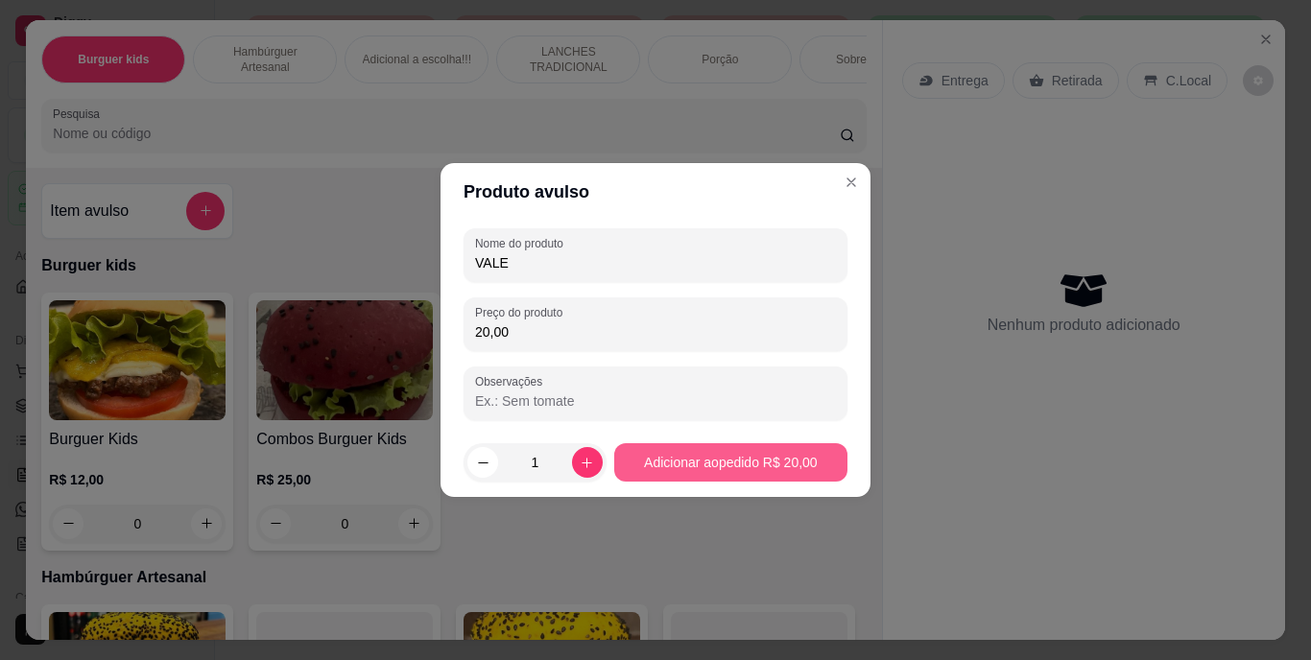
type input "20,00"
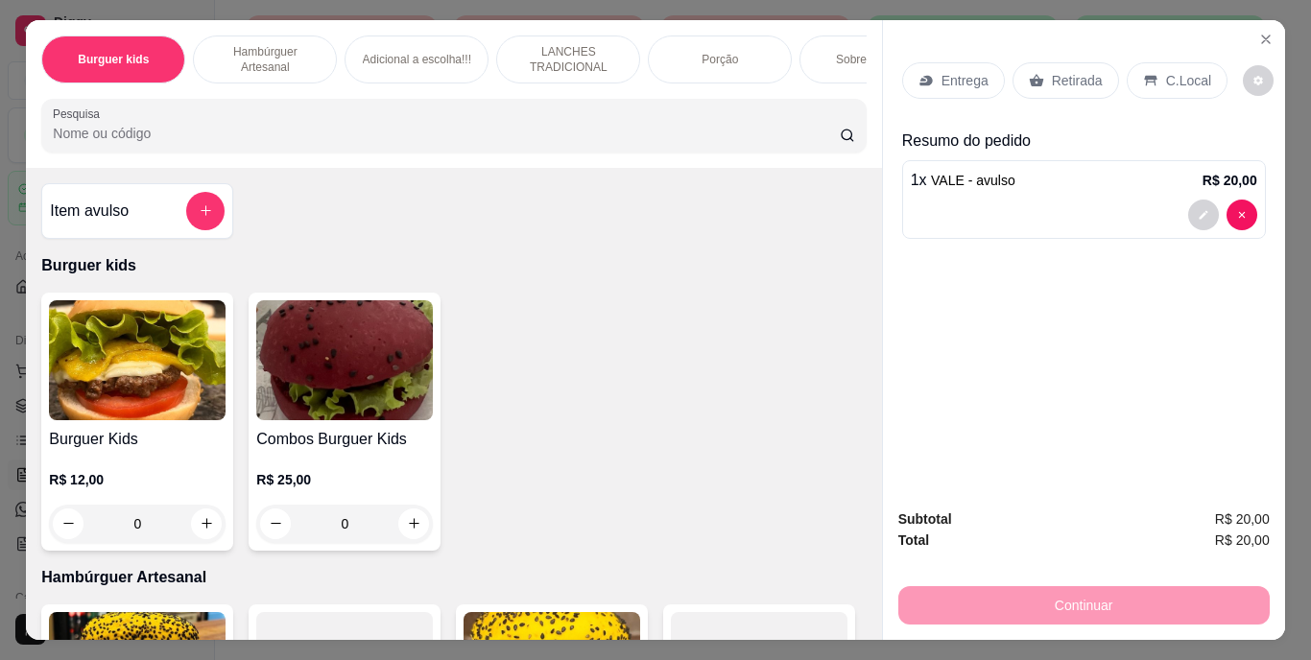
click at [1052, 79] on p "Retirada" at bounding box center [1077, 80] width 51 height 19
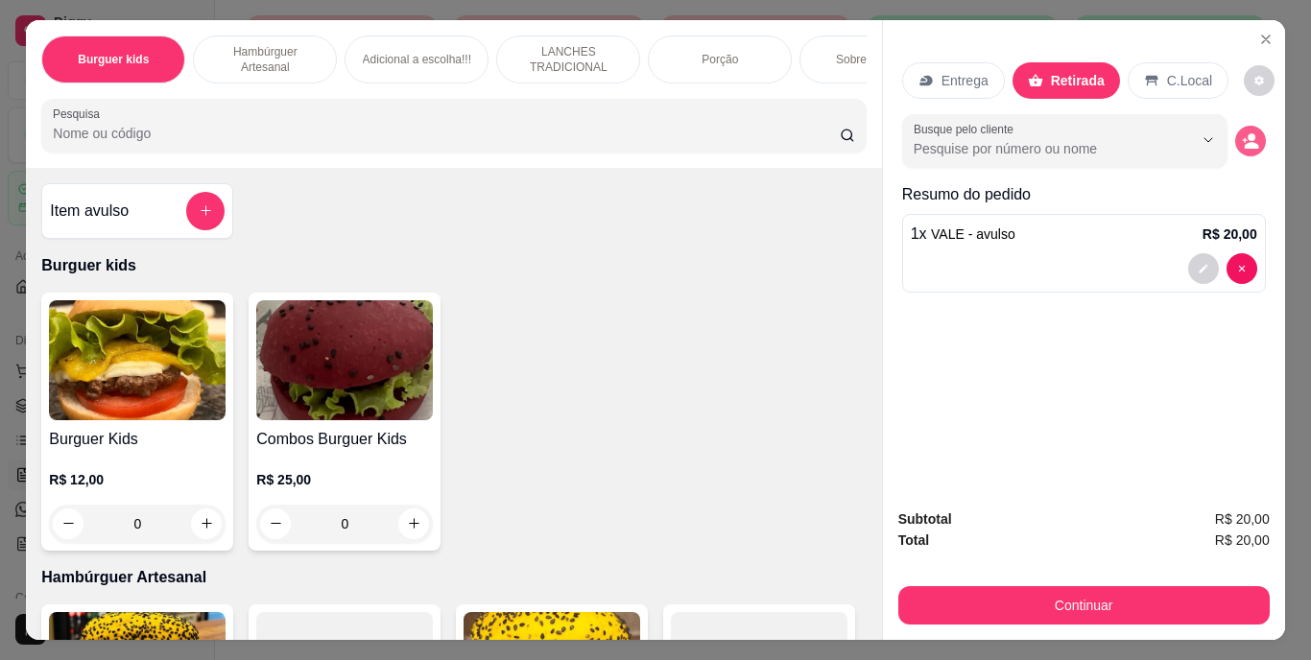
click at [1242, 132] on icon "decrease-product-quantity" at bounding box center [1250, 140] width 17 height 17
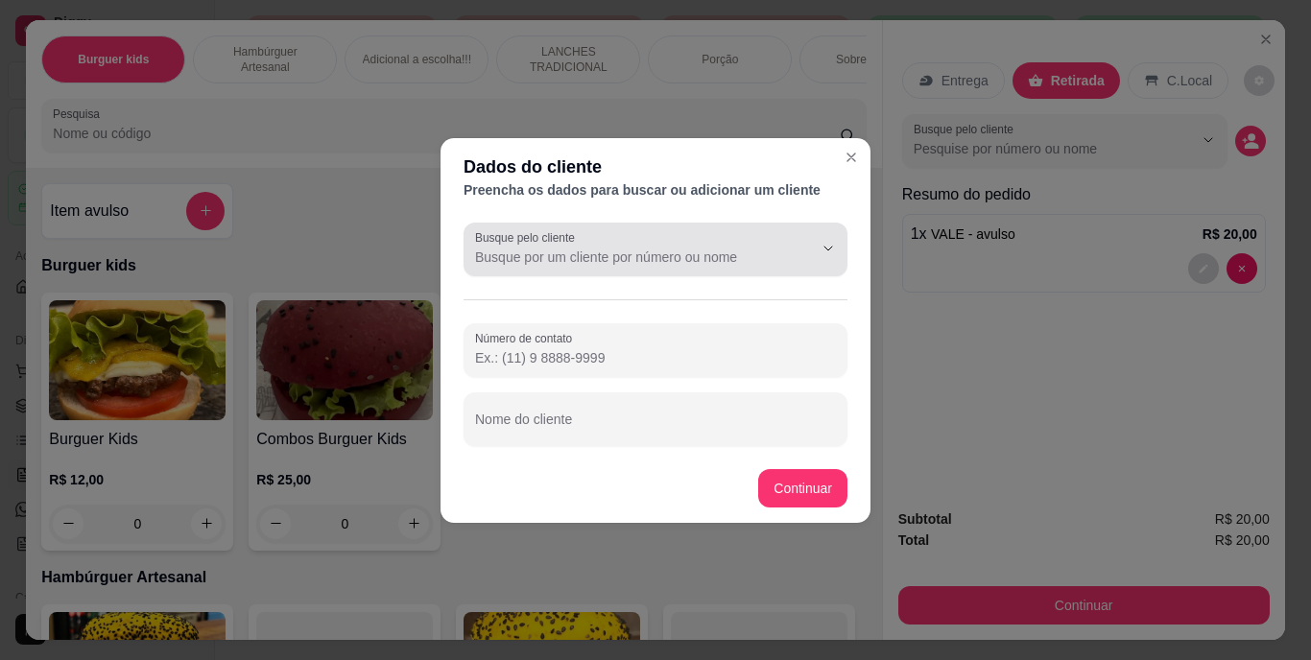
click at [688, 248] on input "Busque pelo cliente" at bounding box center [628, 257] width 307 height 19
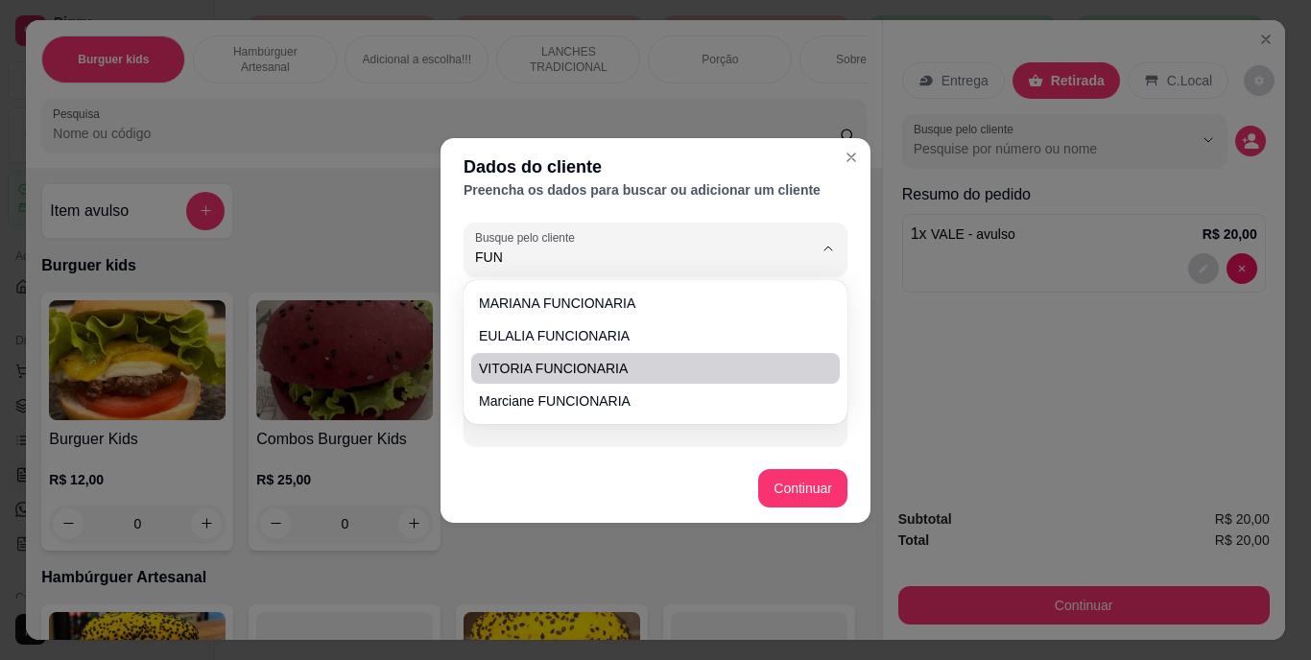
click at [662, 360] on span "VITORIA FUNCIONARIA" at bounding box center [646, 368] width 334 height 19
type input "VITORIA FUNCIONARIA"
type input "[PHONE_NUMBER]"
type input "VITORIA FUNCIONARIA"
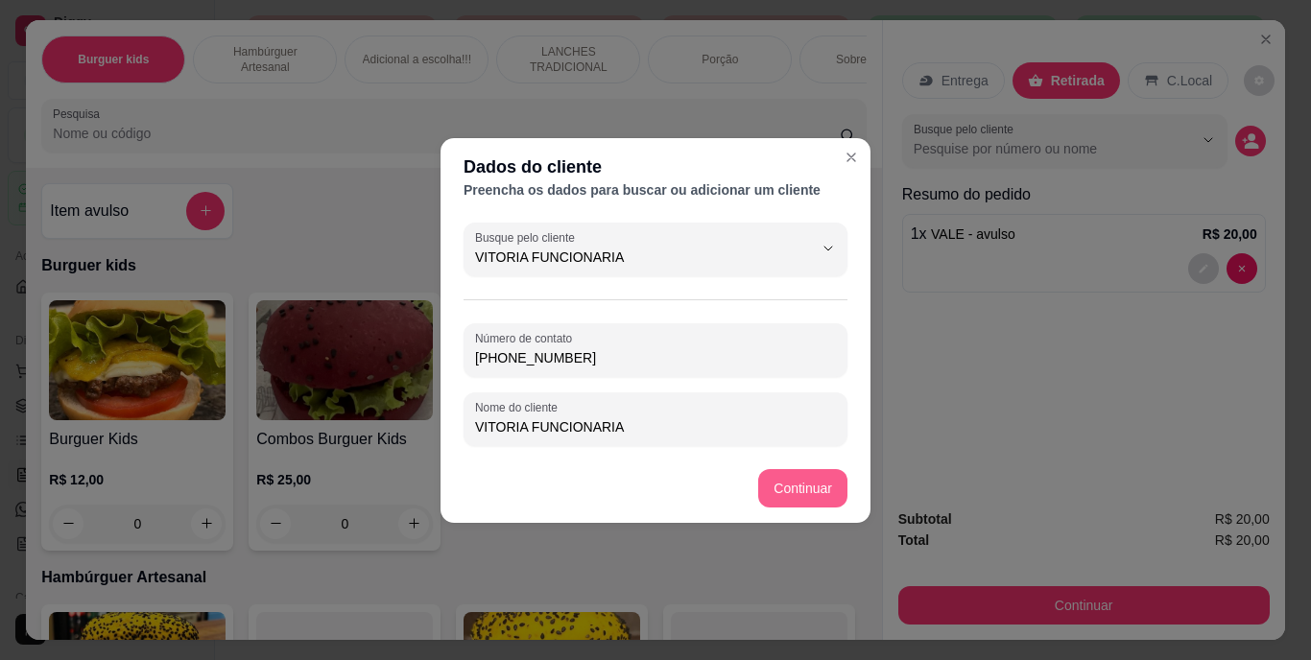
type input "VITORIA FUNCIONARIA"
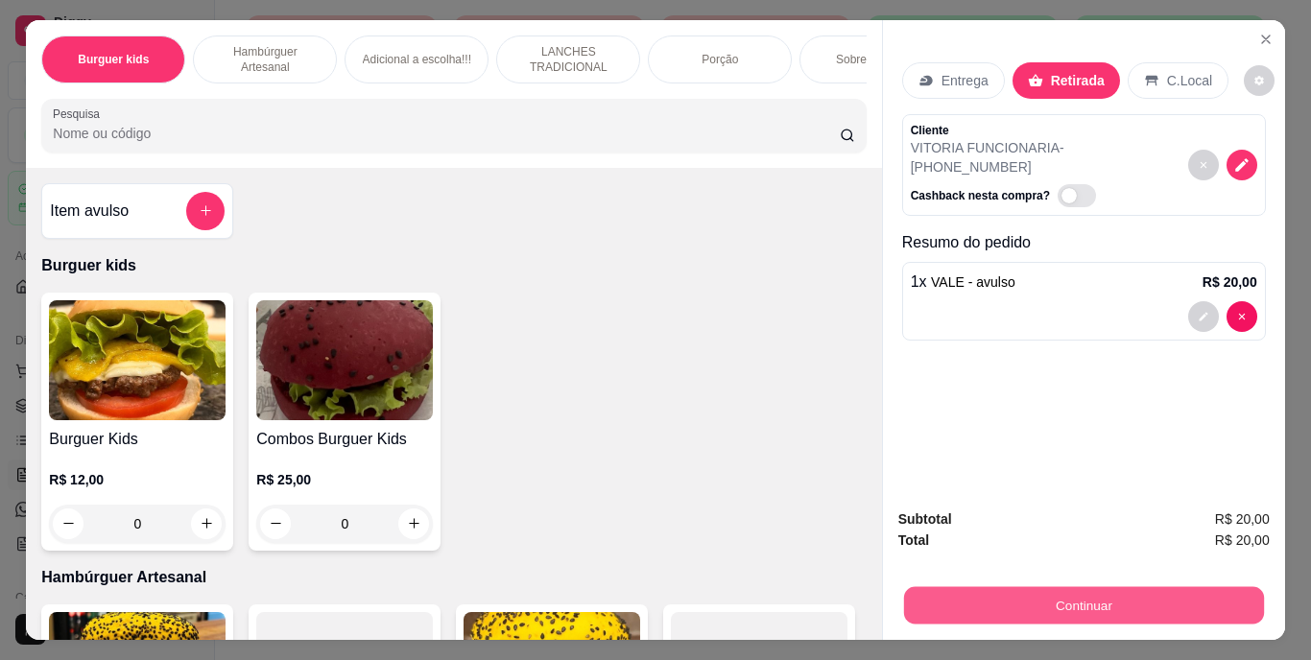
click at [976, 587] on button "Continuar" at bounding box center [1083, 605] width 360 height 37
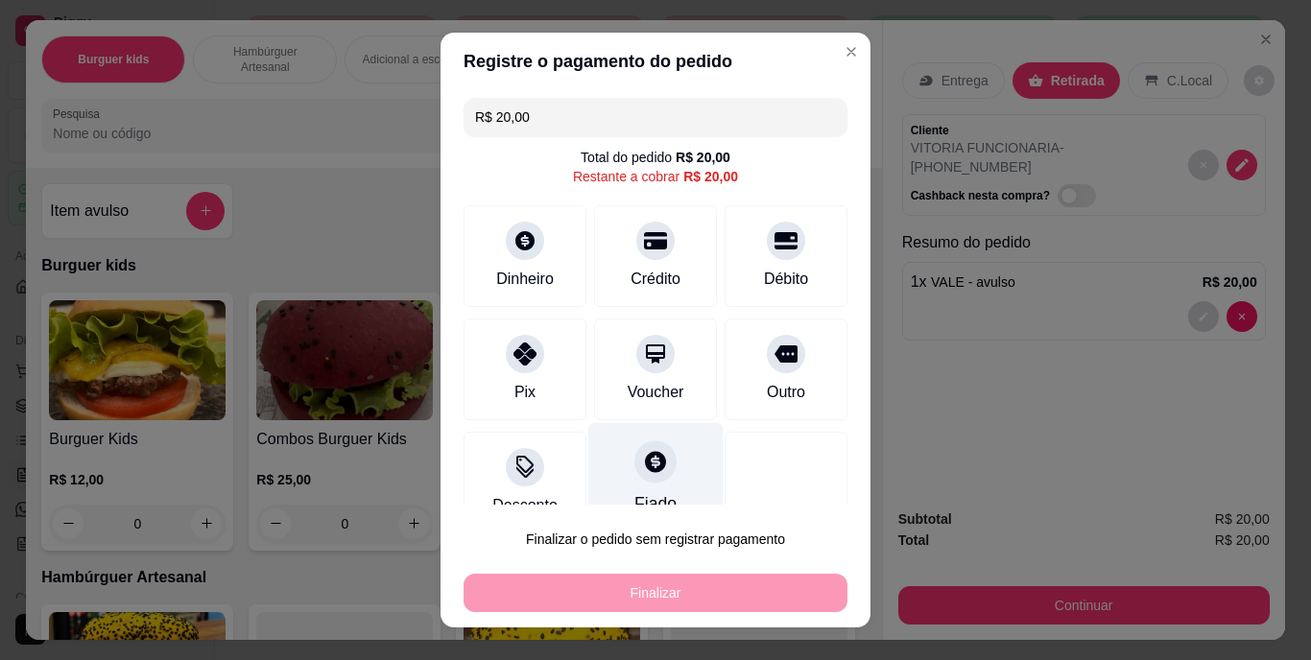
click at [647, 455] on icon at bounding box center [655, 462] width 25 height 25
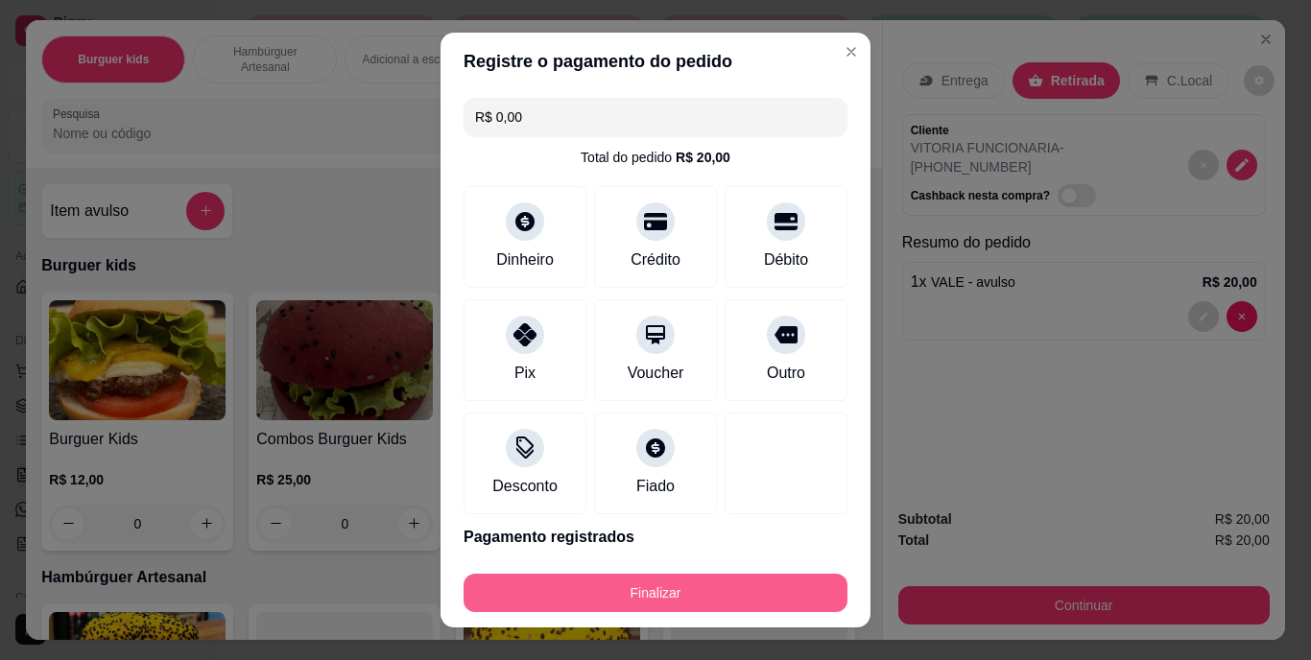
click at [675, 575] on button "Finalizar" at bounding box center [656, 593] width 384 height 38
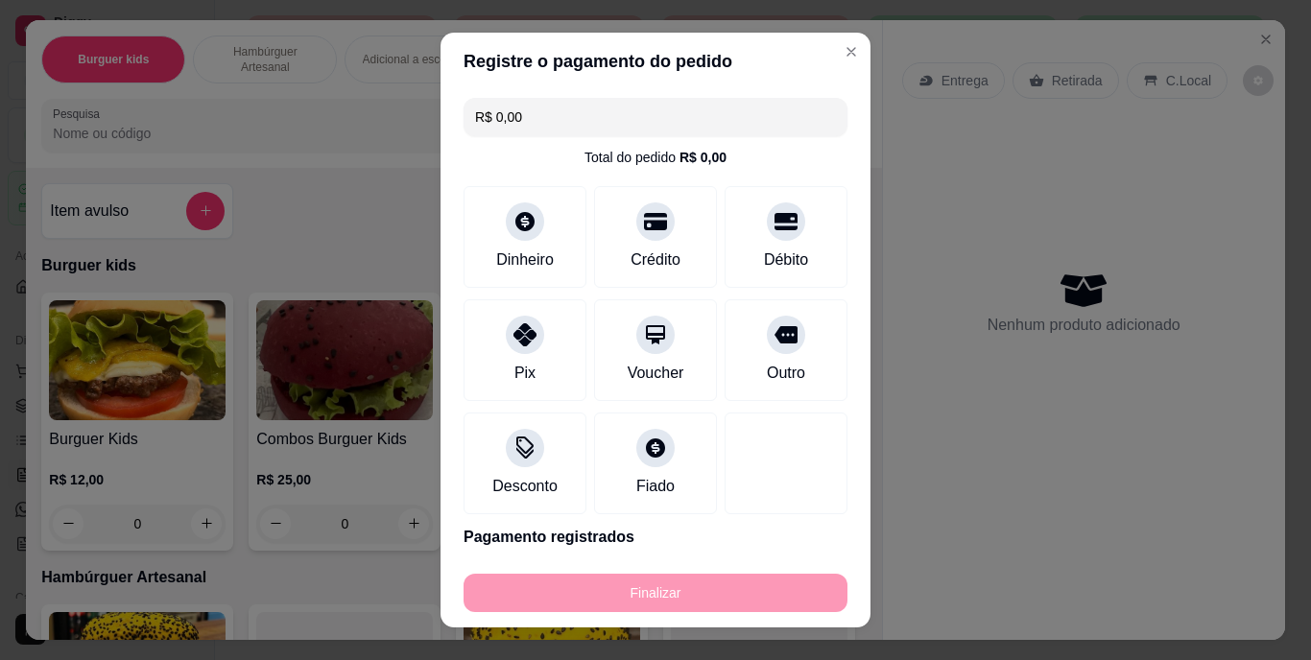
type input "-R$ 20,00"
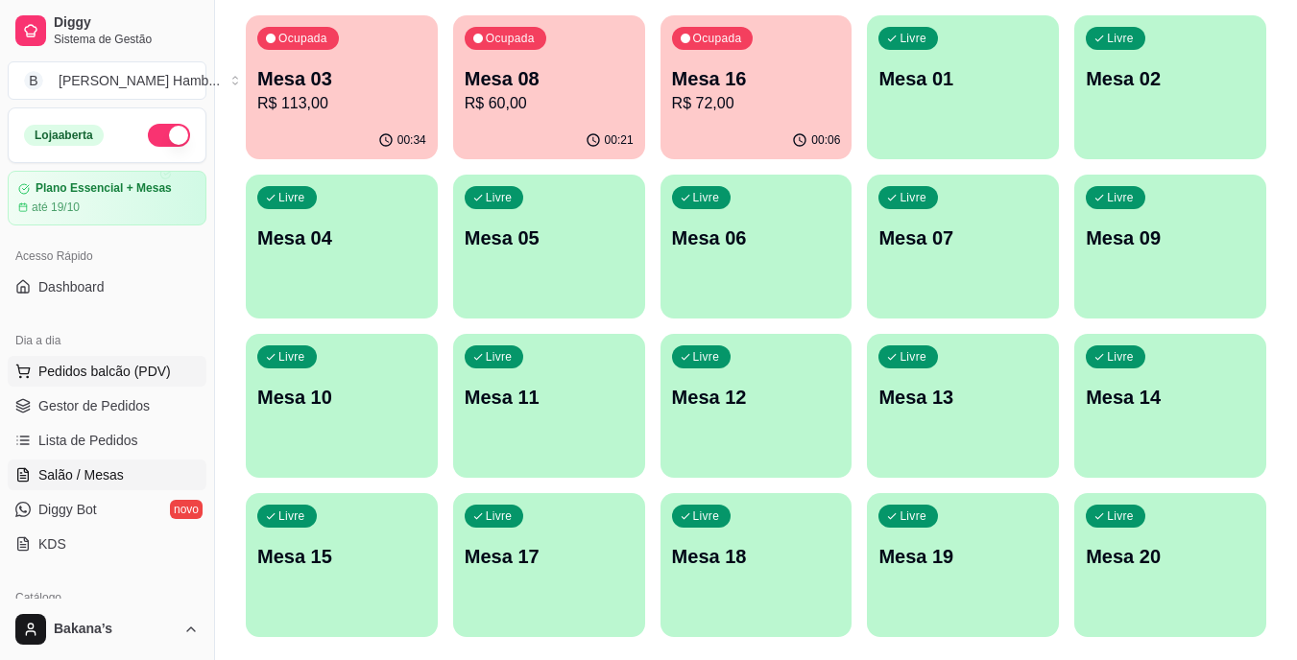
click at [142, 370] on span "Pedidos balcão (PDV)" at bounding box center [104, 371] width 132 height 19
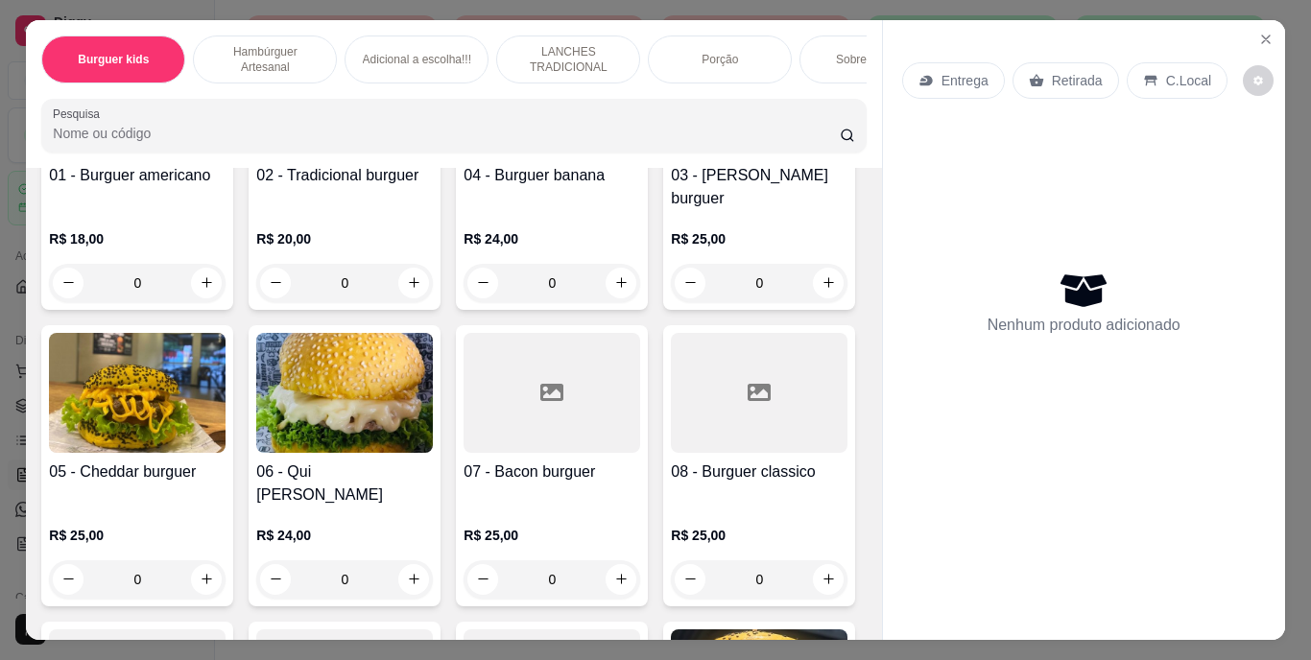
scroll to position [480, 0]
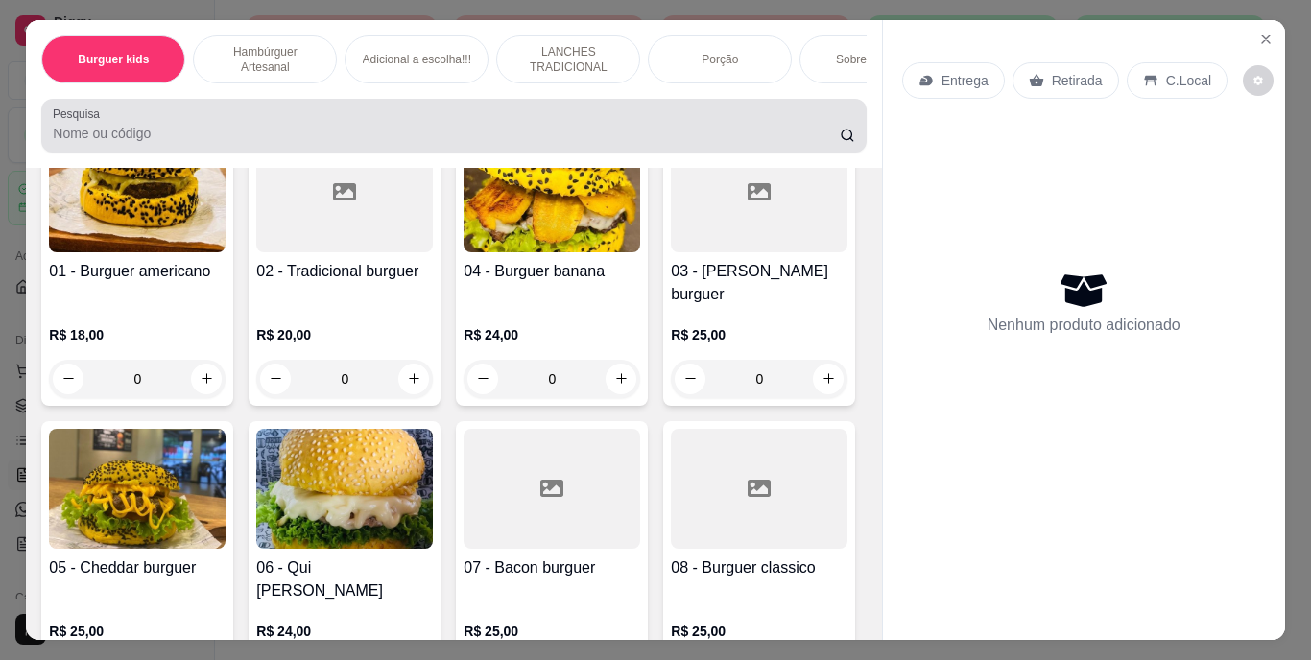
click at [730, 143] on input "Pesquisa" at bounding box center [446, 133] width 787 height 19
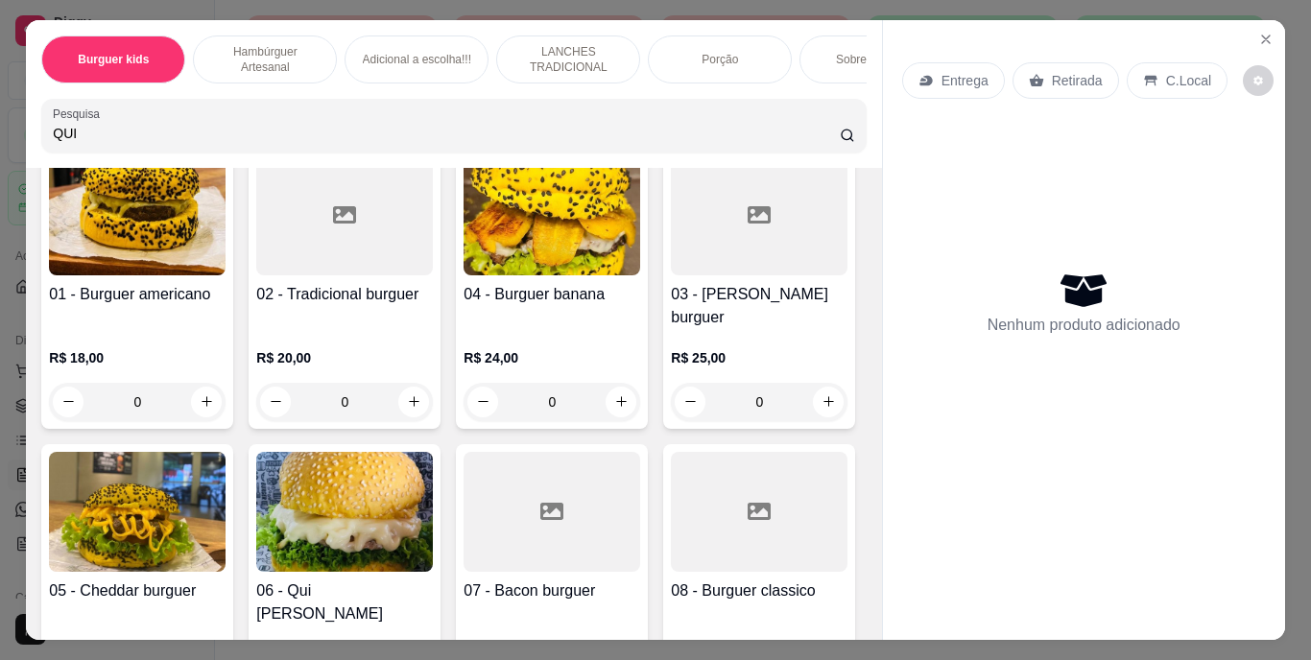
scroll to position [888, 0]
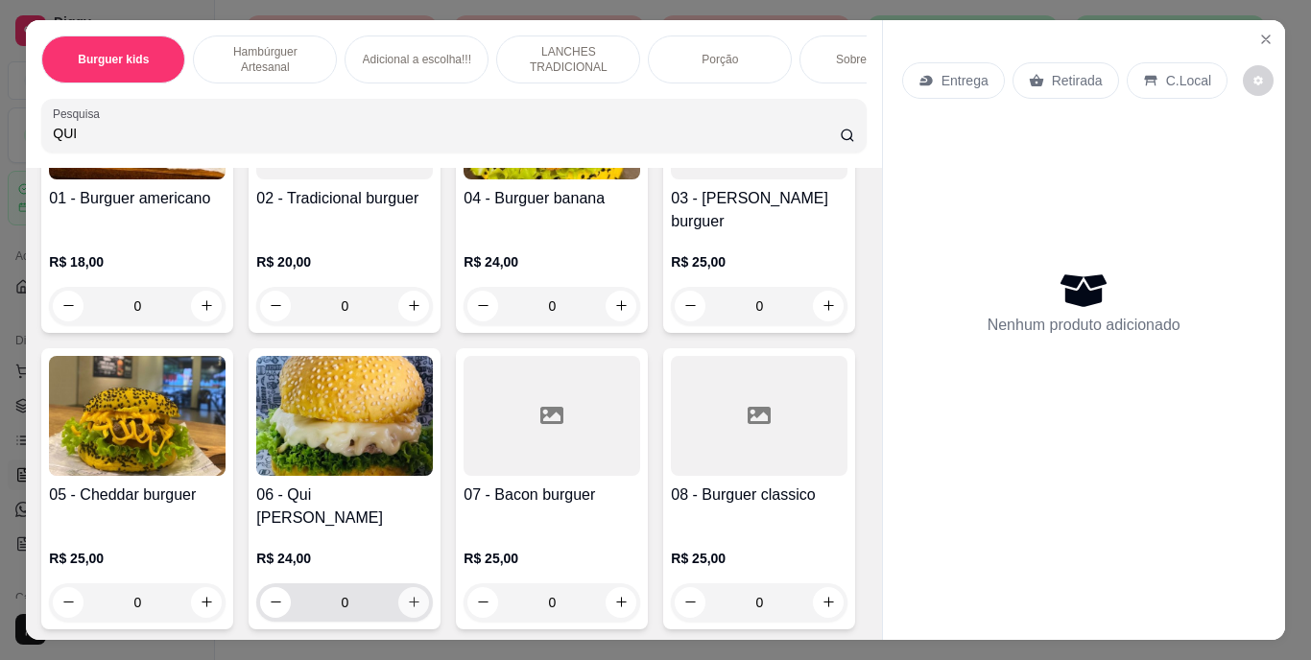
type input "QUI"
click at [421, 595] on icon "increase-product-quantity" at bounding box center [414, 602] width 14 height 14
type input "1"
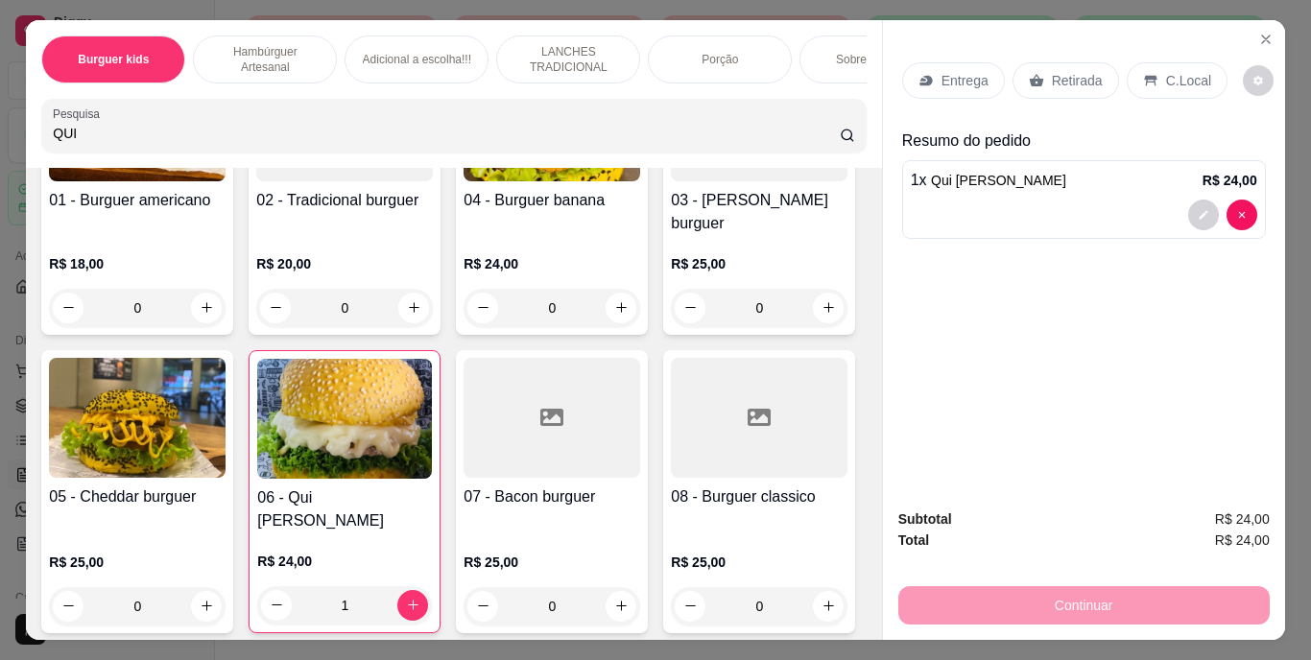
scroll to position [890, 0]
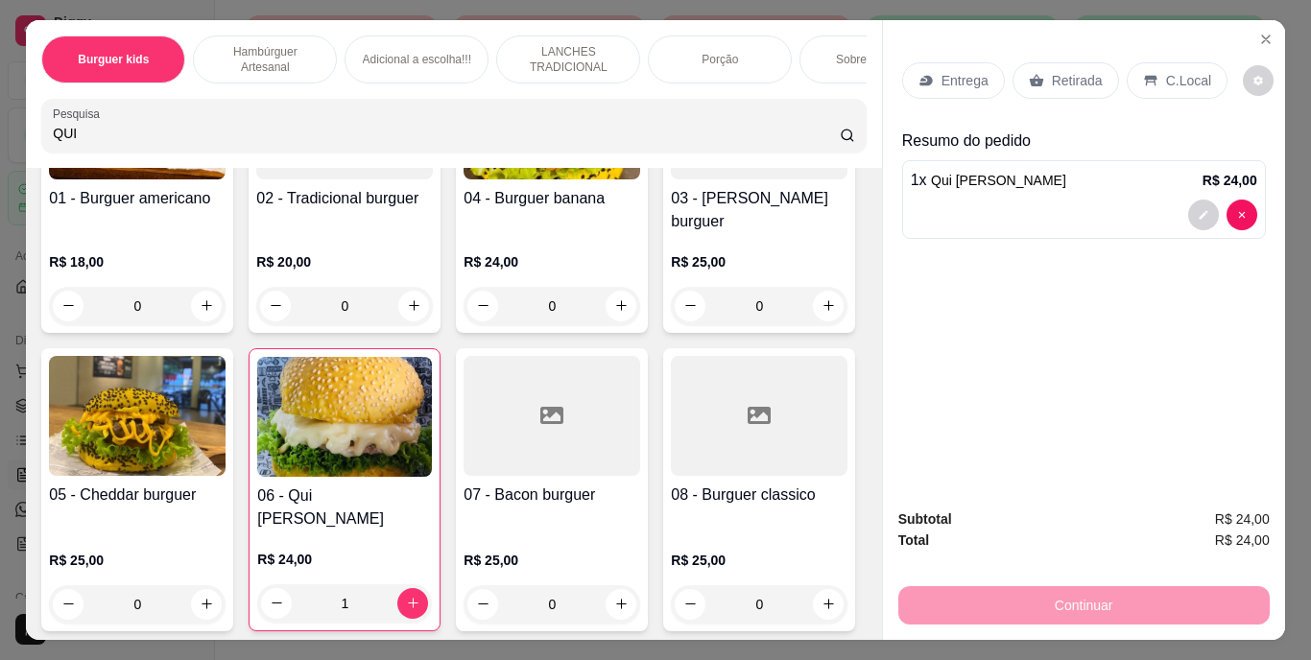
click at [1092, 63] on div "Retirada" at bounding box center [1066, 80] width 107 height 36
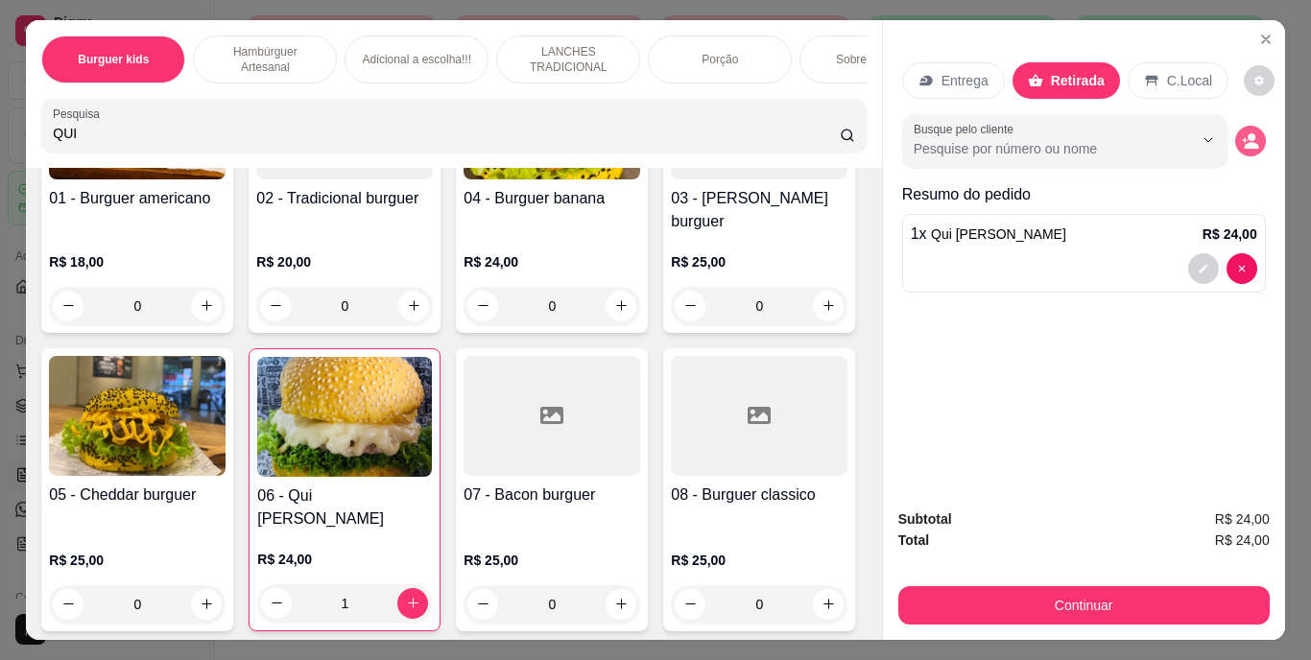
click at [1252, 131] on button "decrease-product-quantity" at bounding box center [1250, 141] width 31 height 31
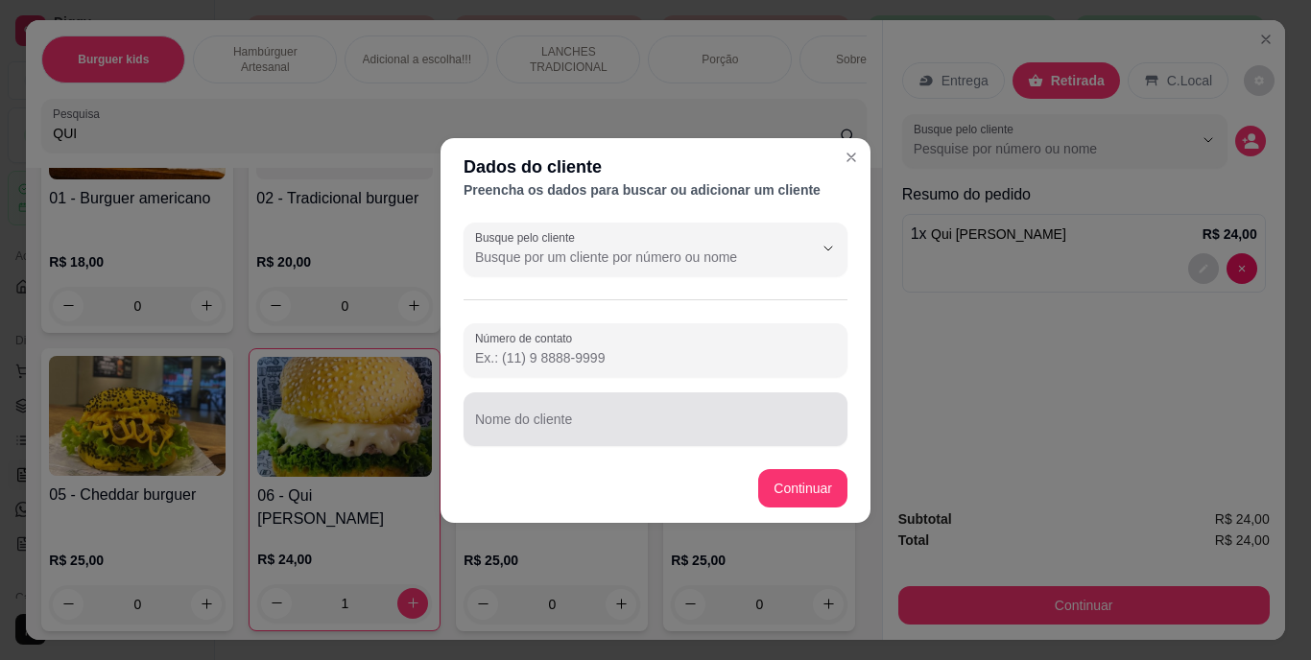
click at [800, 411] on div at bounding box center [655, 419] width 361 height 38
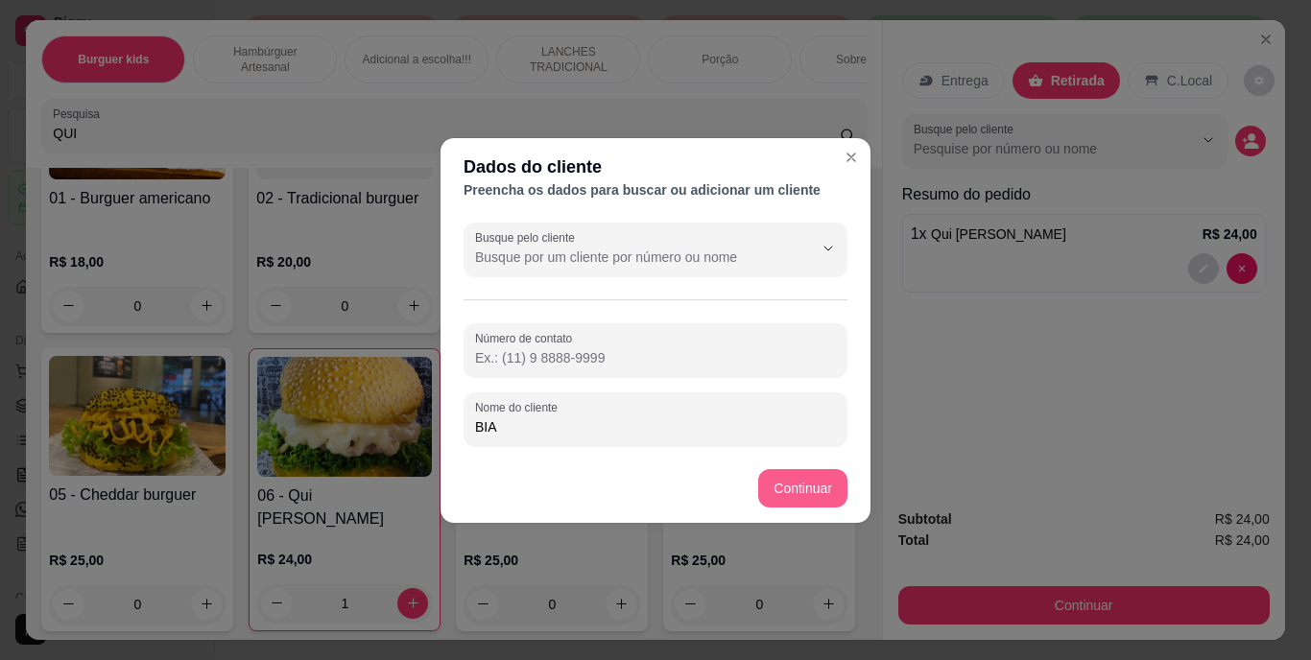
type input "BIA"
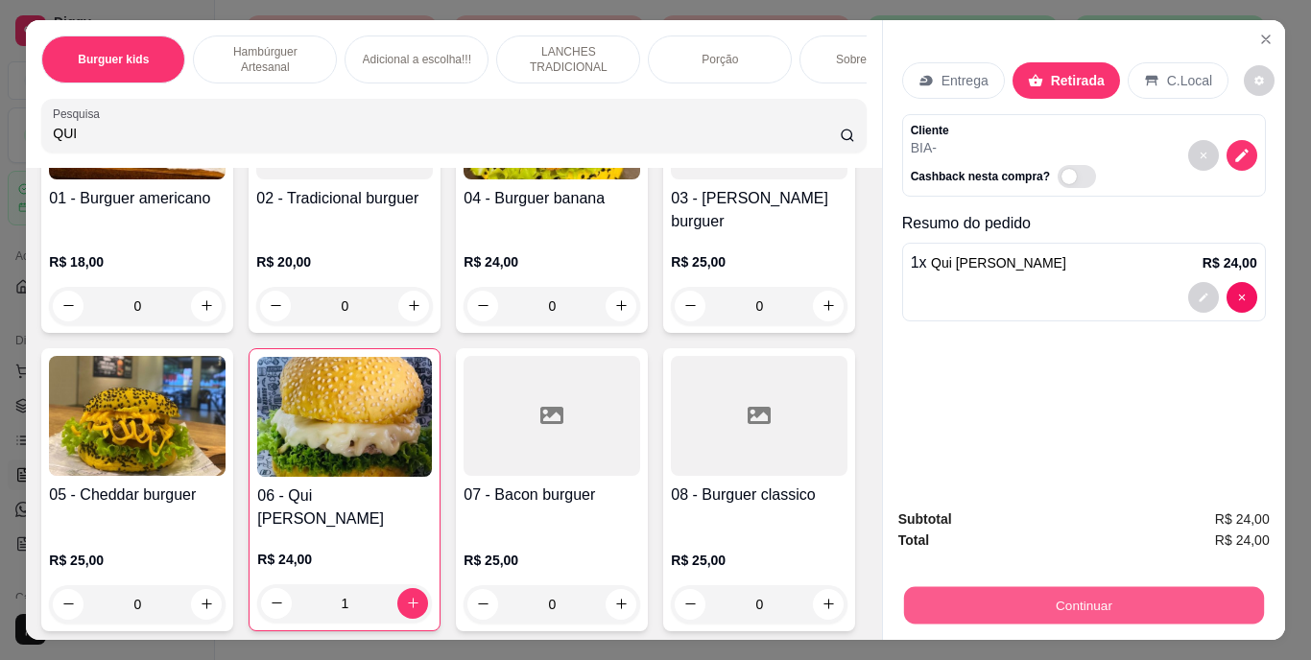
click at [935, 587] on button "Continuar" at bounding box center [1083, 605] width 360 height 37
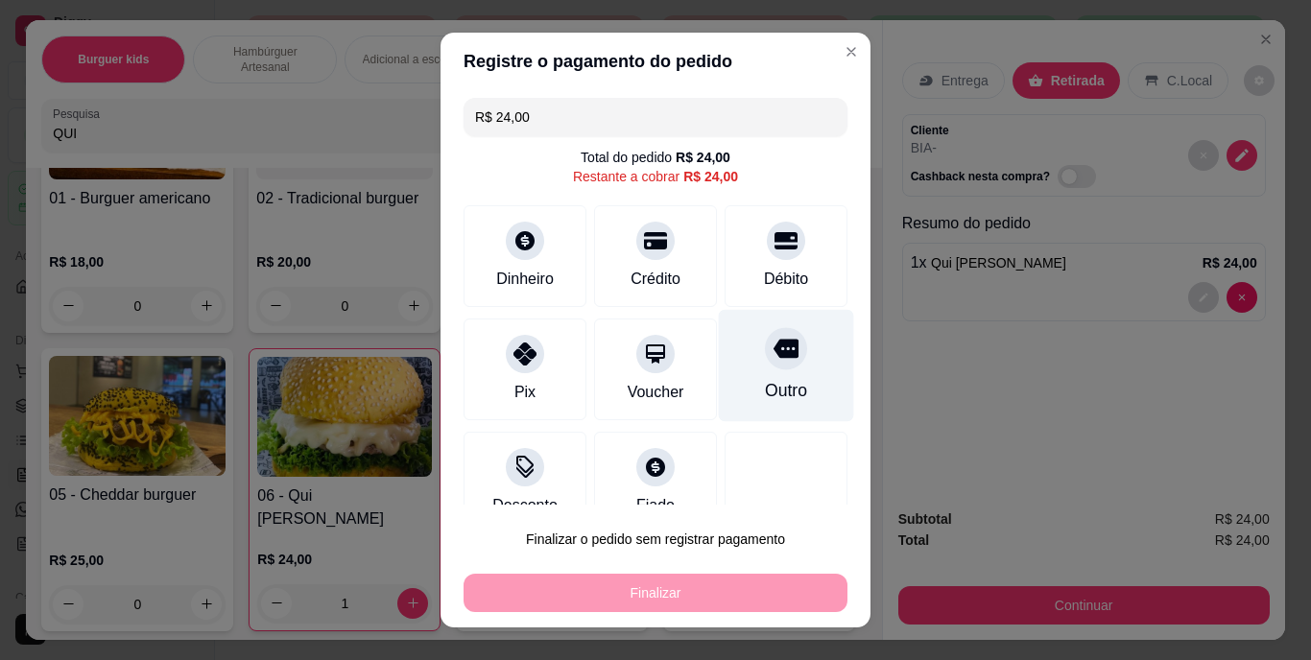
click at [738, 375] on div "Outro" at bounding box center [786, 366] width 135 height 112
type input "R$ 0,00"
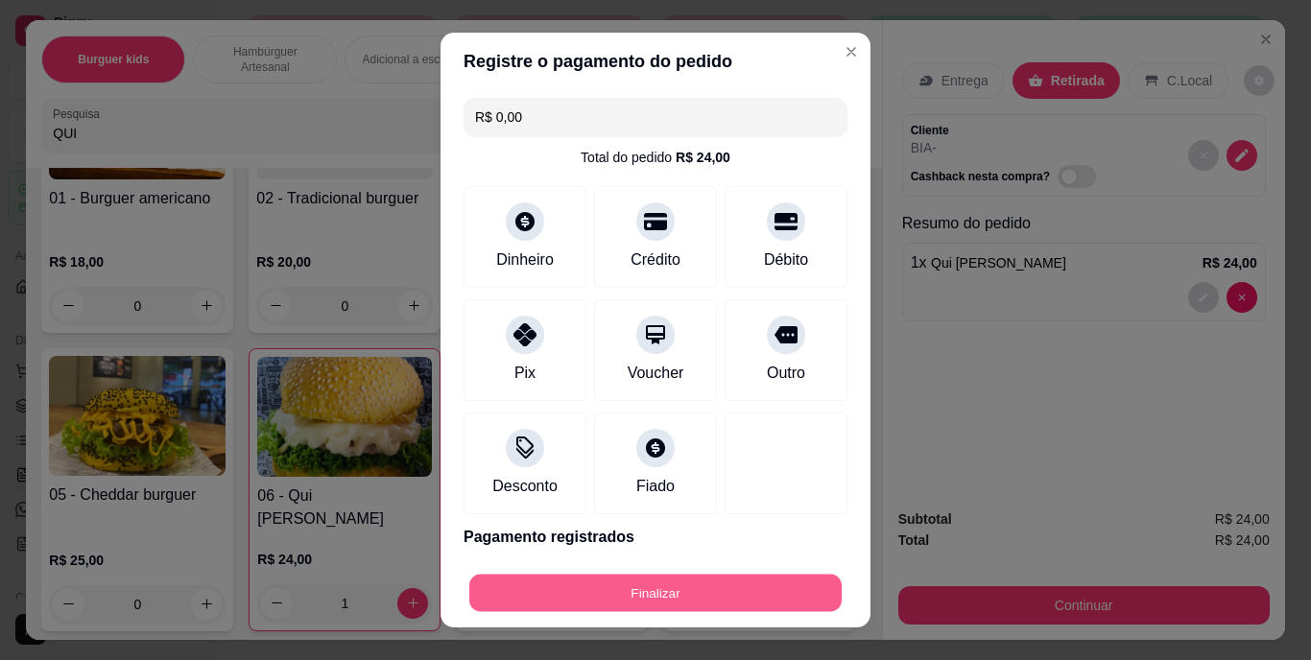
click at [769, 589] on button "Finalizar" at bounding box center [655, 592] width 372 height 37
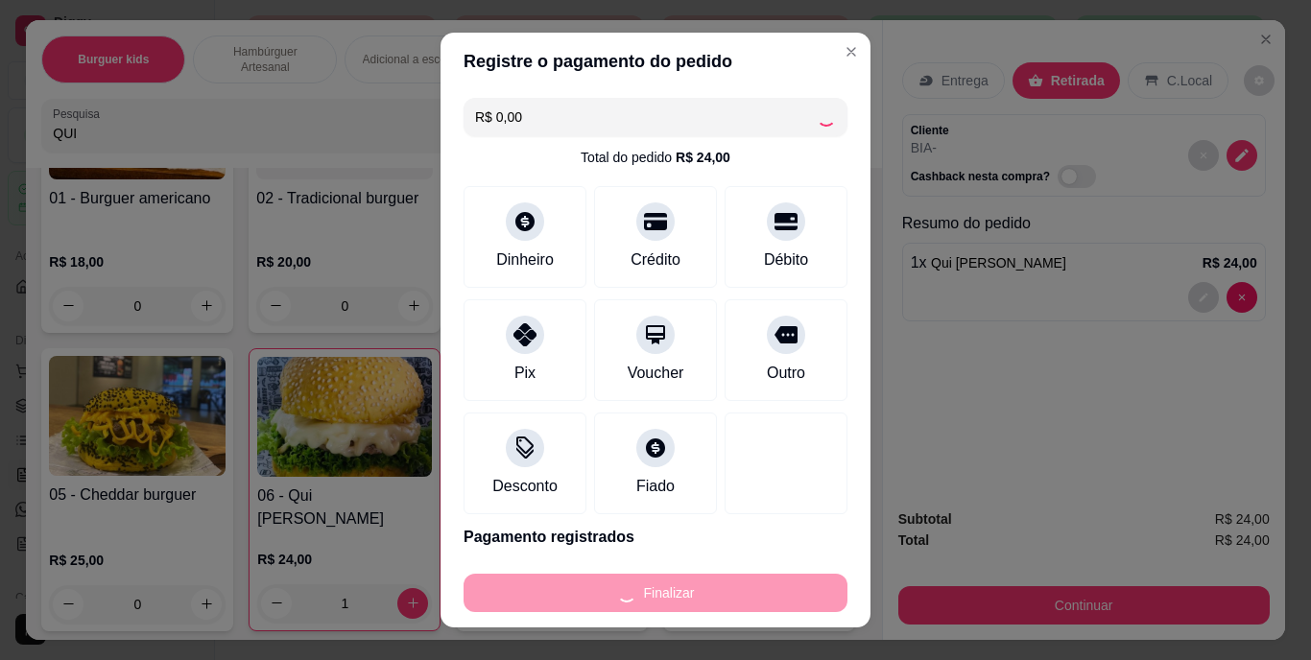
type input "0"
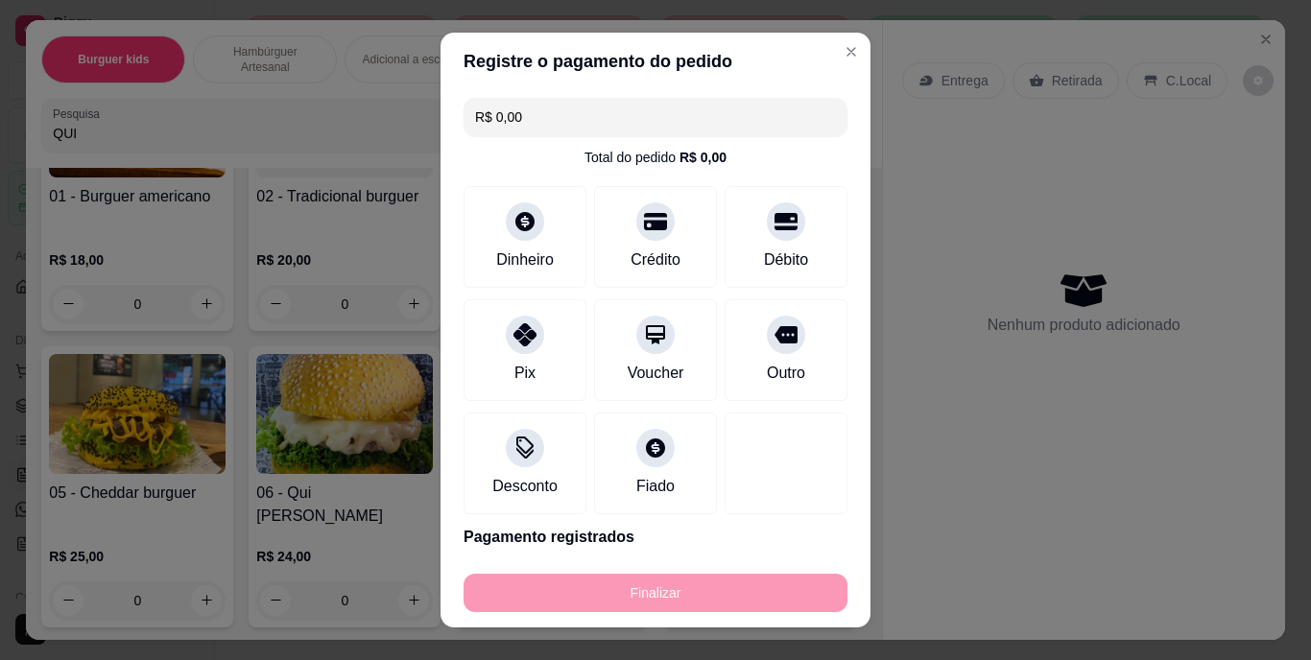
type input "-R$ 24,00"
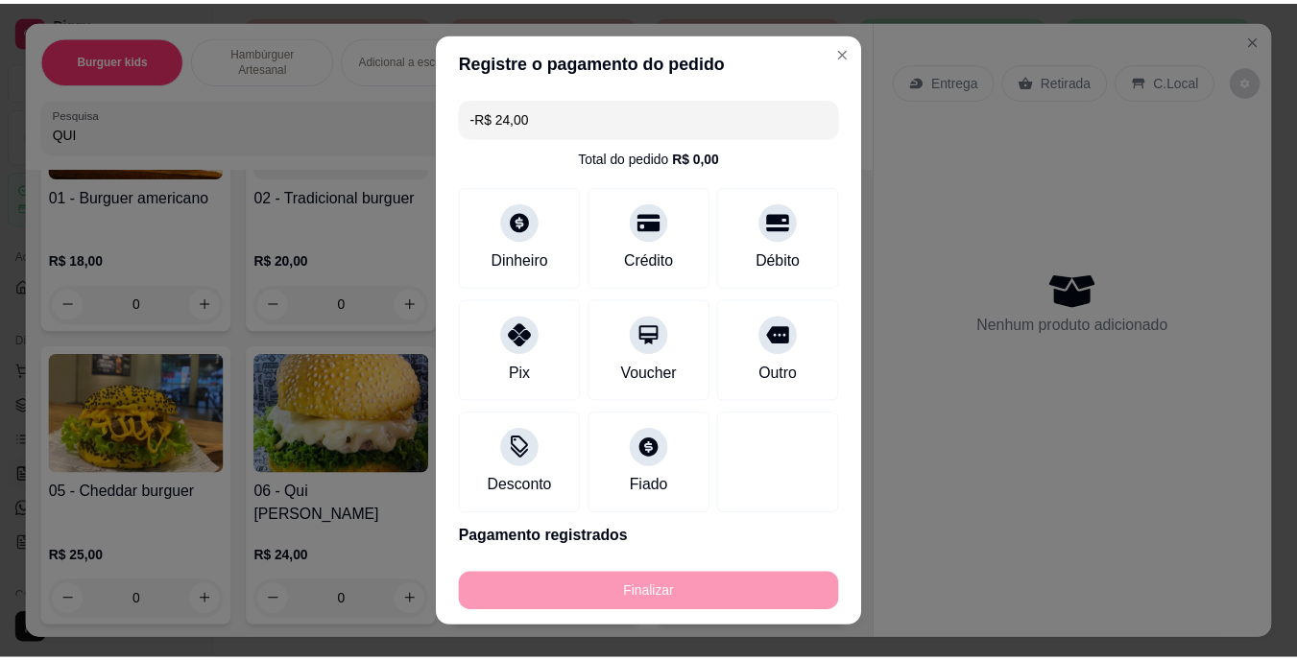
scroll to position [888, 0]
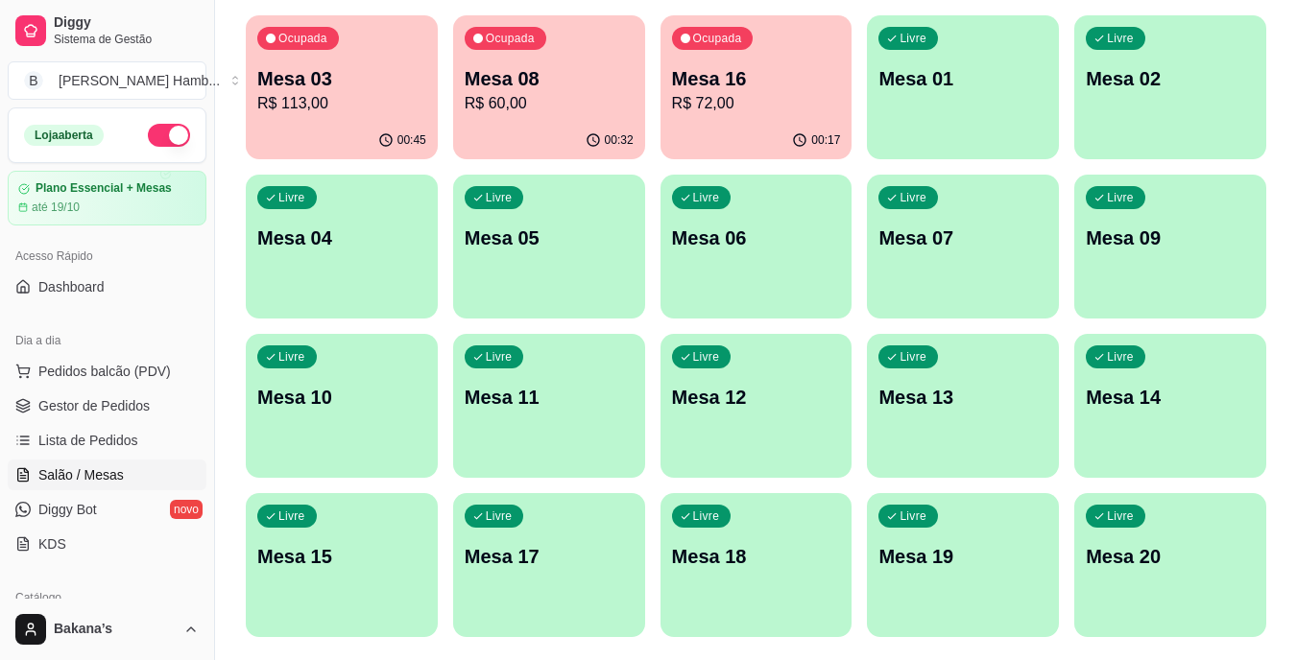
click at [337, 89] on p "Mesa 03" at bounding box center [341, 78] width 169 height 27
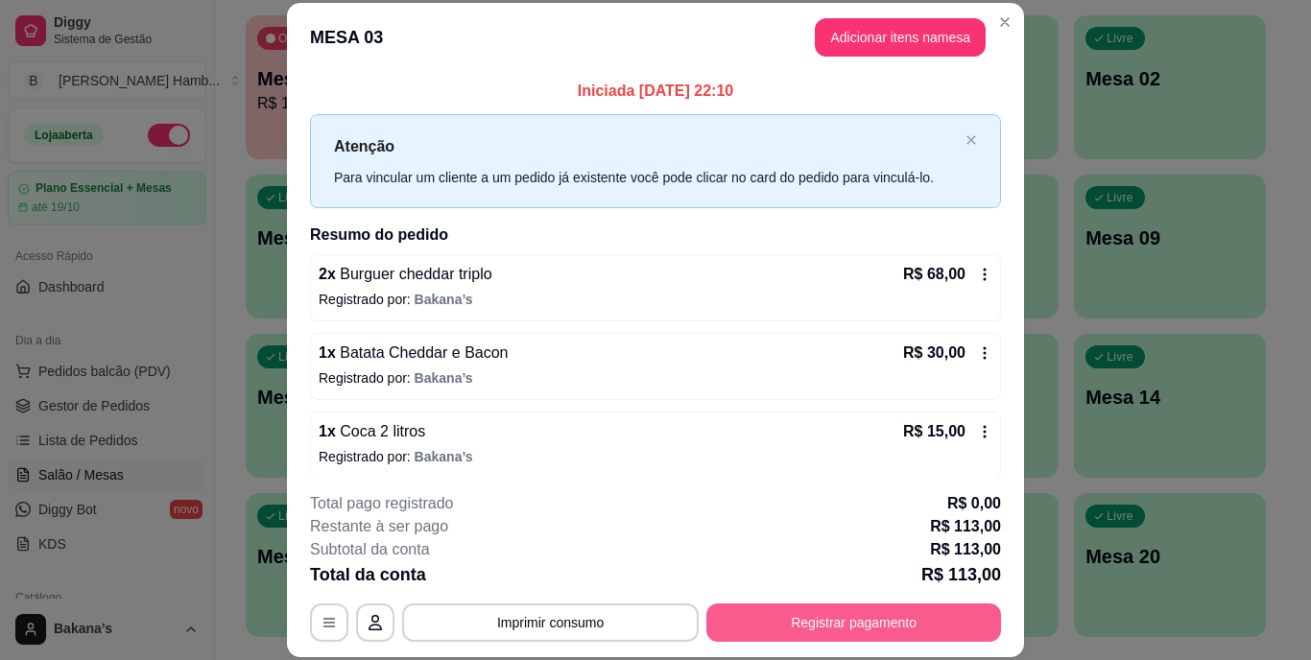
click at [798, 625] on button "Registrar pagamento" at bounding box center [853, 623] width 295 height 38
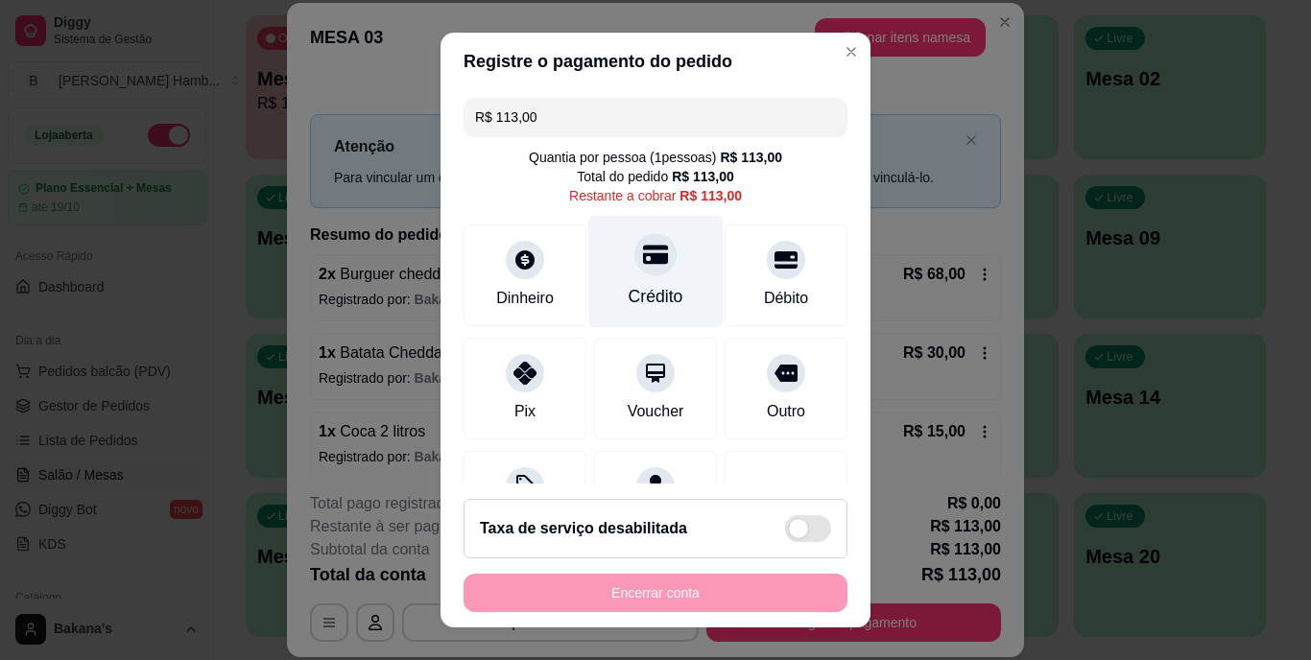
click at [644, 281] on div "Crédito" at bounding box center [655, 272] width 135 height 112
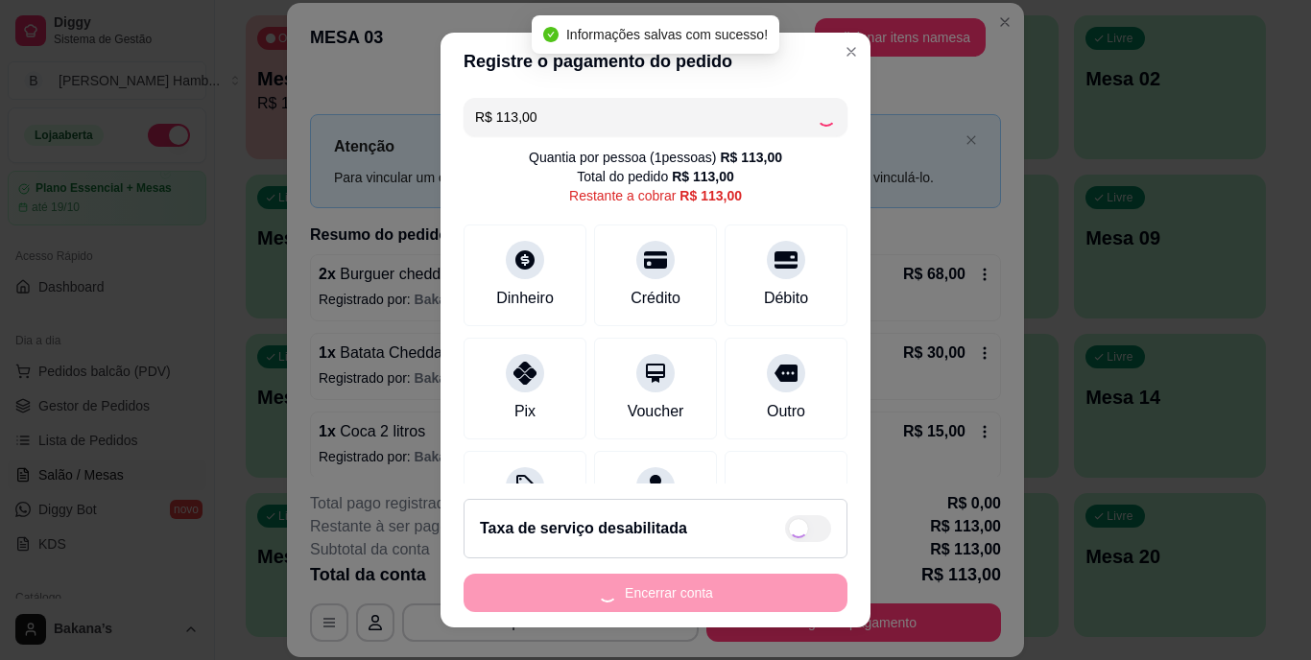
type input "R$ 0,00"
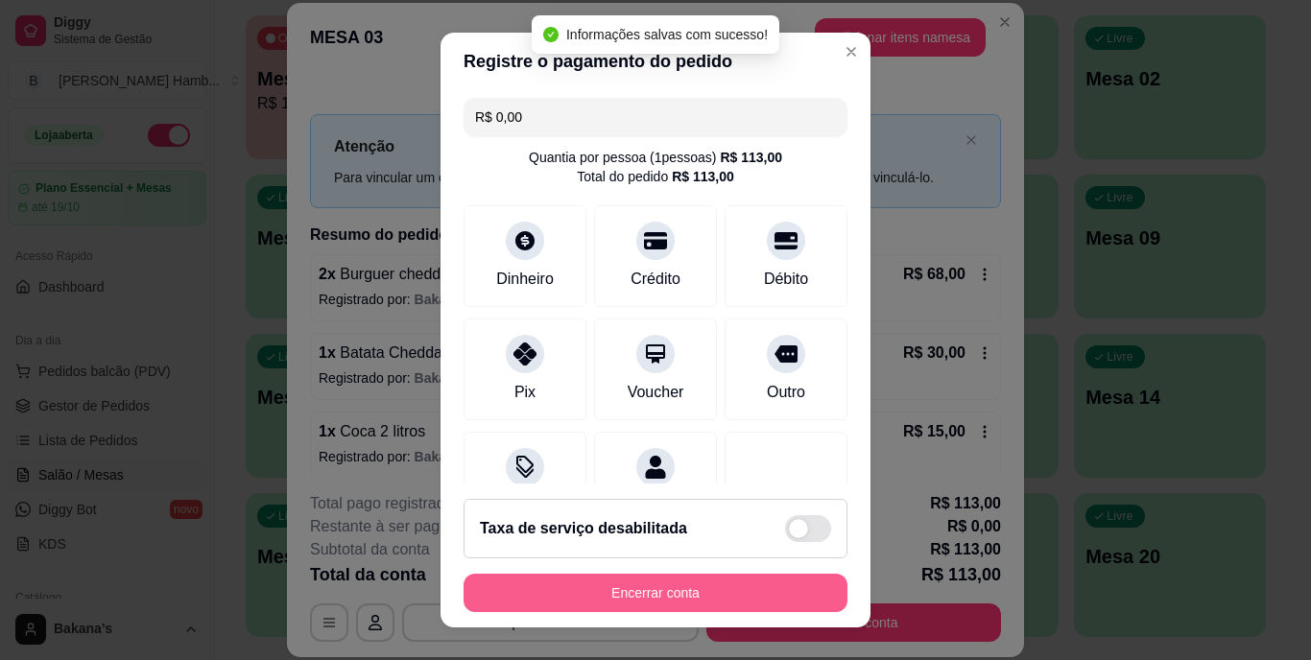
click at [703, 584] on button "Encerrar conta" at bounding box center [656, 593] width 384 height 38
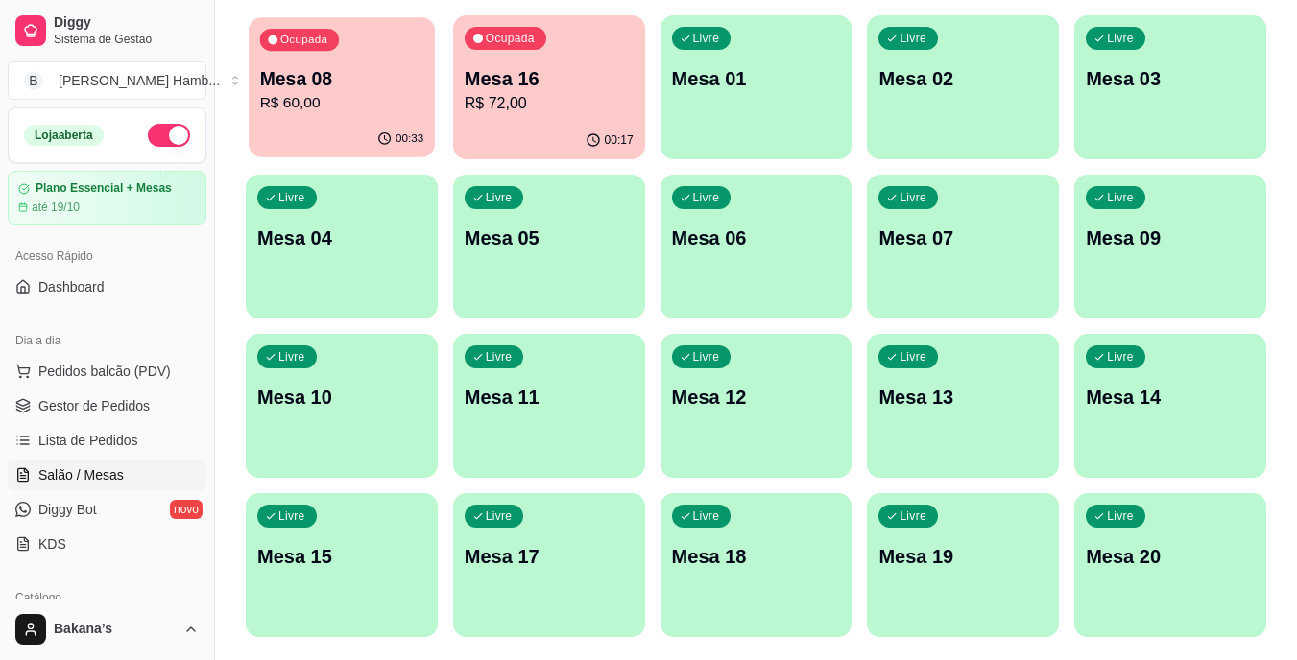
click at [399, 91] on div "Mesa 08 R$ 60,00" at bounding box center [342, 90] width 164 height 48
click at [554, 86] on p "Mesa 16" at bounding box center [549, 78] width 169 height 27
click at [346, 74] on p "Mesa 08" at bounding box center [341, 78] width 169 height 27
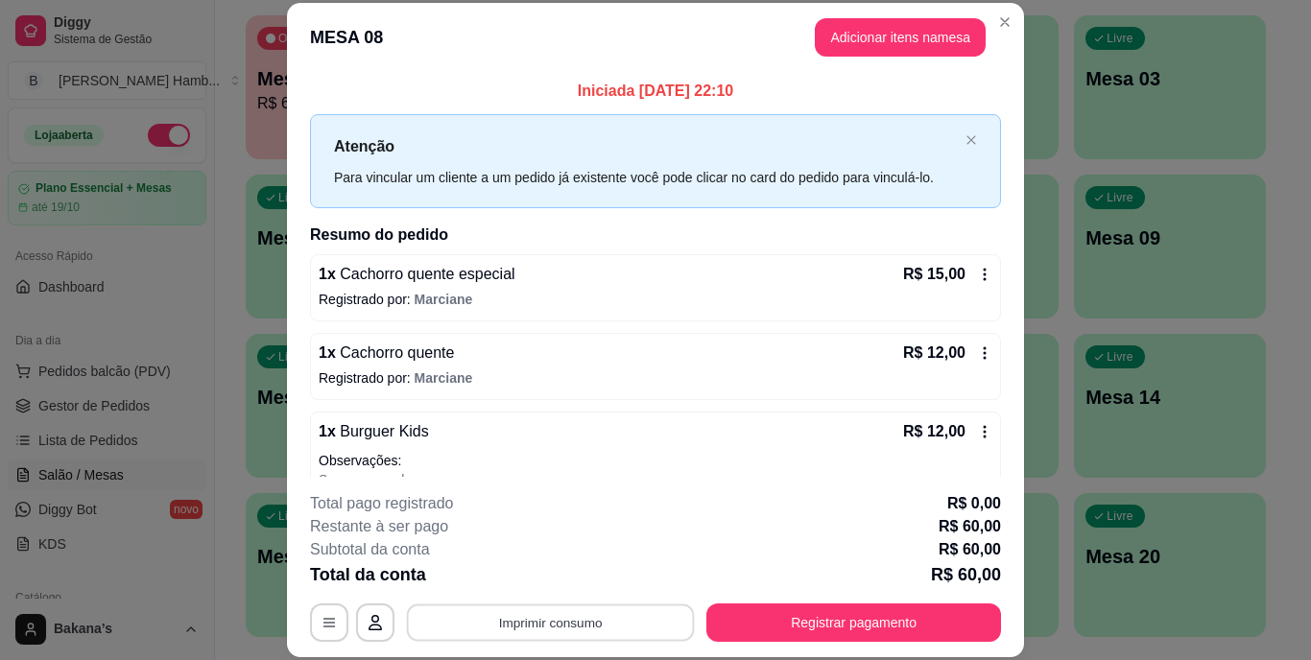
click at [556, 612] on button "Imprimir consumo" at bounding box center [551, 622] width 288 height 37
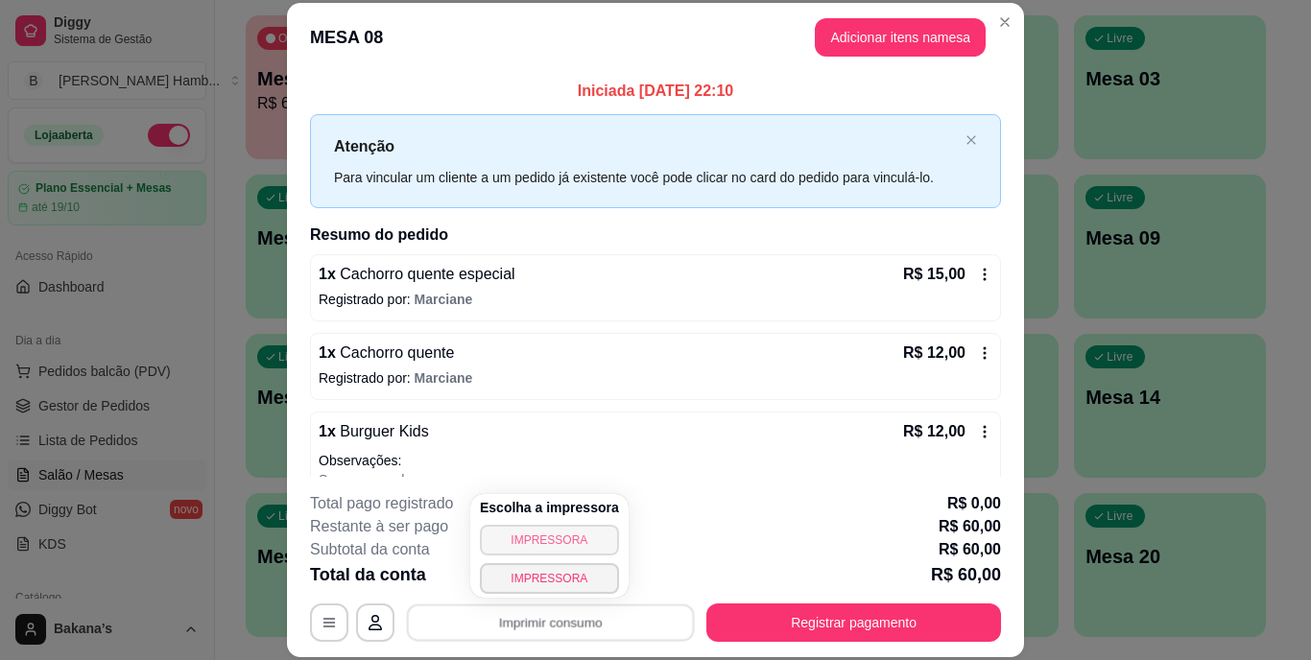
click at [521, 536] on button "IMPRESSORA" at bounding box center [549, 540] width 139 height 31
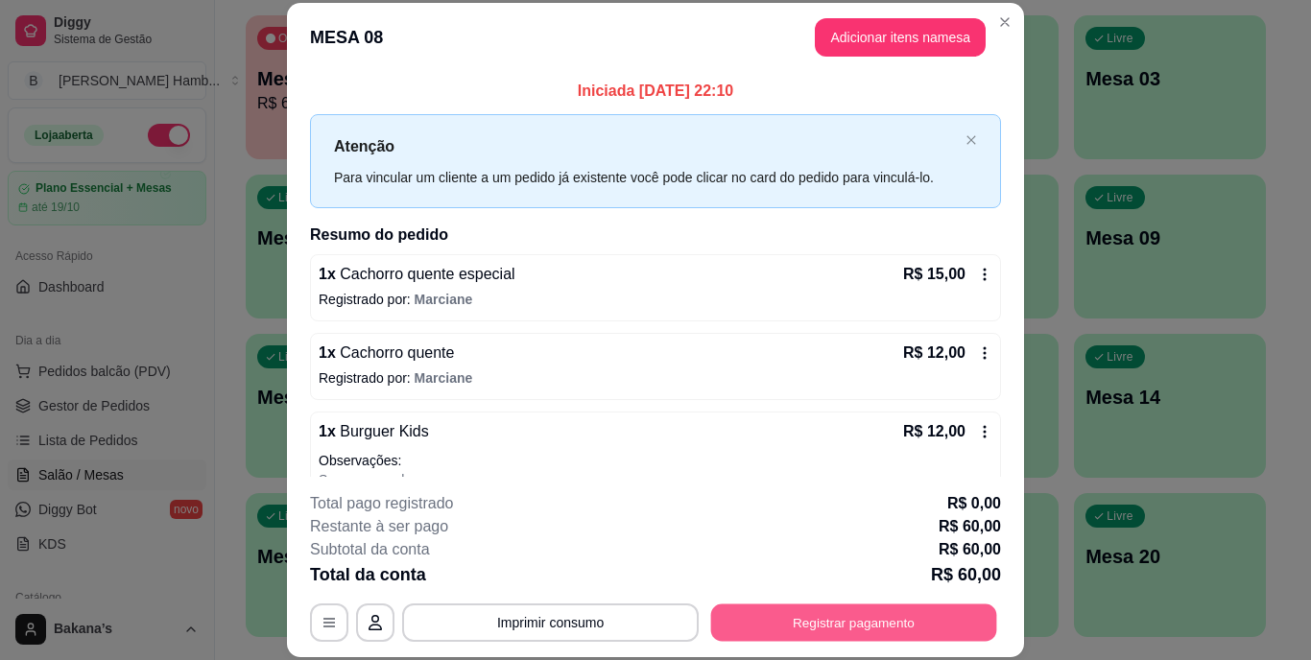
click at [796, 631] on button "Registrar pagamento" at bounding box center [854, 622] width 286 height 37
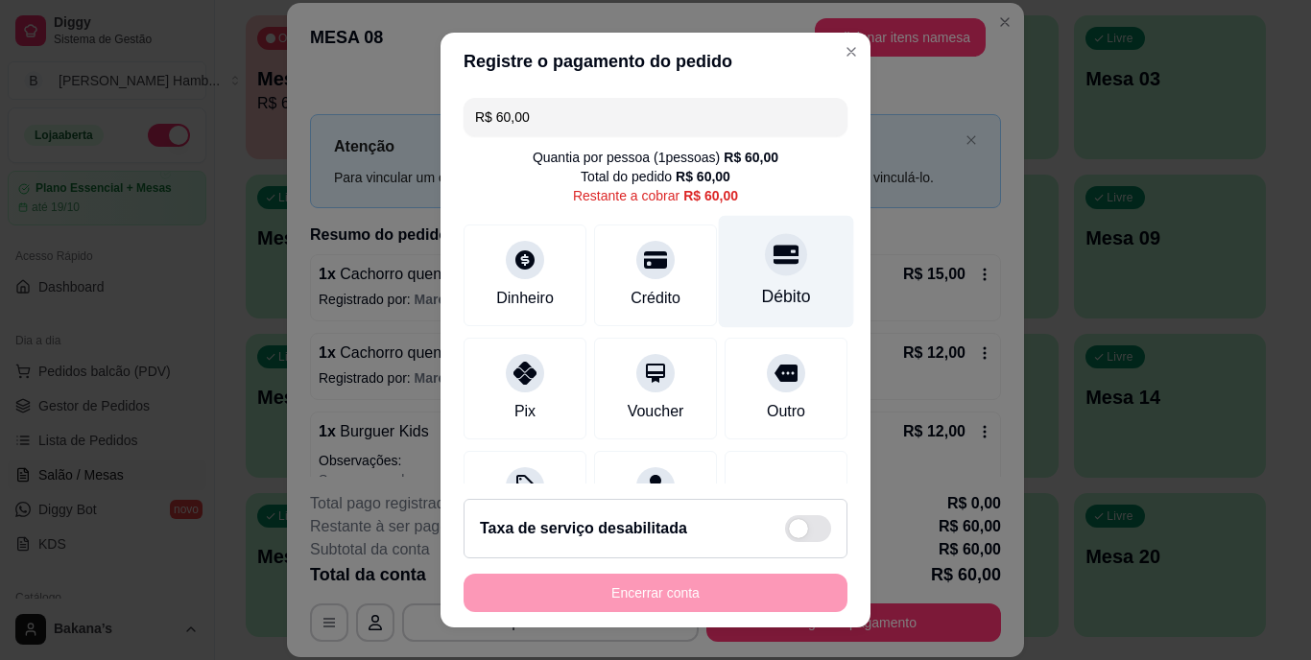
click at [765, 274] on div at bounding box center [786, 255] width 42 height 42
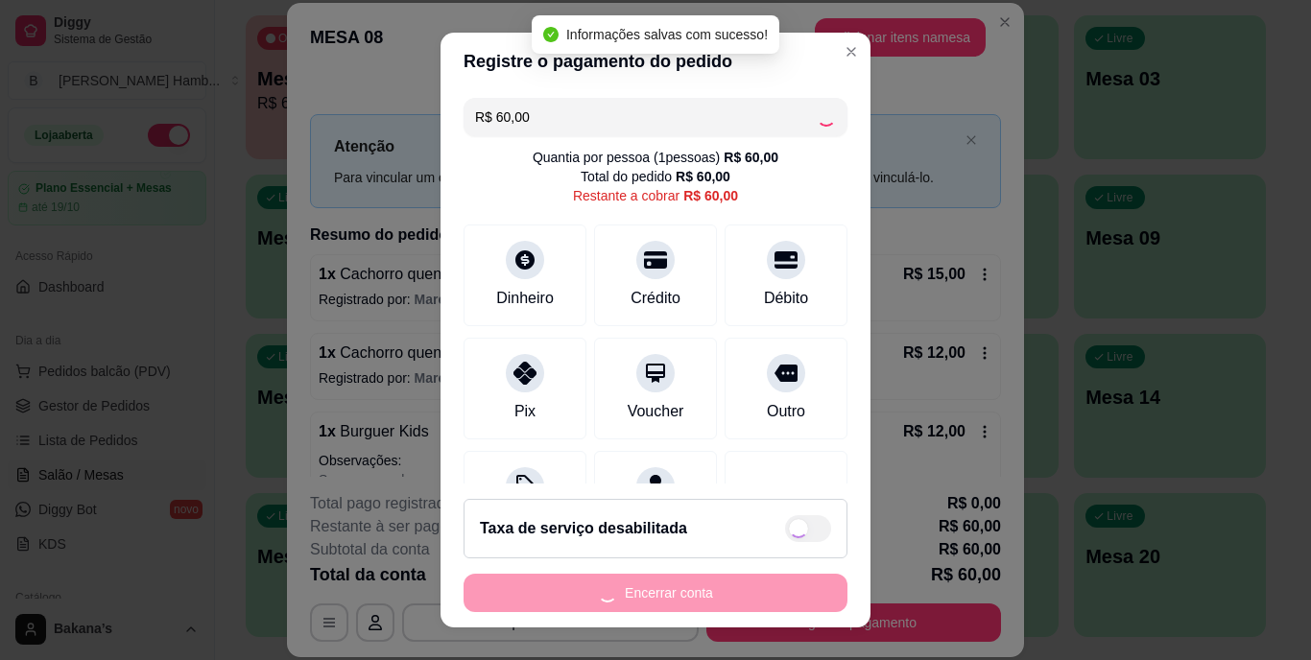
type input "R$ 0,00"
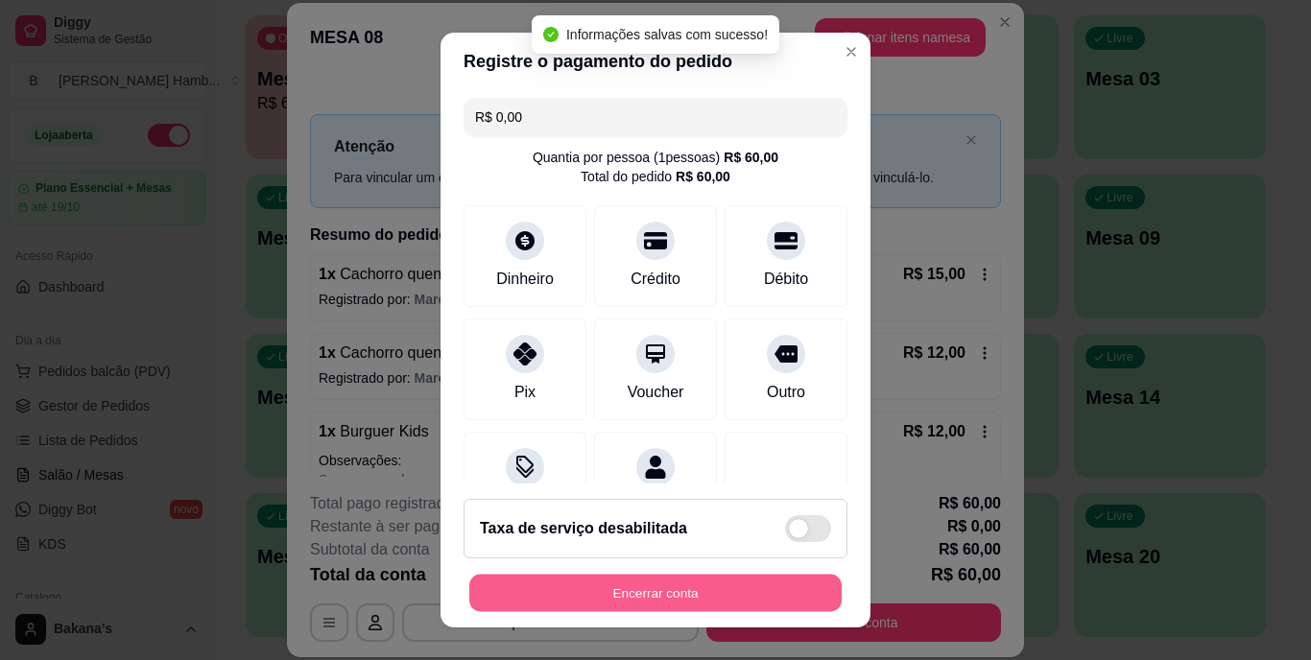
click at [726, 586] on button "Encerrar conta" at bounding box center [655, 592] width 372 height 37
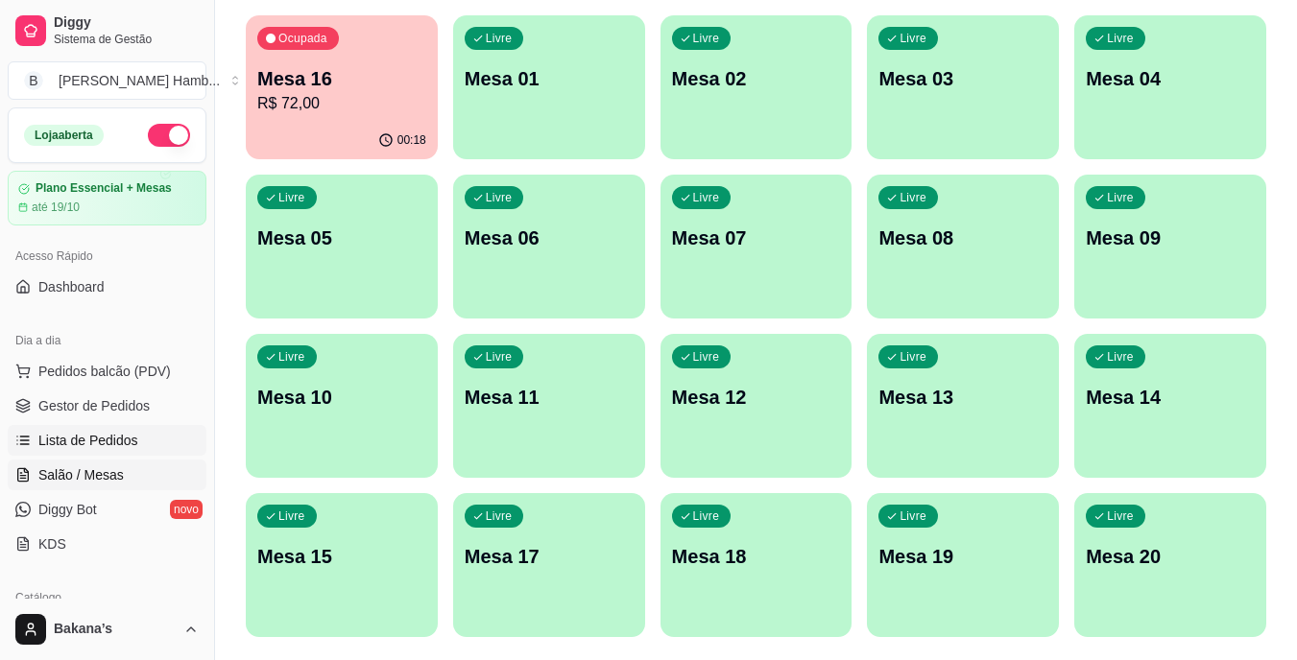
click at [88, 427] on link "Lista de Pedidos" at bounding box center [107, 440] width 199 height 31
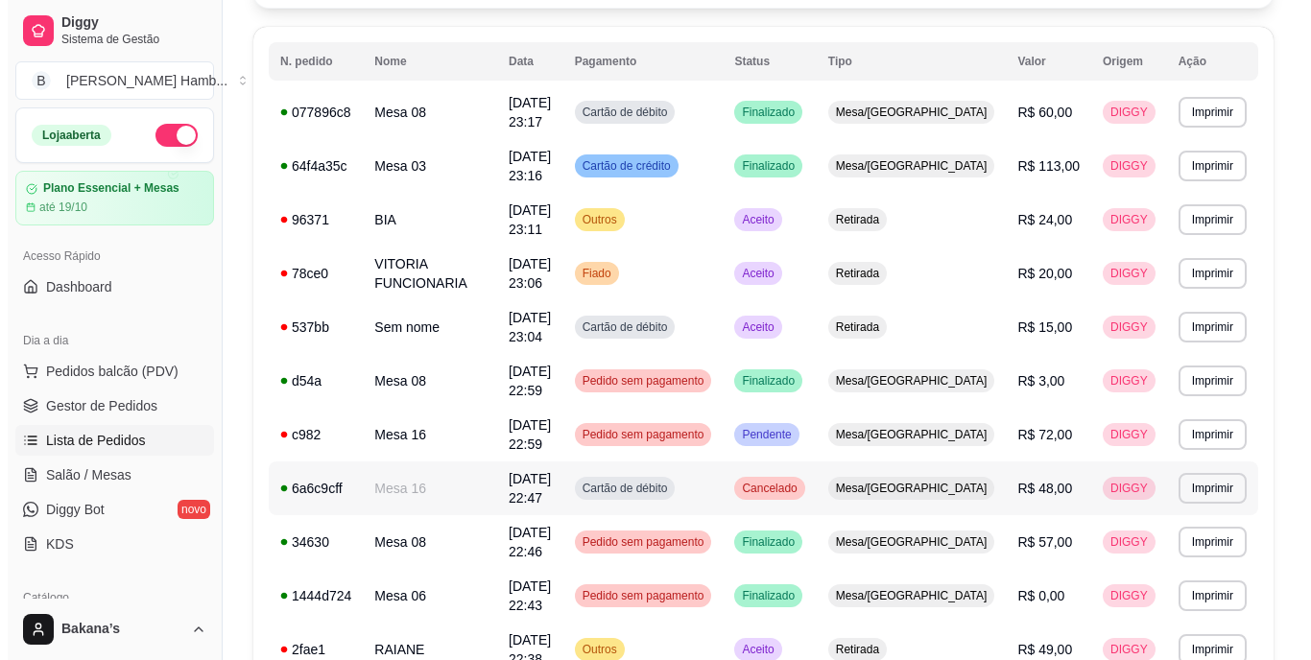
scroll to position [288, 0]
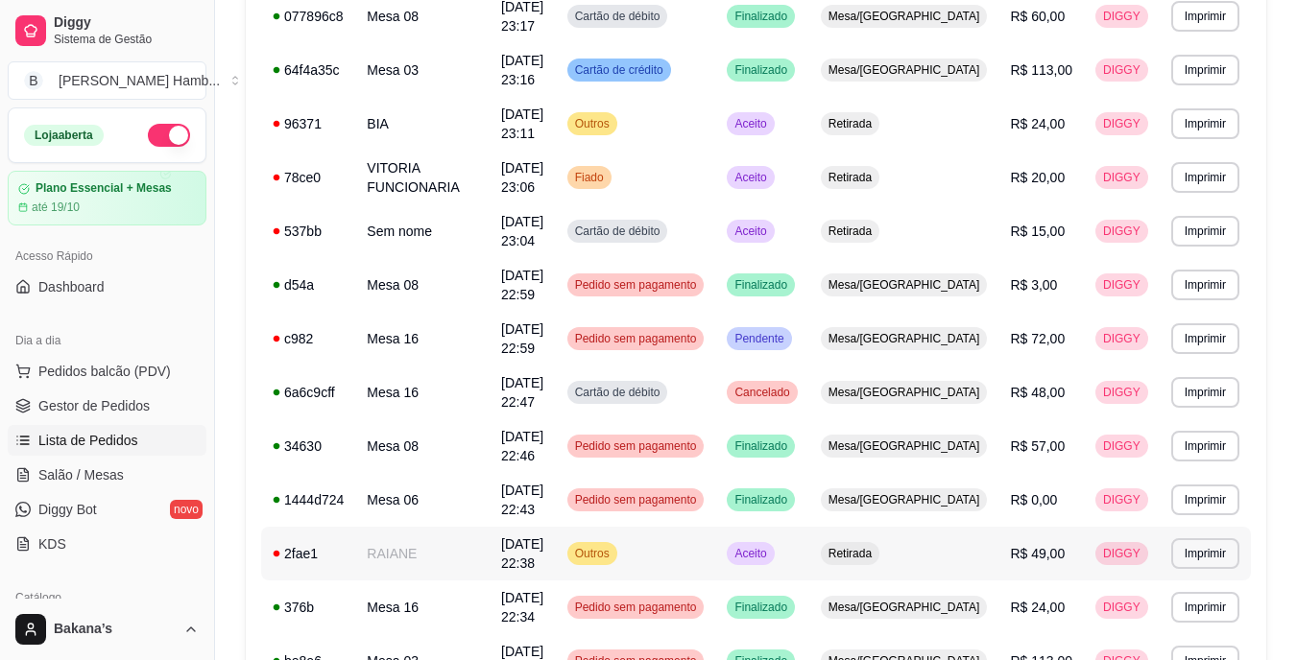
click at [435, 553] on td "RAIANE" at bounding box center [422, 554] width 134 height 54
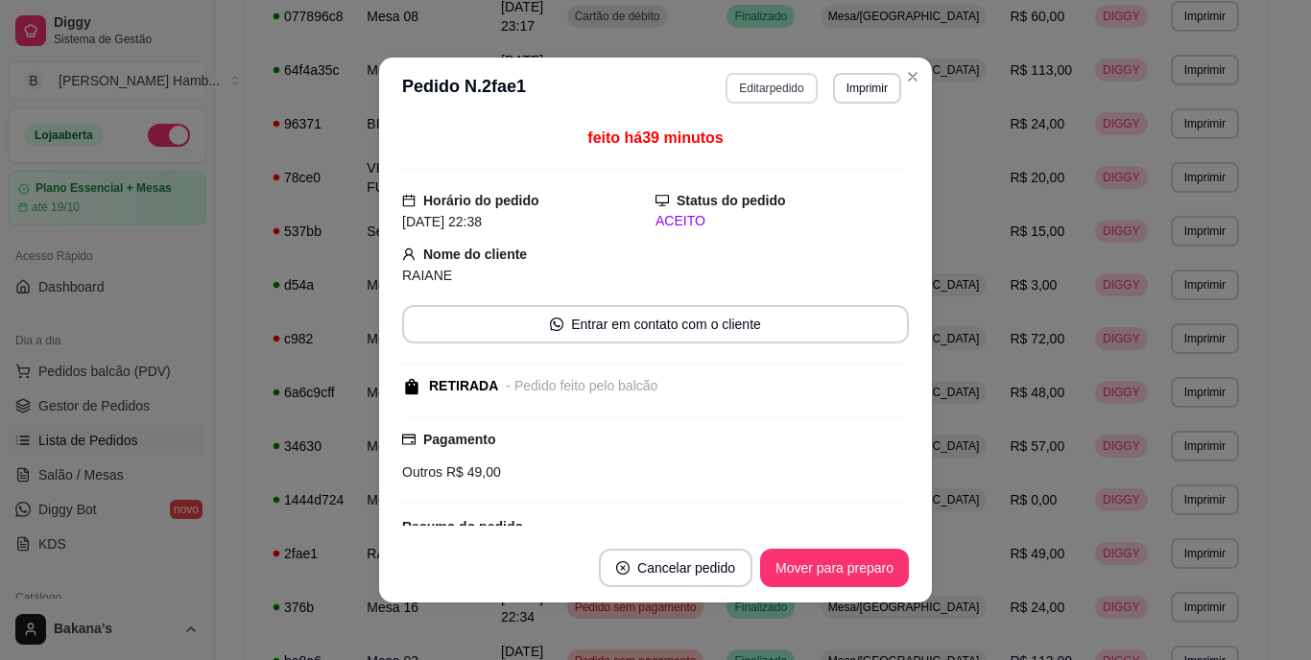
click at [749, 81] on button "Editar pedido" at bounding box center [771, 88] width 91 height 31
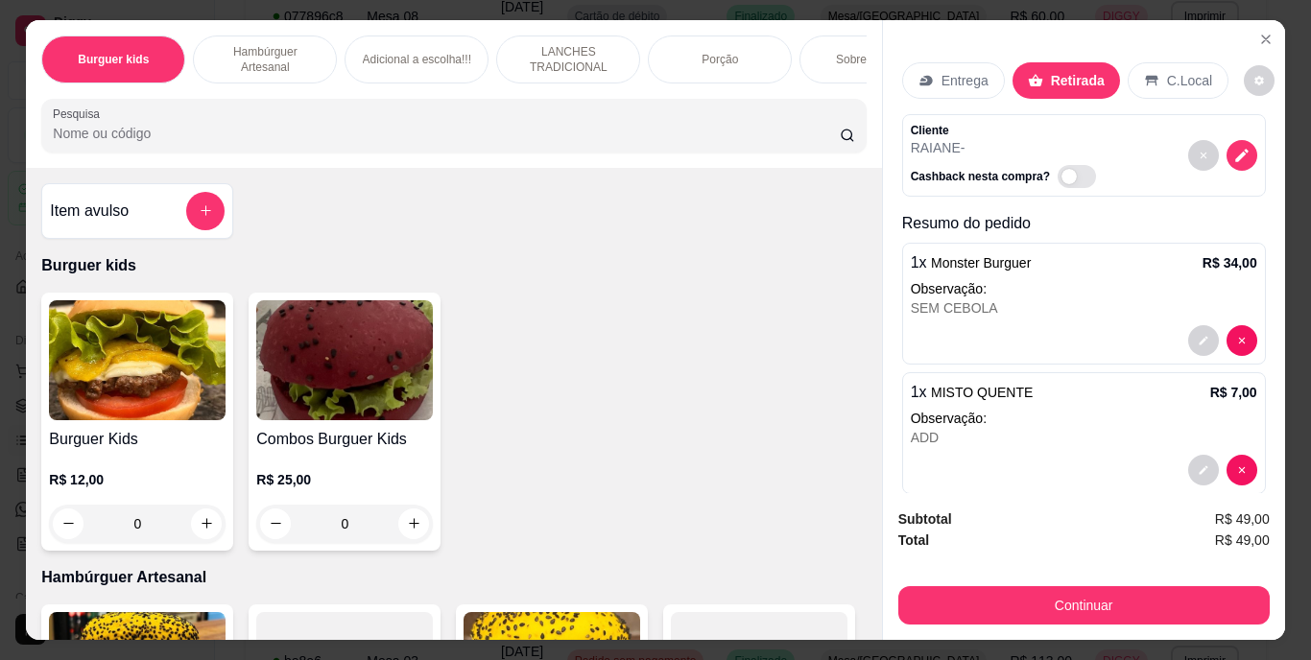
click at [818, 44] on div "Sobremesa !!!" at bounding box center [871, 60] width 144 height 48
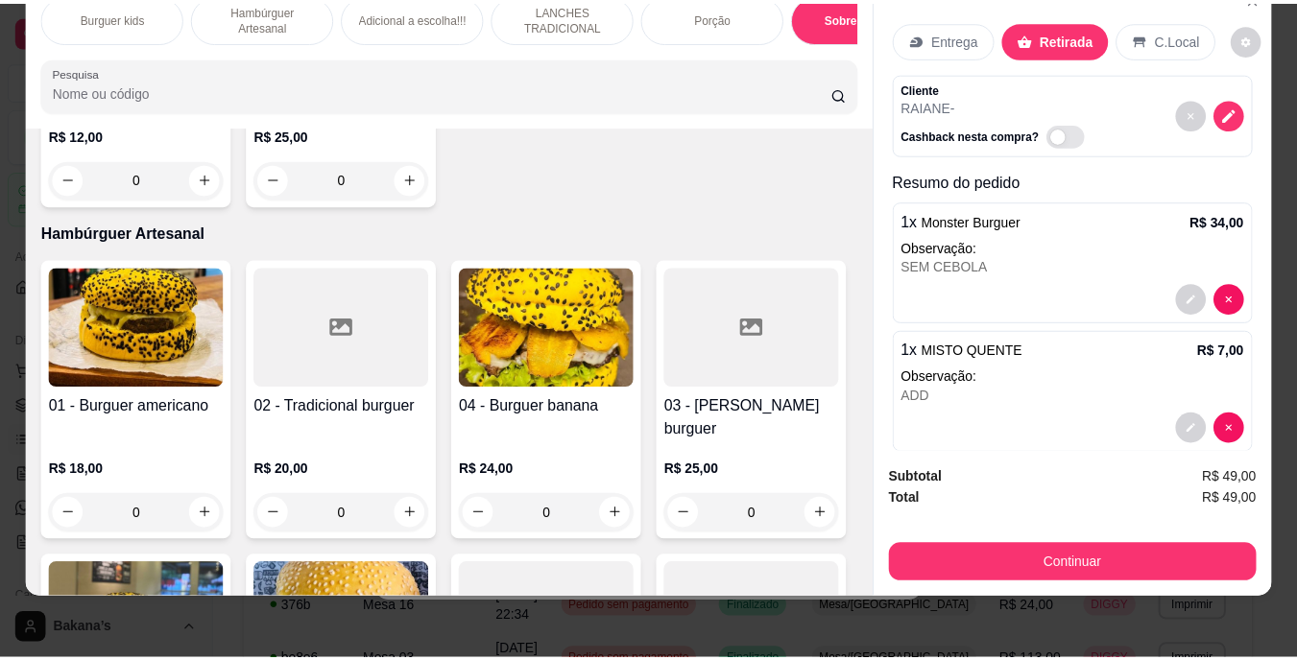
scroll to position [0, 0]
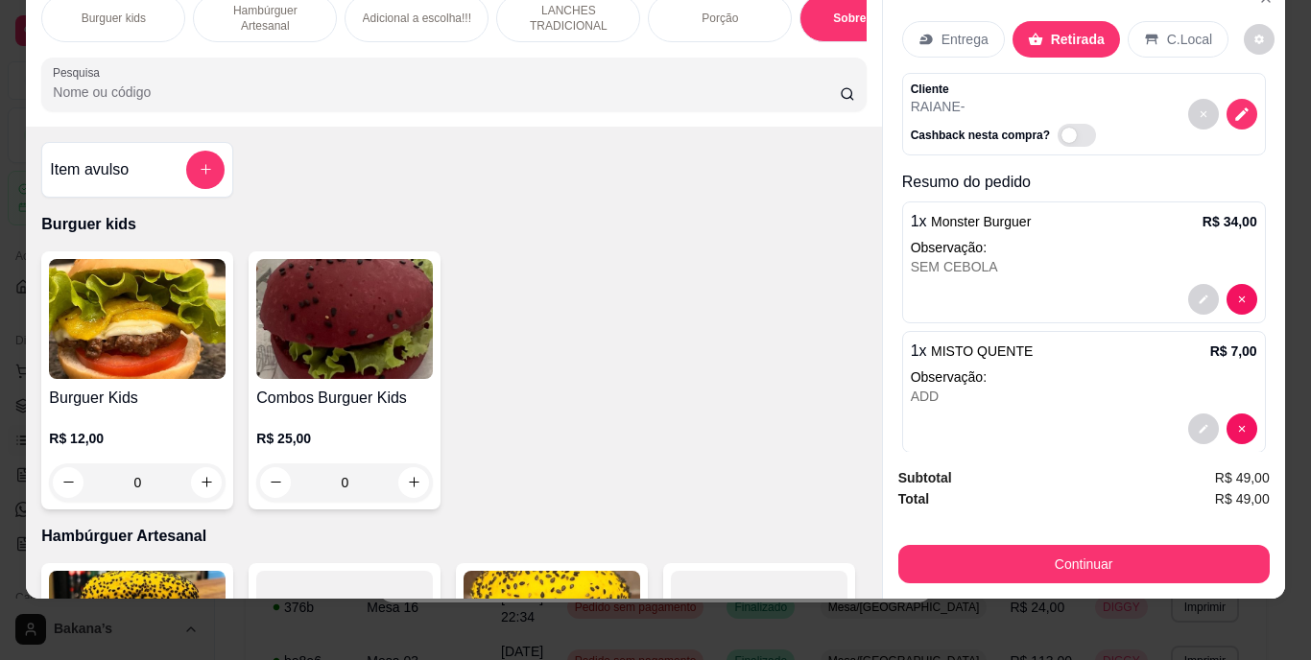
click at [187, 148] on div "Item avulso" at bounding box center [137, 170] width 192 height 56
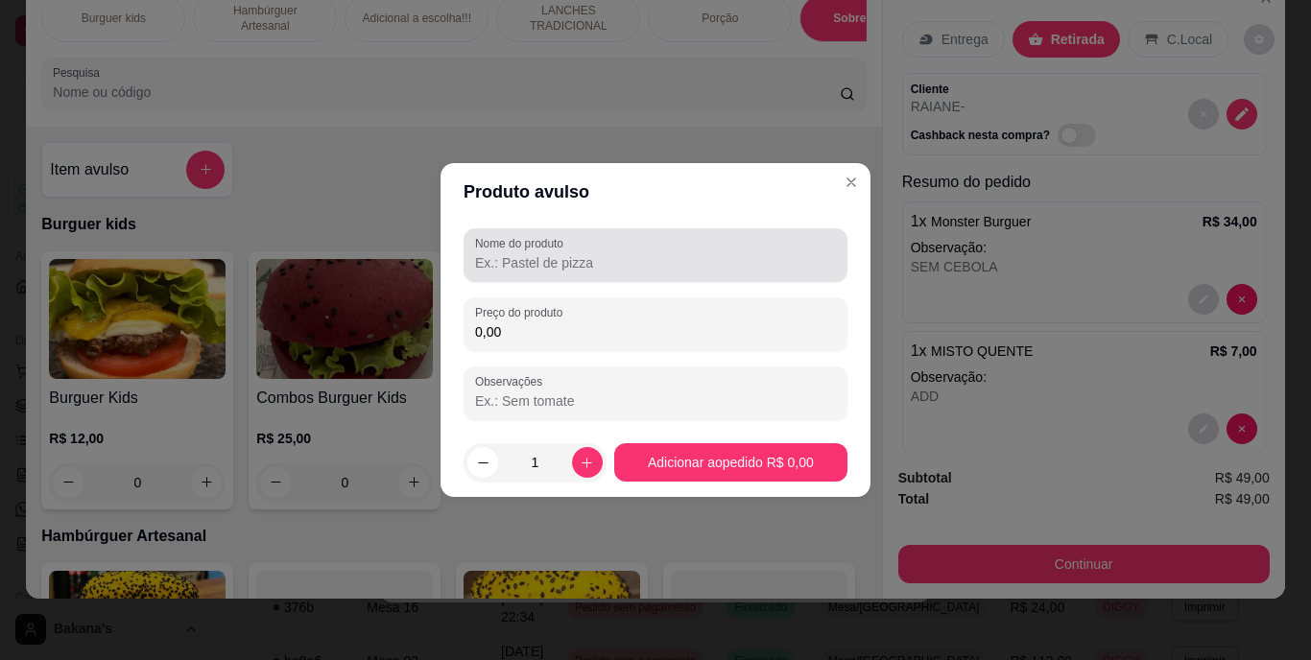
click at [527, 247] on label "Nome do produto" at bounding box center [522, 243] width 95 height 16
click at [527, 253] on input "Nome do produto" at bounding box center [655, 262] width 361 height 19
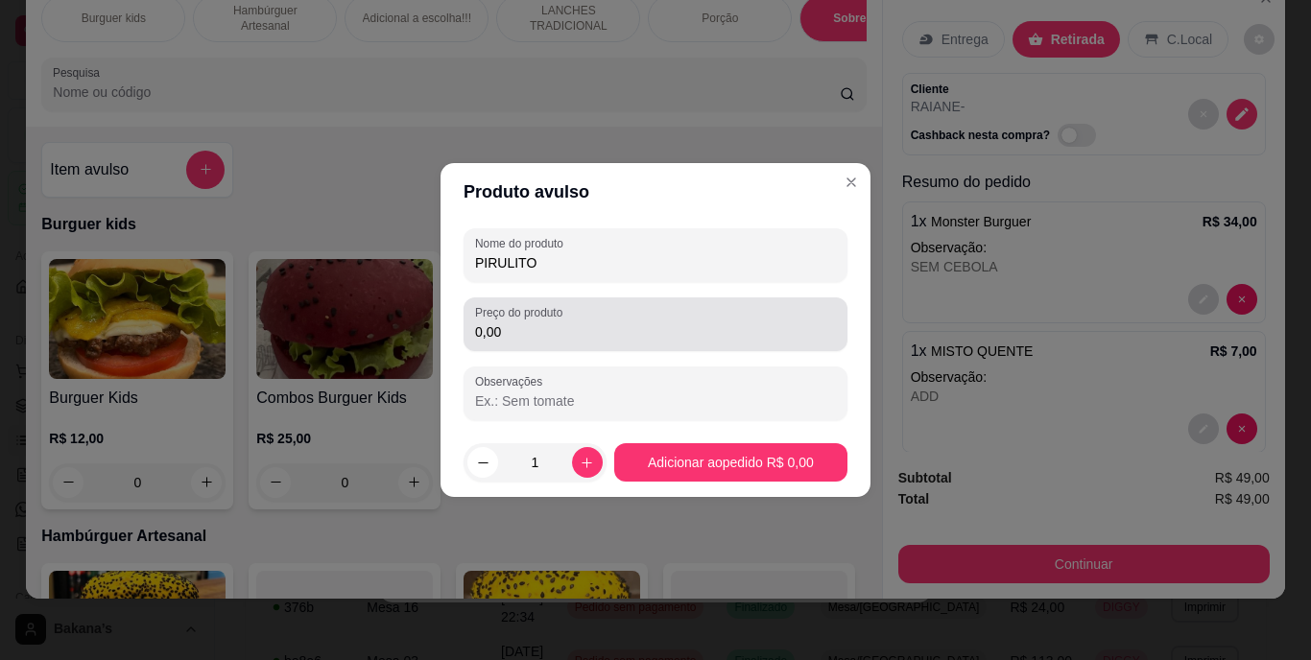
type input "PIRULITO"
click at [695, 320] on div "0,00" at bounding box center [655, 324] width 361 height 38
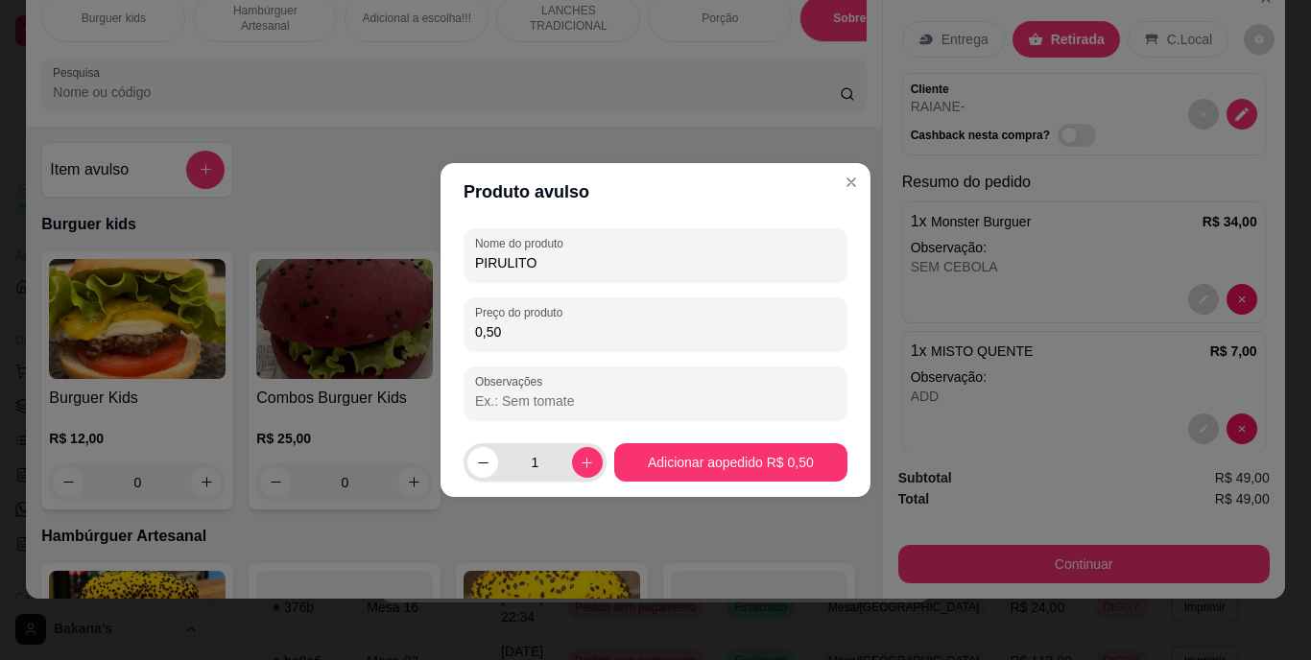
type input "0,50"
click at [573, 462] on button "increase-product-quantity" at bounding box center [587, 462] width 30 height 30
type input "2"
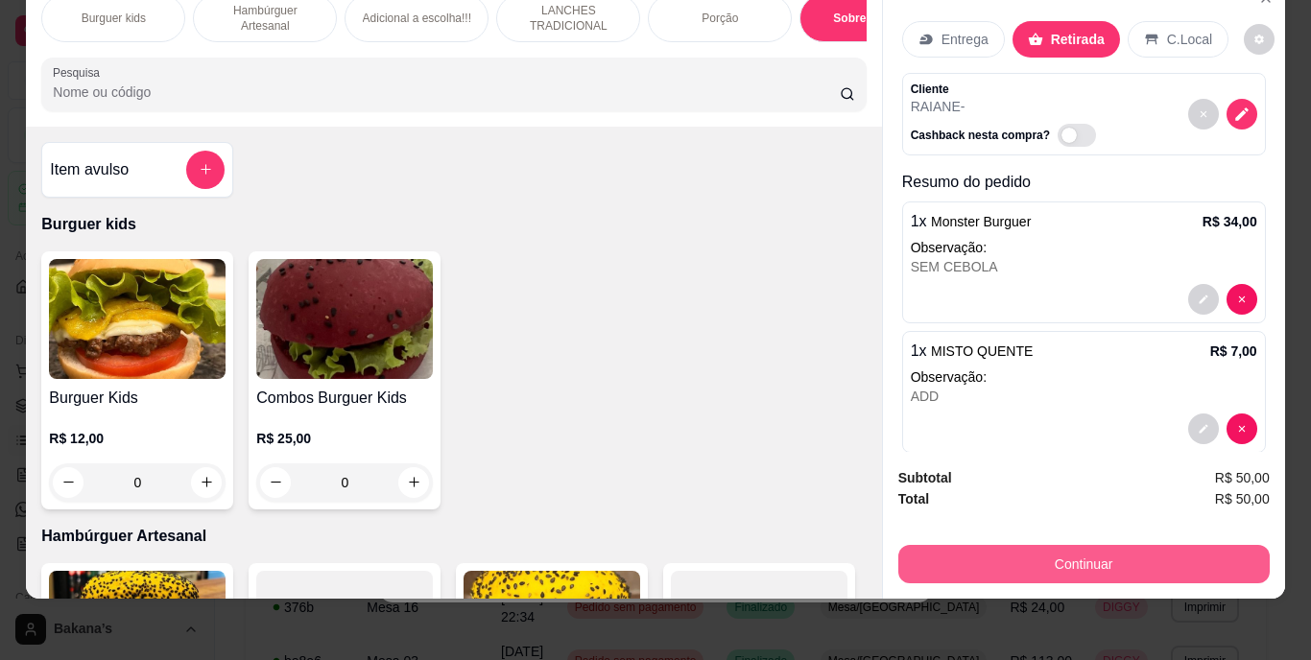
click at [960, 564] on button "Continuar" at bounding box center [1083, 564] width 371 height 38
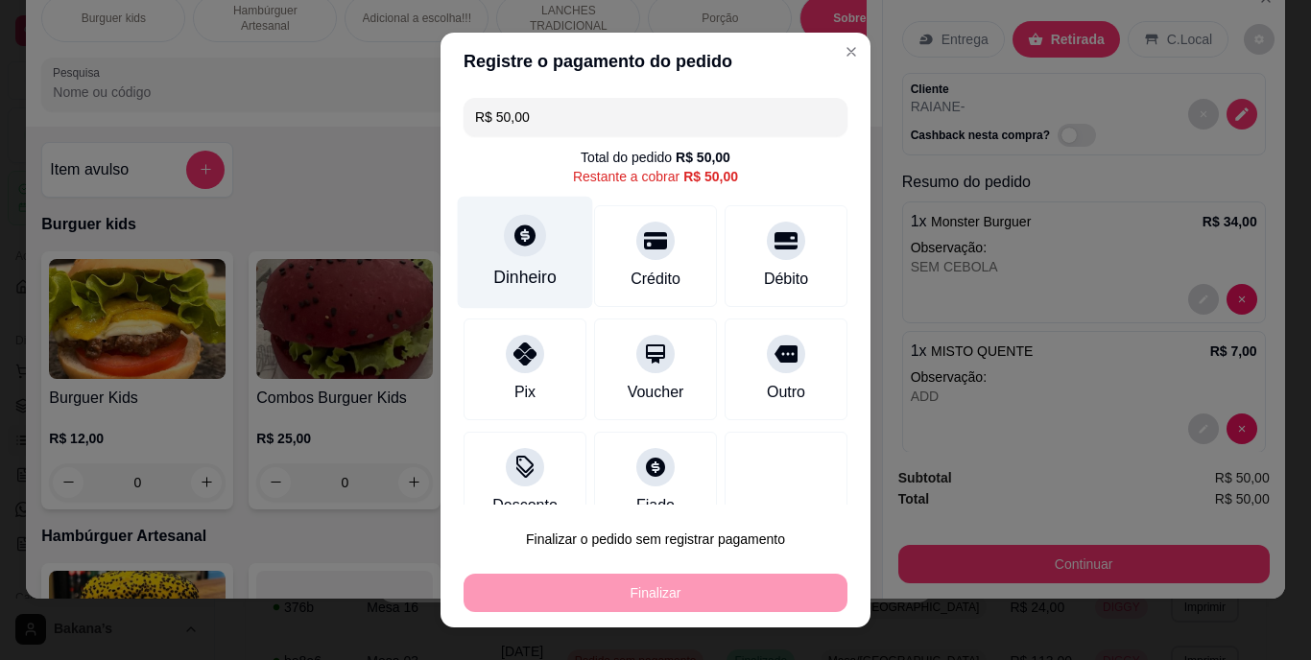
click at [540, 269] on div "Dinheiro" at bounding box center [524, 278] width 63 height 25
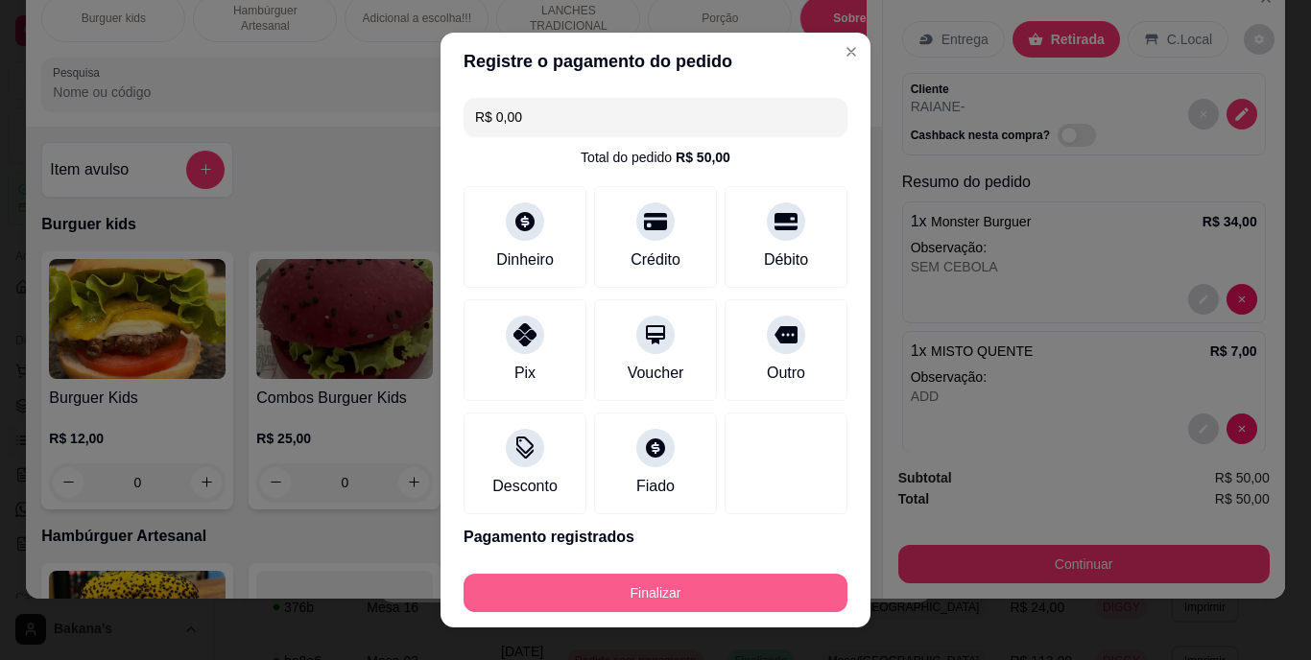
click at [661, 590] on button "Finalizar" at bounding box center [656, 593] width 384 height 38
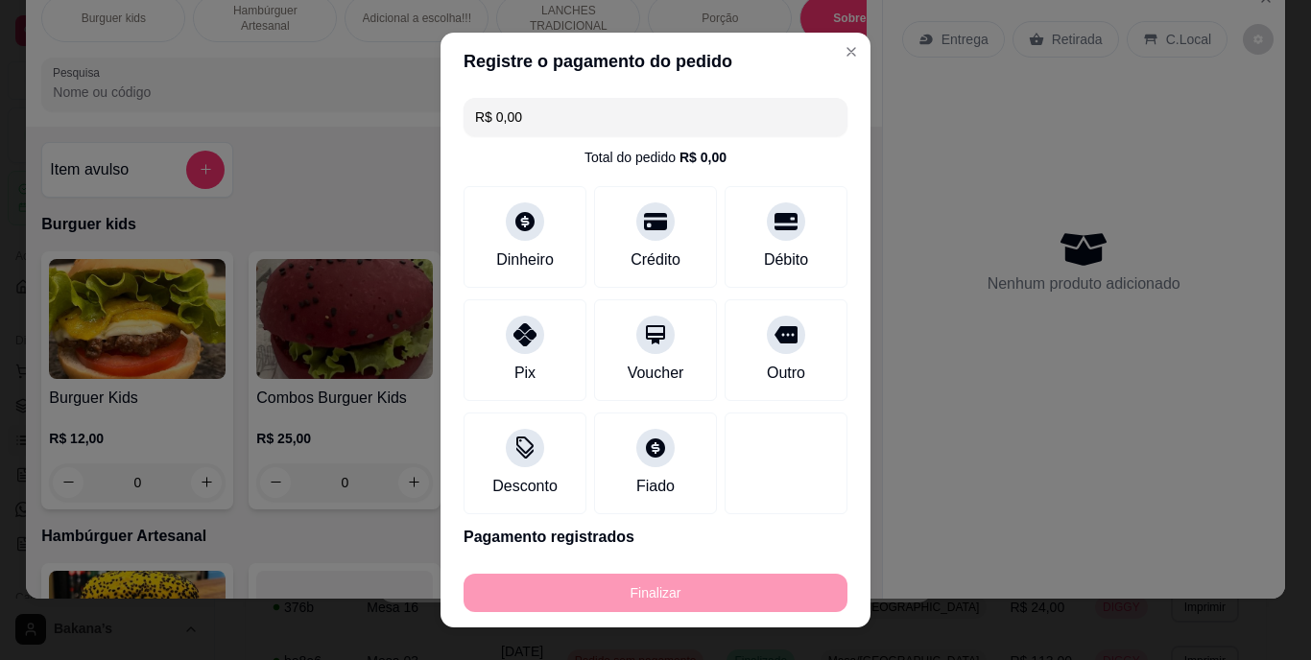
type input "-R$ 50,00"
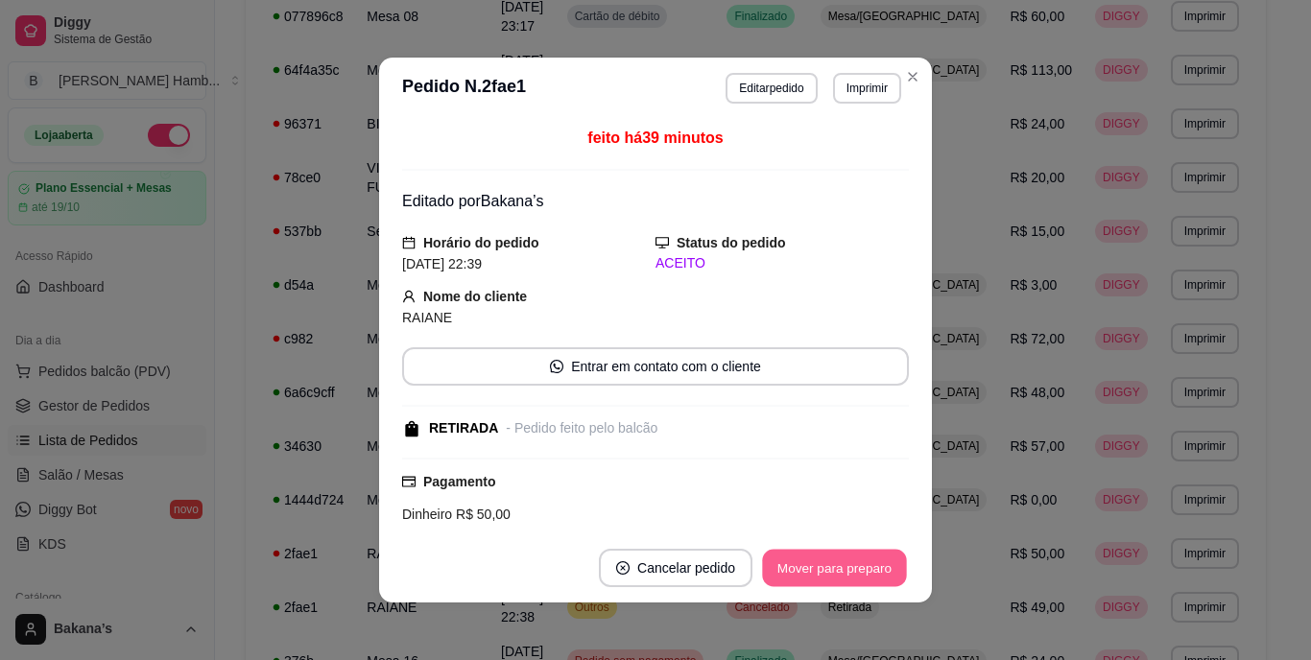
click at [828, 560] on button "Mover para preparo" at bounding box center [834, 568] width 144 height 37
click at [828, 560] on button "Mover para retirada disponível" at bounding box center [803, 568] width 212 height 38
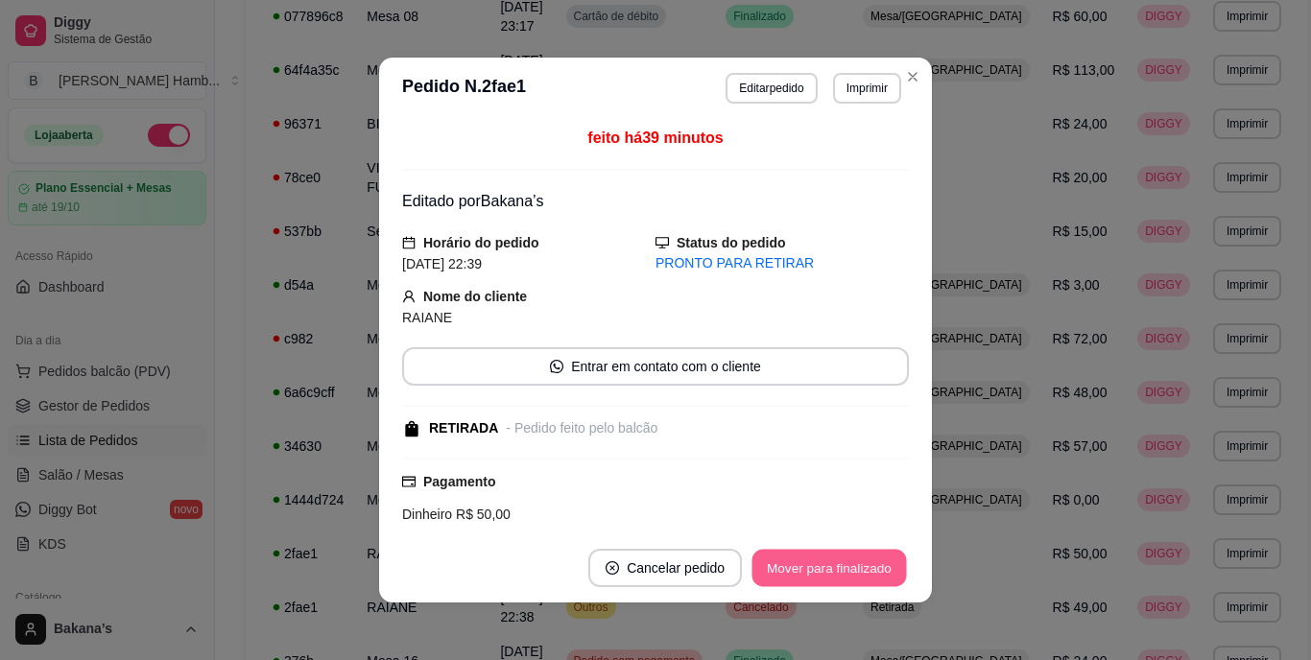
click at [828, 560] on button "Mover para finalizado" at bounding box center [829, 568] width 155 height 37
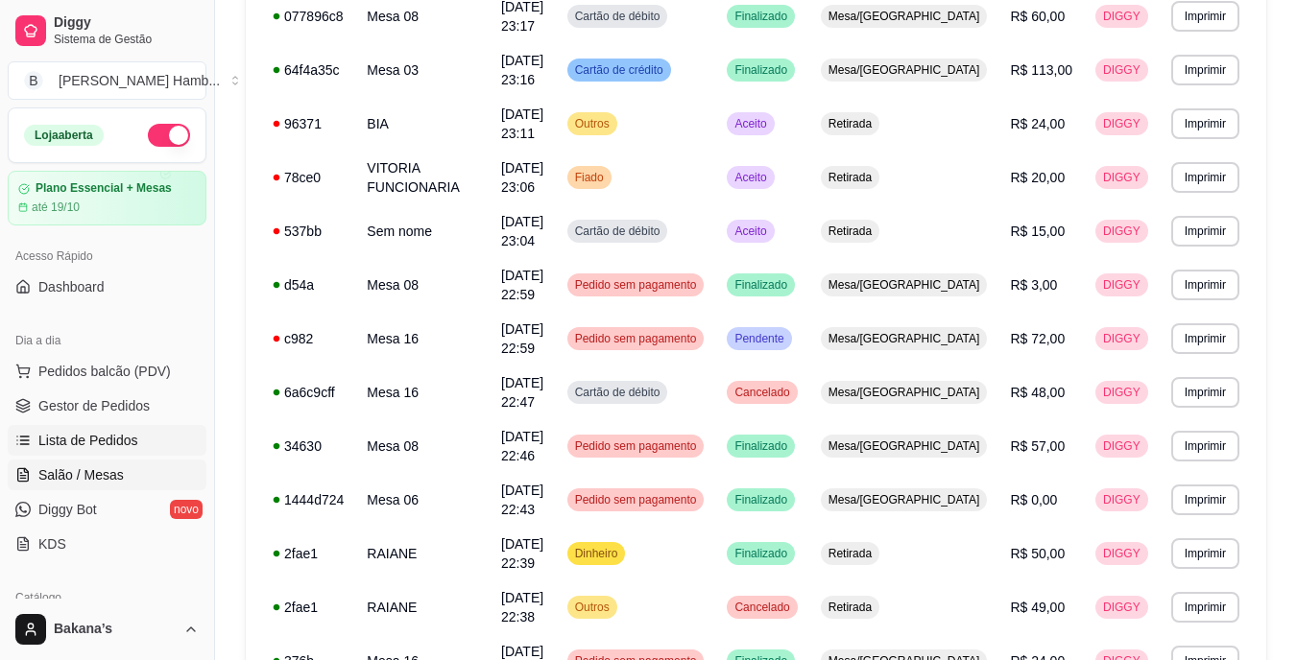
click at [132, 465] on link "Salão / Mesas" at bounding box center [107, 475] width 199 height 31
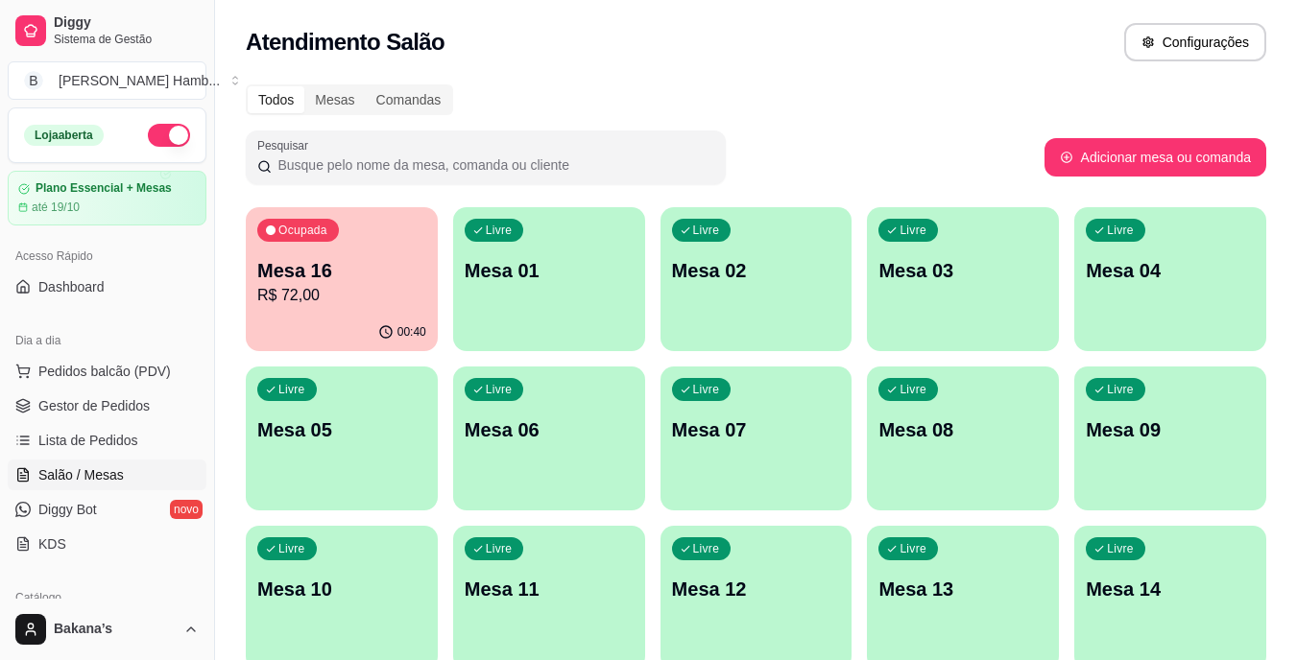
click at [362, 340] on div "00:40" at bounding box center [342, 332] width 192 height 37
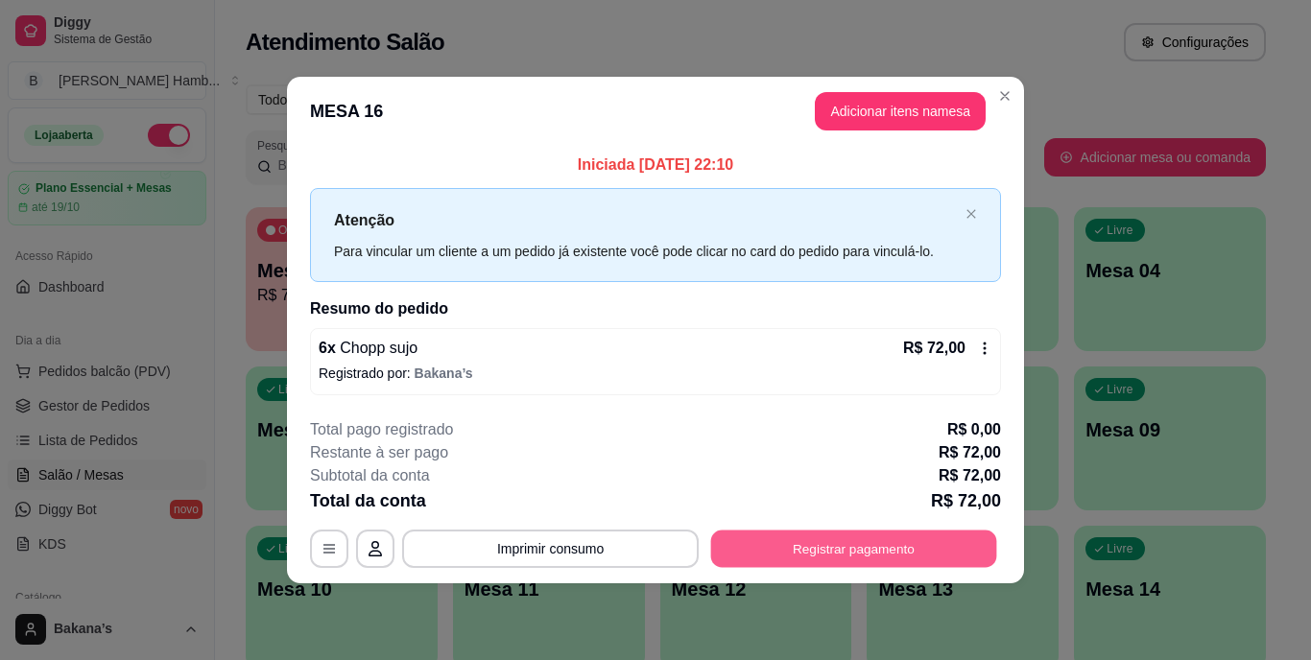
click at [797, 541] on button "Registrar pagamento" at bounding box center [854, 548] width 286 height 37
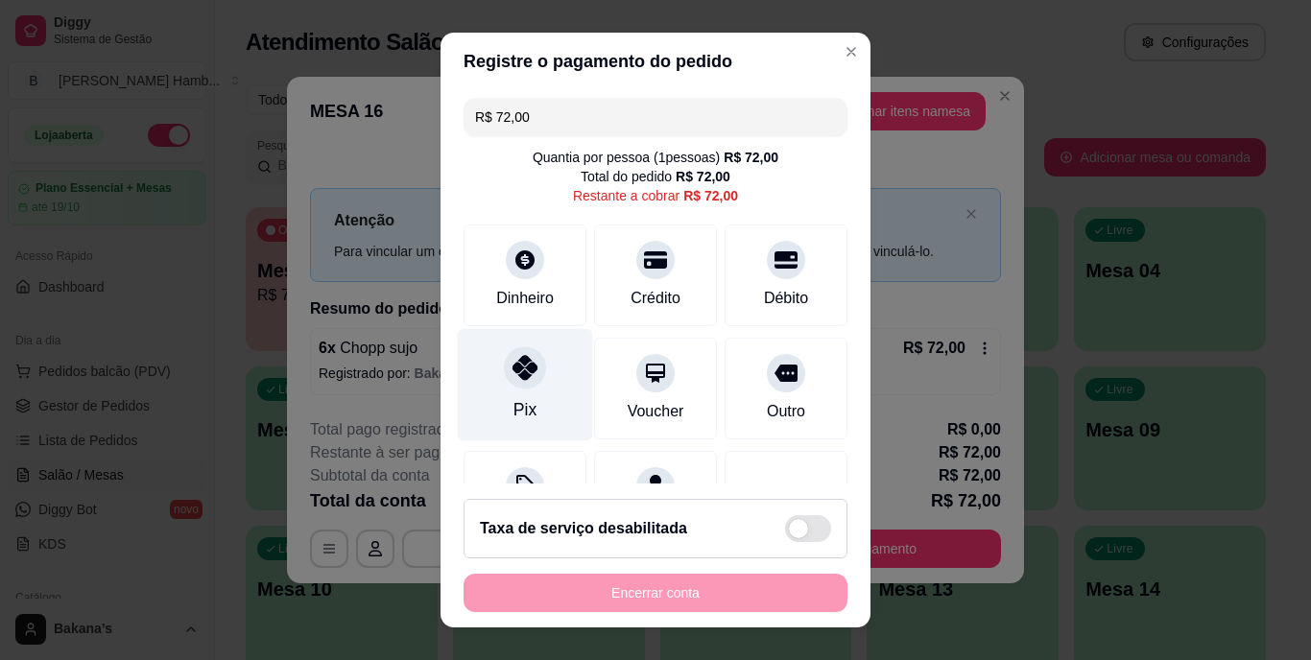
click at [503, 388] on div "Pix" at bounding box center [525, 385] width 135 height 112
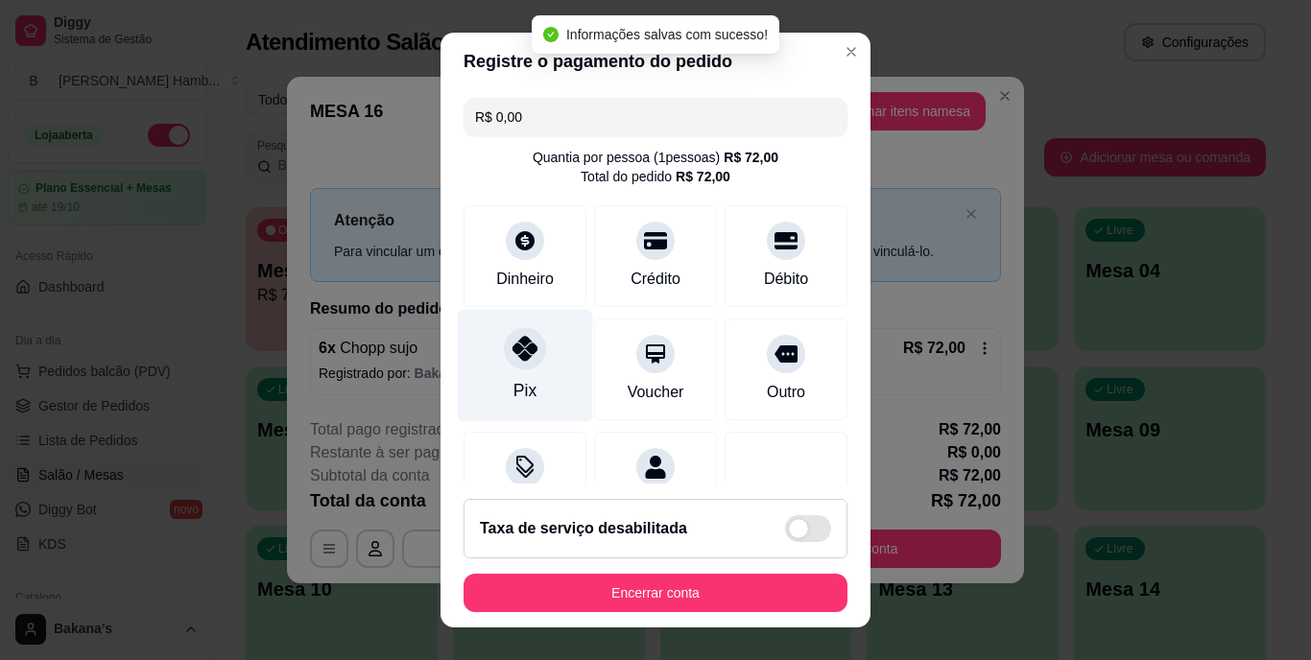
type input "R$ 0,00"
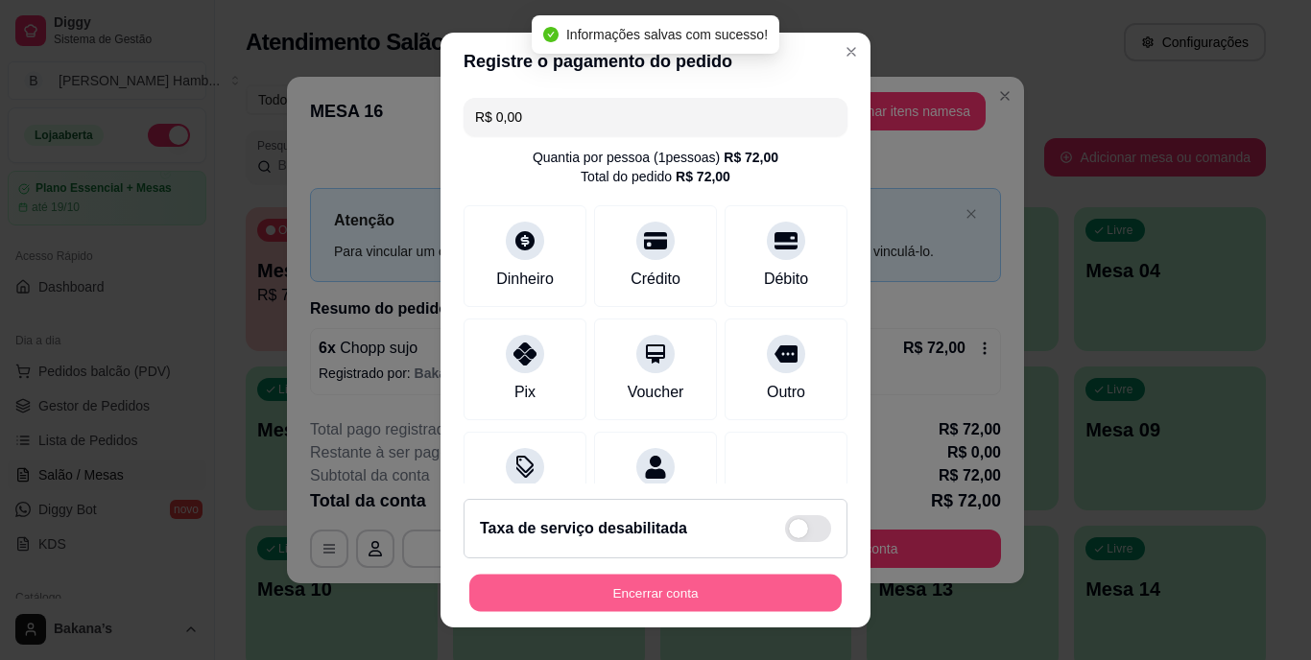
click at [620, 588] on button "Encerrar conta" at bounding box center [655, 592] width 372 height 37
